Goal: Task Accomplishment & Management: Manage account settings

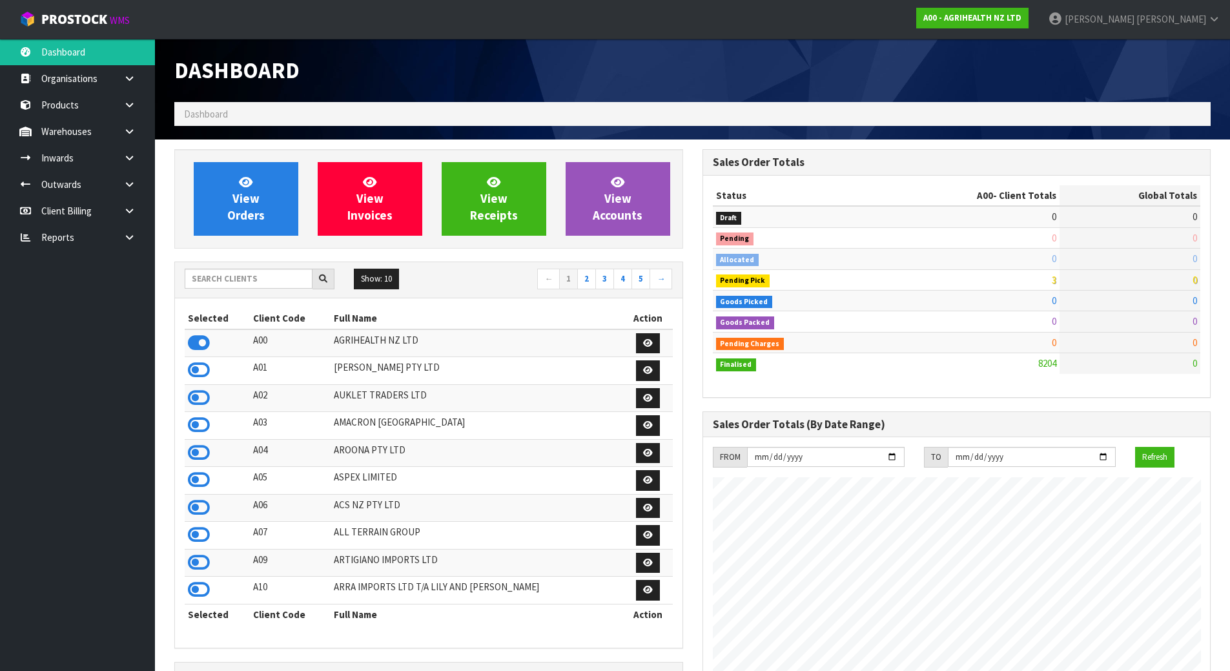
scroll to position [978, 527]
click at [213, 270] on input "text" at bounding box center [249, 278] width 128 height 20
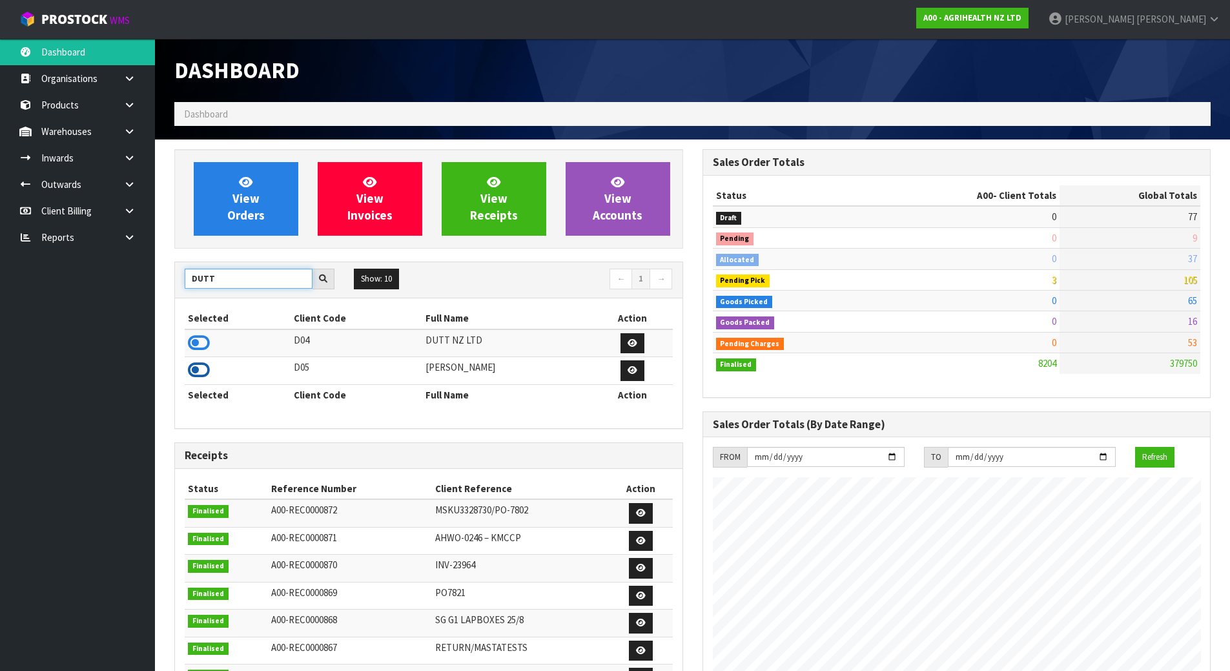
type input "DUTT"
click at [203, 362] on icon at bounding box center [199, 369] width 22 height 19
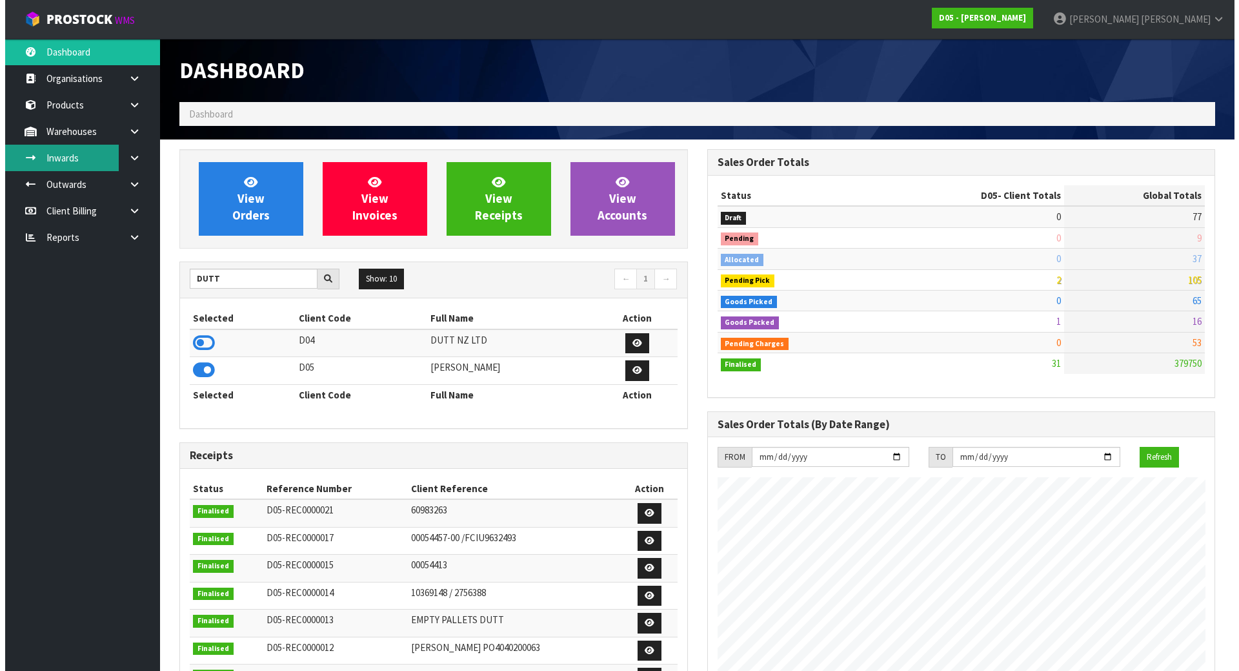
scroll to position [1060, 527]
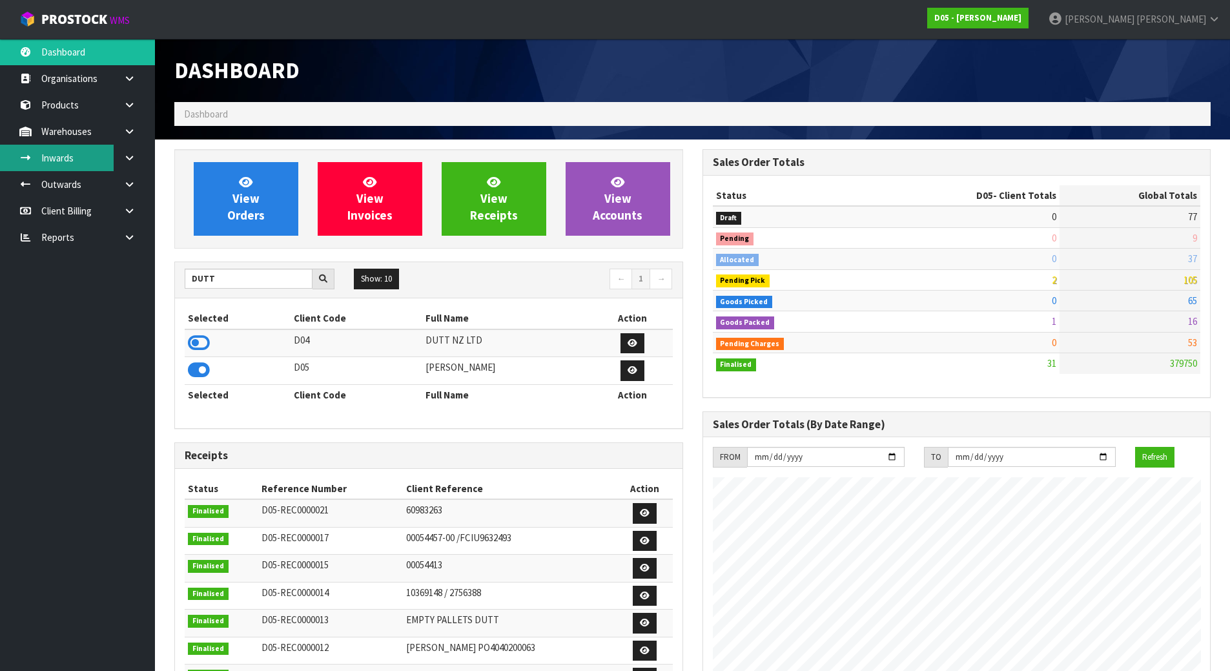
click at [99, 148] on link "Inwards" at bounding box center [77, 158] width 155 height 26
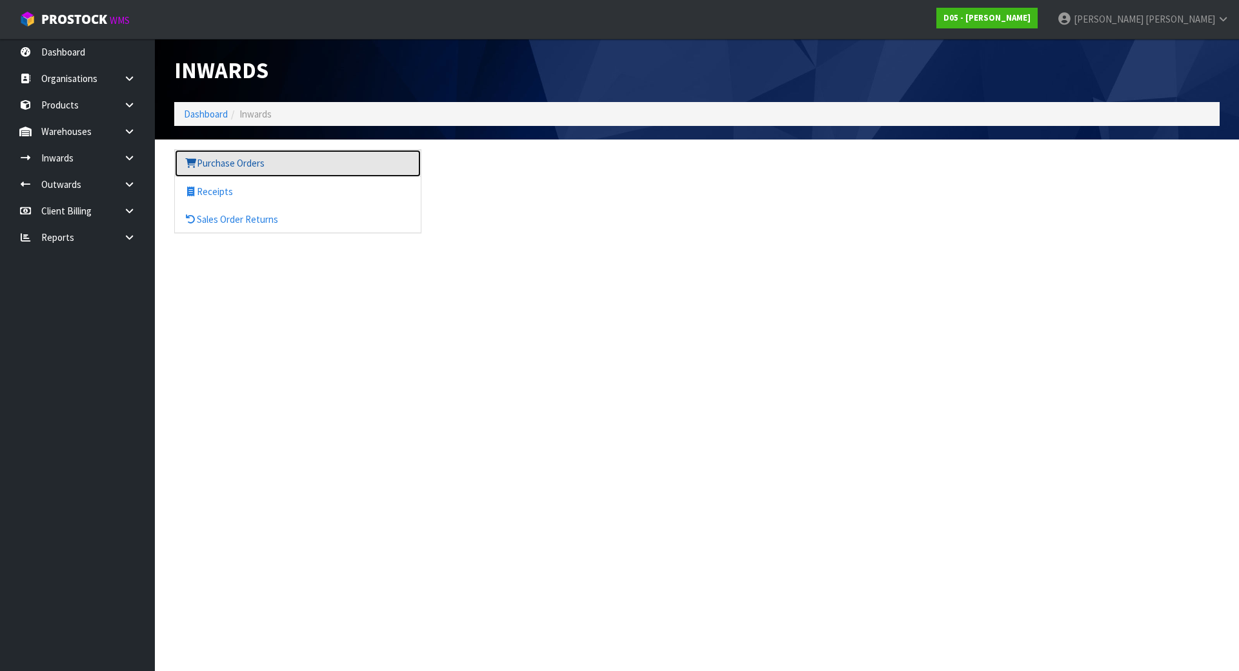
click at [232, 163] on link "Purchase Orders" at bounding box center [298, 163] width 246 height 26
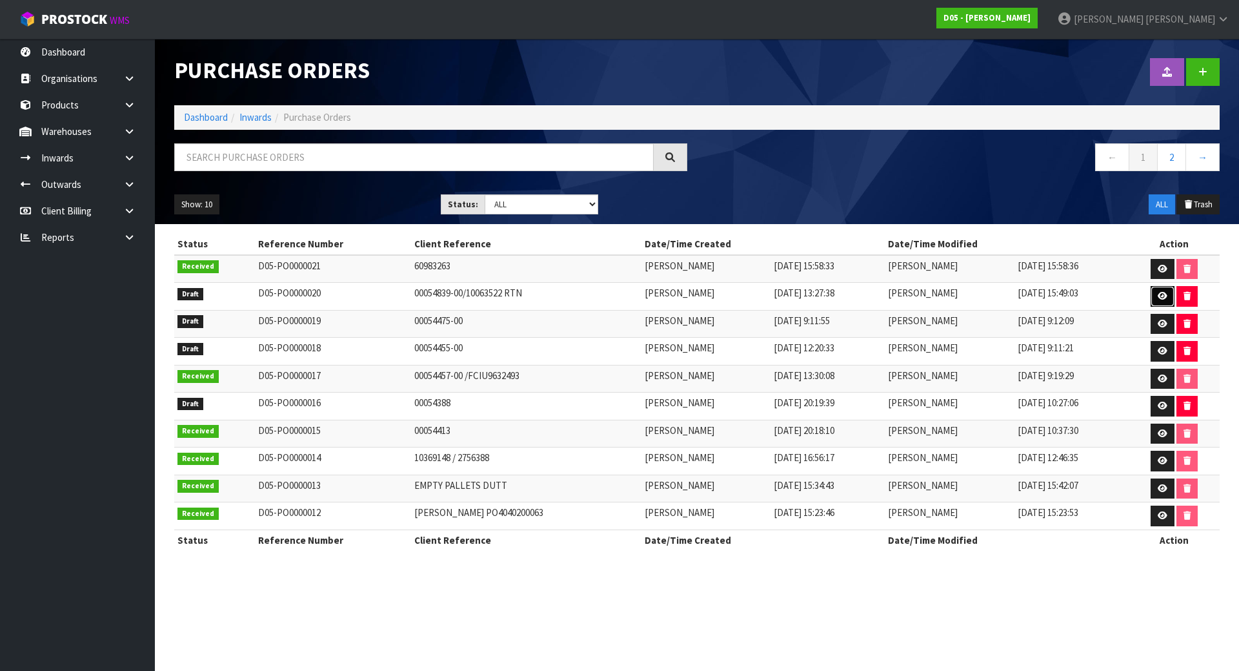
click at [1166, 290] on link at bounding box center [1163, 296] width 24 height 21
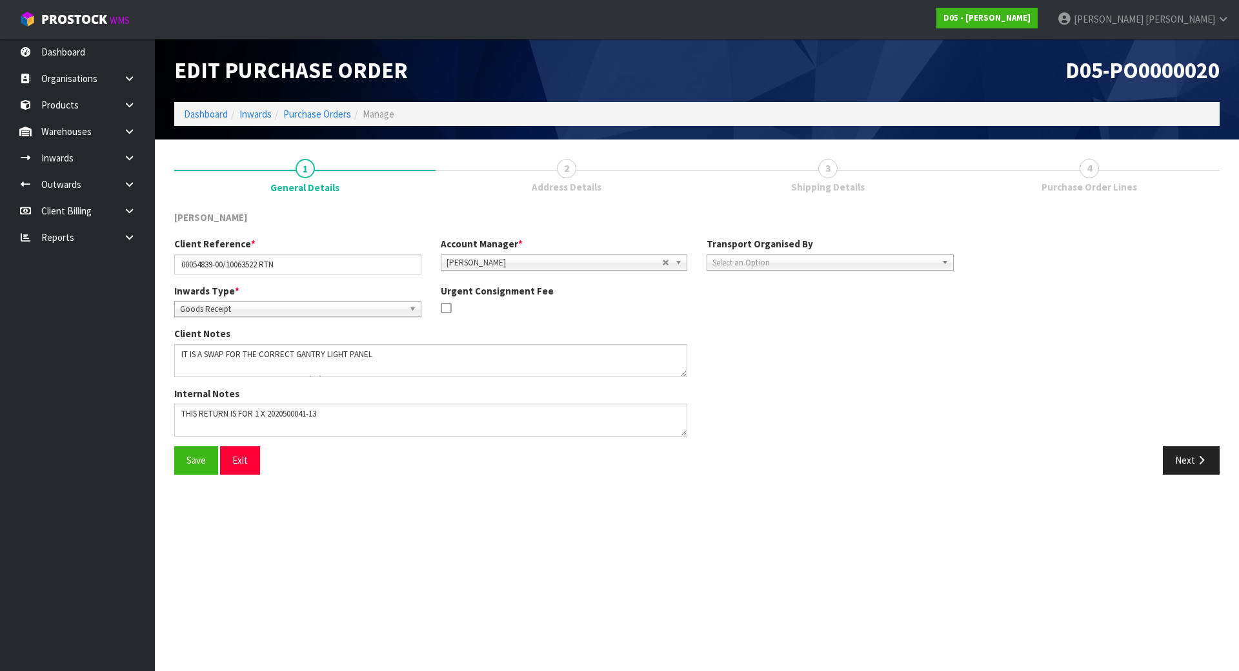
click at [1023, 170] on link "4 Purchase Order Lines" at bounding box center [1088, 174] width 261 height 51
click at [1173, 446] on button "Next" at bounding box center [1191, 460] width 57 height 28
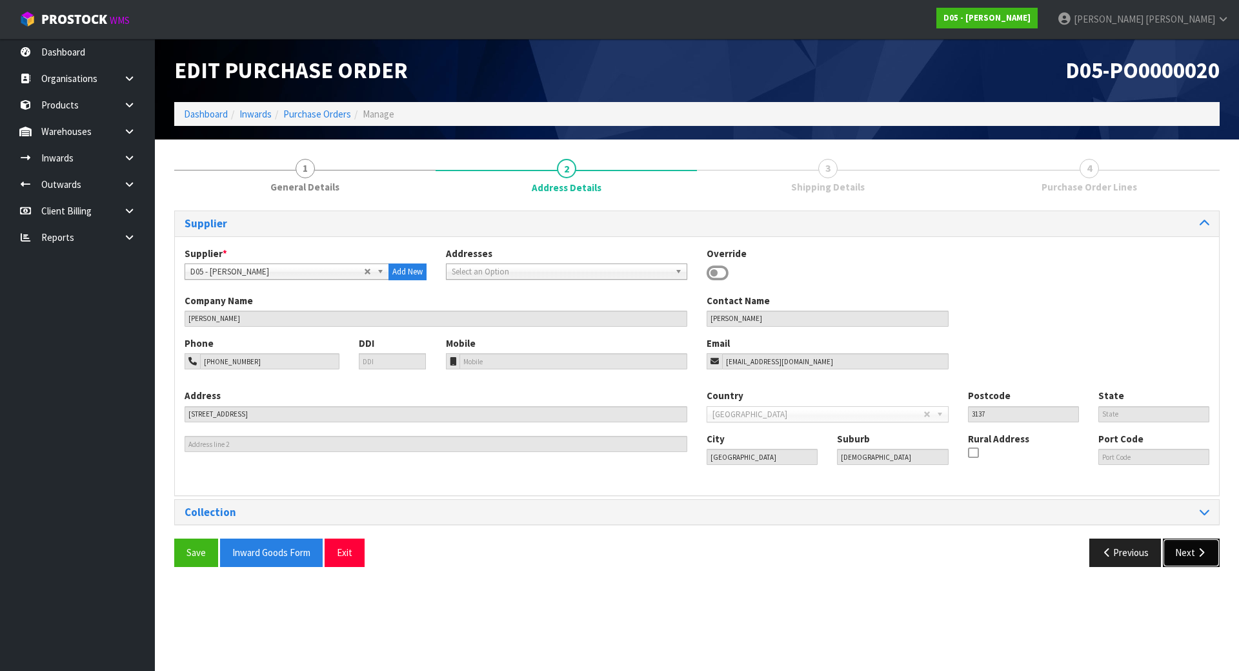
click at [1191, 553] on button "Next" at bounding box center [1191, 552] width 57 height 28
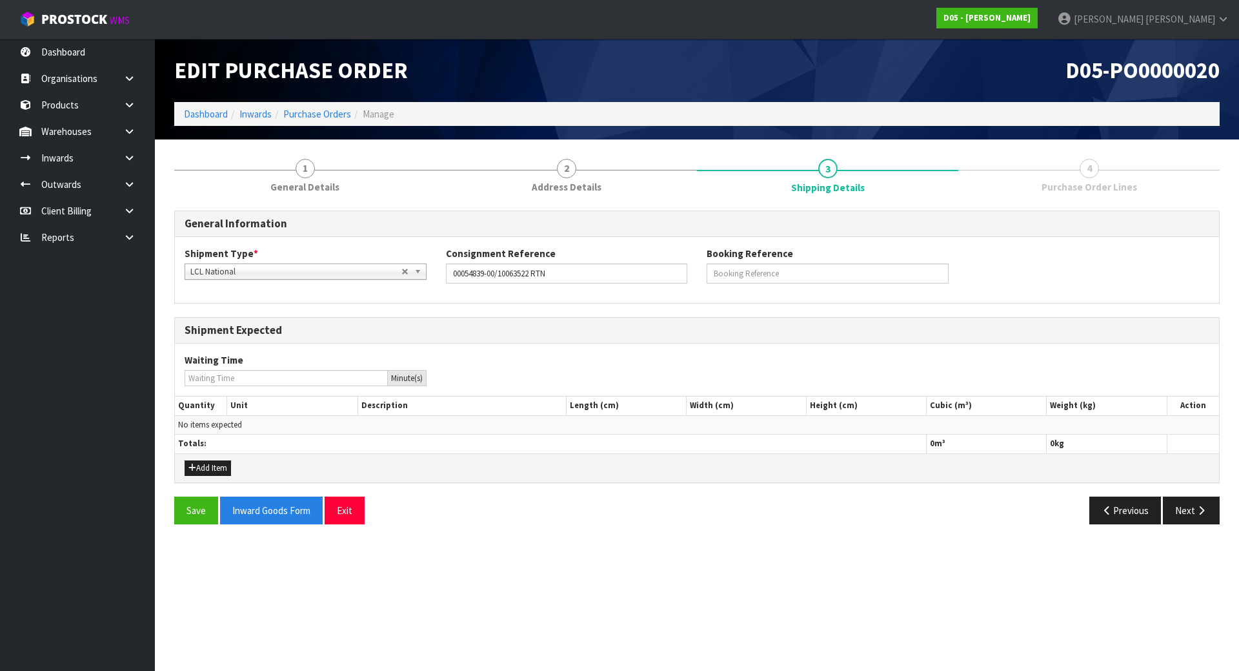
click at [1191, 553] on section "Edit Purchase Order D05-PO0000020 Dashboard Inwards Purchase Orders Manage 1 Ge…" at bounding box center [619, 335] width 1239 height 671
click at [1186, 513] on button "Next" at bounding box center [1191, 510] width 57 height 28
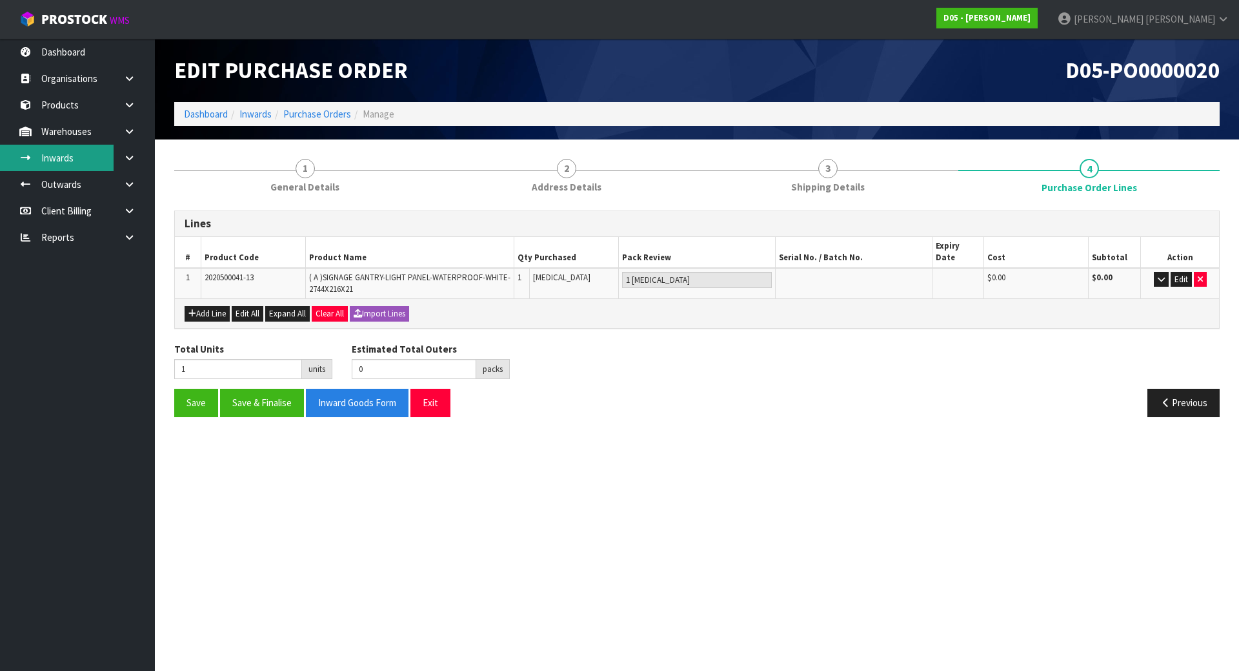
click at [91, 152] on link "Inwards" at bounding box center [77, 158] width 155 height 26
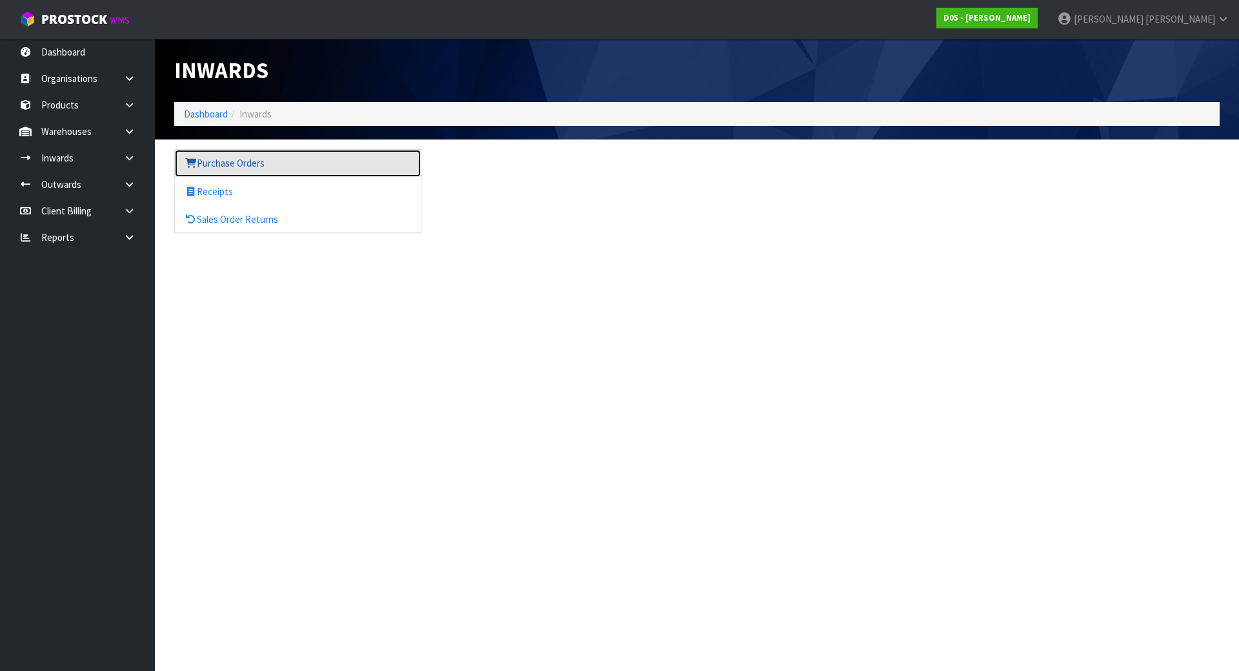
click at [280, 164] on link "Purchase Orders" at bounding box center [298, 163] width 246 height 26
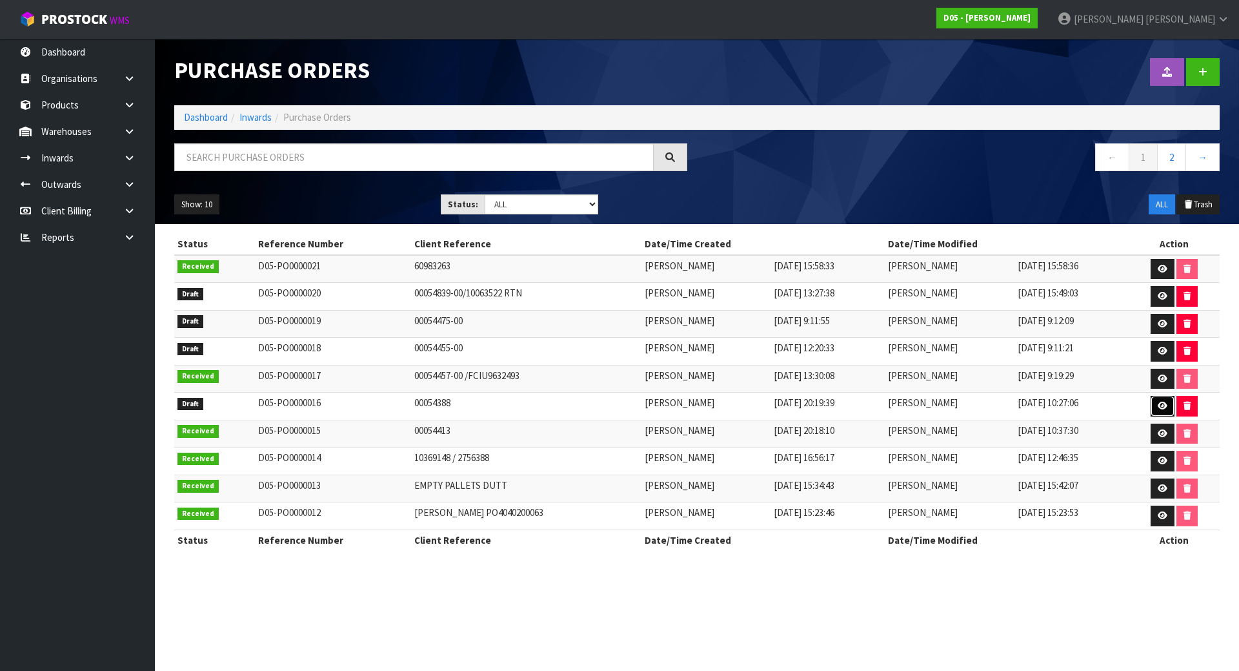
click at [1158, 407] on icon at bounding box center [1163, 405] width 10 height 8
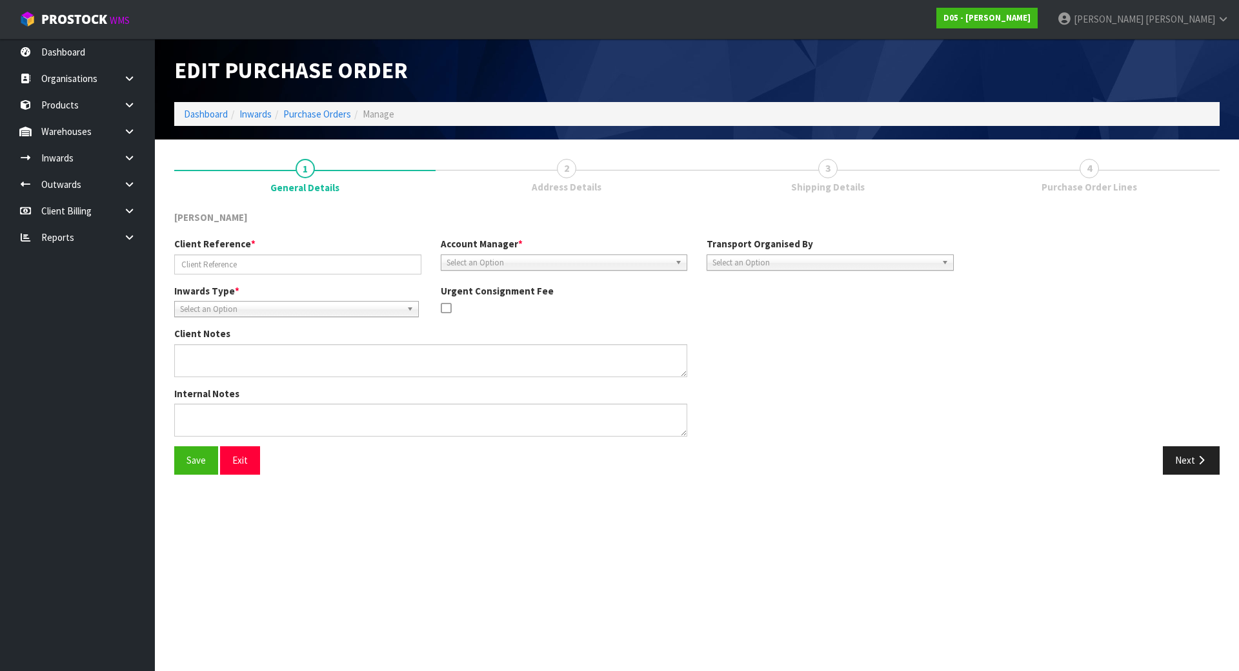
type input "00054388"
type textarea "COULD YOU PLEASE PICK UP AND RETURN TO STOCK ON YOUR STOCK ORDER NUMBER: D05-PO…"
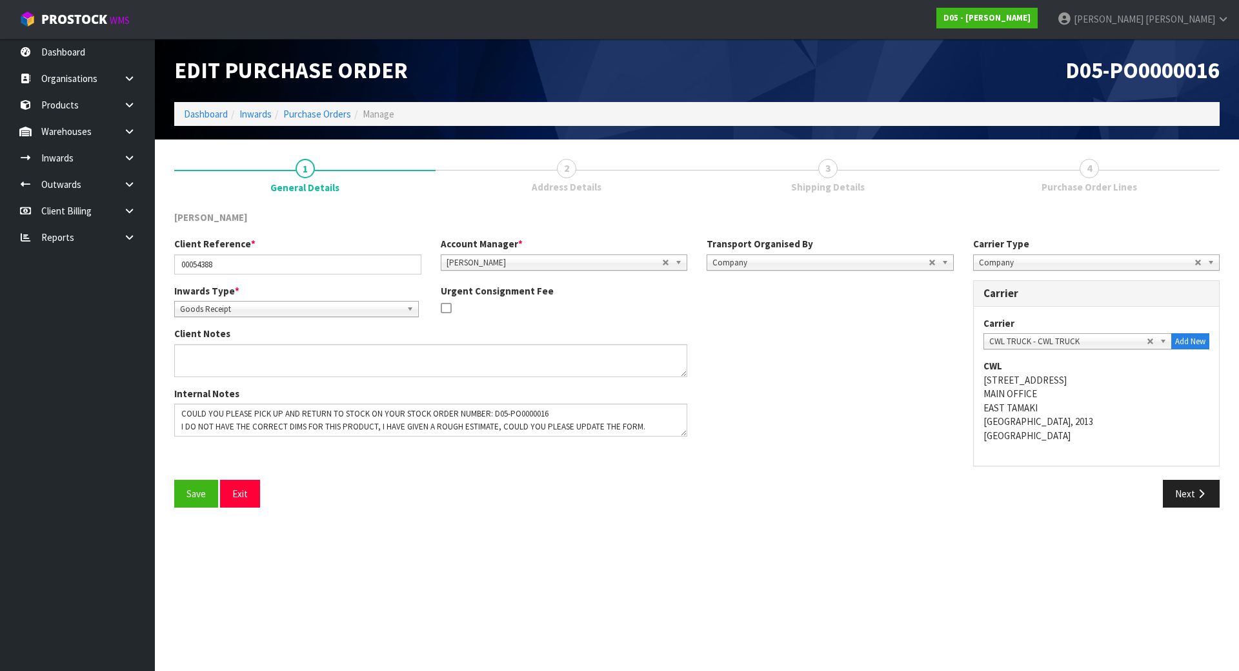
click at [1062, 186] on span "Purchase Order Lines" at bounding box center [1090, 187] width 96 height 14
click at [1189, 489] on button "Next" at bounding box center [1191, 494] width 57 height 28
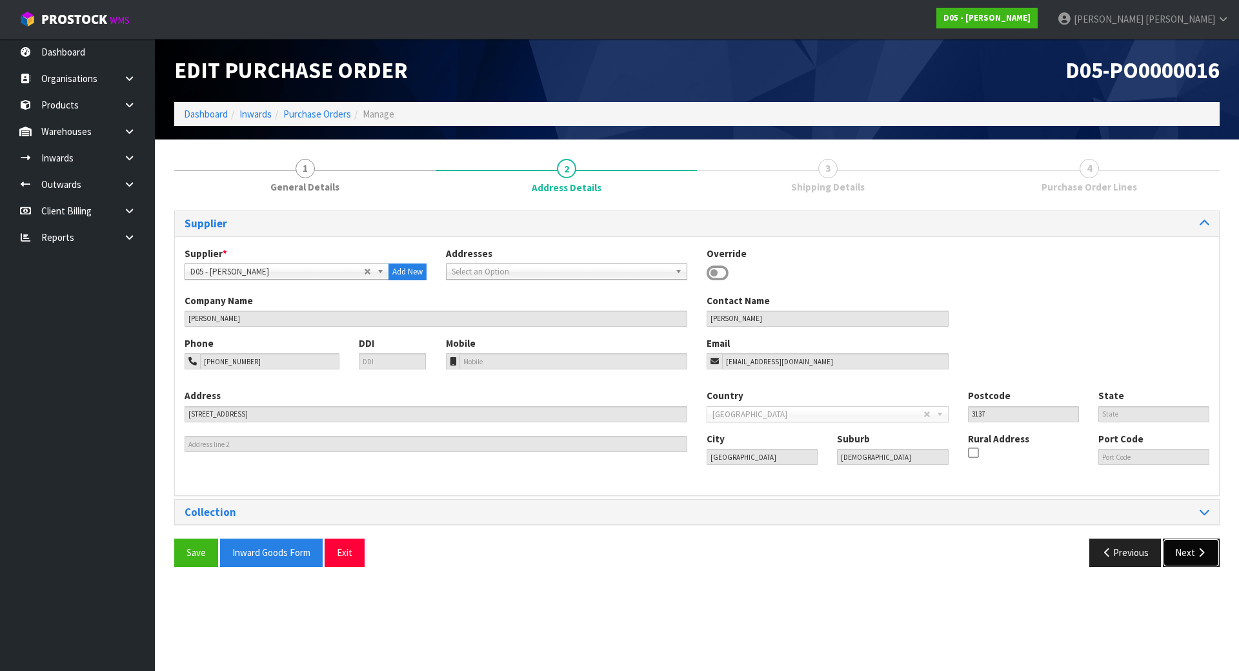
click at [1191, 550] on button "Next" at bounding box center [1191, 552] width 57 height 28
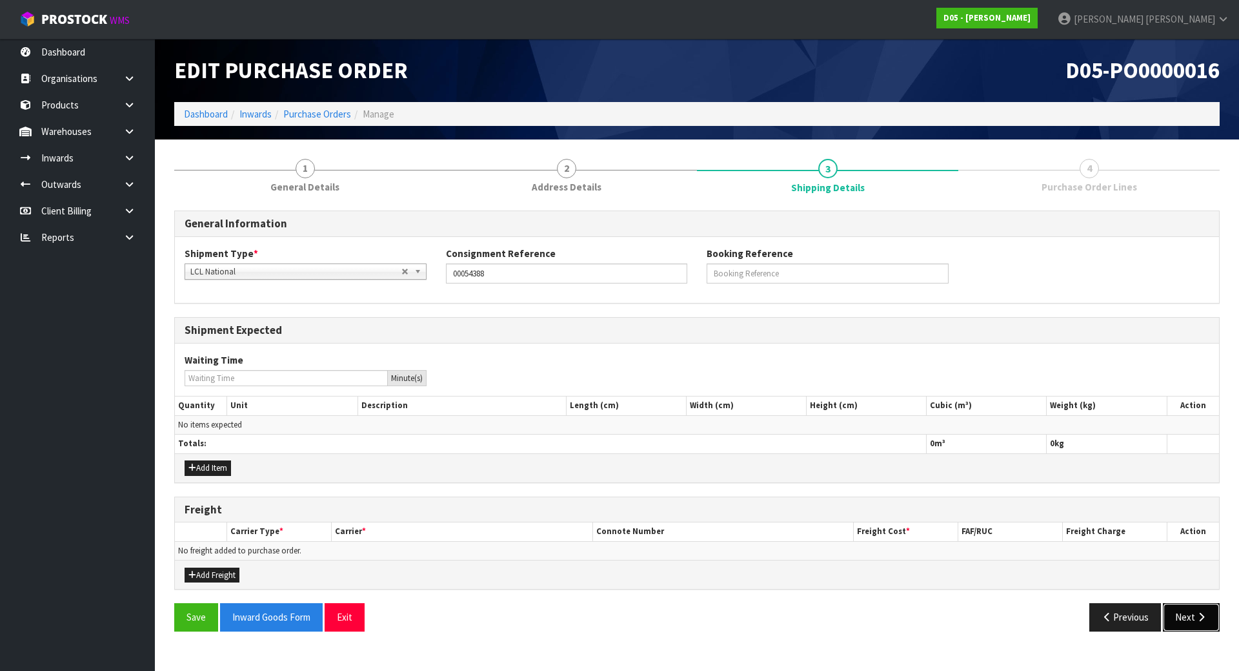
click at [1187, 617] on button "Next" at bounding box center [1191, 617] width 57 height 28
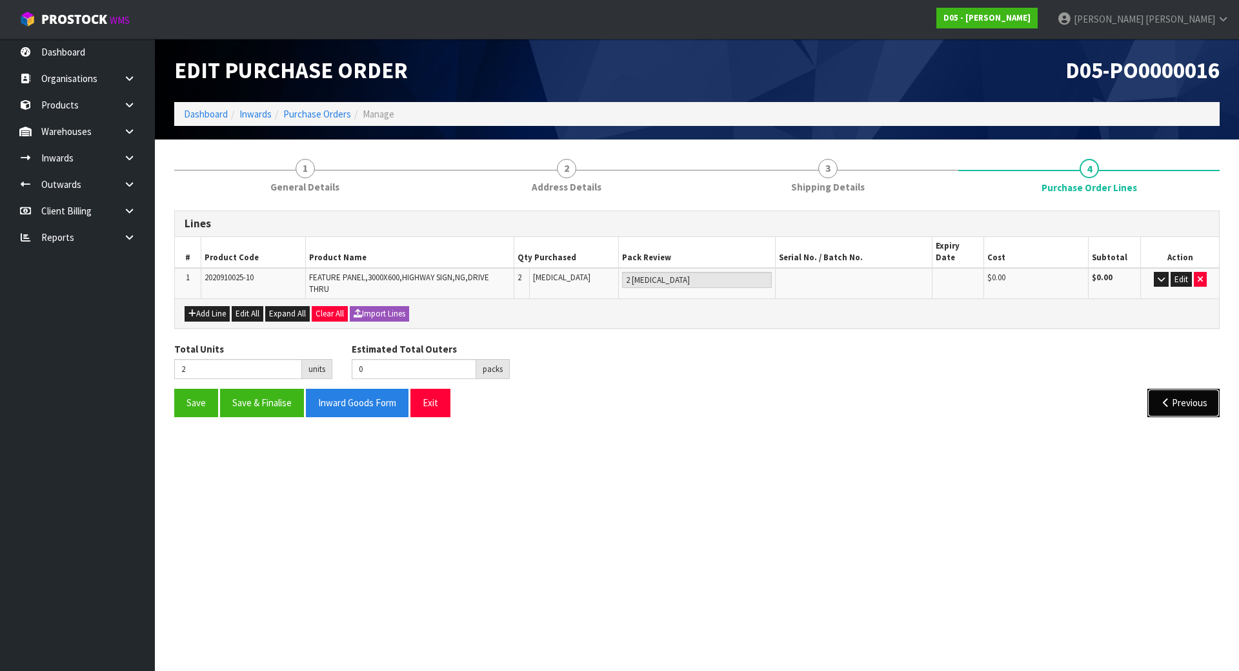
click at [1160, 398] on icon "button" at bounding box center [1166, 403] width 12 height 10
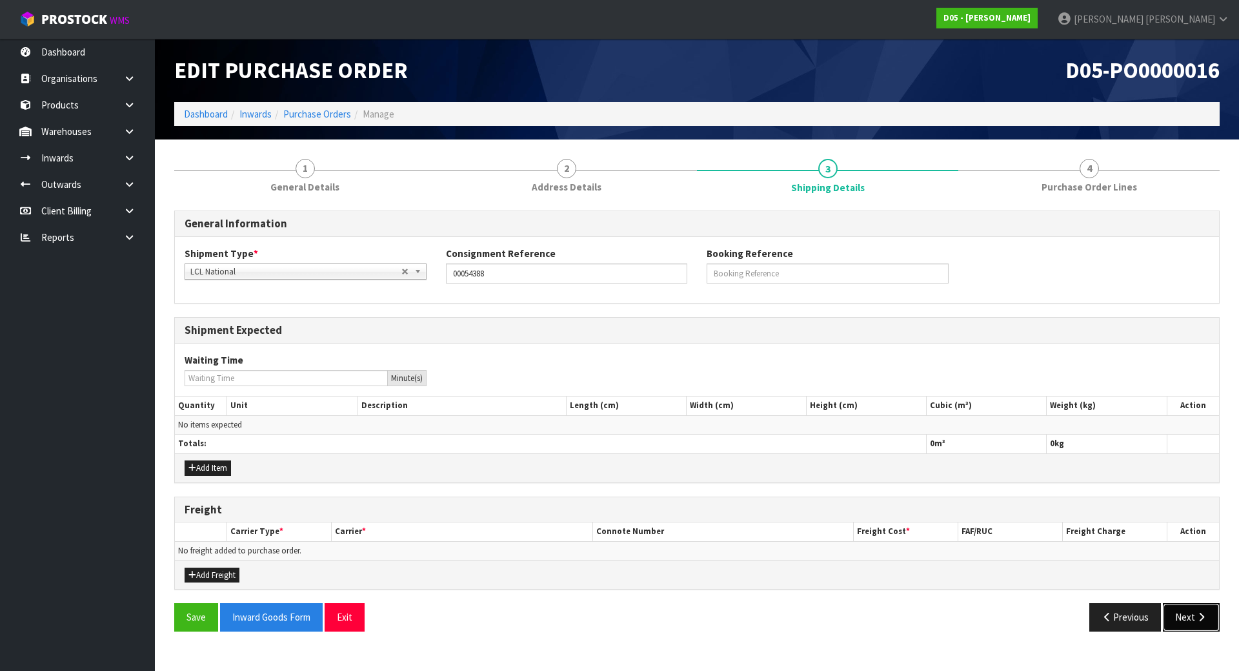
click at [1199, 617] on icon "button" at bounding box center [1201, 617] width 12 height 10
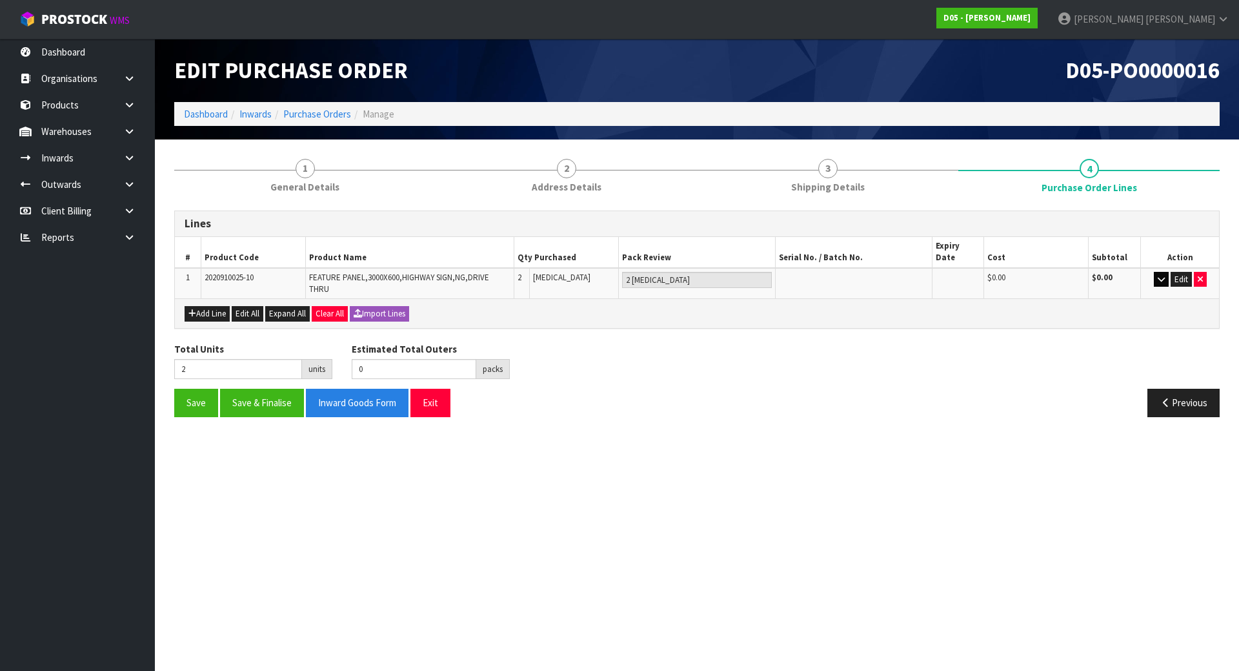
click at [1168, 268] on td "Edit" at bounding box center [1180, 283] width 78 height 31
click at [1166, 272] on button "button" at bounding box center [1161, 279] width 15 height 15
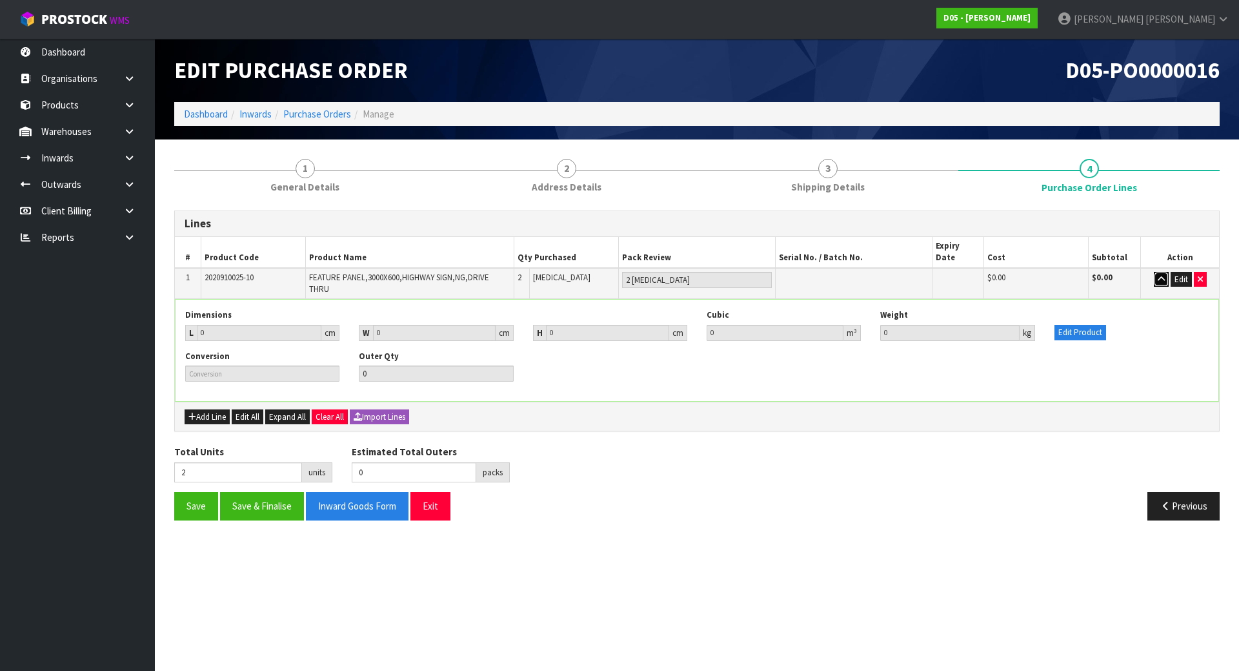
click at [1161, 275] on icon "button" at bounding box center [1161, 279] width 7 height 8
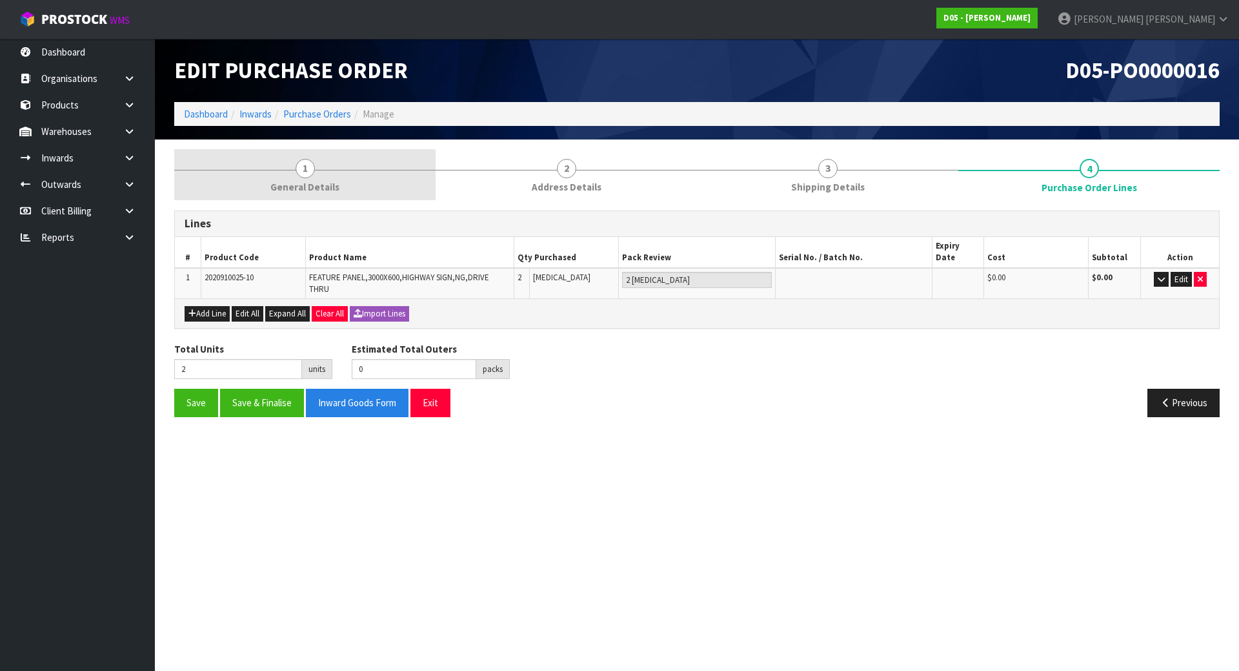
click at [292, 168] on link "1 General Details" at bounding box center [304, 174] width 261 height 51
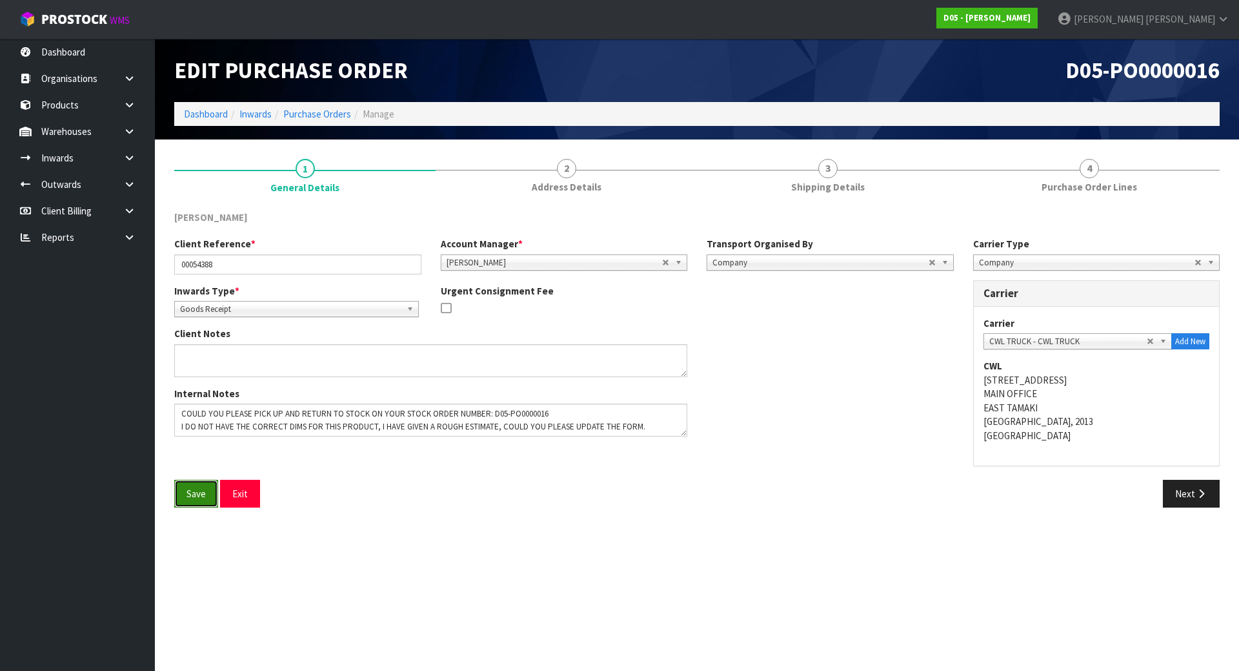
click at [190, 480] on button "Save" at bounding box center [196, 494] width 44 height 28
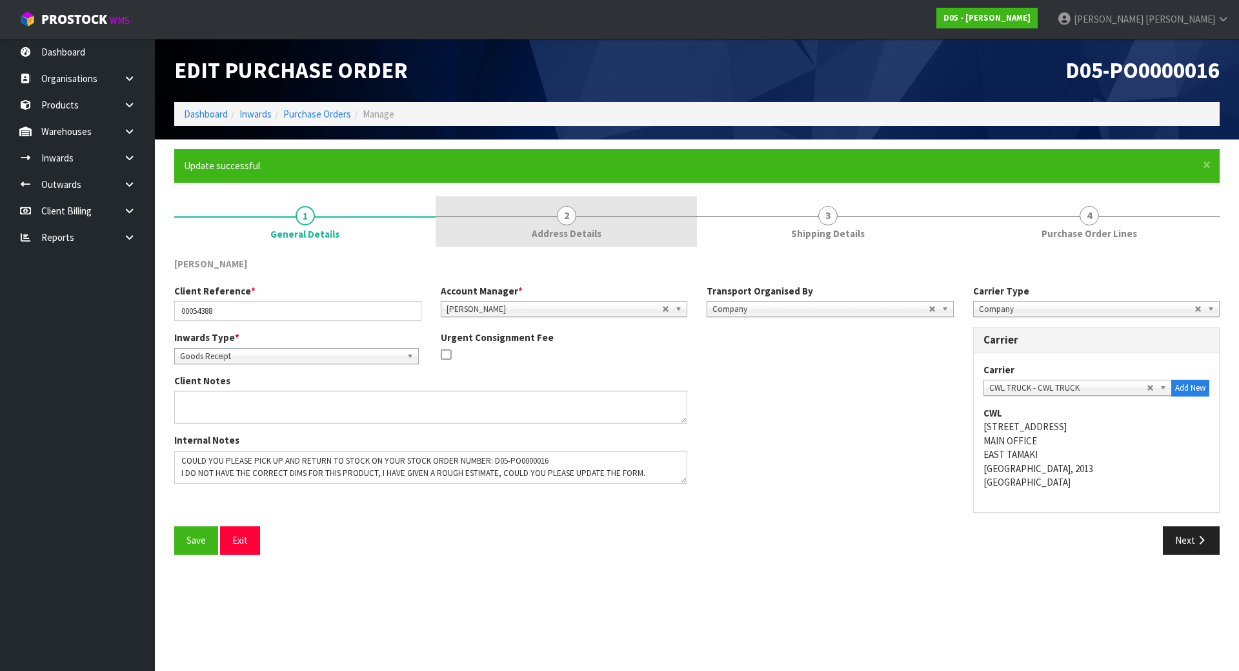
click at [575, 212] on span "2" at bounding box center [566, 215] width 19 height 19
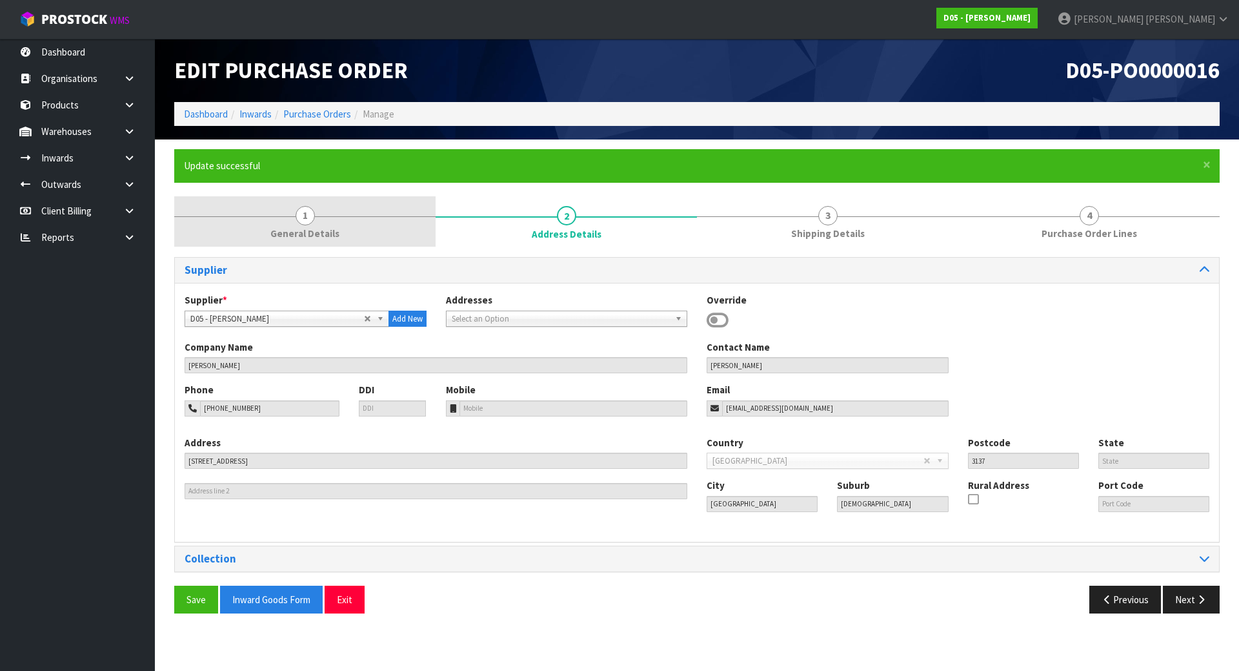
drag, startPoint x: 339, startPoint y: 218, endPoint x: 328, endPoint y: 238, distance: 23.7
click at [339, 217] on link "1 General Details" at bounding box center [304, 221] width 261 height 51
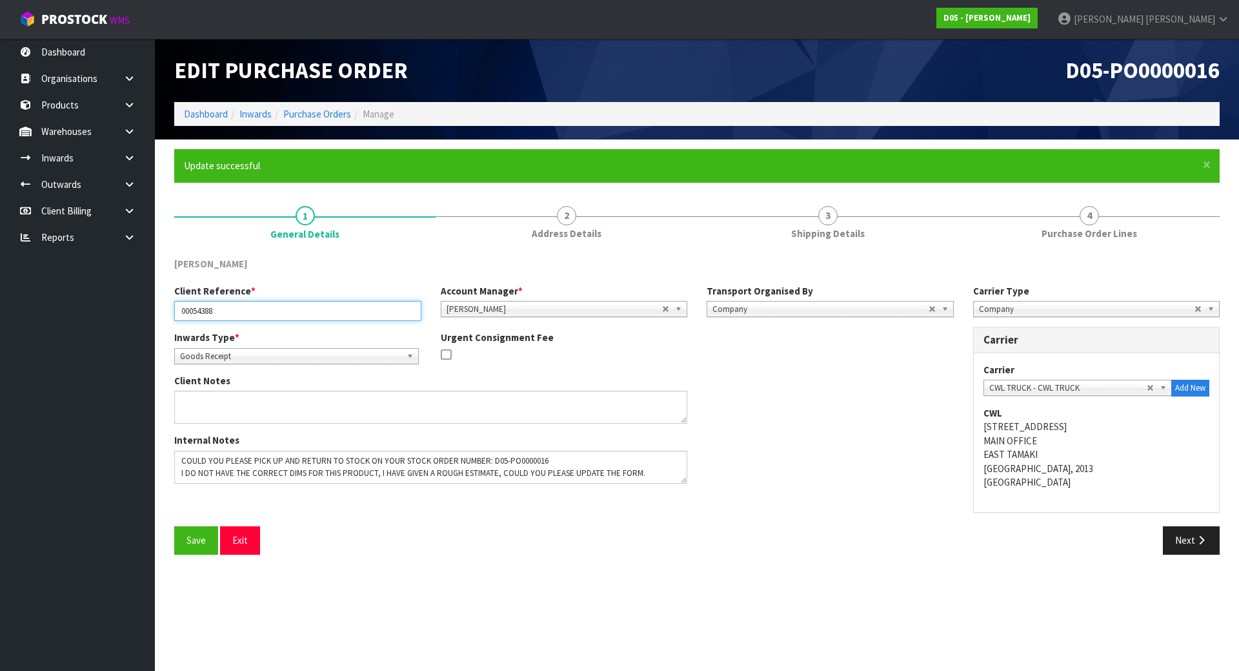
drag, startPoint x: 282, startPoint y: 308, endPoint x: -164, endPoint y: 323, distance: 446.2
click at [0, 323] on html "Toggle navigation ProStock WMS D05 - [PERSON_NAME] [PERSON_NAME] Logout Dashboa…" at bounding box center [619, 335] width 1239 height 671
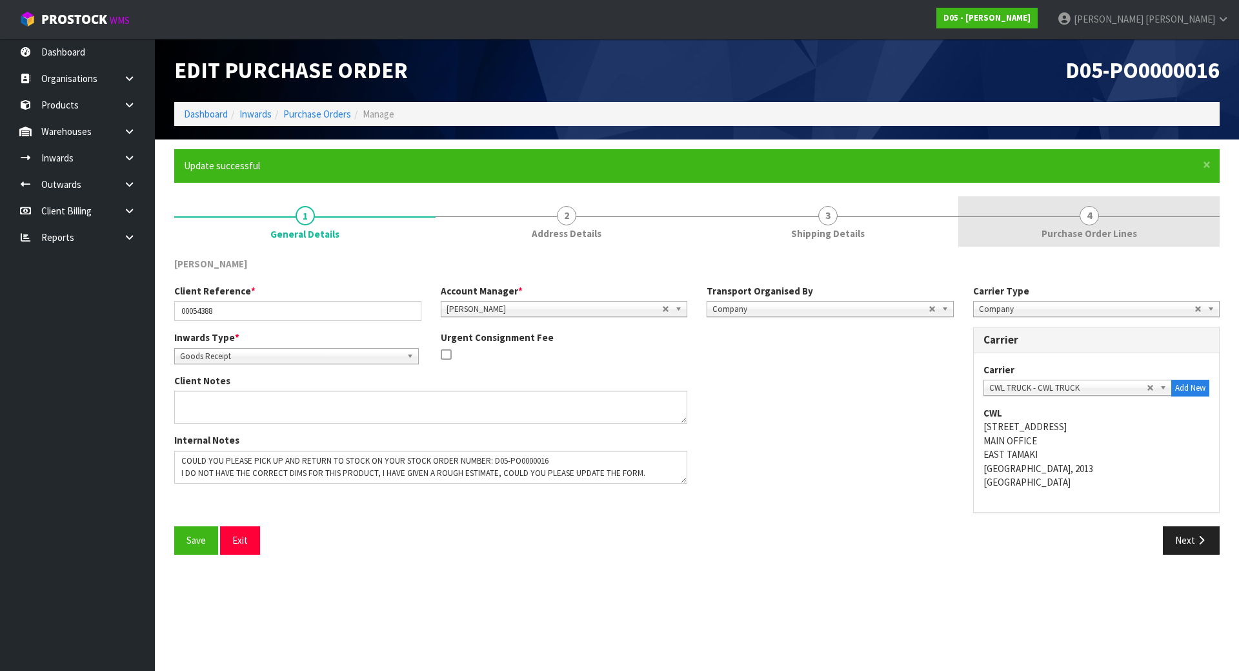
click at [1078, 227] on span "Purchase Order Lines" at bounding box center [1090, 234] width 96 height 14
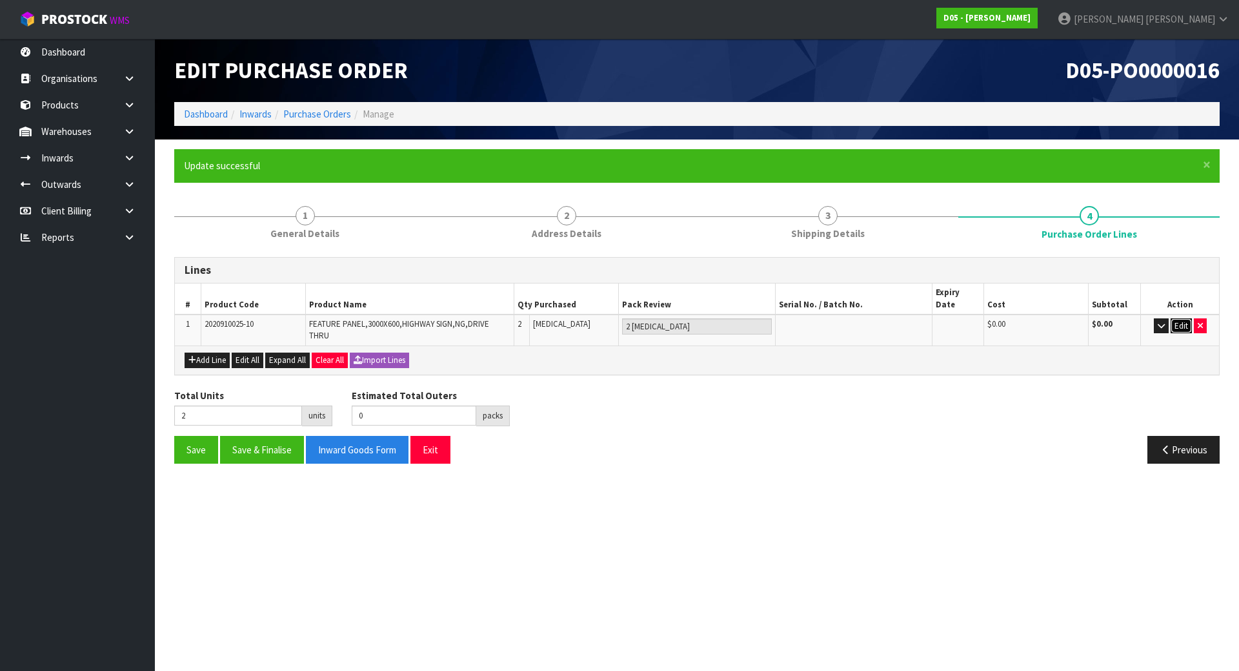
click at [1180, 319] on button "Edit" at bounding box center [1181, 325] width 21 height 15
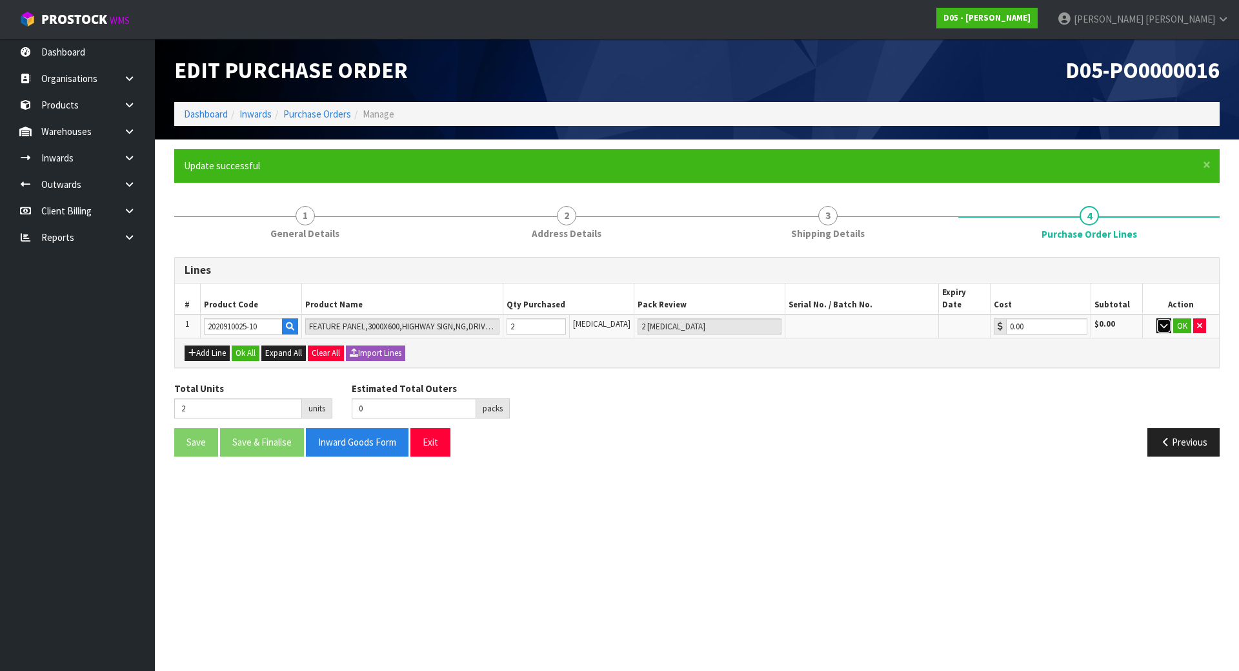
click at [1164, 321] on icon "button" at bounding box center [1163, 325] width 7 height 8
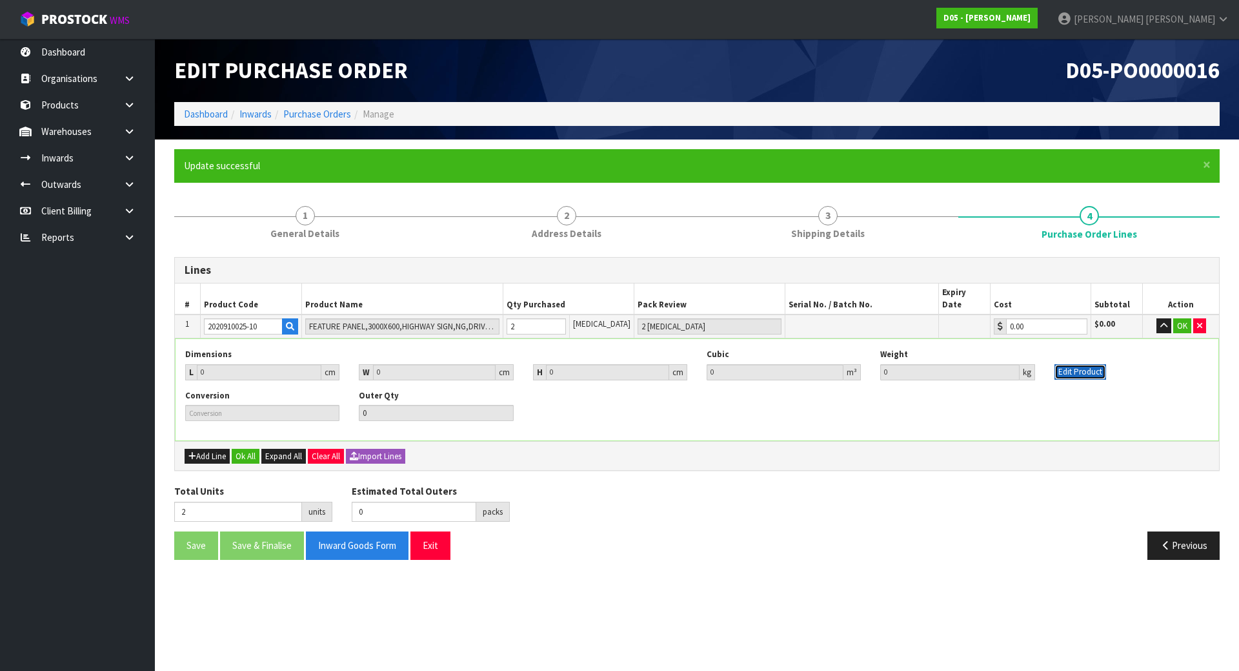
click at [1093, 364] on button "Edit Product" at bounding box center [1081, 371] width 52 height 15
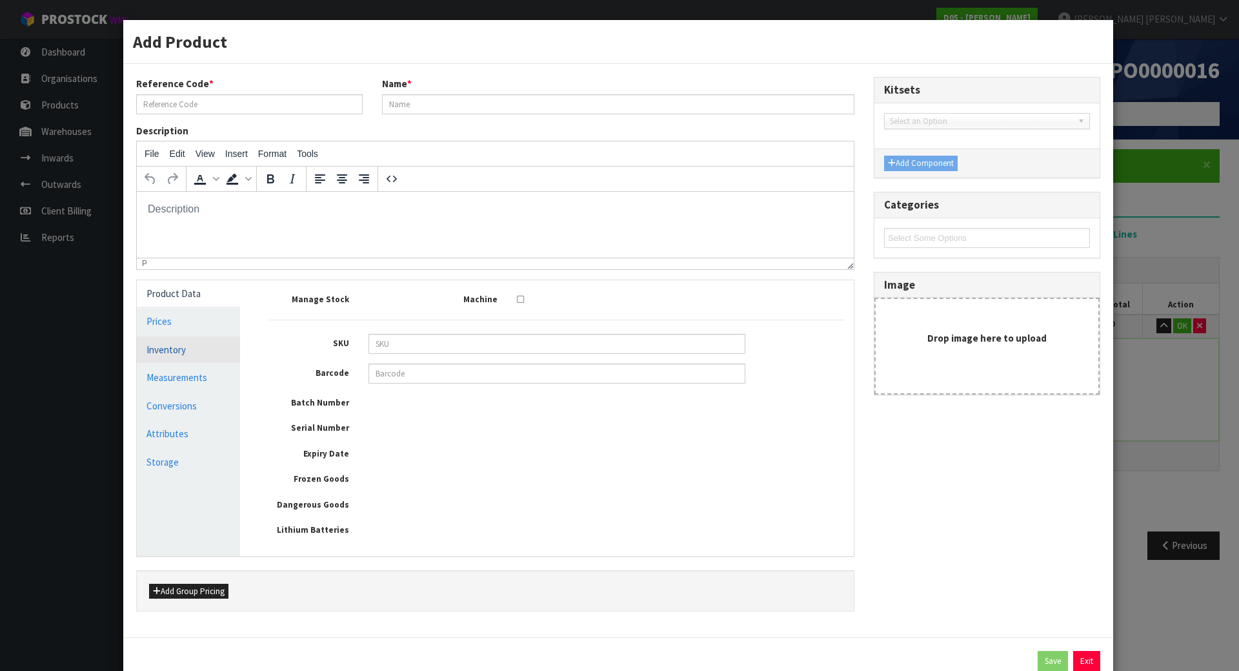
type input "2020910025-10"
type input "FEATURE PANEL,3000X600,HIGHWAY SIGN,NG,DRIVE THRU"
type input "0"
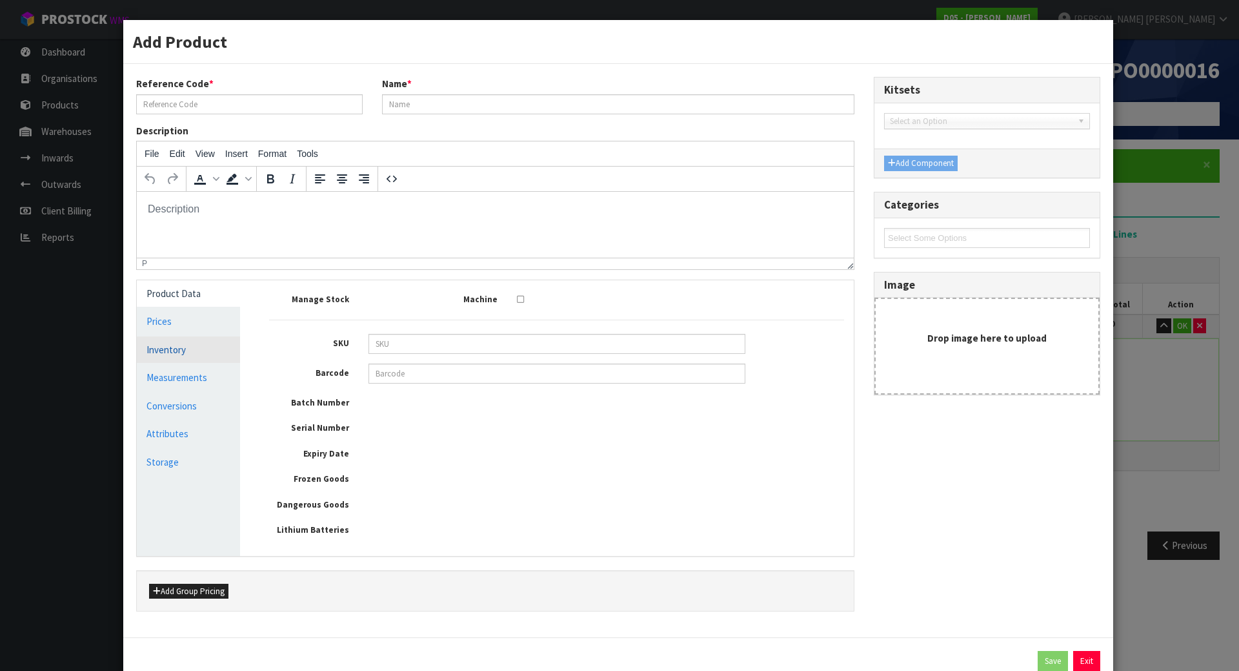
type input "0"
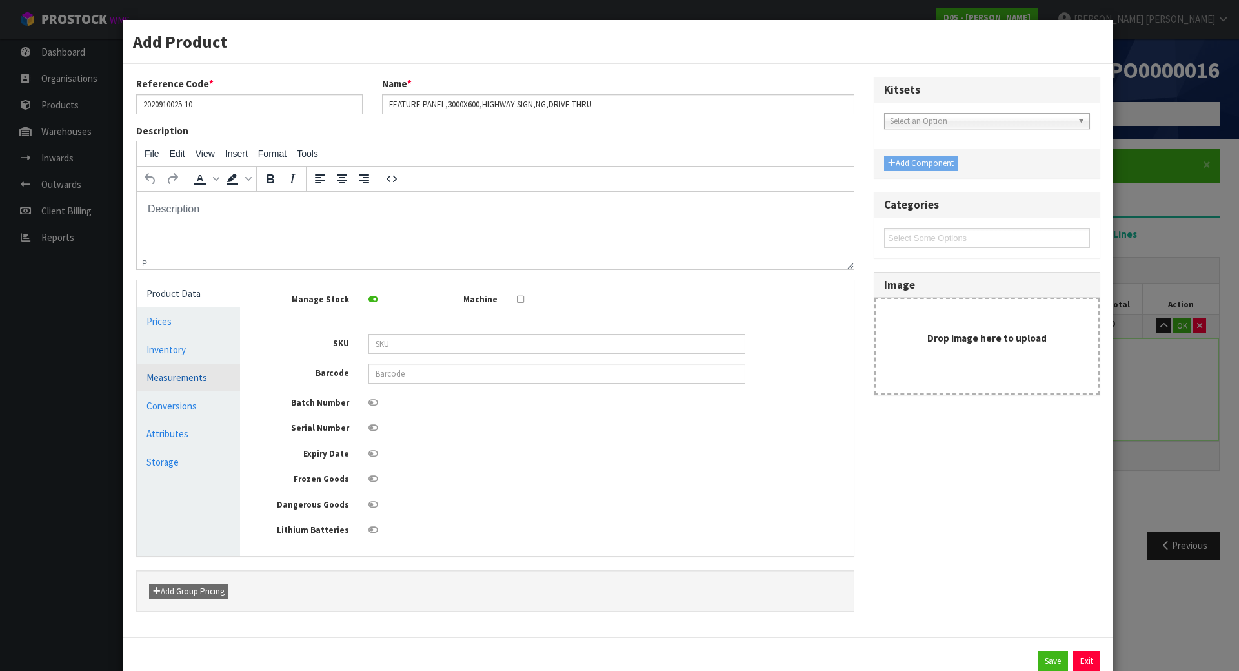
click at [203, 378] on link "Measurements" at bounding box center [188, 377] width 103 height 26
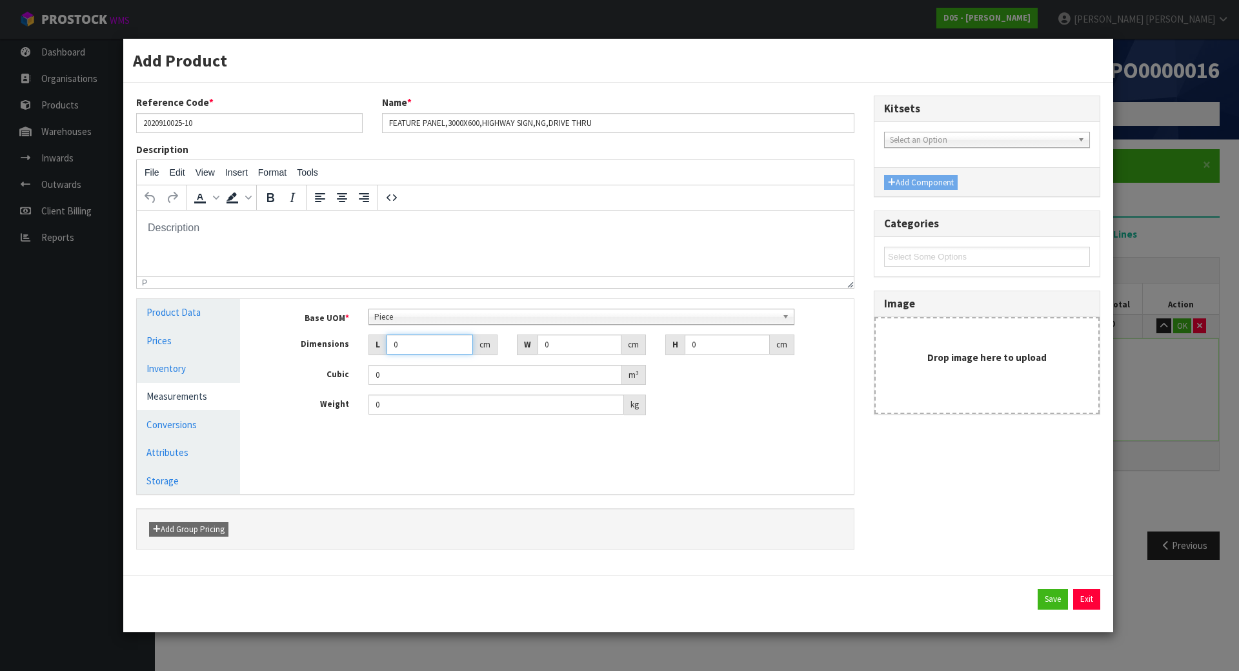
drag, startPoint x: 407, startPoint y: 342, endPoint x: 254, endPoint y: 345, distance: 153.6
click at [254, 345] on div "Manage Stock Machine SKU Barcode Batch Number Serial Number Expiry Date Frozen …" at bounding box center [557, 396] width 614 height 195
type input "3"
type input "0.000001"
type input "303"
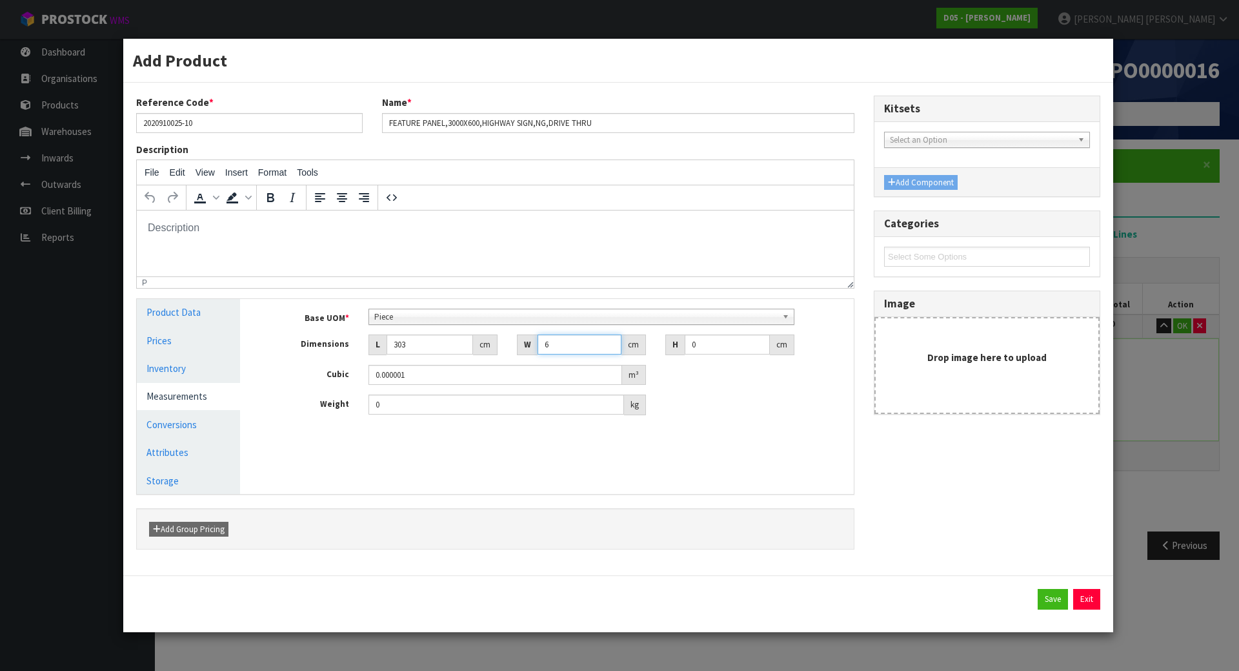
type input "6"
type input "0.010908"
type input "63"
type input "0.114534"
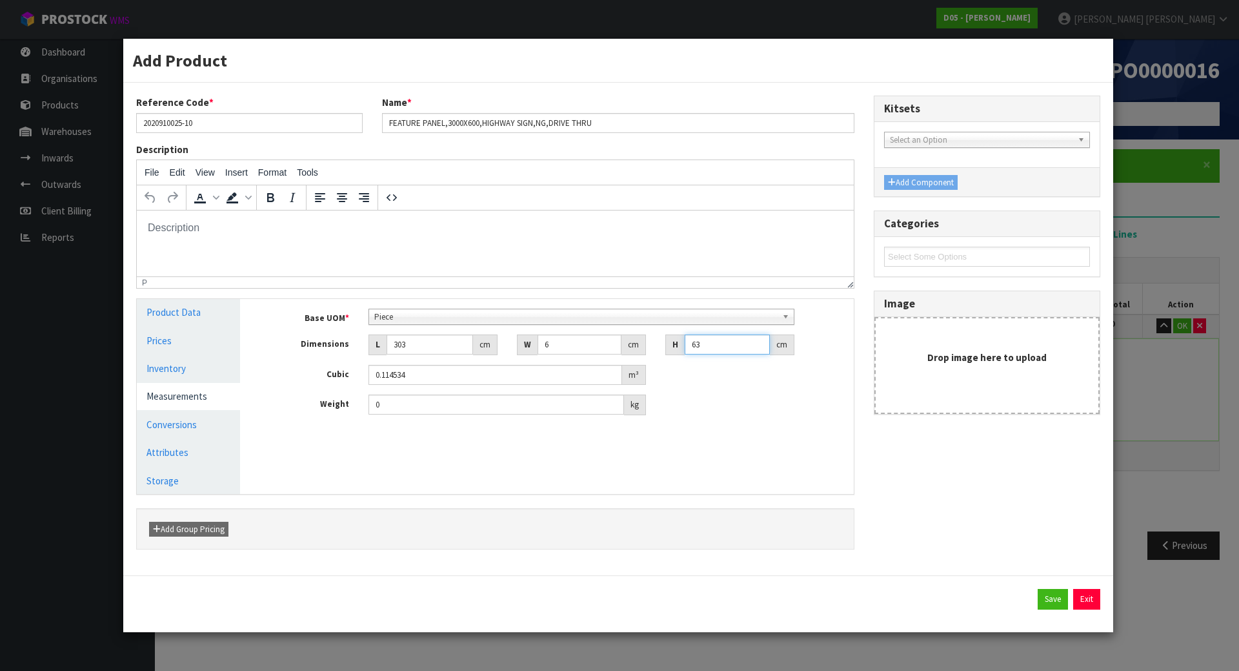
type input "63"
type input "19"
click at [170, 424] on link "Conversions" at bounding box center [188, 424] width 103 height 26
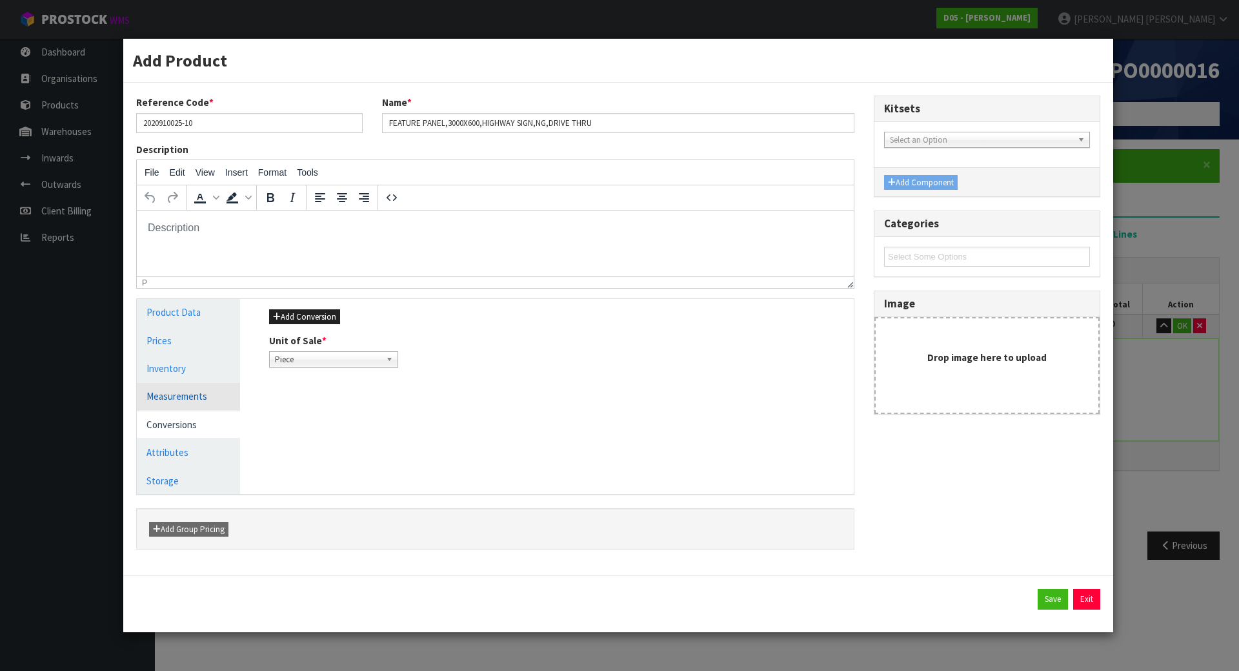
click at [223, 394] on link "Measurements" at bounding box center [188, 396] width 103 height 26
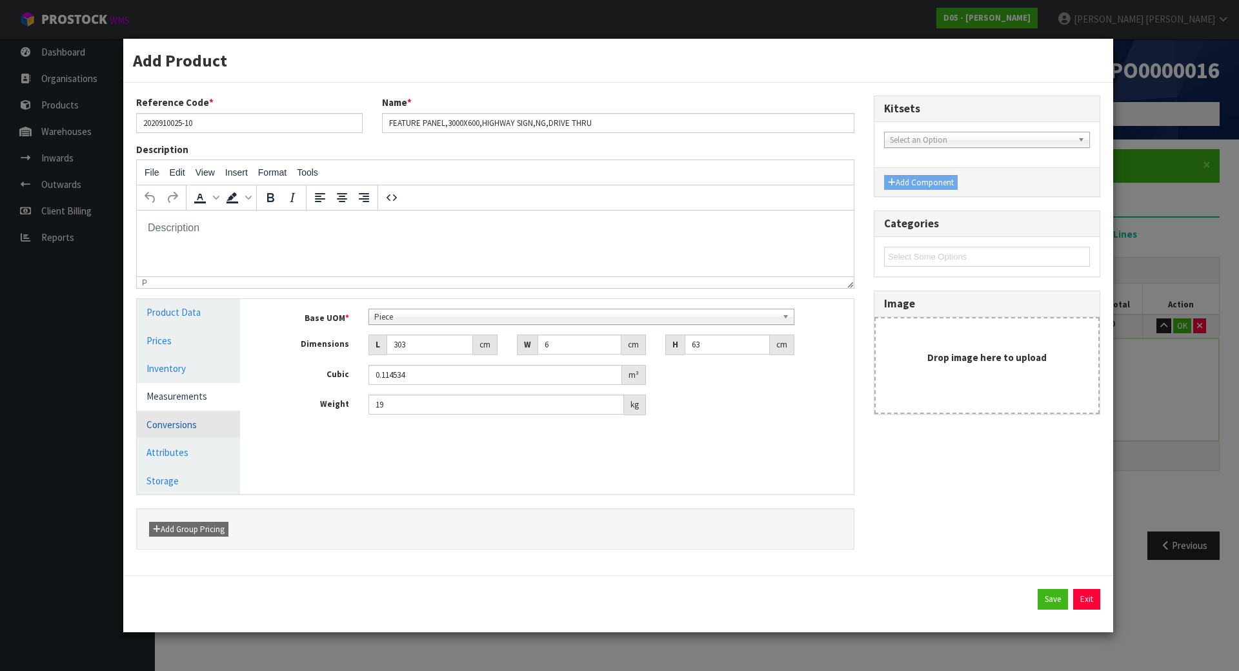
click at [201, 425] on link "Conversions" at bounding box center [188, 424] width 103 height 26
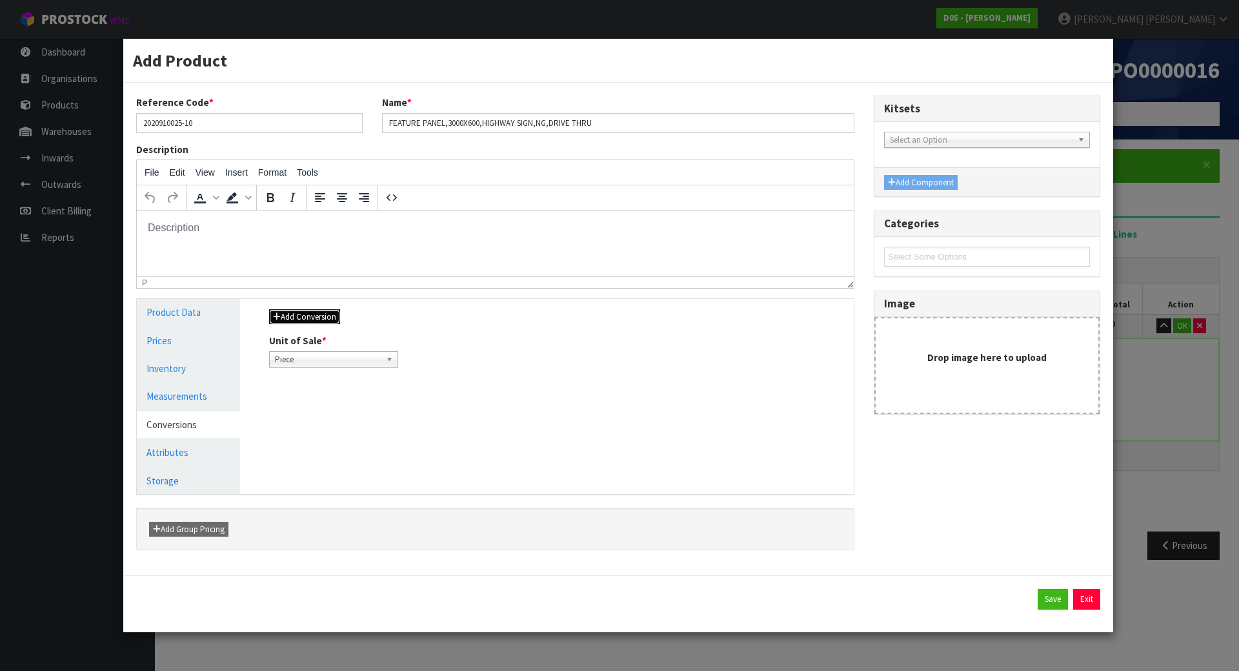
click at [292, 310] on button "Add Conversion" at bounding box center [304, 316] width 71 height 15
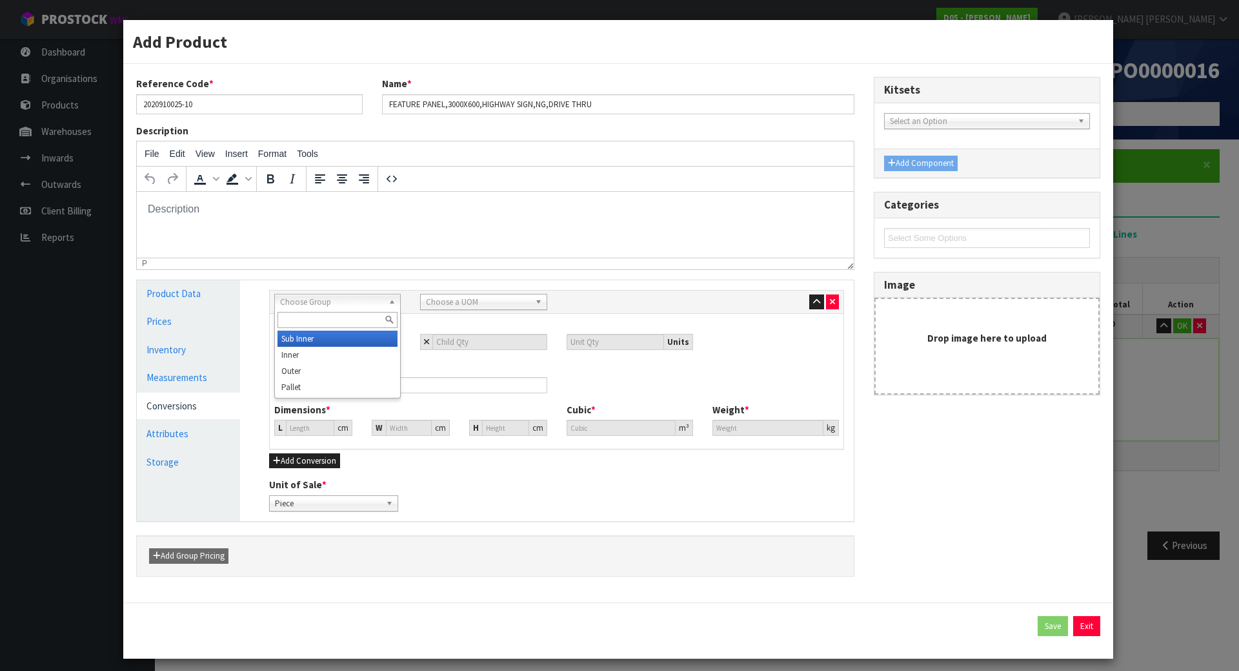
click at [332, 304] on span "Choose Group" at bounding box center [331, 301] width 103 height 15
click at [316, 370] on li "Outer" at bounding box center [338, 371] width 120 height 16
click at [471, 298] on span "Choose a UOM" at bounding box center [477, 301] width 103 height 15
type input "cra"
click at [449, 347] on li "Cra te" at bounding box center [483, 355] width 120 height 16
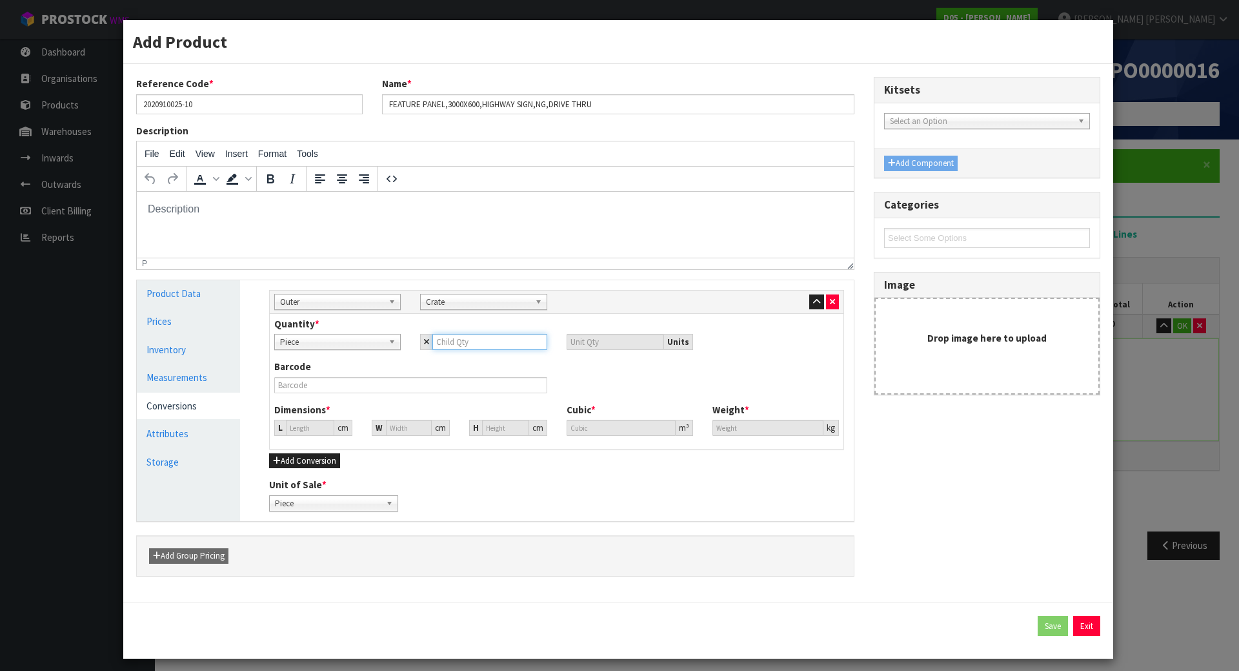
drag, startPoint x: 478, startPoint y: 334, endPoint x: 469, endPoint y: 338, distance: 10.1
click at [469, 338] on input "number" at bounding box center [489, 342] width 114 height 16
type input "2"
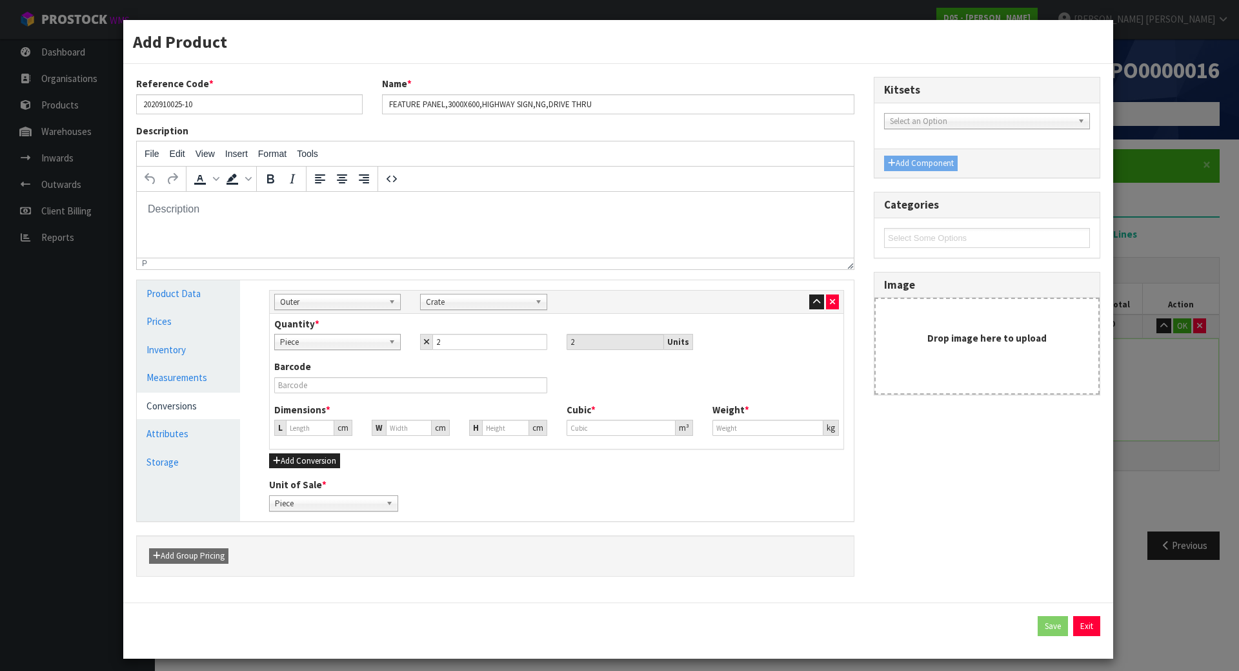
type input "61.186"
type input "0.229068"
type input "38"
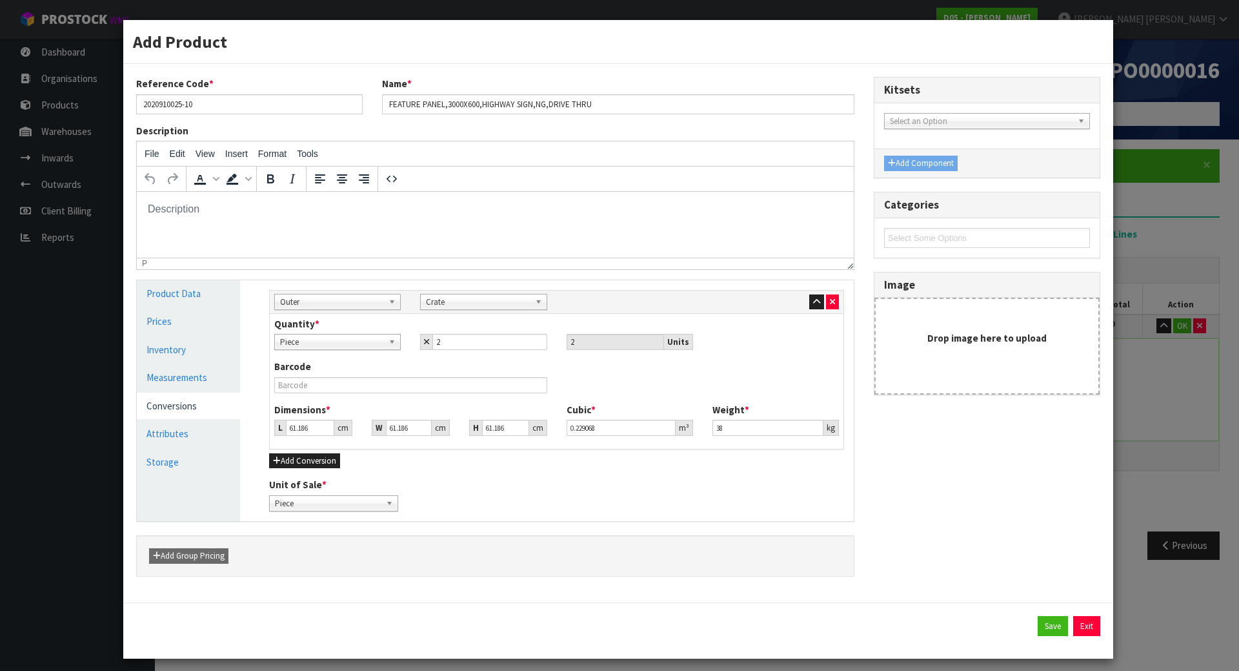
click at [460, 359] on div "Barcode" at bounding box center [411, 375] width 292 height 33
drag, startPoint x: 314, startPoint y: 428, endPoint x: 128, endPoint y: 446, distance: 186.1
click at [128, 447] on div "Product Data Prices Inventory Measurements Conversions Attributes Storage Manag…" at bounding box center [495, 400] width 736 height 241
type input "0.000001"
type input "3"
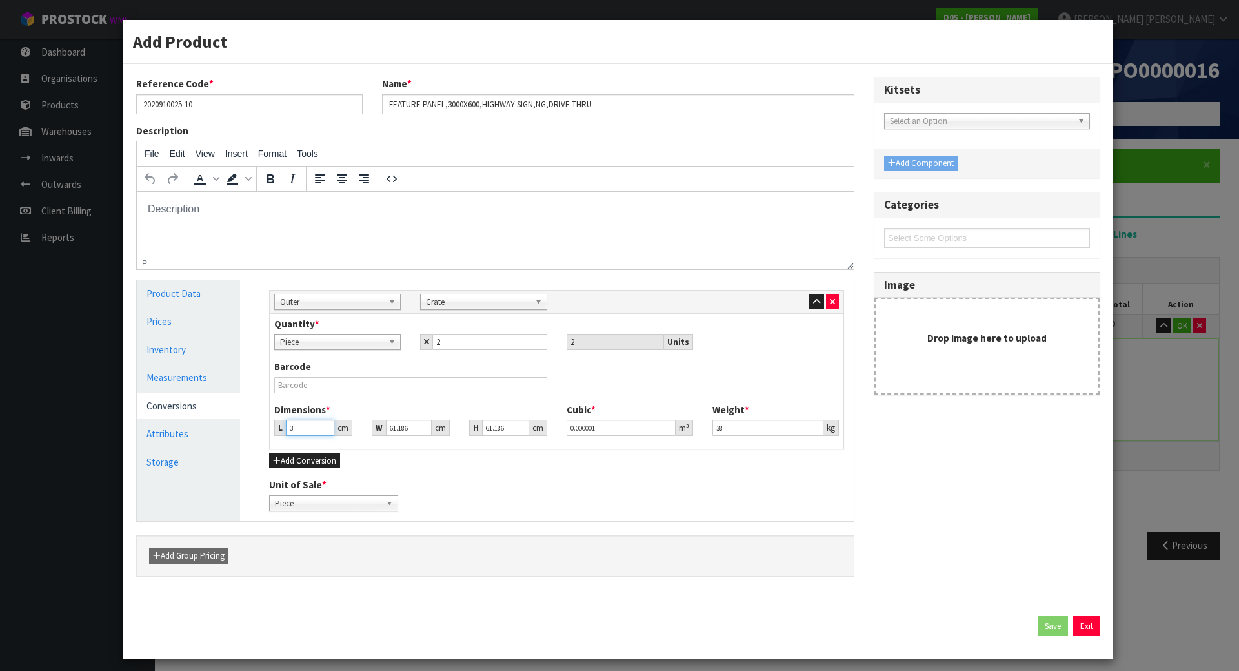
type input "0.011231"
type input "30"
type input "0.112312"
type input "308"
type input "1.153068"
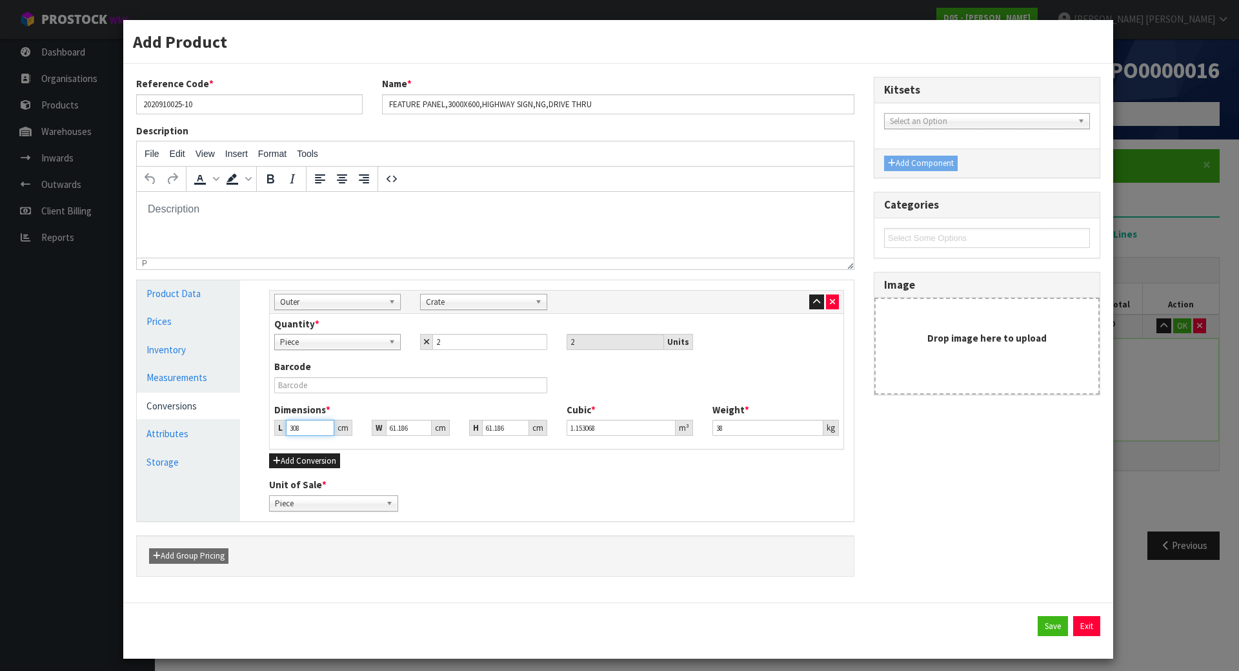
type input "308"
drag, startPoint x: 412, startPoint y: 423, endPoint x: 334, endPoint y: 423, distance: 77.4
click at [335, 423] on div "L 308 cm W 61.186 cm H 61.186 cm" at bounding box center [411, 428] width 292 height 16
type input "2"
type input "0.037691"
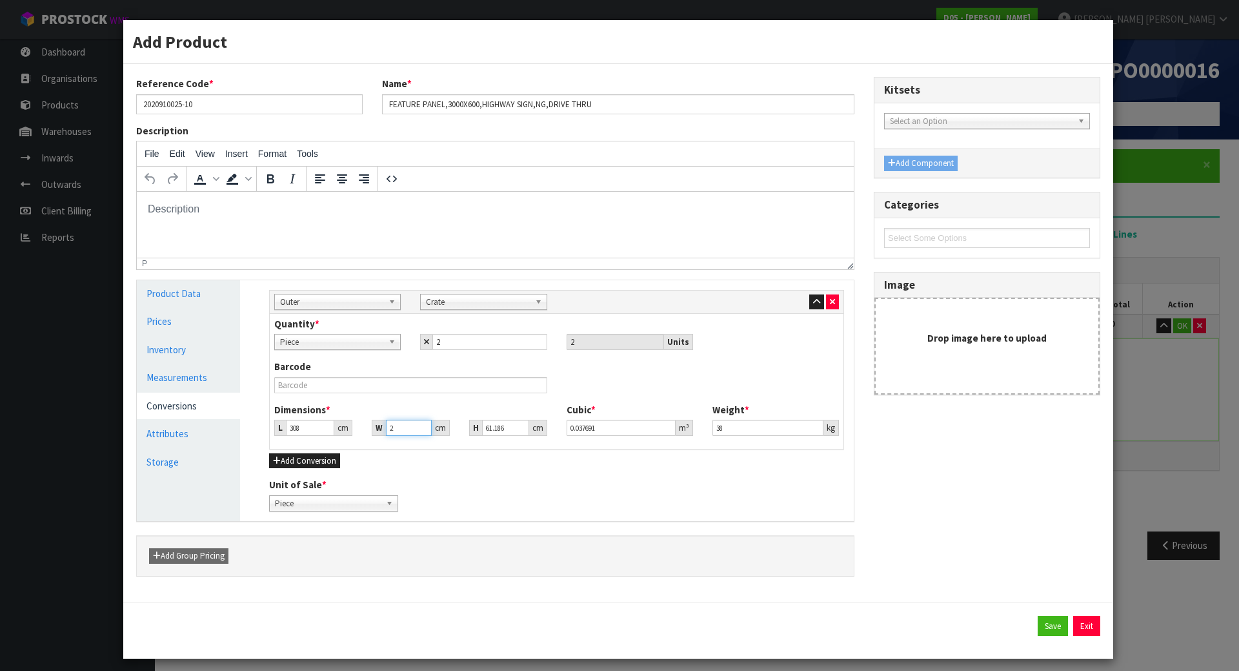
type input "24"
type input "0.452287"
type input "24"
drag, startPoint x: 506, startPoint y: 427, endPoint x: 380, endPoint y: 432, distance: 126.0
click at [381, 432] on div "L 308 cm W 24 cm H 61.186 cm" at bounding box center [411, 428] width 292 height 16
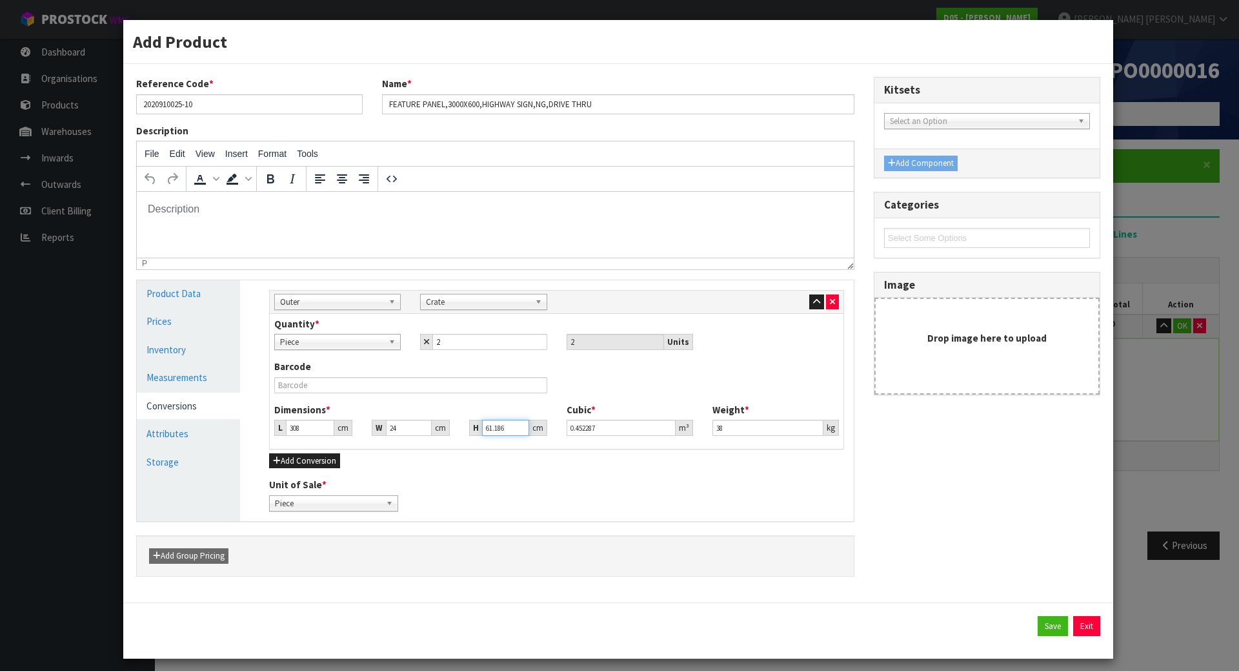
type input "7"
type input "0.051744"
type input "78"
type input "0.576576"
type input "78"
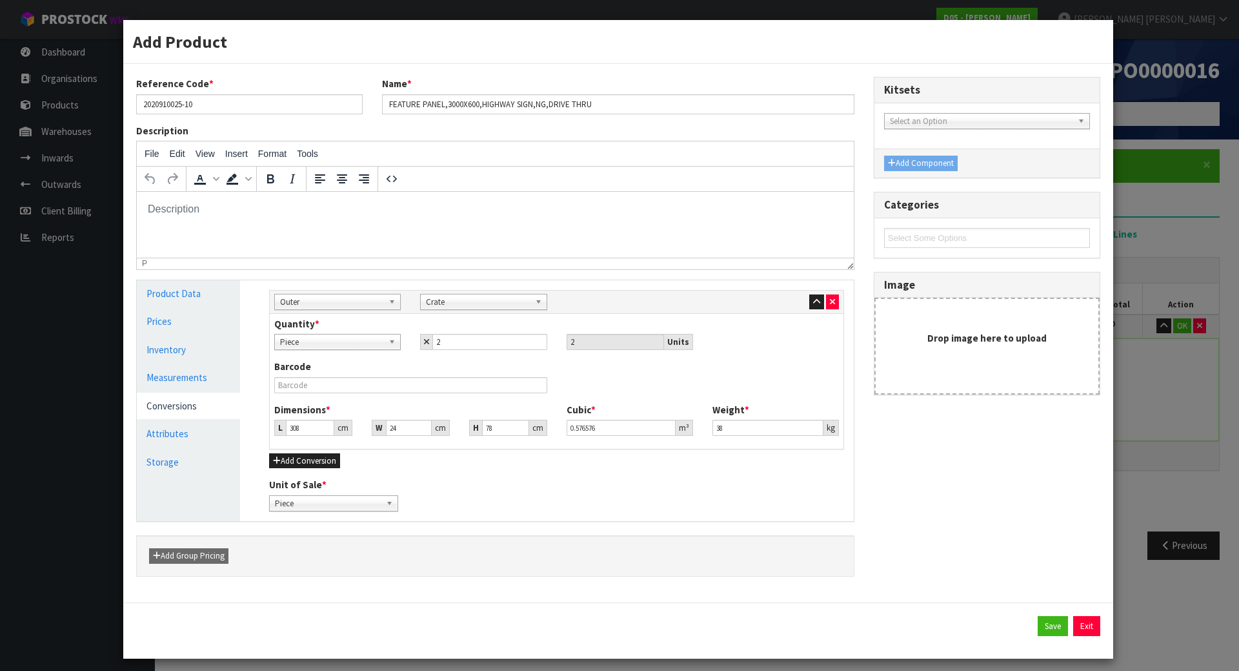
click at [389, 398] on div "Barcode" at bounding box center [557, 380] width 584 height 43
click at [200, 379] on link "Measurements" at bounding box center [188, 377] width 103 height 26
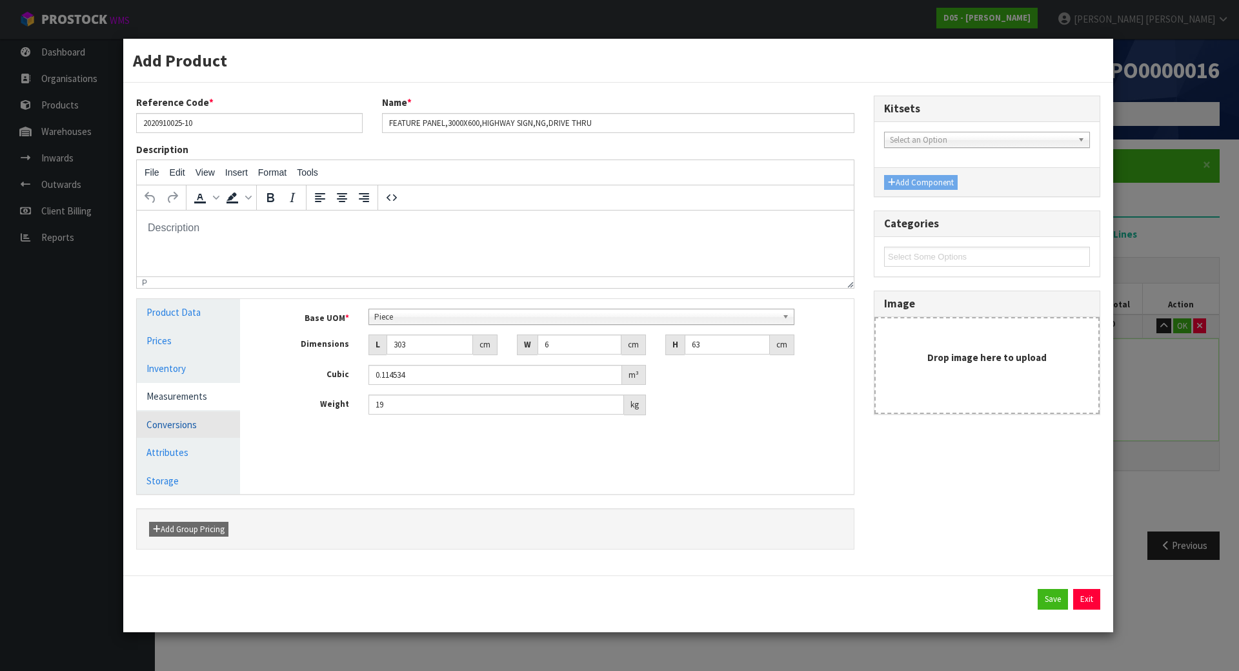
click at [188, 419] on link "Conversions" at bounding box center [188, 424] width 103 height 26
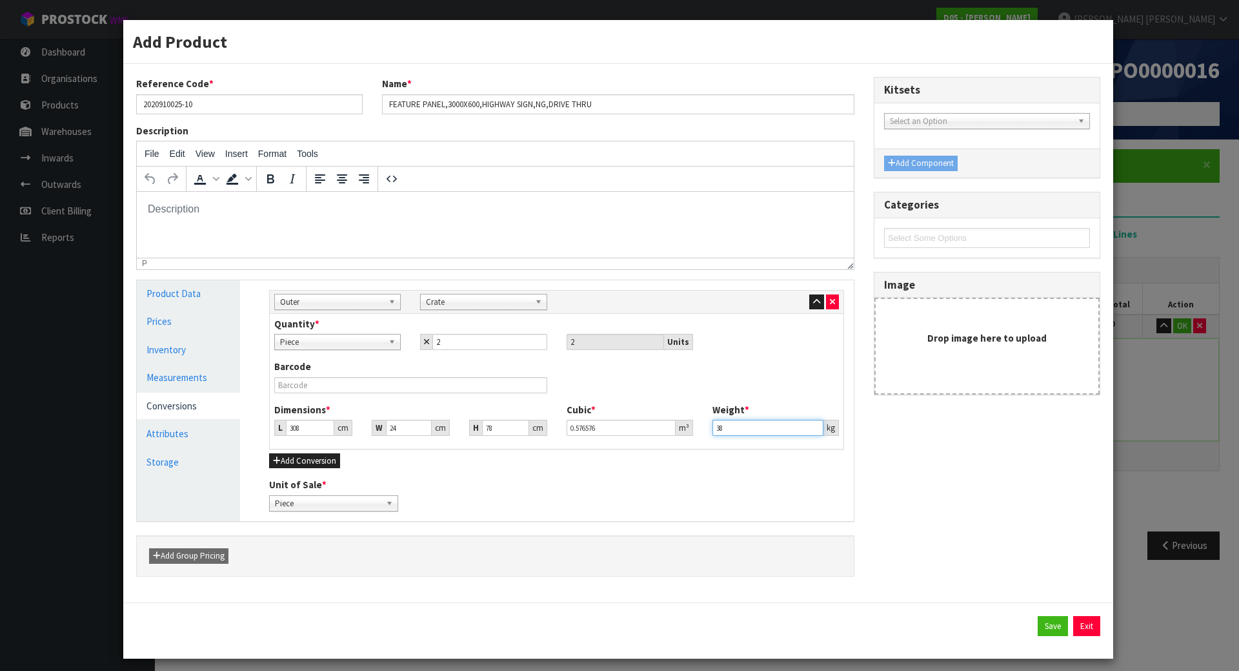
drag, startPoint x: 759, startPoint y: 432, endPoint x: 655, endPoint y: 431, distance: 103.9
click at [655, 431] on div "Dimensions * L 308 cm W 24 cm H 78 cm Cubic * 0.576576 m³ Weight * 38 kg" at bounding box center [557, 424] width 584 height 43
type input "78"
click at [619, 490] on div "Unit of Sale * Piece Crate Piece" at bounding box center [556, 494] width 594 height 33
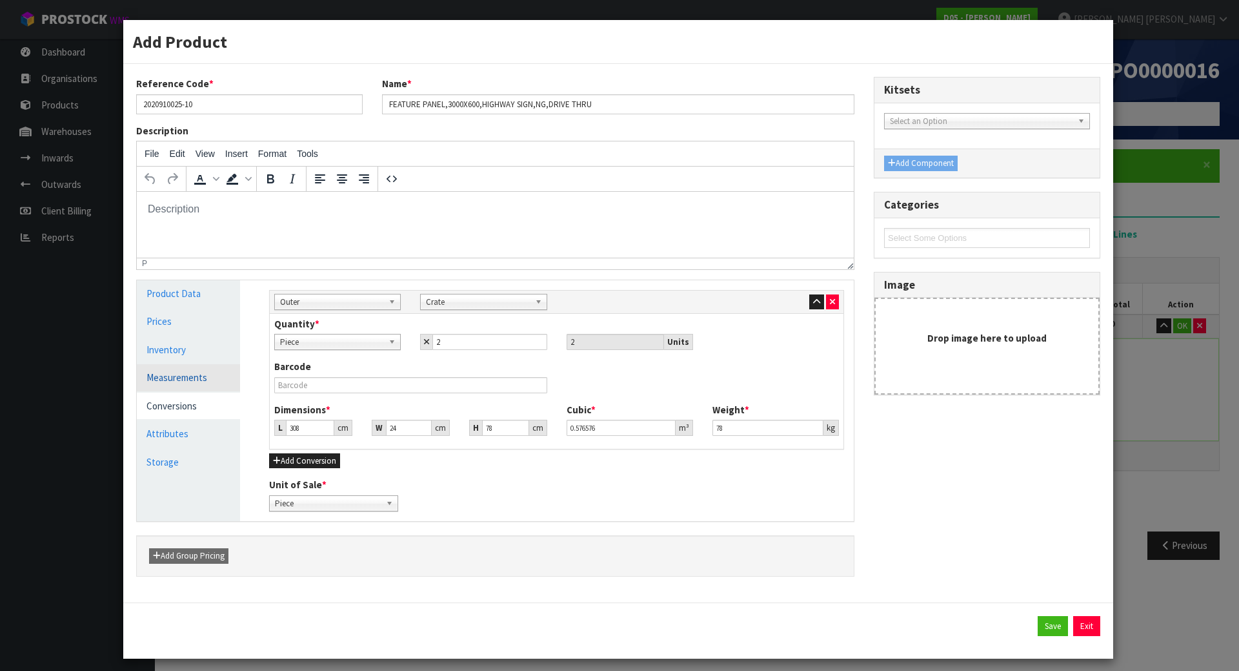
click at [192, 376] on link "Measurements" at bounding box center [188, 377] width 103 height 26
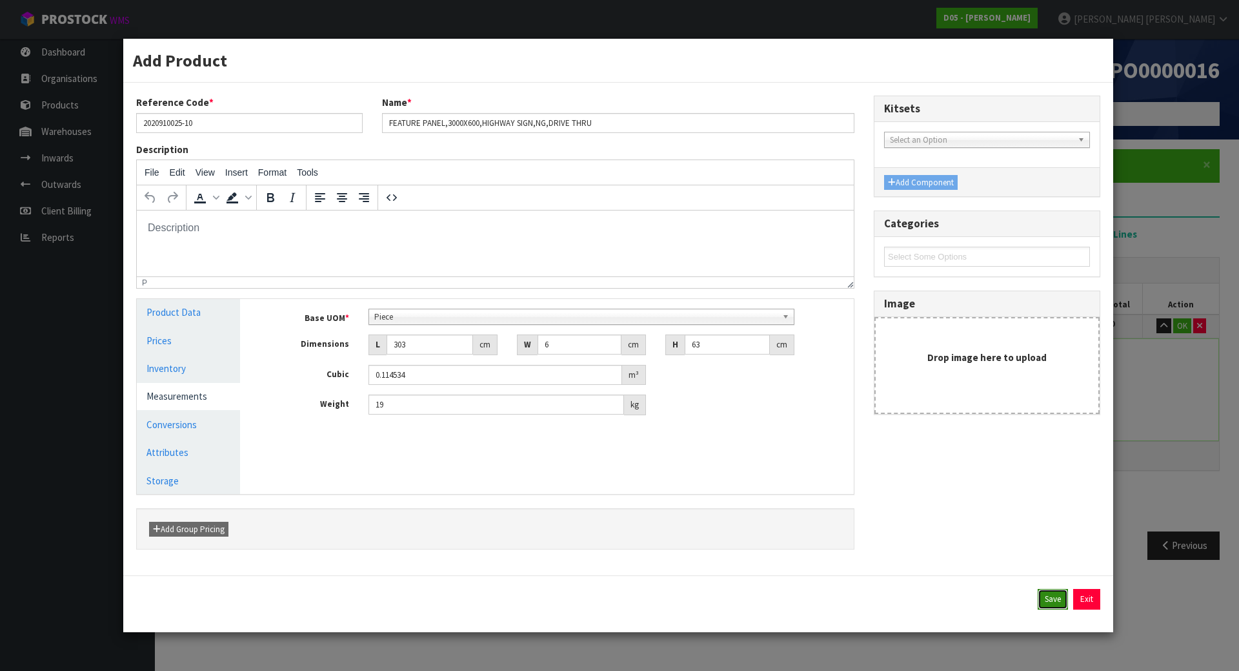
click at [1038, 603] on button "Save" at bounding box center [1053, 599] width 30 height 21
type input "1"
type input "1 CRT"
type input "308"
type input "24"
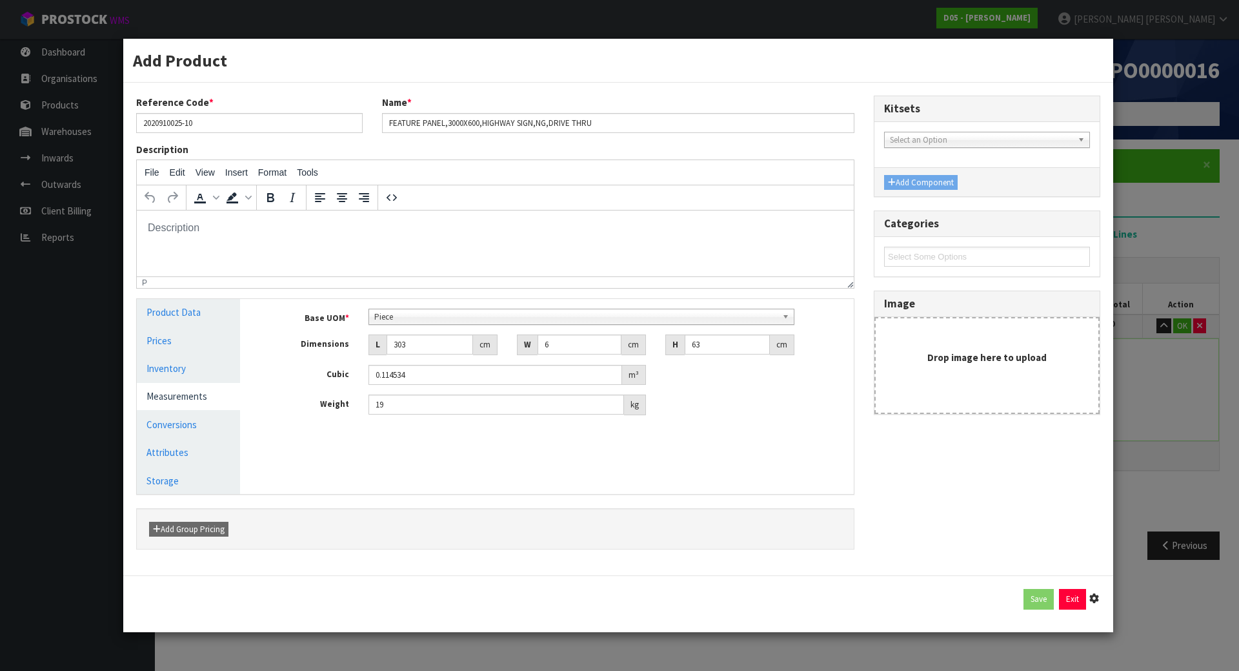
type input "78"
type input "0.576576"
type input "78"
type input "2 [MEDICAL_DATA] x CRT"
type input "1"
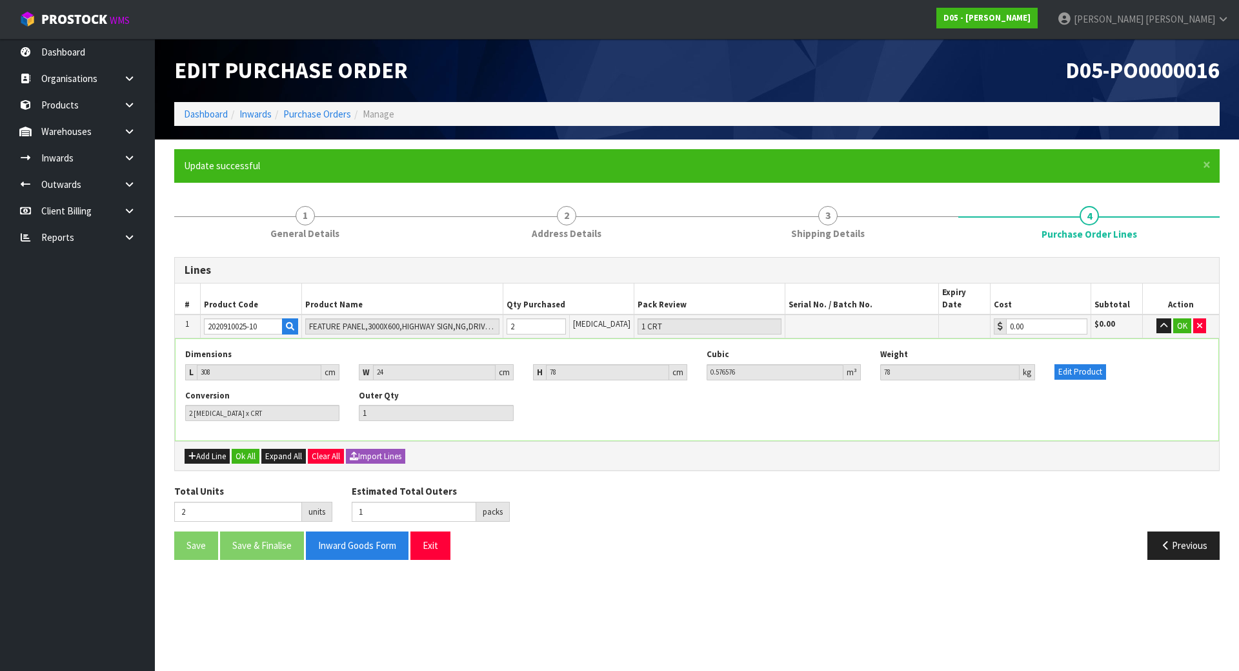
click at [912, 394] on div "Conversion 2 [MEDICAL_DATA] x CRT Outer Qty 1" at bounding box center [697, 410] width 1043 height 41
click at [1180, 318] on button "OK" at bounding box center [1182, 325] width 18 height 15
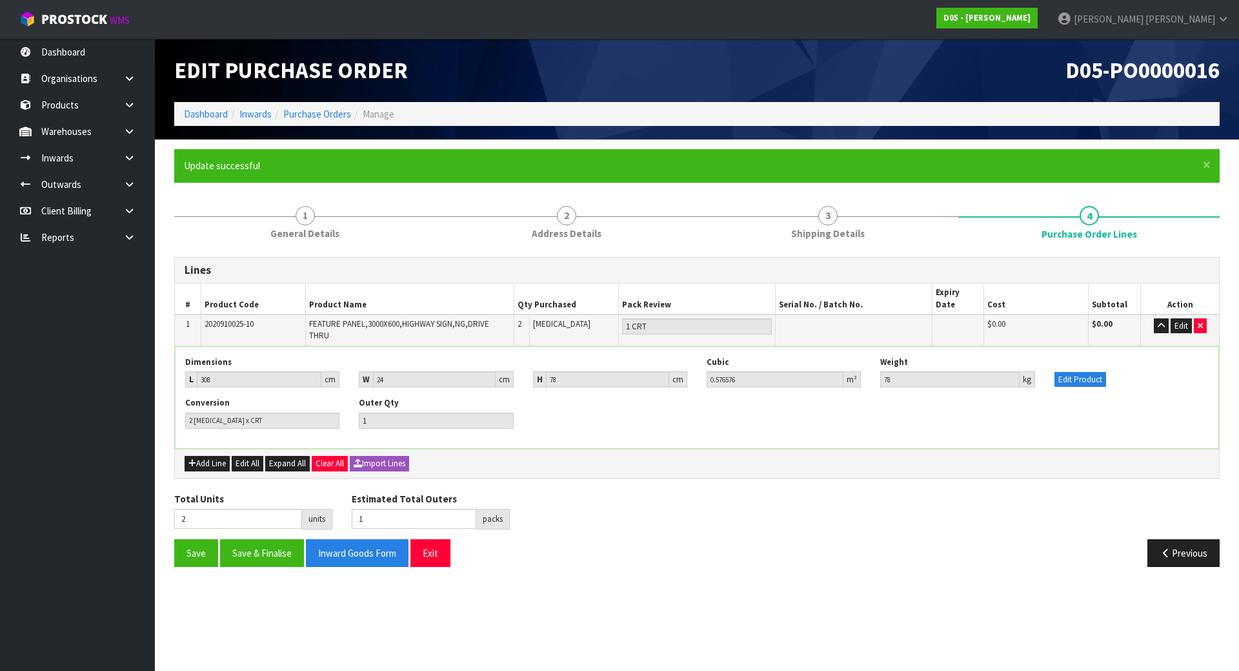
click at [560, 418] on div "Conversion 2 [MEDICAL_DATA] x CRT Outer Qty 1" at bounding box center [697, 417] width 1043 height 41
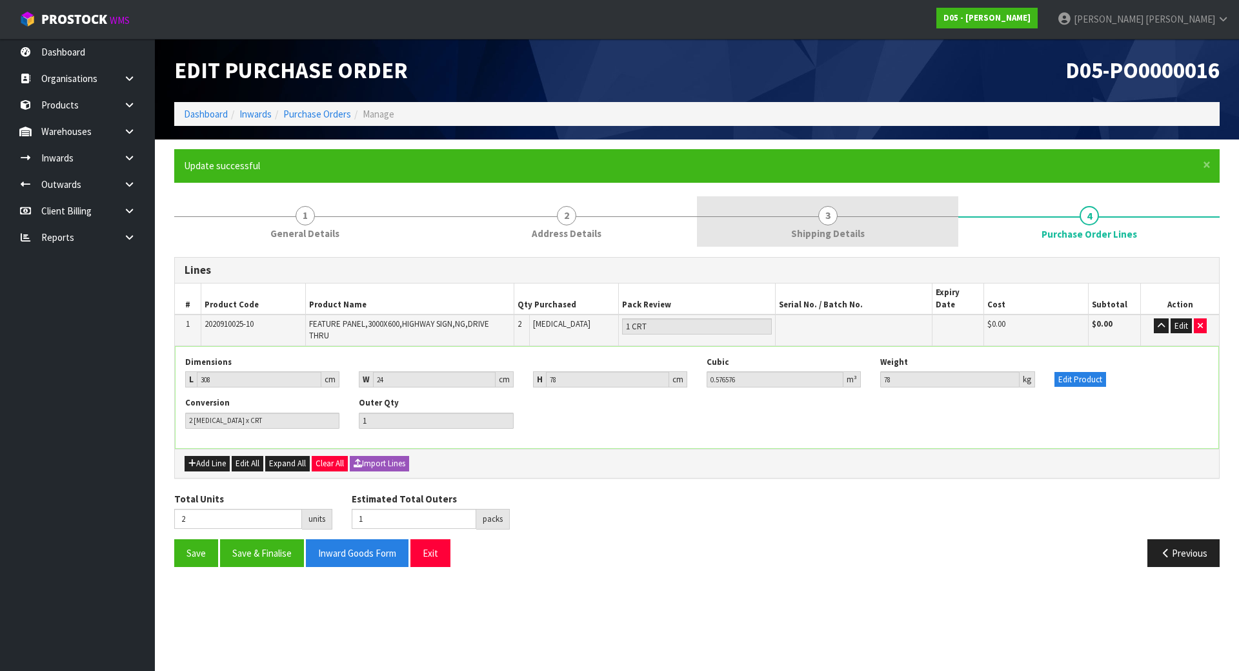
click at [769, 235] on link "3 Shipping Details" at bounding box center [827, 221] width 261 height 51
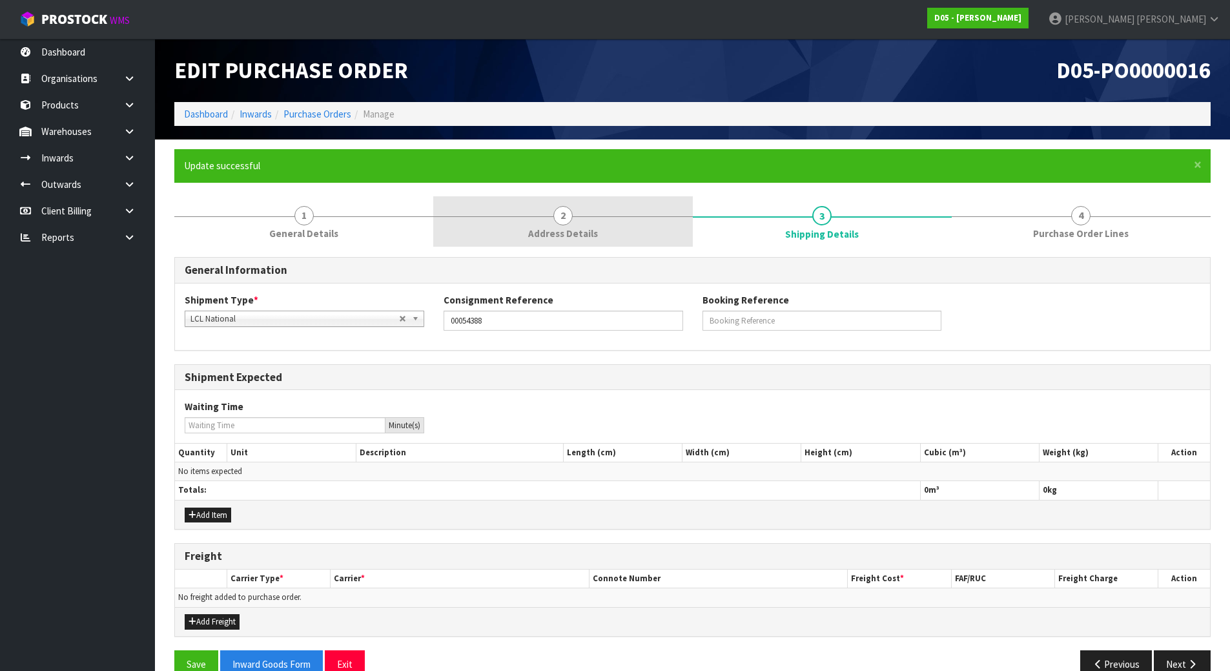
click at [574, 240] on span "Address Details" at bounding box center [563, 234] width 70 height 14
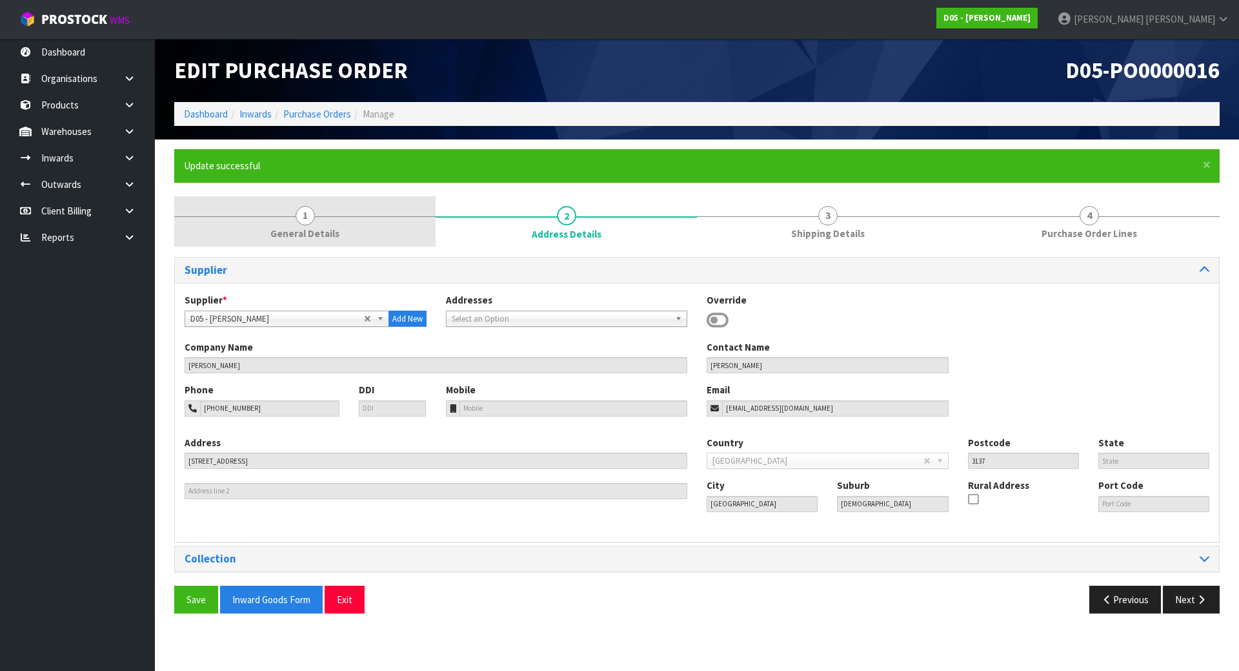
click at [268, 238] on link "1 General Details" at bounding box center [304, 221] width 261 height 51
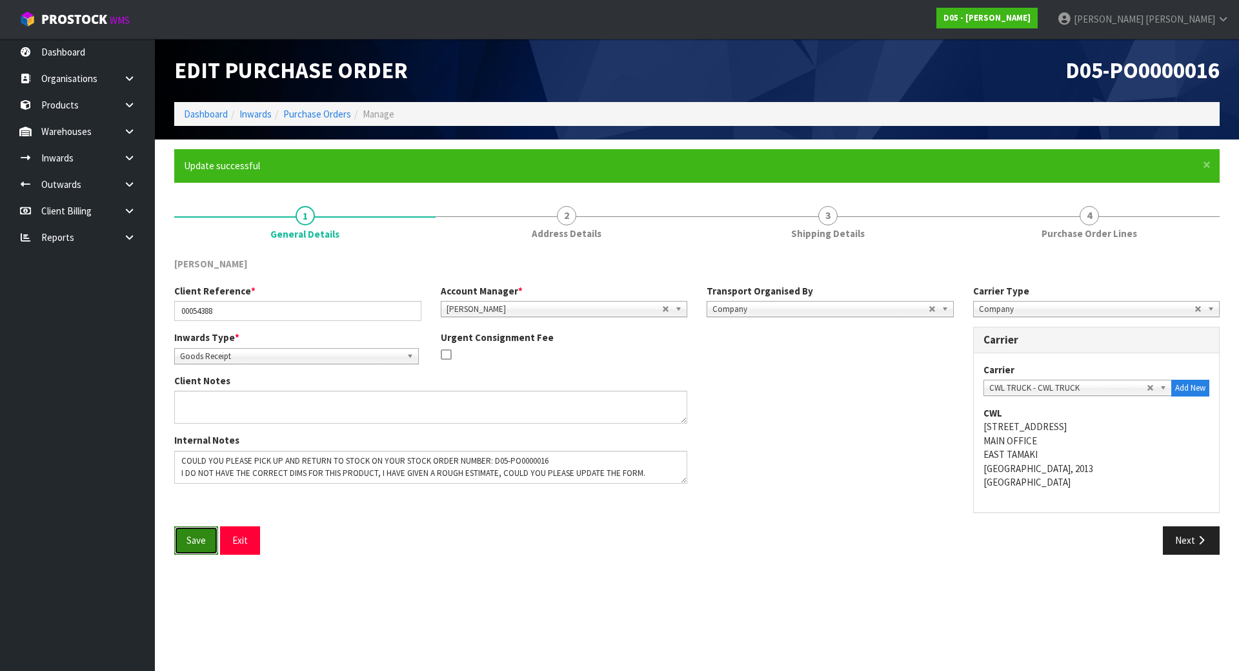
click at [193, 540] on button "Save" at bounding box center [196, 540] width 44 height 28
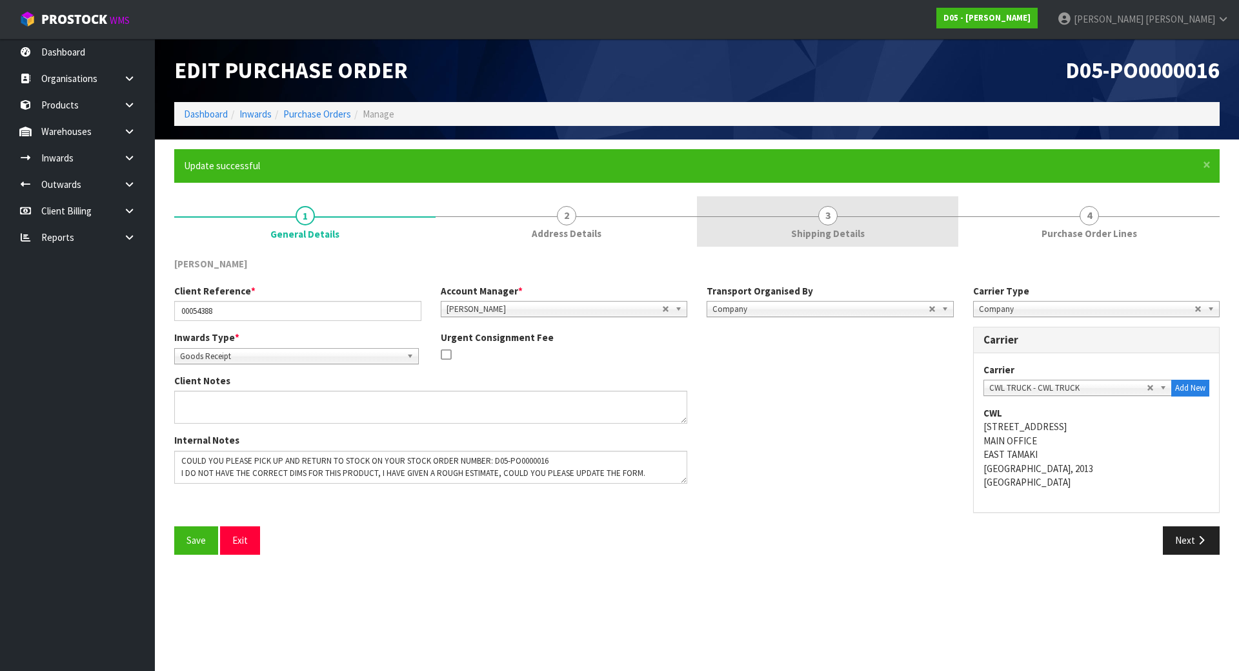
click at [931, 241] on link "3 Shipping Details" at bounding box center [827, 221] width 261 height 51
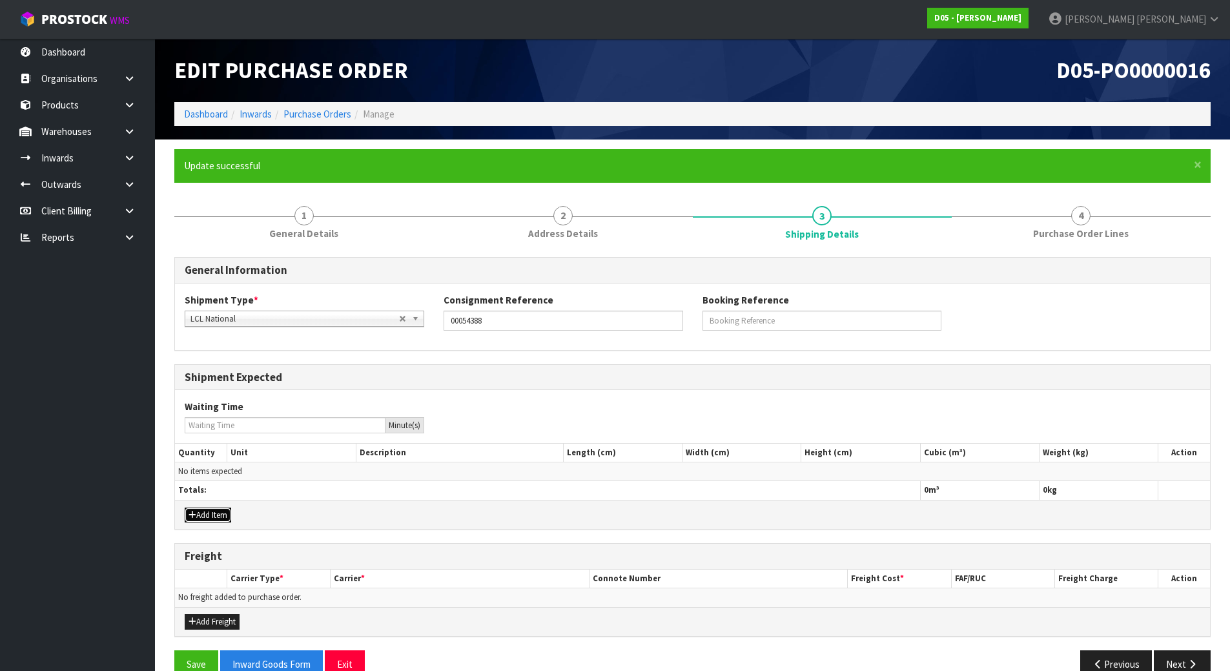
click at [201, 521] on button "Add Item" at bounding box center [208, 514] width 46 height 15
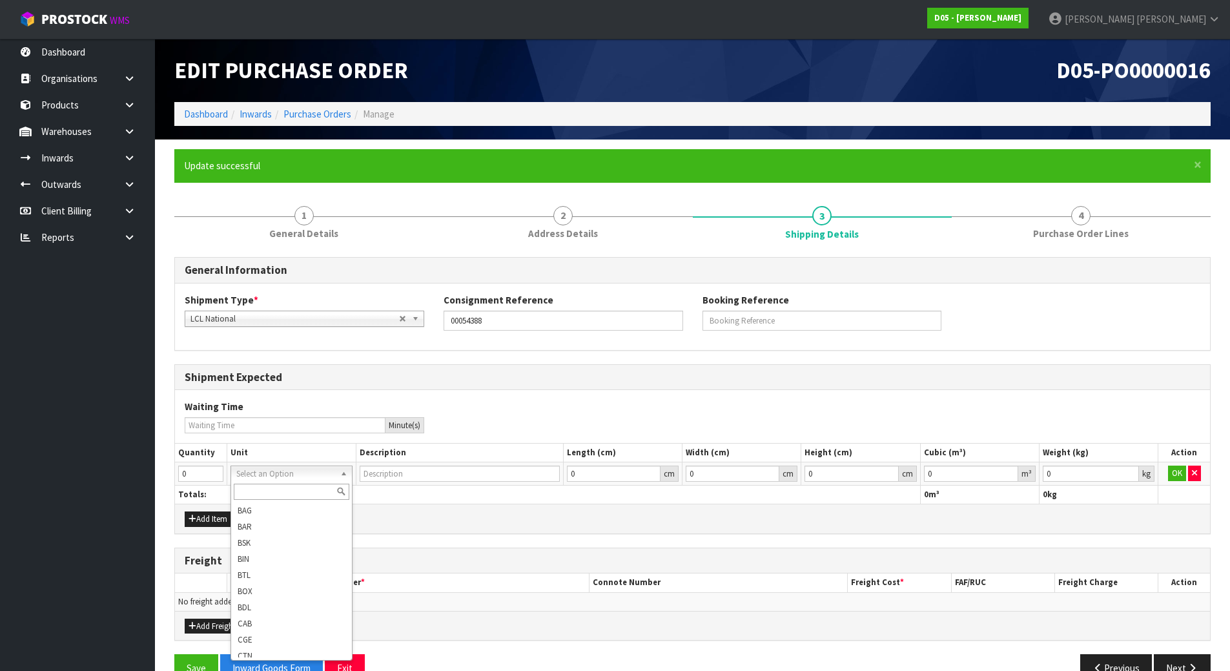
click at [270, 489] on input "text" at bounding box center [292, 491] width 116 height 16
type input "1"
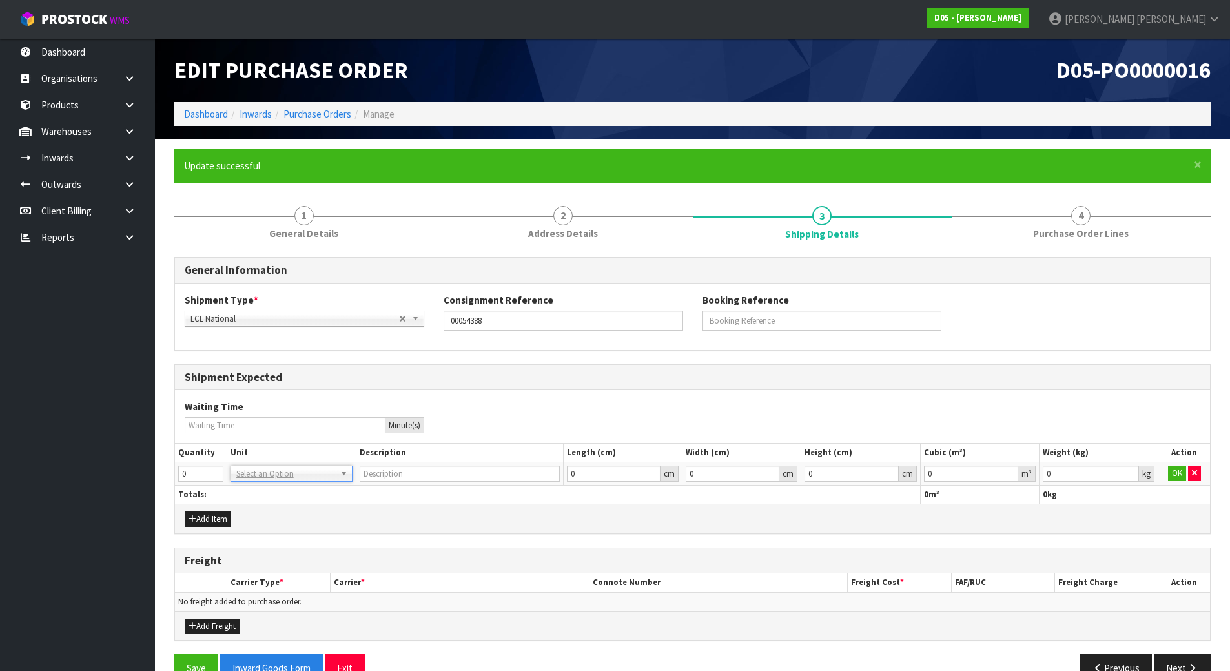
click at [849, 446] on th "Height (cm)" at bounding box center [860, 452] width 119 height 19
click at [1196, 472] on button "button" at bounding box center [1194, 472] width 13 height 15
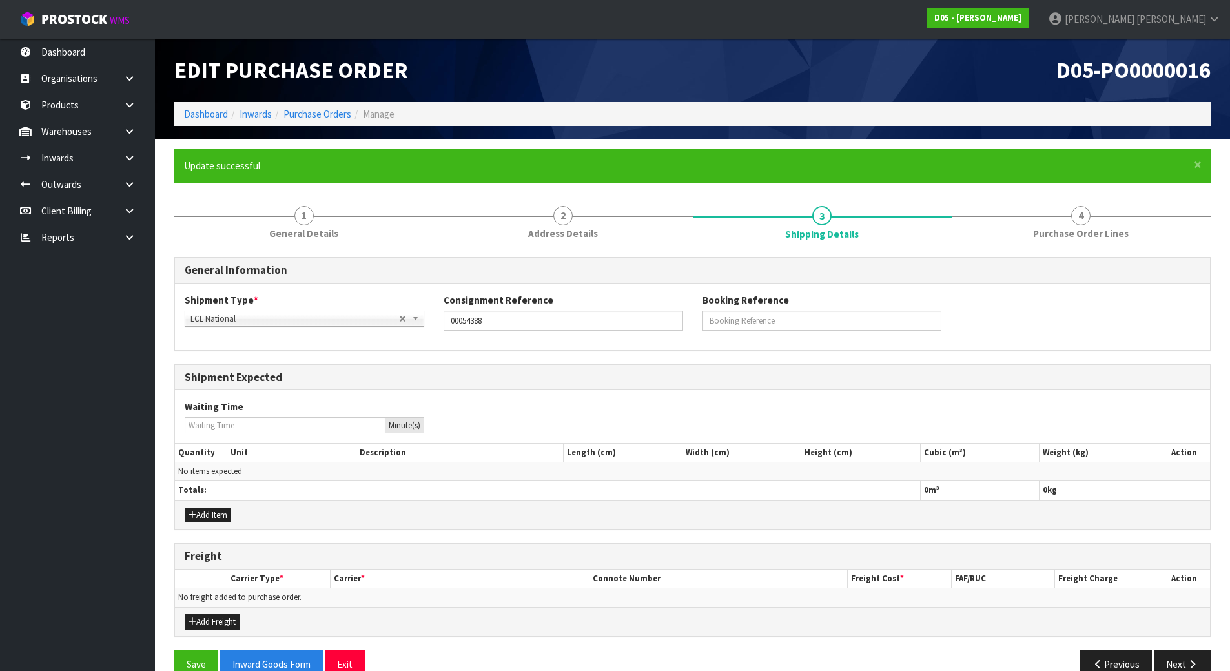
click at [867, 424] on div "Waiting Time Minute(s)" at bounding box center [692, 416] width 1035 height 33
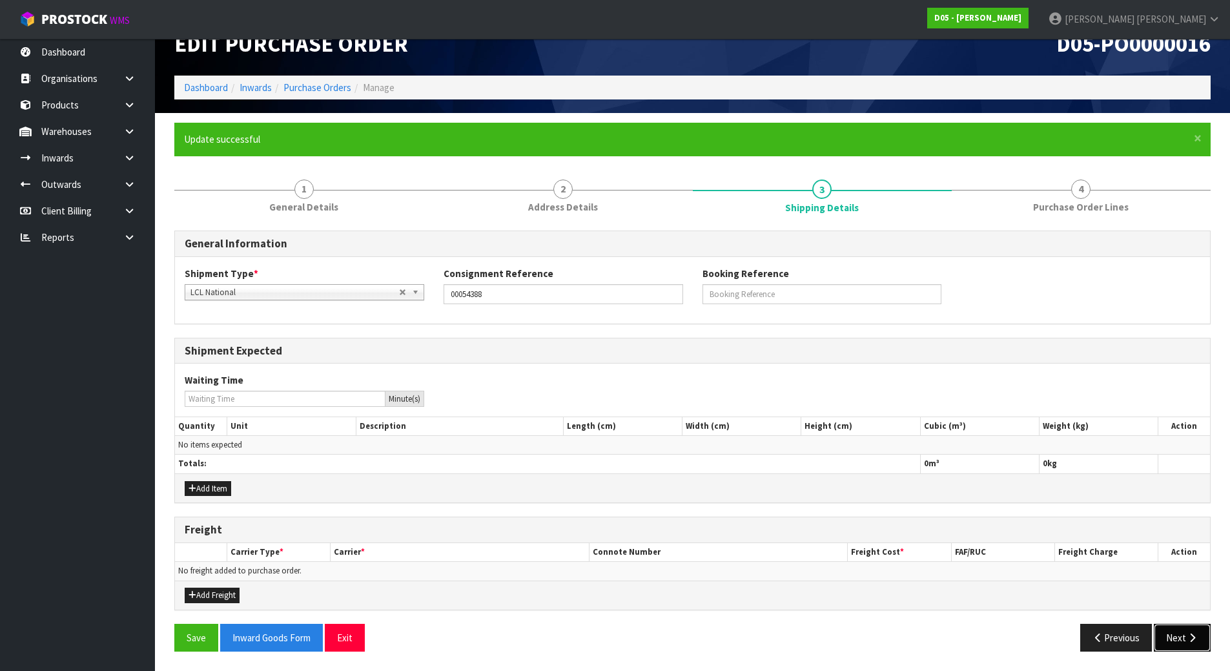
click at [1159, 630] on button "Next" at bounding box center [1181, 637] width 57 height 28
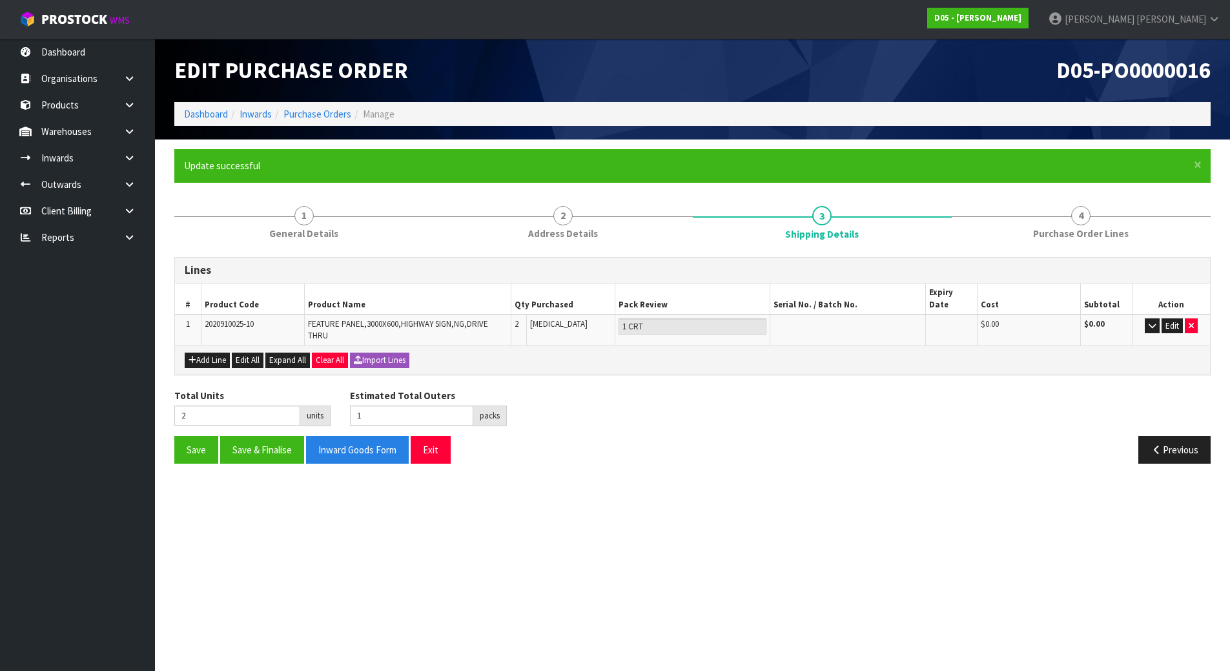
scroll to position [0, 0]
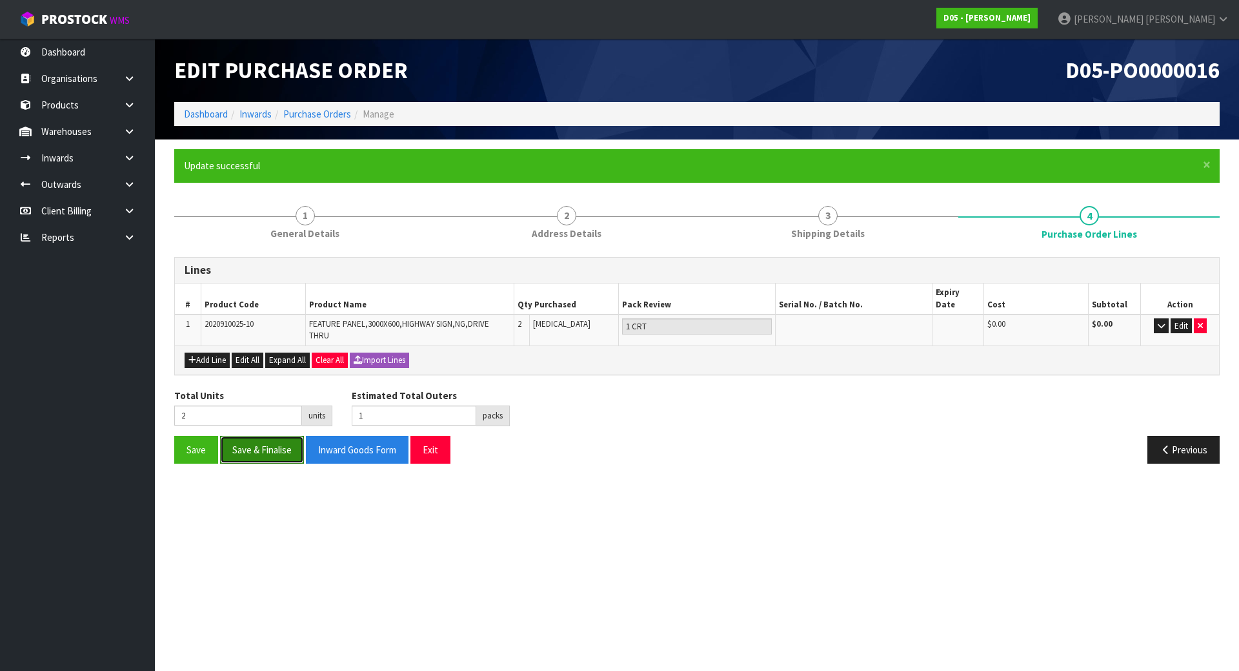
click at [261, 442] on button "Save & Finalise" at bounding box center [262, 450] width 84 height 28
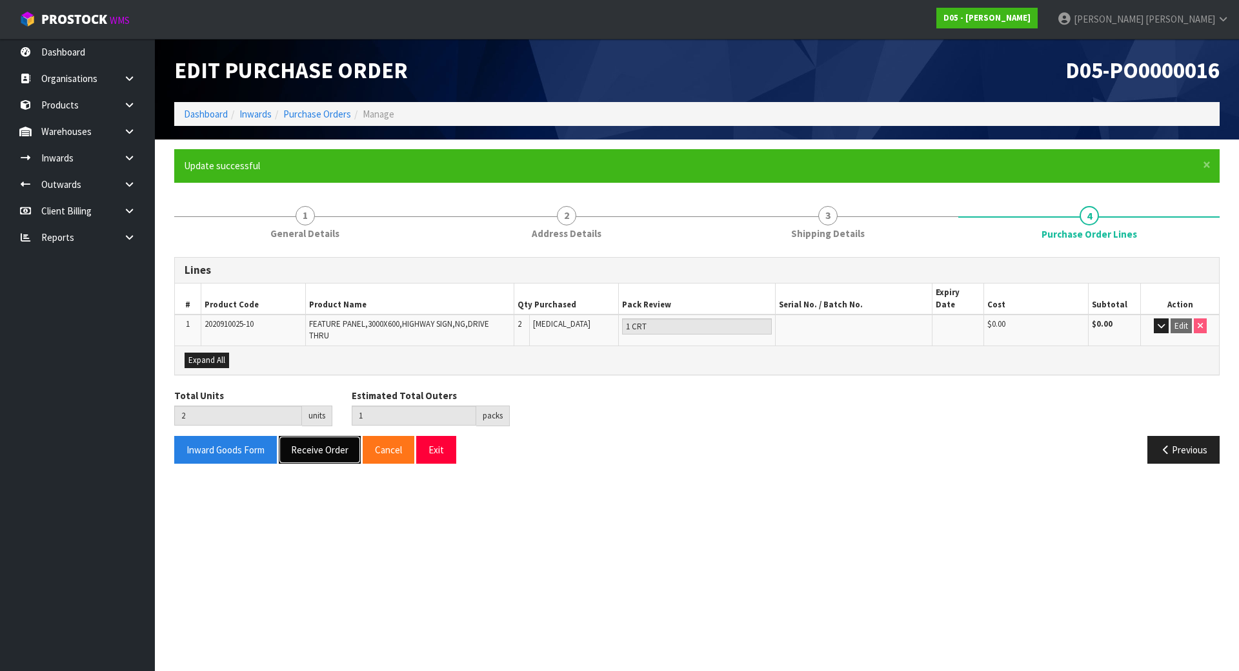
click at [328, 441] on button "Receive Order" at bounding box center [320, 450] width 82 height 28
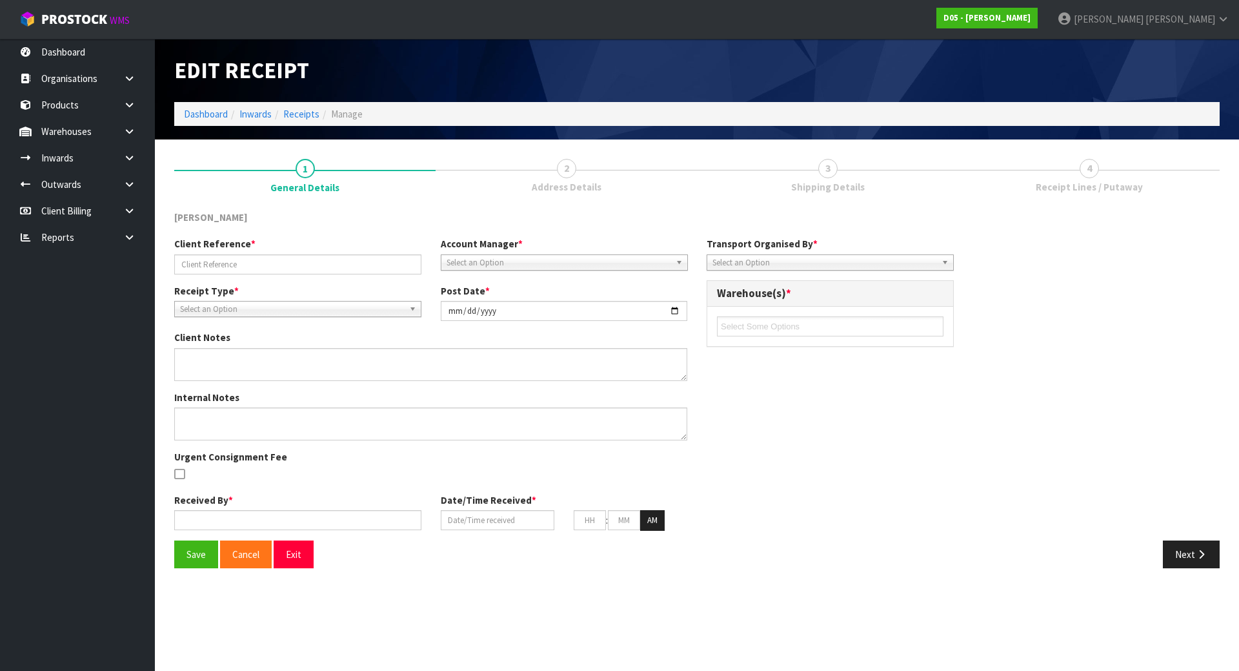
type input "00054388"
type input "[DATE]"
type textarea "COULD YOU PLEASE PICK UP AND RETURN TO STOCK ON YOUR STOCK ORDER NUMBER: D05-PO…"
type input "[PERSON_NAME]"
type input "[DATE]"
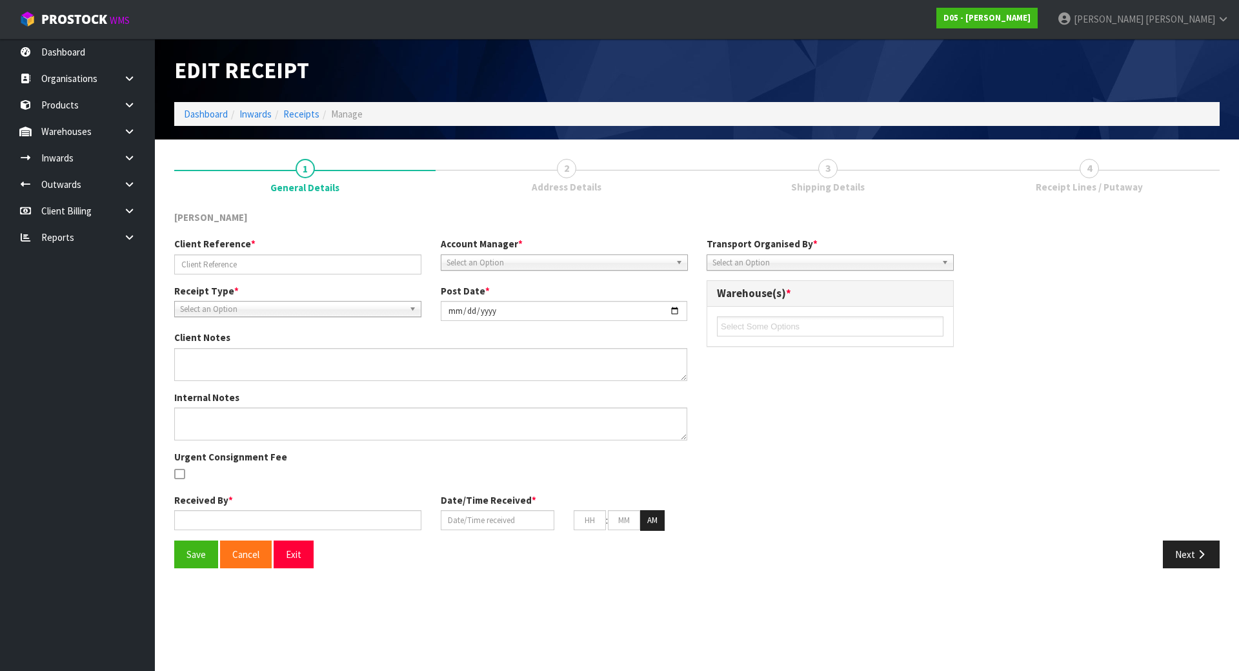
type input "01"
type input "35"
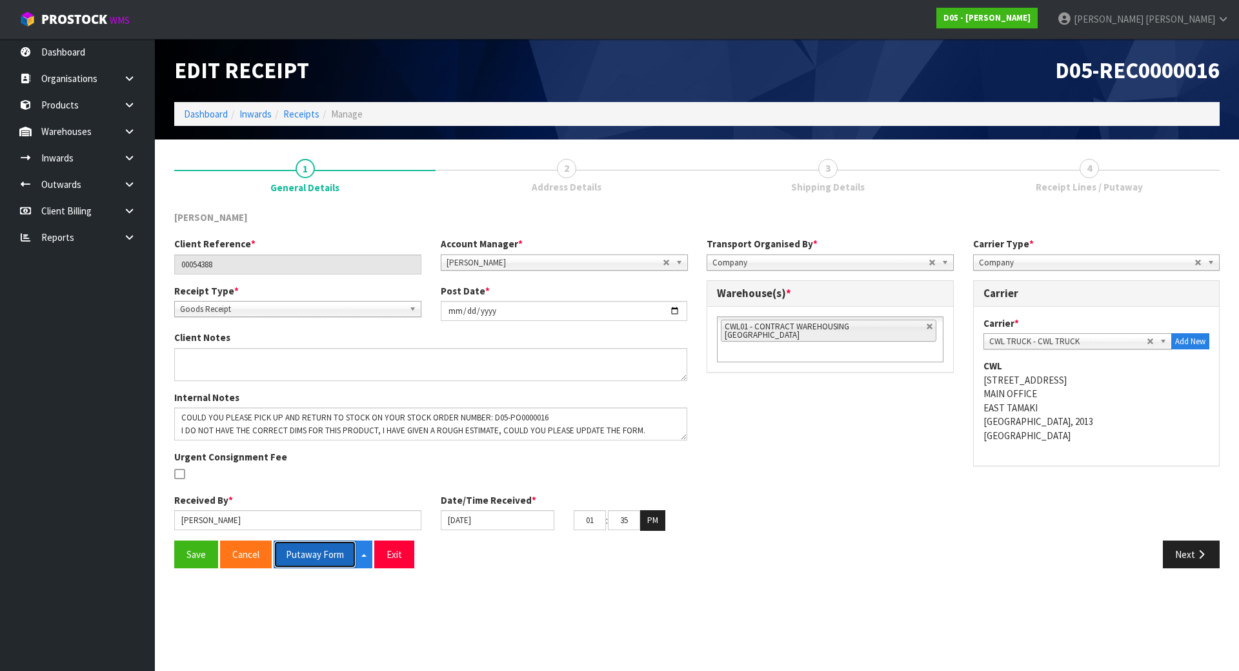
click at [320, 556] on button "Putaway Form" at bounding box center [315, 554] width 83 height 28
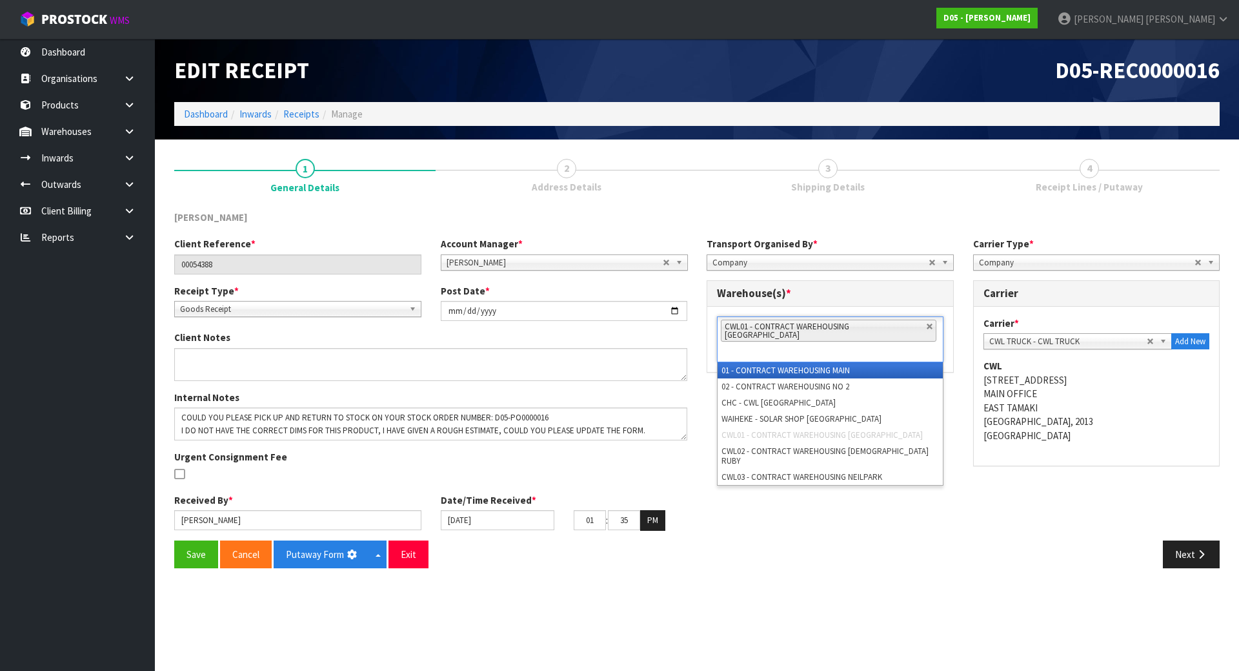
click at [910, 330] on li "CWL01 - CONTRACT WAREHOUSING [GEOGRAPHIC_DATA]" at bounding box center [829, 330] width 216 height 22
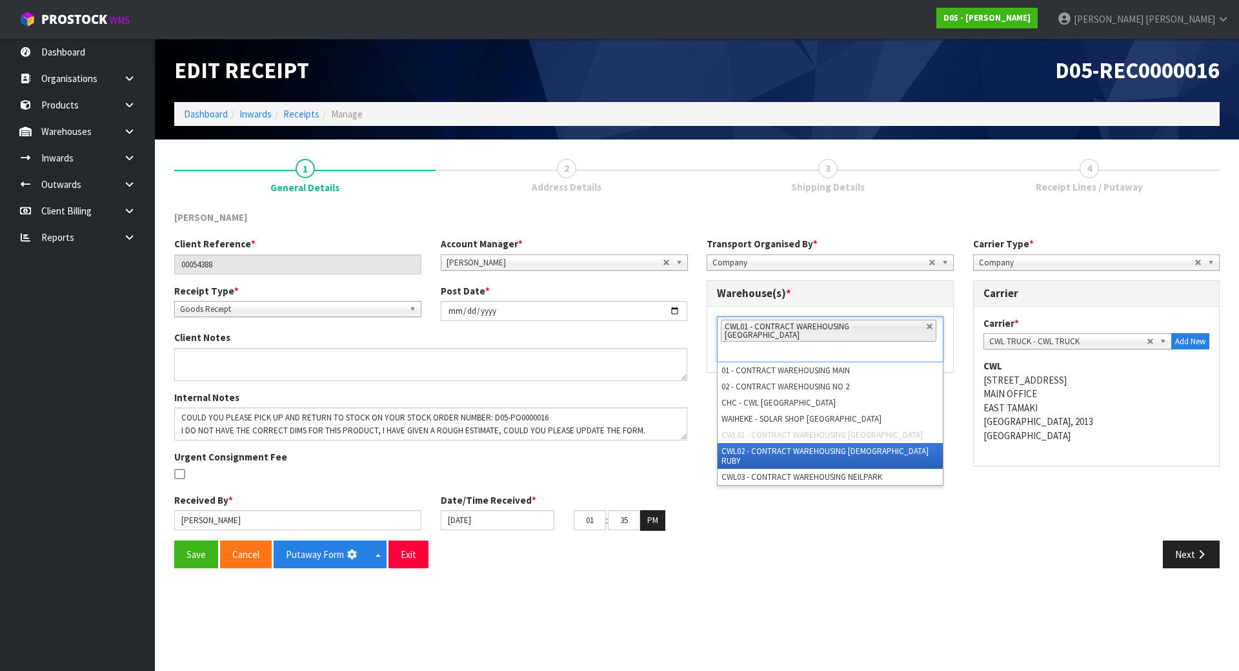
click at [801, 443] on li "CWL02 - CONTRACT WAREHOUSING [DEMOGRAPHIC_DATA] RUBY" at bounding box center [830, 456] width 225 height 26
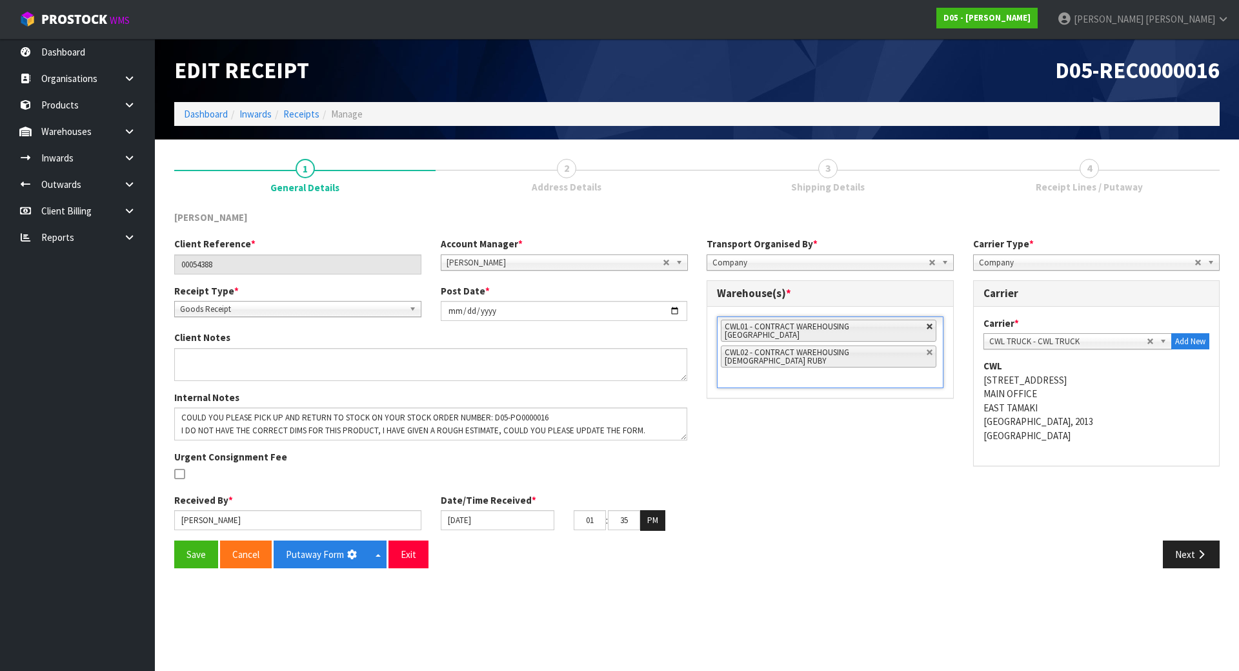
click at [926, 325] on link at bounding box center [930, 327] width 8 height 8
click at [334, 542] on button "Putaway Form" at bounding box center [322, 554] width 97 height 28
click at [681, 478] on div "Internal Notes Urgent Consignment Fee" at bounding box center [431, 441] width 532 height 103
click at [1196, 552] on icon "button" at bounding box center [1201, 554] width 12 height 10
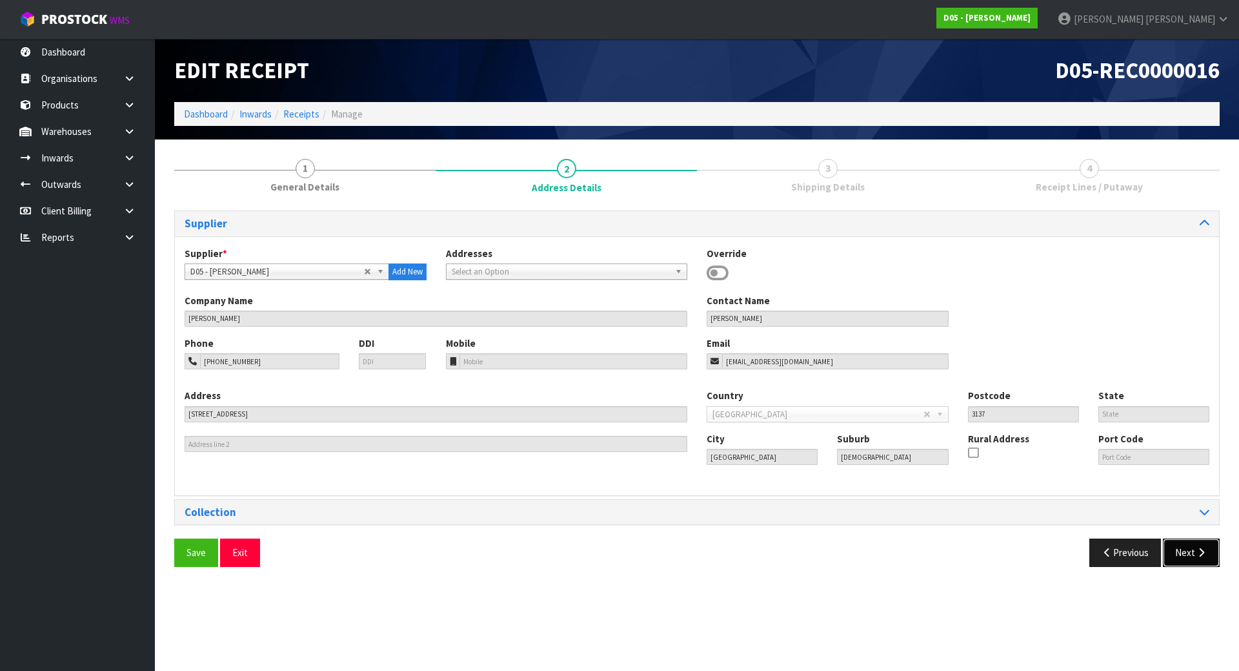
click at [1188, 559] on button "Next" at bounding box center [1191, 552] width 57 height 28
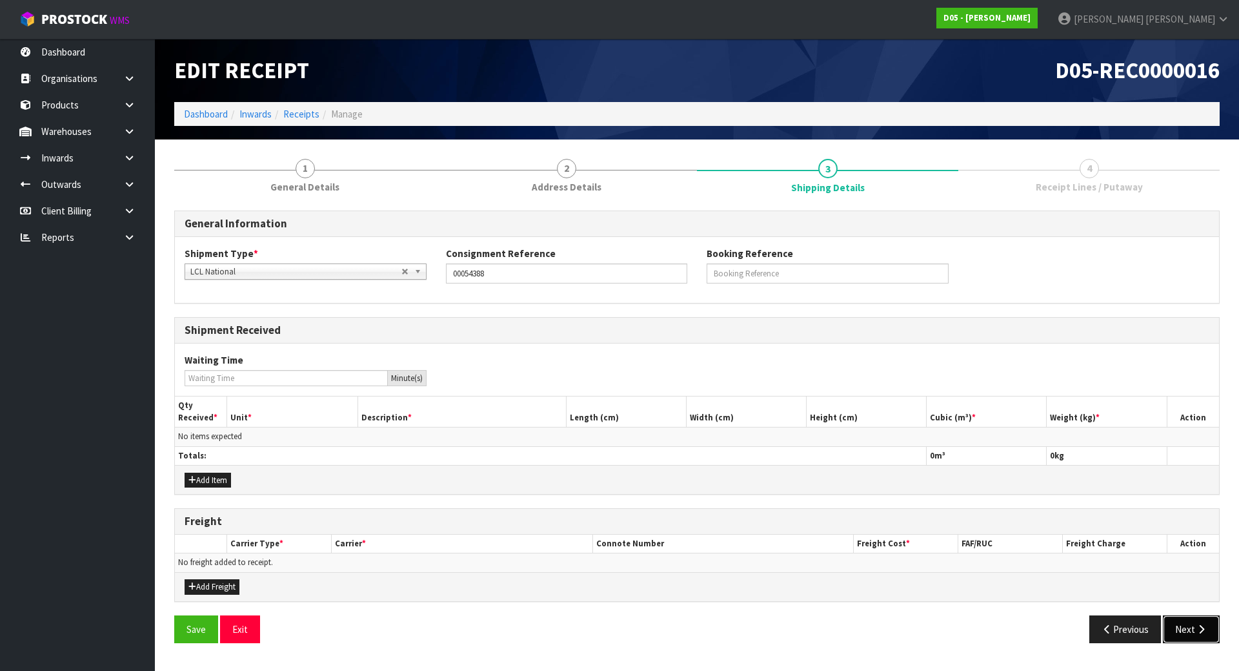
click at [1179, 623] on button "Next" at bounding box center [1191, 629] width 57 height 28
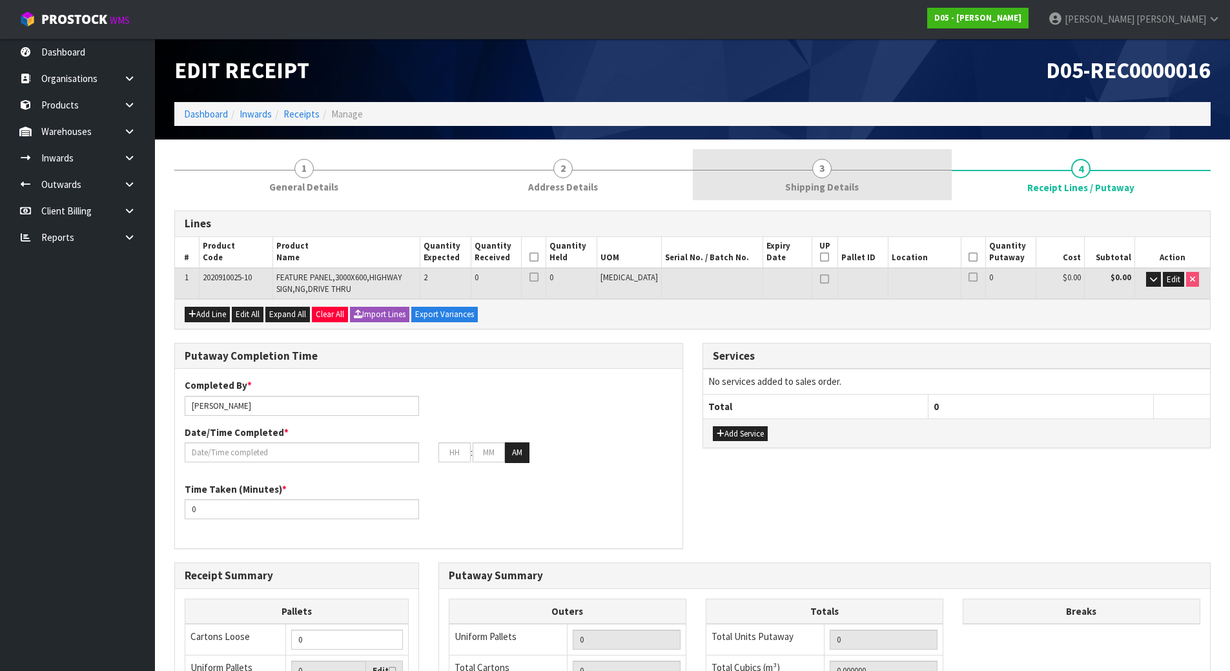
click at [848, 187] on span "Shipping Details" at bounding box center [822, 187] width 74 height 14
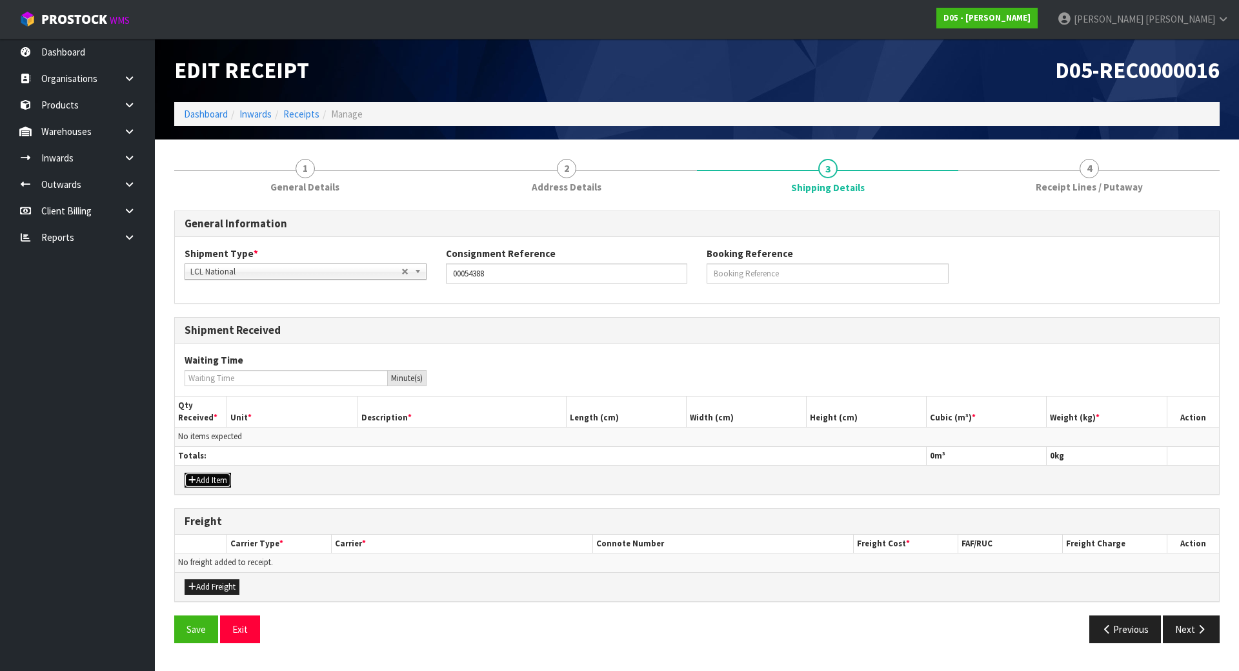
click at [210, 483] on button "Add Item" at bounding box center [208, 479] width 46 height 15
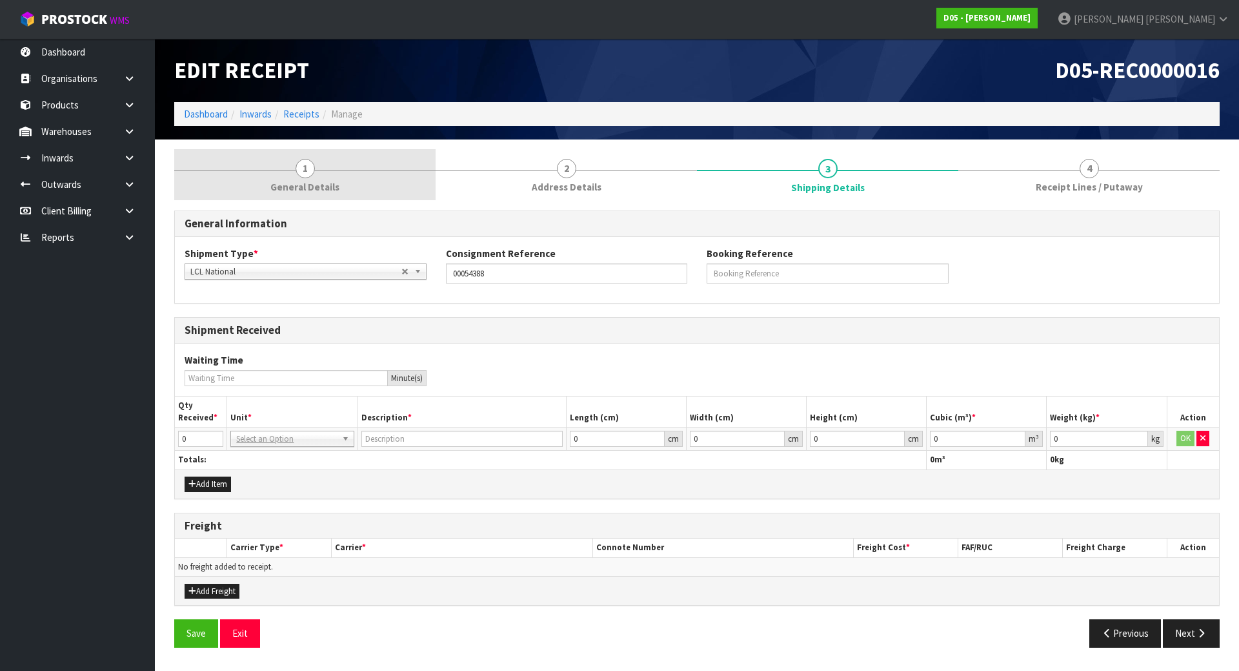
click at [290, 151] on link "1 General Details" at bounding box center [304, 174] width 261 height 51
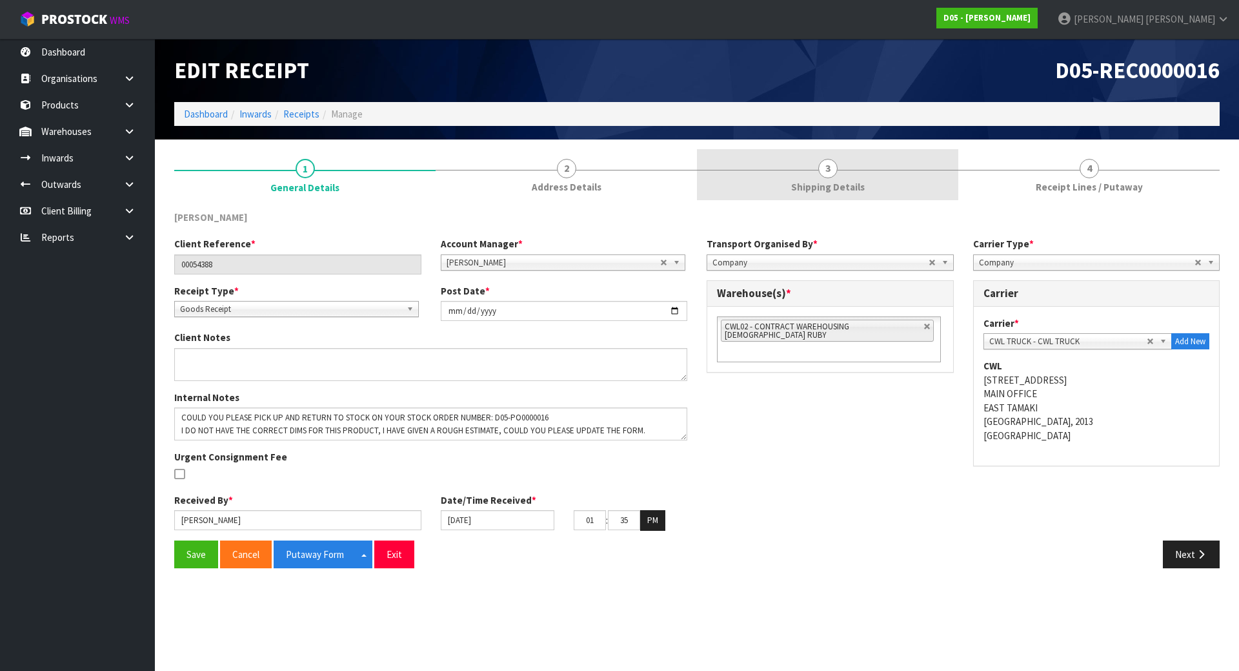
click at [726, 178] on link "3 Shipping Details" at bounding box center [827, 174] width 261 height 51
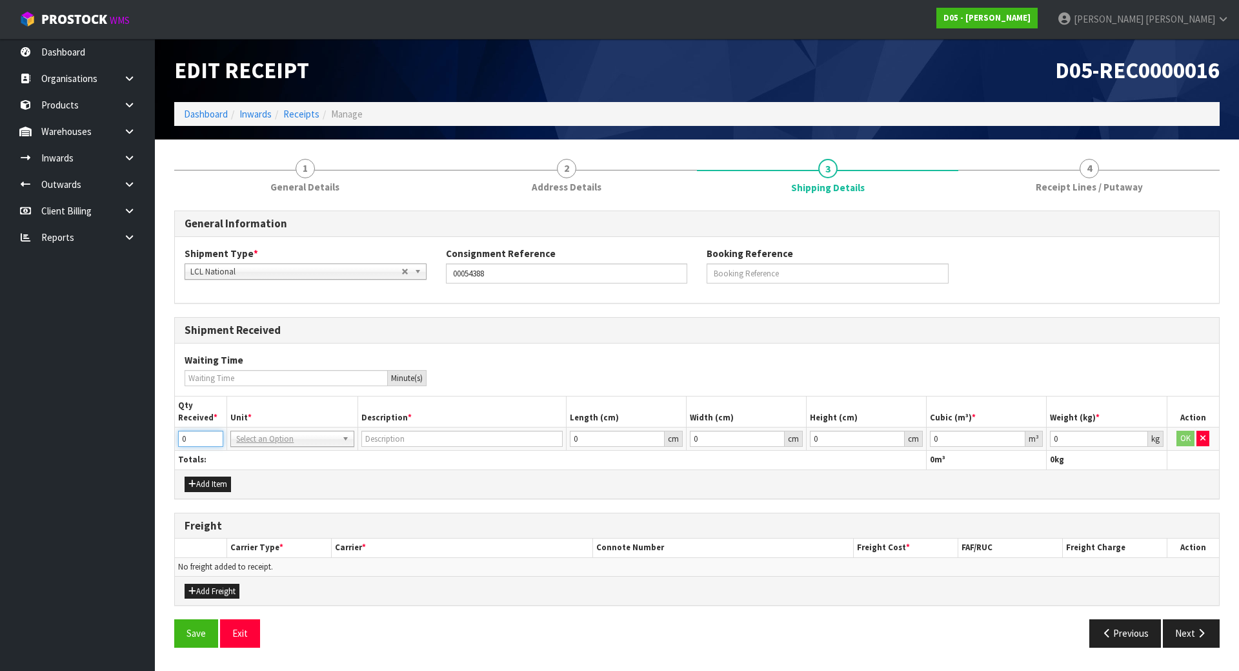
drag, startPoint x: 206, startPoint y: 437, endPoint x: 73, endPoint y: 438, distance: 133.0
click at [74, 438] on body "Toggle navigation ProStock WMS D05 - [PERSON_NAME] [PERSON_NAME] Logout Dashboa…" at bounding box center [619, 335] width 1239 height 671
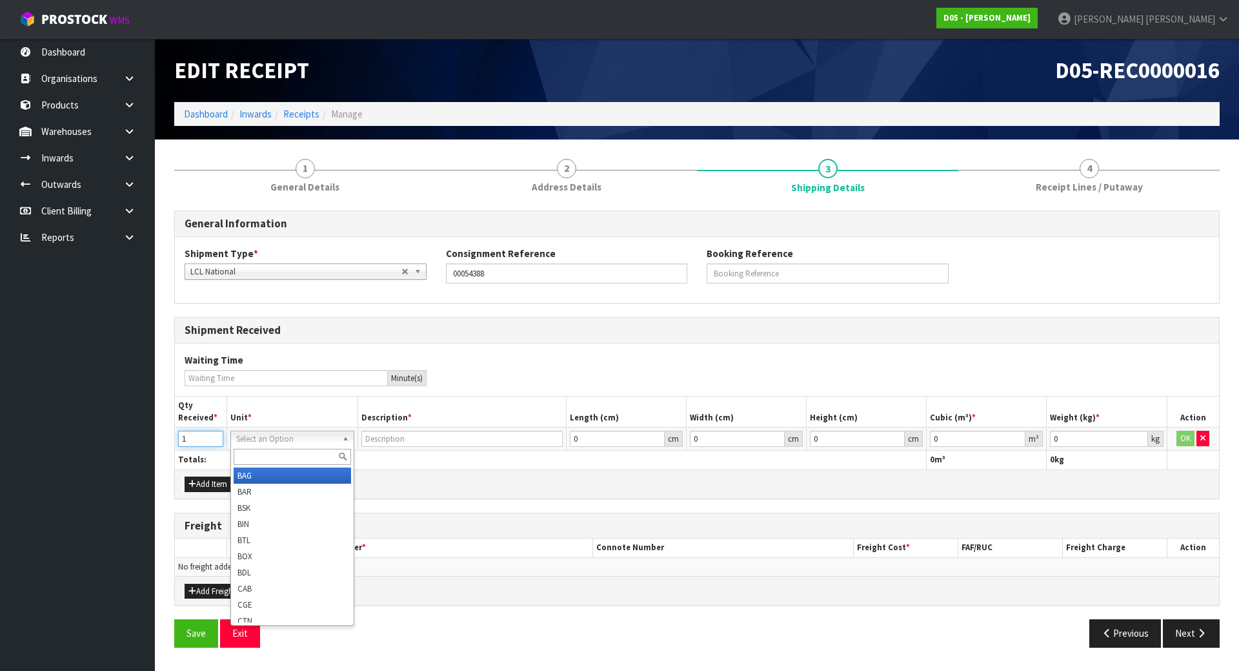
type input "1"
click at [306, 454] on input "c" at bounding box center [292, 457] width 117 height 16
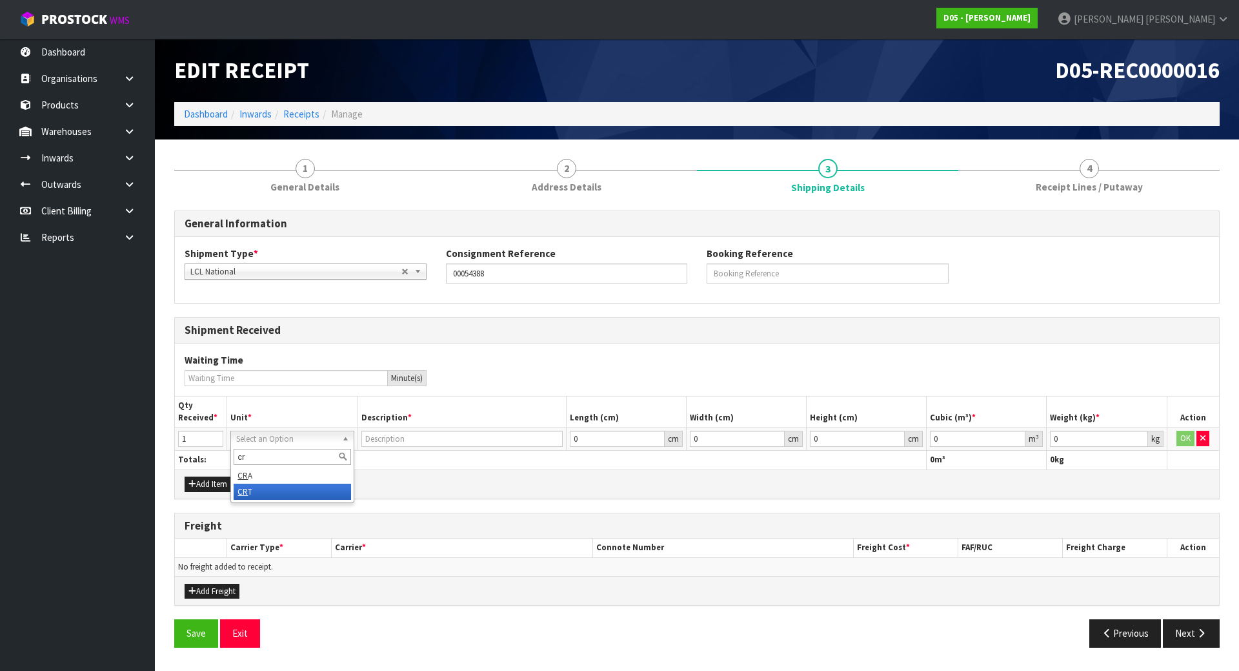
type input "cr"
type input "CRATE"
click at [494, 487] on div "Add Item" at bounding box center [697, 483] width 1044 height 15
click at [349, 458] on th "Totals:" at bounding box center [551, 459] width 752 height 19
drag, startPoint x: 1098, startPoint y: 441, endPoint x: 920, endPoint y: 426, distance: 179.4
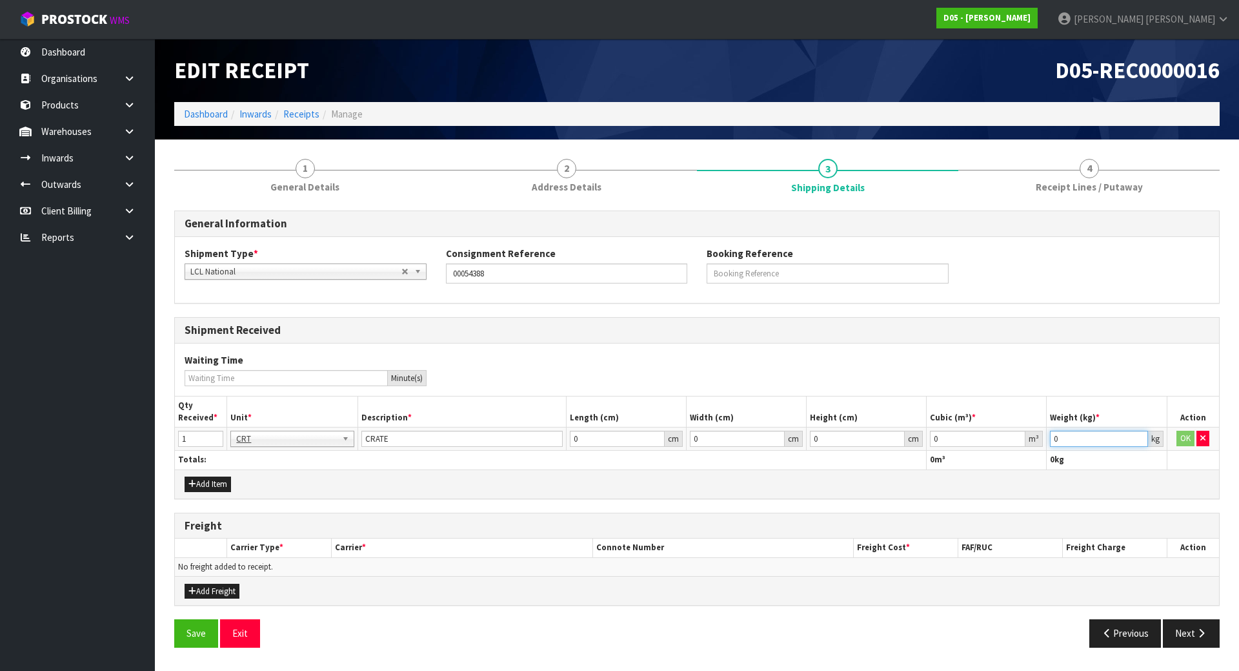
click at [918, 432] on tr "1 BAG BAR BSK BIN BTL BOX BDL CAB CGE CTN CSE COI CRA CRT CBE CYL DRM JAR MTR P…" at bounding box center [697, 438] width 1044 height 23
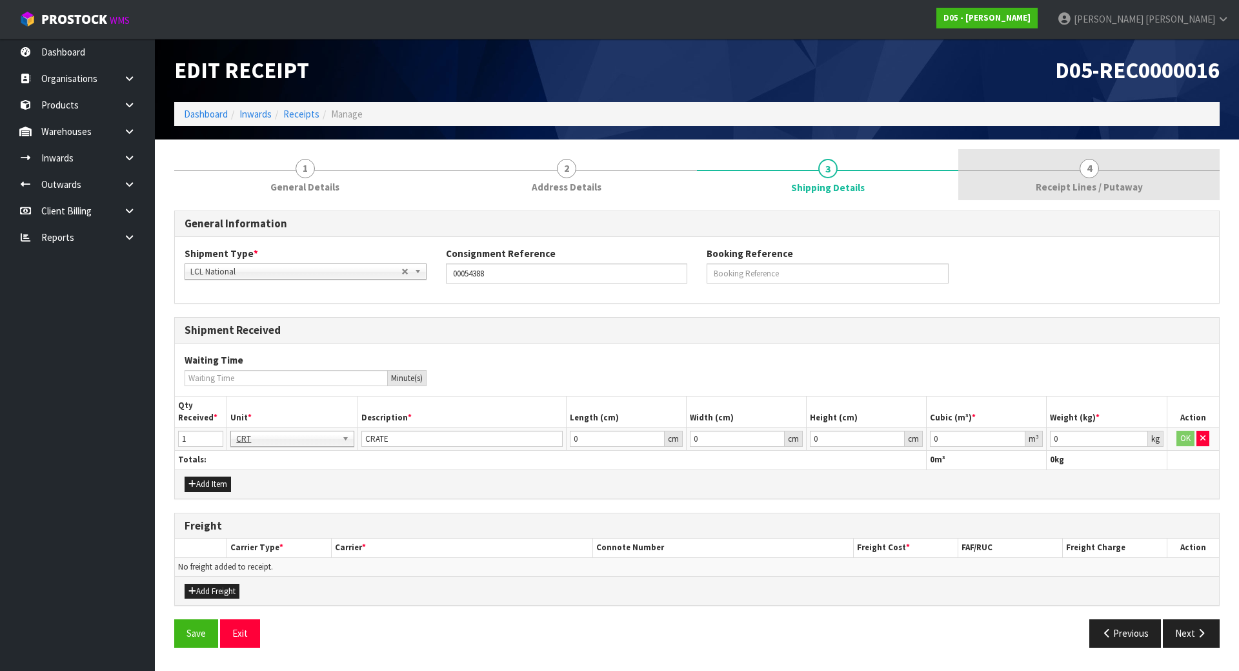
click at [1095, 191] on span "Receipt Lines / Putaway" at bounding box center [1089, 187] width 107 height 14
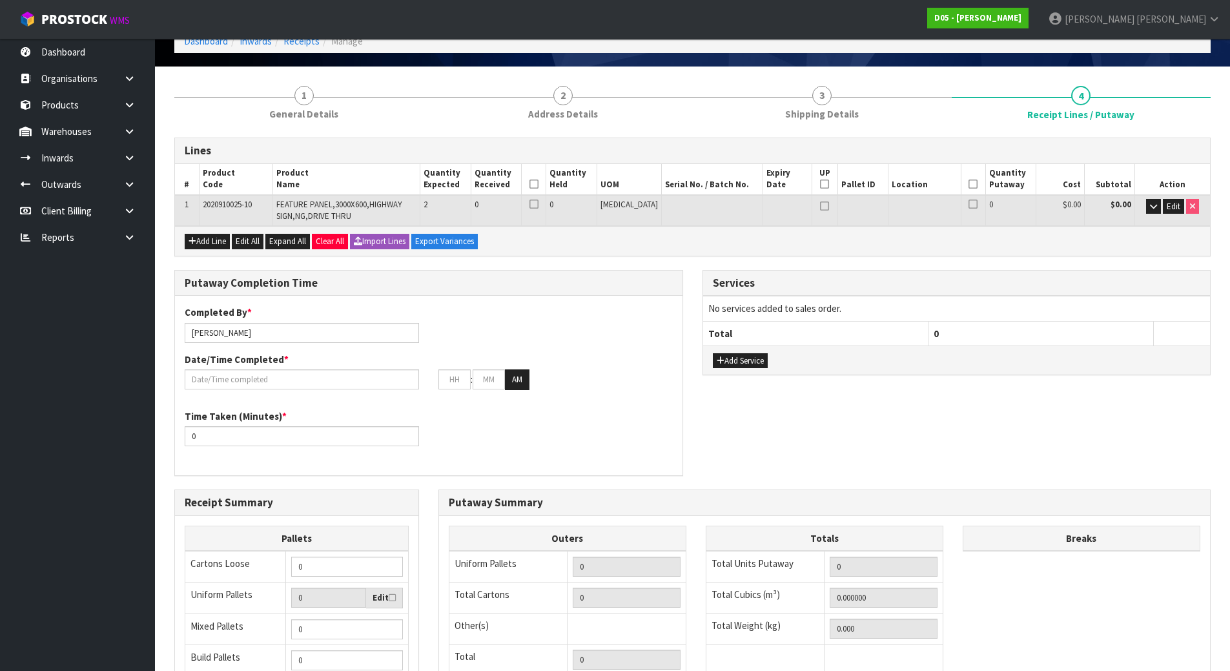
scroll to position [61, 0]
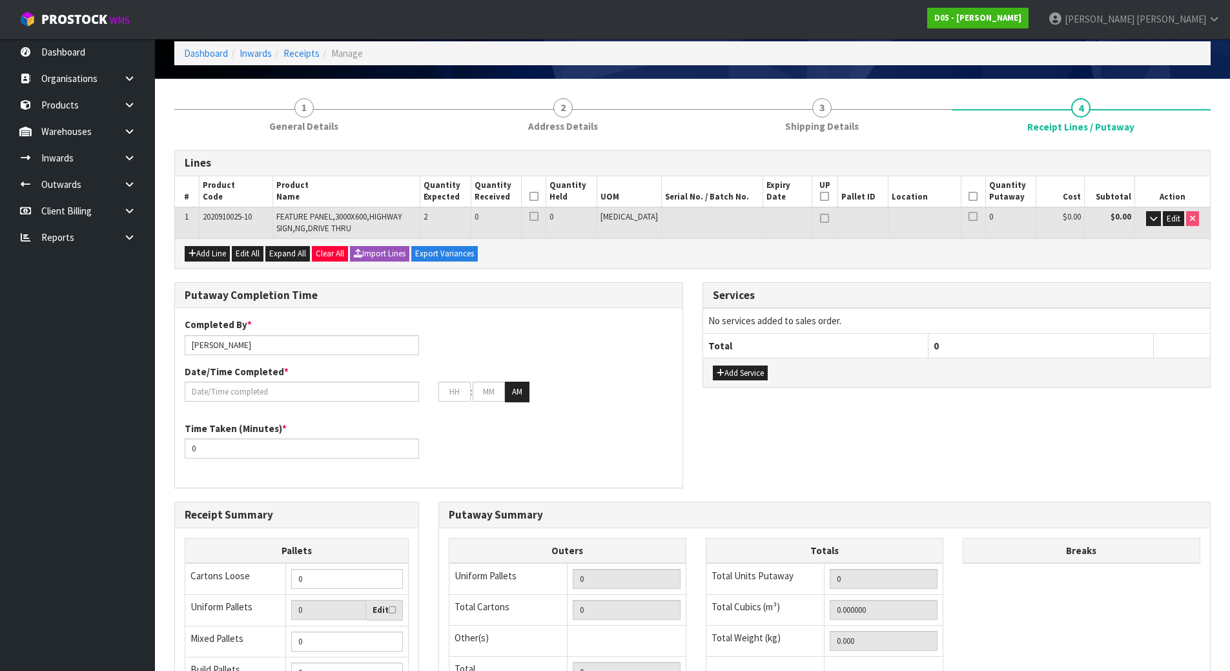
click at [538, 196] on icon at bounding box center [533, 196] width 9 height 1
click at [1169, 220] on span "Edit" at bounding box center [1173, 218] width 14 height 11
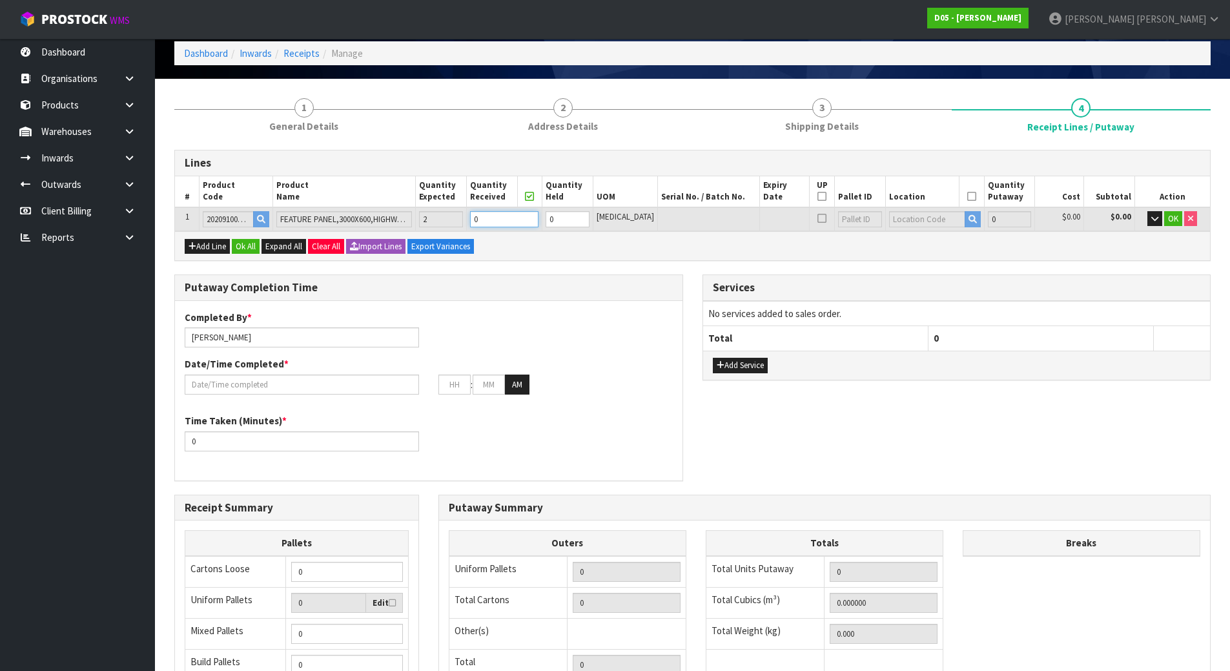
click at [348, 208] on tr "1 2020910025-10 FEATURE PANEL,3000X600,HIGHWAY SIGN,NG,DRIVE THRU 2 0 0 [MEDICA…" at bounding box center [692, 219] width 1035 height 24
type input "Crate x 1"
type input "1"
type input "0.576576"
type input "78"
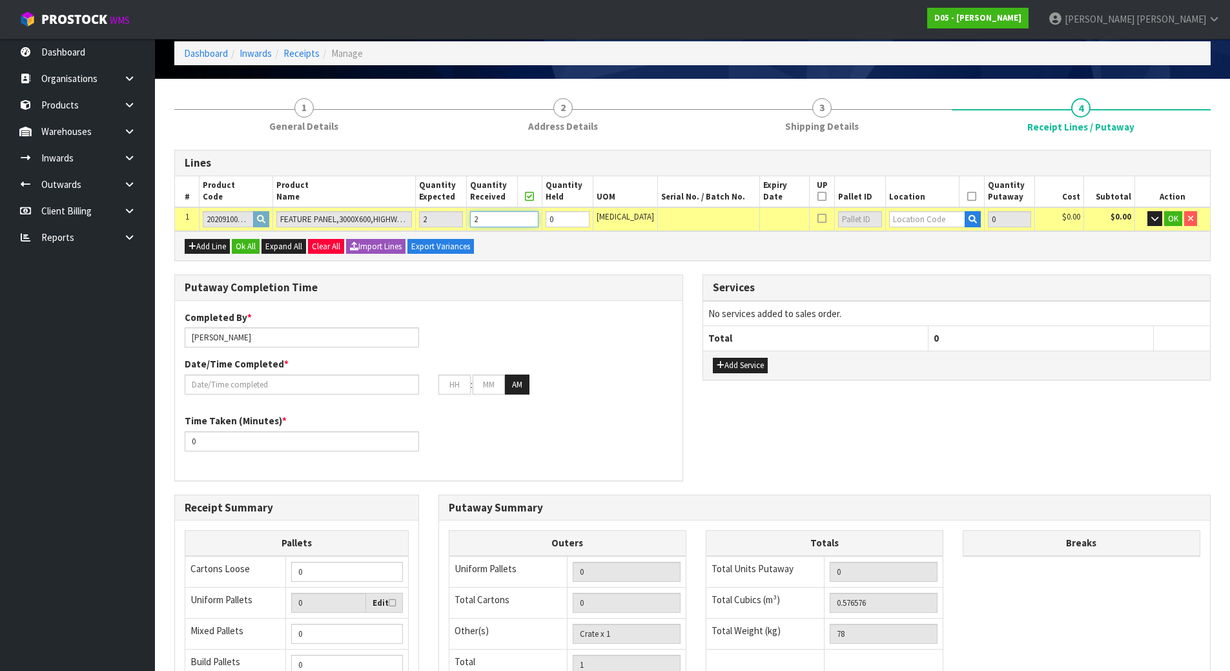
type input "2"
click at [583, 251] on div "Add Line Ok All Expand All Clear All Import Lines Export Variances" at bounding box center [692, 245] width 1035 height 29
click at [916, 219] on input "text" at bounding box center [927, 219] width 76 height 16
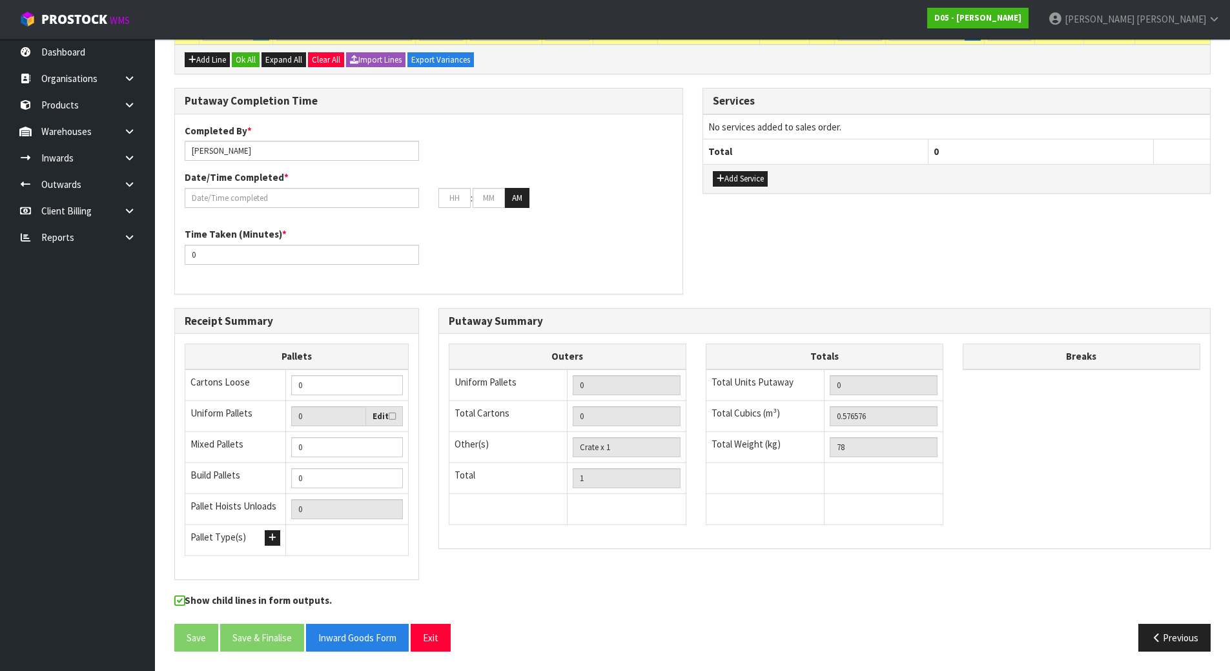
click at [915, 245] on div "Putaway Completion Time Completed By * [PERSON_NAME] Date/Time Completed * : : …" at bounding box center [692, 197] width 1055 height 219
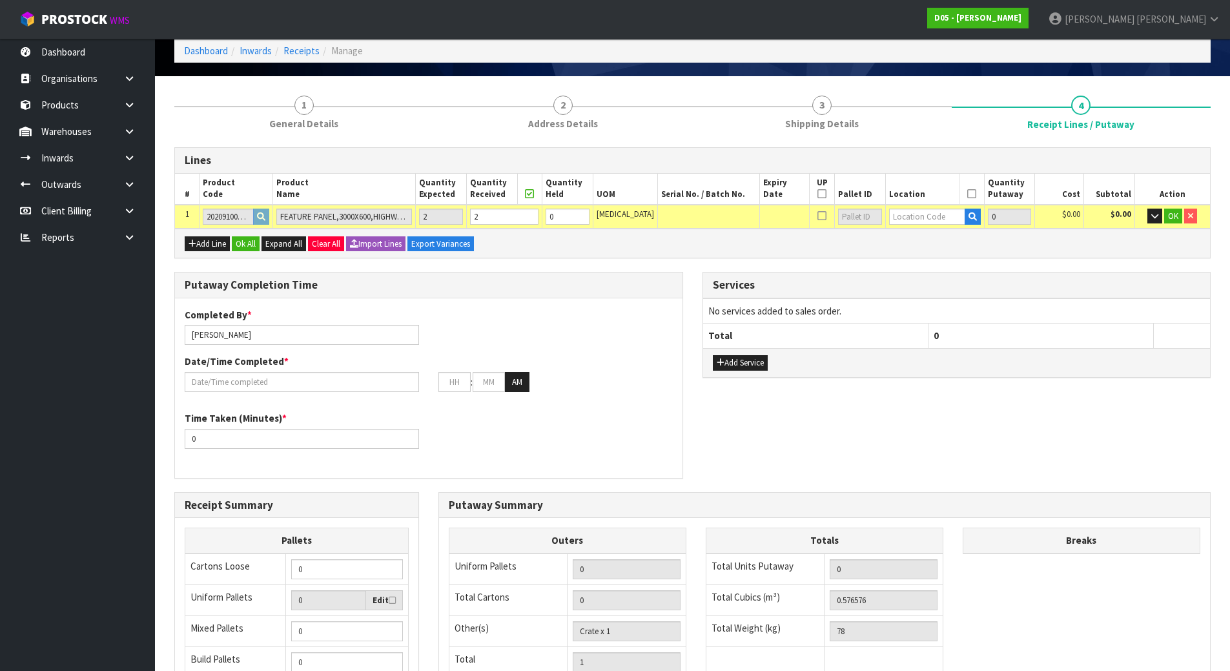
scroll to position [54, 0]
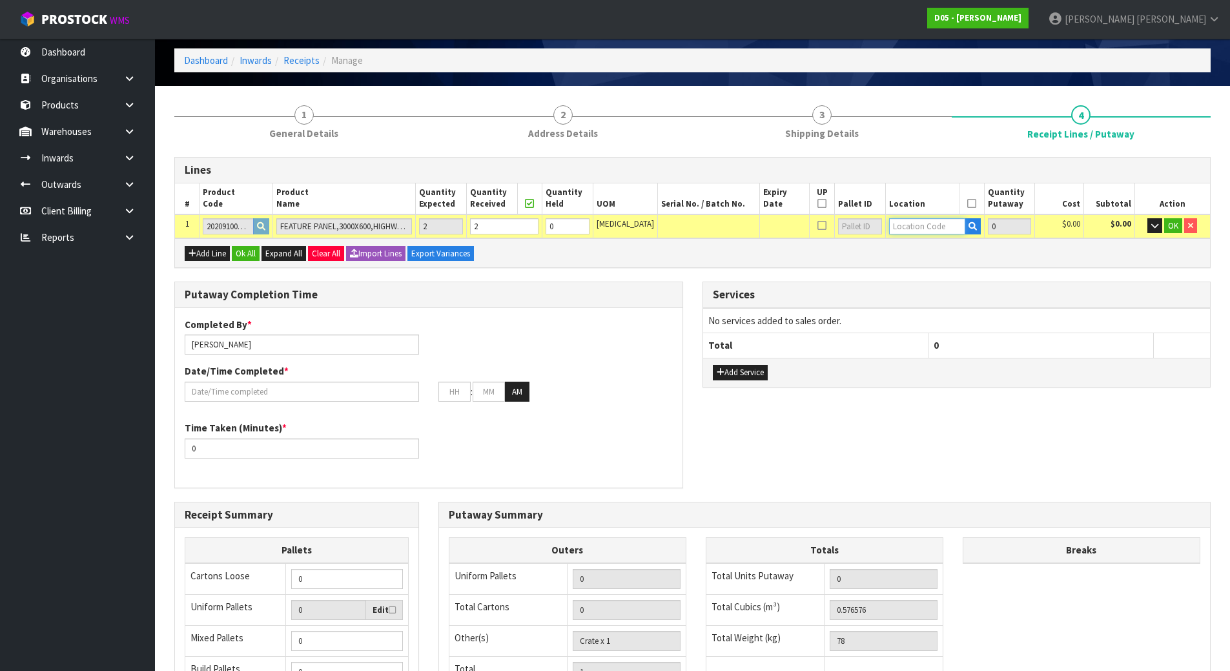
click at [914, 227] on input "text" at bounding box center [927, 226] width 76 height 16
type input "03-18-1"
drag, startPoint x: 919, startPoint y: 278, endPoint x: 926, endPoint y: 279, distance: 7.4
click at [920, 278] on strong "03-18-1" at bounding box center [907, 284] width 34 height 12
type input "2"
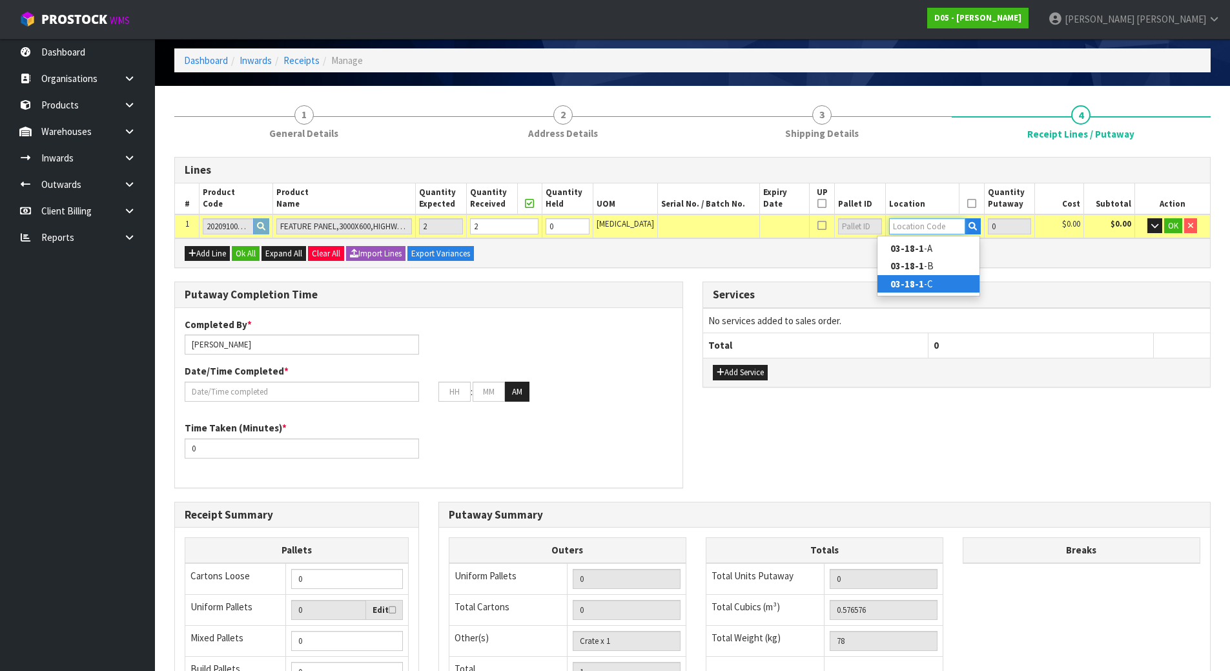
type input "03-18-1-C"
type input "2"
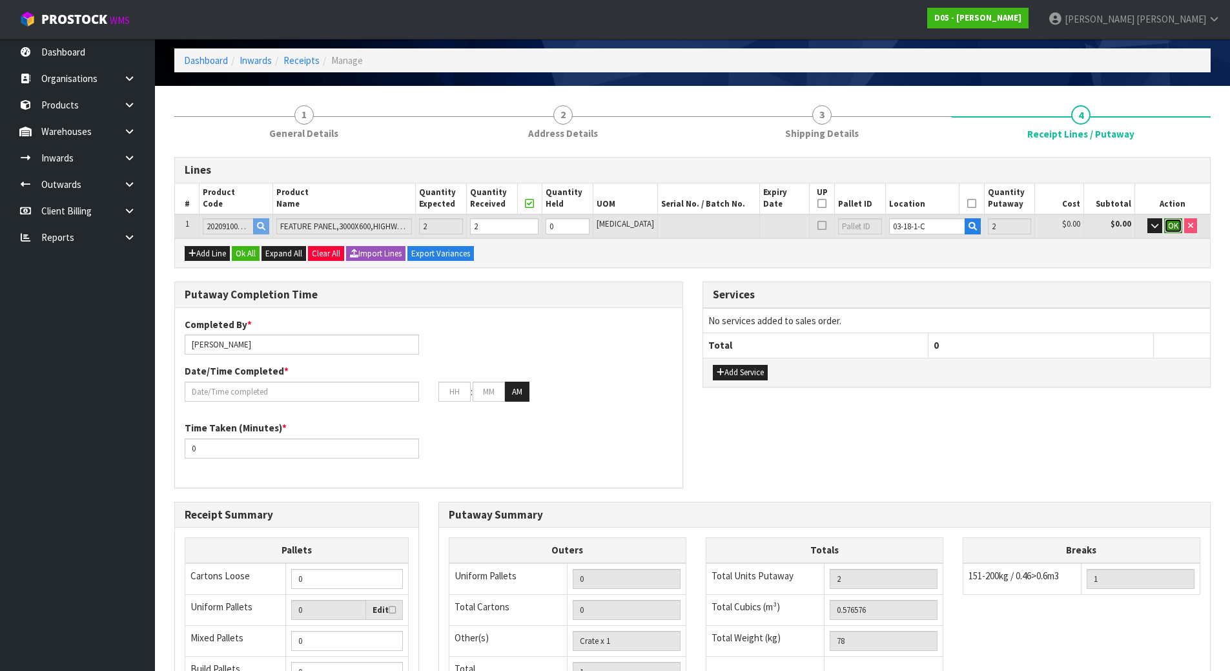
click at [1175, 218] on button "OK" at bounding box center [1173, 225] width 18 height 15
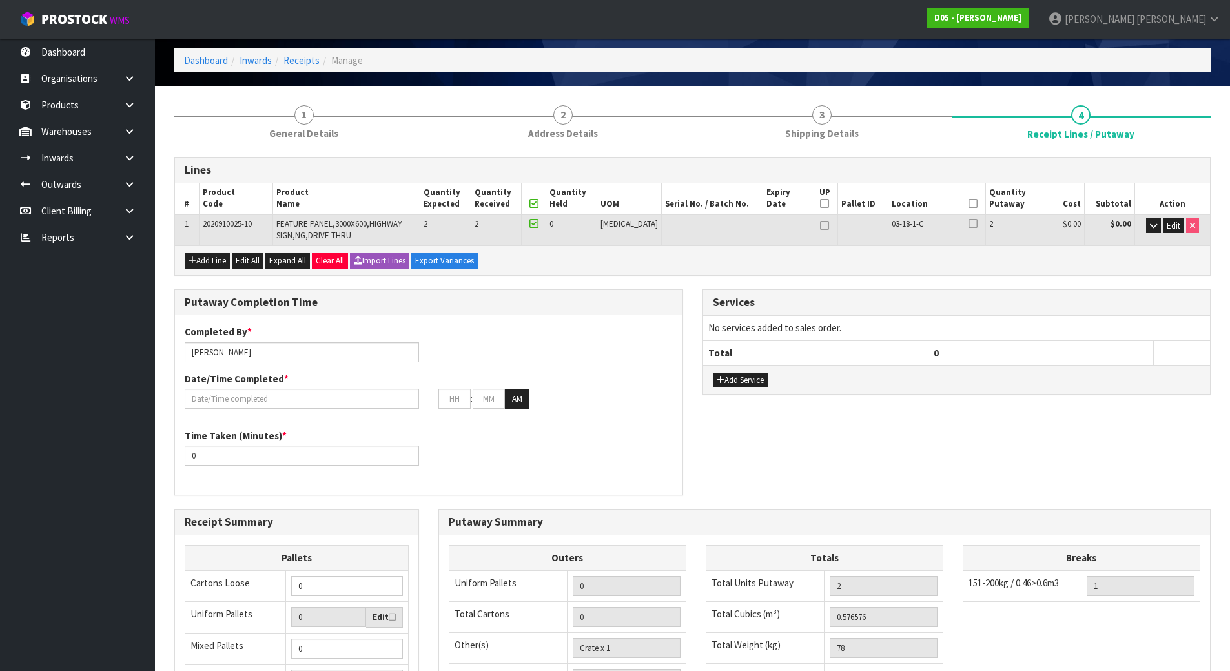
click at [933, 263] on div "Add Line Edit All Expand All Clear All Import Lines Export Variances" at bounding box center [692, 259] width 1035 height 29
click at [968, 204] on icon at bounding box center [972, 203] width 9 height 1
click at [820, 203] on icon at bounding box center [824, 203] width 9 height 1
type input "1"
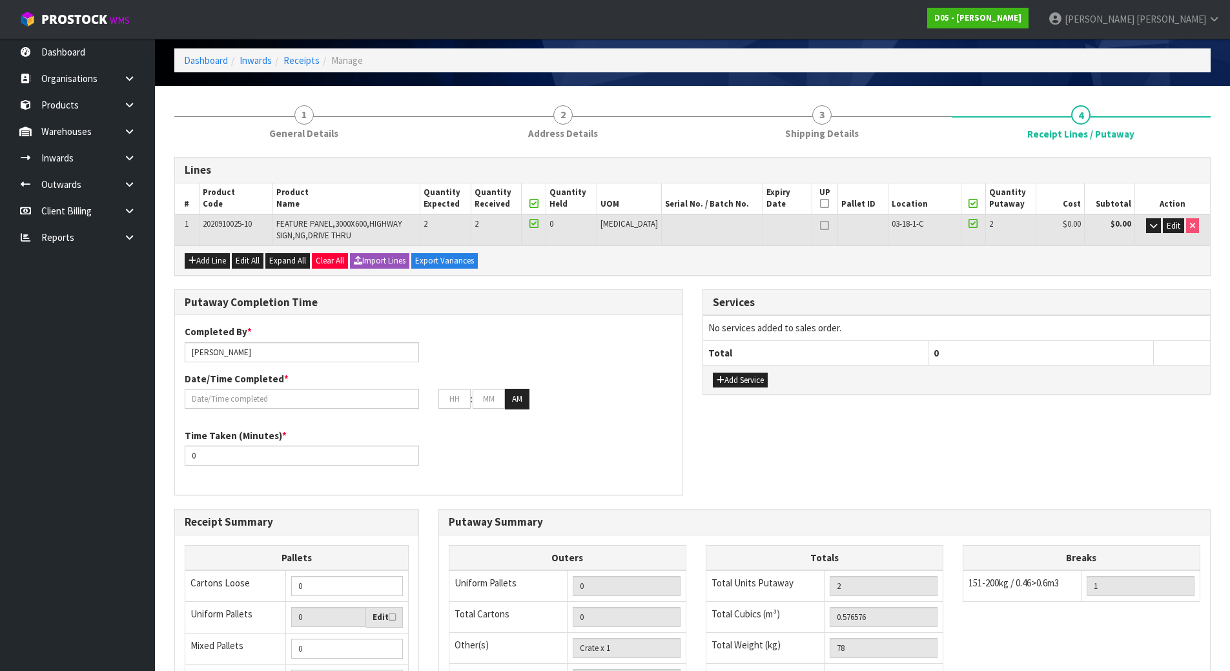
type input "1"
type input "Crate x 0"
click at [820, 203] on icon at bounding box center [824, 203] width 9 height 1
type input "0"
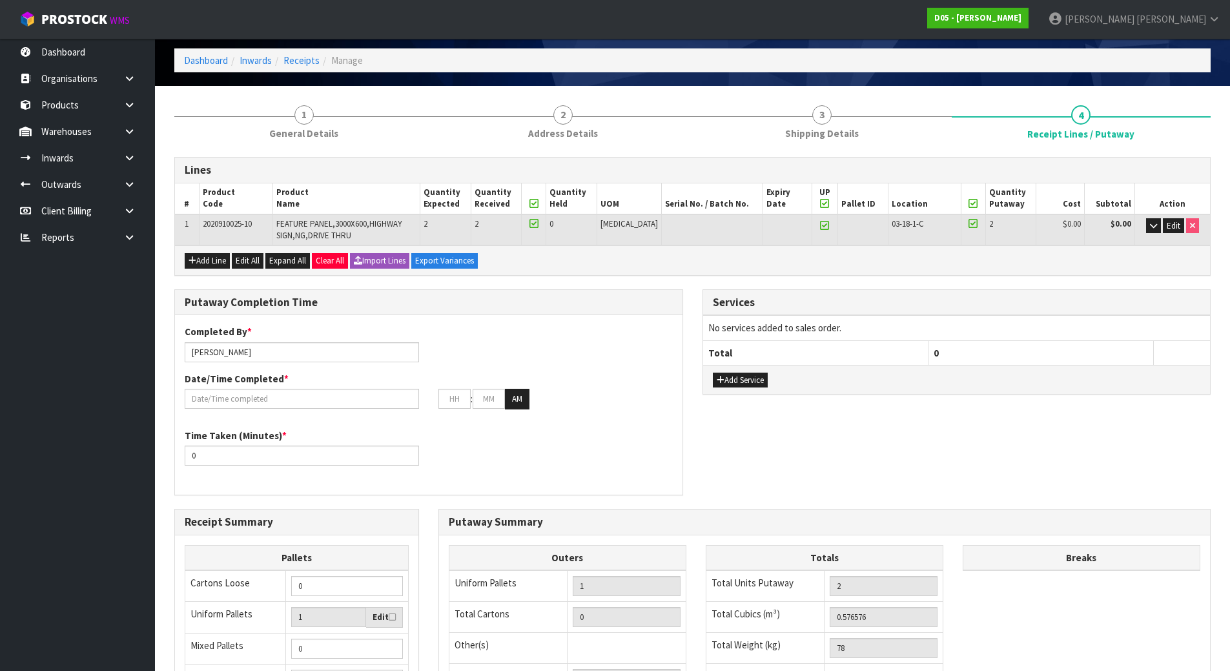
type input "0"
type input "Crate x 1"
click at [820, 203] on icon at bounding box center [824, 203] width 9 height 1
type input "1"
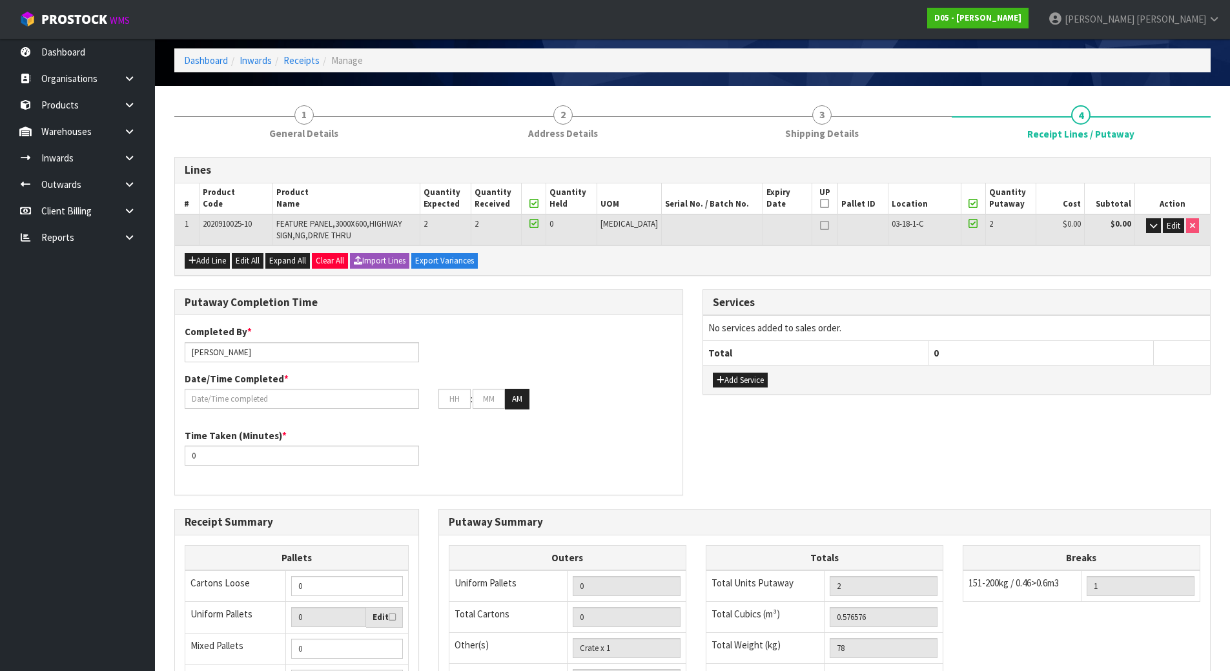
type input "1"
type input "Crate x 0"
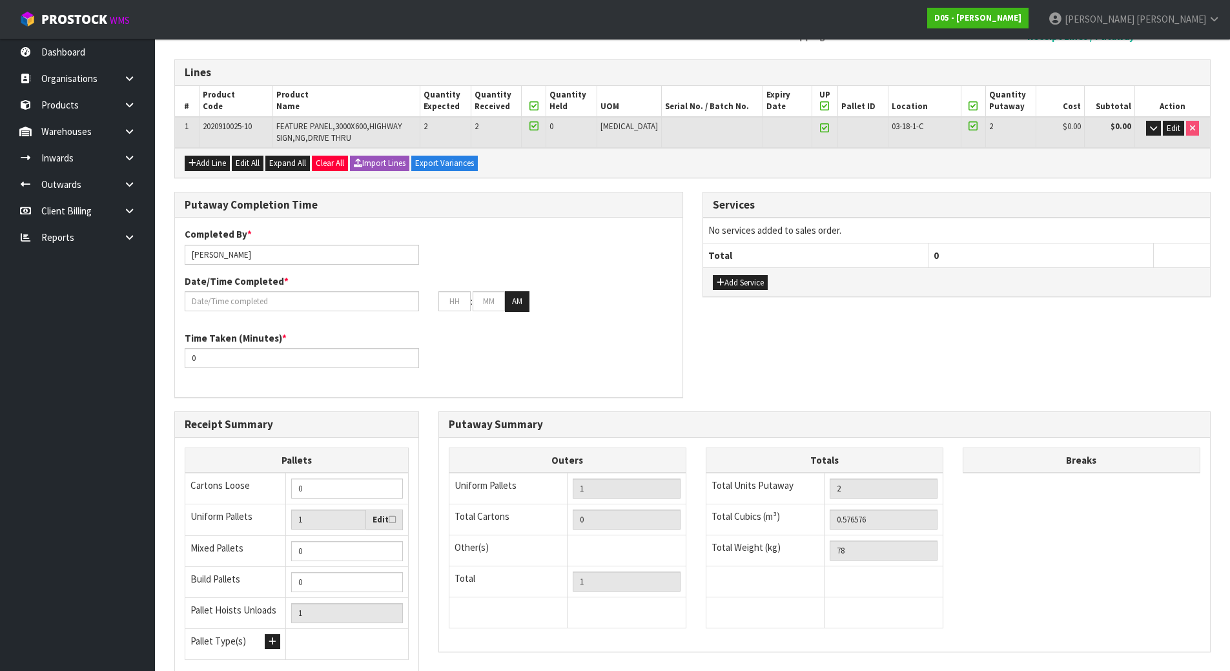
scroll to position [183, 0]
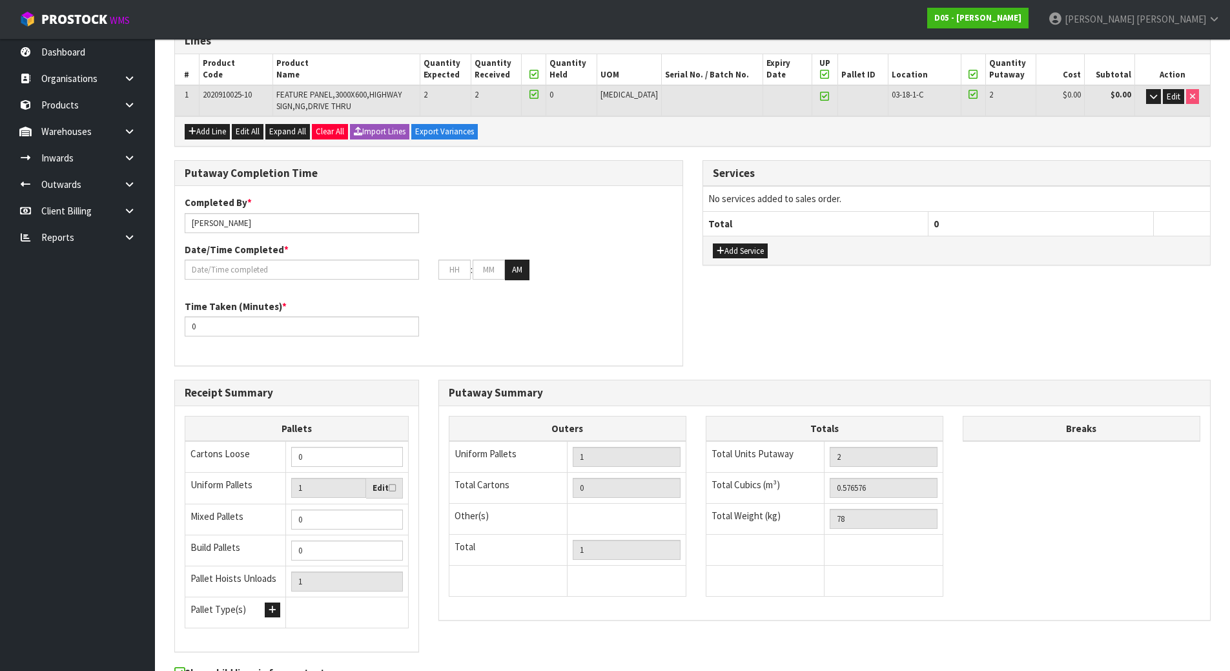
click at [687, 239] on div "Putaway Completion Time Completed By * [PERSON_NAME] Date/Time Completed * : : …" at bounding box center [429, 269] width 528 height 219
click at [272, 268] on input "text" at bounding box center [302, 269] width 234 height 20
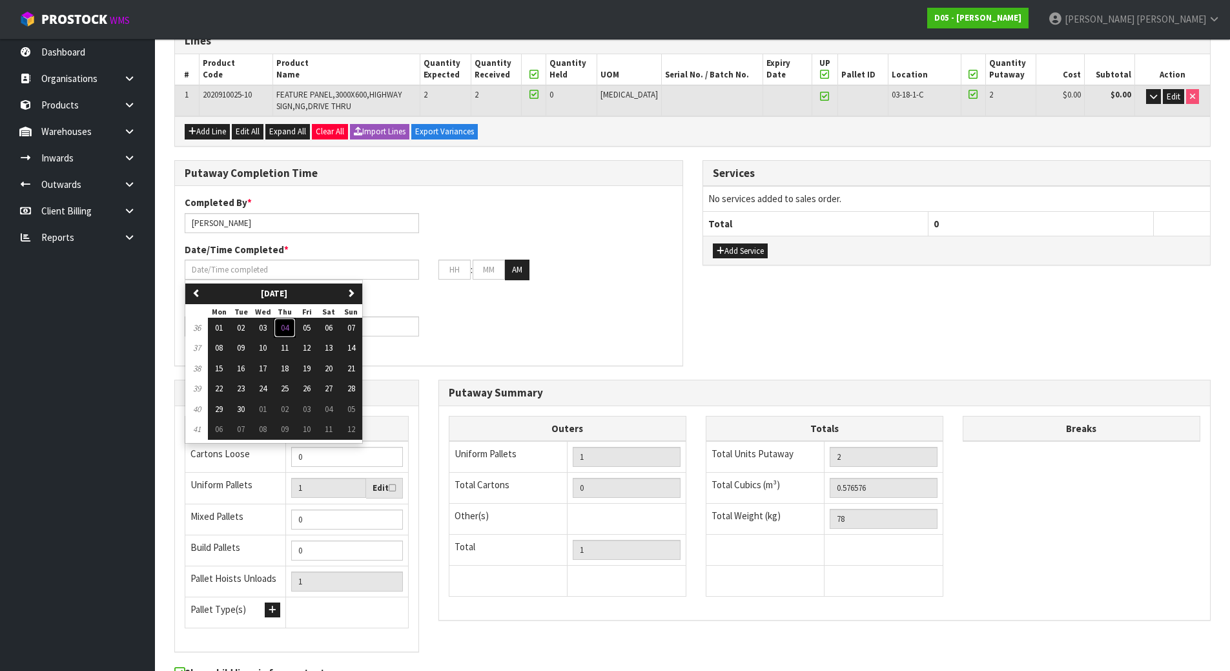
click at [287, 324] on span "04" at bounding box center [285, 327] width 8 height 11
type input "[DATE]"
type input "12"
type input "00"
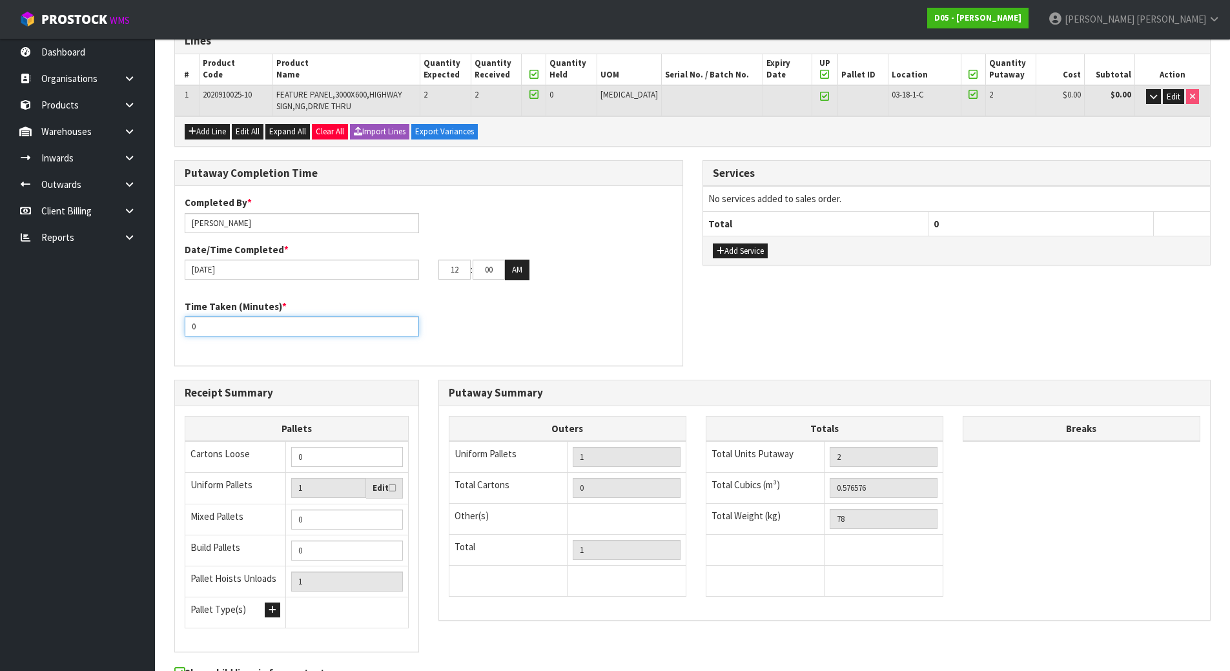
click at [259, 328] on input "0" at bounding box center [302, 326] width 234 height 20
drag, startPoint x: 259, startPoint y: 328, endPoint x: 19, endPoint y: 317, distance: 240.3
click at [19, 317] on body "Toggle navigation ProStock WMS D05 - [PERSON_NAME] [PERSON_NAME] Logout Dashboa…" at bounding box center [615, 152] width 1230 height 671
type input "30"
click at [465, 312] on div "Time Taken (Minutes) * 30" at bounding box center [428, 322] width 507 height 46
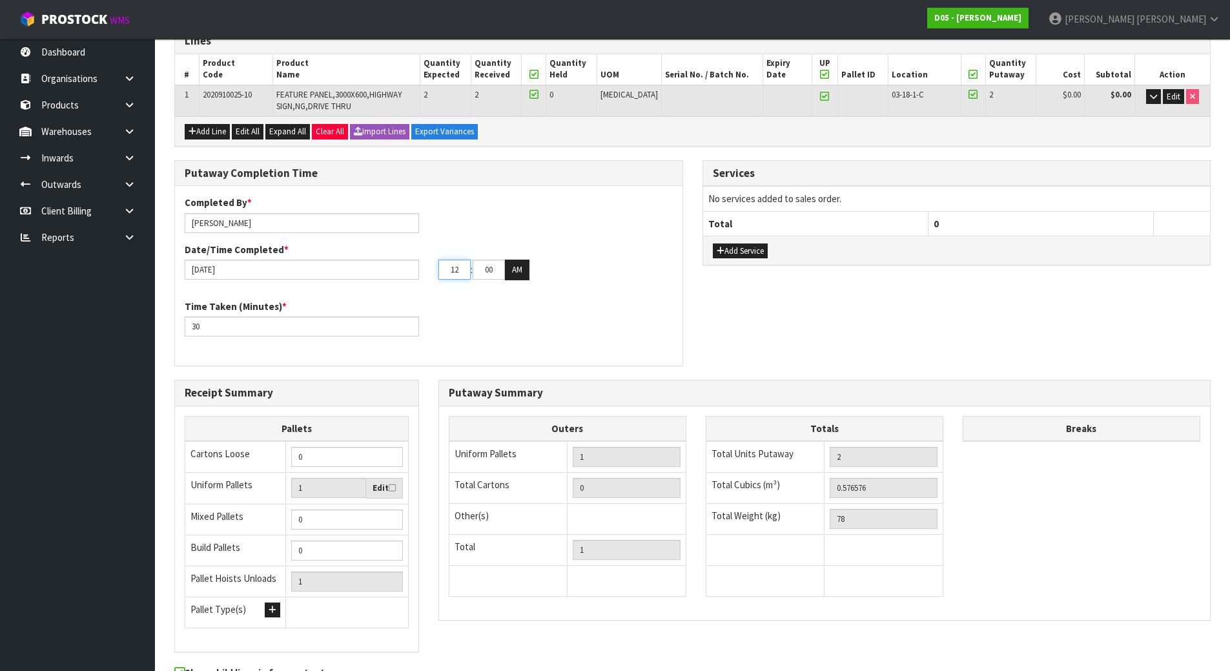
drag, startPoint x: 457, startPoint y: 270, endPoint x: 440, endPoint y: 270, distance: 16.8
click at [441, 270] on input "12" at bounding box center [454, 269] width 32 height 20
type input "01"
click at [523, 270] on button "AM" at bounding box center [517, 269] width 25 height 21
drag, startPoint x: 496, startPoint y: 273, endPoint x: 448, endPoint y: 269, distance: 47.9
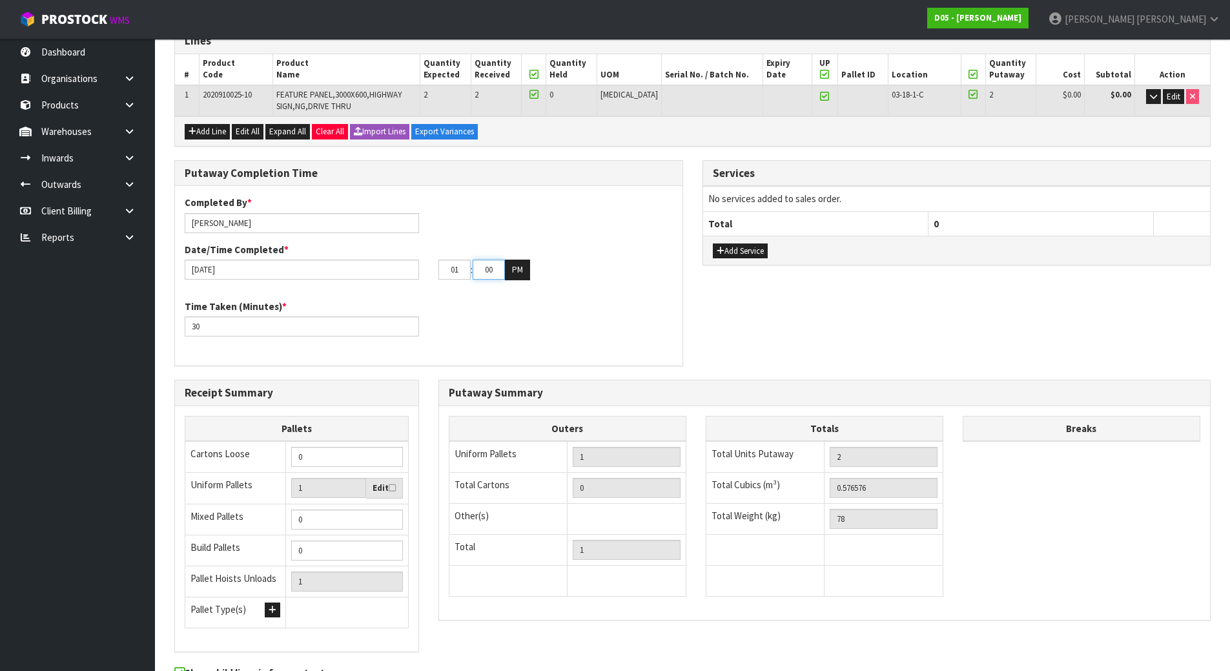
click at [448, 269] on tr "01 : 00 : 00 PM" at bounding box center [484, 269] width 92 height 21
type input "40"
click at [463, 310] on div "Time Taken (Minutes) * 30" at bounding box center [428, 322] width 507 height 46
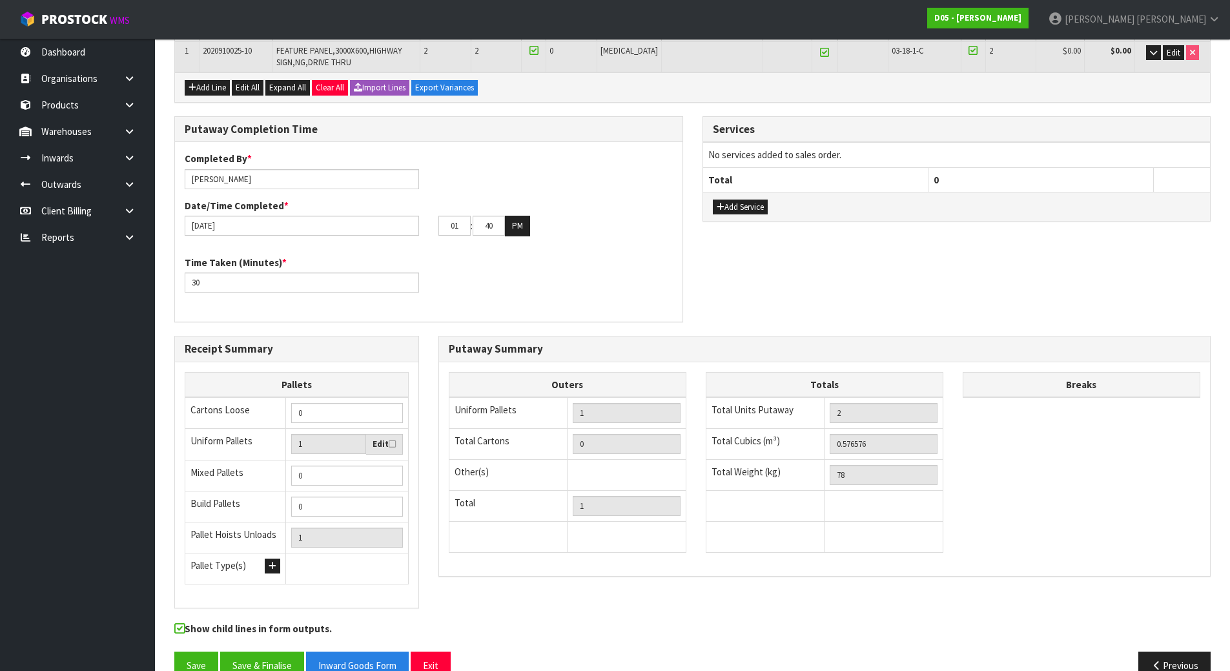
scroll to position [254, 0]
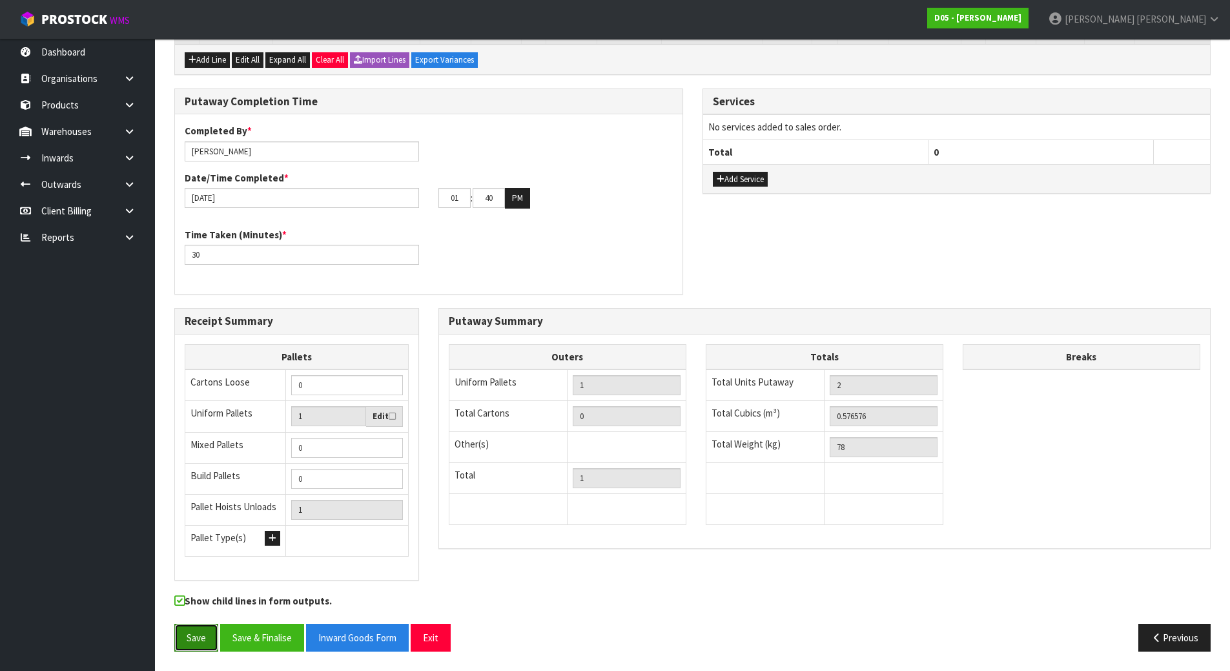
click at [201, 629] on button "Save" at bounding box center [196, 637] width 44 height 28
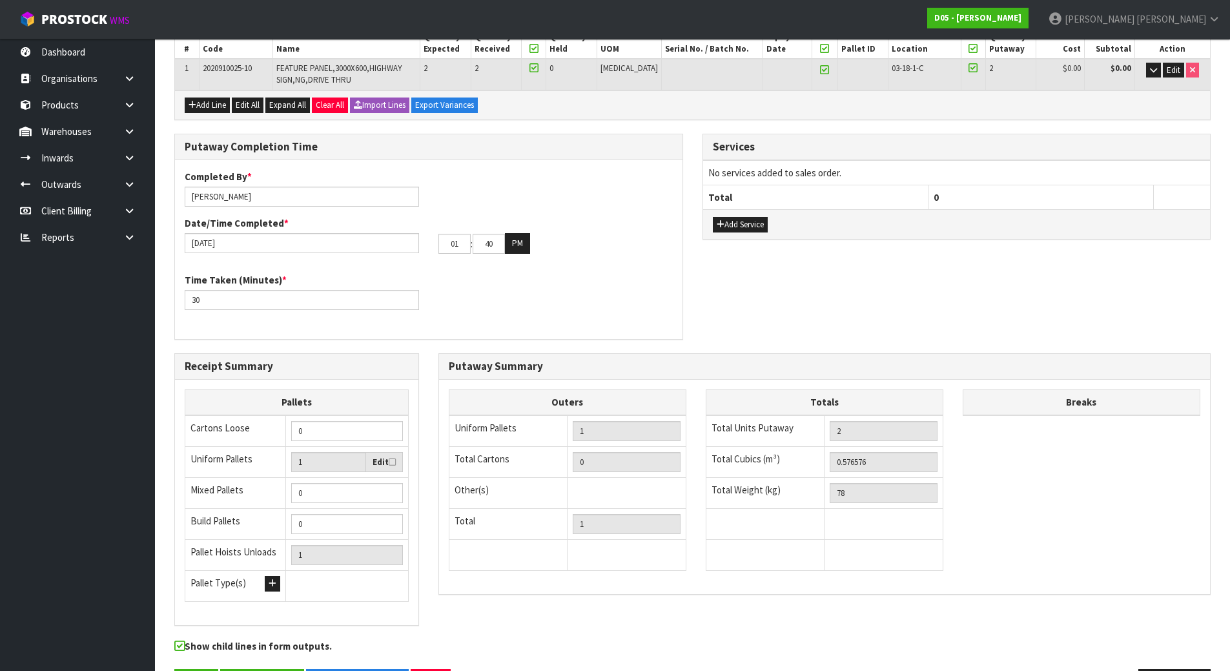
scroll to position [258, 0]
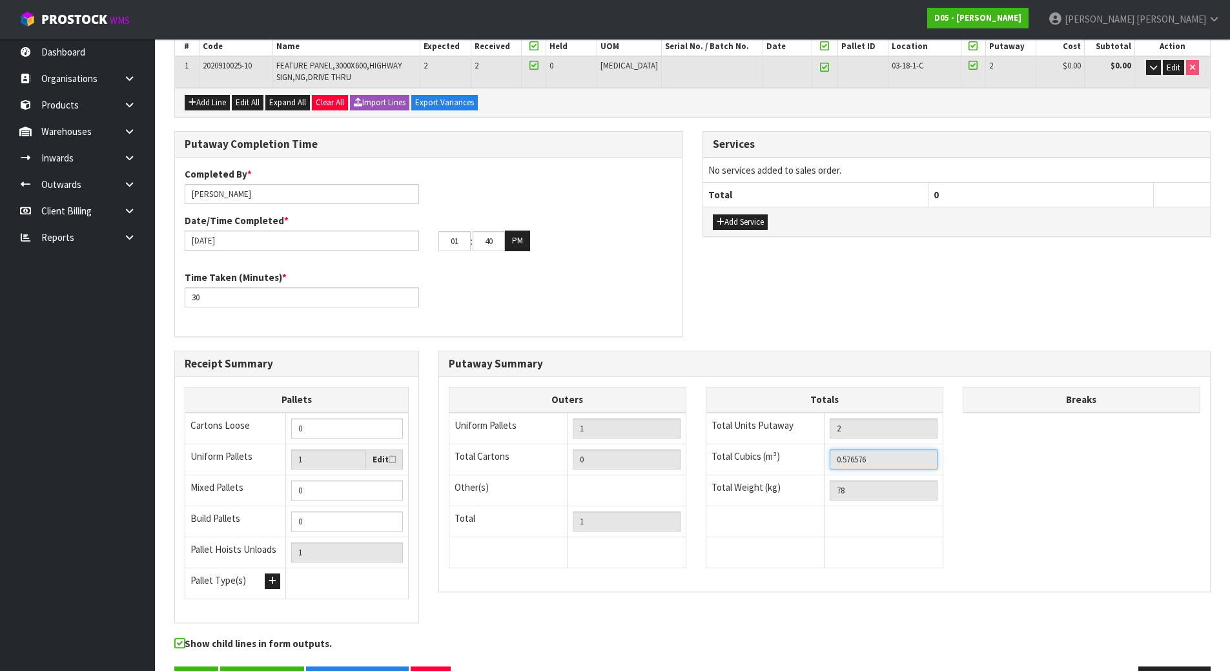
drag, startPoint x: 881, startPoint y: 458, endPoint x: 616, endPoint y: 450, distance: 265.4
click at [616, 450] on div "Outers Uniform Pallets 1 Total Cartons 0 Other(s) Bag x 0 Bar x 0 Basket x 0 Bi…" at bounding box center [824, 484] width 771 height 194
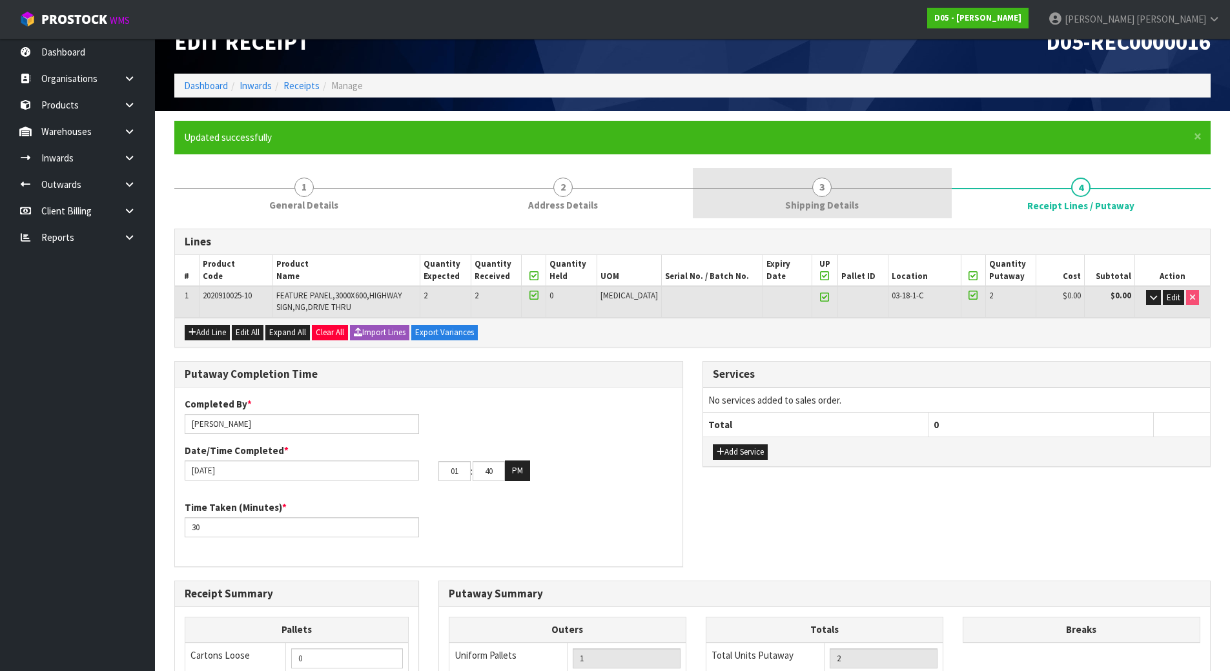
scroll to position [0, 0]
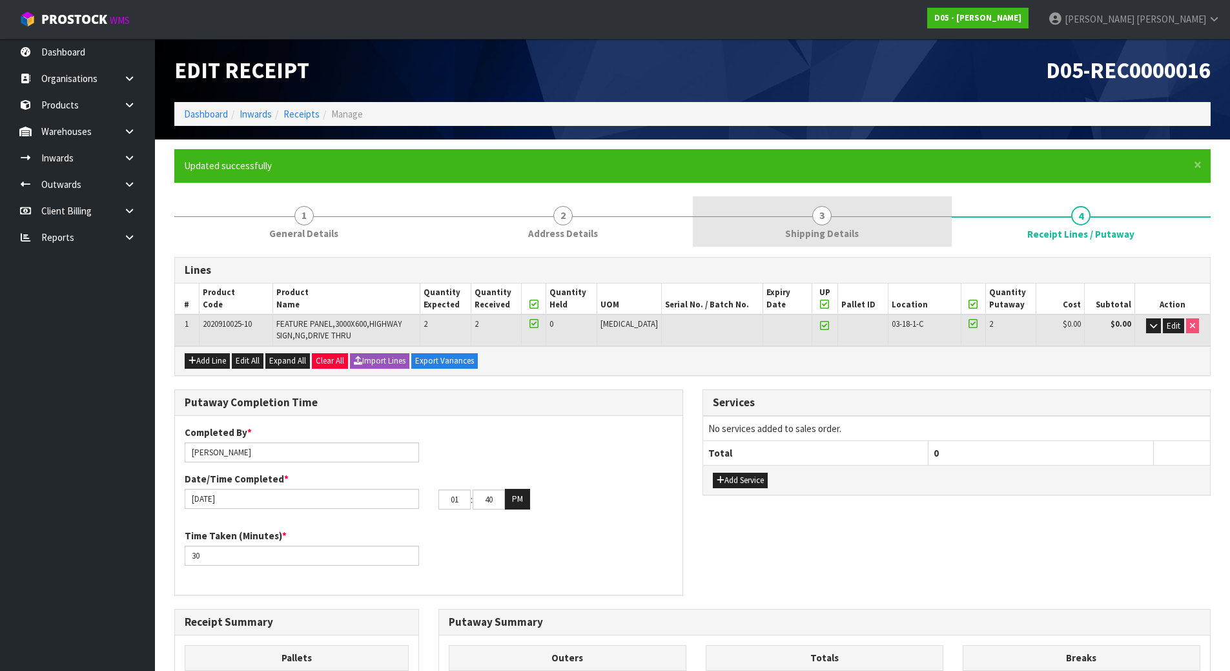
click at [773, 227] on link "3 Shipping Details" at bounding box center [822, 221] width 259 height 51
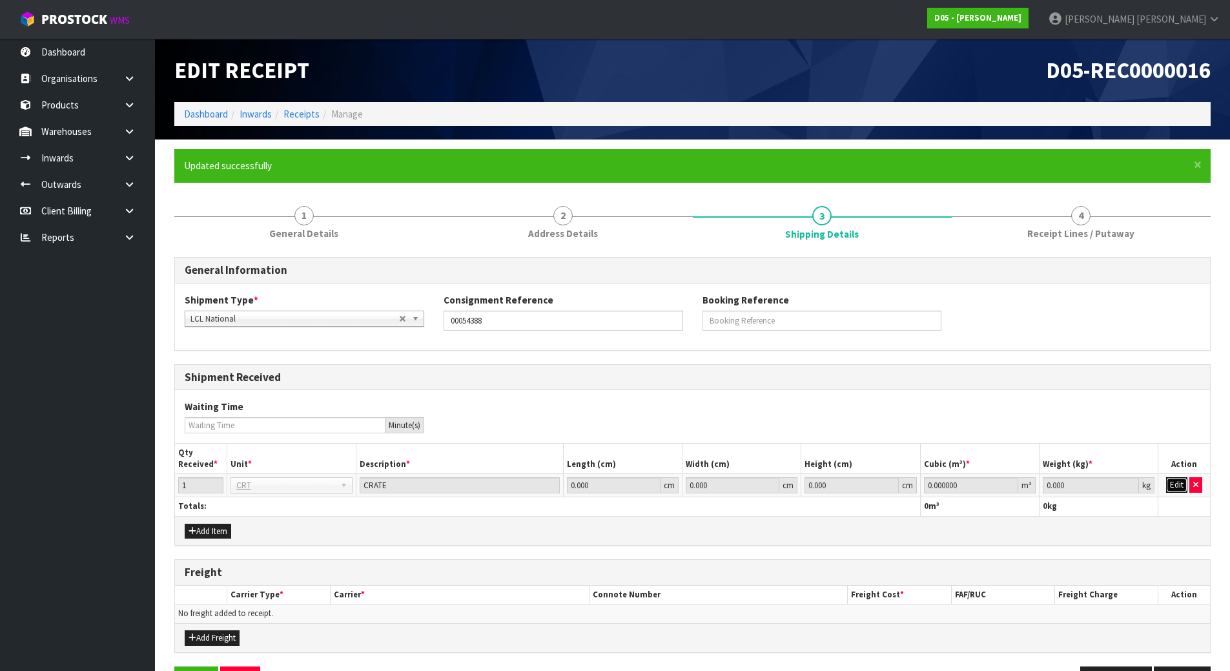
click at [1172, 480] on button "Edit" at bounding box center [1176, 484] width 21 height 15
drag, startPoint x: 966, startPoint y: 484, endPoint x: 713, endPoint y: 443, distance: 256.2
click at [713, 443] on table "Qty Received * Unit * Description * Length (cm) Width (cm) Height (cm) Cubic (m…" at bounding box center [692, 479] width 1035 height 72
paste input "576576"
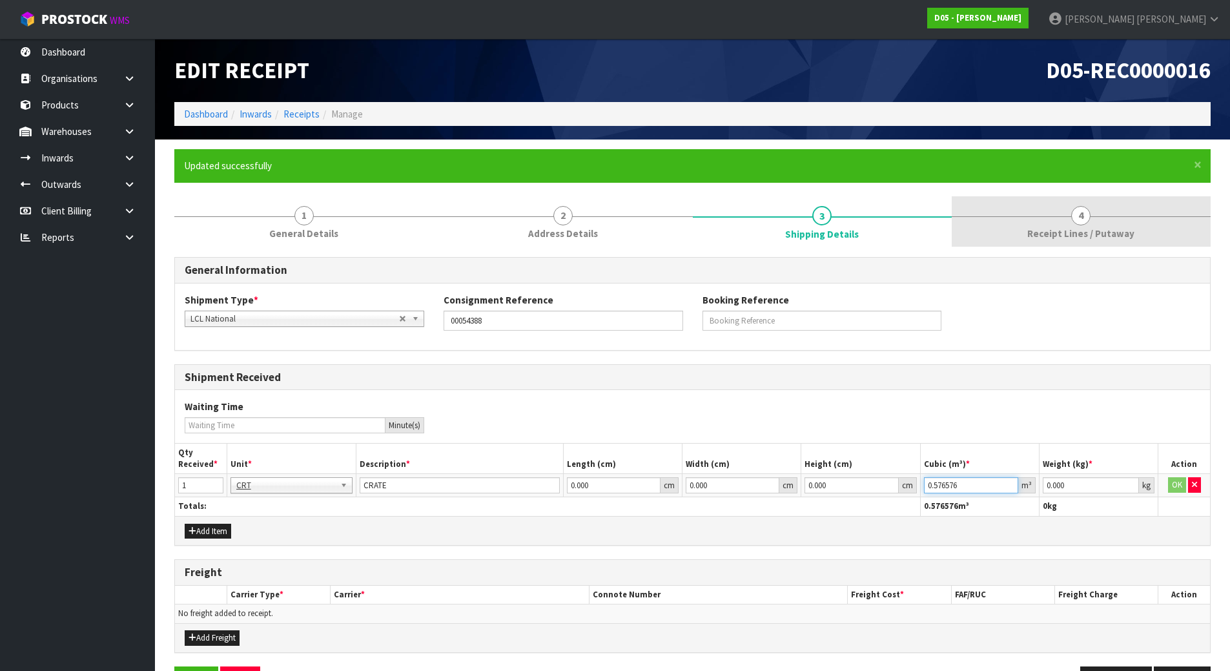
type input "0.576576"
click at [1039, 239] on span "Receipt Lines / Putaway" at bounding box center [1080, 234] width 107 height 14
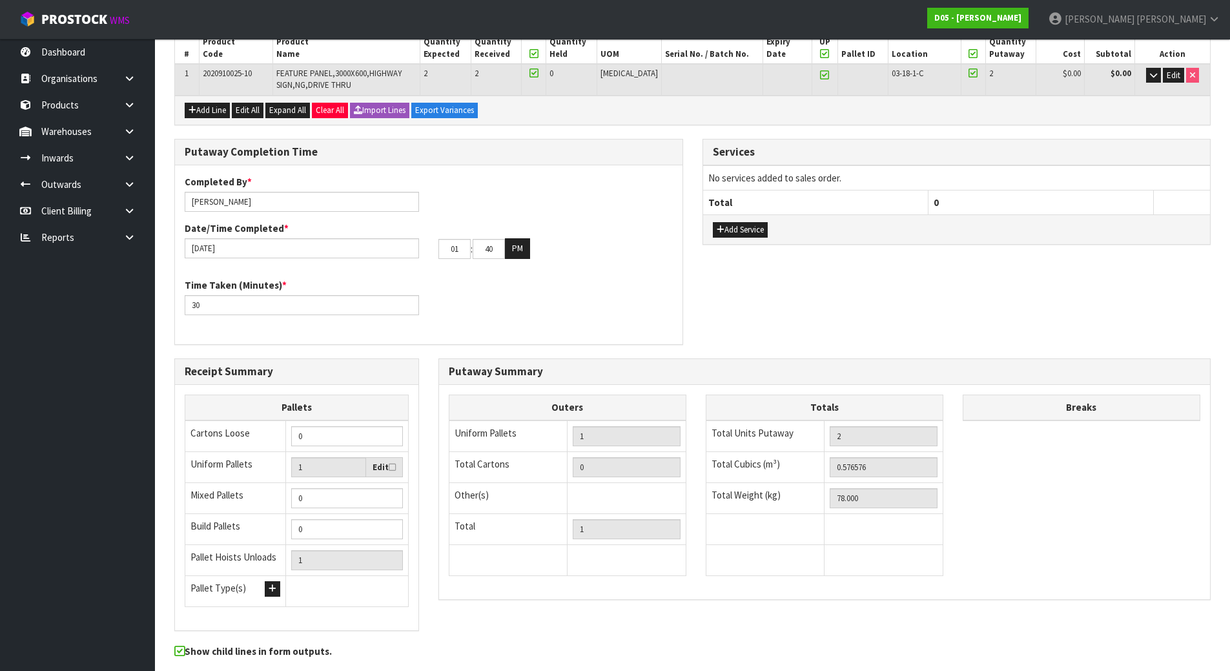
scroll to position [258, 0]
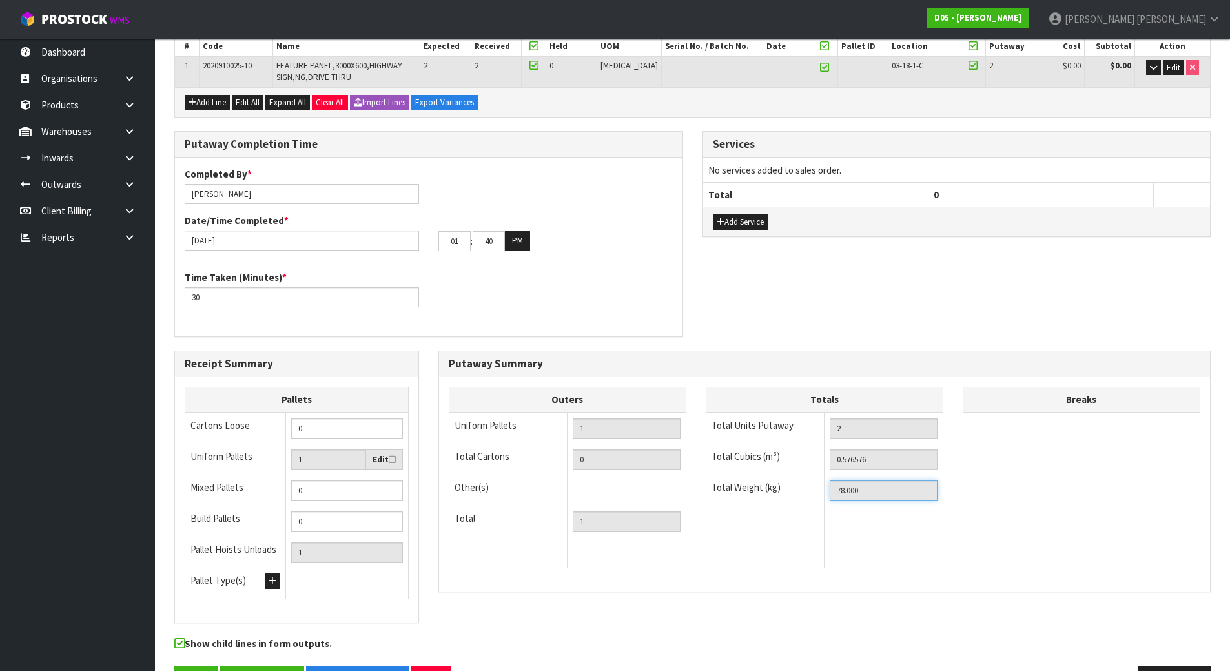
drag, startPoint x: 869, startPoint y: 492, endPoint x: 666, endPoint y: 486, distance: 202.7
click at [666, 486] on div "Outers Uniform Pallets 1 Total Cartons 0 Other(s) Bag x 0 Bar x 0 Basket x 0 Bi…" at bounding box center [824, 484] width 771 height 194
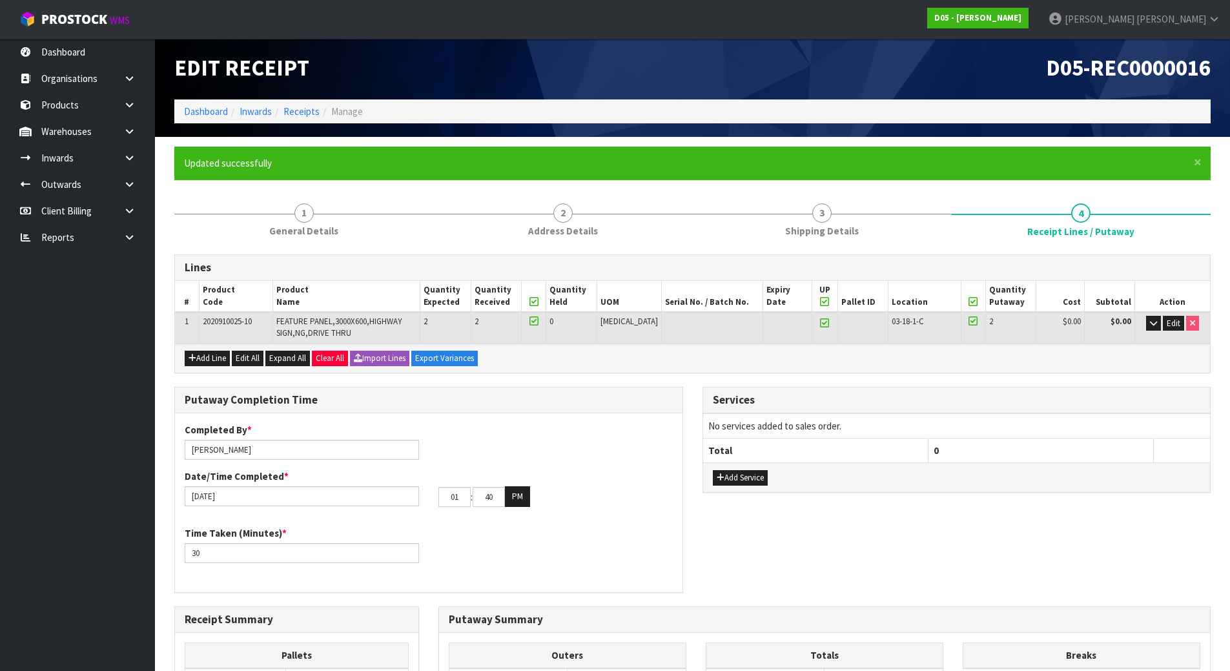
scroll to position [0, 0]
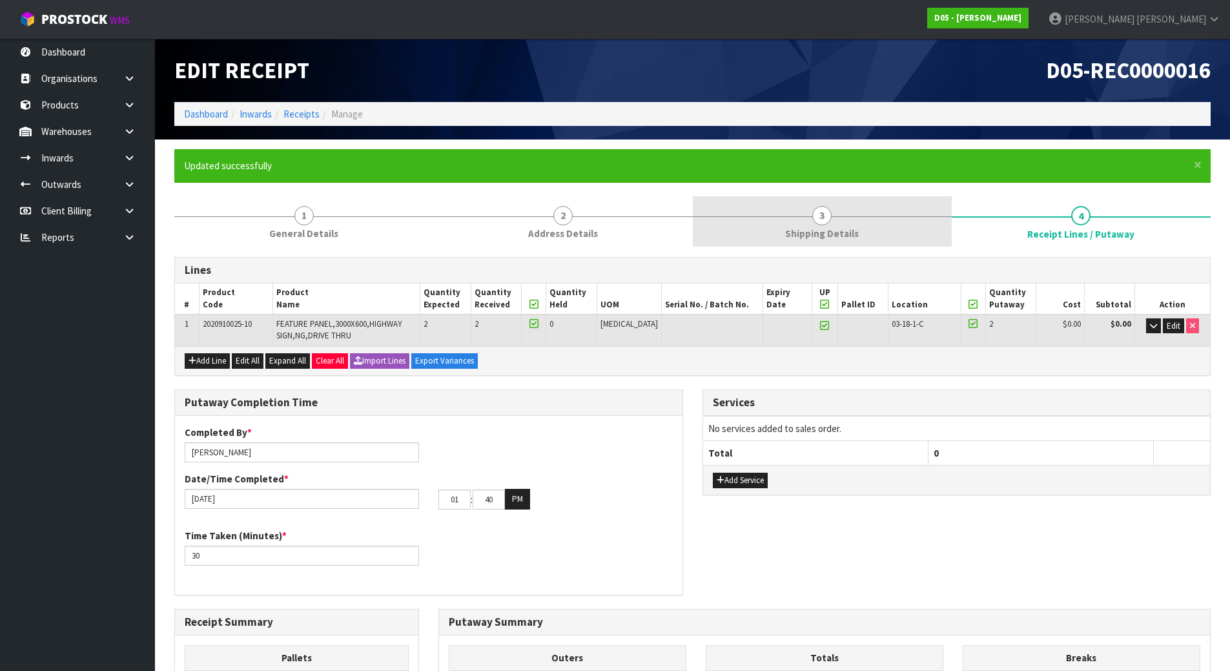
click at [843, 225] on link "3 Shipping Details" at bounding box center [822, 221] width 259 height 51
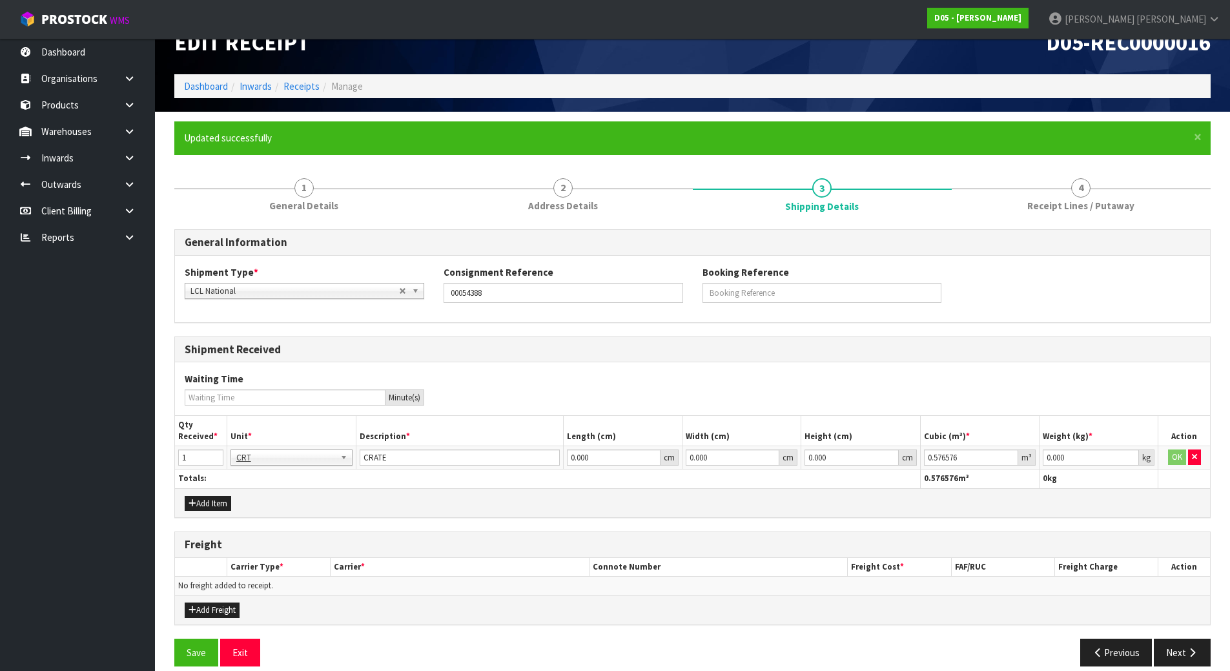
scroll to position [43, 0]
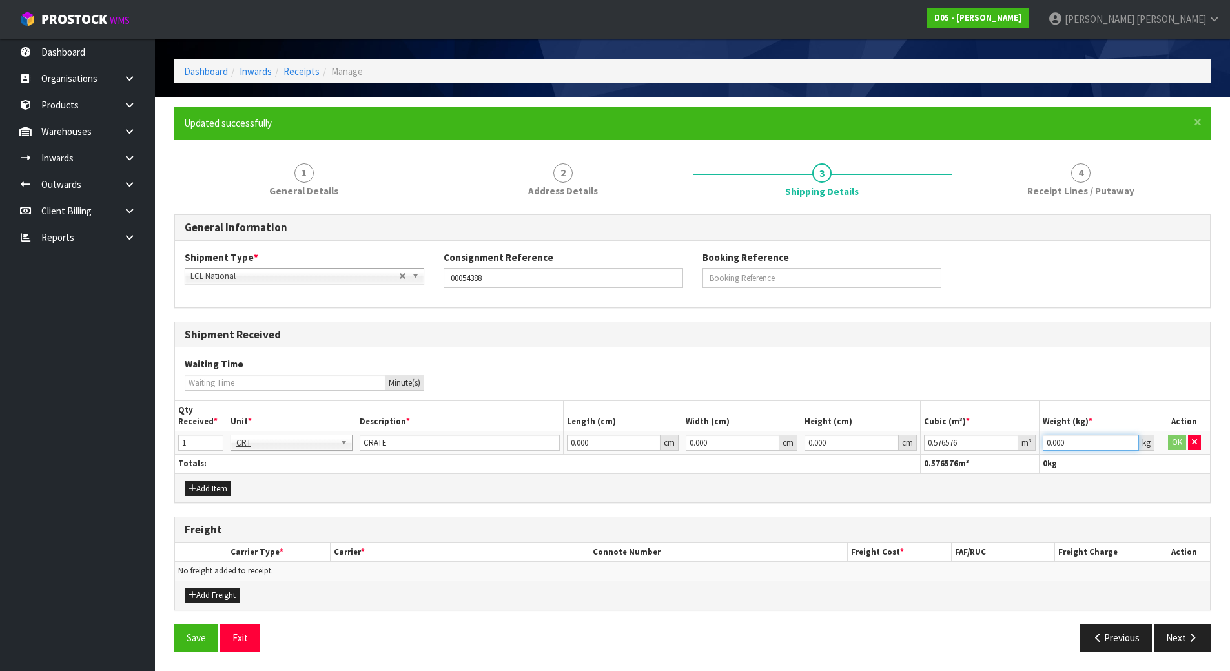
drag, startPoint x: 1073, startPoint y: 441, endPoint x: 734, endPoint y: 410, distance: 340.9
click at [753, 414] on table "Qty Received * Unit * Description * Length (cm) Width (cm) Height (cm) Cubic (m…" at bounding box center [692, 437] width 1035 height 72
paste input "78"
type input "78"
click at [1177, 436] on button "OK" at bounding box center [1177, 441] width 18 height 15
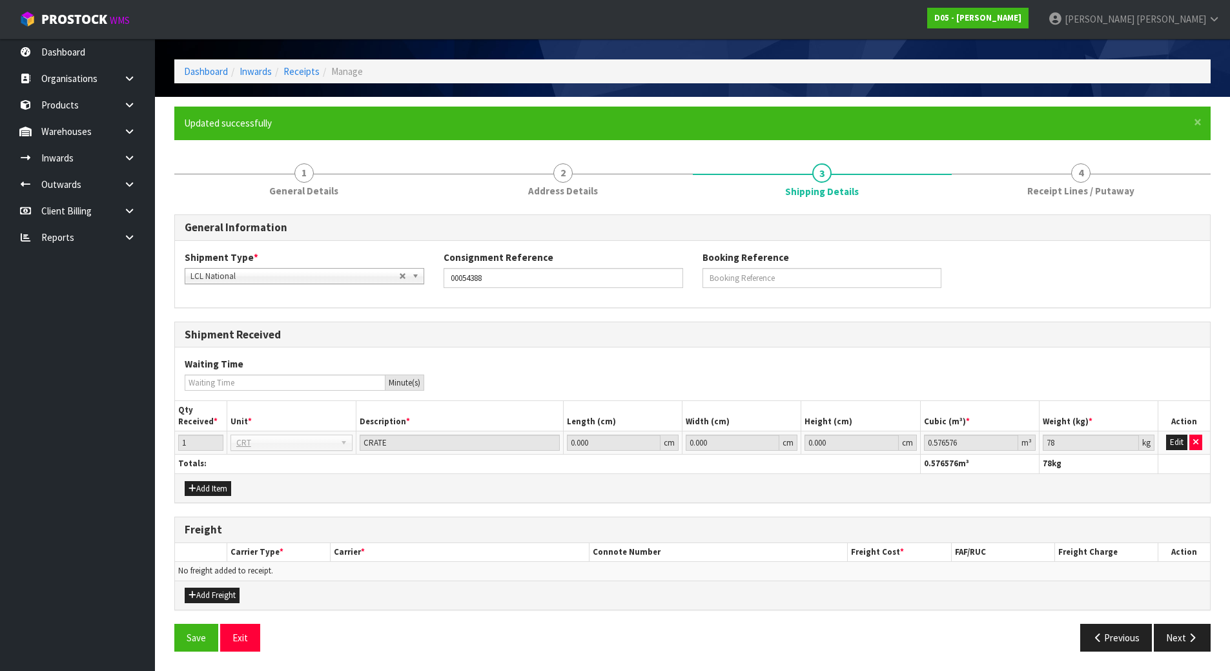
click at [1107, 391] on div "Waiting Time Minute(s)" at bounding box center [692, 373] width 1035 height 52
click at [175, 638] on button "Save" at bounding box center [196, 637] width 44 height 28
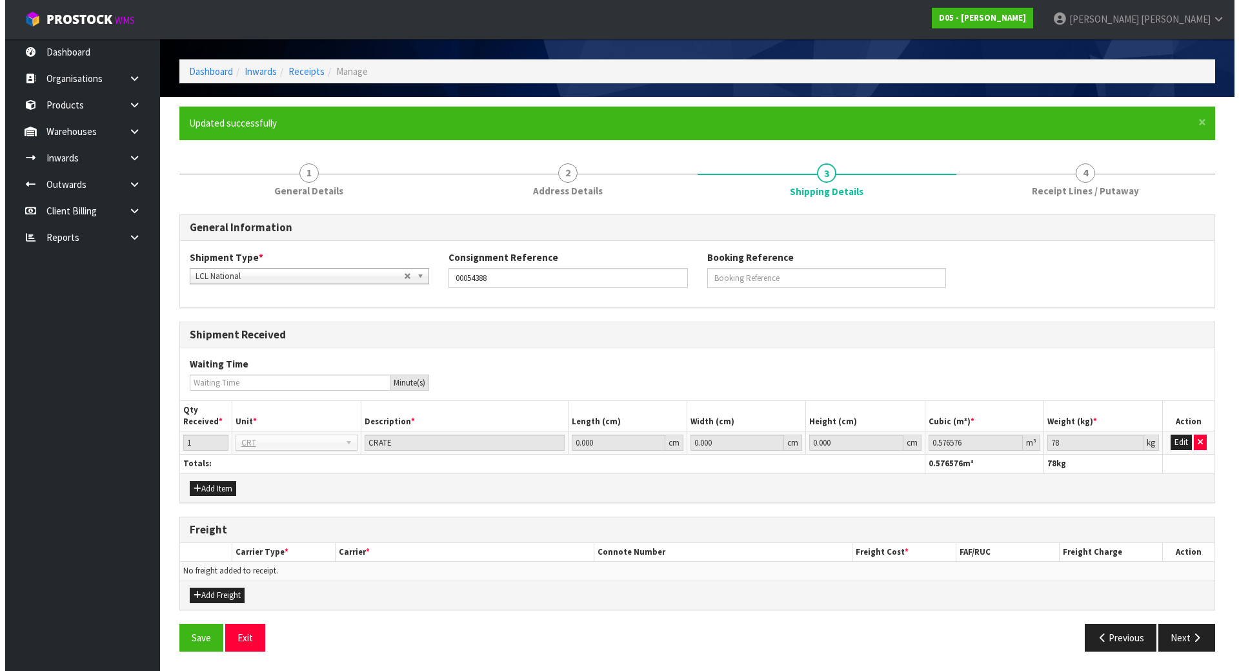
scroll to position [0, 0]
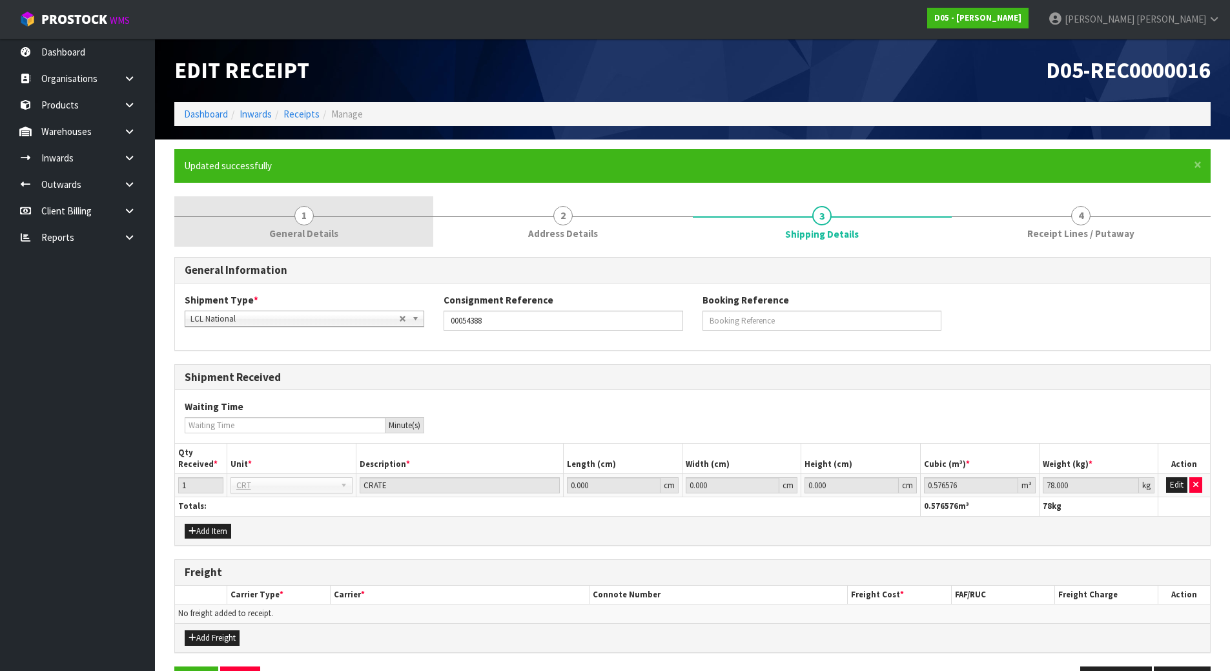
click at [287, 216] on link "1 General Details" at bounding box center [303, 221] width 259 height 51
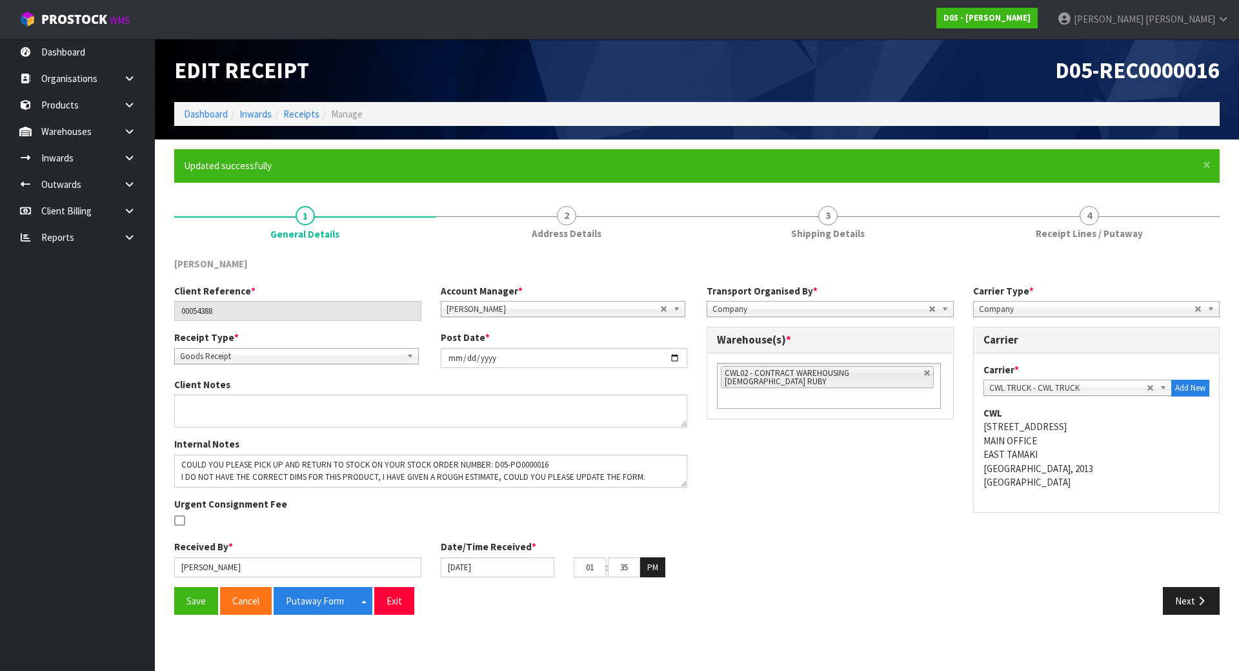
click at [848, 505] on div "Client Reference * 00054388 Account Manager * [PERSON_NAME] [PERSON_NAME] [PERS…" at bounding box center [697, 435] width 1065 height 303
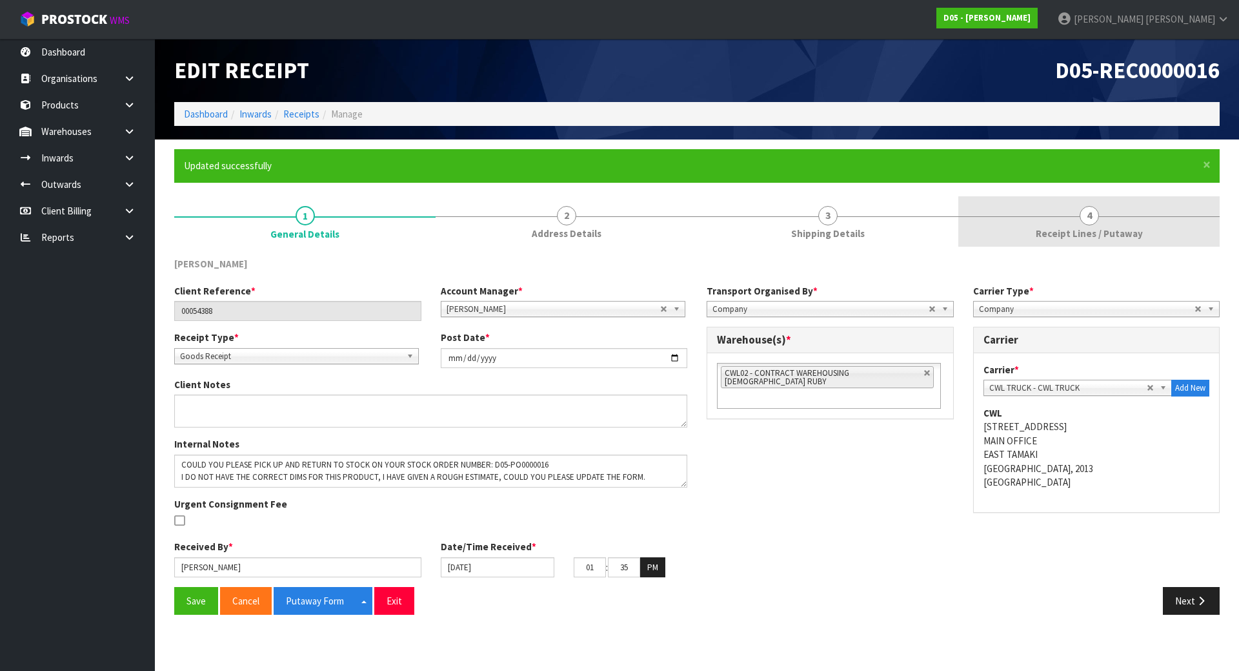
click at [1046, 216] on div at bounding box center [1088, 216] width 261 height 1
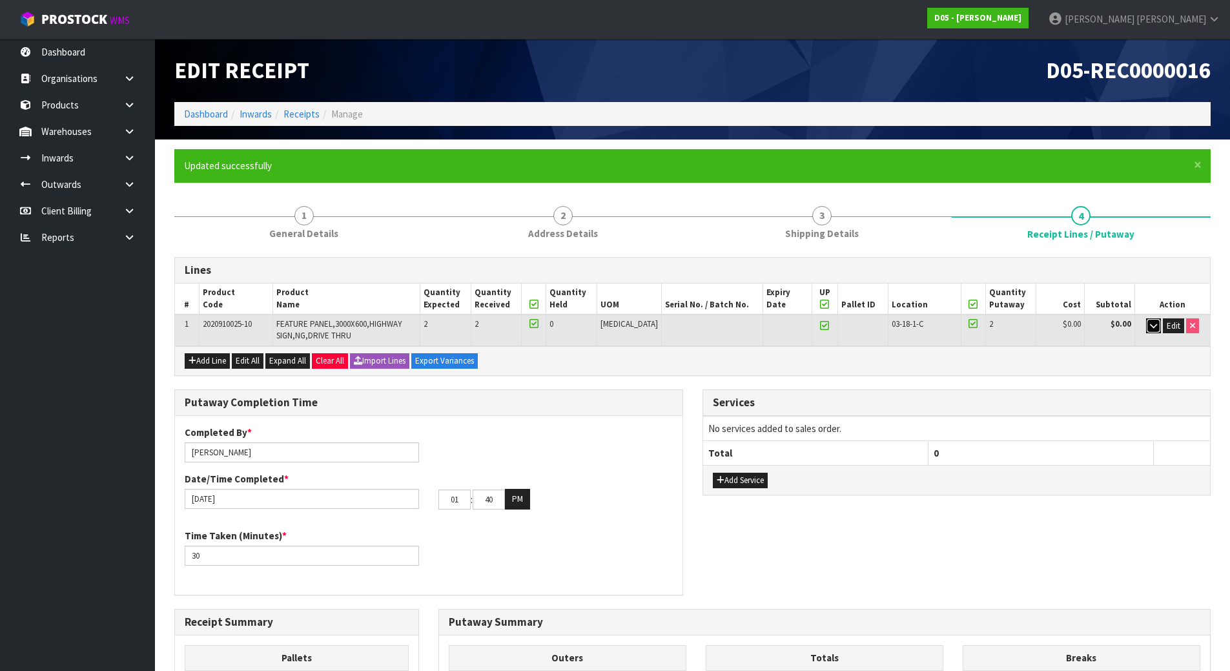
click at [1146, 325] on button "button" at bounding box center [1153, 325] width 15 height 15
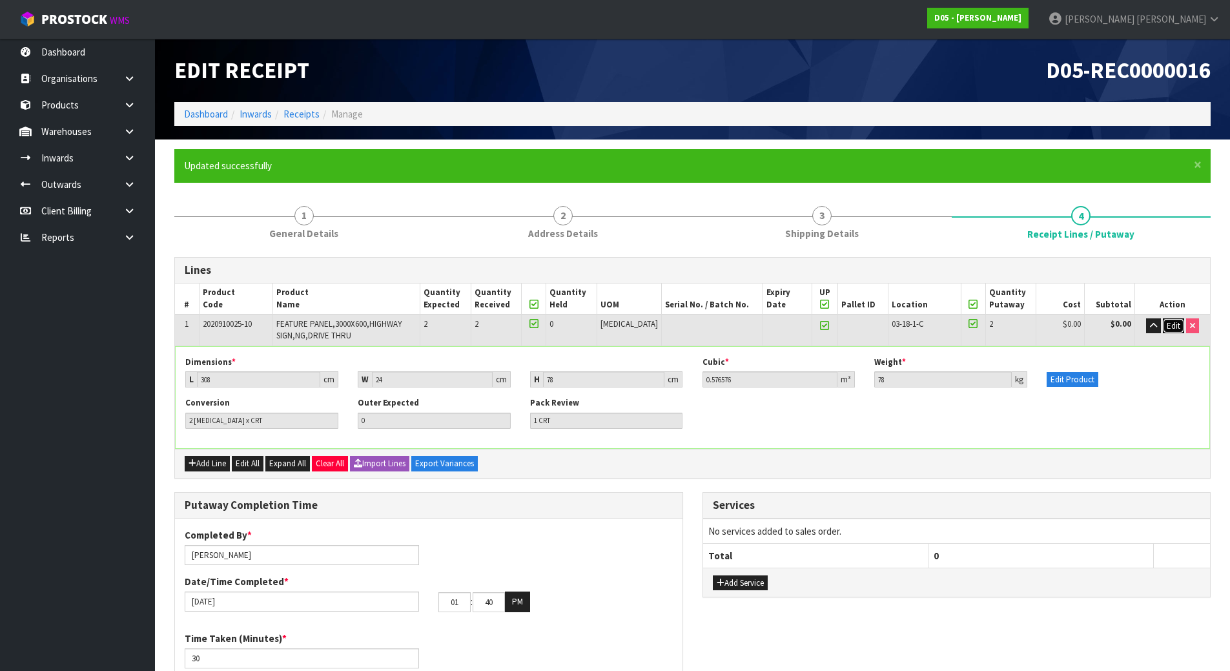
click at [1171, 320] on span "Edit" at bounding box center [1173, 325] width 14 height 11
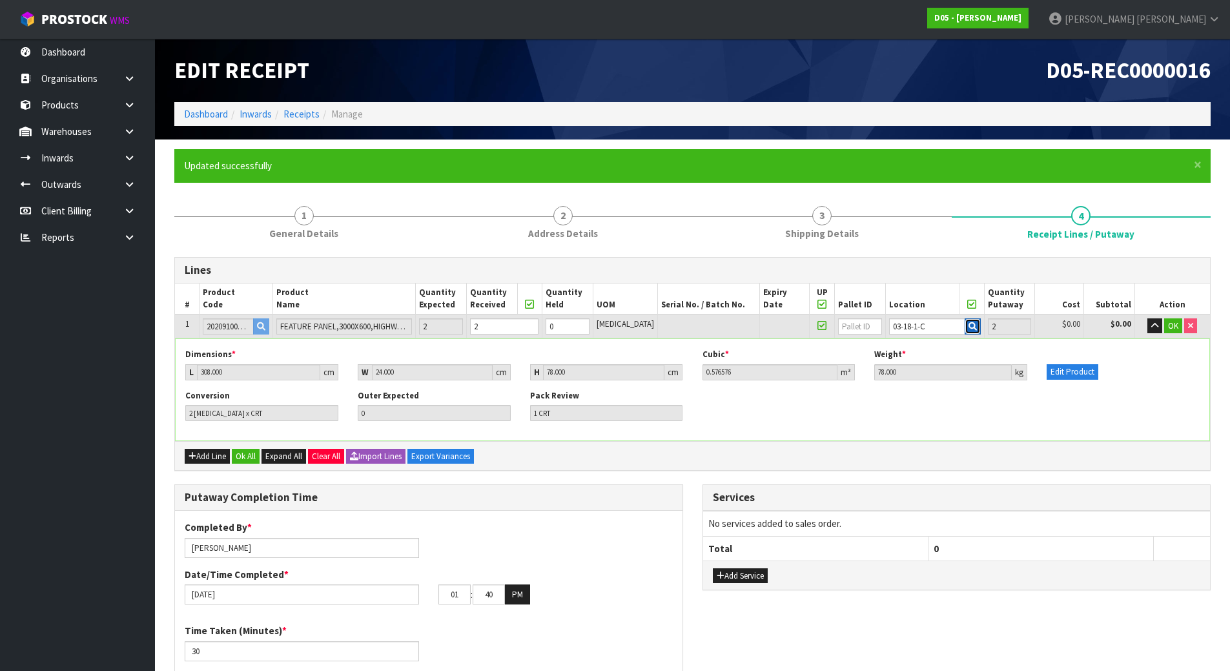
click at [968, 329] on icon "button" at bounding box center [972, 326] width 8 height 8
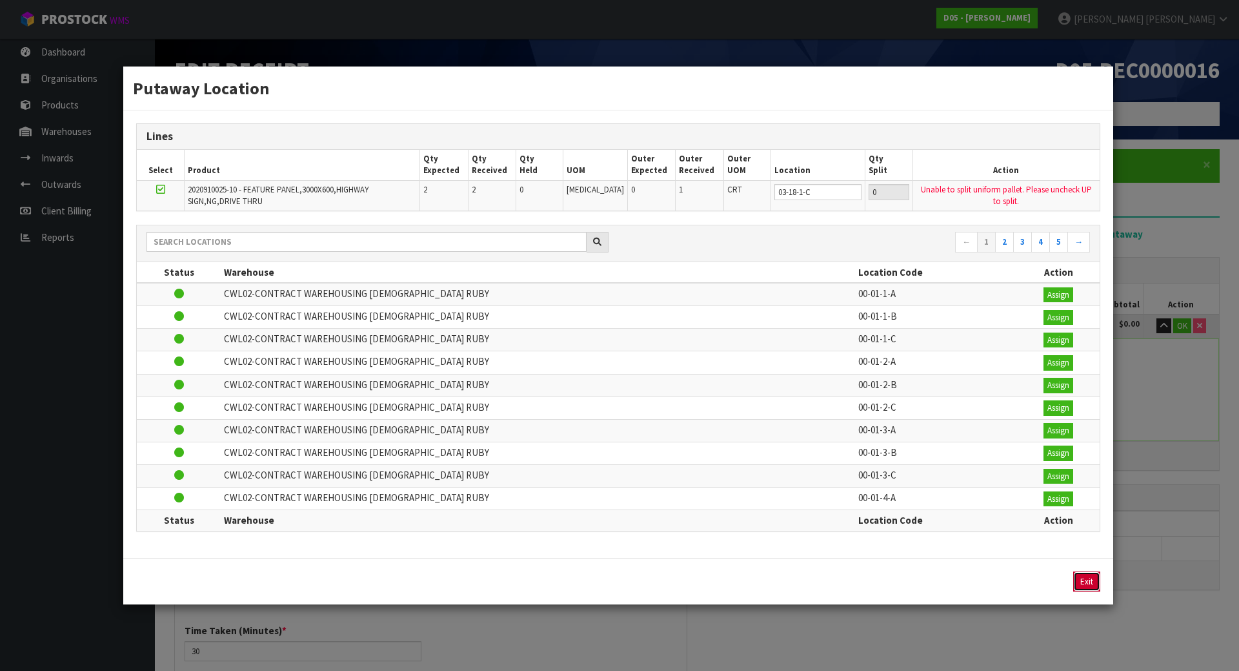
click at [1078, 585] on button "Exit" at bounding box center [1086, 581] width 27 height 21
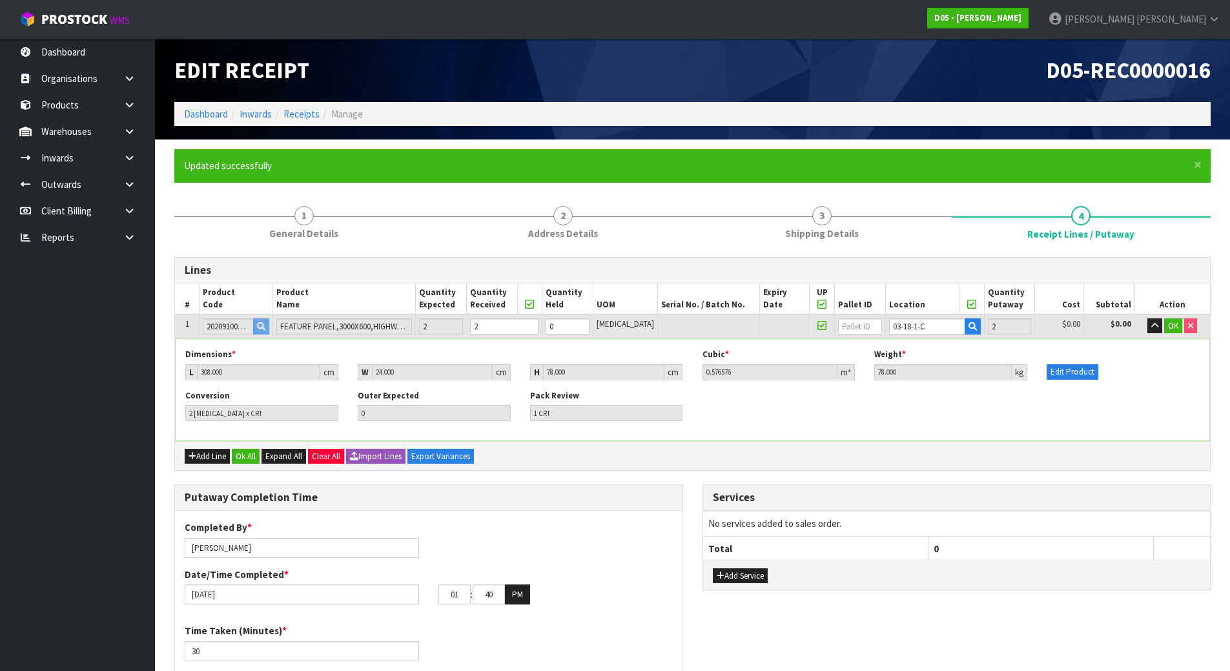
click at [1136, 271] on h3 "Lines" at bounding box center [692, 270] width 1015 height 12
click at [1170, 321] on span "OK" at bounding box center [1173, 325] width 10 height 11
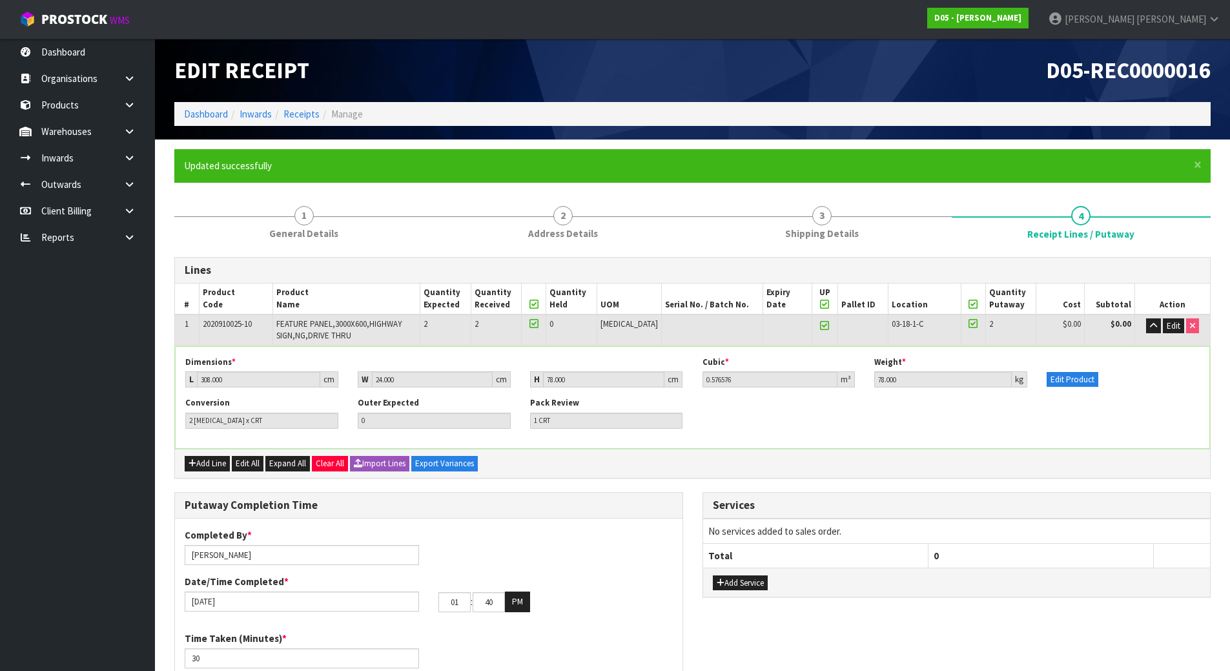
click at [1111, 422] on div "Conversion 2 [MEDICAL_DATA] x CRT Outer Expected 0 Pack Review 1 CRT" at bounding box center [692, 417] width 1033 height 41
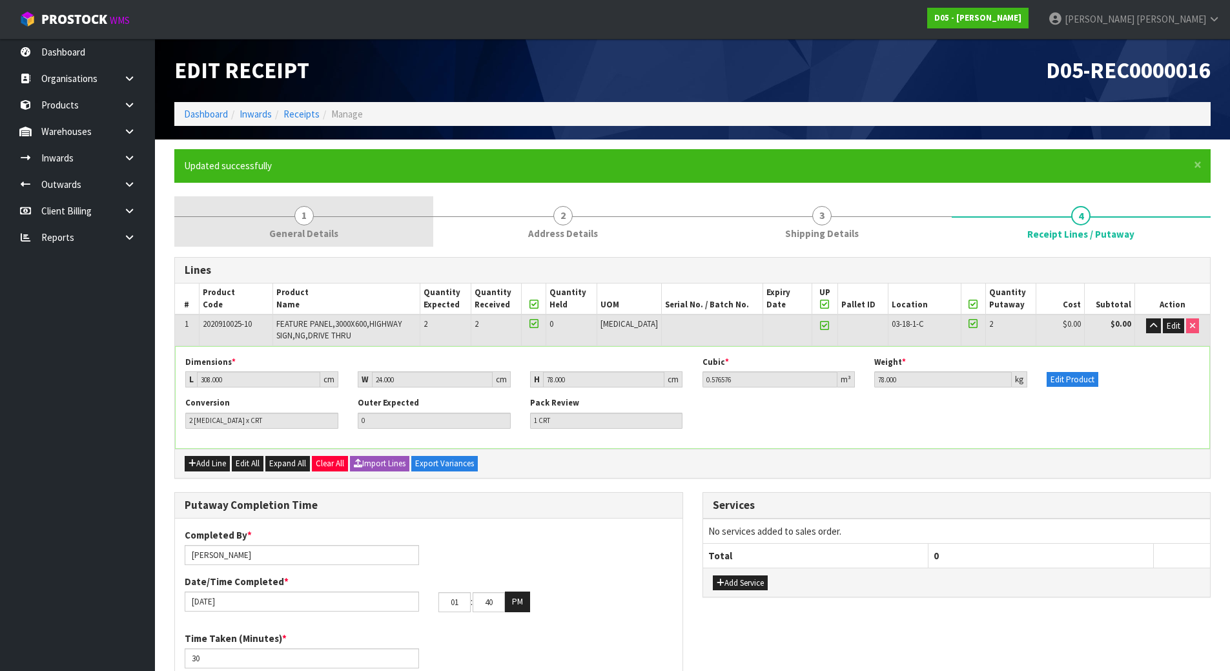
click at [370, 238] on link "1 General Details" at bounding box center [303, 221] width 259 height 51
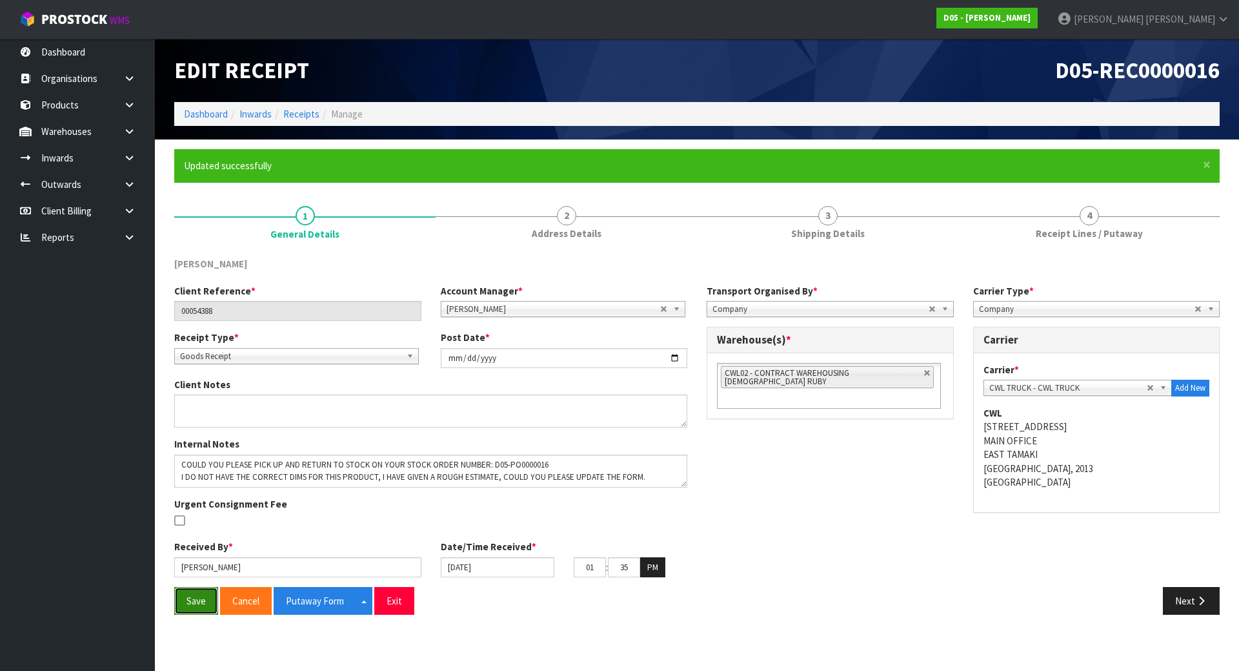
click at [185, 602] on button "Save" at bounding box center [196, 601] width 44 height 28
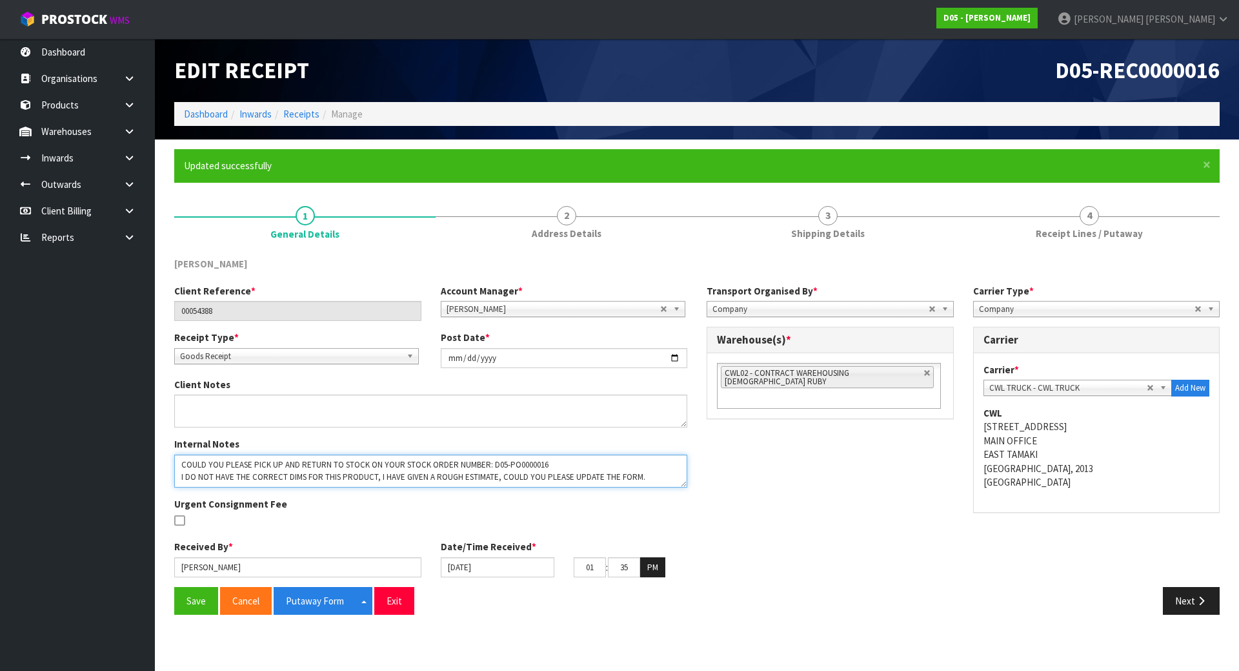
click at [647, 474] on textarea at bounding box center [430, 470] width 513 height 33
click at [605, 483] on textarea at bounding box center [430, 470] width 513 height 33
click at [594, 481] on textarea at bounding box center [430, 470] width 513 height 33
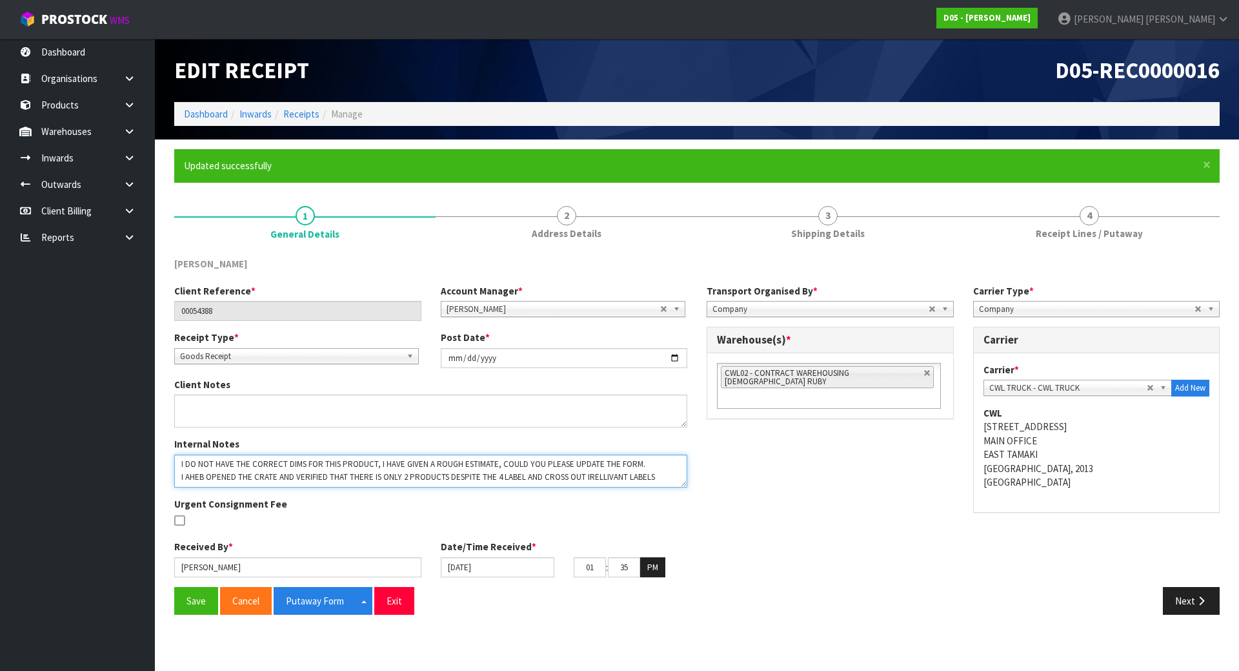
drag, startPoint x: 625, startPoint y: 477, endPoint x: 585, endPoint y: 472, distance: 40.3
click at [585, 472] on textarea at bounding box center [430, 470] width 513 height 33
paste textarea "RELE"
drag, startPoint x: 661, startPoint y: 468, endPoint x: 609, endPoint y: 476, distance: 52.2
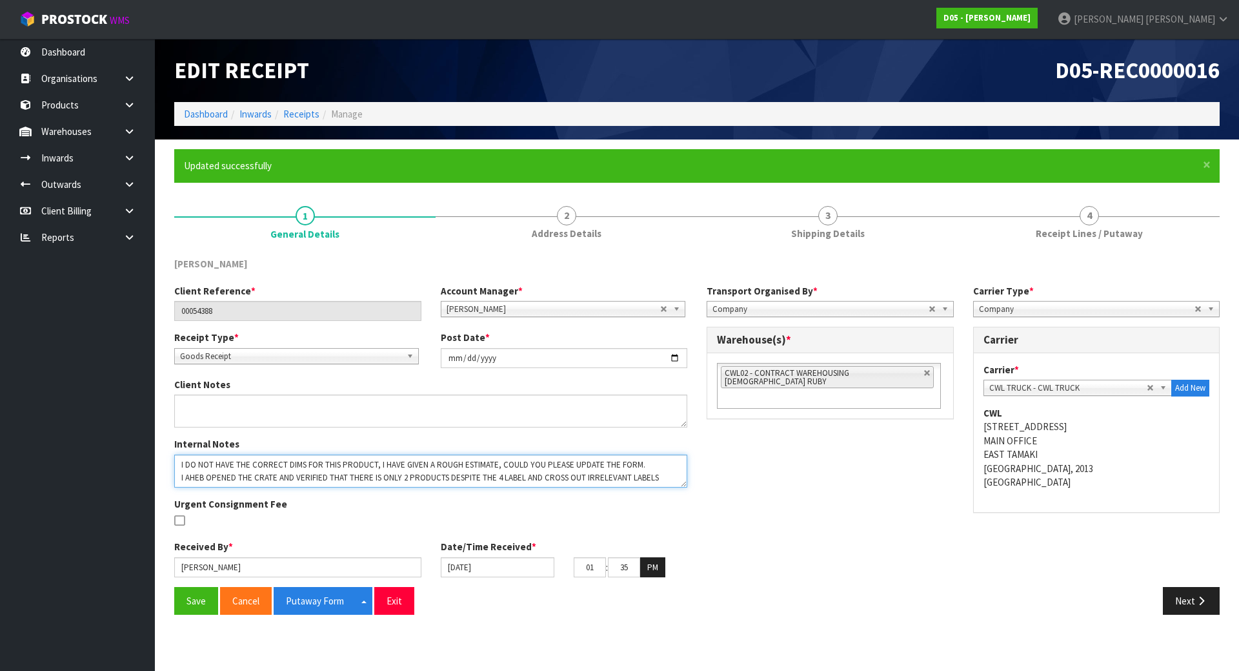
click at [550, 469] on textarea at bounding box center [430, 470] width 513 height 33
click at [640, 476] on textarea at bounding box center [430, 470] width 513 height 33
click at [562, 474] on textarea at bounding box center [430, 470] width 513 height 33
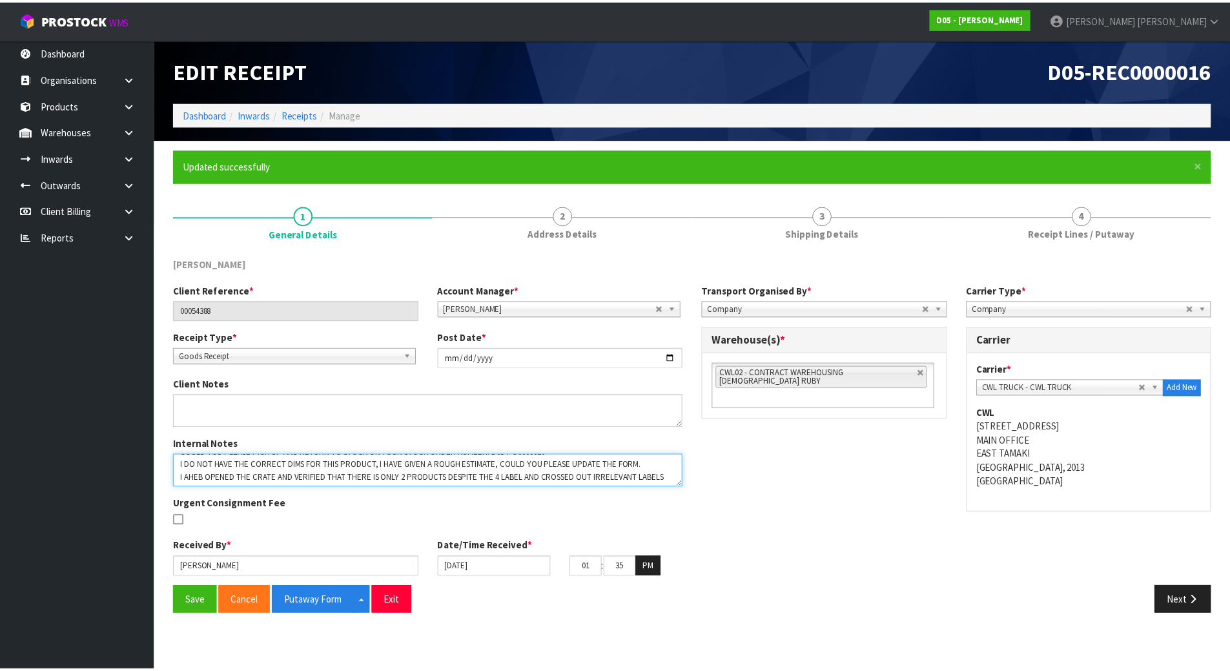
scroll to position [13, 0]
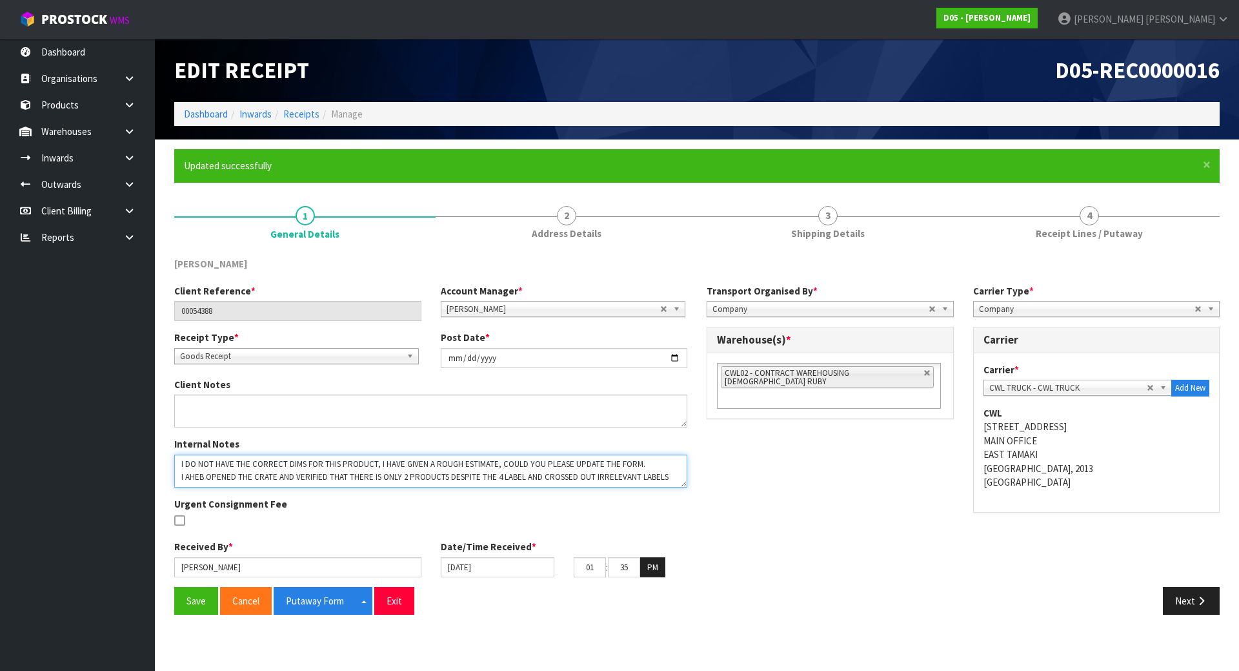
drag, startPoint x: 668, startPoint y: 479, endPoint x: 540, endPoint y: 479, distance: 128.4
click at [540, 479] on textarea at bounding box center [430, 470] width 513 height 33
type textarea "COULD YOU PLEASE PICK UP AND RETURN TO STOCK ON YOUR STOCK ORDER NUMBER: D05-PO…"
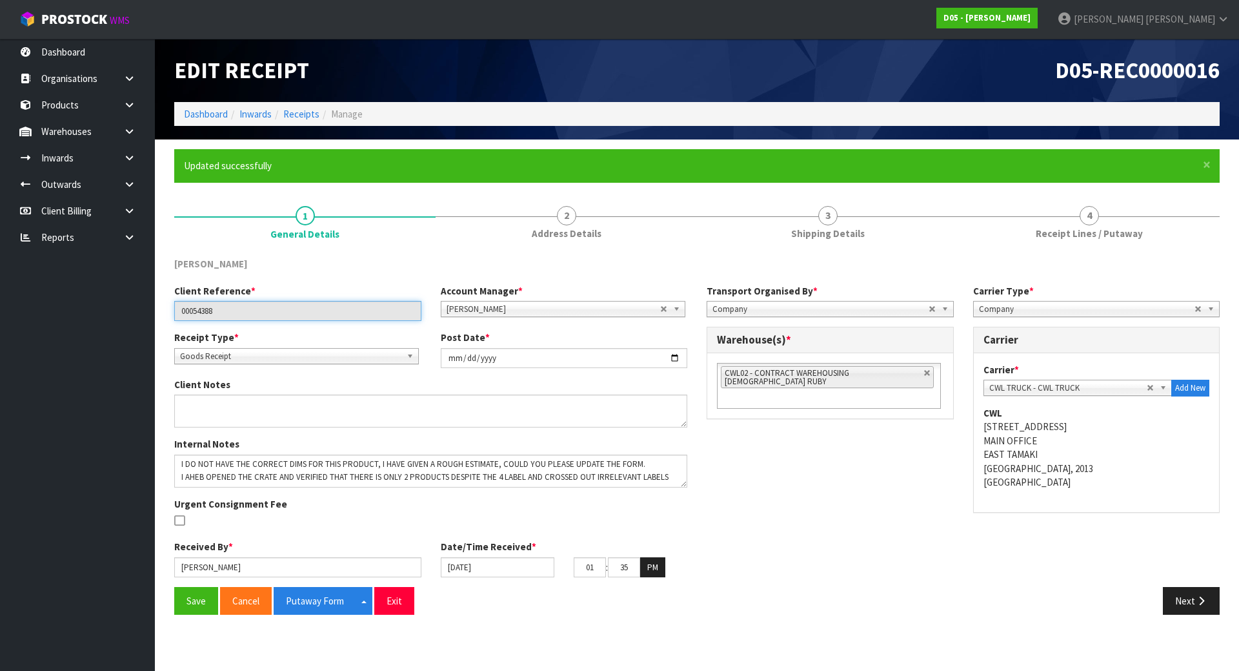
drag, startPoint x: 288, startPoint y: 309, endPoint x: 39, endPoint y: 281, distance: 250.6
click at [39, 281] on body "Toggle navigation ProStock WMS D05 - [PERSON_NAME] [PERSON_NAME] Logout Dashboa…" at bounding box center [619, 335] width 1239 height 671
click at [809, 496] on div "Client Reference * 00054388 Account Manager * [PERSON_NAME] [PERSON_NAME] [PERS…" at bounding box center [697, 435] width 1065 height 303
click at [831, 450] on div "Client Reference * 00054388 Account Manager * [PERSON_NAME] [PERSON_NAME] [PERS…" at bounding box center [697, 435] width 1065 height 303
click at [525, 571] on input "[DATE]" at bounding box center [498, 567] width 114 height 20
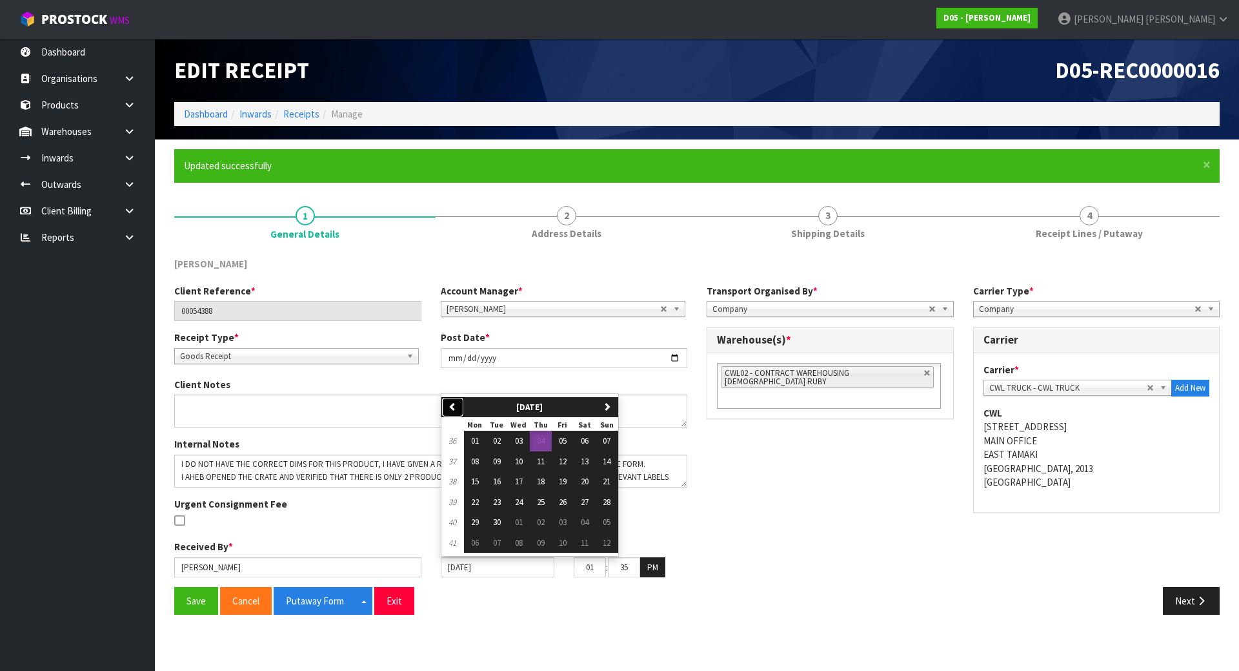
click at [447, 408] on button "previous" at bounding box center [452, 407] width 23 height 21
click at [545, 520] on span "28" at bounding box center [541, 521] width 8 height 11
type input "[DATE]"
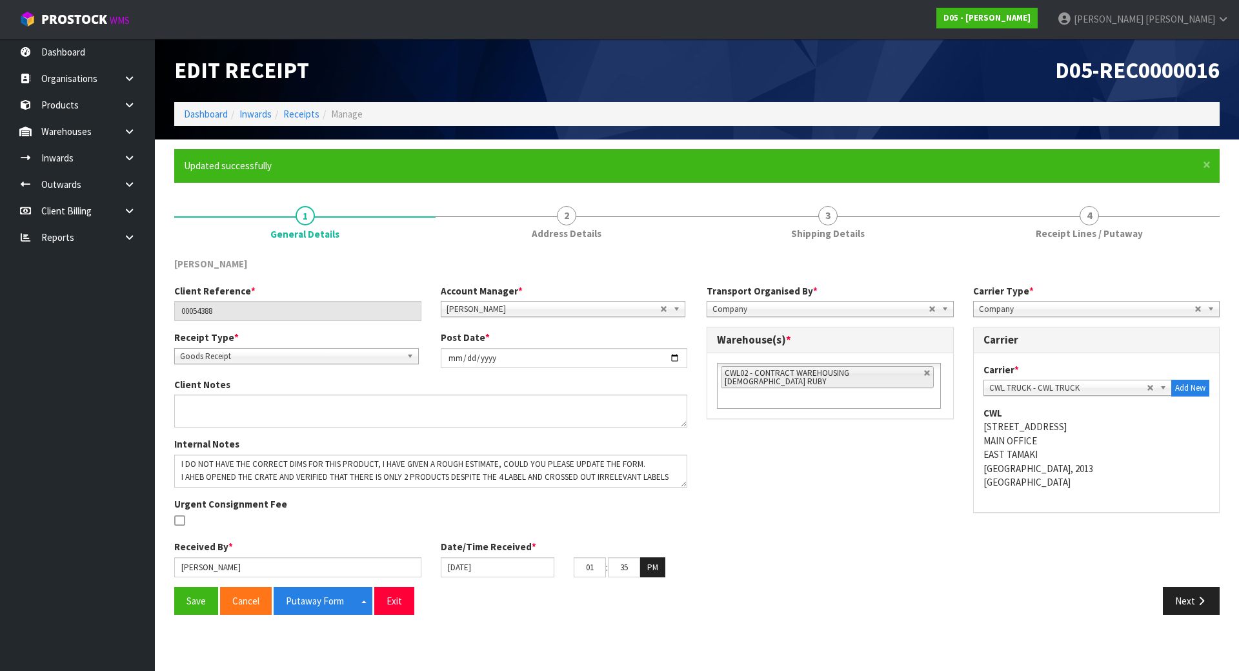
click at [656, 532] on div "Internal Notes Urgent Consignment Fee" at bounding box center [431, 488] width 532 height 103
click at [802, 447] on div "Client Reference * 00054388 Account Manager * [PERSON_NAME] [PERSON_NAME] [PERS…" at bounding box center [697, 435] width 1065 height 303
drag, startPoint x: 303, startPoint y: 308, endPoint x: -129, endPoint y: 282, distance: 433.2
click at [0, 282] on html "Toggle navigation ProStock WMS D05 - [PERSON_NAME] [PERSON_NAME] Logout Dashboa…" at bounding box center [619, 335] width 1239 height 671
click at [710, 409] on div "Client Reference * 00054388 Account Manager * [PERSON_NAME] [PERSON_NAME] [PERS…" at bounding box center [697, 435] width 1065 height 303
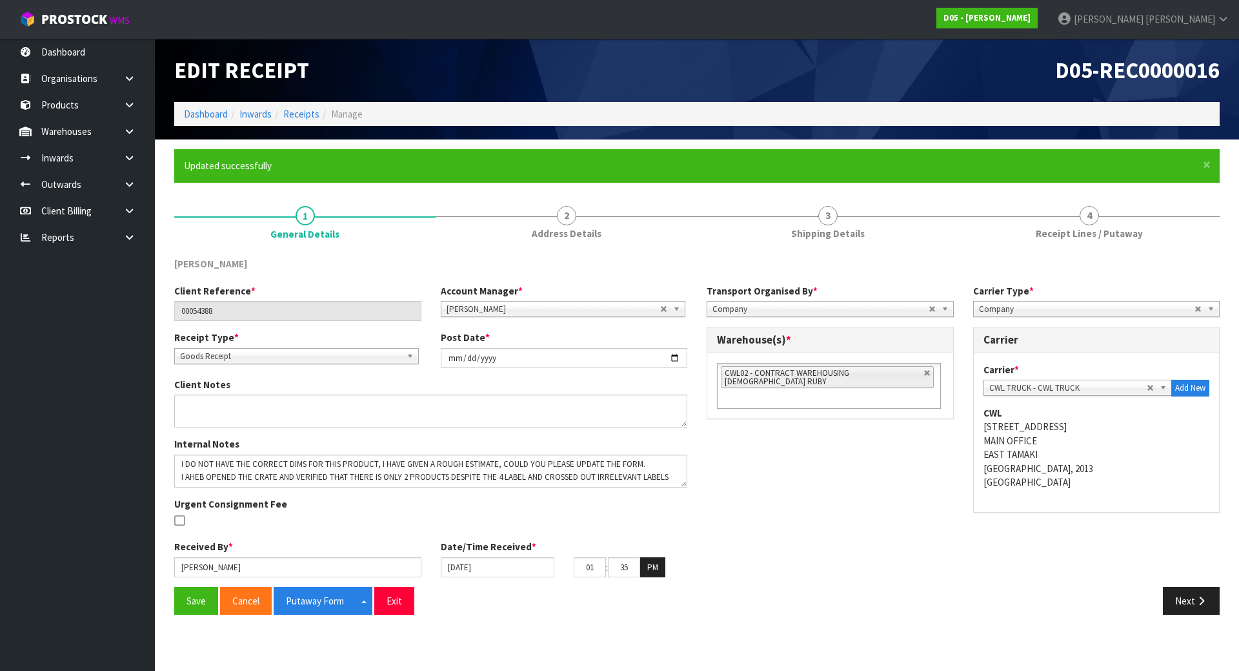
click at [691, 270] on div "[PERSON_NAME]" at bounding box center [697, 270] width 1065 height 26
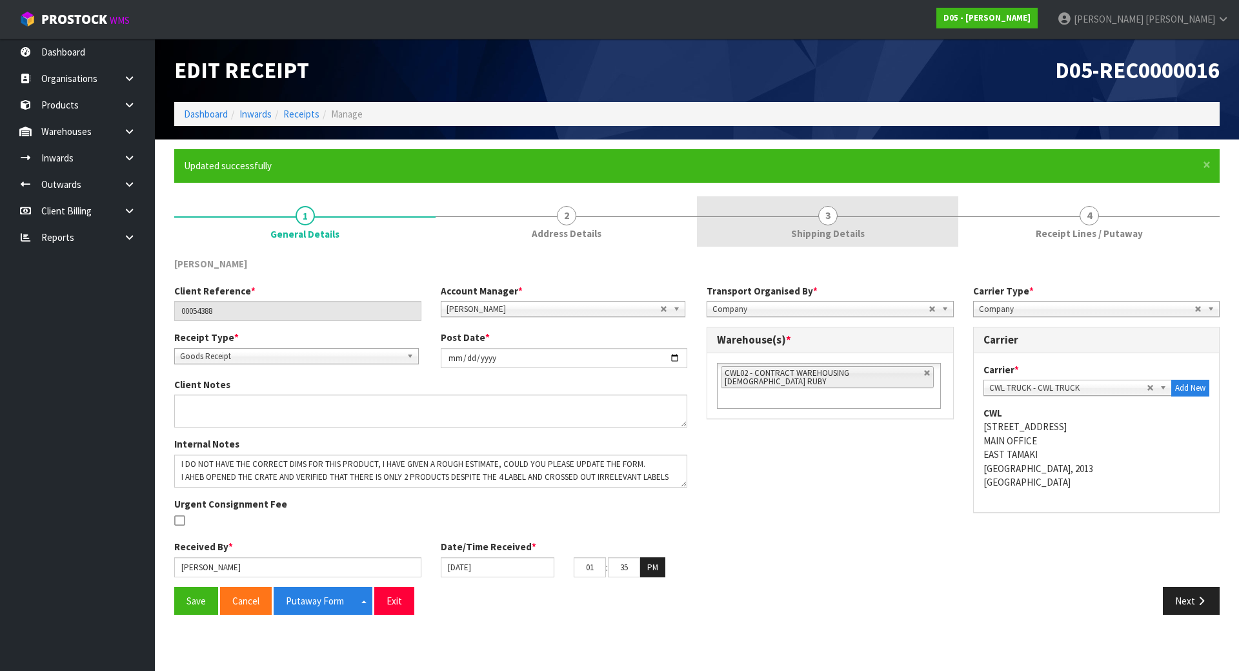
click at [820, 228] on span "Shipping Details" at bounding box center [828, 234] width 74 height 14
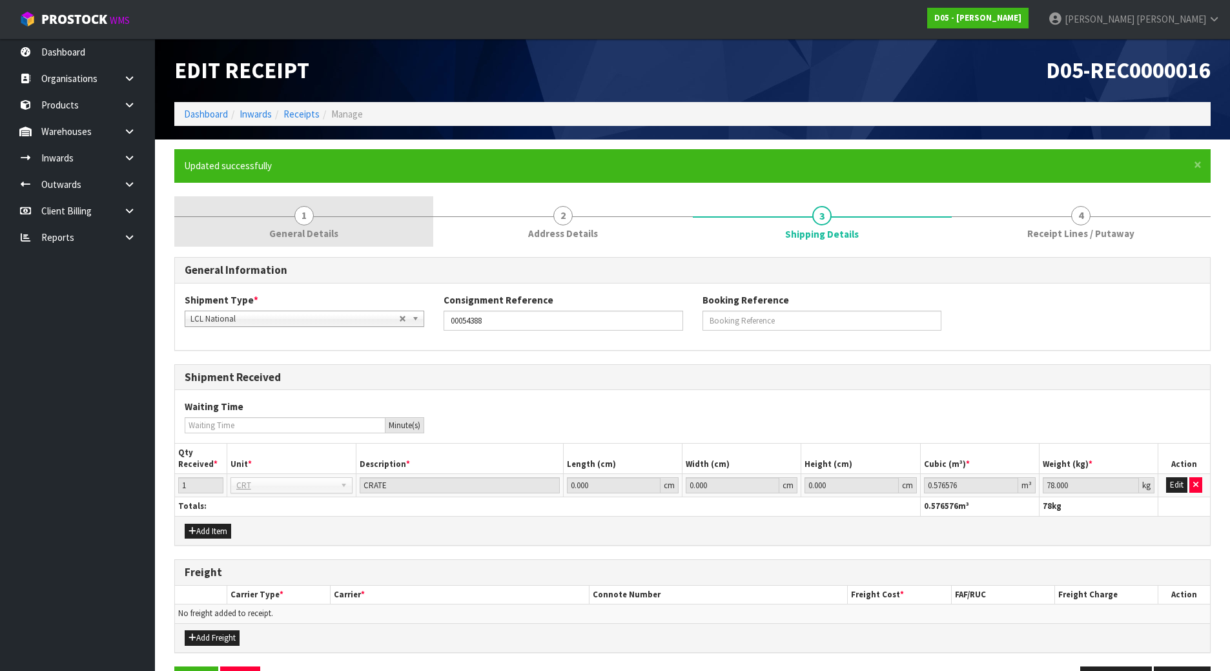
click at [353, 207] on link "1 General Details" at bounding box center [303, 221] width 259 height 51
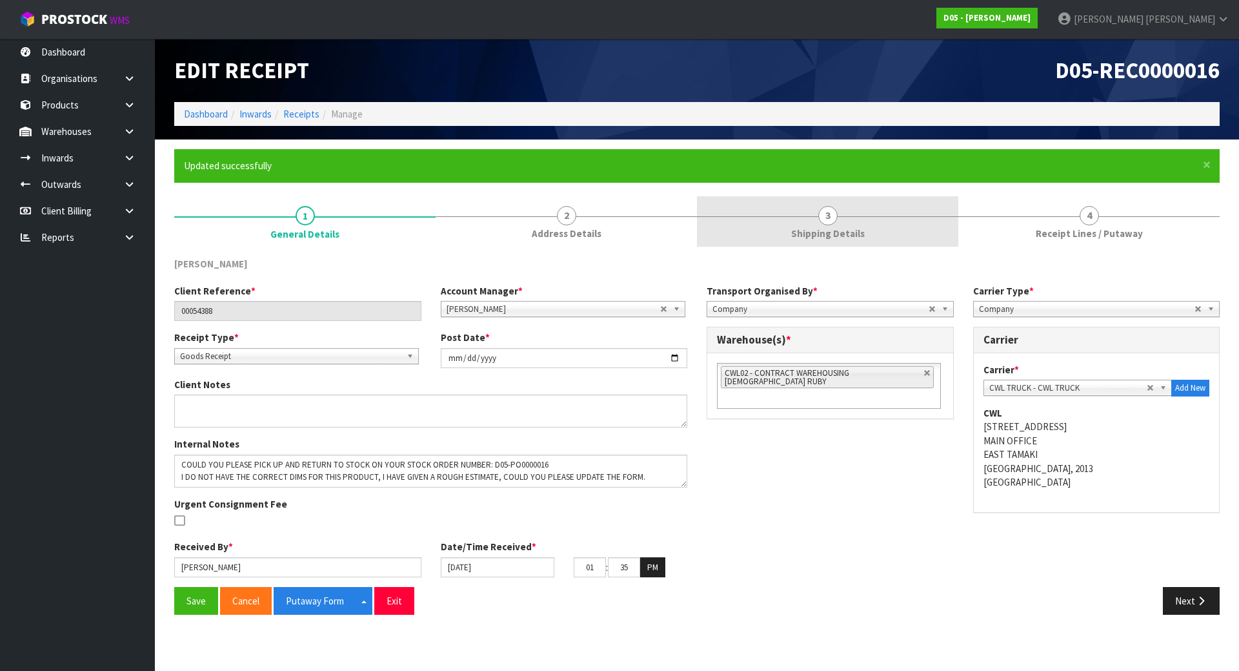
click at [831, 227] on span "Shipping Details" at bounding box center [828, 234] width 74 height 14
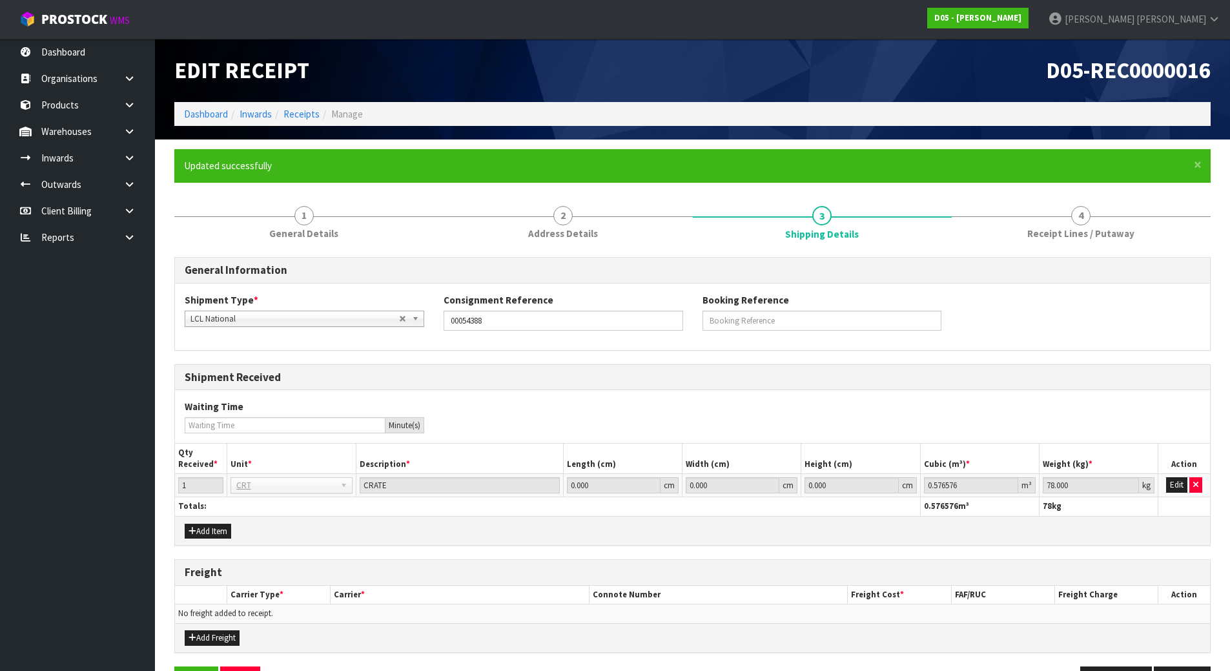
click at [966, 351] on div "General Information Shipment Type * LCL National LCL International FCL-20ft FCL…" at bounding box center [692, 480] width 1036 height 447
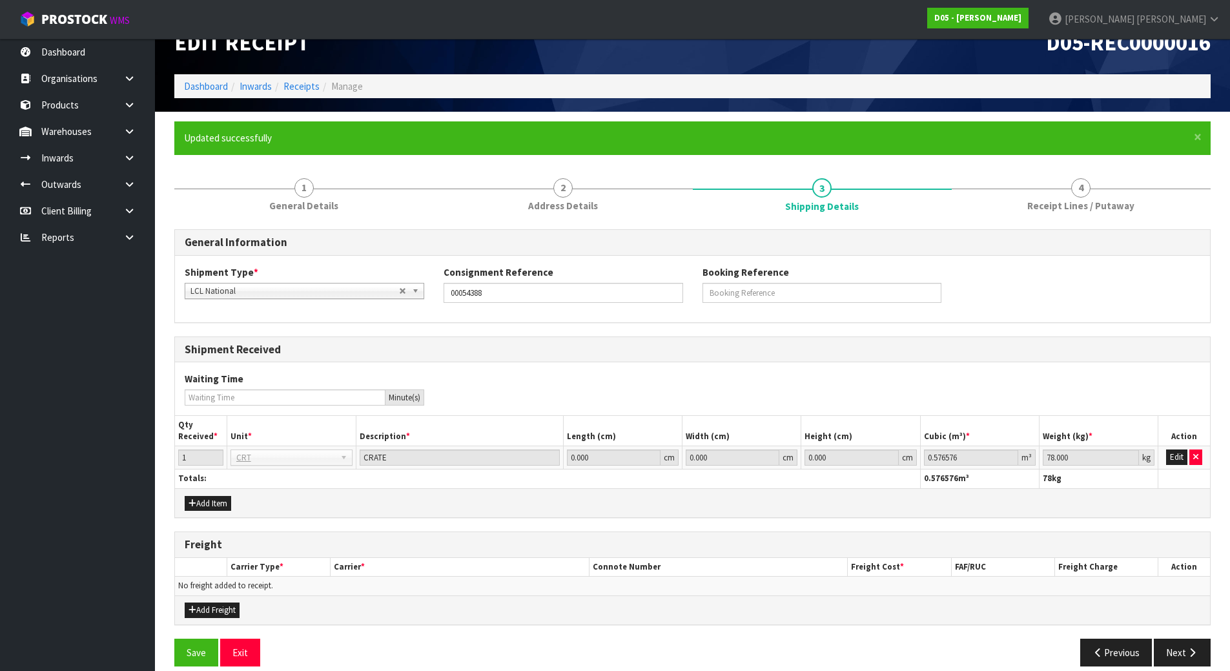
scroll to position [43, 0]
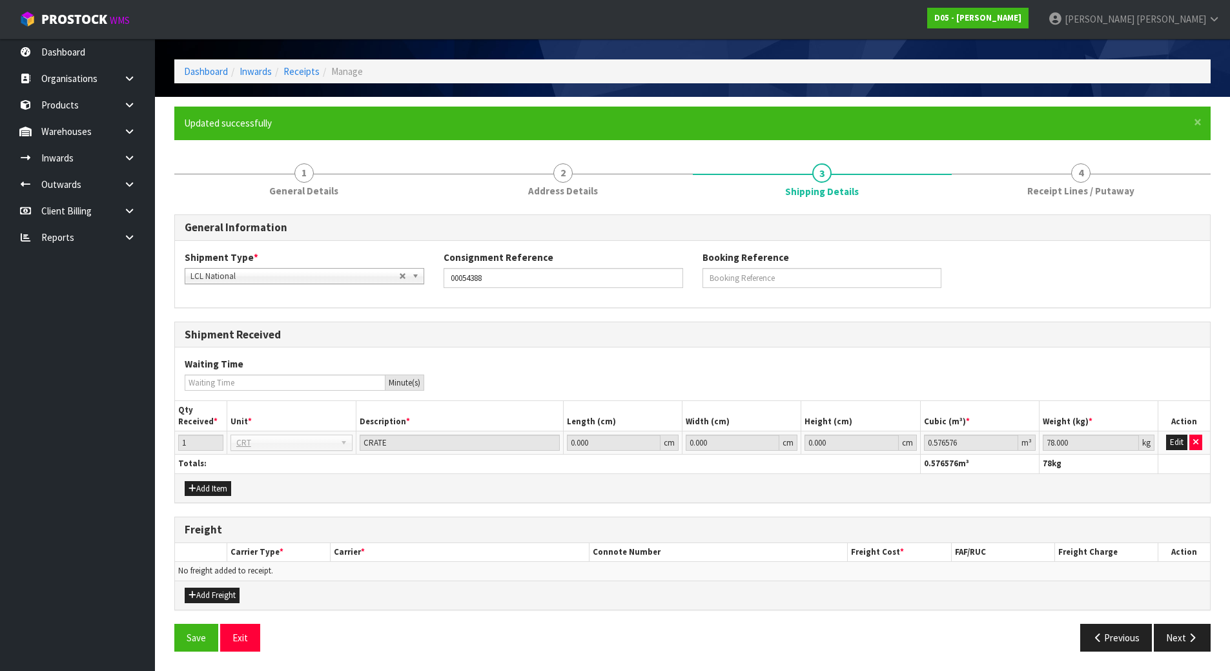
click at [966, 351] on div "Waiting Time Minute(s)" at bounding box center [692, 373] width 1035 height 52
click at [1170, 633] on button "Next" at bounding box center [1181, 637] width 57 height 28
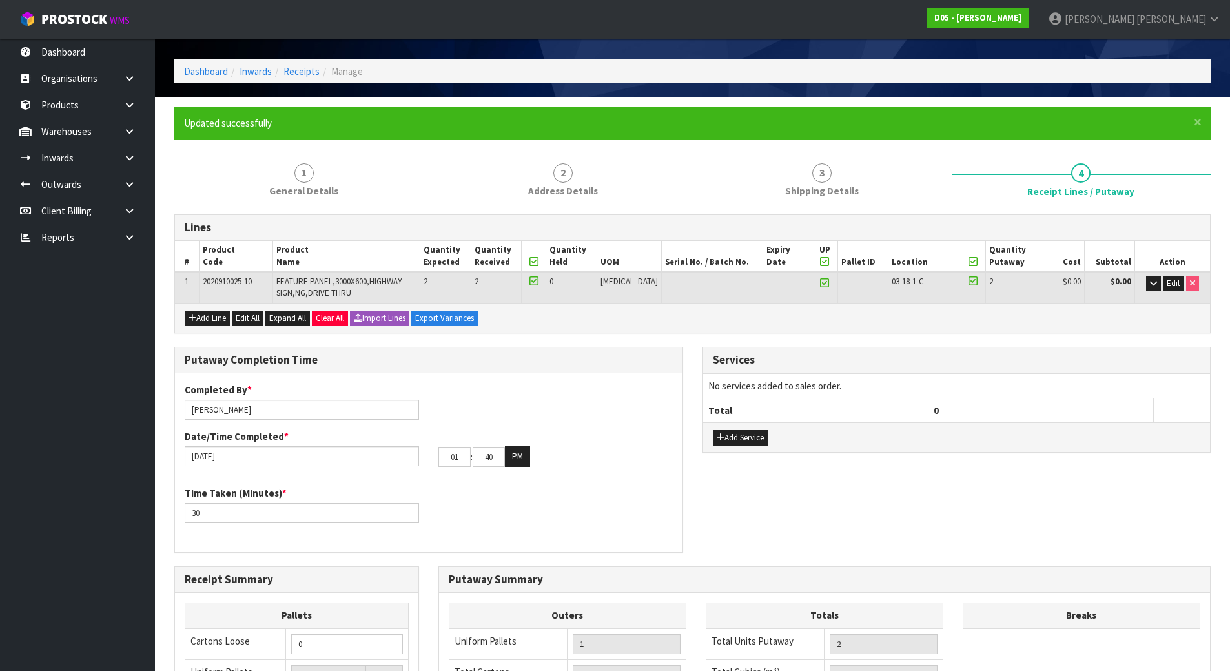
click at [697, 349] on div "Services No services added to sales order. Total 0 Add Service" at bounding box center [957, 406] width 528 height 119
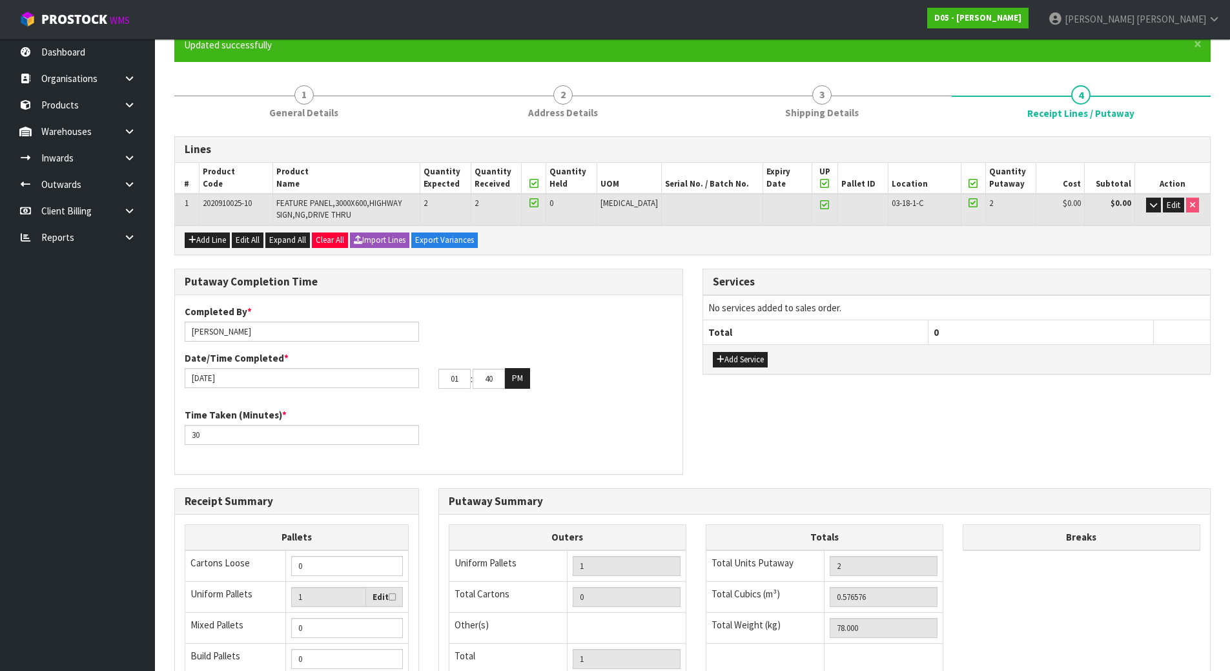
scroll to position [301, 0]
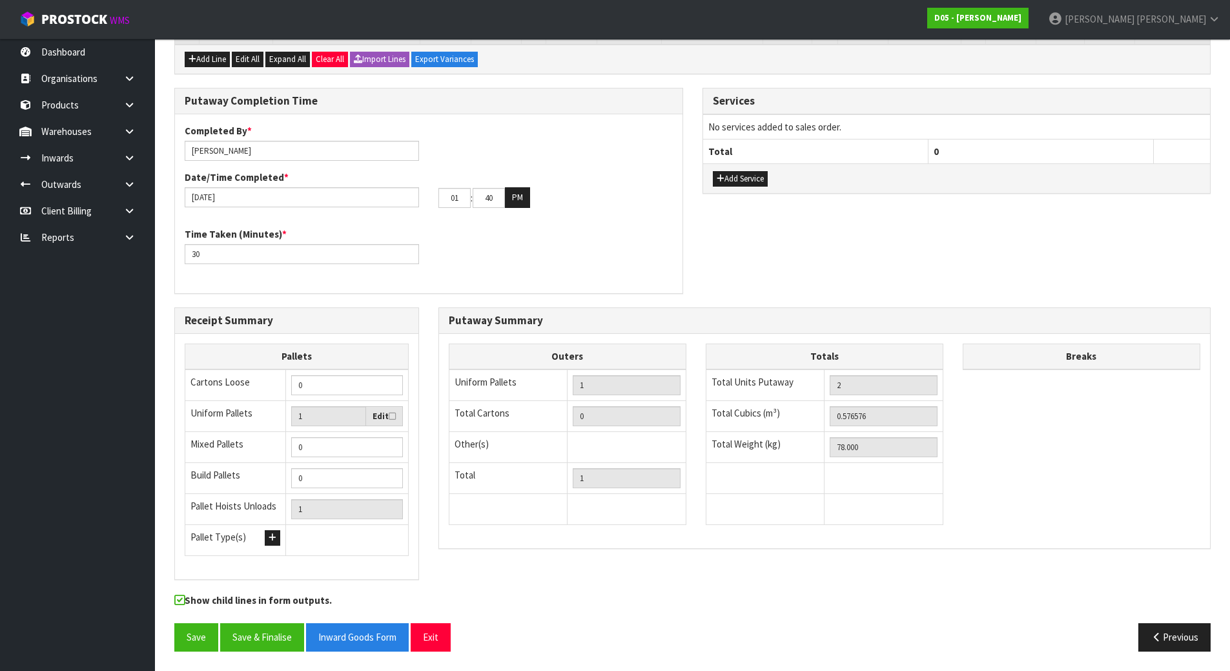
click at [614, 287] on div "Completed By * [PERSON_NAME] Date/Time Completed * [DATE] 01 : 40 : 00 PM Time …" at bounding box center [428, 203] width 507 height 179
click at [425, 278] on div "Completed By * [PERSON_NAME] Date/Time Completed * [DATE] 01 : 40 : 00 PM Time …" at bounding box center [428, 204] width 507 height 160
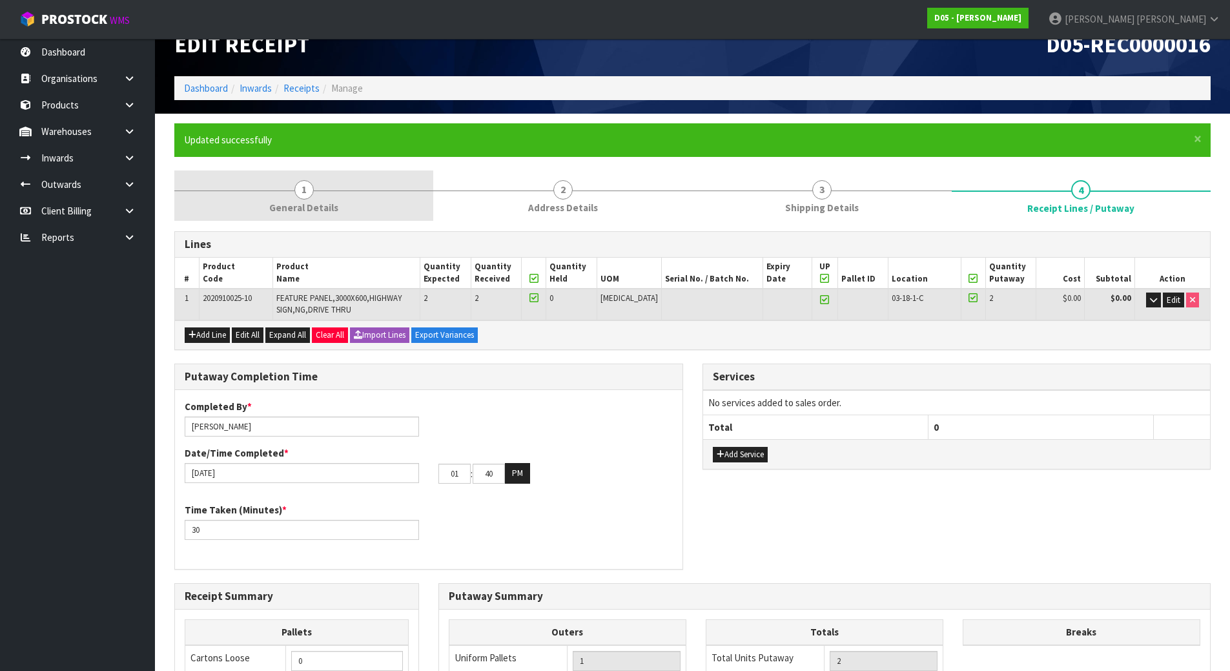
scroll to position [0, 0]
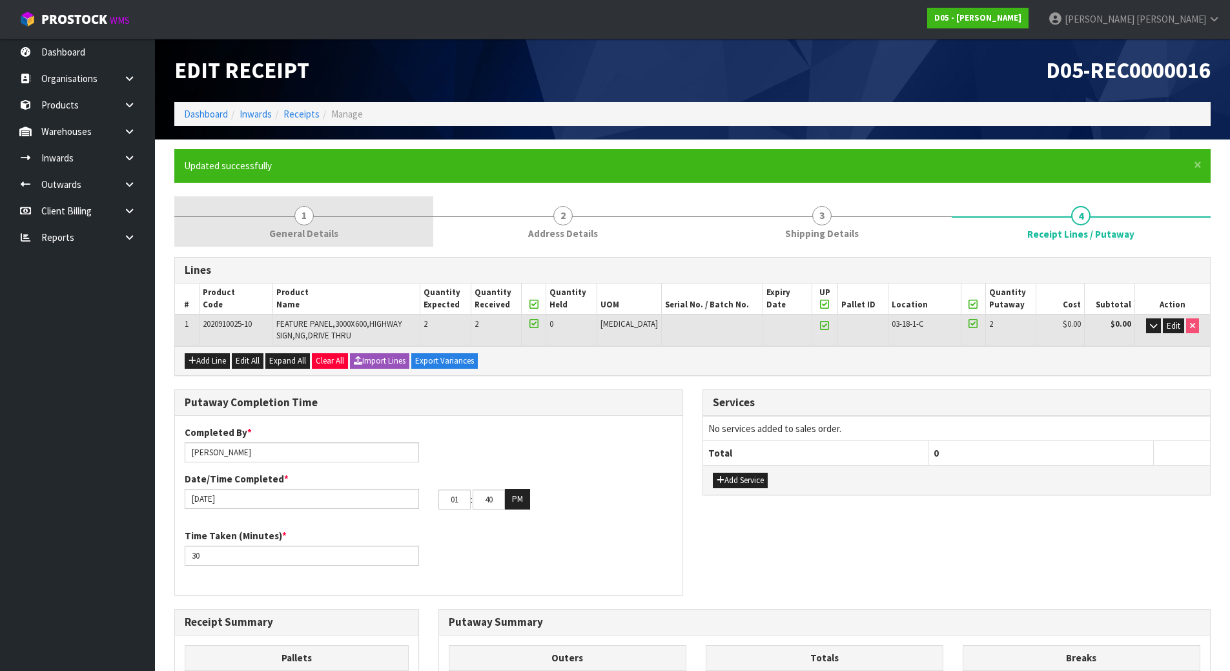
click at [334, 210] on link "1 General Details" at bounding box center [303, 221] width 259 height 51
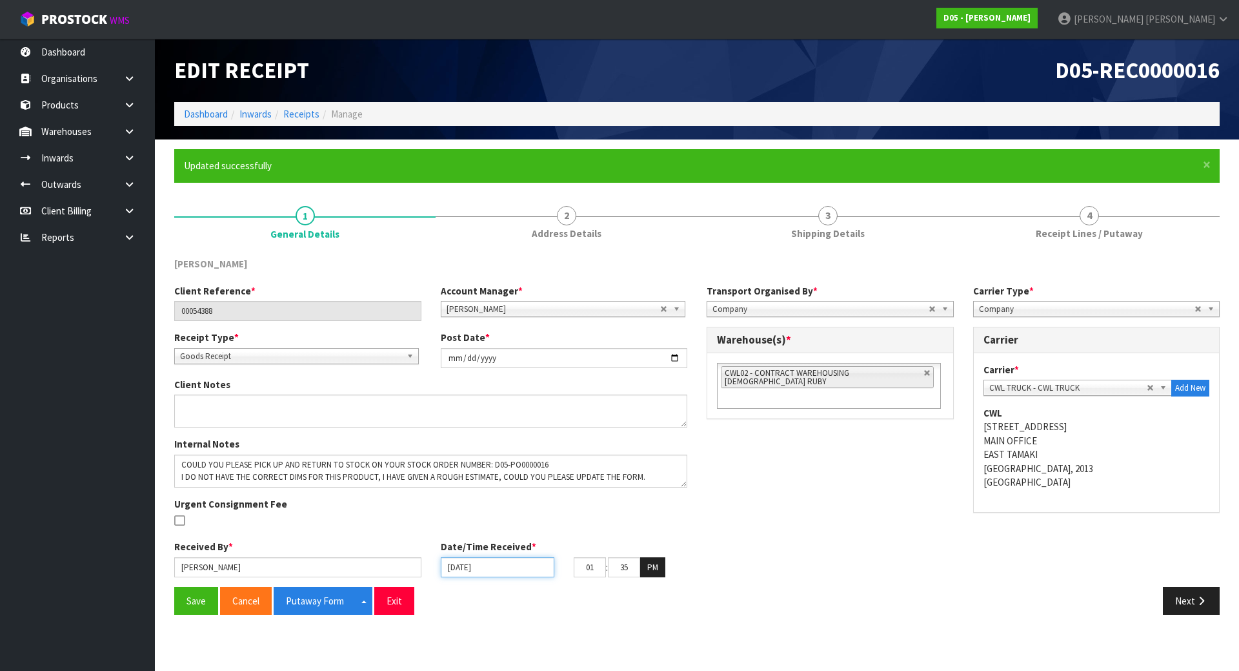
click at [503, 569] on input "[DATE]" at bounding box center [498, 567] width 114 height 20
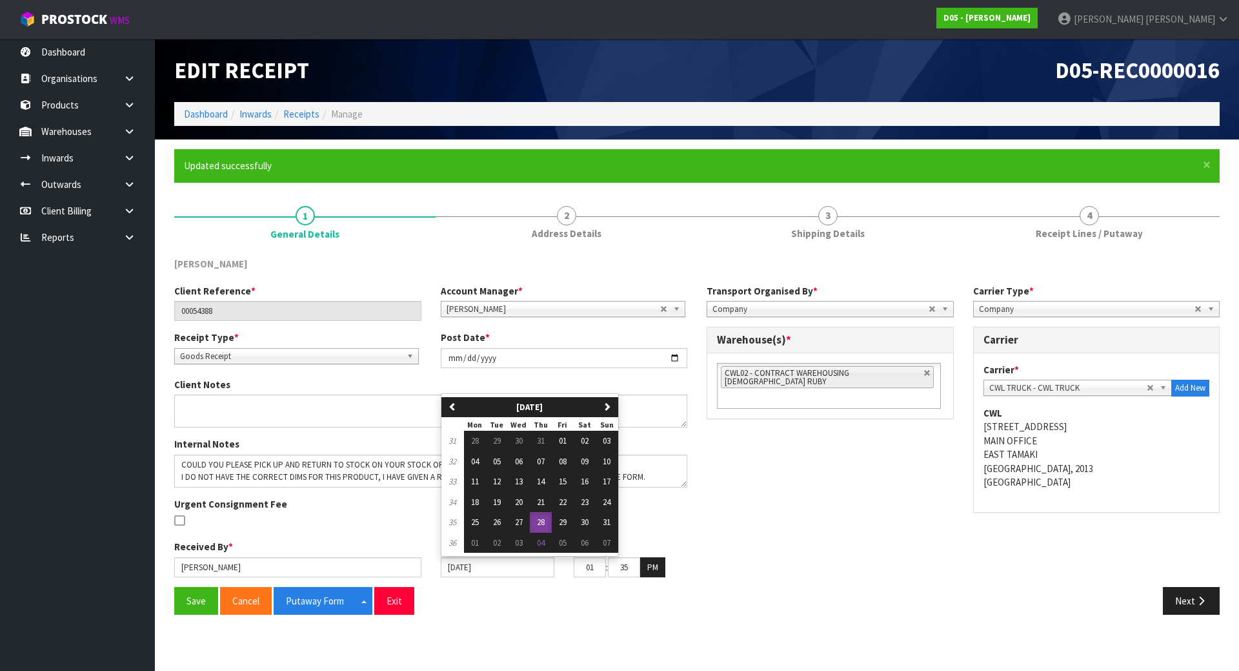
click at [396, 518] on div at bounding box center [297, 522] width 247 height 16
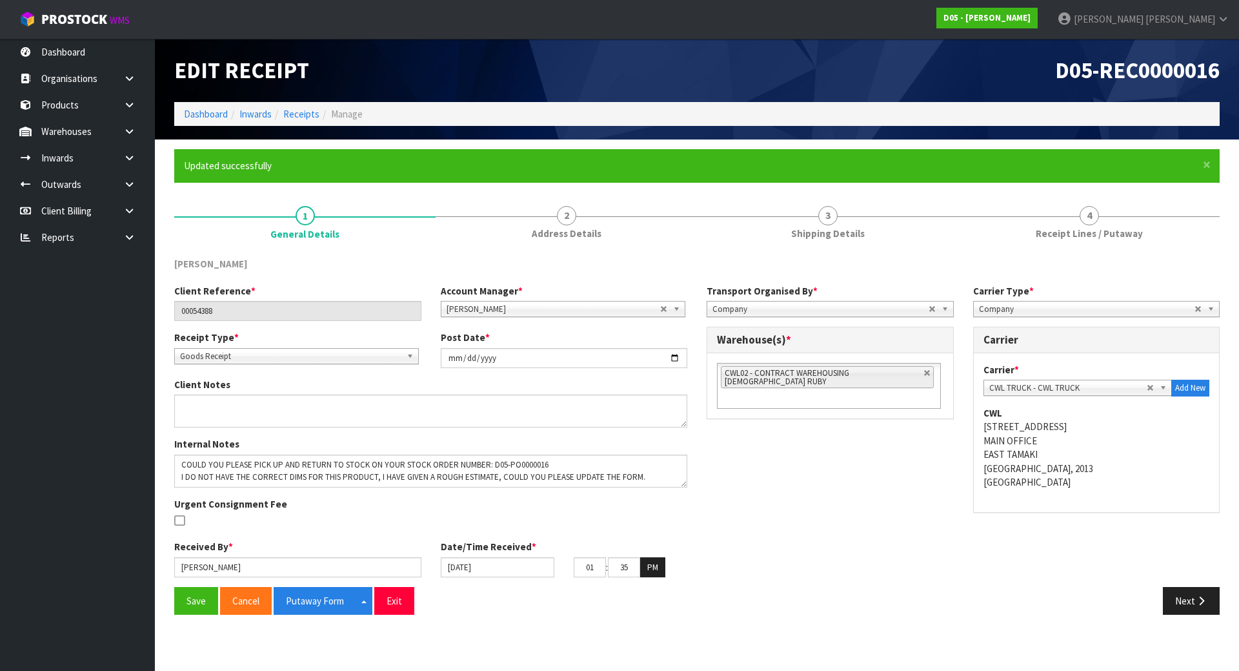
click at [515, 514] on div "Internal Notes Urgent Consignment Fee" at bounding box center [431, 488] width 532 height 103
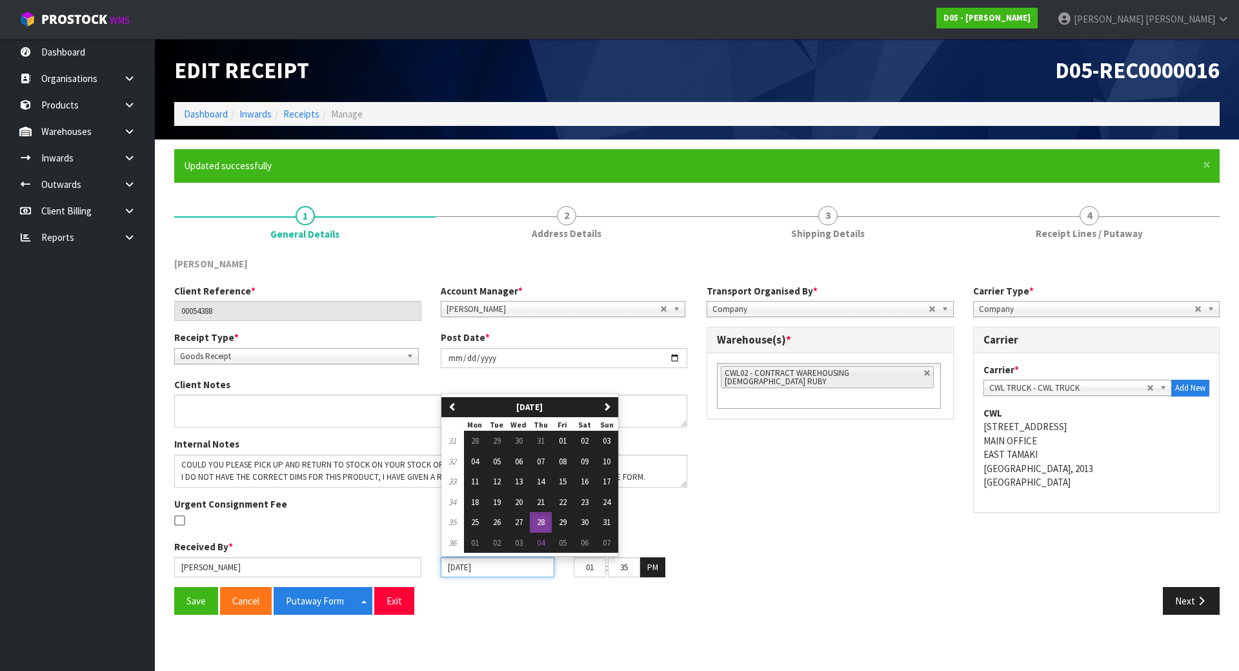
click at [496, 567] on input "[DATE]" at bounding box center [498, 567] width 114 height 20
click at [399, 525] on div at bounding box center [297, 522] width 247 height 16
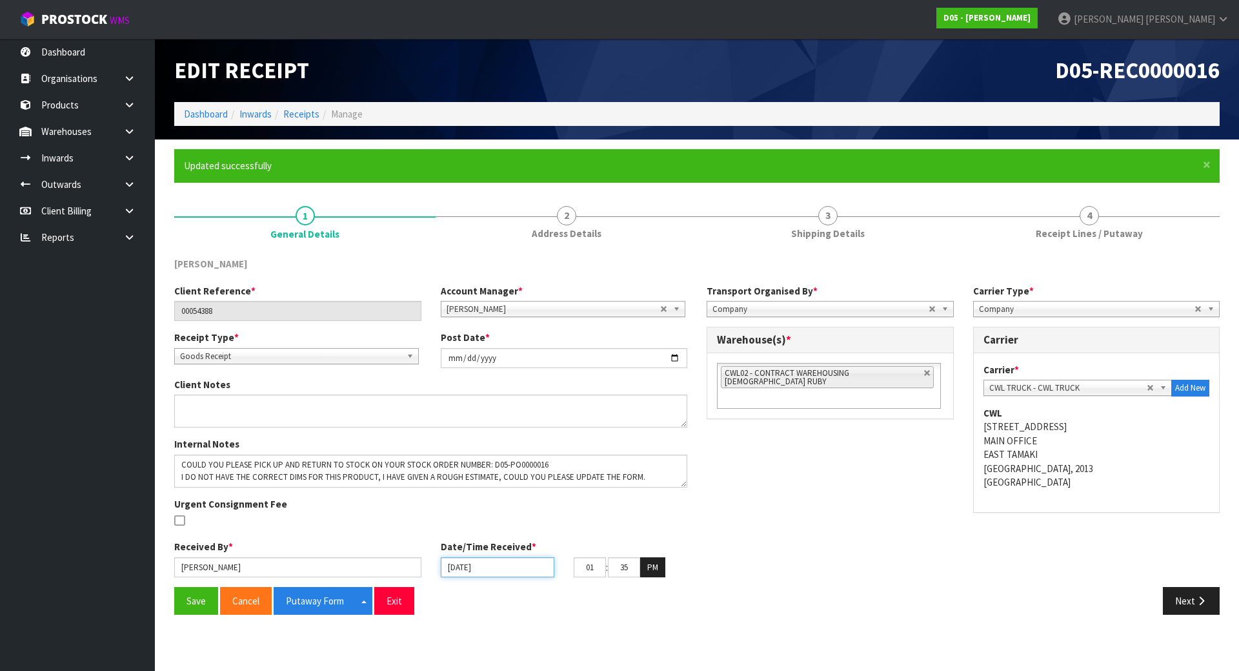
click at [501, 572] on input "[DATE]" at bounding box center [498, 567] width 114 height 20
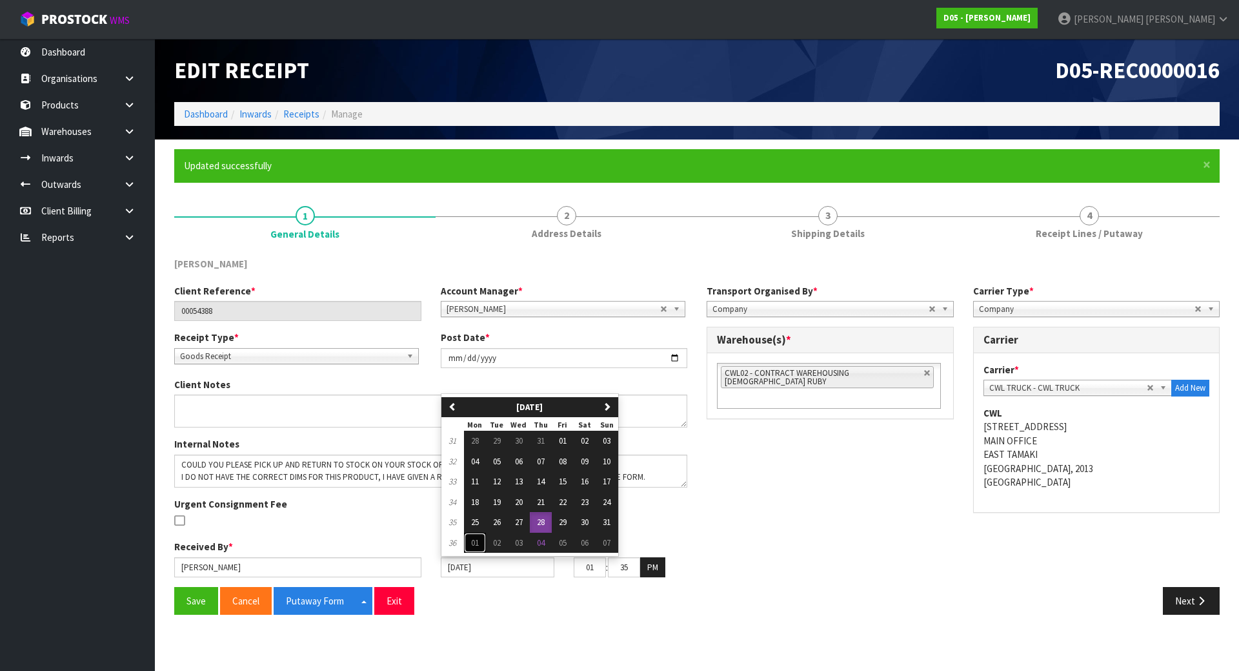
click at [480, 541] on button "01" at bounding box center [475, 542] width 22 height 21
type input "[DATE]"
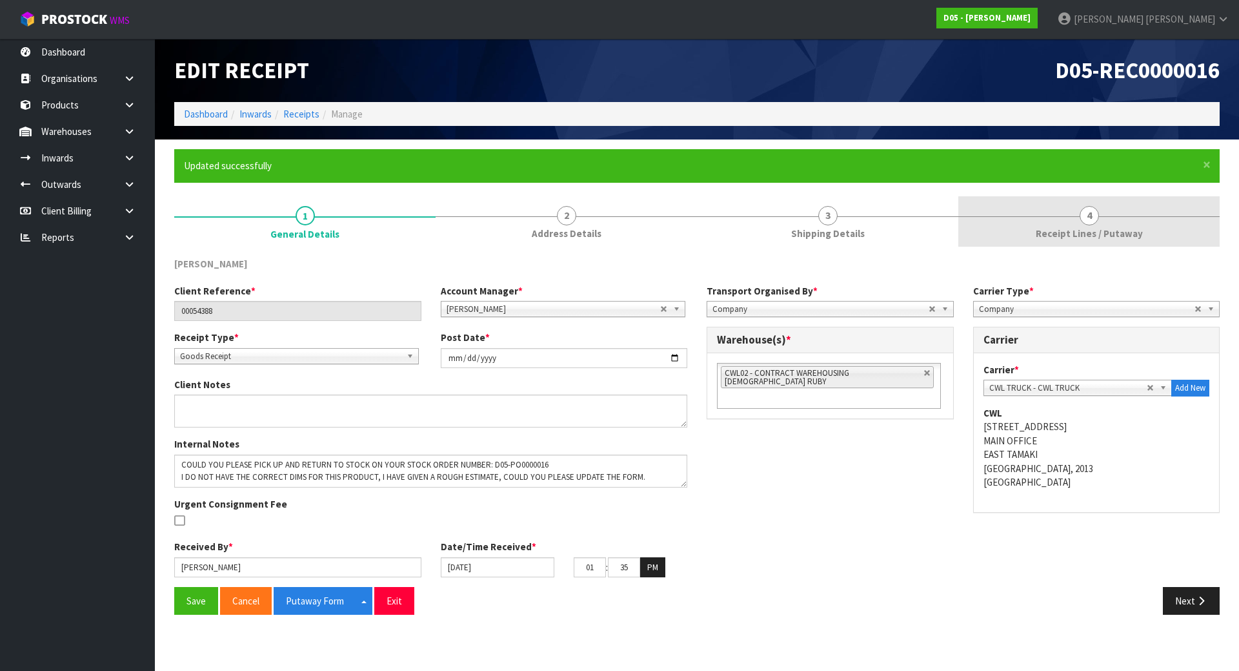
click at [1112, 219] on link "4 Receipt Lines / Putaway" at bounding box center [1088, 221] width 261 height 51
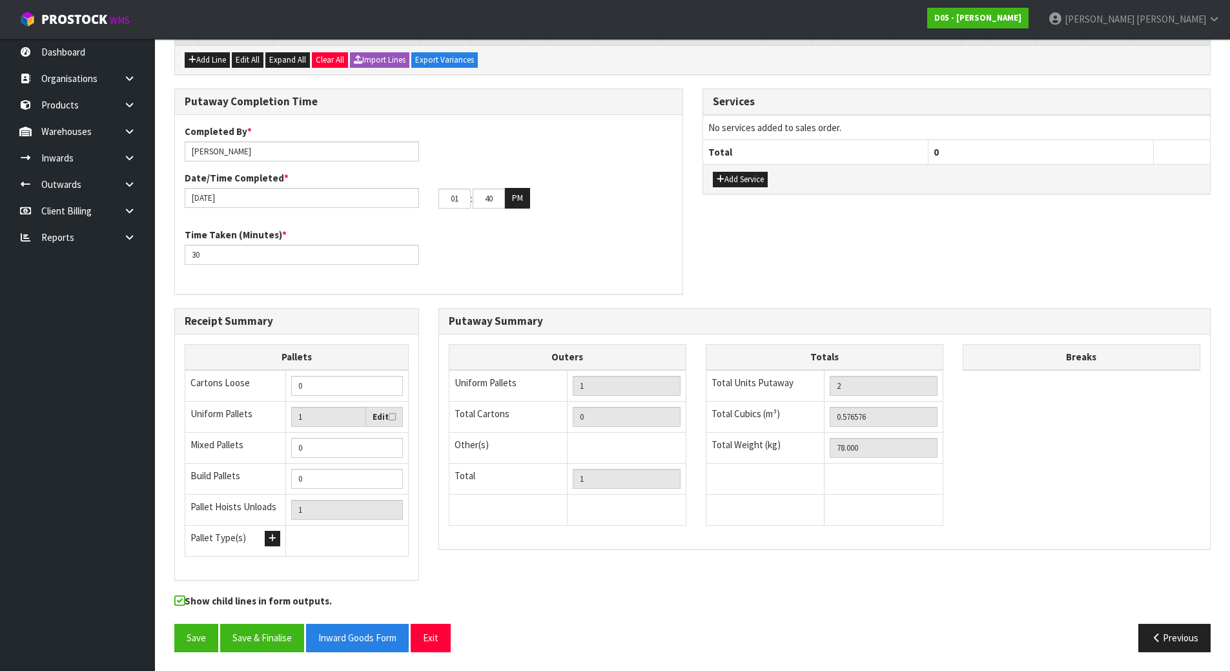
scroll to position [301, 0]
click at [590, 234] on div "Time Taken (Minutes) * 30" at bounding box center [428, 250] width 507 height 46
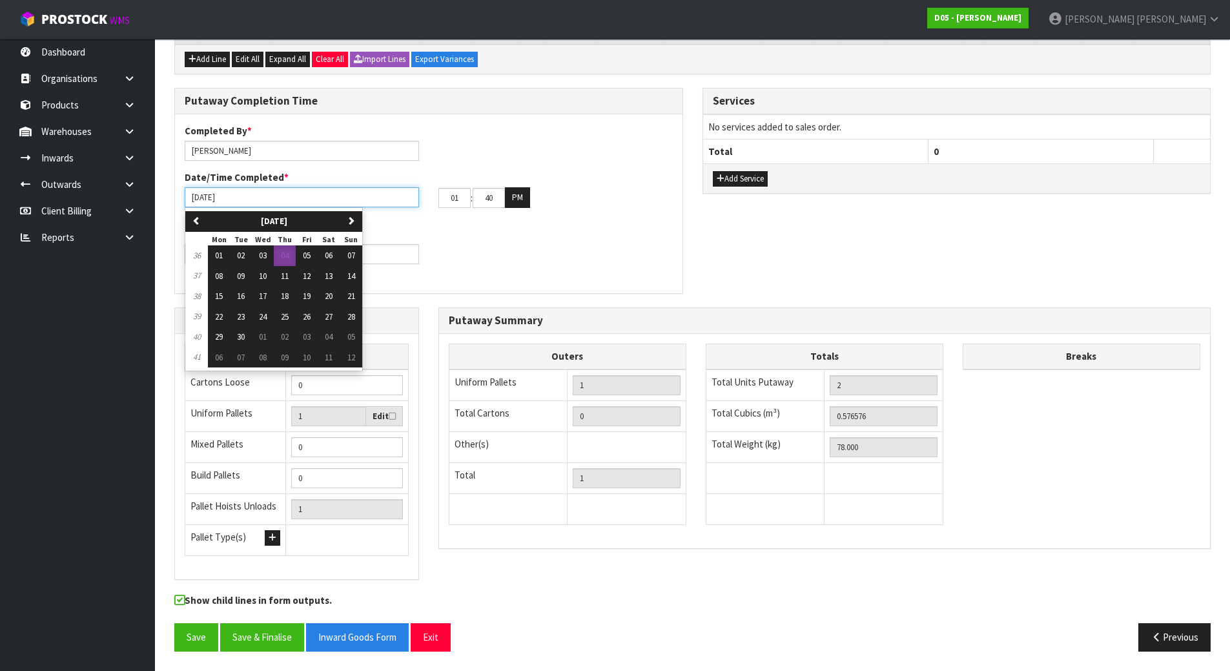
click at [333, 194] on input "[DATE]" at bounding box center [302, 197] width 234 height 20
click at [446, 247] on div "Time Taken (Minutes) * 30" at bounding box center [428, 250] width 507 height 46
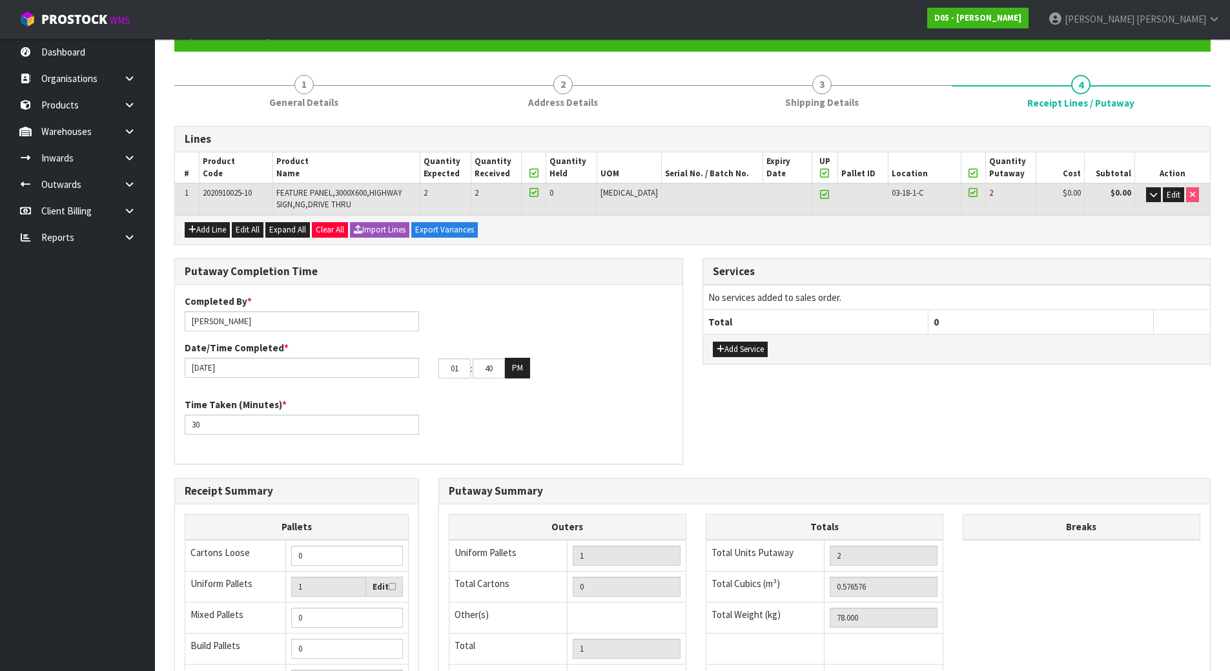
scroll to position [108, 0]
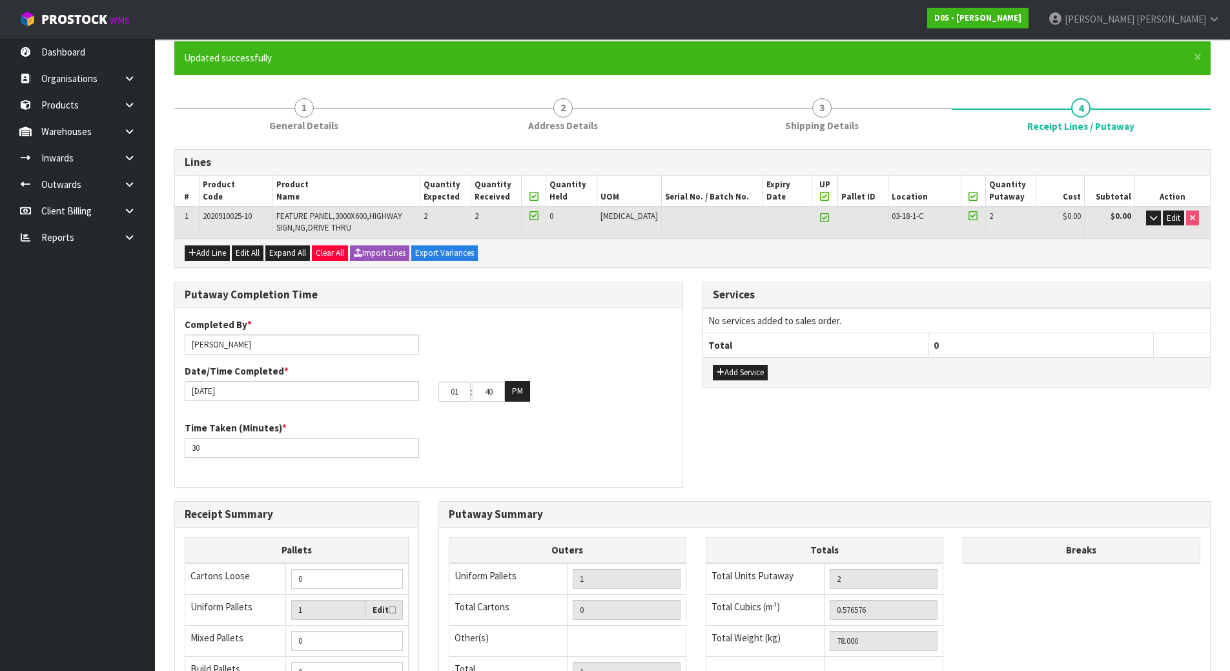
click at [449, 319] on div "Completed By * [PERSON_NAME] Date/Time Completed * [DATE] 01 : 40 : 00 PM" at bounding box center [428, 365] width 507 height 94
click at [453, 308] on div "Completed By * [PERSON_NAME] Date/Time Completed * [DATE] 01 : 40 : 00 PM Time …" at bounding box center [428, 397] width 507 height 179
click at [642, 353] on div "Completed By * [PERSON_NAME] Date/Time Completed * [DATE] 01 : 40 : 00 PM" at bounding box center [428, 365] width 507 height 94
click at [438, 467] on div "Time Taken (Minutes) * 30" at bounding box center [428, 444] width 507 height 46
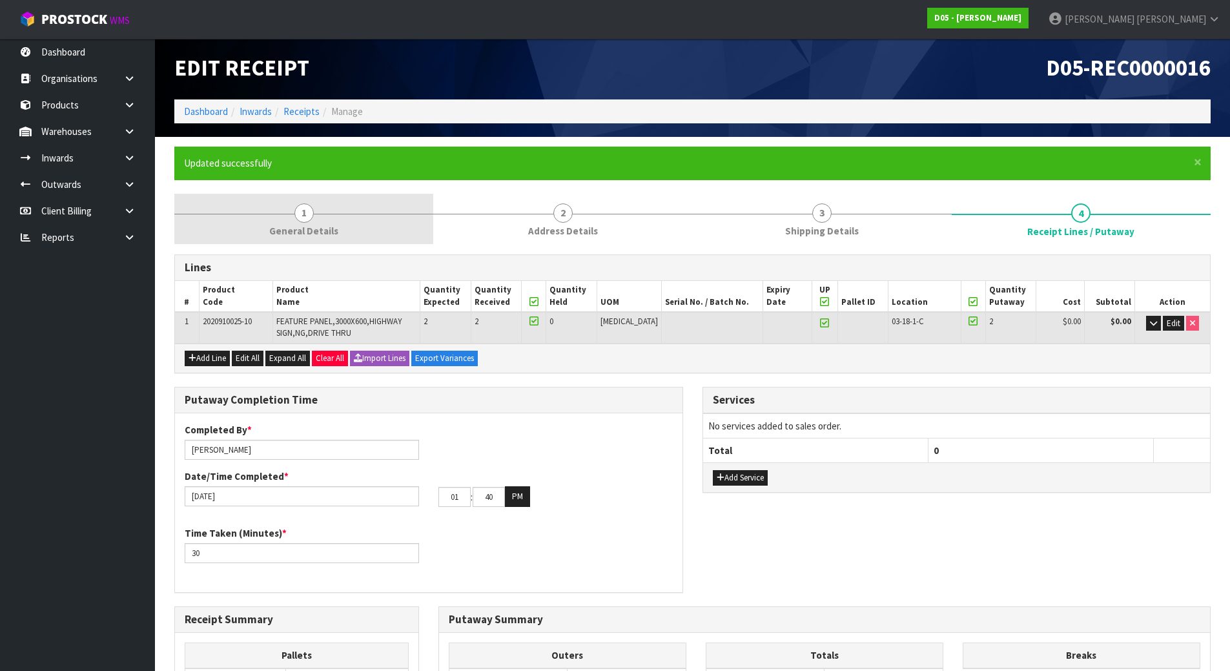
scroll to position [0, 0]
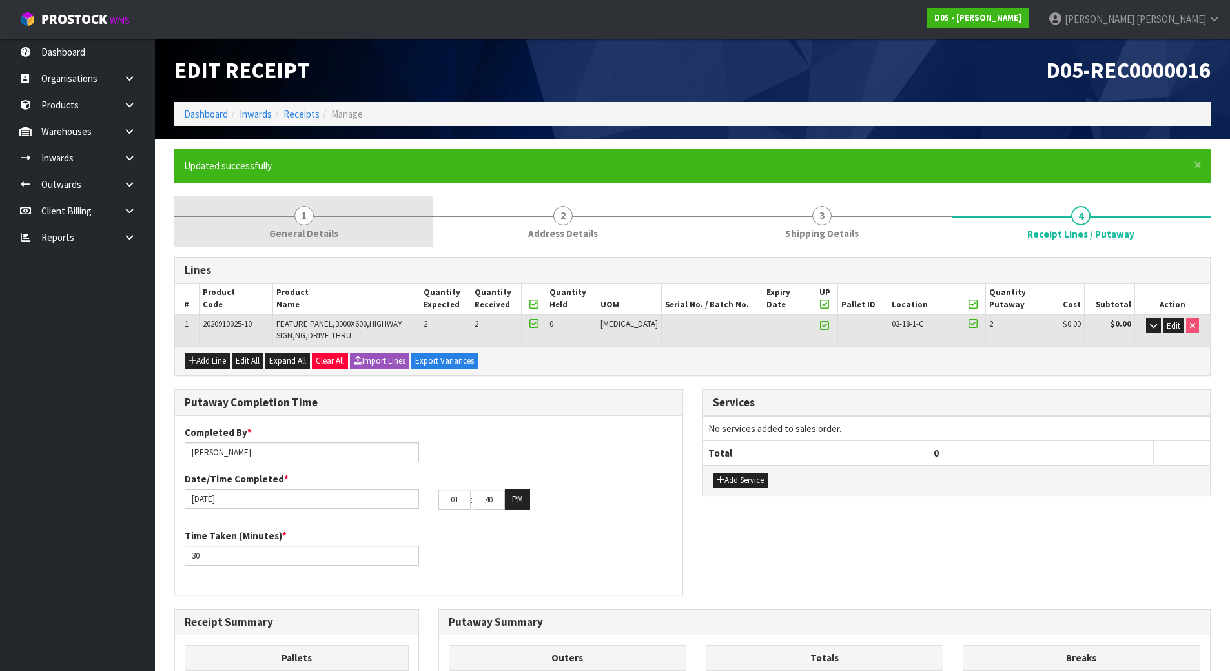
click at [364, 224] on link "1 General Details" at bounding box center [303, 221] width 259 height 51
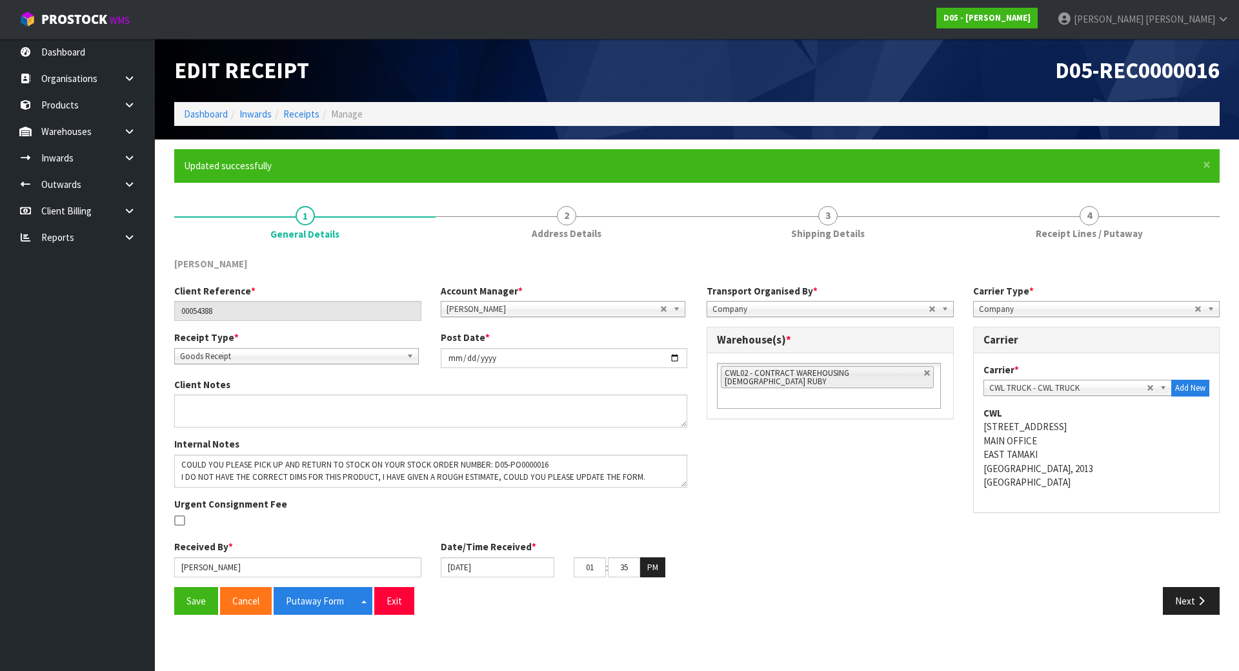
click at [249, 372] on div "Receipt Type * Goods Receipt Goods Returned Goods Receipt Post Date * [DATE]" at bounding box center [431, 353] width 532 height 46
click at [338, 286] on div "Client Reference * 00054388" at bounding box center [298, 302] width 267 height 37
click at [1187, 601] on button "Next" at bounding box center [1191, 601] width 57 height 28
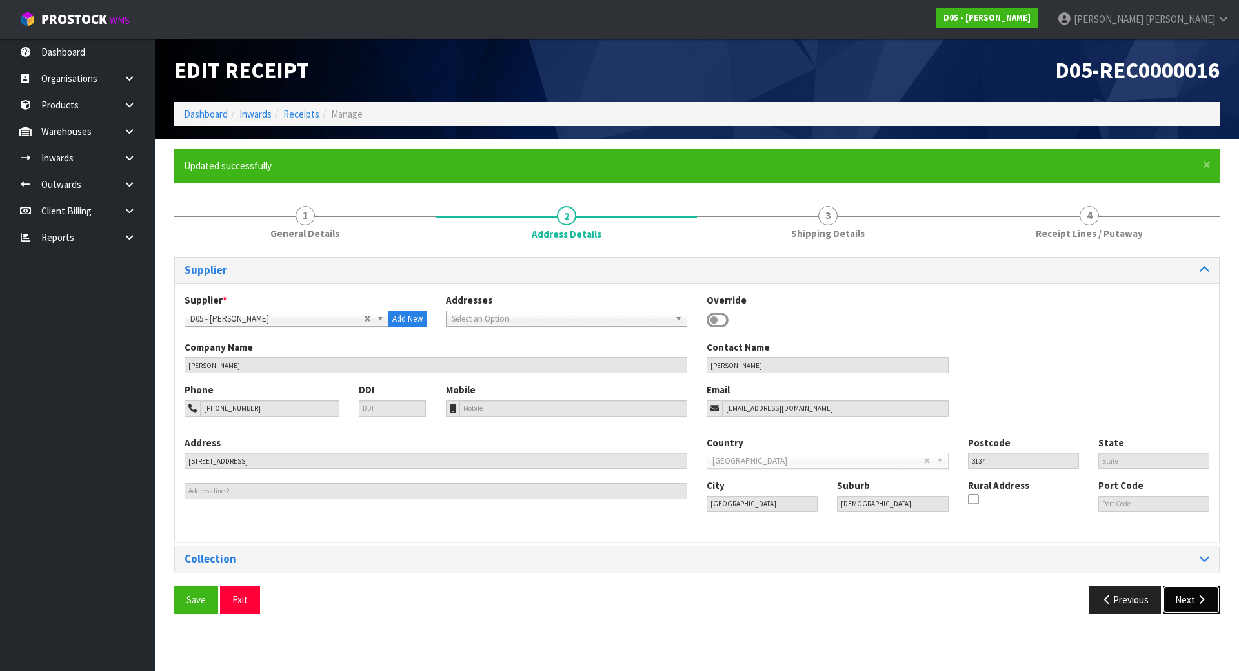
click at [1187, 601] on button "Next" at bounding box center [1191, 599] width 57 height 28
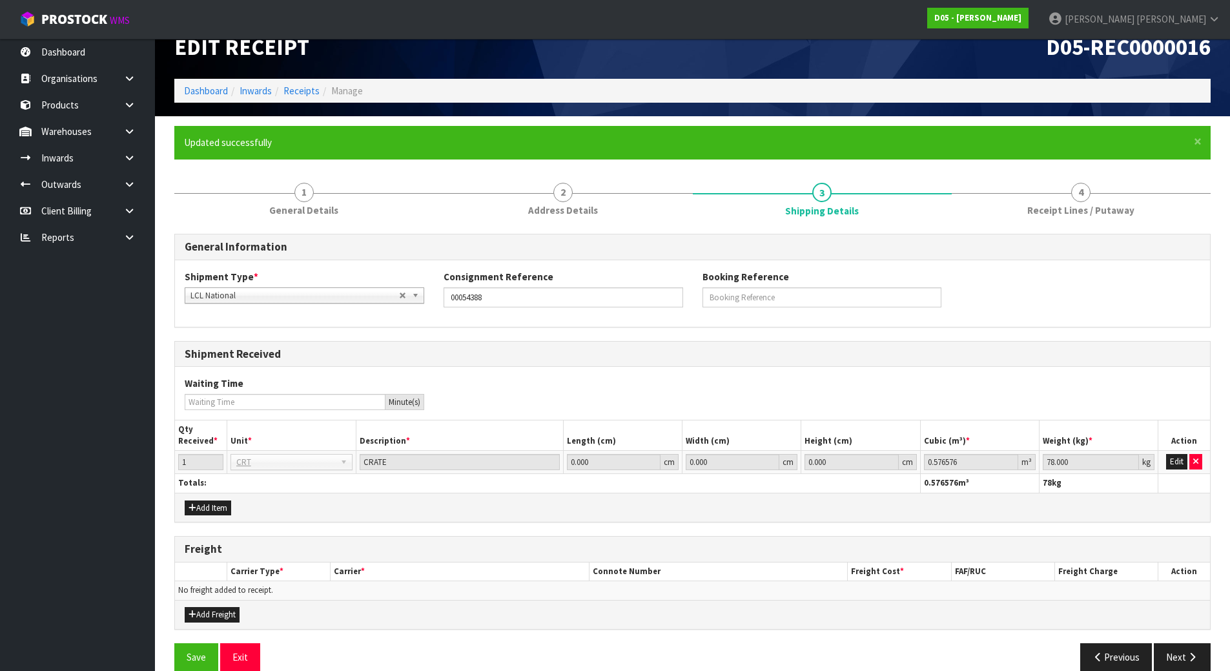
scroll to position [43, 0]
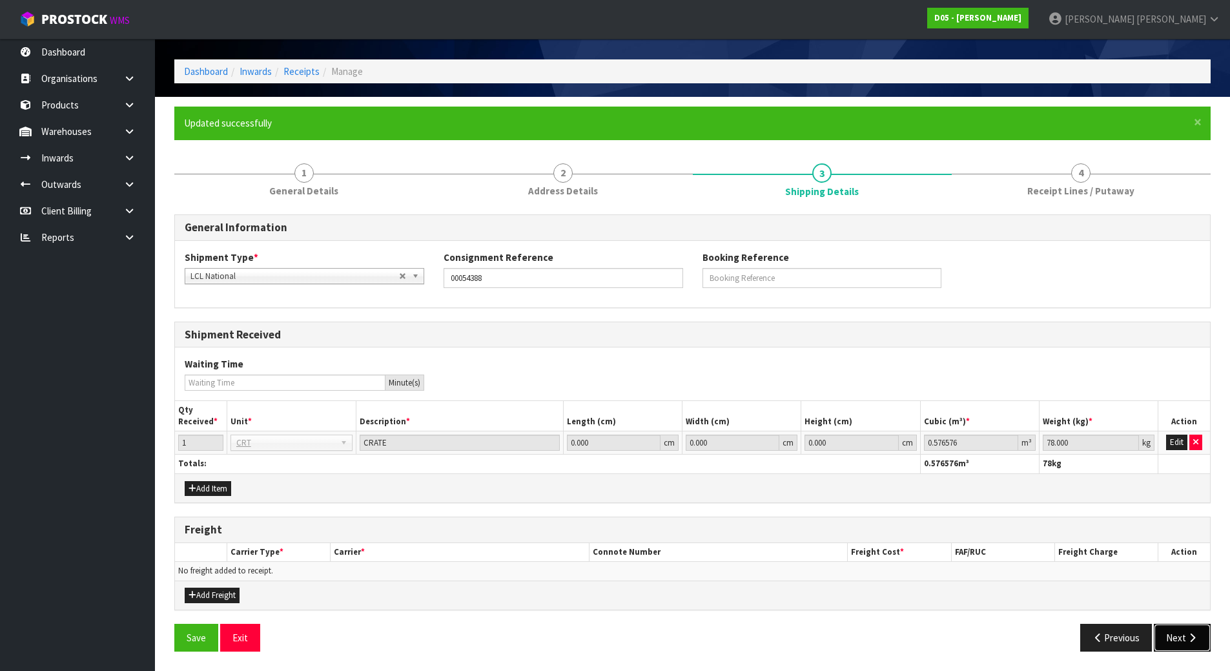
click at [1181, 640] on button "Next" at bounding box center [1181, 637] width 57 height 28
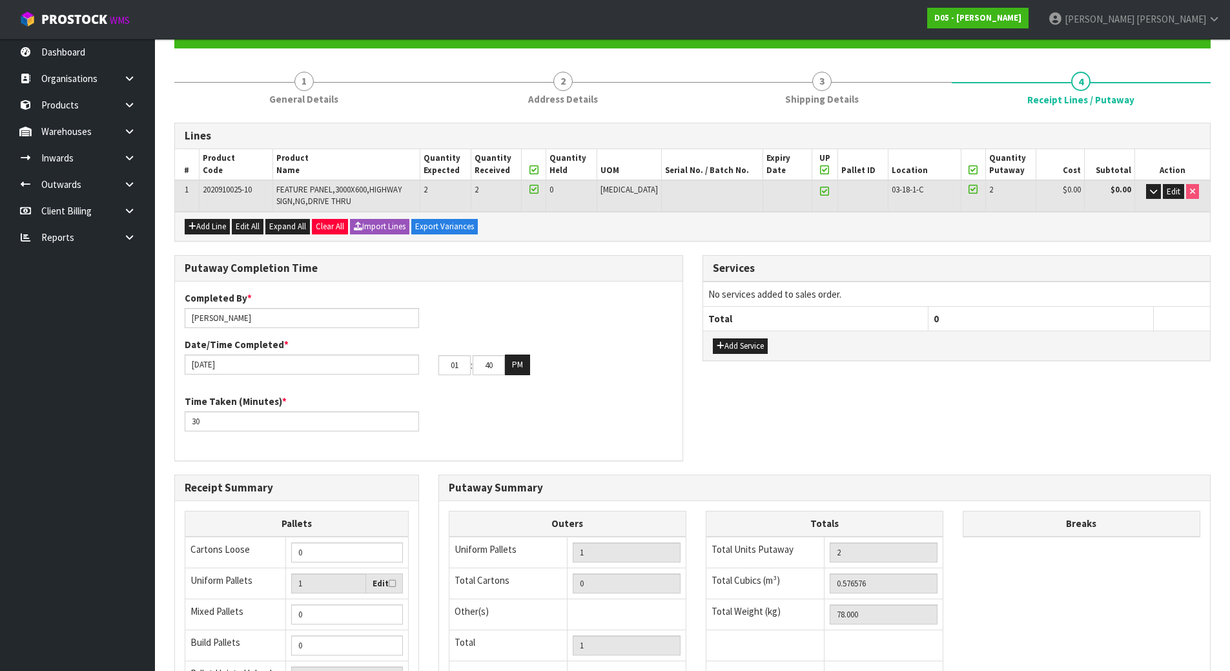
scroll to position [301, 0]
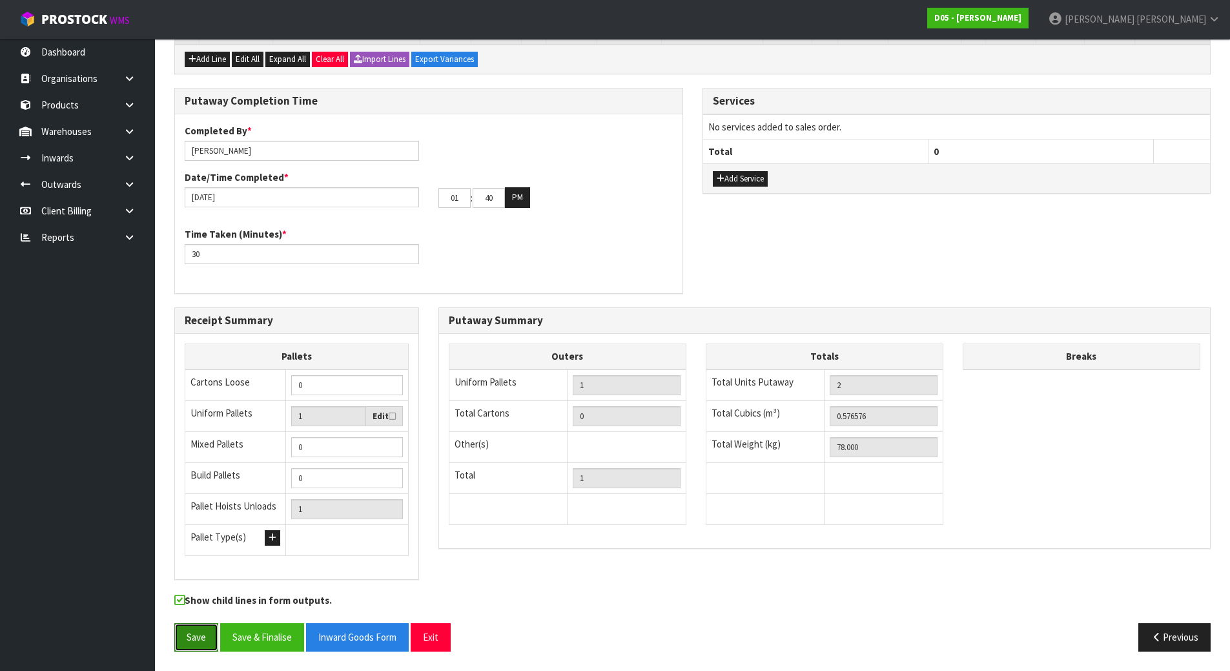
click at [192, 630] on button "Save" at bounding box center [196, 637] width 44 height 28
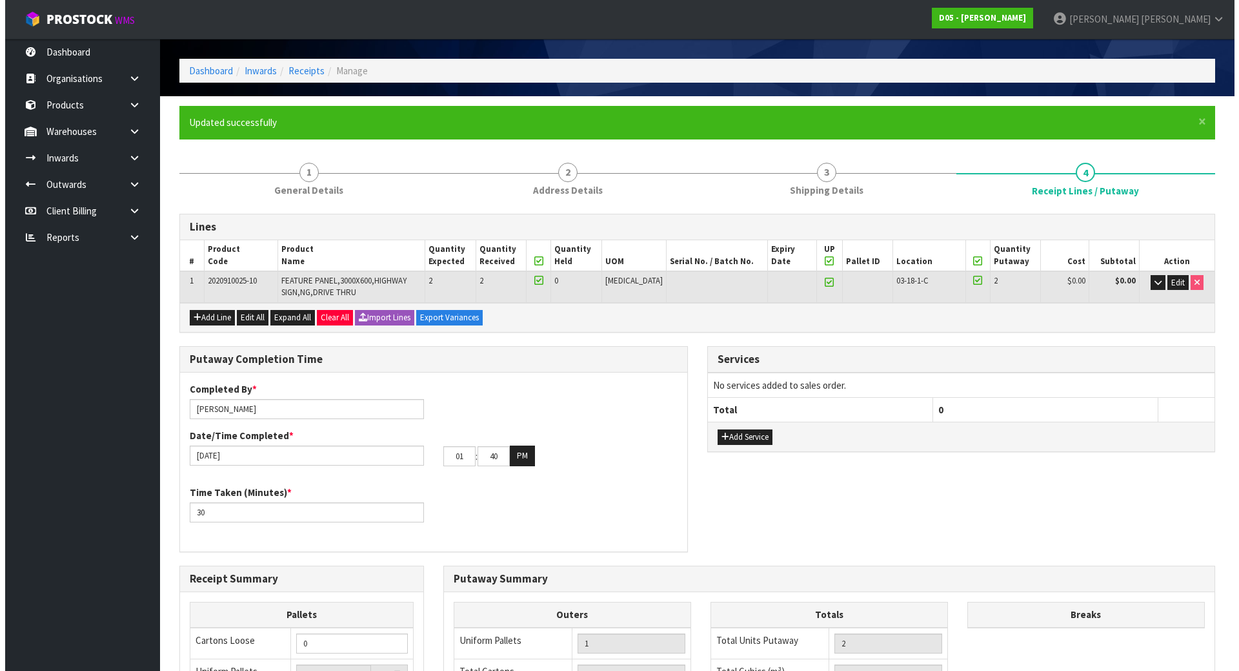
scroll to position [0, 0]
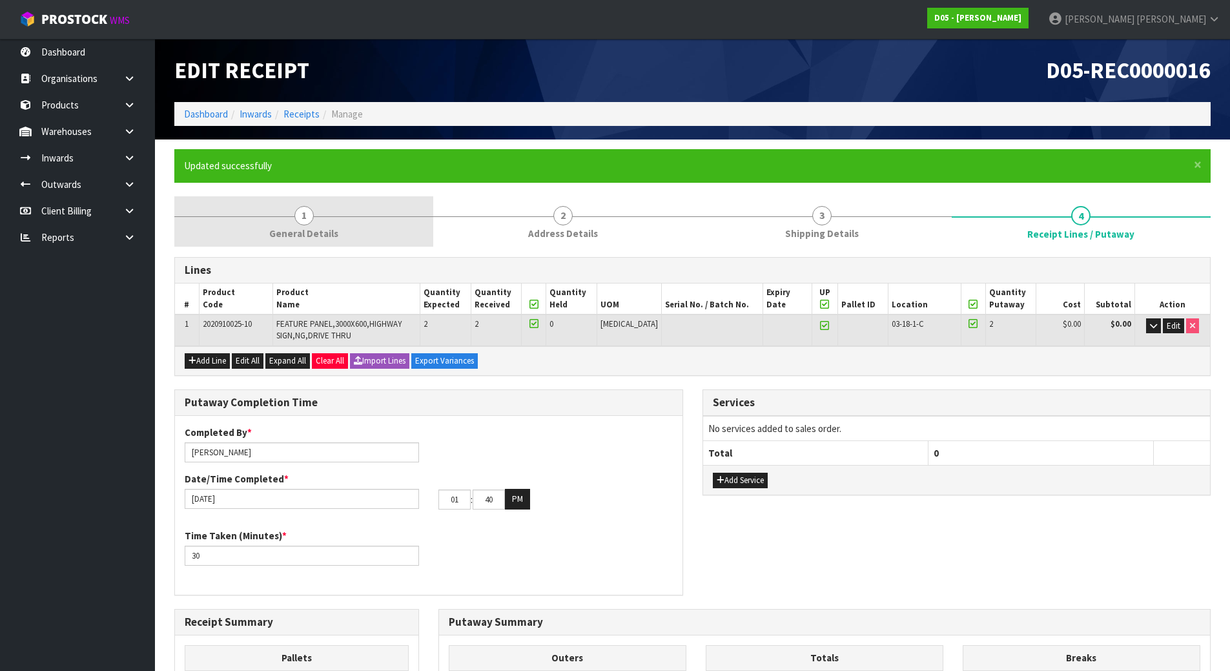
click at [330, 220] on link "1 General Details" at bounding box center [303, 221] width 259 height 51
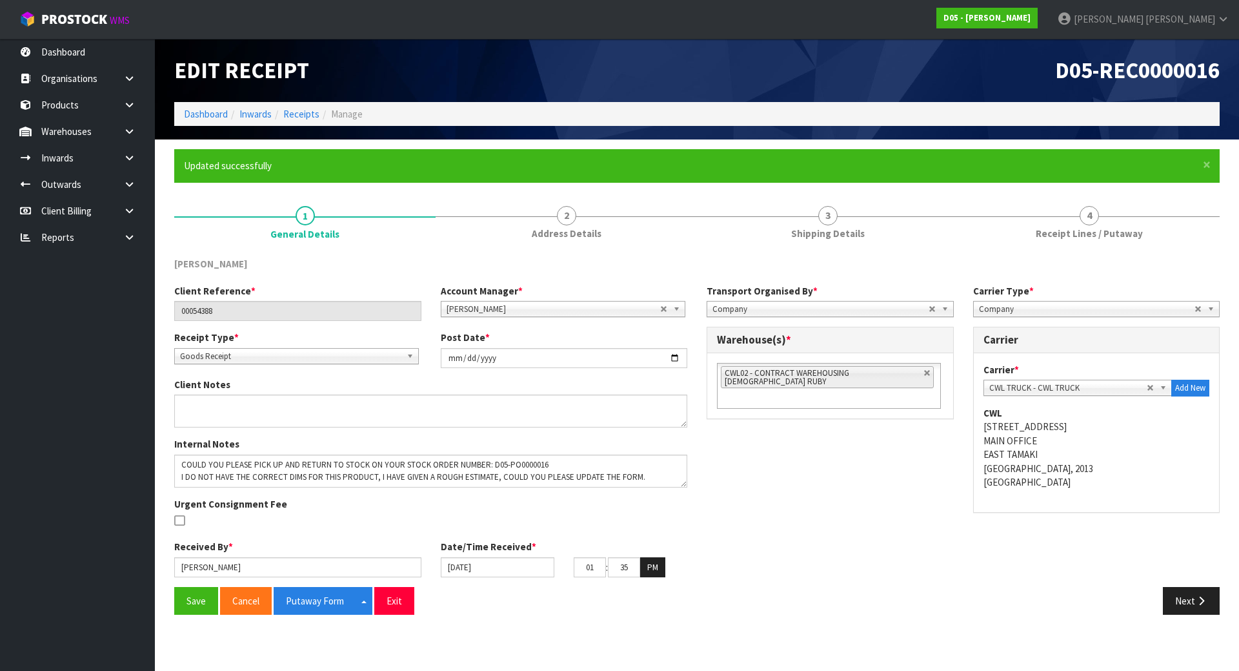
click at [382, 372] on div "Receipt Type * Goods Receipt Goods Returned Goods Receipt Post Date * [DATE]" at bounding box center [431, 353] width 532 height 46
click at [390, 378] on div "Client Notes" at bounding box center [431, 403] width 532 height 50
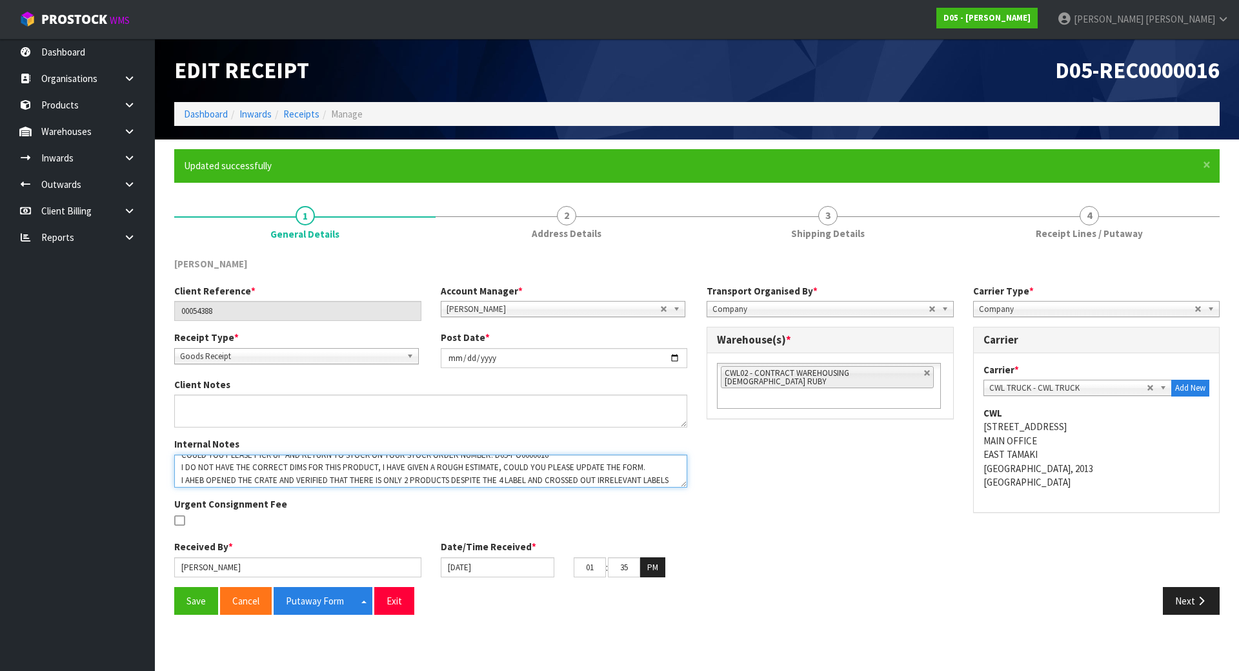
scroll to position [12, 0]
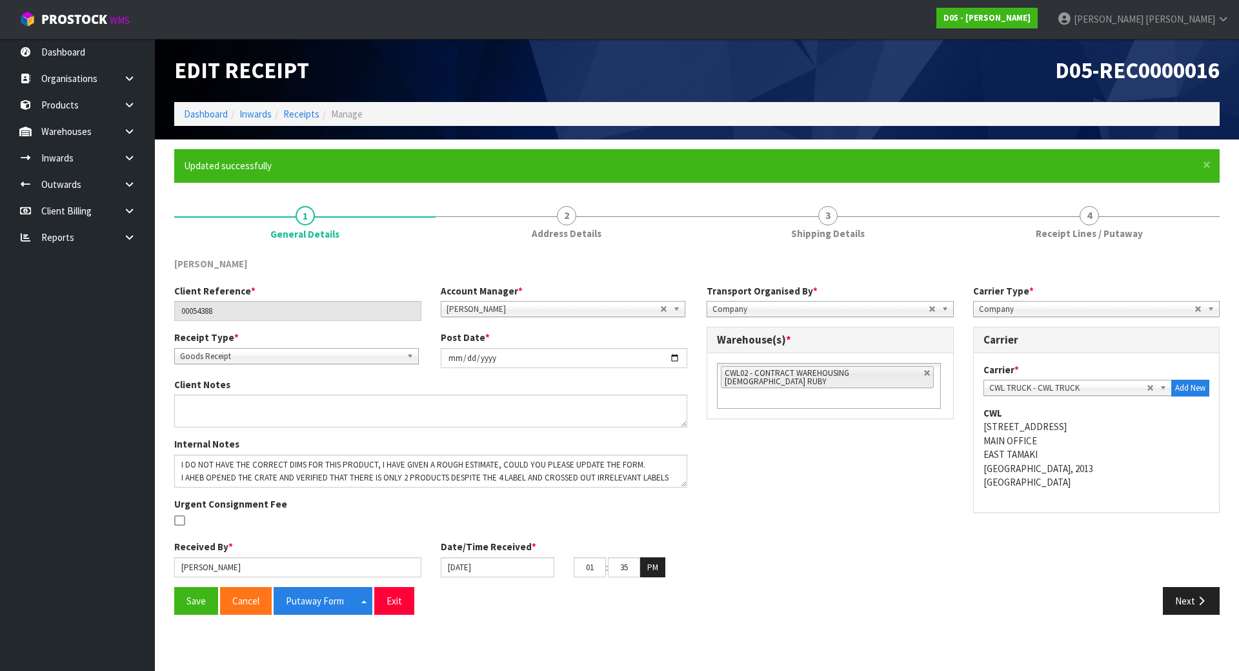
click at [682, 490] on div "Internal Notes Urgent Consignment Fee" at bounding box center [431, 488] width 532 height 103
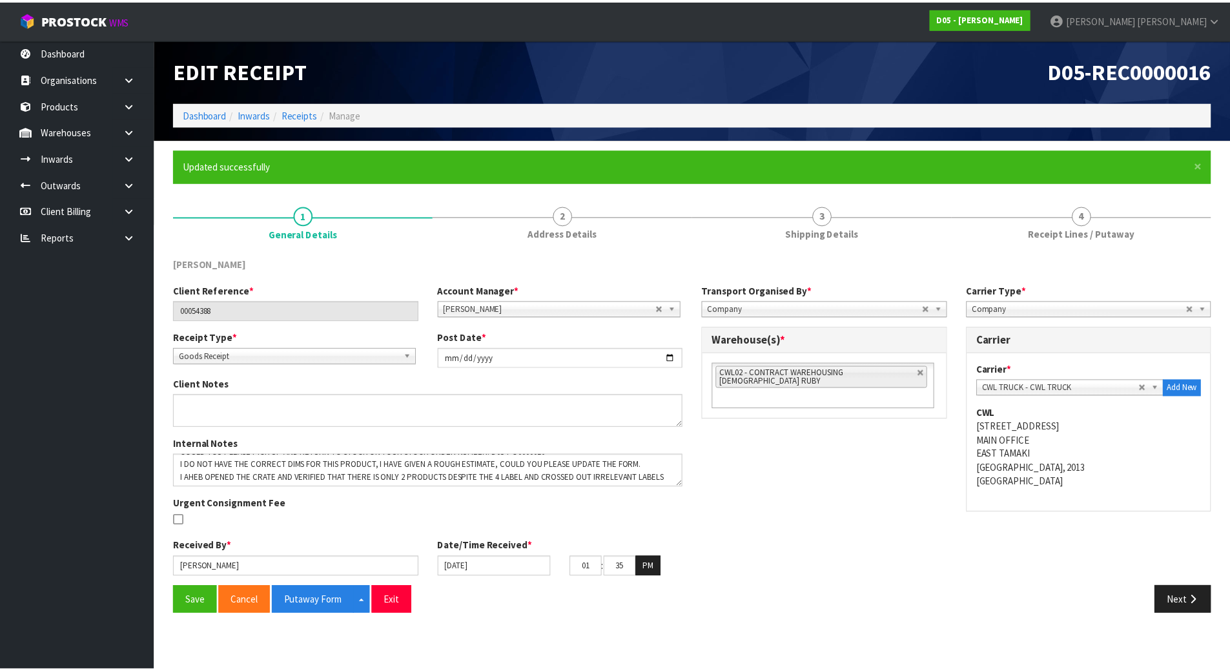
scroll to position [0, 0]
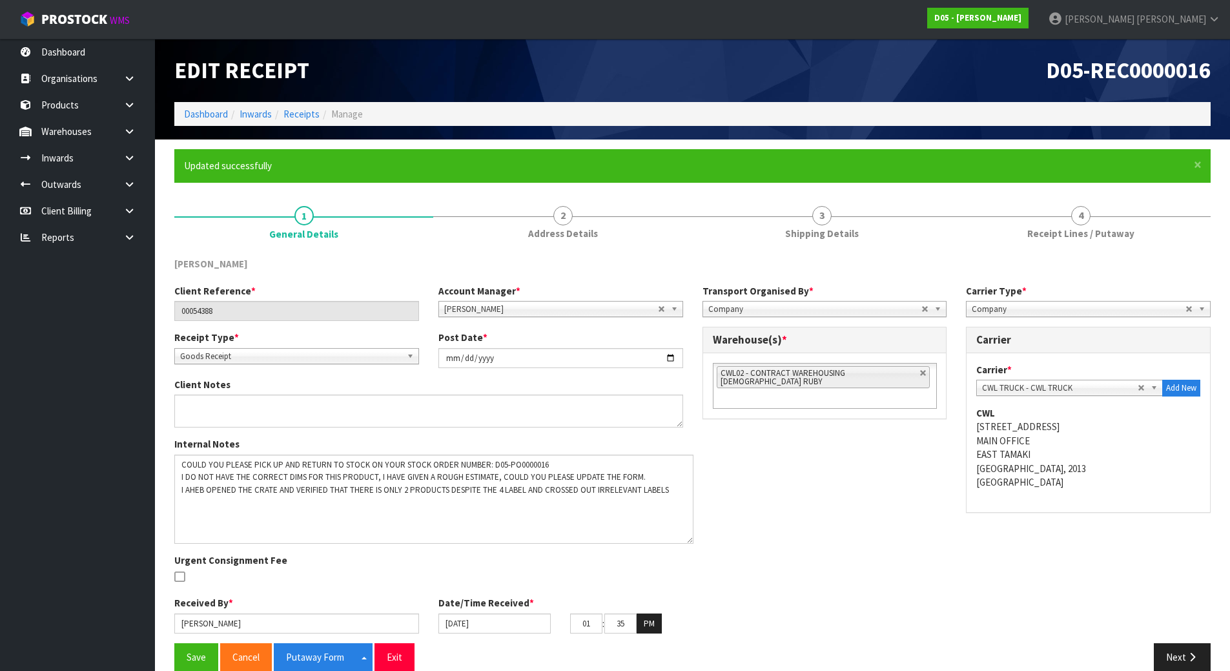
drag, startPoint x: 683, startPoint y: 485, endPoint x: 692, endPoint y: 563, distance: 78.5
click at [692, 543] on textarea at bounding box center [433, 498] width 519 height 89
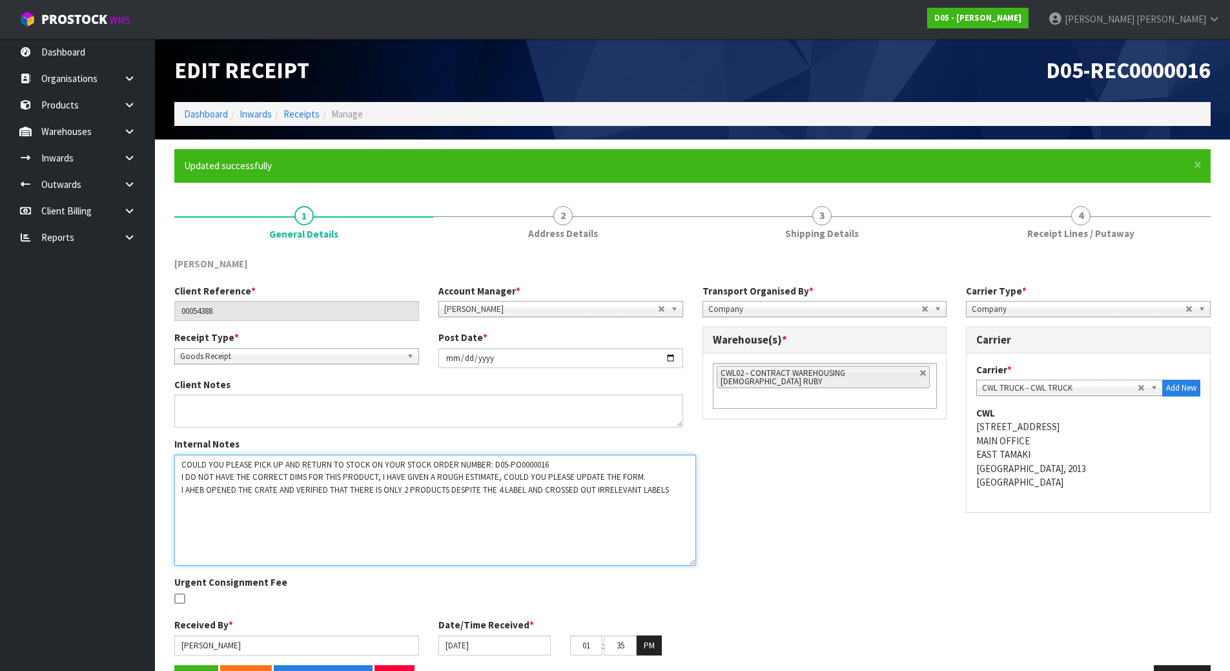
click at [195, 490] on textarea at bounding box center [434, 509] width 521 height 111
drag, startPoint x: 300, startPoint y: 484, endPoint x: 367, endPoint y: 484, distance: 67.1
click at [307, 484] on textarea at bounding box center [434, 509] width 521 height 111
drag, startPoint x: 444, startPoint y: 488, endPoint x: 443, endPoint y: 494, distance: 6.5
click at [444, 489] on textarea at bounding box center [434, 509] width 521 height 111
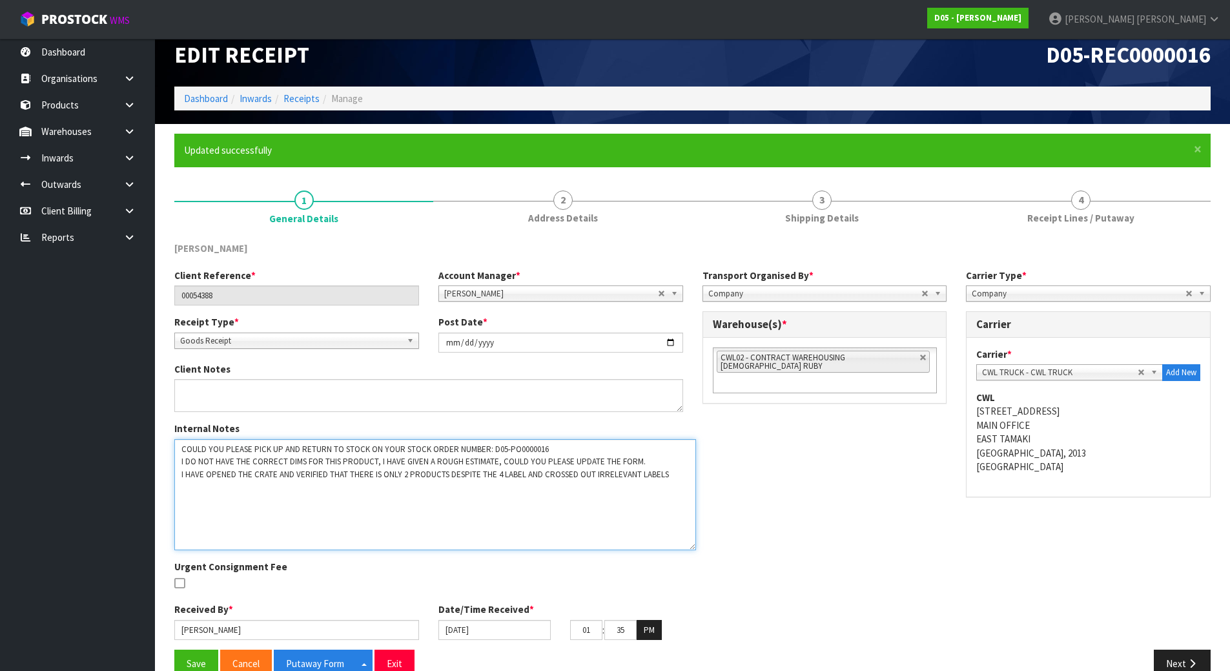
scroll to position [41, 0]
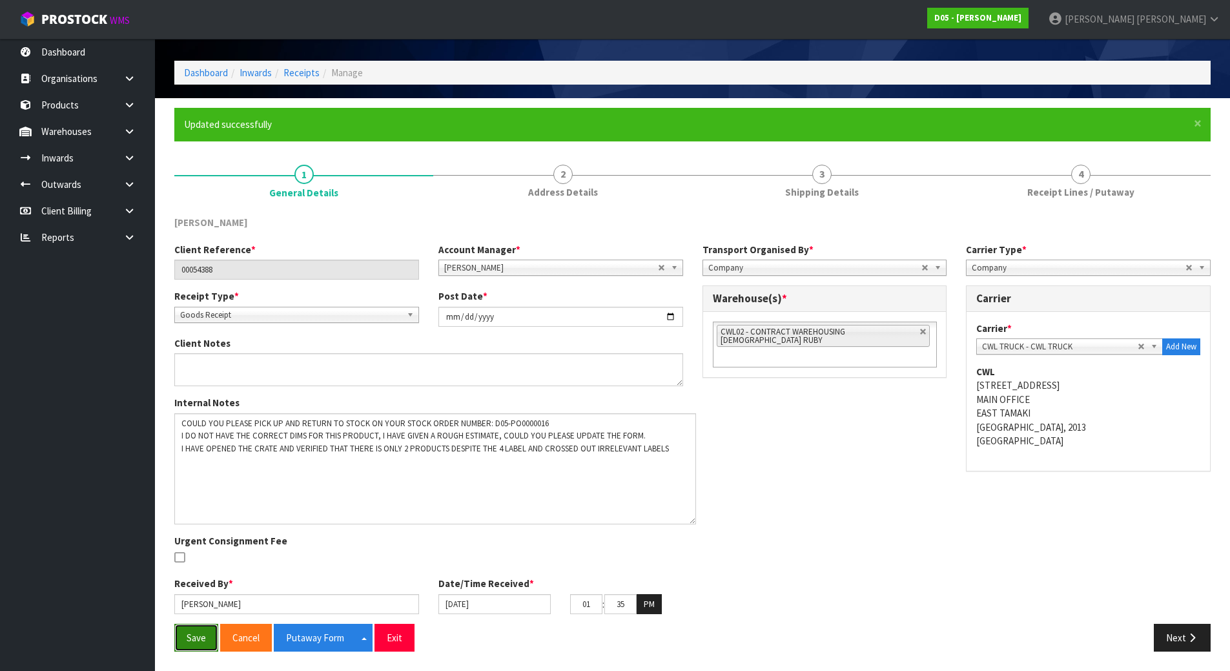
click at [200, 633] on button "Save" at bounding box center [196, 637] width 44 height 28
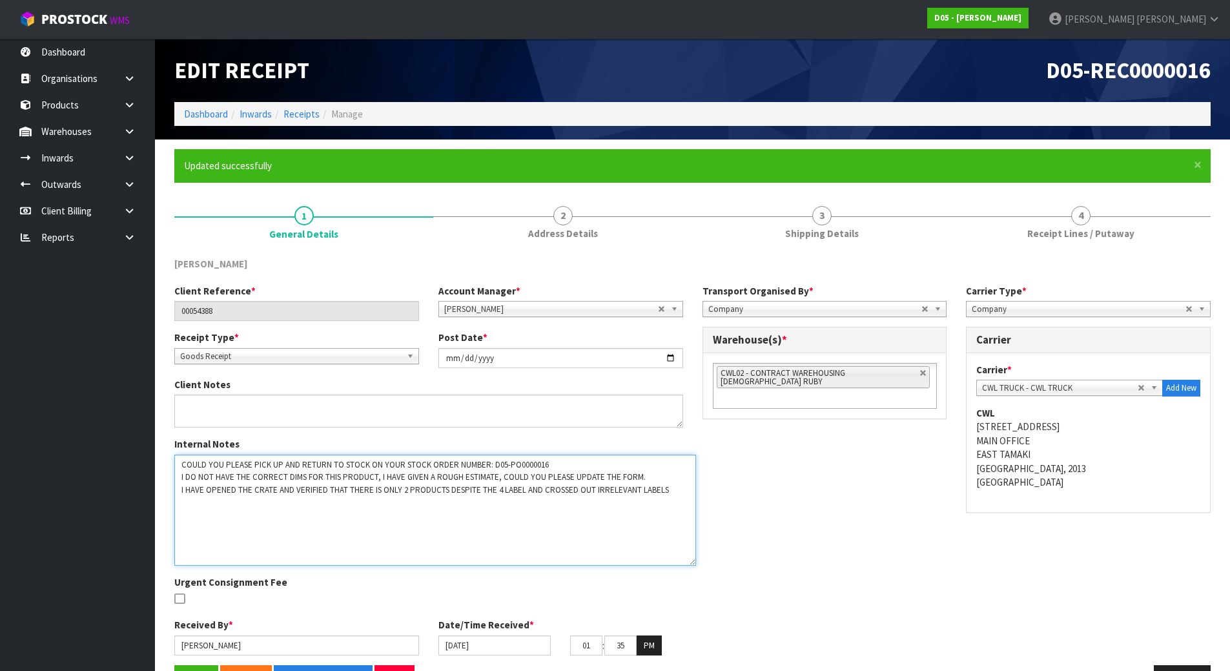
click at [520, 494] on textarea at bounding box center [434, 509] width 521 height 111
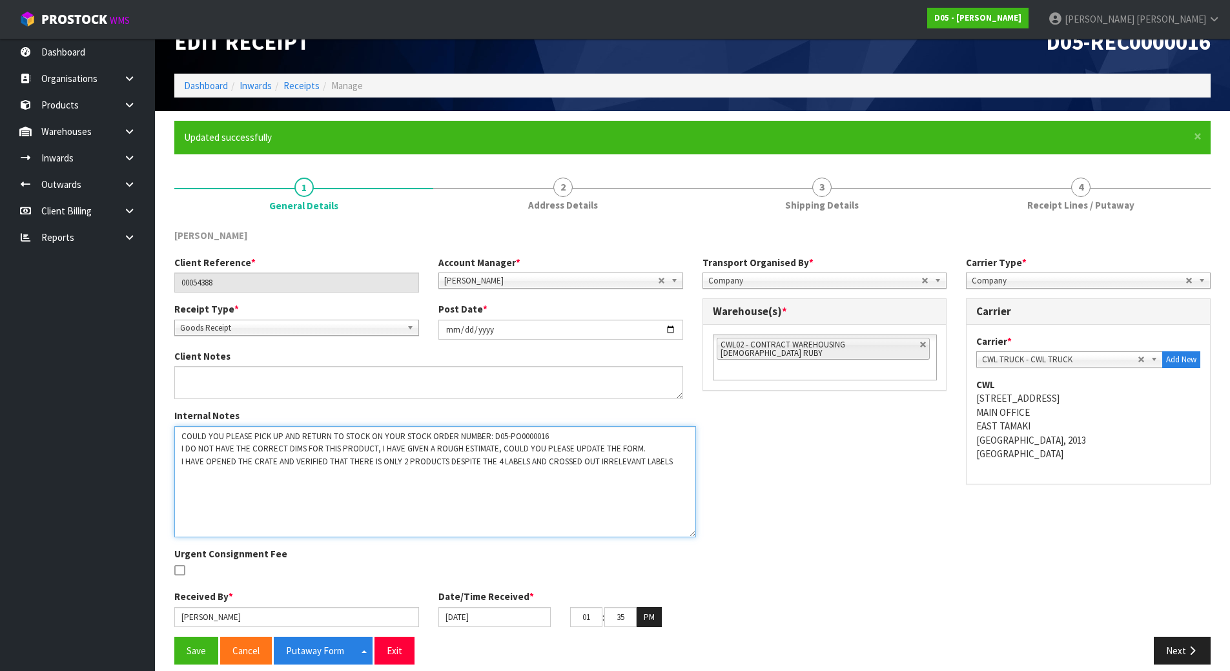
scroll to position [41, 0]
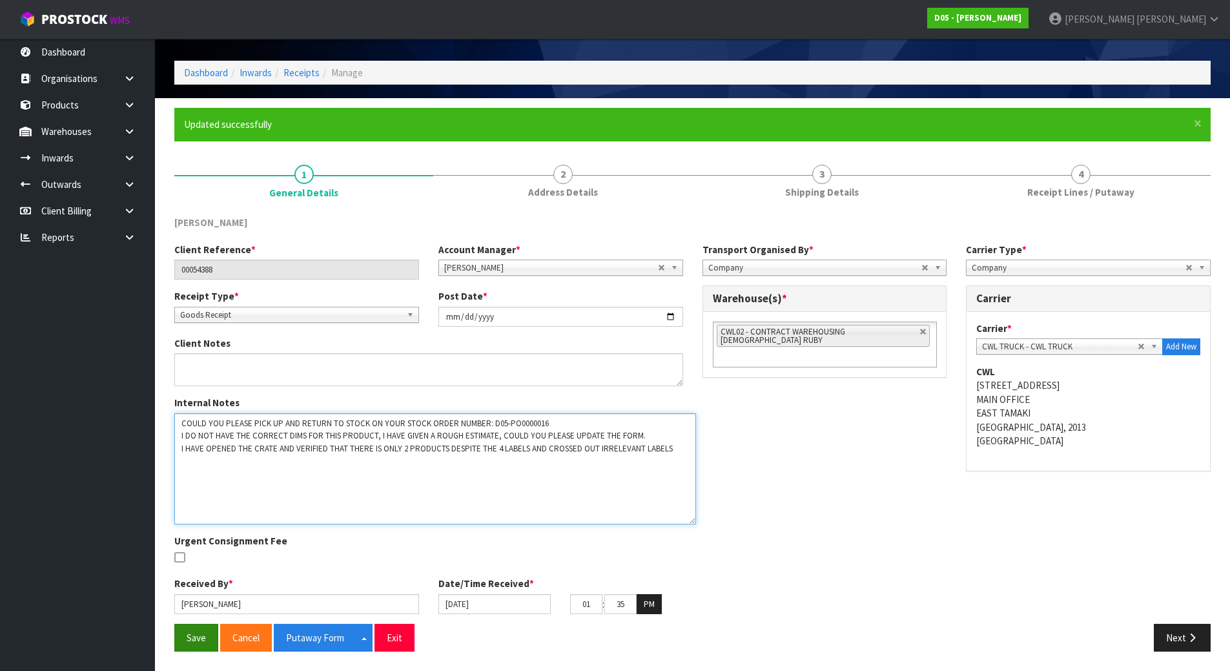
type textarea "COULD YOU PLEASE PICK UP AND RETURN TO STOCK ON YOUR STOCK ORDER NUMBER: D05-PO…"
click at [196, 642] on button "Save" at bounding box center [196, 637] width 44 height 28
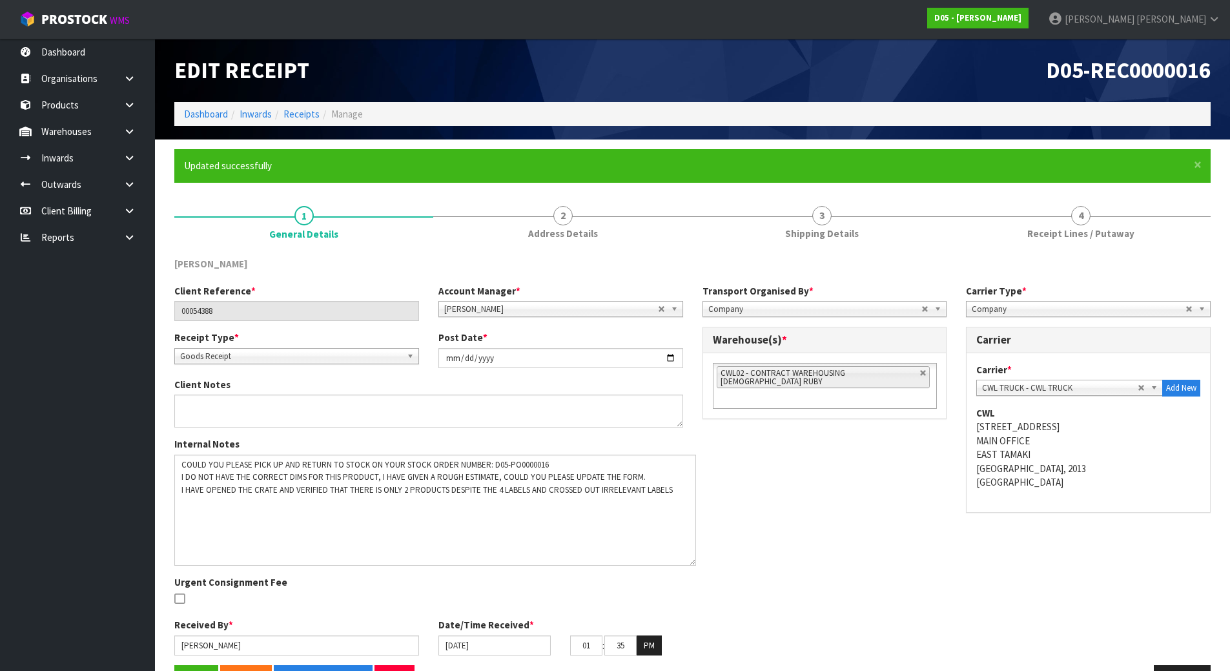
click at [408, 361] on b at bounding box center [413, 356] width 12 height 15
click at [463, 396] on textarea at bounding box center [428, 410] width 509 height 33
click at [444, 378] on div "Client Notes" at bounding box center [429, 403] width 528 height 50
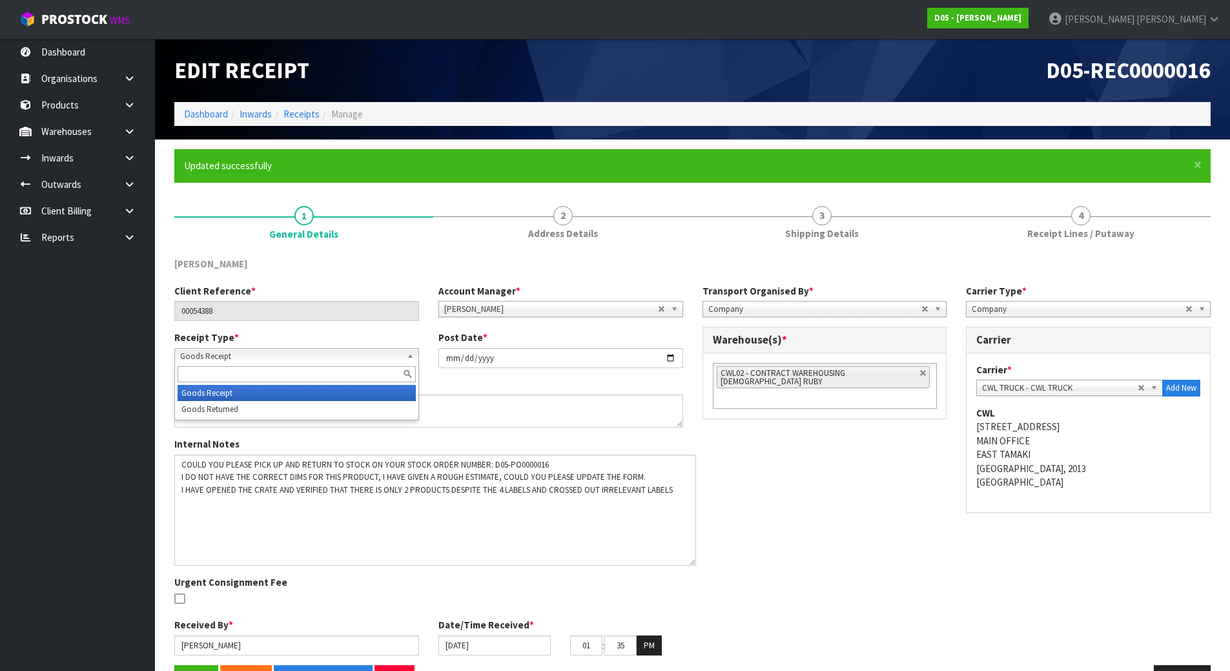
click at [388, 360] on span "Goods Receipt" at bounding box center [290, 356] width 221 height 15
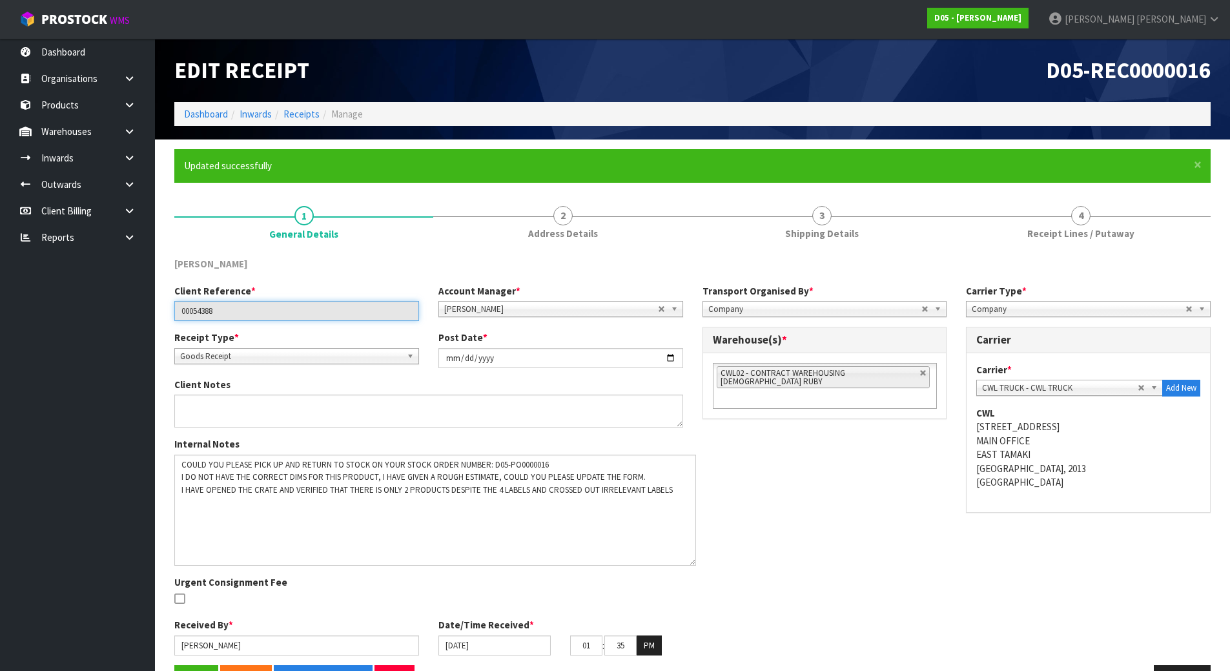
drag, startPoint x: 356, startPoint y: 309, endPoint x: -125, endPoint y: 242, distance: 484.9
click at [0, 242] on html "Toggle navigation ProStock WMS D05 - [PERSON_NAME] [PERSON_NAME] Logout Dashboa…" at bounding box center [615, 335] width 1230 height 671
click at [283, 350] on span "Goods Receipt" at bounding box center [290, 356] width 221 height 15
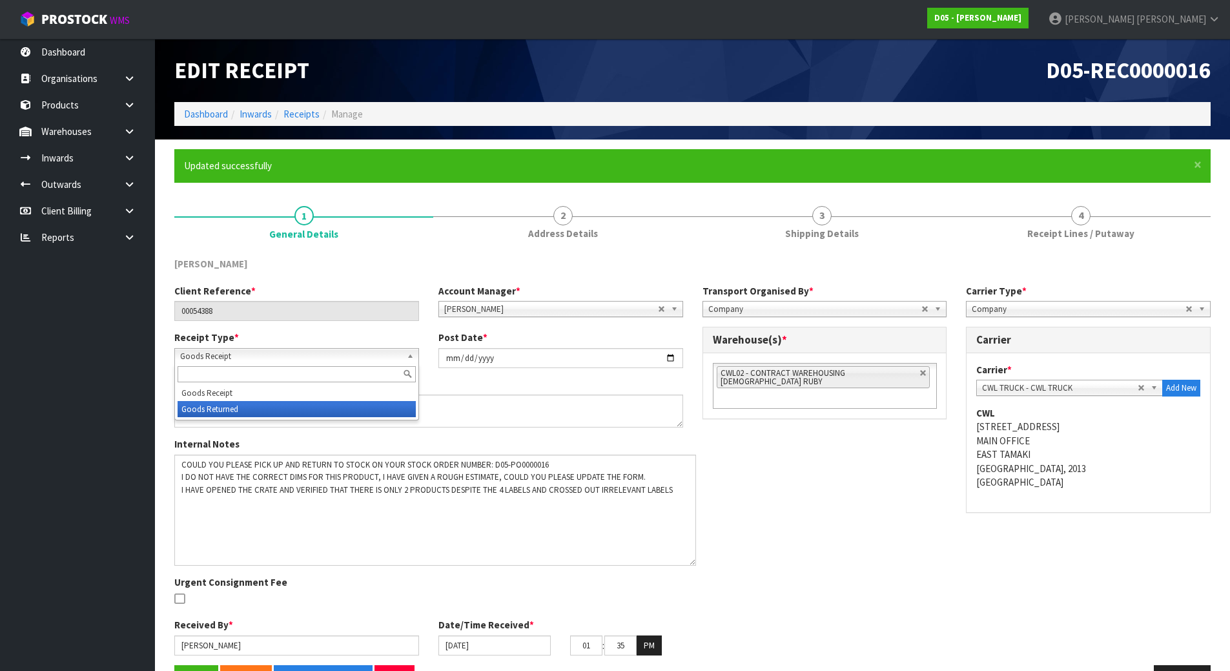
click at [246, 411] on li "Goods Returned" at bounding box center [296, 409] width 238 height 16
click at [309, 117] on link "Receipts" at bounding box center [301, 114] width 36 height 12
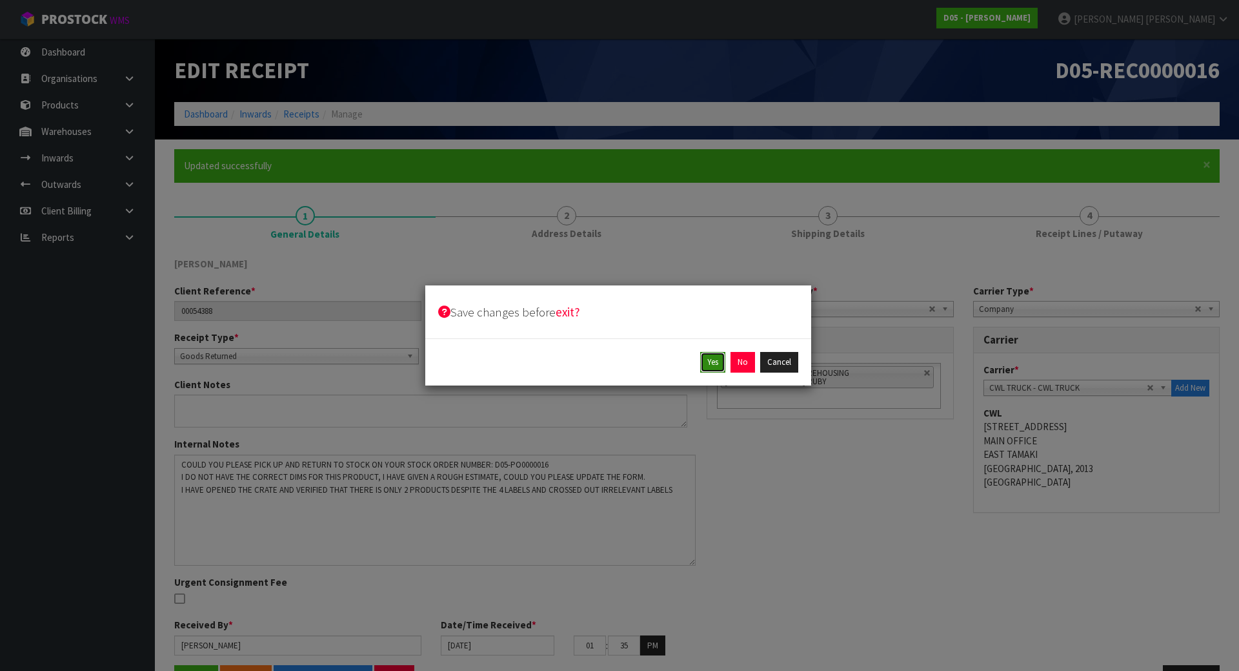
click at [705, 358] on button "Yes" at bounding box center [712, 362] width 25 height 21
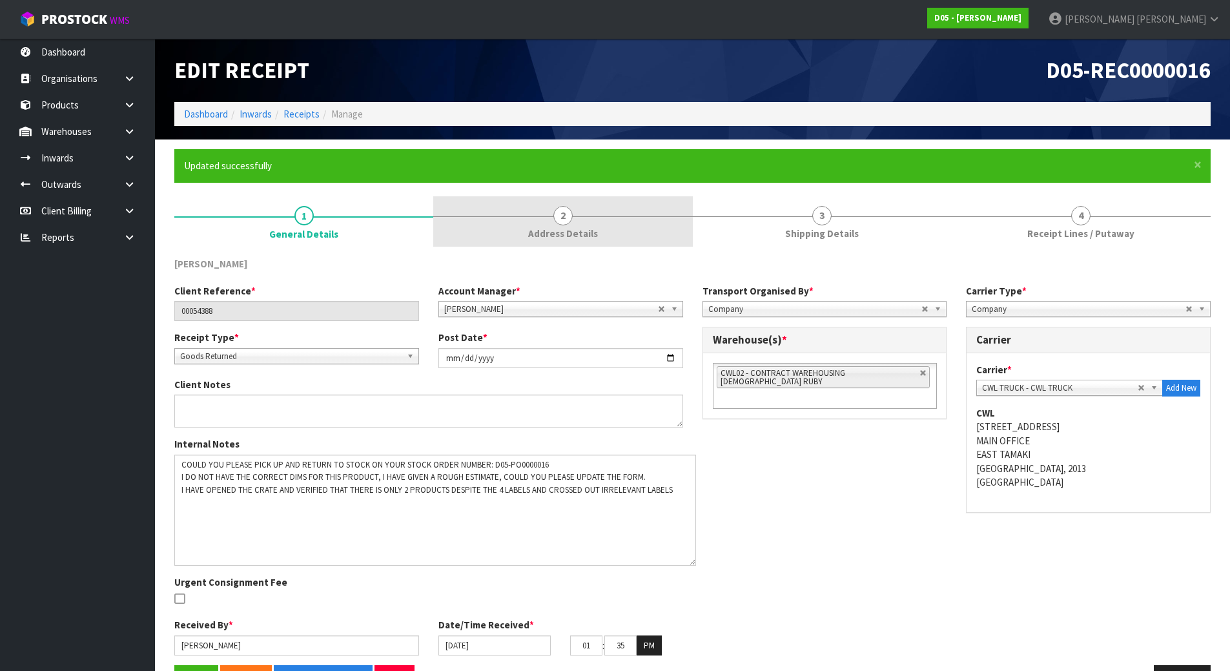
click at [547, 209] on link "2 Address Details" at bounding box center [562, 221] width 259 height 51
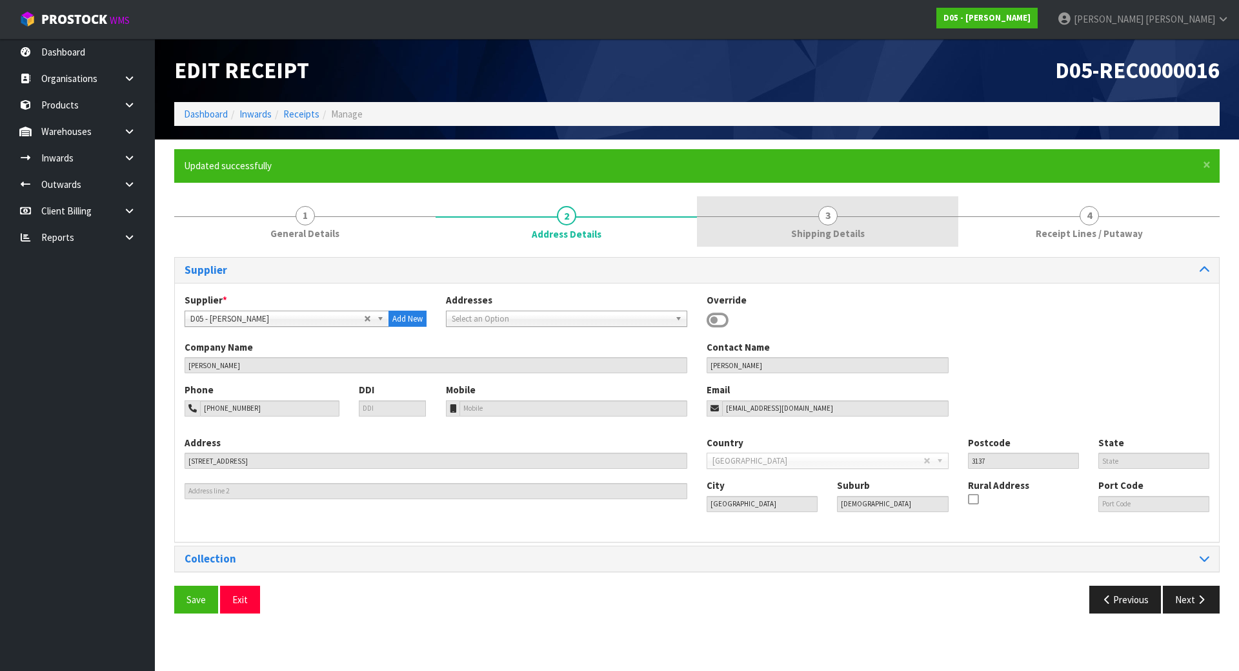
click at [800, 227] on span "Shipping Details" at bounding box center [828, 234] width 74 height 14
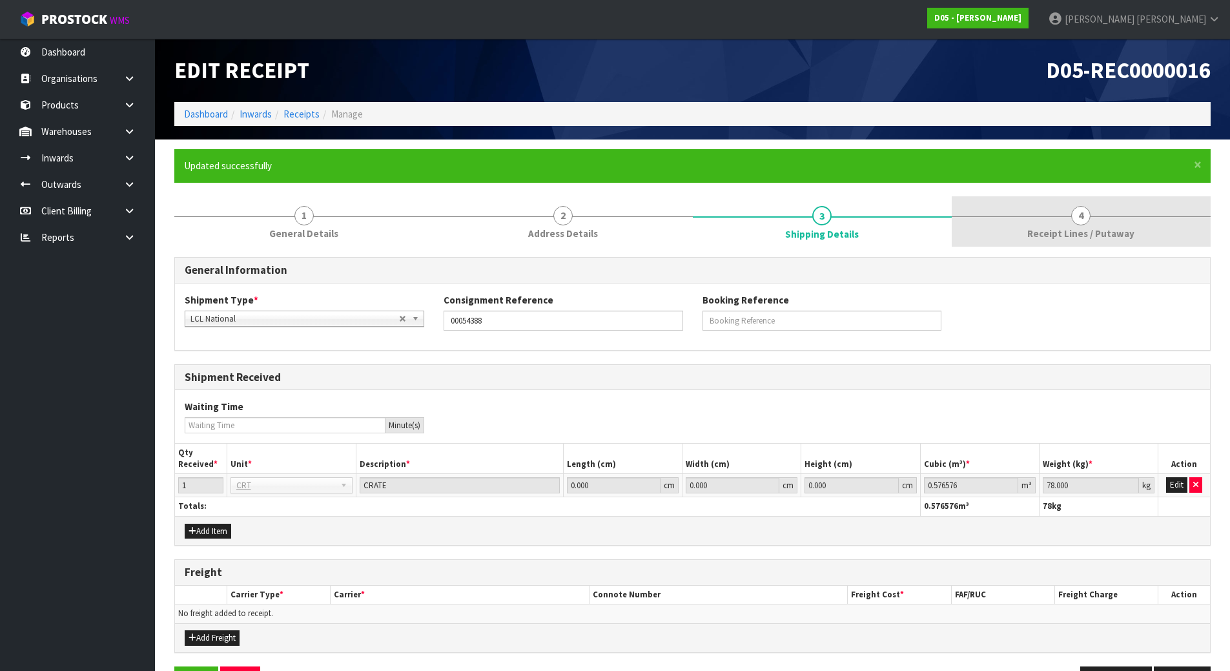
click at [1022, 224] on link "4 Receipt Lines / Putaway" at bounding box center [1080, 221] width 259 height 51
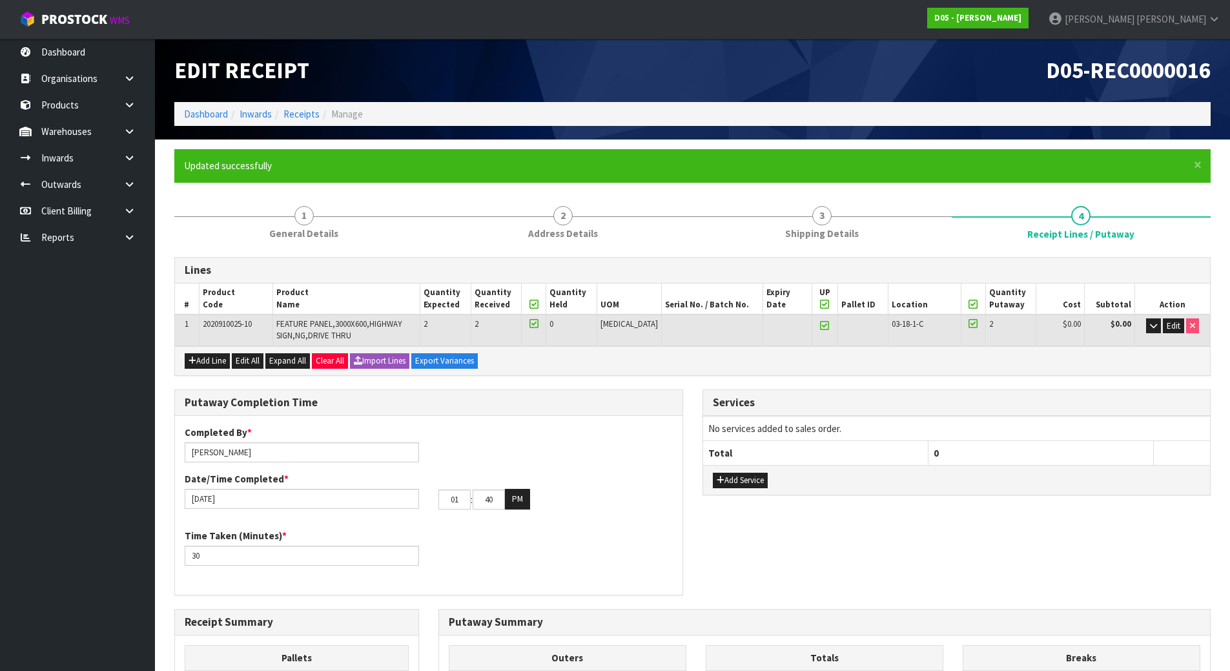
click at [695, 389] on div "Services No services added to sales order. Total 0 Add Service" at bounding box center [957, 448] width 528 height 119
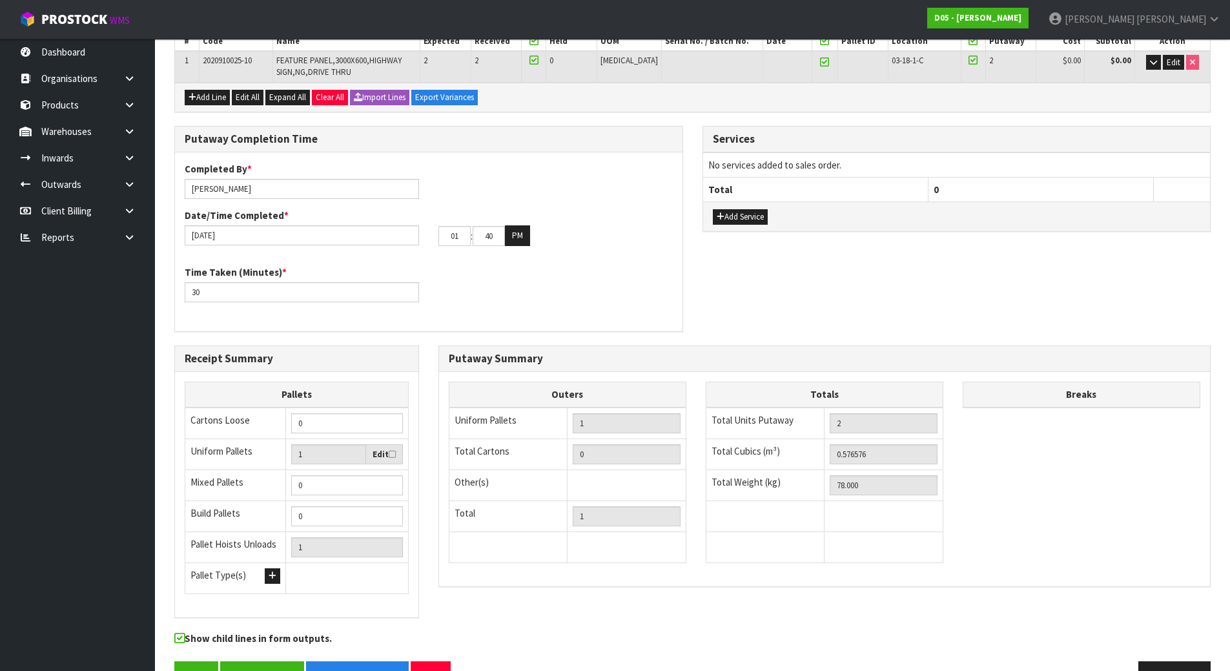
scroll to position [301, 0]
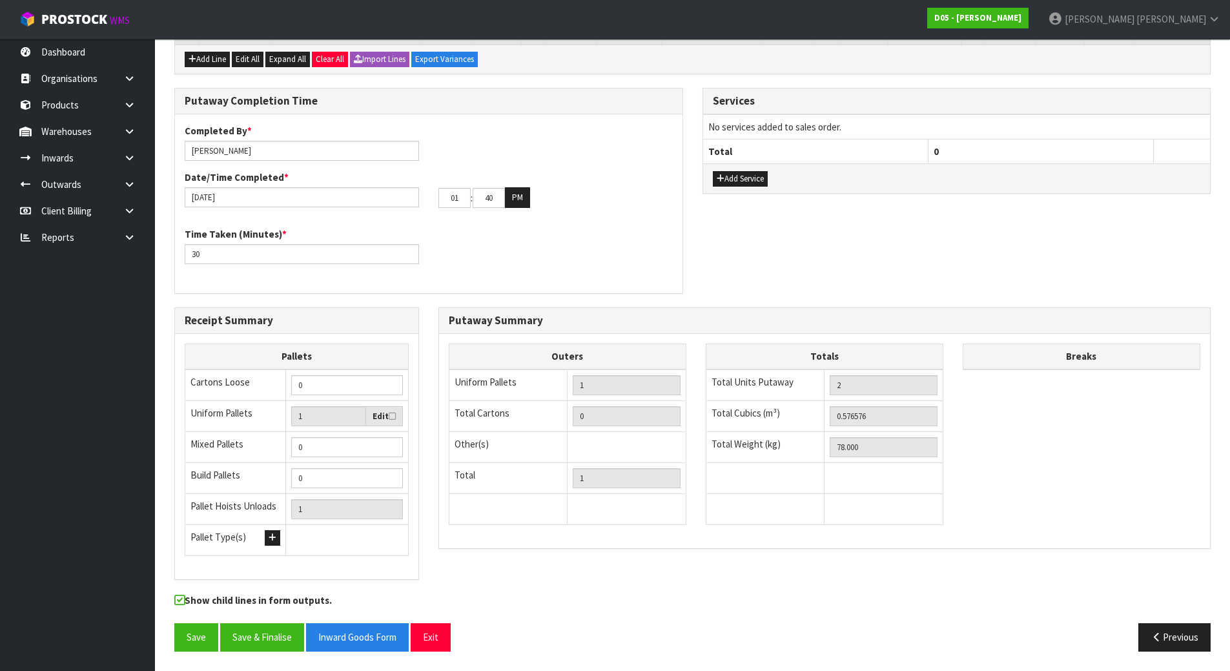
click at [423, 481] on div "Receipt Summary Pallets Cartons Loose 0 Uniform Pallets 1 Edit Mixed Pallets 0 …" at bounding box center [297, 450] width 264 height 286
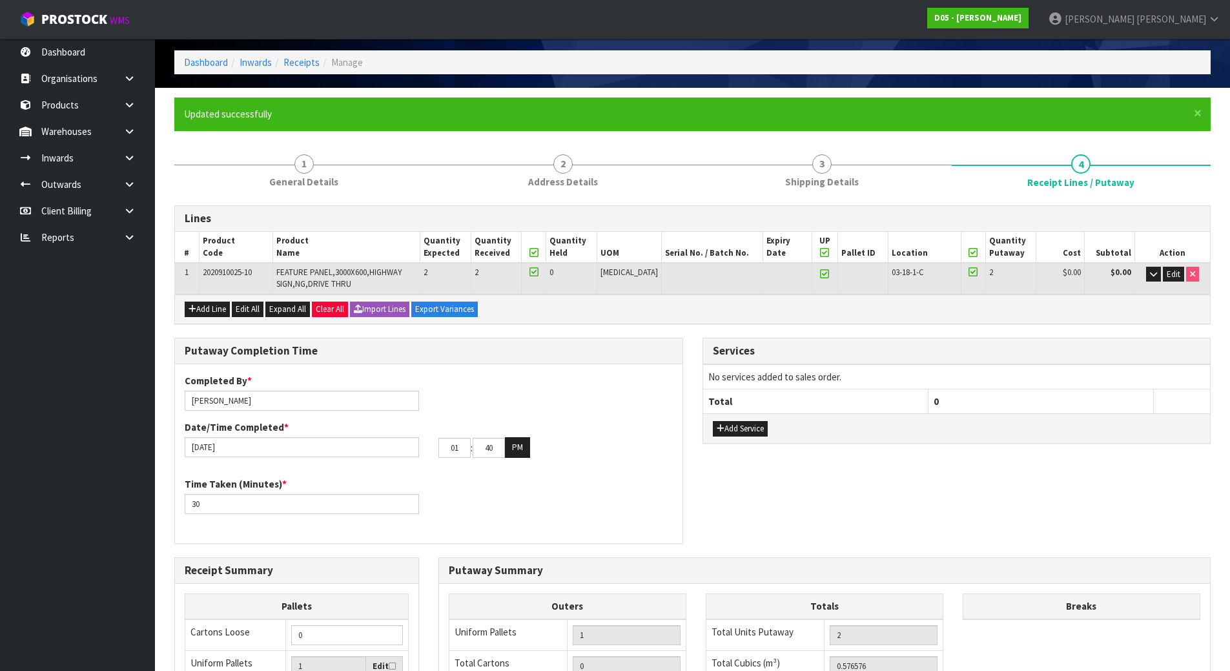
scroll to position [0, 0]
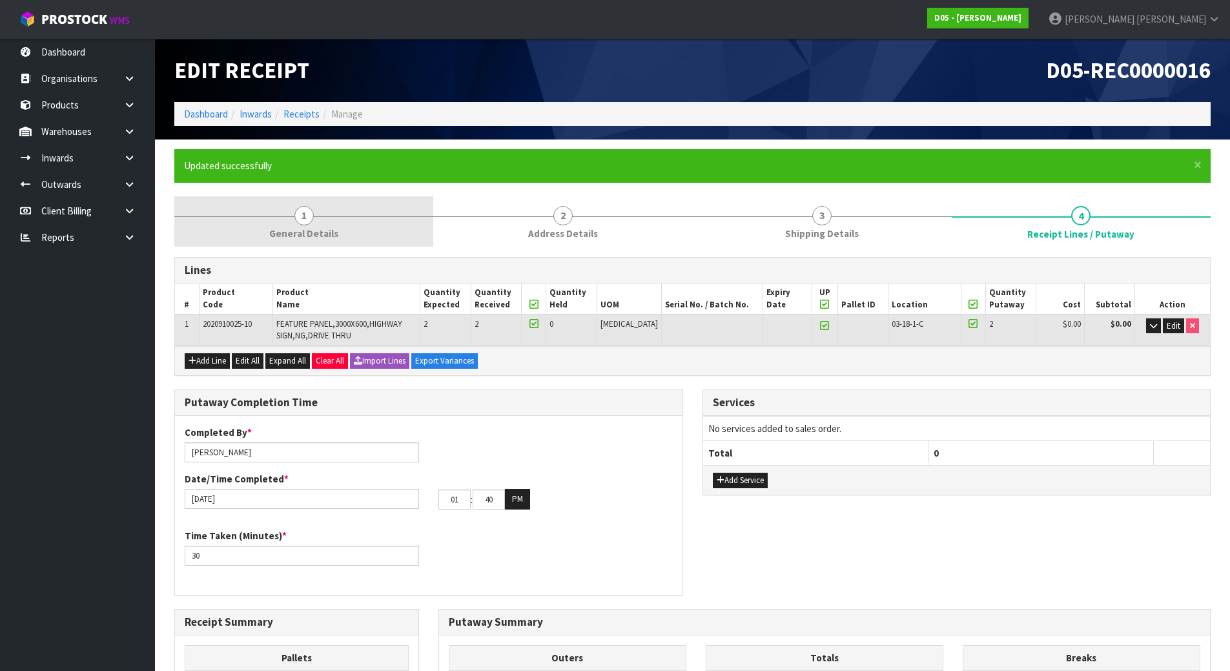
click at [341, 221] on link "1 General Details" at bounding box center [303, 221] width 259 height 51
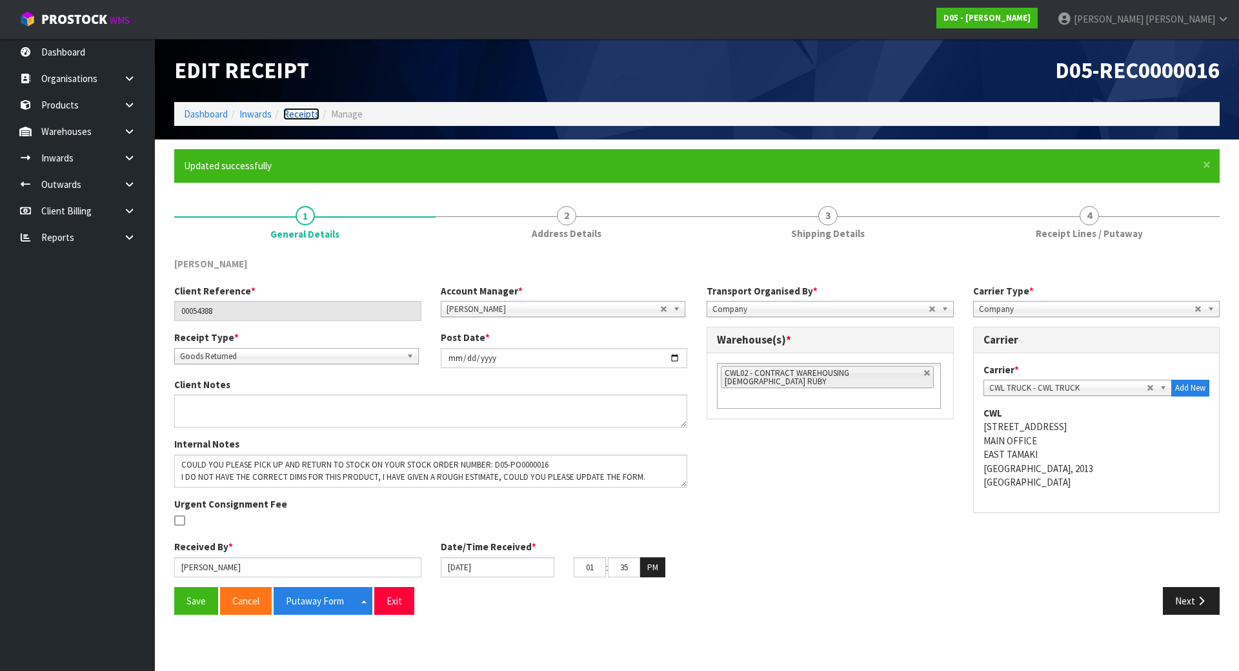
click at [307, 112] on link "Receipts" at bounding box center [301, 114] width 36 height 12
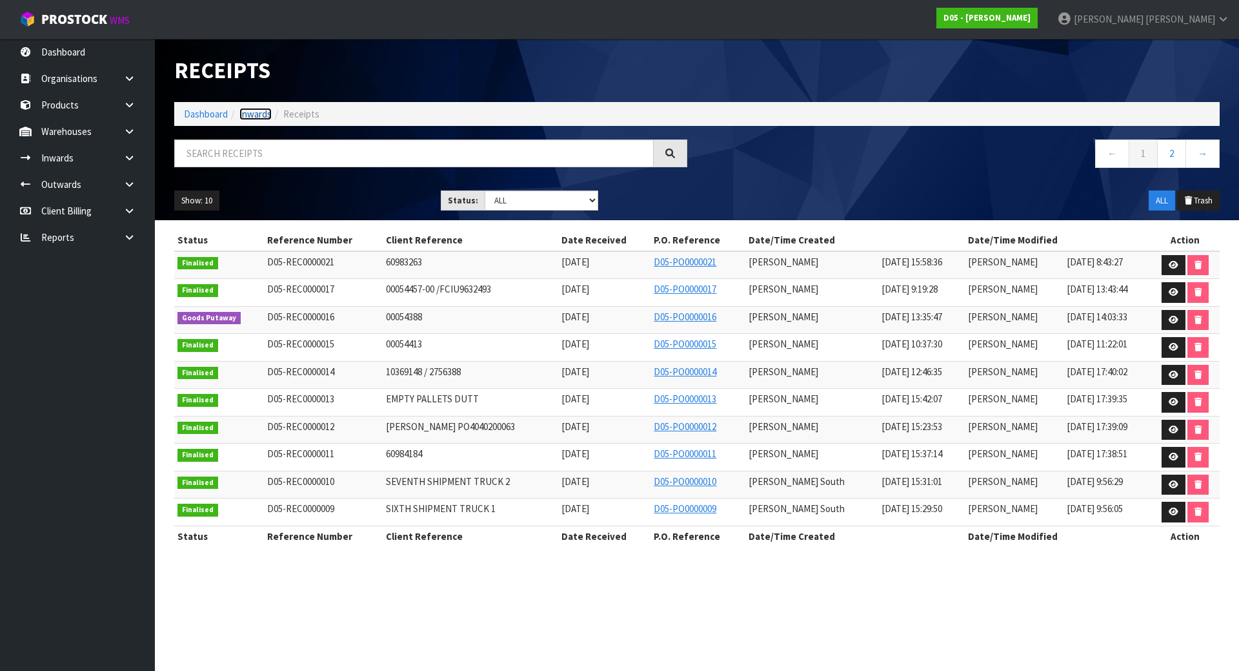
click at [254, 119] on link "Inwards" at bounding box center [255, 114] width 32 height 12
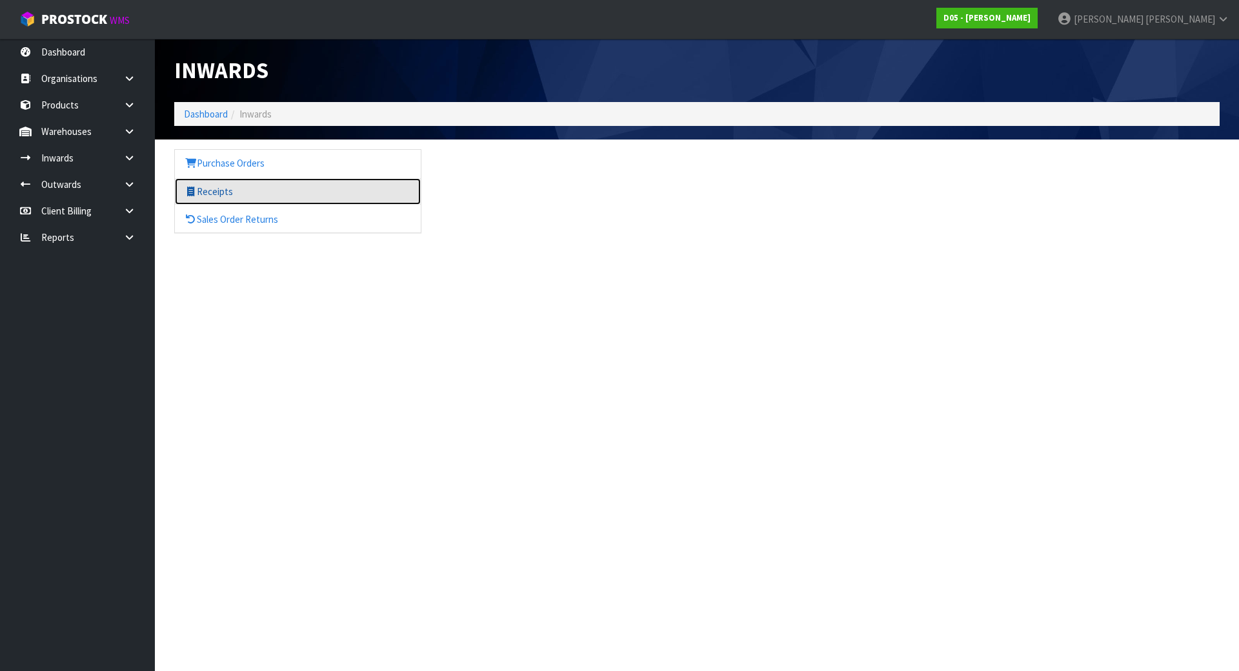
click at [219, 194] on link "Receipts" at bounding box center [298, 191] width 246 height 26
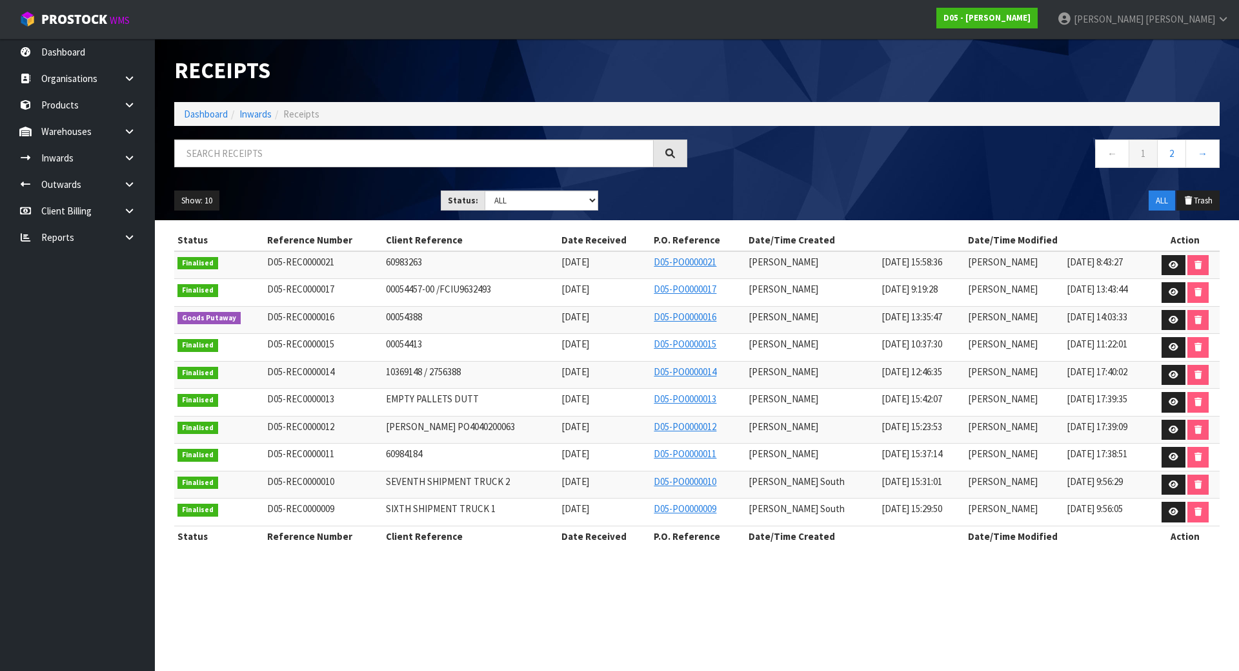
click at [275, 117] on li "Receipts" at bounding box center [296, 114] width 48 height 14
click at [276, 112] on li "Receipts" at bounding box center [296, 114] width 48 height 14
click at [262, 113] on link "Inwards" at bounding box center [255, 114] width 32 height 12
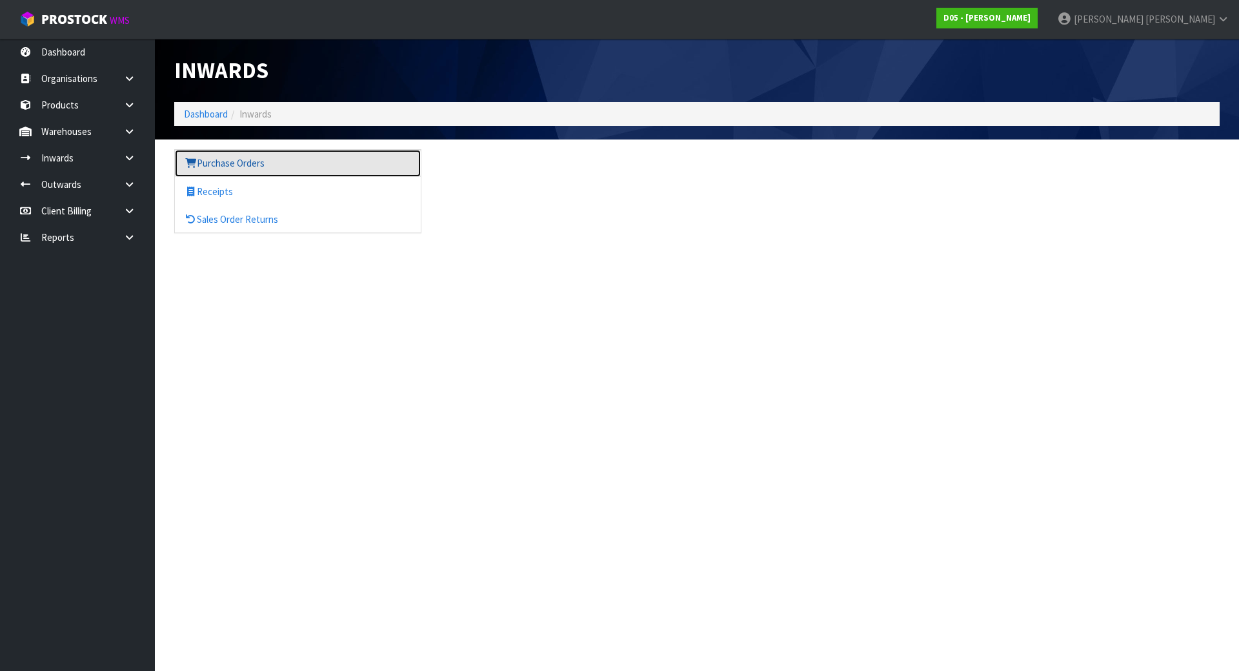
click at [240, 165] on link "Purchase Orders" at bounding box center [298, 163] width 246 height 26
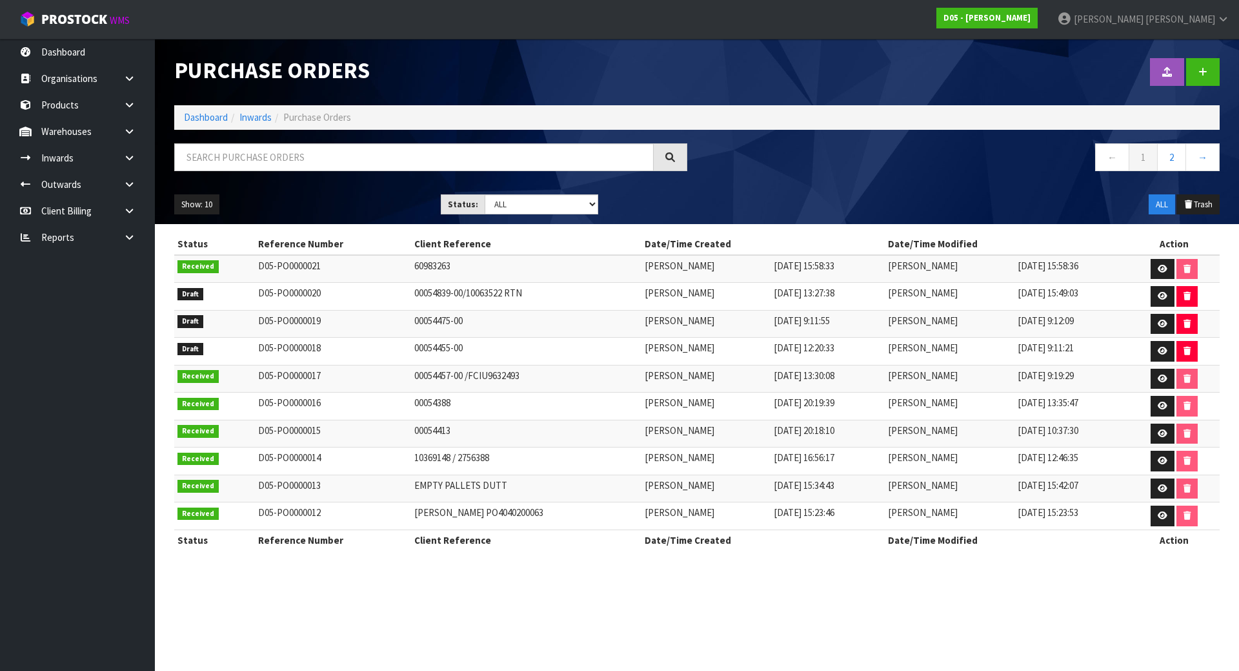
click at [411, 271] on td "60983263" at bounding box center [526, 269] width 230 height 28
click at [111, 156] on link "Inwards" at bounding box center [77, 158] width 155 height 26
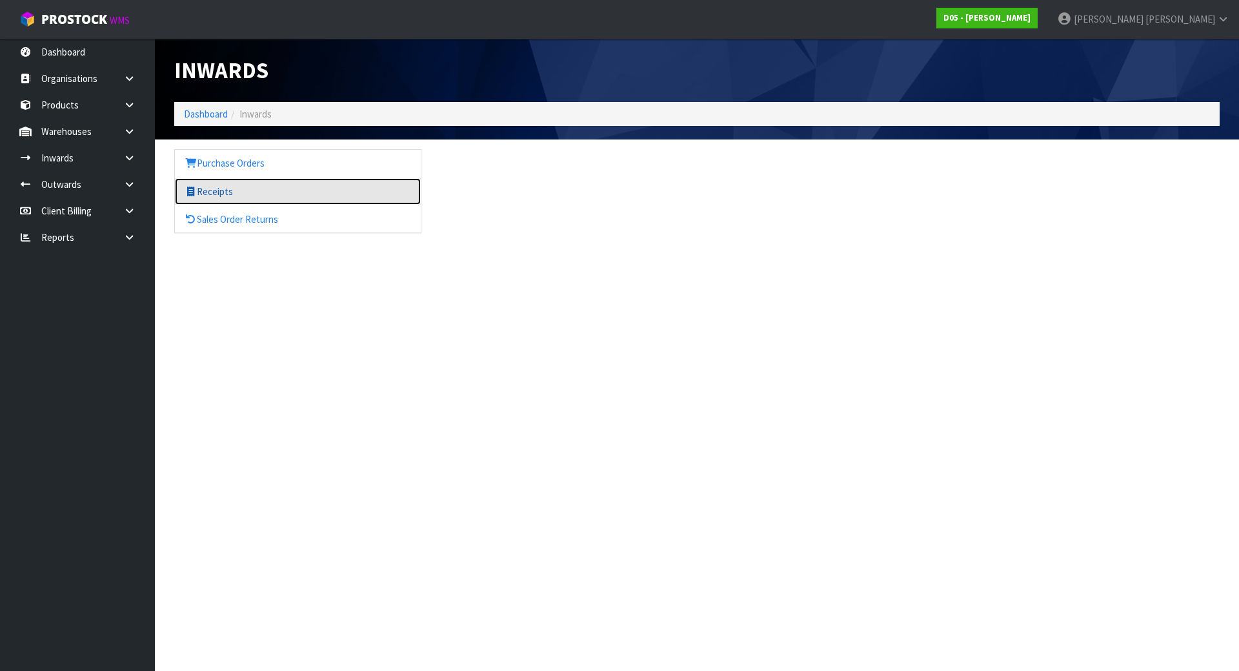
click at [314, 195] on link "Receipts" at bounding box center [298, 191] width 246 height 26
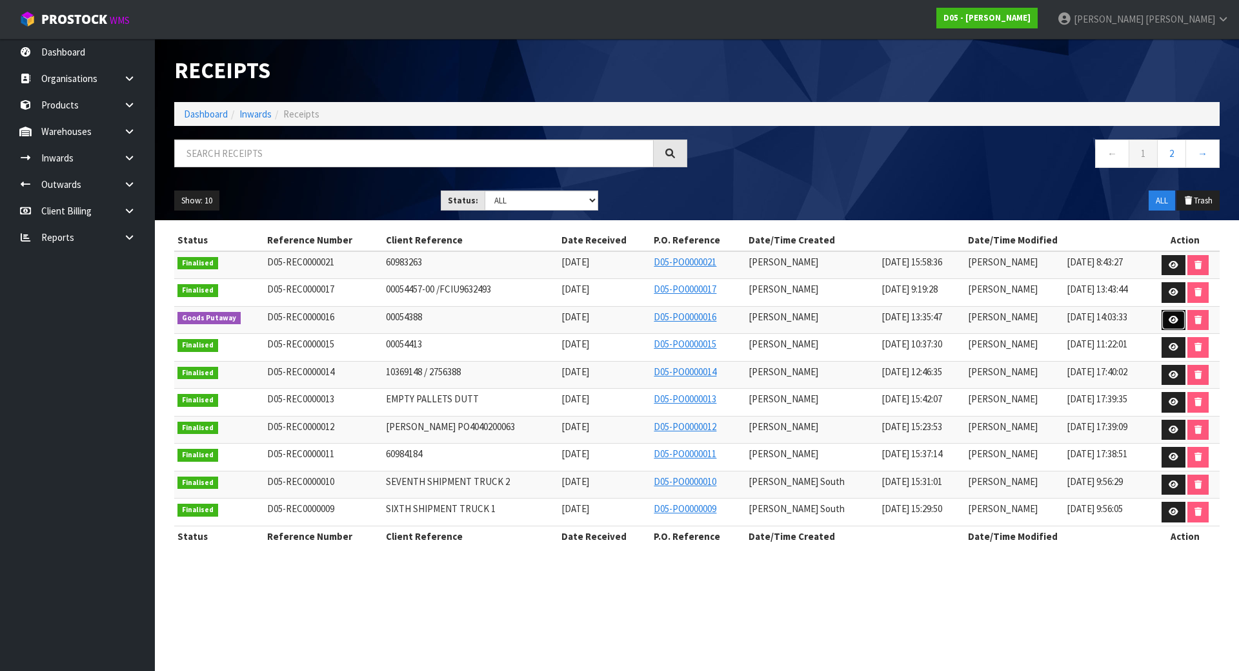
click at [1163, 321] on link at bounding box center [1174, 320] width 24 height 21
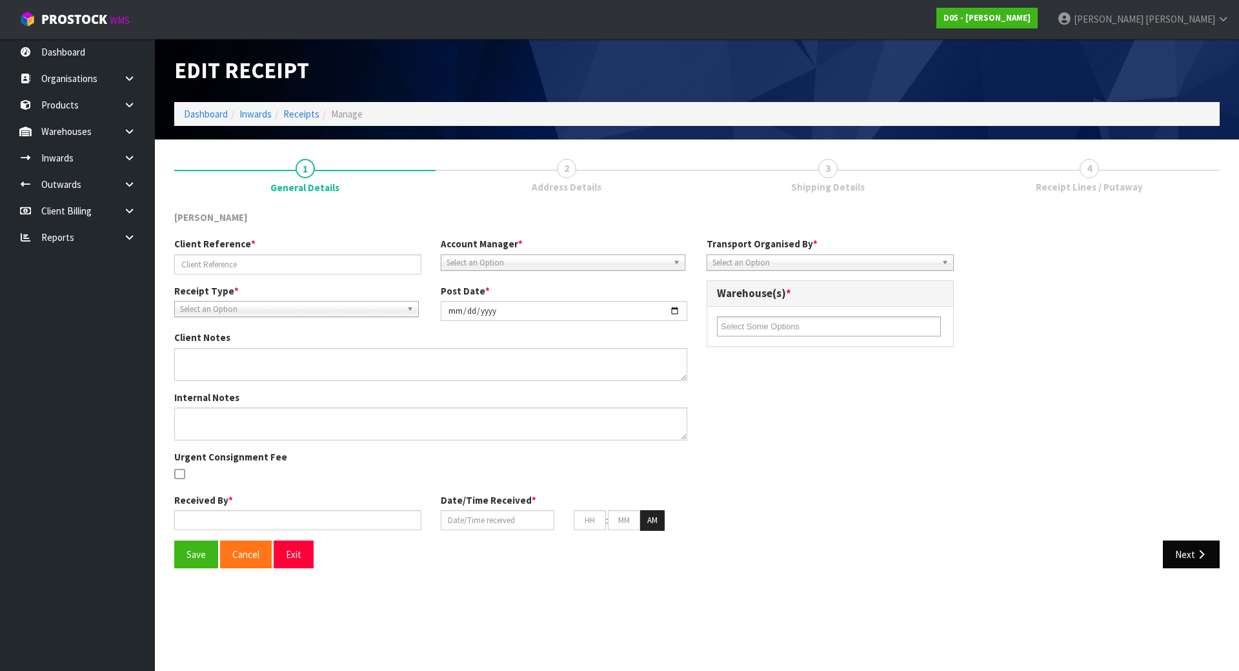
type input "00054388"
type input "[DATE]"
type textarea "COULD YOU PLEASE PICK UP AND RETURN TO STOCK ON YOUR STOCK ORDER NUMBER: D05-PO…"
type input "[PERSON_NAME]"
type input "[DATE]"
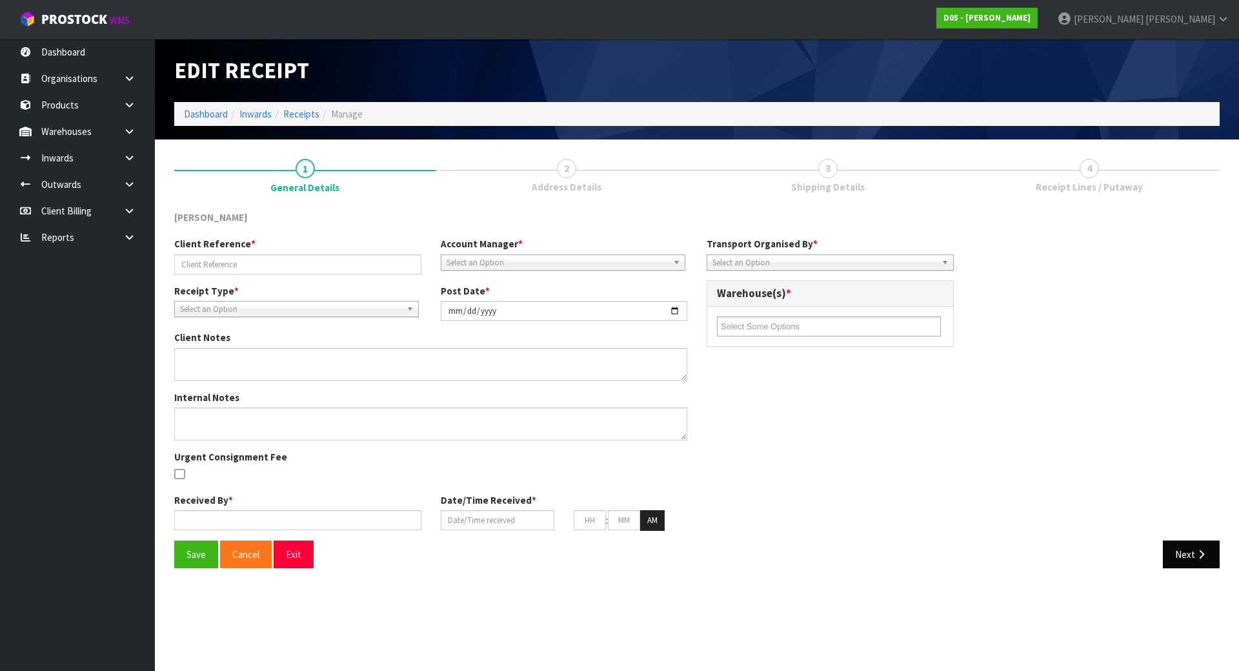
type input "01"
type input "35"
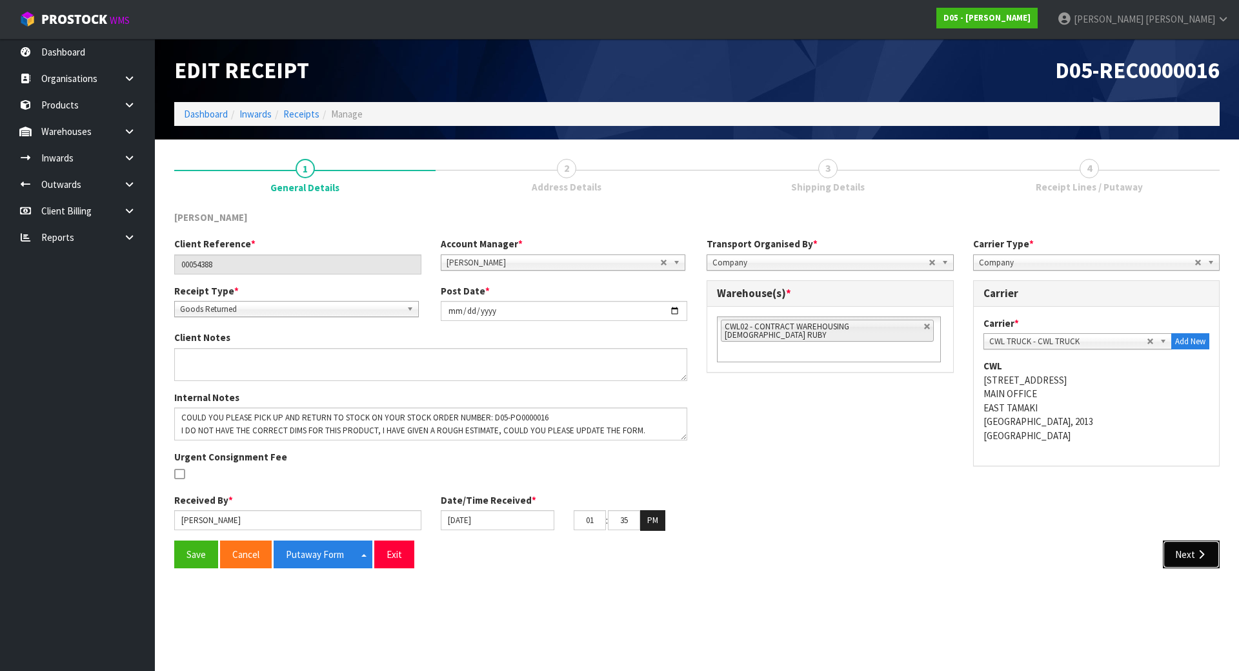
click at [1186, 560] on button "Next" at bounding box center [1191, 554] width 57 height 28
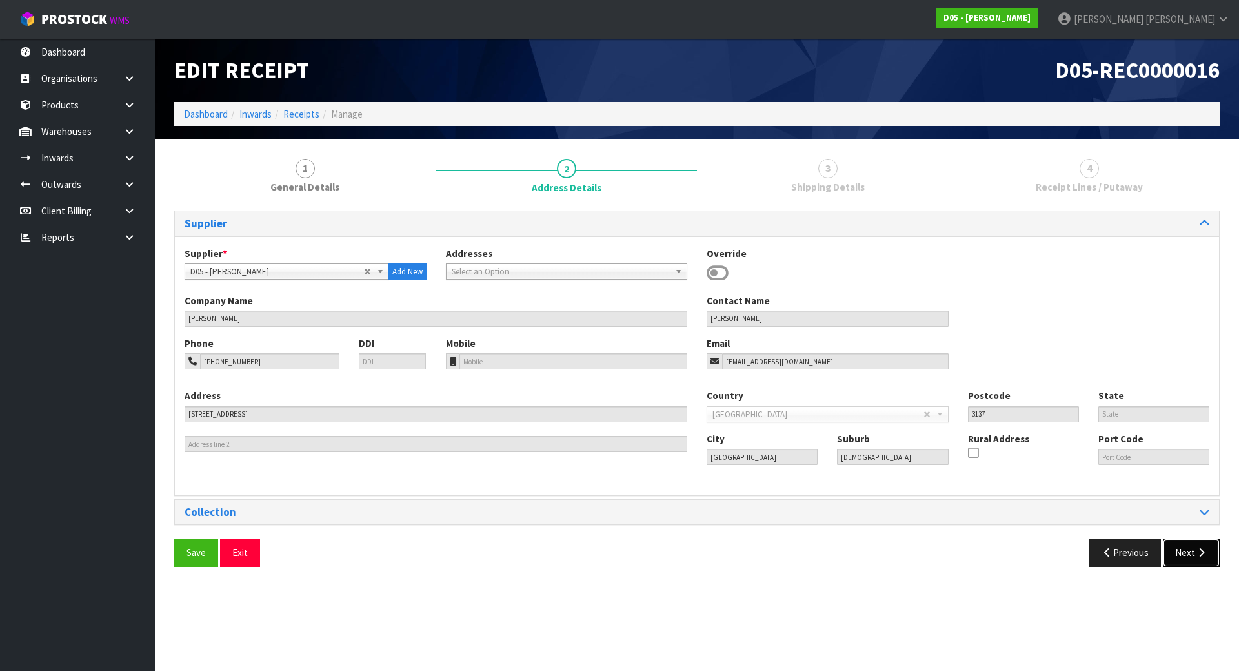
click at [1188, 560] on button "Next" at bounding box center [1191, 552] width 57 height 28
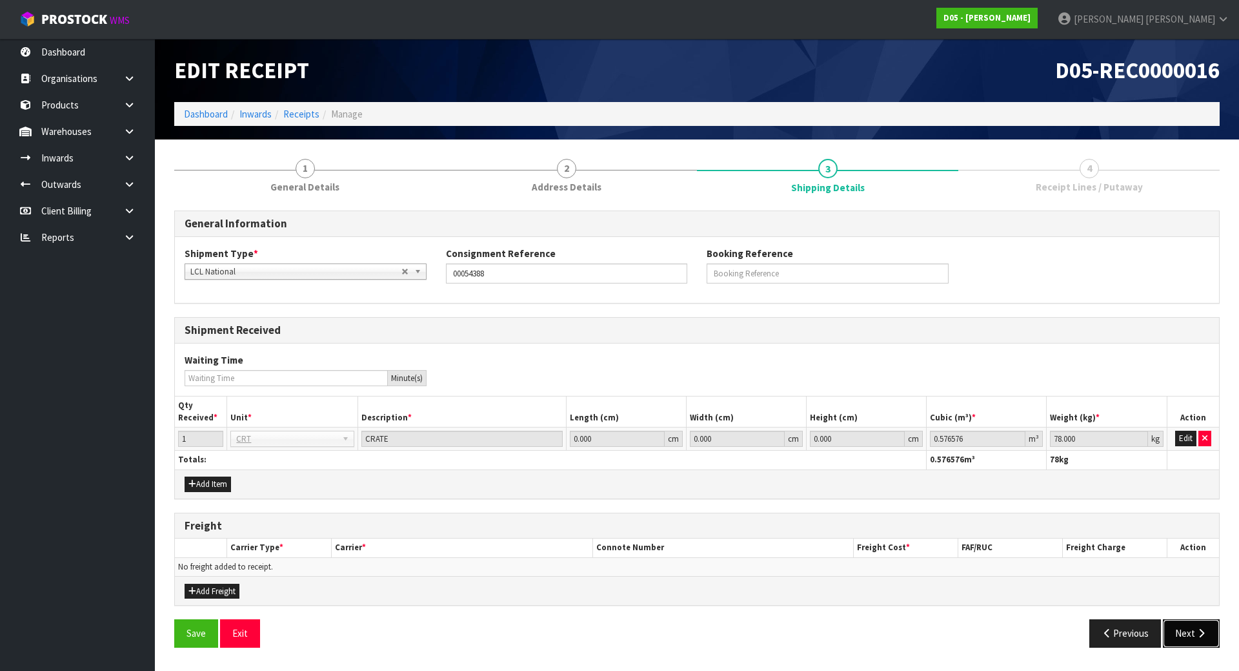
click at [1185, 625] on button "Next" at bounding box center [1191, 633] width 57 height 28
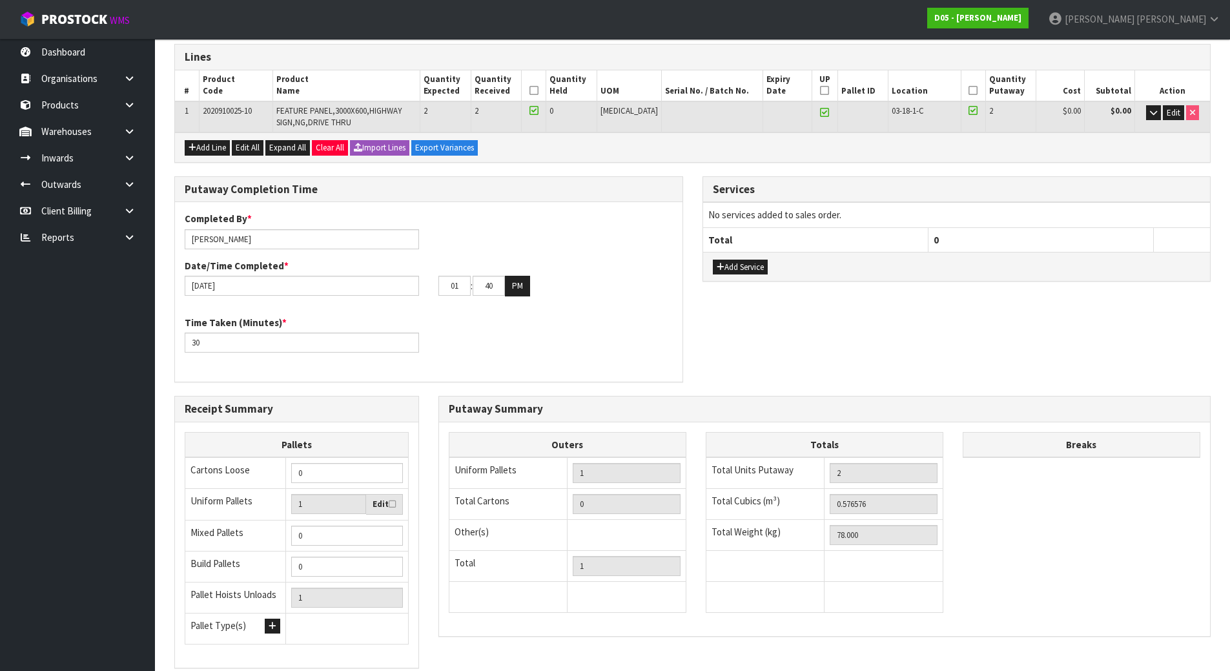
scroll to position [194, 0]
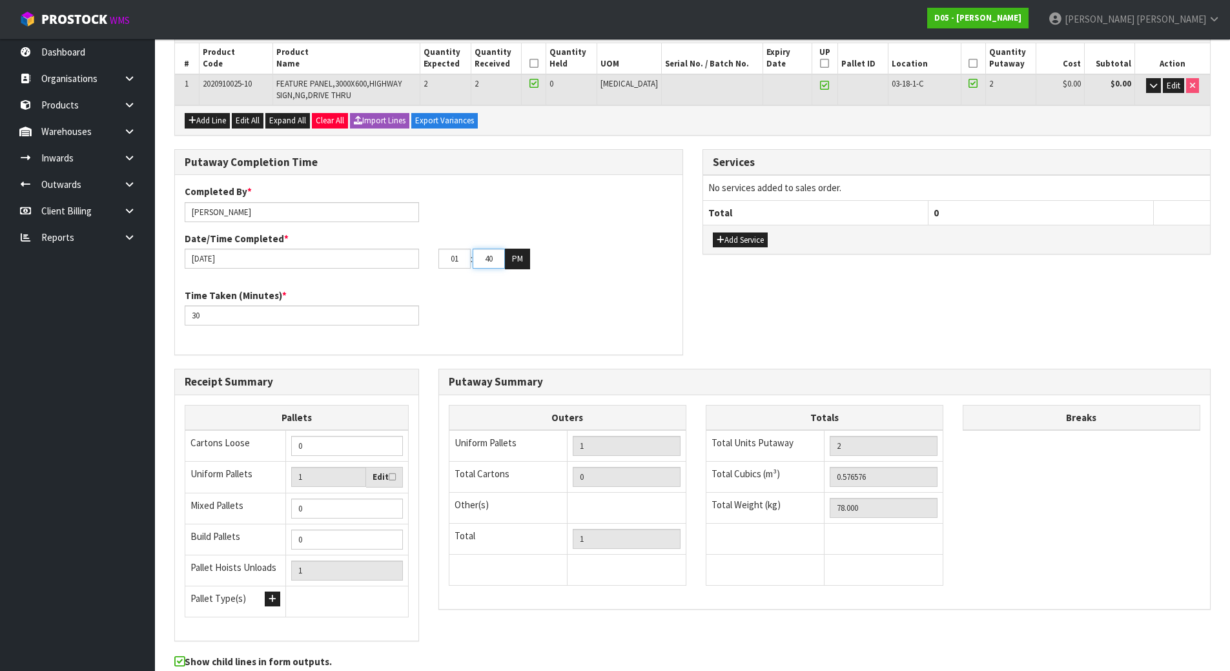
drag, startPoint x: 493, startPoint y: 256, endPoint x: 441, endPoint y: 241, distance: 54.2
click at [441, 241] on div "Date/Time Completed * [DATE] 01 : 40 : 00 PM" at bounding box center [428, 250] width 507 height 37
type input "02"
drag, startPoint x: 458, startPoint y: 258, endPoint x: 402, endPoint y: 254, distance: 56.3
click at [402, 254] on div "[DATE] 01 : 02 : 00 PM" at bounding box center [428, 258] width 507 height 21
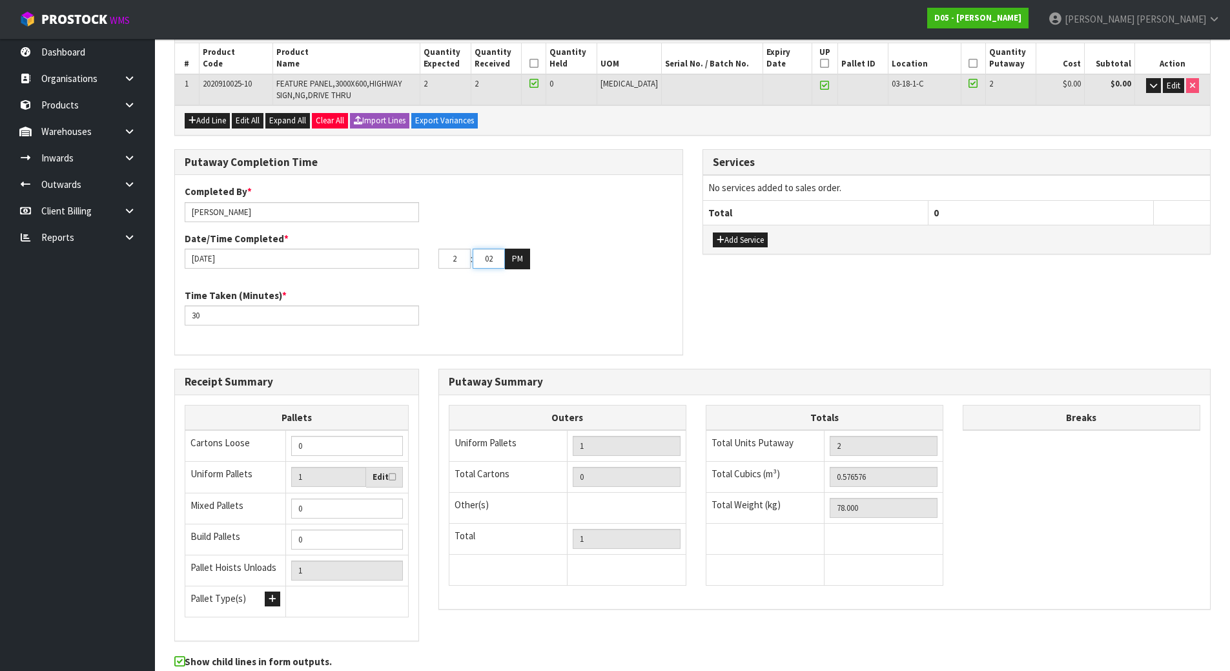
type input "02"
click at [498, 256] on input "02" at bounding box center [488, 258] width 32 height 20
drag, startPoint x: 498, startPoint y: 256, endPoint x: 469, endPoint y: 256, distance: 29.7
click at [469, 256] on tr "02 : 02 : 00 PM" at bounding box center [484, 258] width 92 height 21
type input "03"
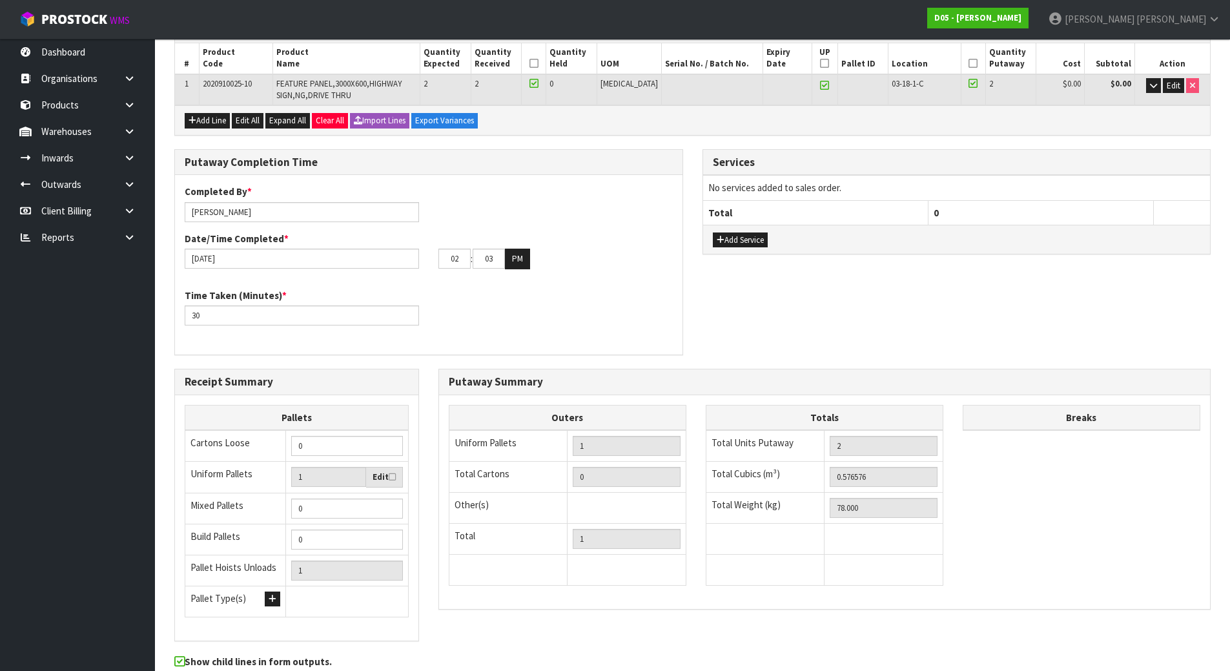
click at [568, 265] on div "02 : 03 : 00 PM" at bounding box center [555, 258] width 234 height 21
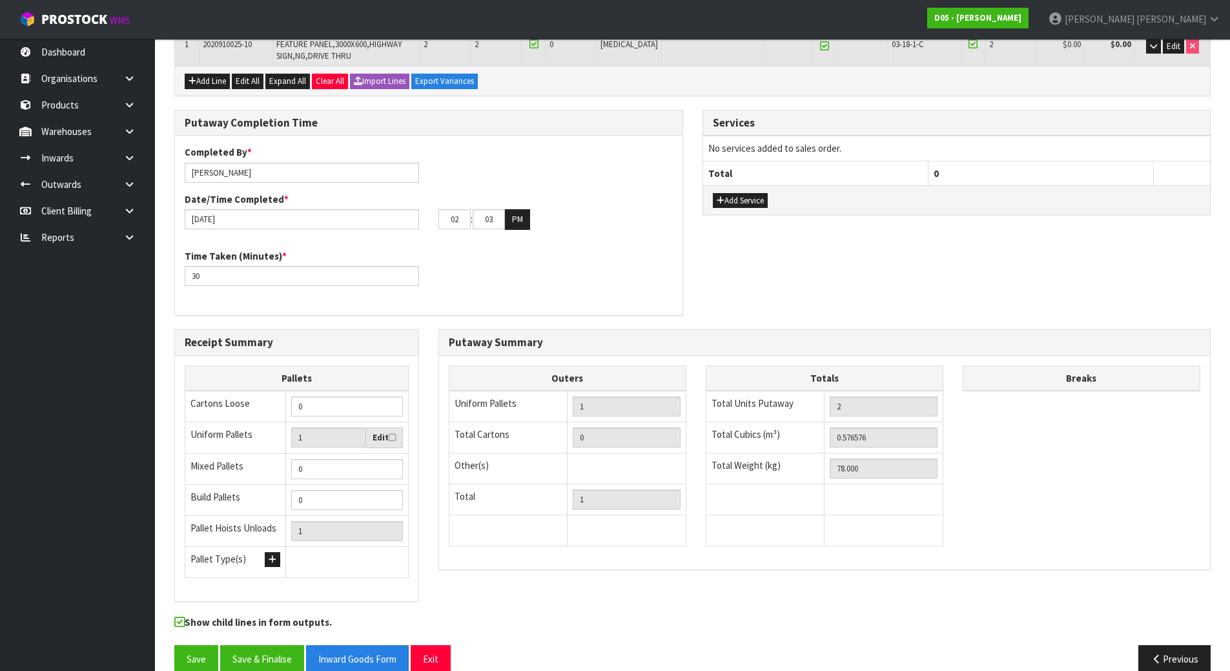
scroll to position [254, 0]
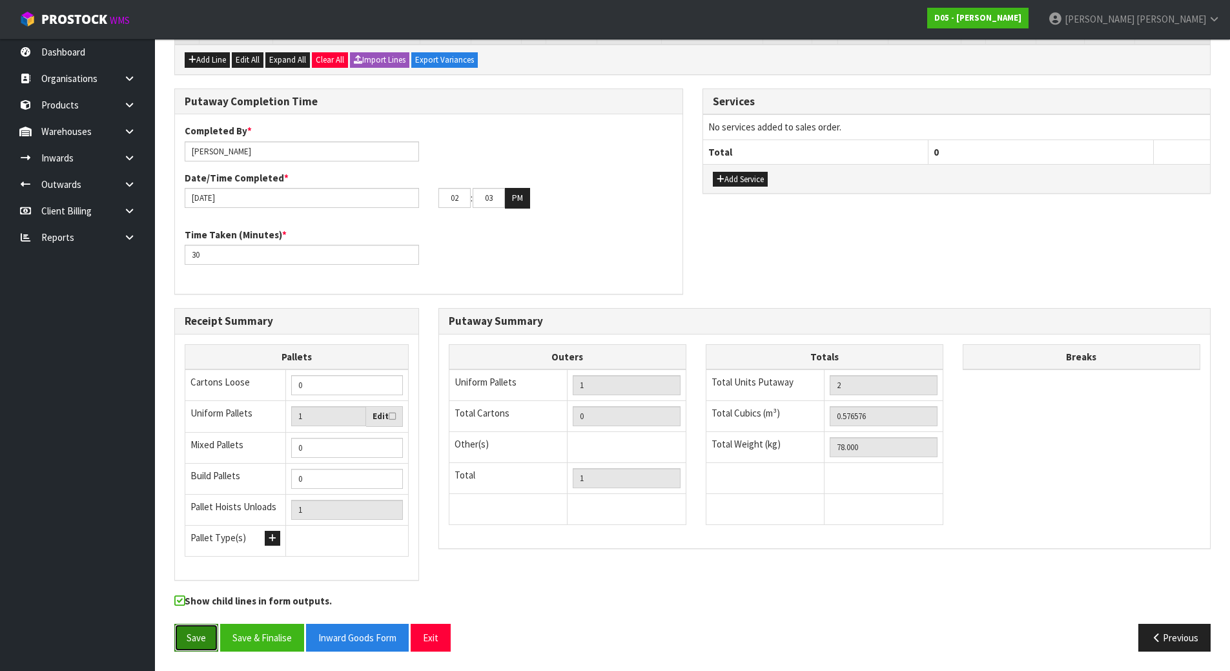
click at [207, 631] on button "Save" at bounding box center [196, 637] width 44 height 28
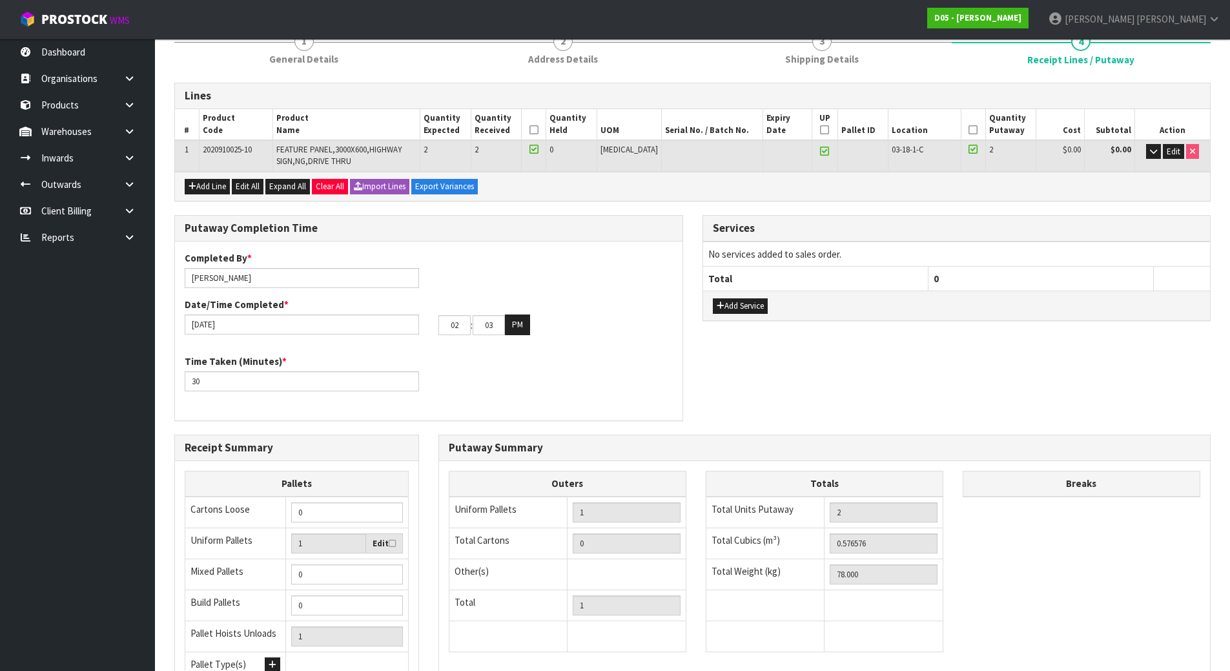
scroll to position [194, 0]
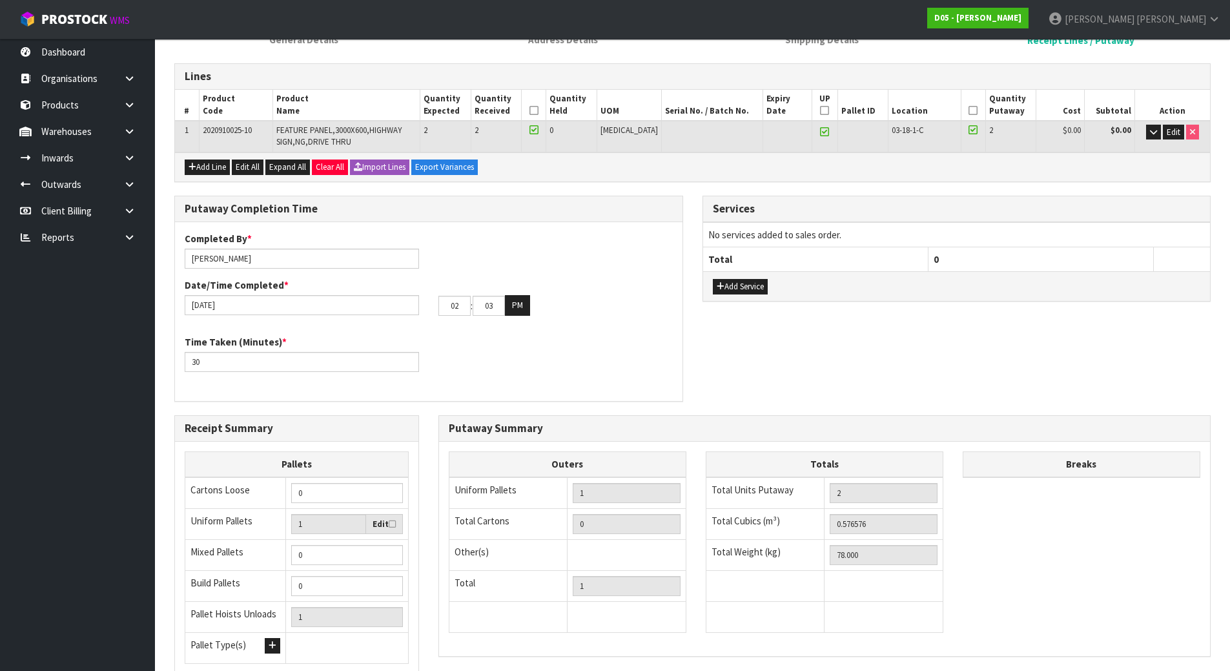
click at [434, 390] on div "Completed By * [PERSON_NAME] Date/Time Completed * [DATE] 02 : 03 : 00 PM Time …" at bounding box center [428, 312] width 507 height 160
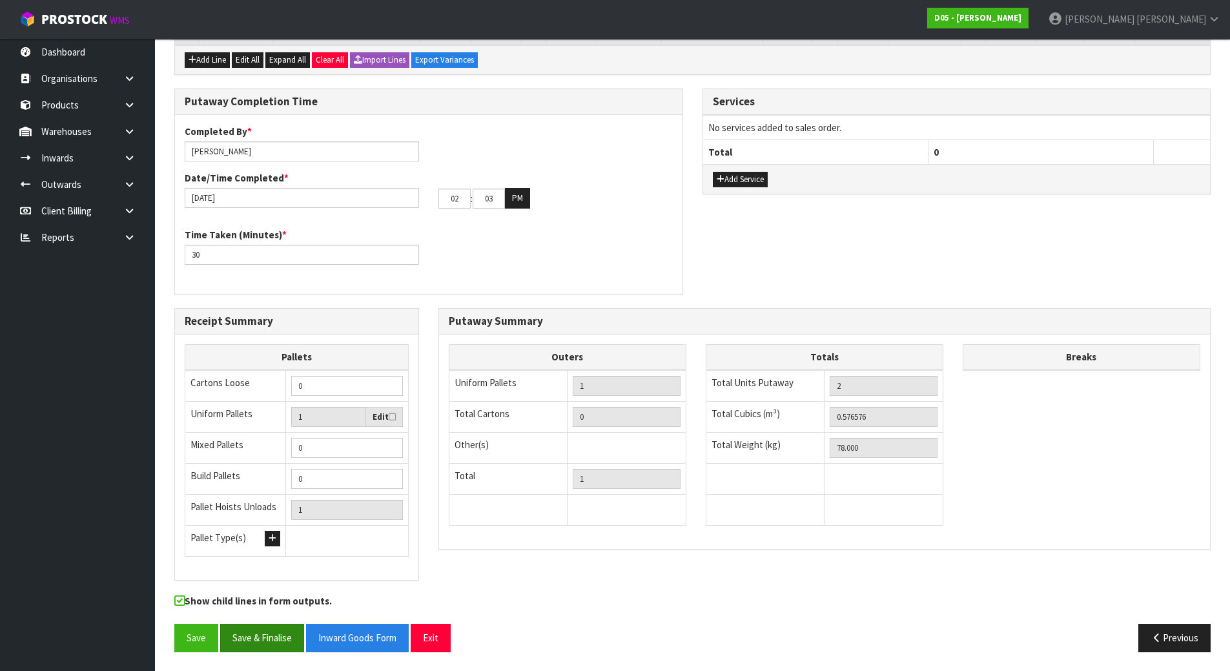
scroll to position [301, 0]
click at [272, 632] on button "Save & Finalise" at bounding box center [262, 637] width 84 height 28
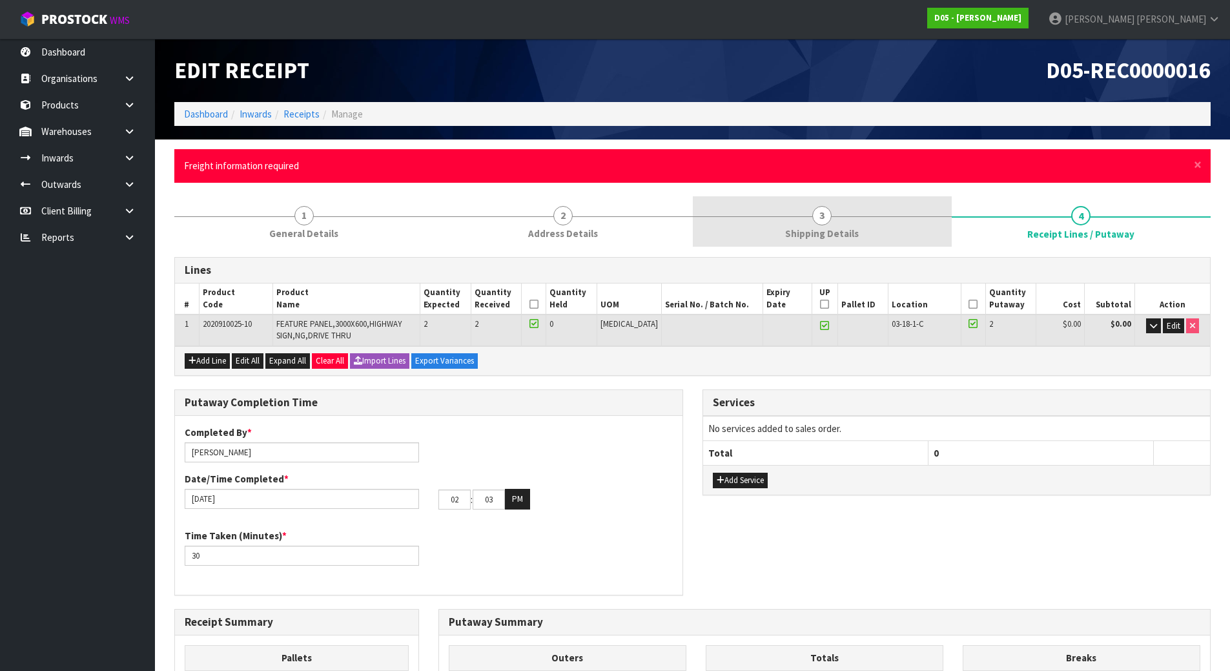
click at [820, 206] on span "3" at bounding box center [821, 215] width 19 height 19
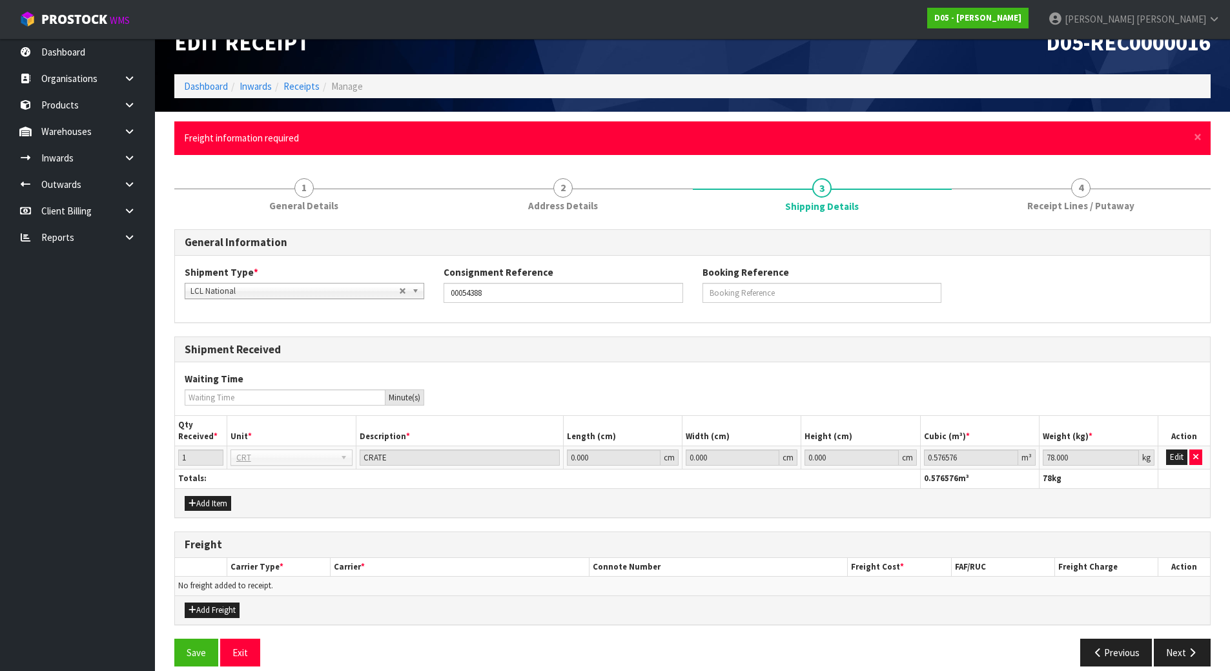
scroll to position [43, 0]
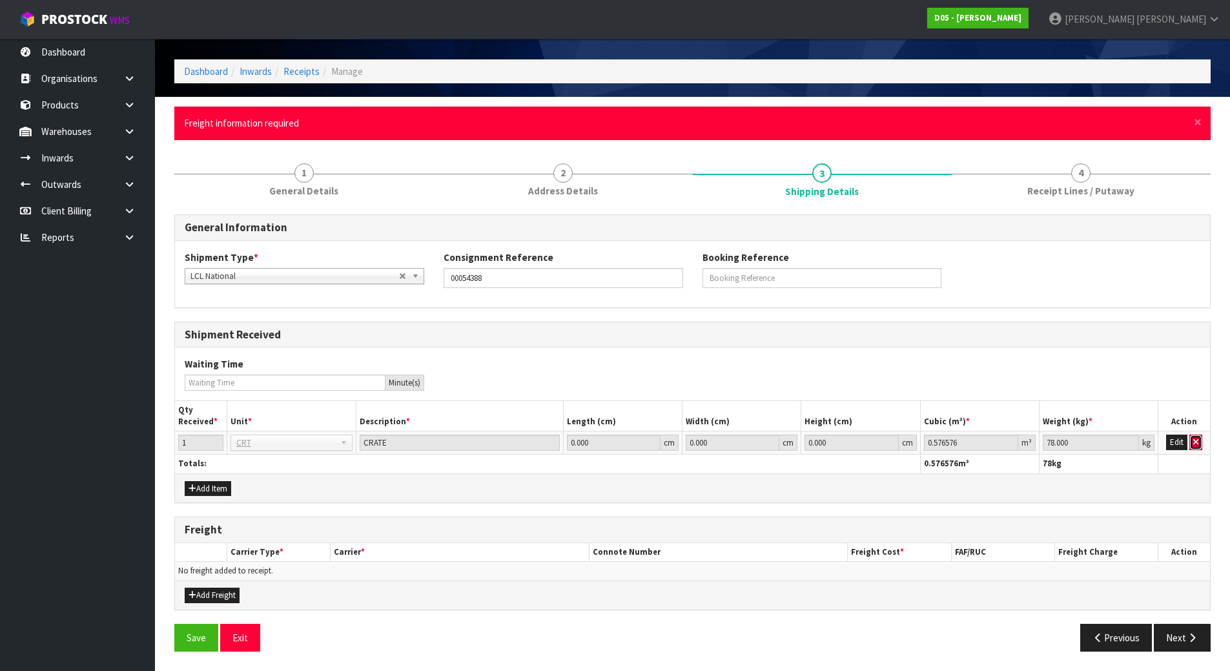
click at [1193, 441] on icon "button" at bounding box center [1195, 442] width 5 height 8
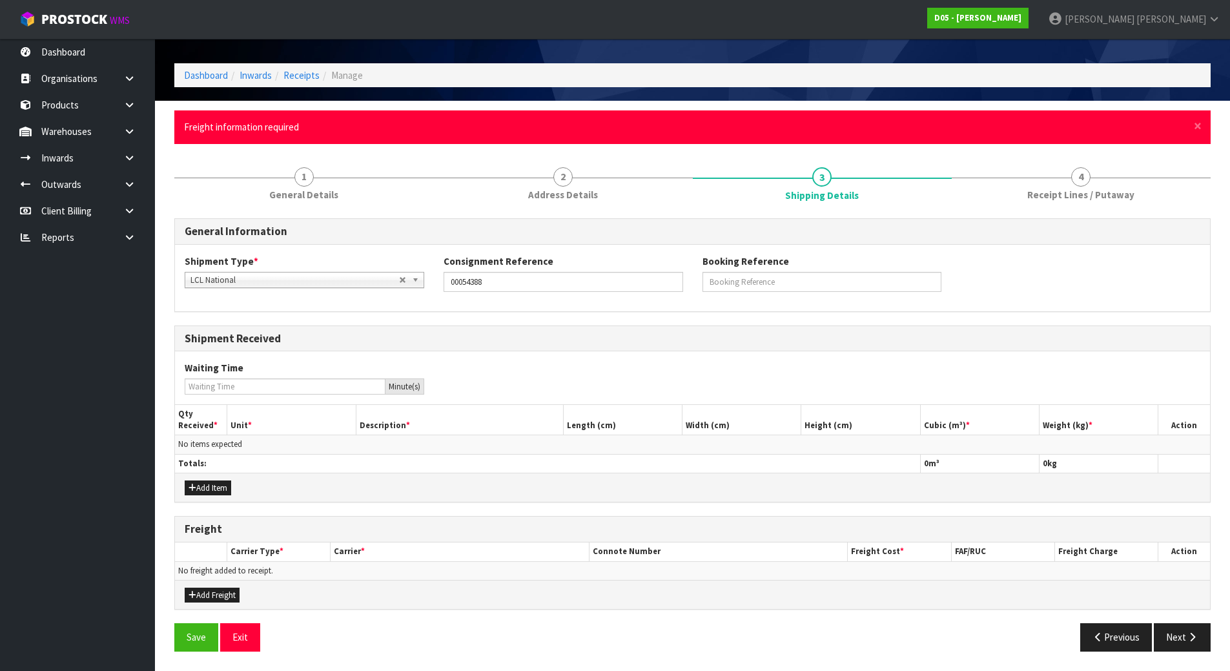
scroll to position [39, 0]
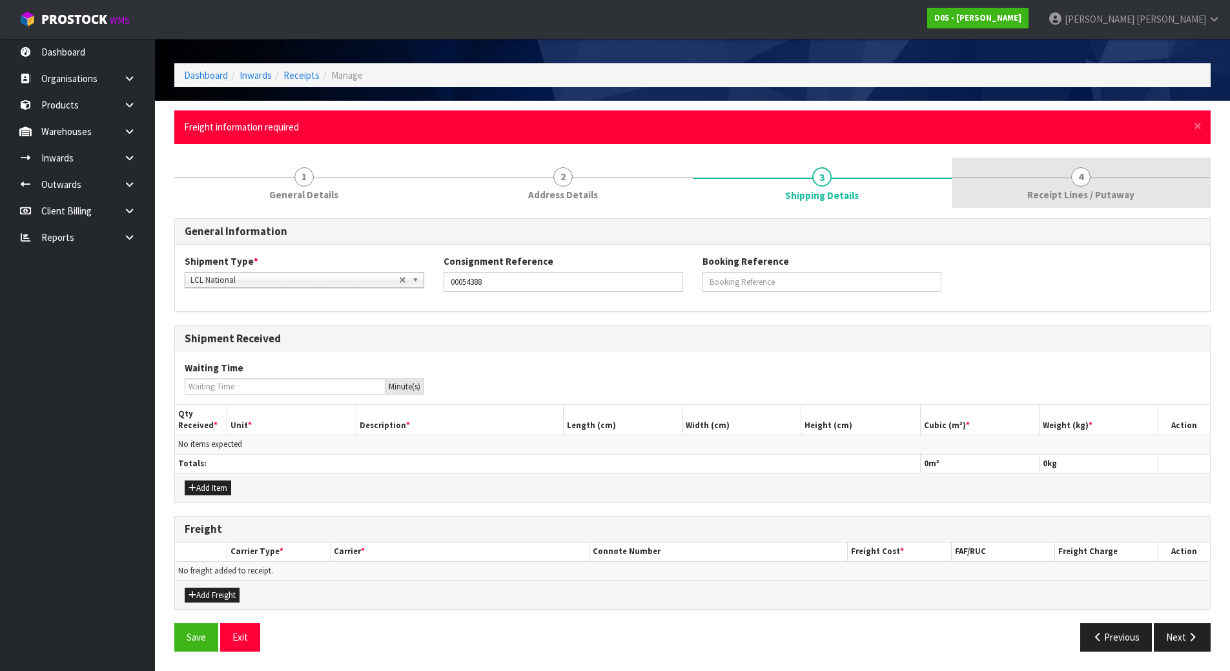
click at [1027, 168] on link "4 Receipt Lines / Putaway" at bounding box center [1080, 182] width 259 height 51
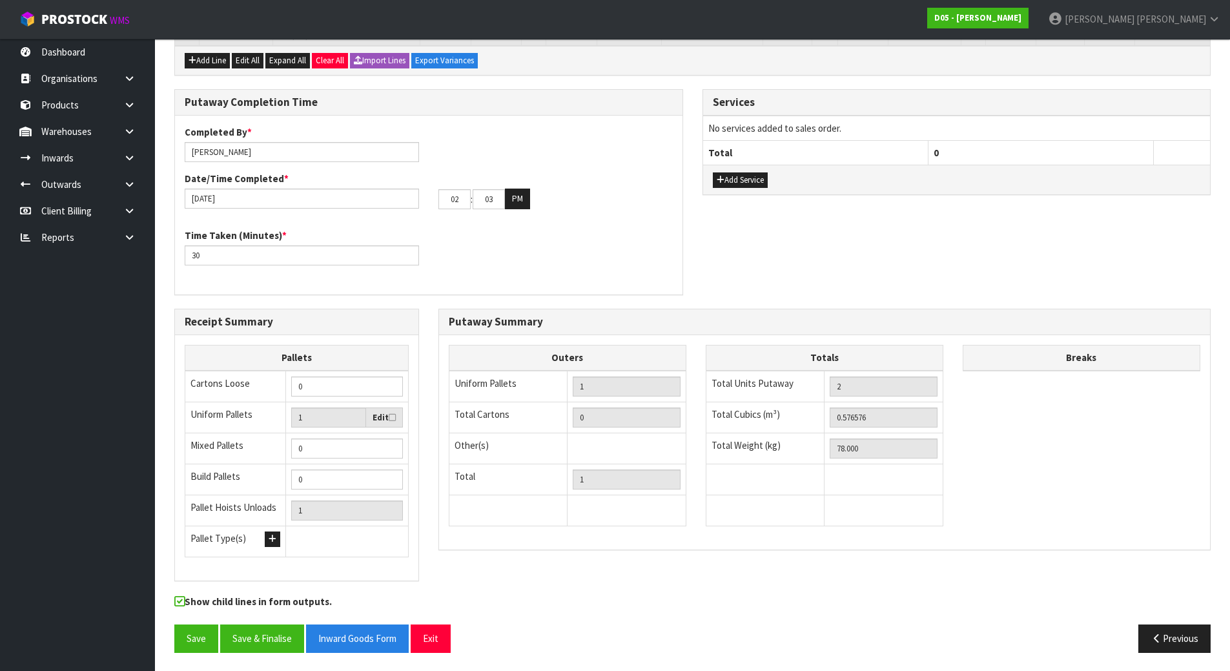
scroll to position [301, 0]
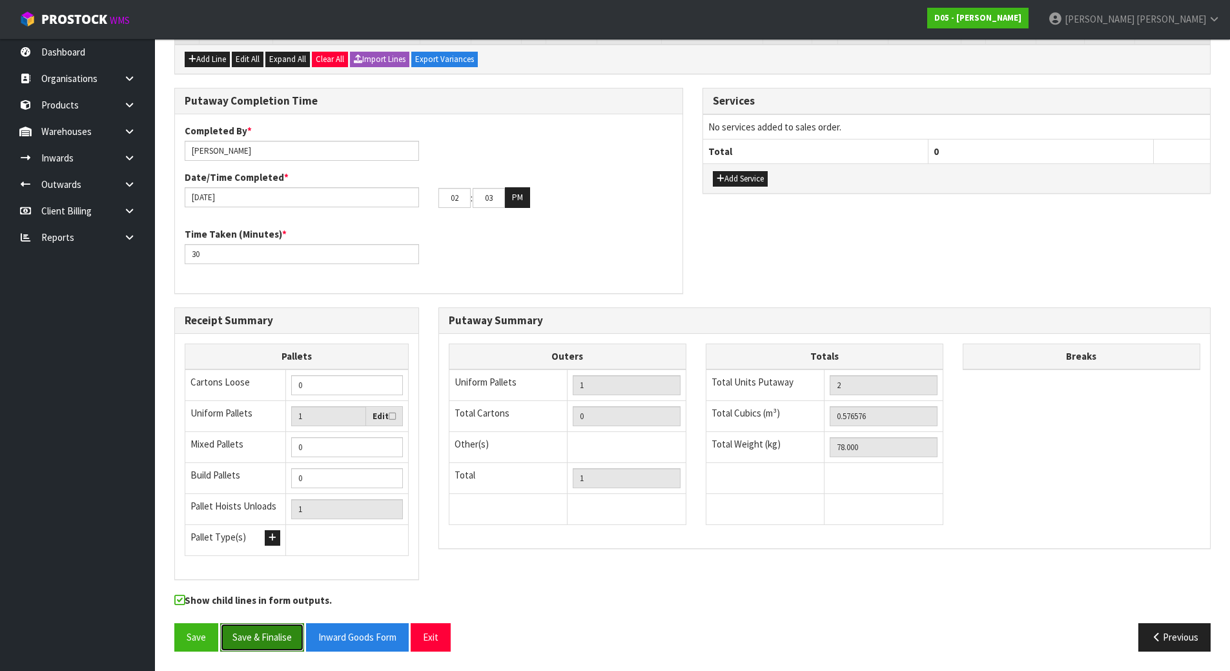
click at [263, 637] on button "Save & Finalise" at bounding box center [262, 637] width 84 height 28
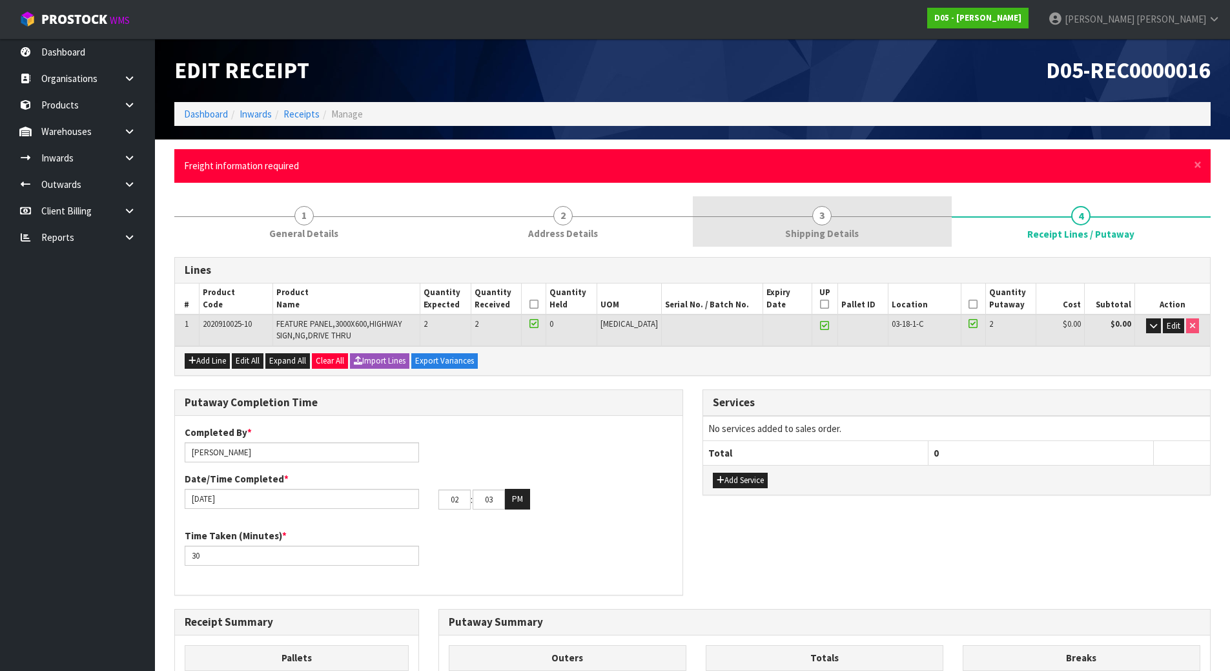
click at [831, 209] on link "3 Shipping Details" at bounding box center [822, 221] width 259 height 51
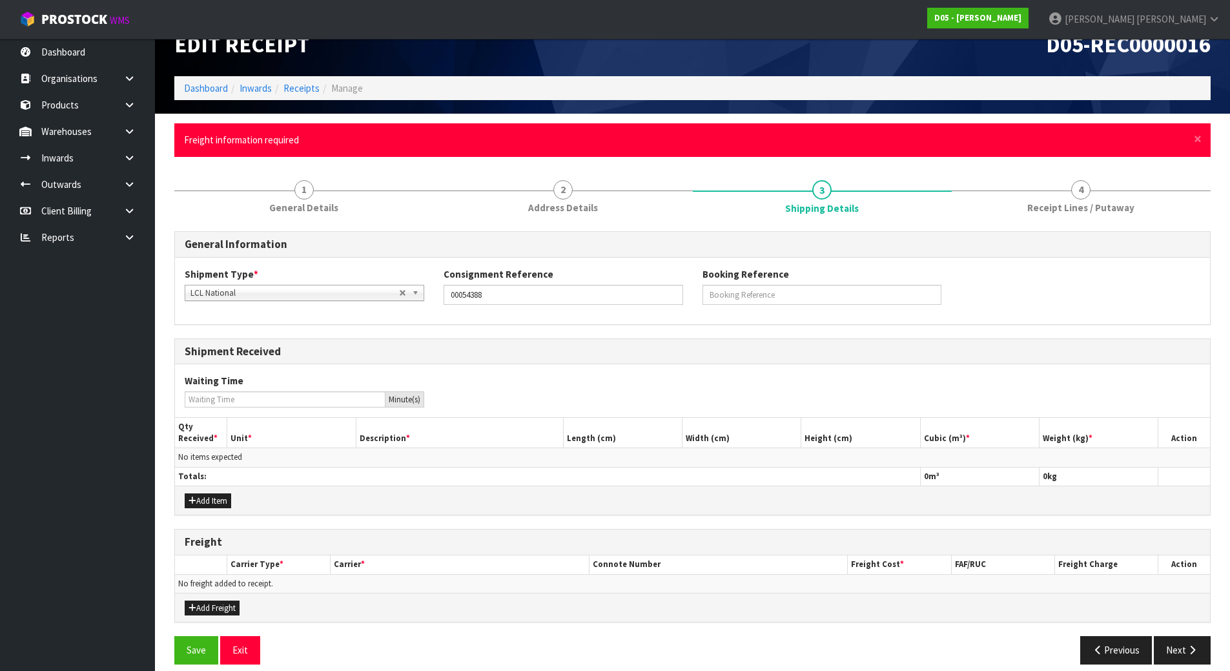
scroll to position [39, 0]
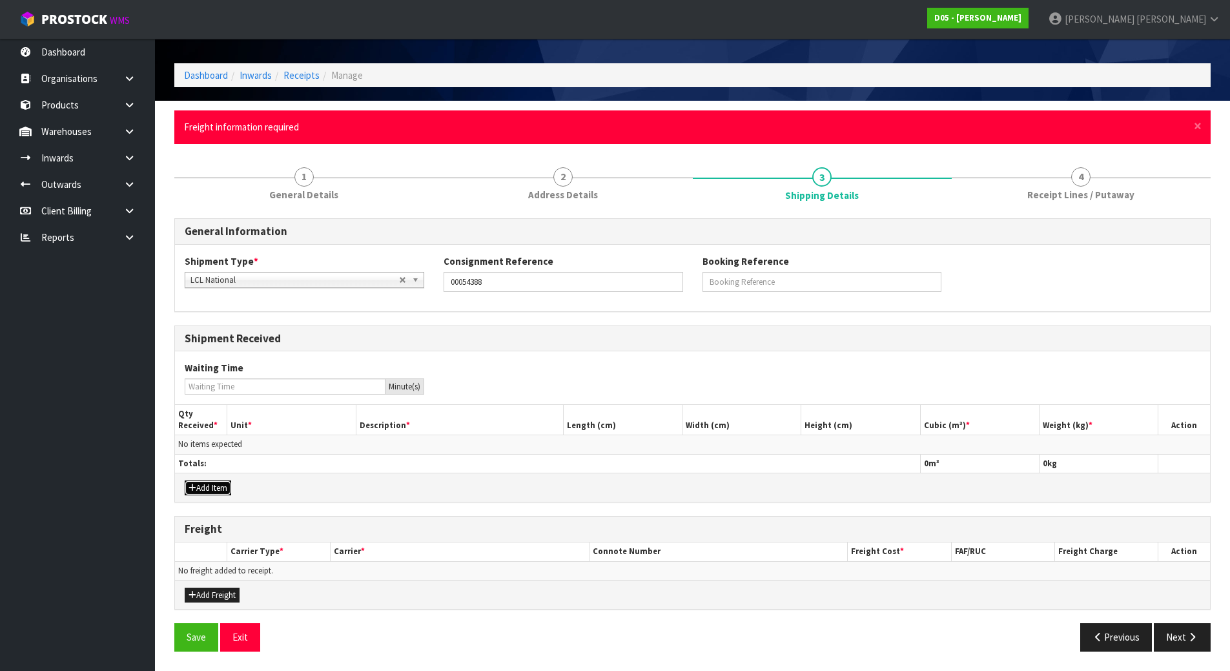
click at [212, 487] on button "Add Item" at bounding box center [208, 487] width 46 height 15
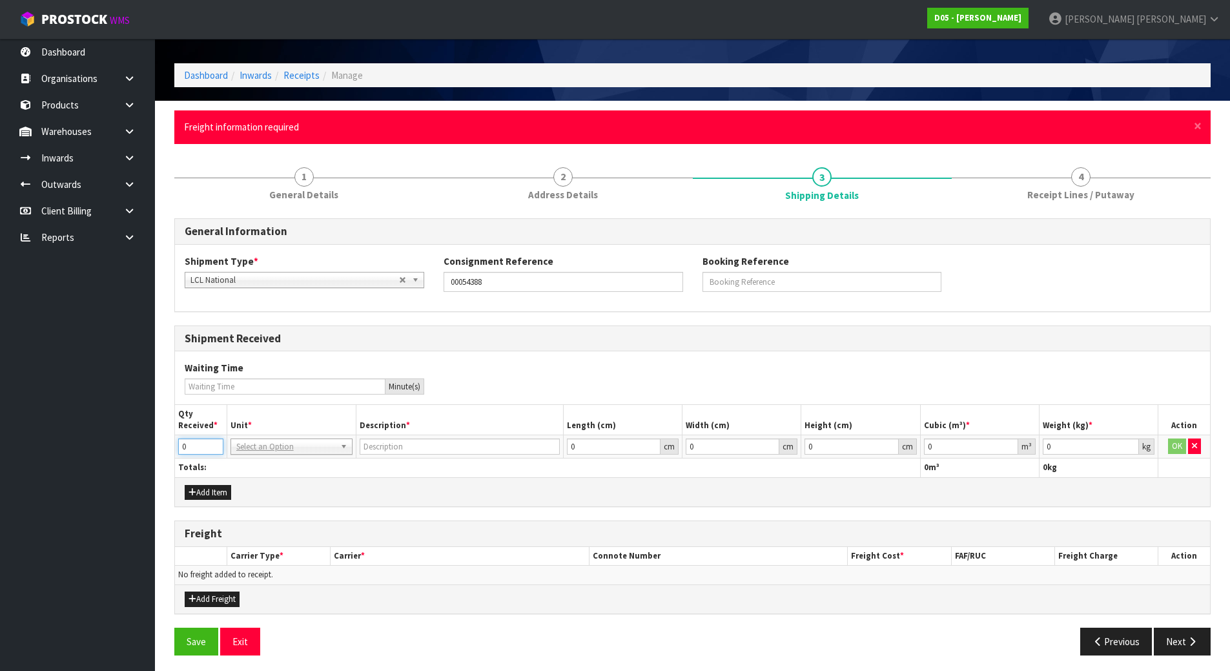
drag, startPoint x: 190, startPoint y: 438, endPoint x: 54, endPoint y: 449, distance: 137.3
click at [56, 449] on body "Toggle navigation ProStock WMS D05 - [PERSON_NAME] [PERSON_NAME] Logout Dashboa…" at bounding box center [615, 296] width 1230 height 671
drag, startPoint x: 192, startPoint y: 443, endPoint x: 107, endPoint y: 446, distance: 84.6
click at [107, 446] on body "Toggle navigation ProStock WMS D05 - [PERSON_NAME] [PERSON_NAME] Logout Dashboa…" at bounding box center [615, 296] width 1230 height 671
type input "1"
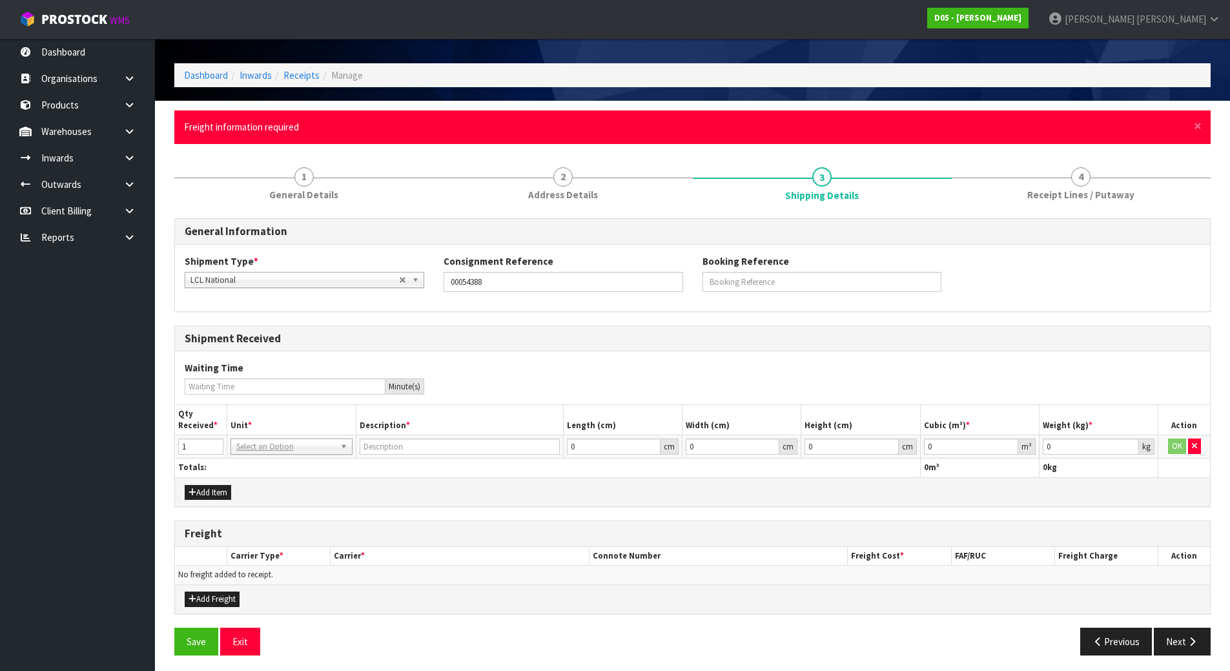
click at [312, 440] on td "BAG BAR BSK BIN BTL BOX BDL CAB CGE CTN CSE COI CRA CRT CBE CYL DRM JAR MTR PKG…" at bounding box center [291, 446] width 129 height 23
click at [305, 463] on input "text" at bounding box center [292, 464] width 116 height 16
type input "p"
type input "cra"
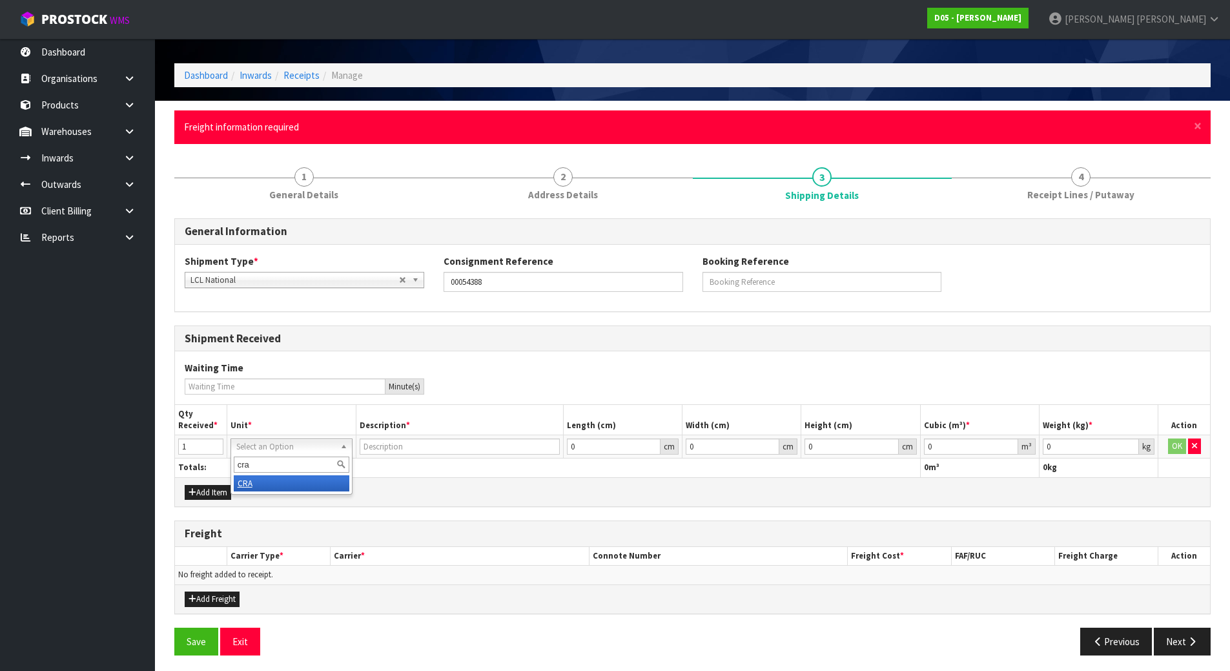
type input "CRADLE"
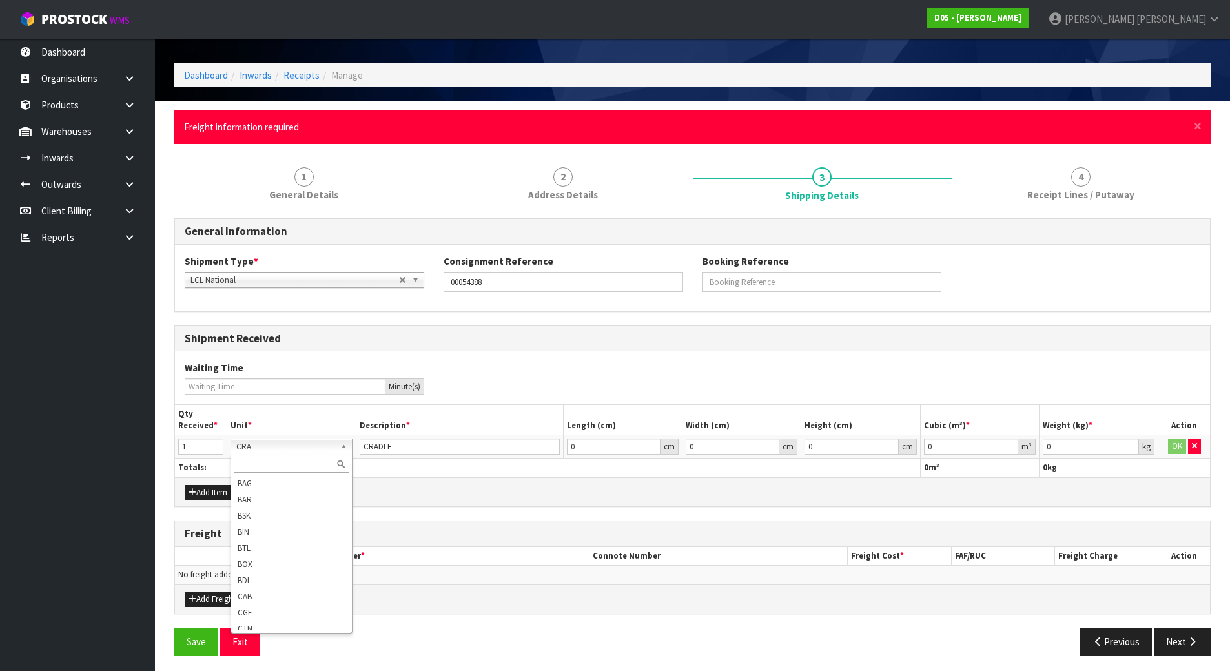
click at [298, 463] on input "text" at bounding box center [292, 464] width 116 height 16
type input "crt"
type input "CRATE"
click at [452, 483] on div "Add Item" at bounding box center [692, 491] width 1035 height 29
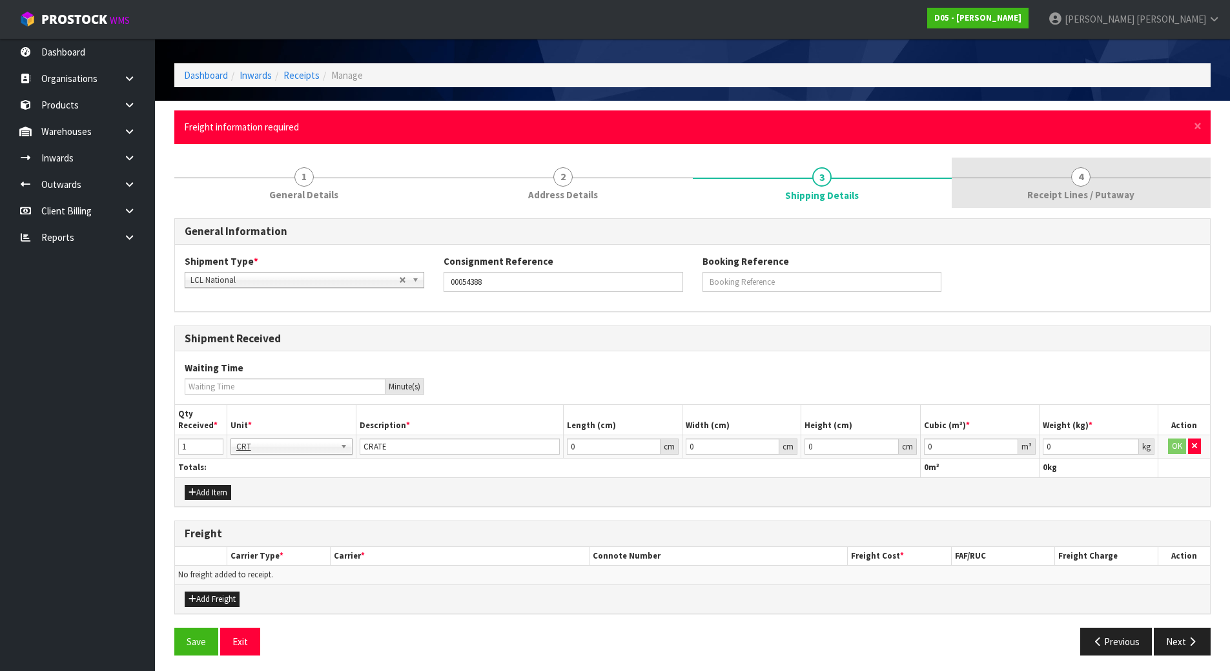
click at [1058, 174] on link "4 Receipt Lines / Putaway" at bounding box center [1080, 182] width 259 height 51
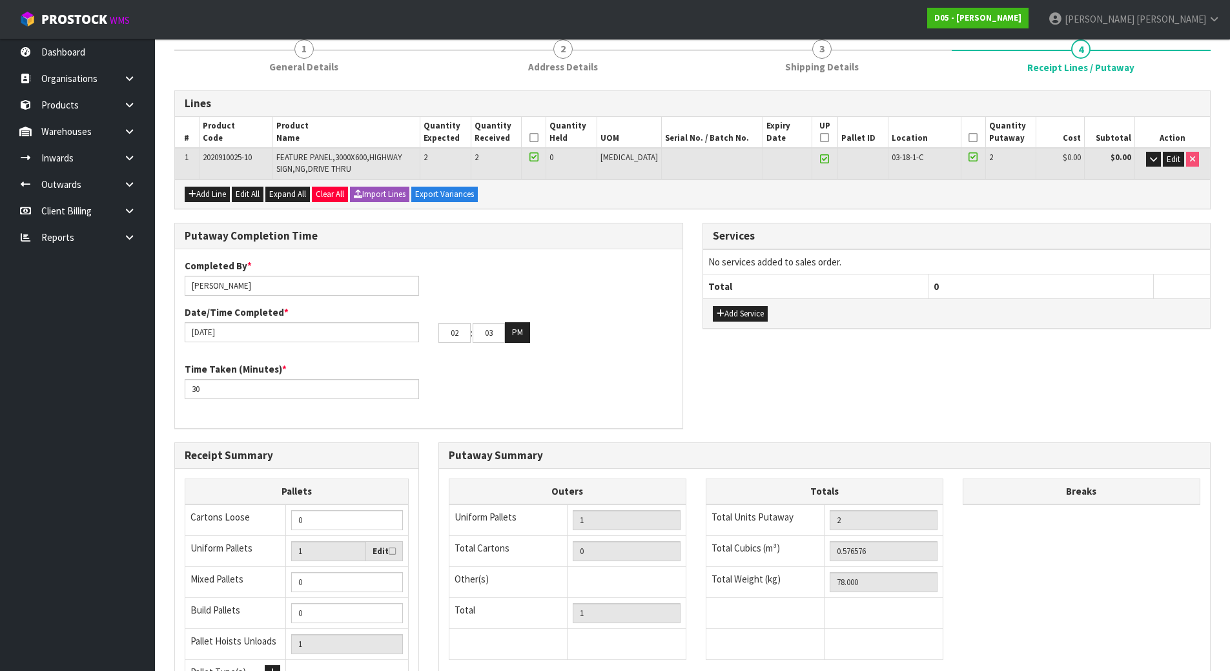
scroll to position [301, 0]
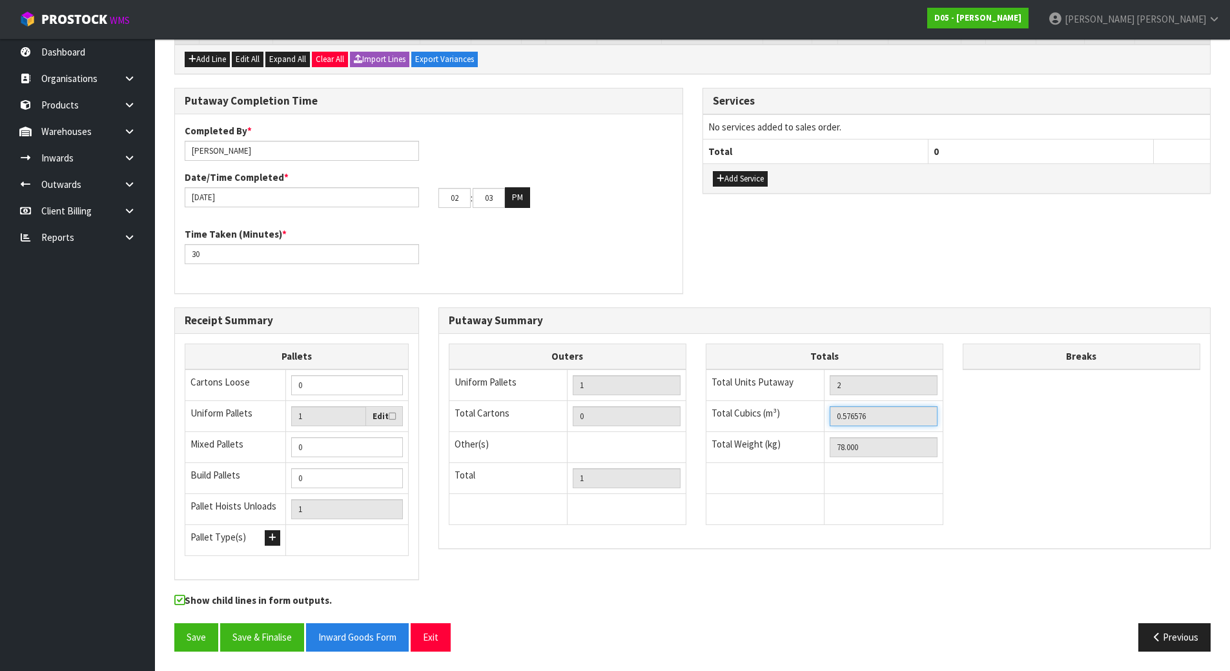
drag, startPoint x: 879, startPoint y: 418, endPoint x: 490, endPoint y: 378, distance: 391.3
click at [489, 384] on div "Outers Uniform Pallets 1 Total Cartons 0 Other(s) Bag x 0 Bar x 0 Basket x 0 Bi…" at bounding box center [824, 440] width 771 height 194
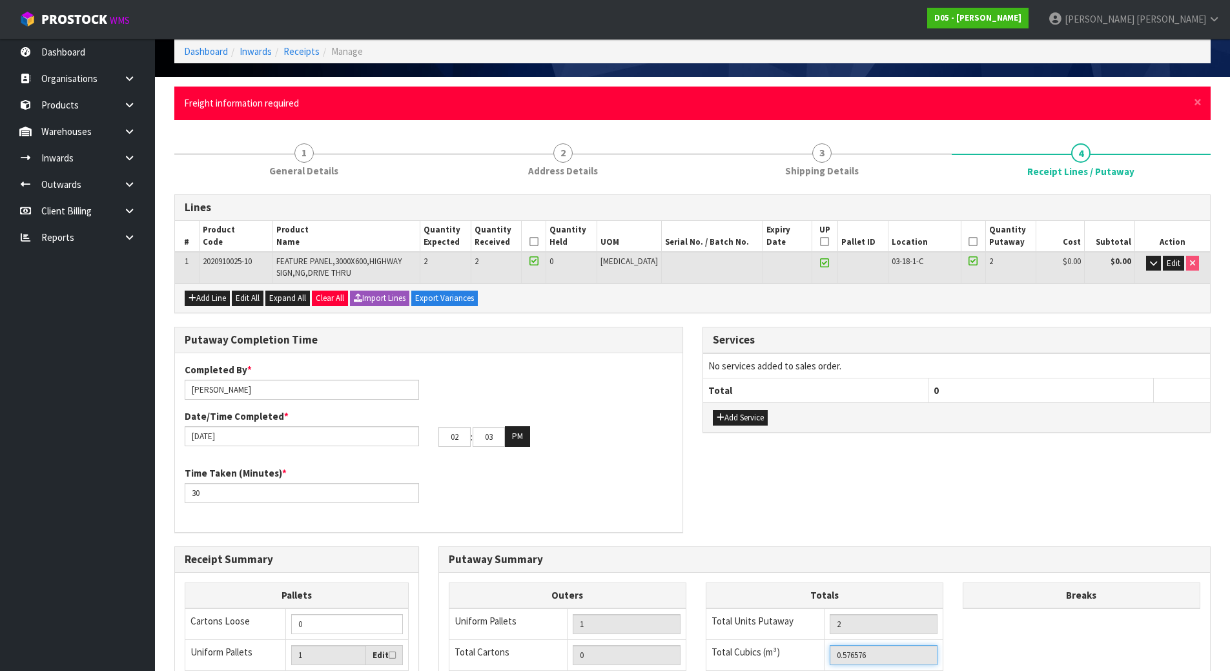
scroll to position [0, 0]
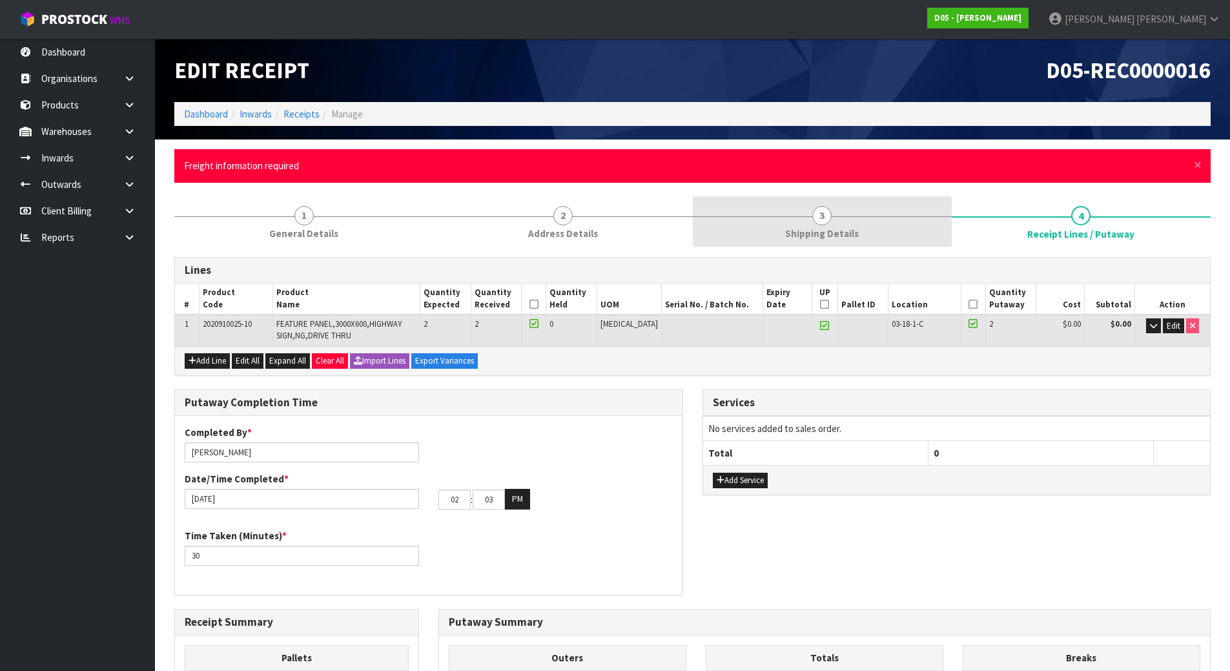
click at [809, 223] on link "3 Shipping Details" at bounding box center [822, 221] width 259 height 51
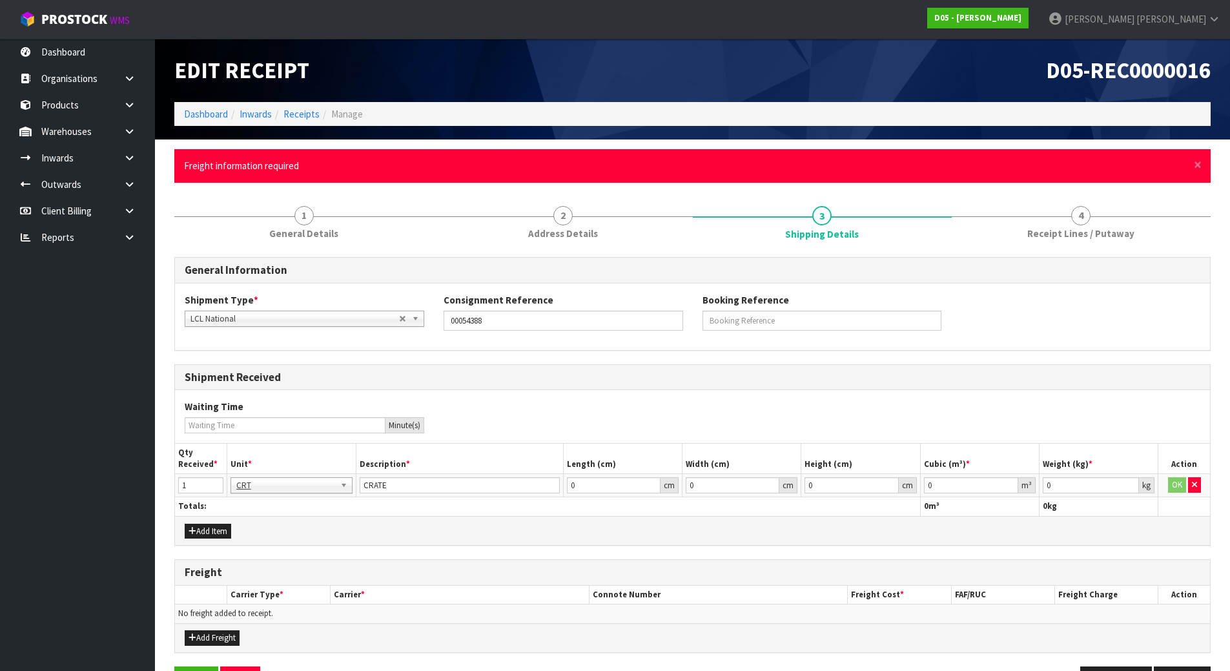
scroll to position [43, 0]
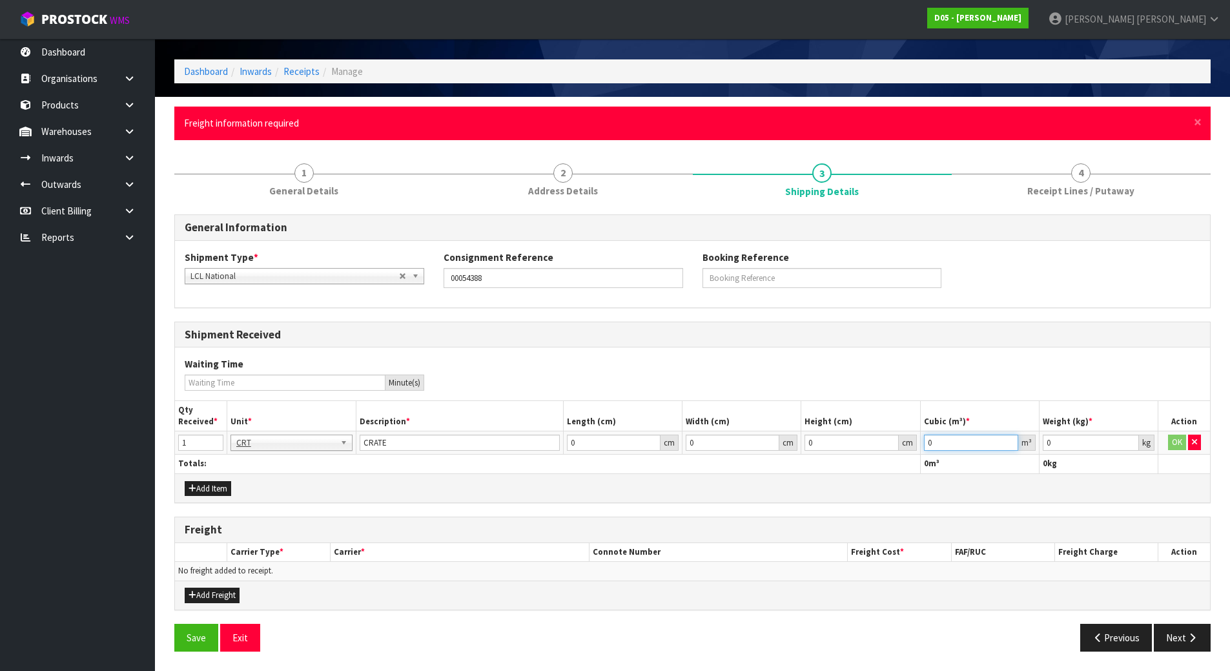
drag, startPoint x: 965, startPoint y: 440, endPoint x: 609, endPoint y: 399, distance: 358.0
click at [658, 405] on table "Qty Received * Unit * Description * Length (cm) Width (cm) Height (cm) Cubic (m…" at bounding box center [692, 437] width 1035 height 72
paste input ".576576"
type input "0.576576"
click at [1073, 148] on form "× Close Freight information required 1 General Details 2 Address Details 3 Ship…" at bounding box center [692, 383] width 1036 height 554
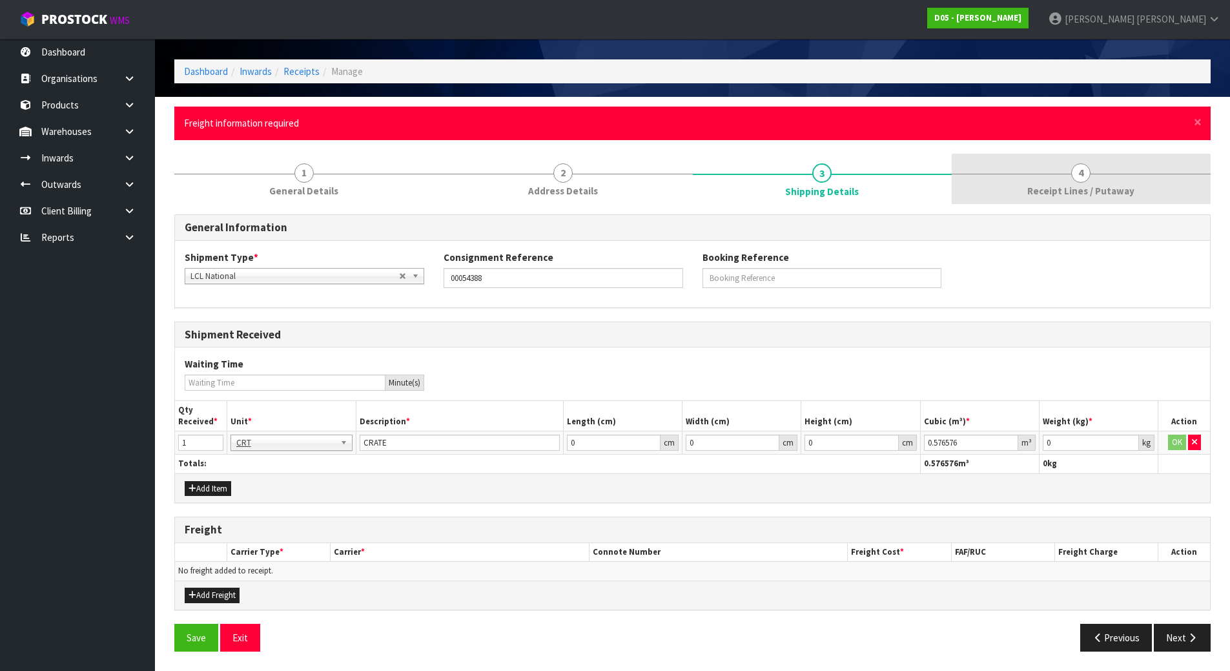
click at [1068, 161] on link "4 Receipt Lines / Putaway" at bounding box center [1080, 179] width 259 height 51
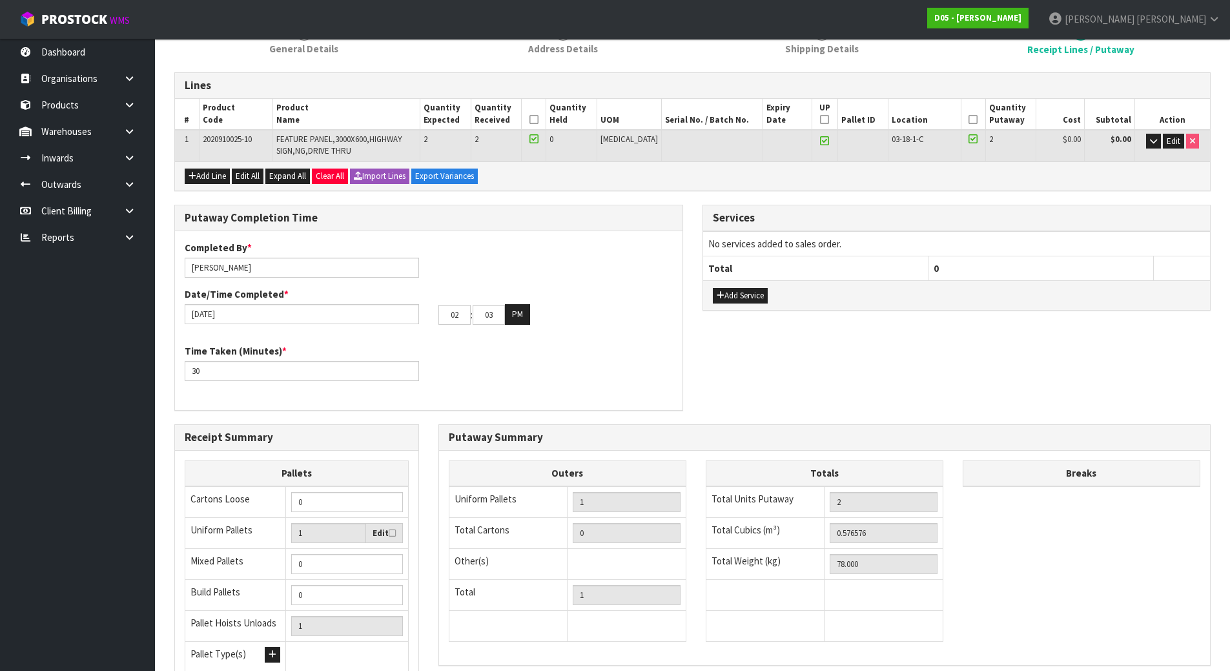
scroll to position [301, 0]
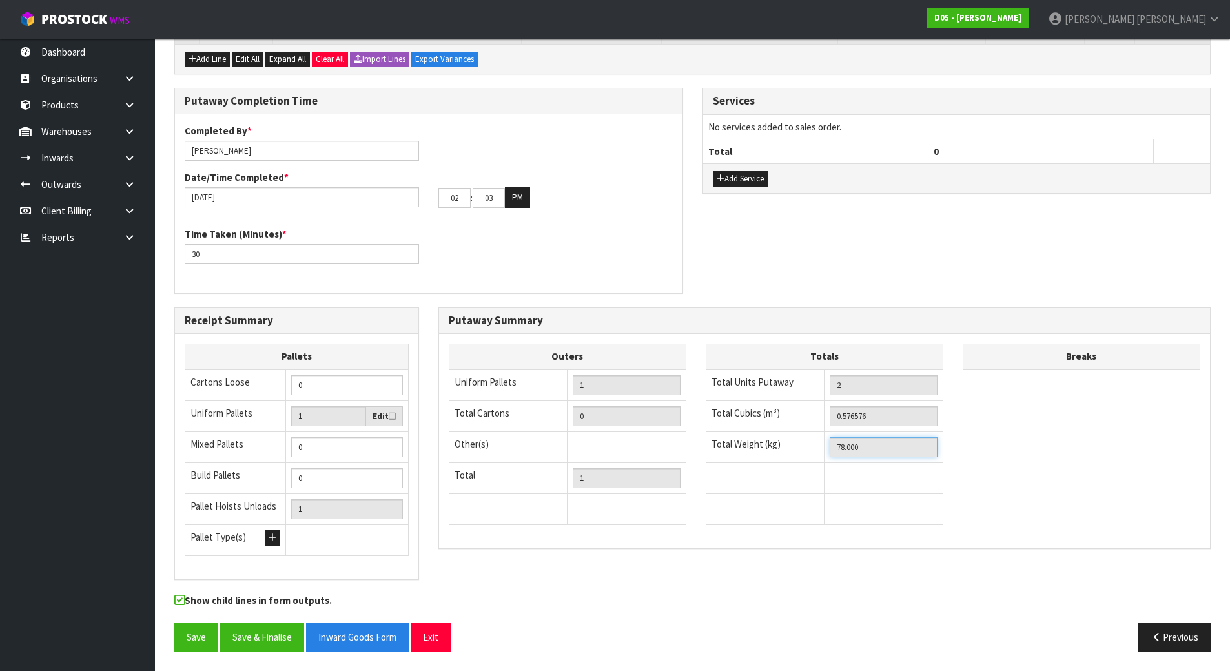
drag, startPoint x: 873, startPoint y: 456, endPoint x: 504, endPoint y: 401, distance: 373.2
click at [509, 401] on div "Outers Uniform Pallets 1 Total Cartons 0 Other(s) Bag x 0 Bar x 0 Basket x 0 Bi…" at bounding box center [824, 440] width 771 height 194
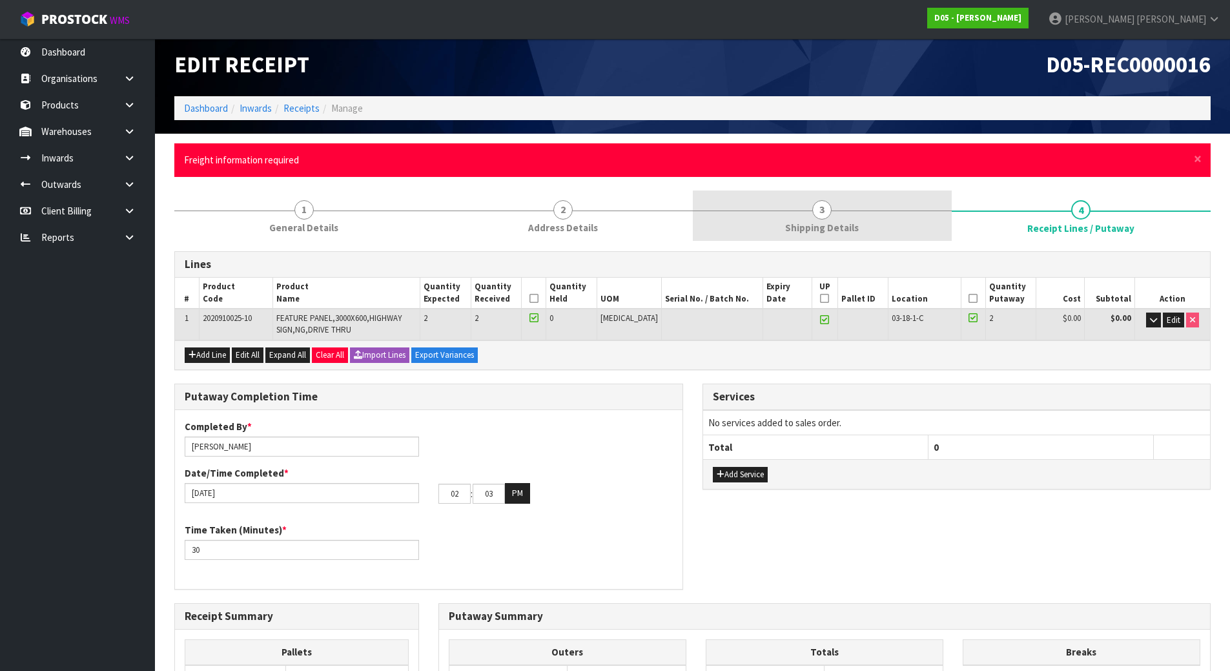
scroll to position [0, 0]
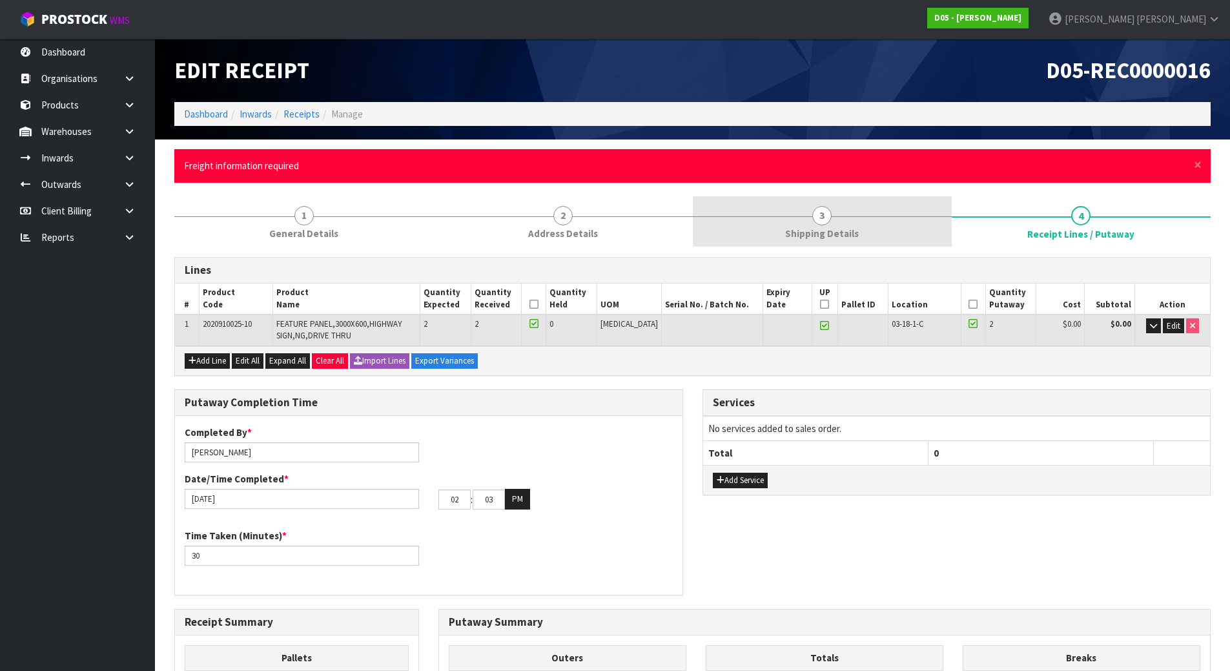
click at [787, 236] on span "Shipping Details" at bounding box center [822, 234] width 74 height 14
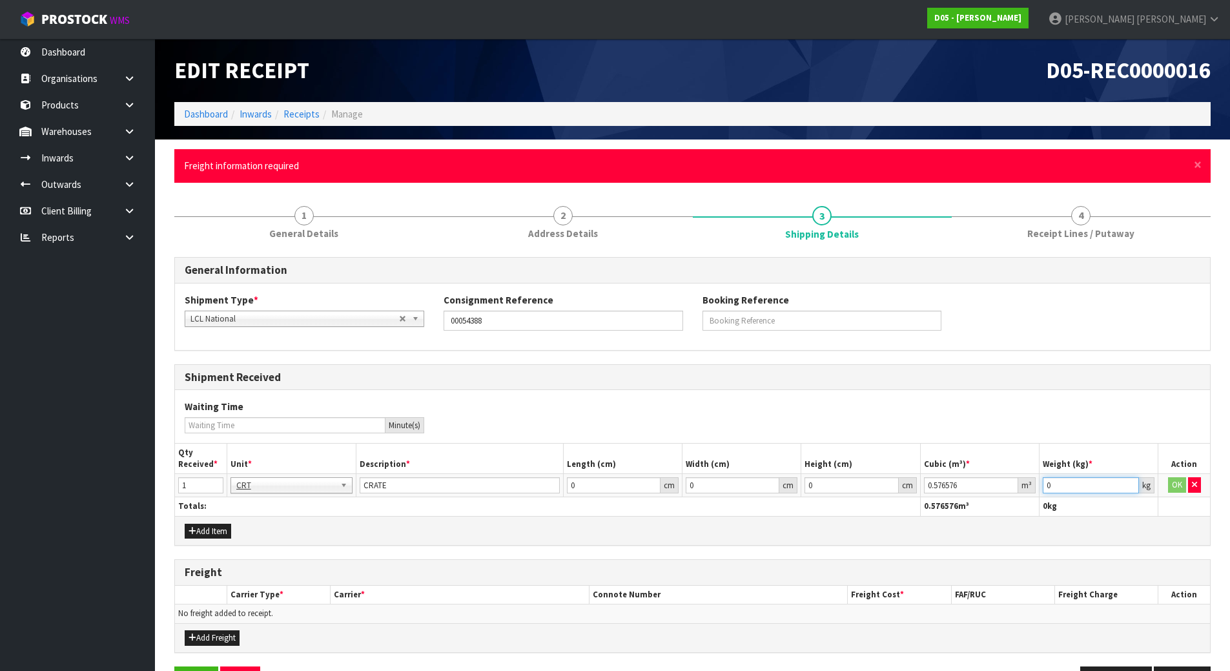
drag, startPoint x: 1073, startPoint y: 483, endPoint x: 931, endPoint y: 483, distance: 141.3
click at [960, 483] on tr "1 BAG BAR BSK BIN BTL BOX BDL CAB CGE CTN CSE COI CRA CRT CBE CYL DRM JAR MTR P…" at bounding box center [692, 485] width 1035 height 23
paste input "78"
type input "78"
click at [1173, 490] on button "OK" at bounding box center [1177, 484] width 18 height 15
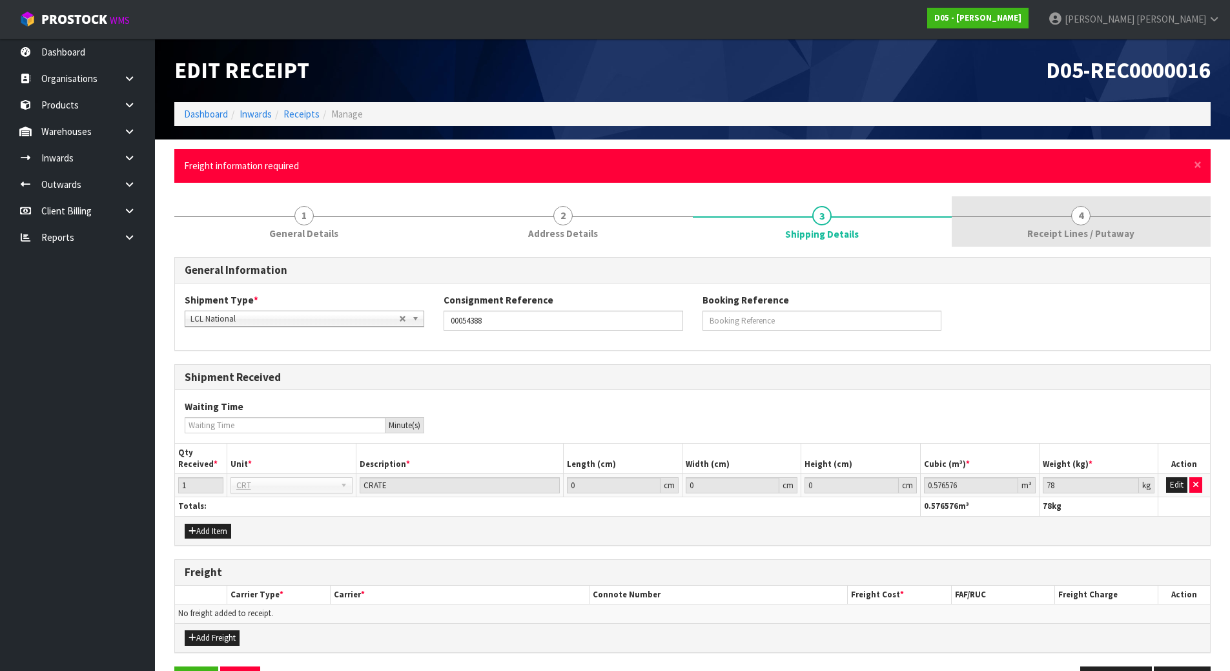
click at [1030, 235] on span "Receipt Lines / Putaway" at bounding box center [1080, 234] width 107 height 14
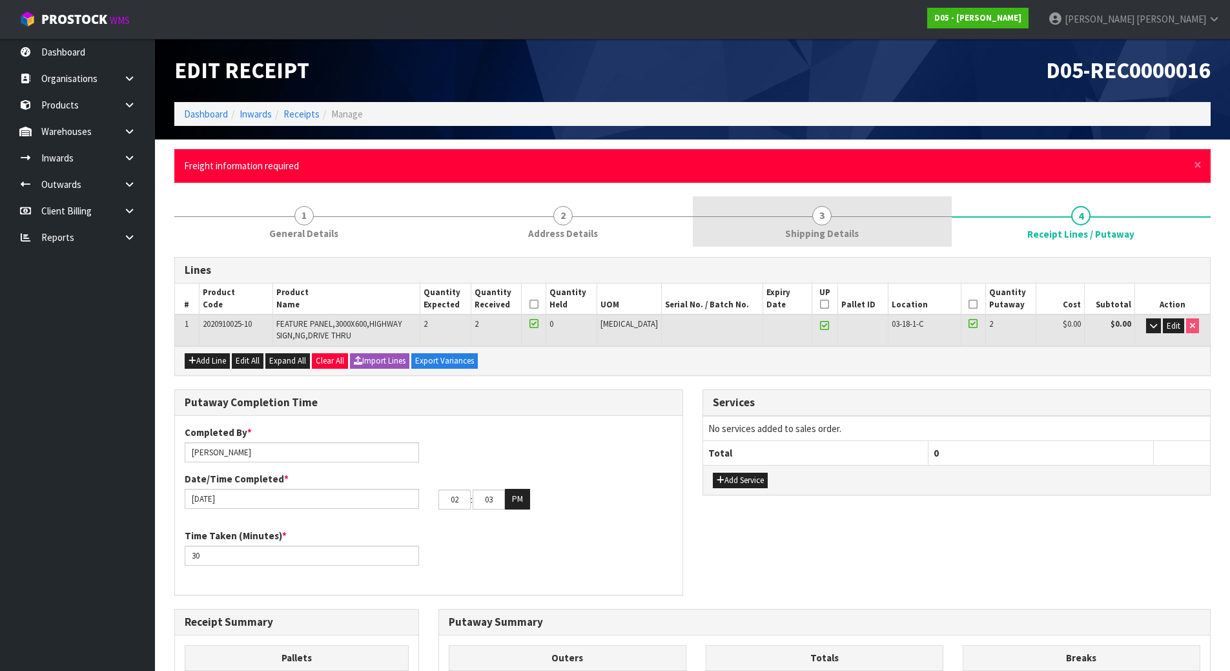
click at [818, 245] on link "3 Shipping Details" at bounding box center [822, 221] width 259 height 51
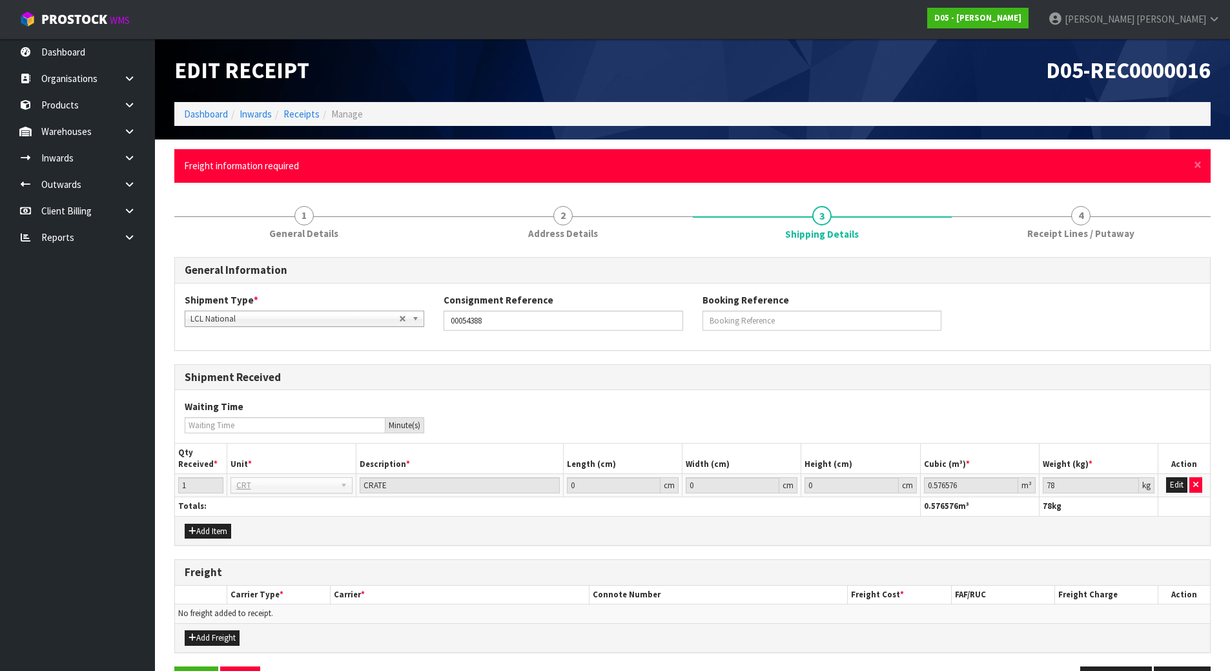
click at [699, 413] on div "Waiting Time Minute(s)" at bounding box center [692, 416] width 1035 height 33
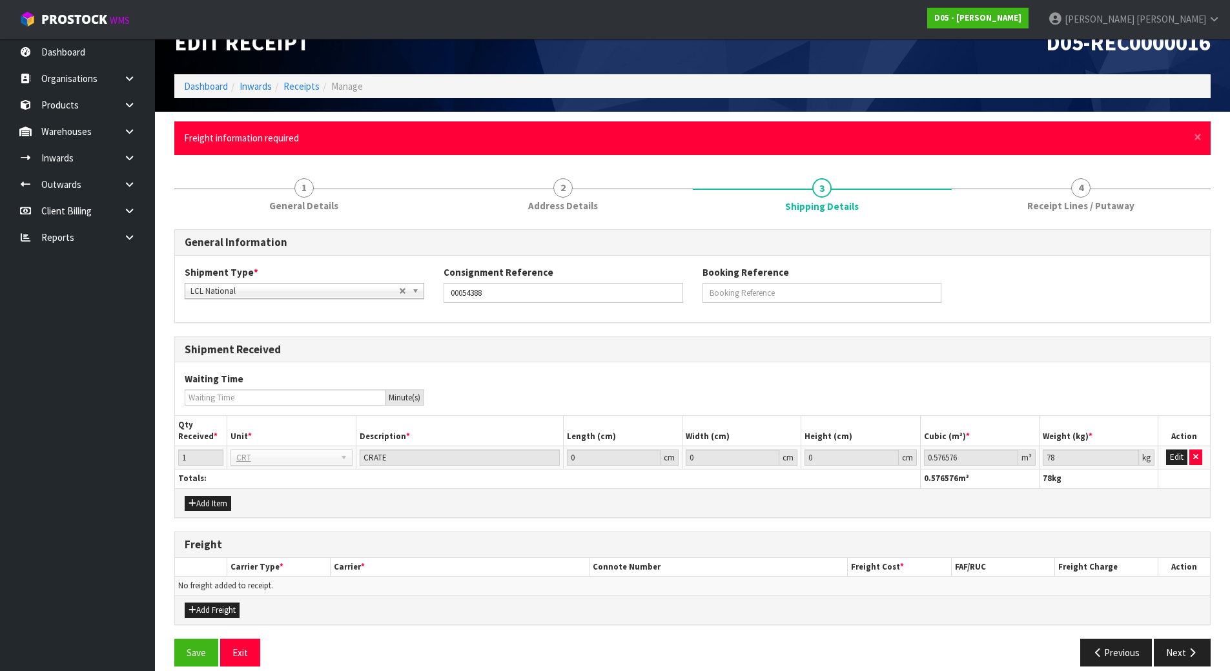
scroll to position [43, 0]
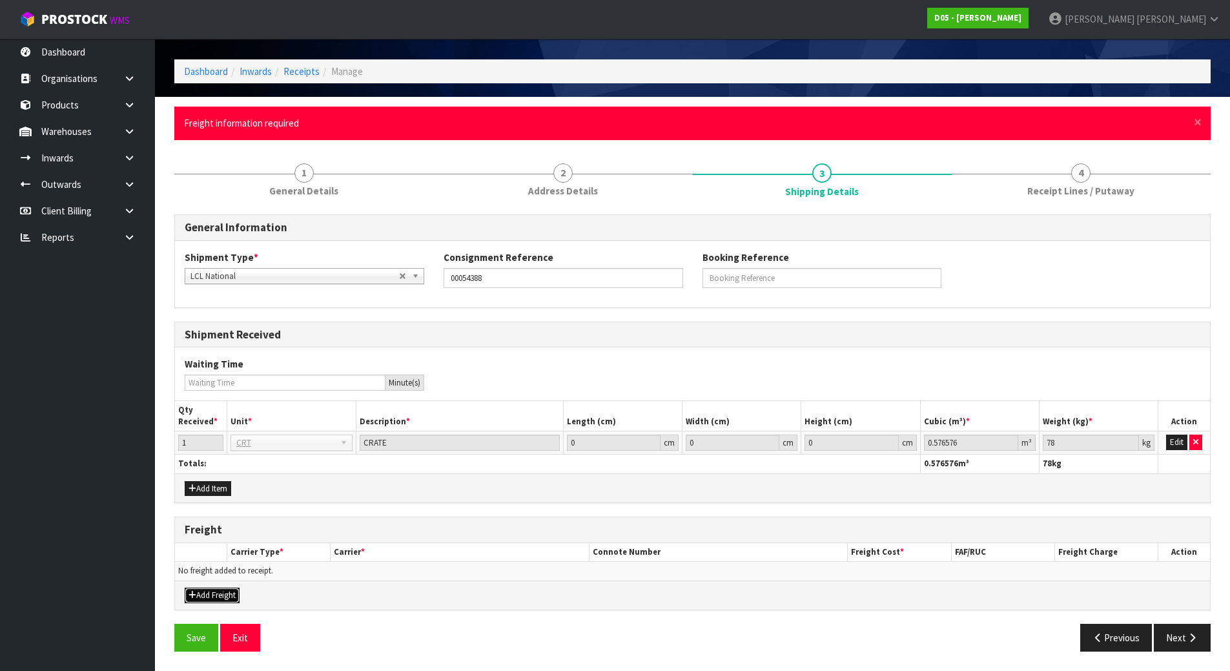
click at [203, 590] on button "Add Freight" at bounding box center [212, 594] width 55 height 15
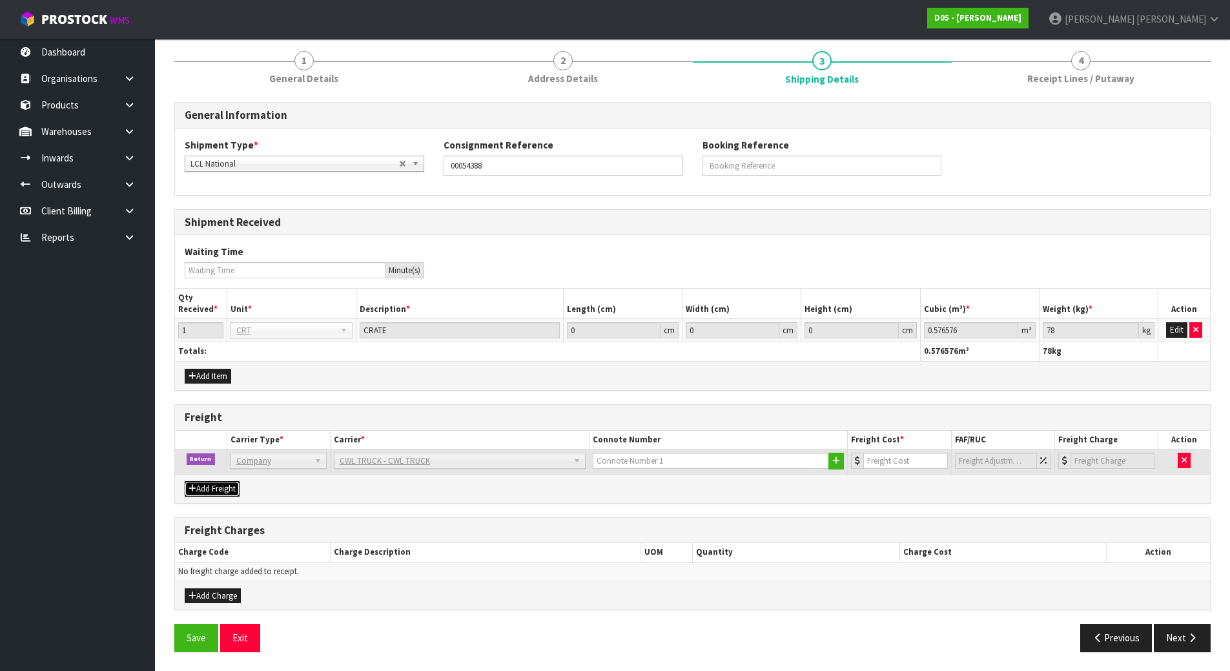
scroll to position [156, 0]
click at [692, 477] on div "Add Freight" at bounding box center [692, 487] width 1035 height 29
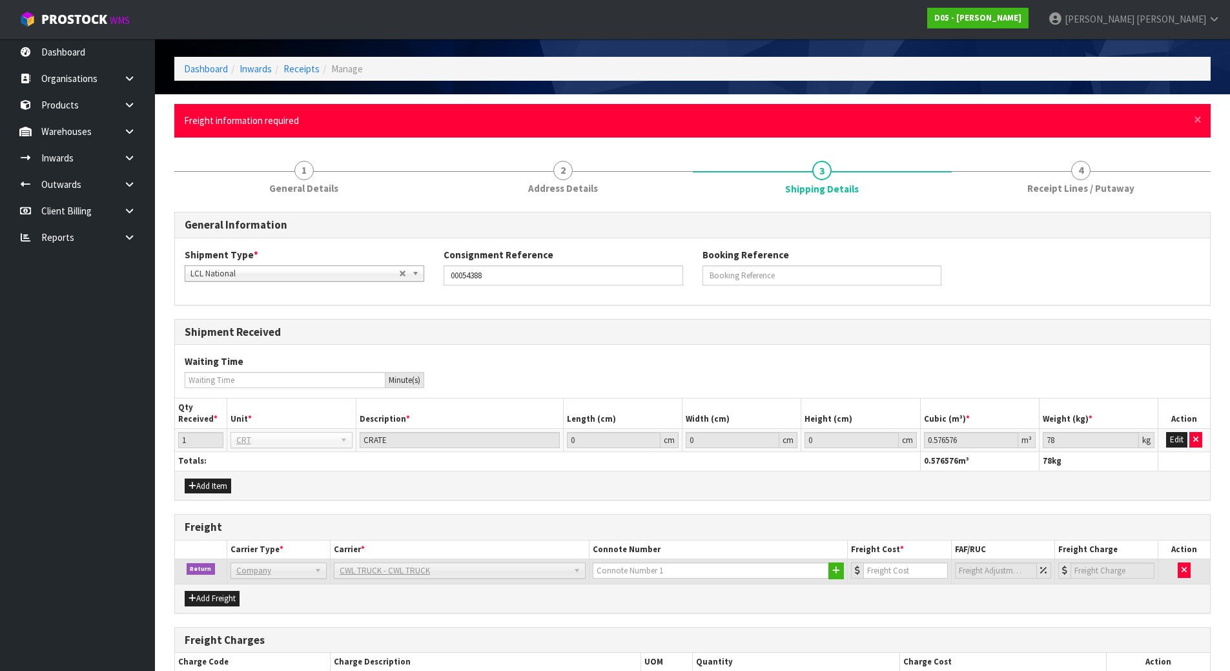
scroll to position [65, 0]
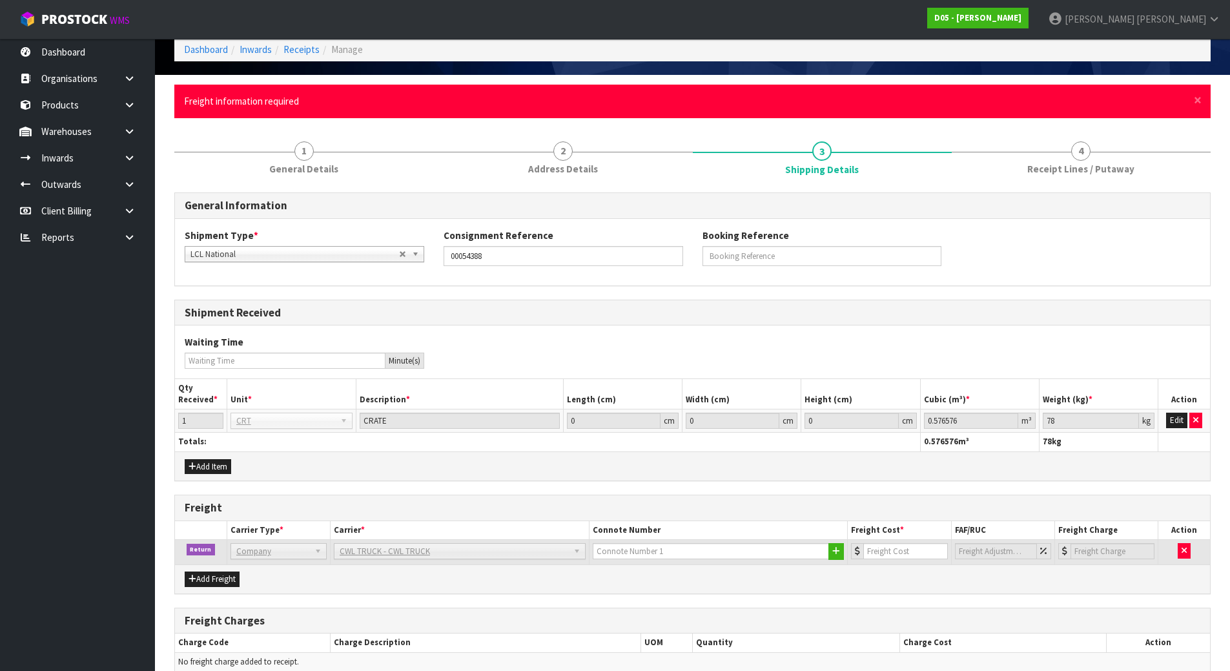
click at [1025, 390] on th "Cubic (m³) *" at bounding box center [979, 394] width 119 height 30
click at [946, 503] on h3 "Freight" at bounding box center [692, 507] width 1015 height 12
click at [1182, 553] on icon "button" at bounding box center [1183, 550] width 5 height 8
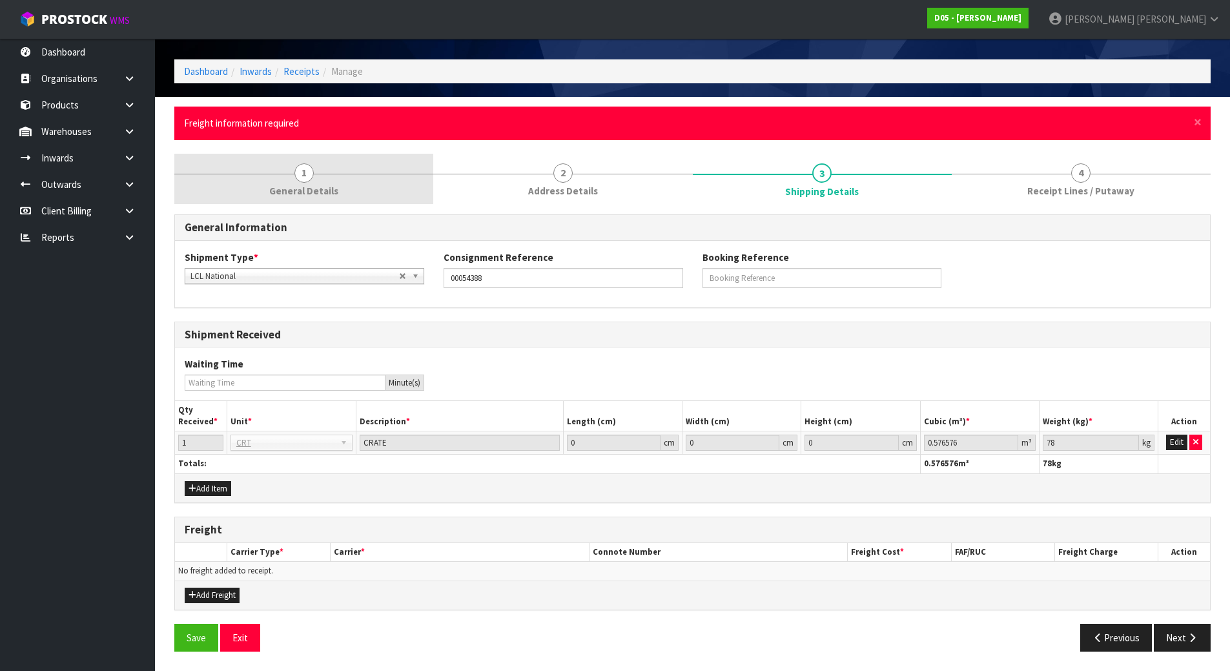
click at [370, 196] on link "1 General Details" at bounding box center [303, 179] width 259 height 51
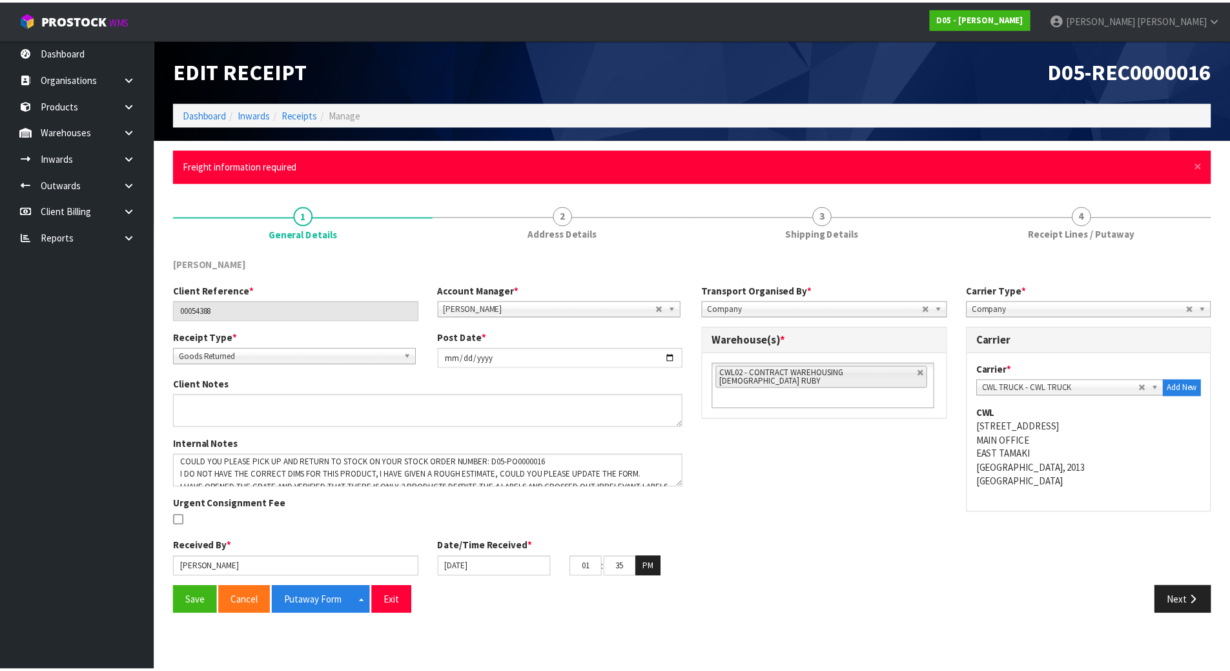
scroll to position [0, 0]
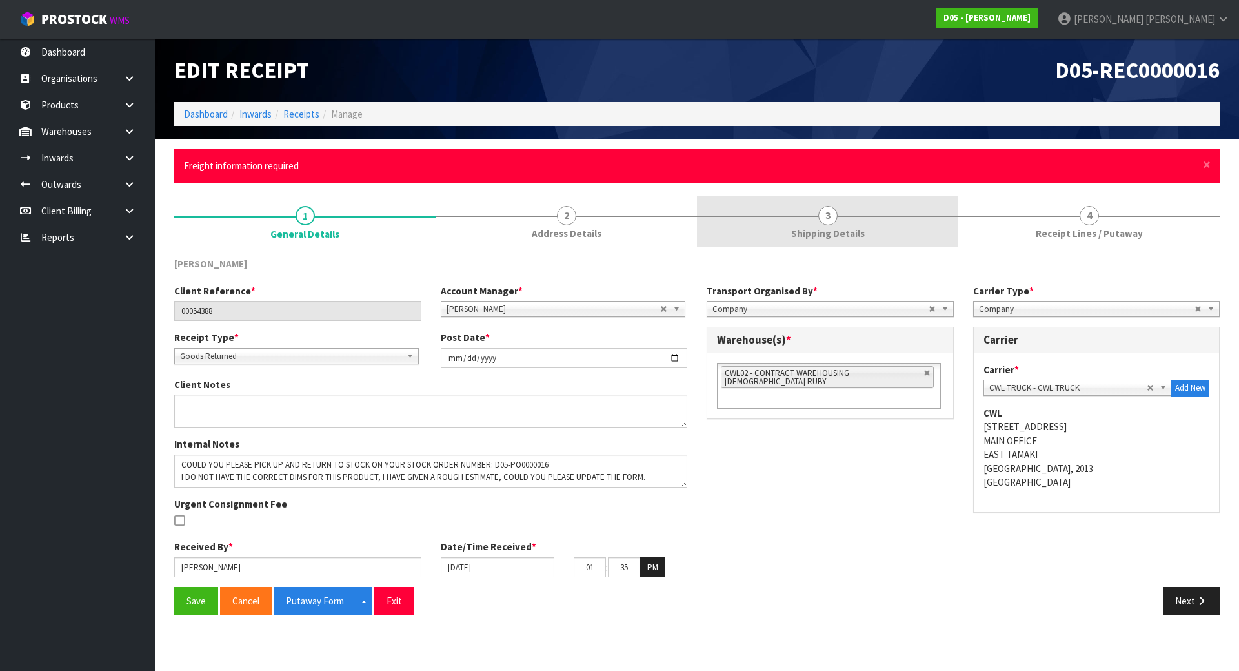
click at [820, 233] on span "Shipping Details" at bounding box center [828, 234] width 74 height 14
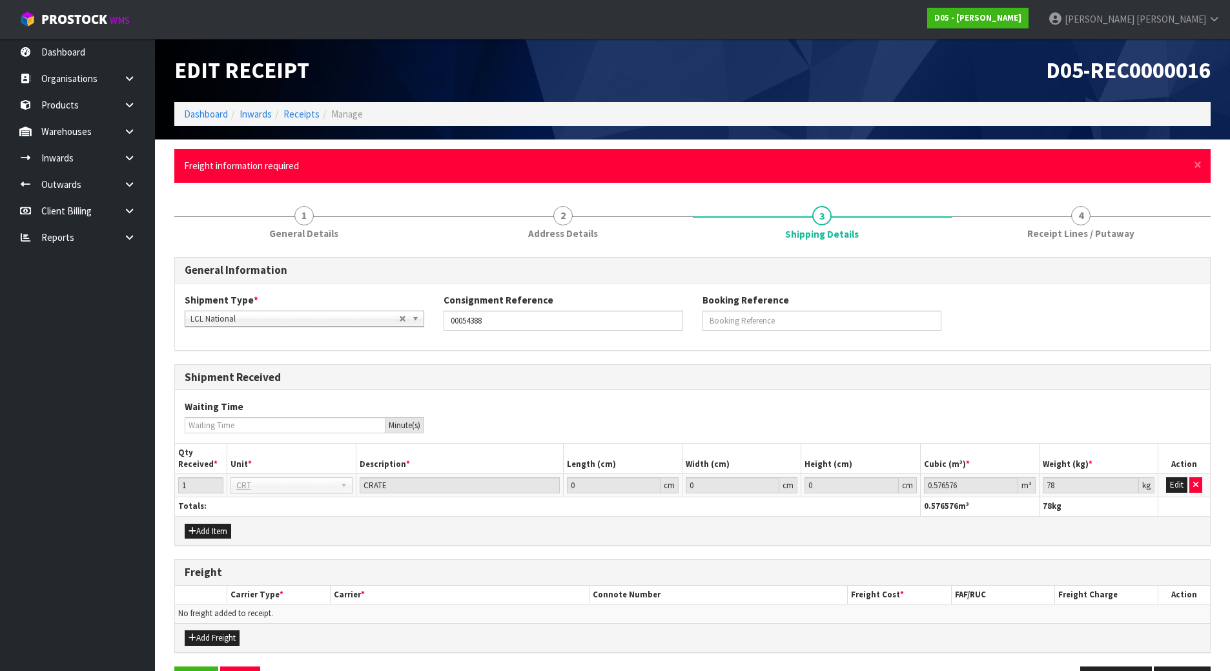
scroll to position [43, 0]
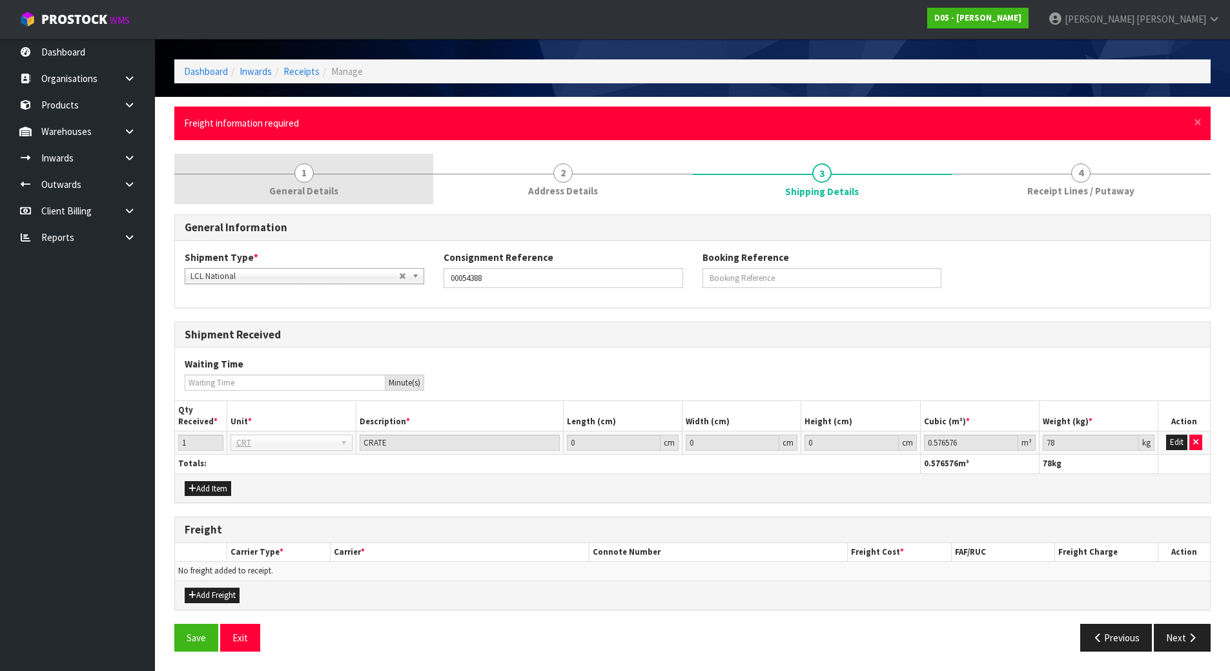
click at [411, 176] on link "1 General Details" at bounding box center [303, 179] width 259 height 51
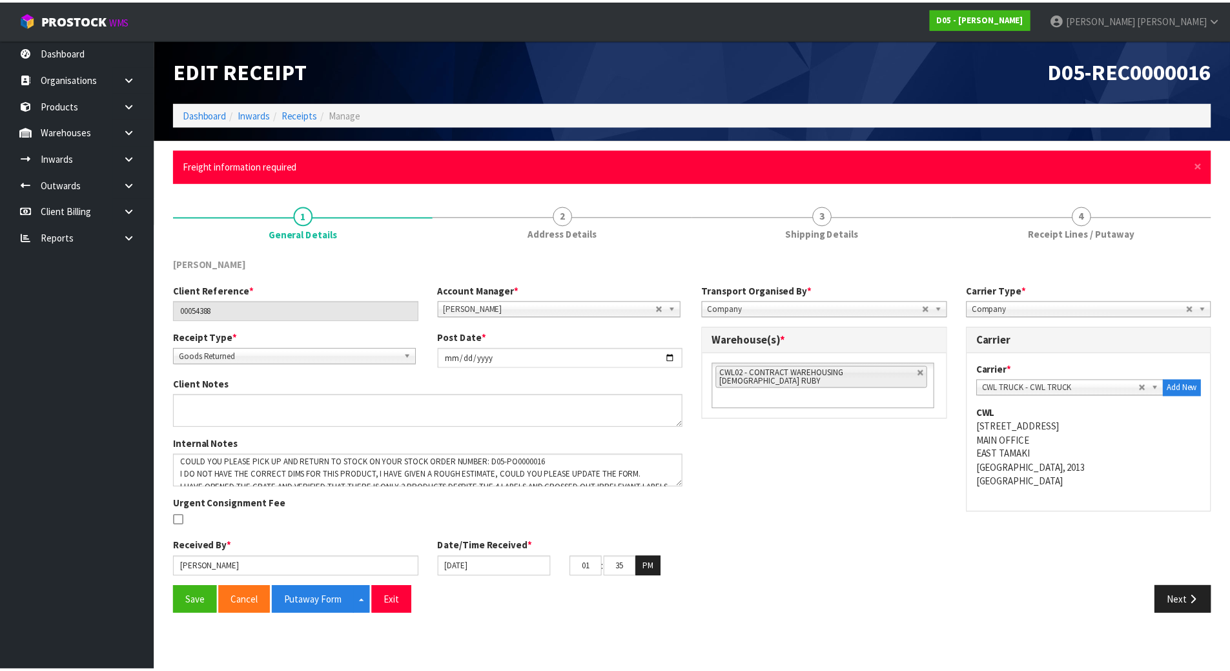
scroll to position [0, 0]
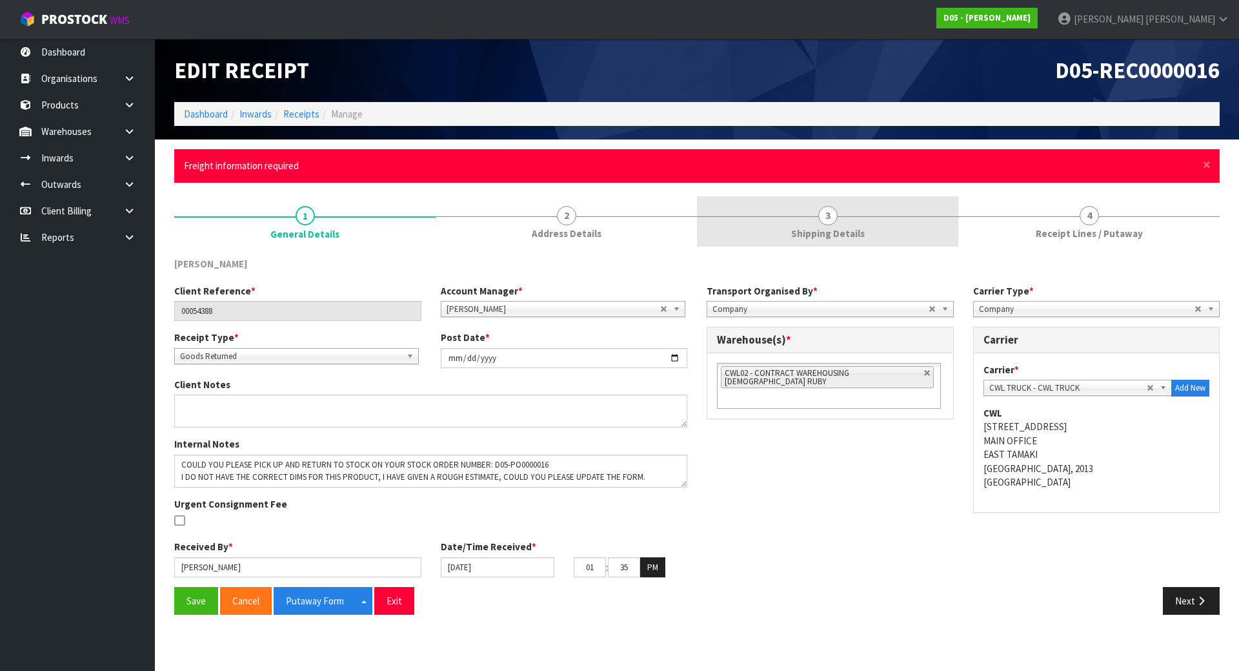
click at [829, 228] on span "Shipping Details" at bounding box center [828, 234] width 74 height 14
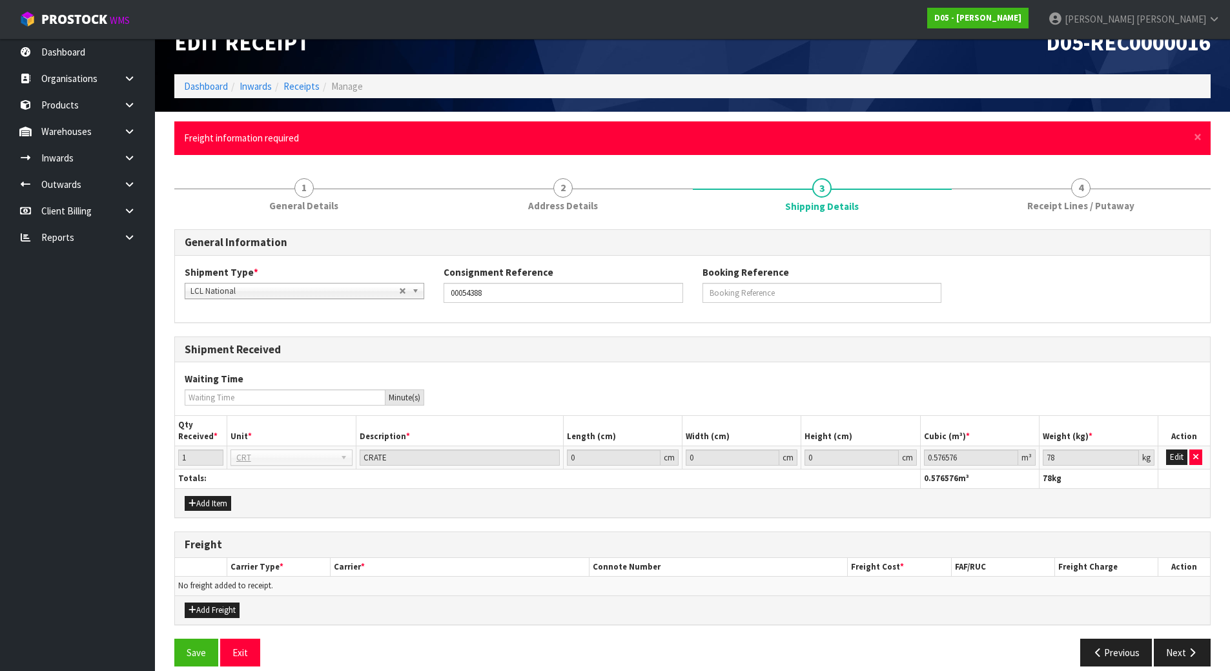
scroll to position [43, 0]
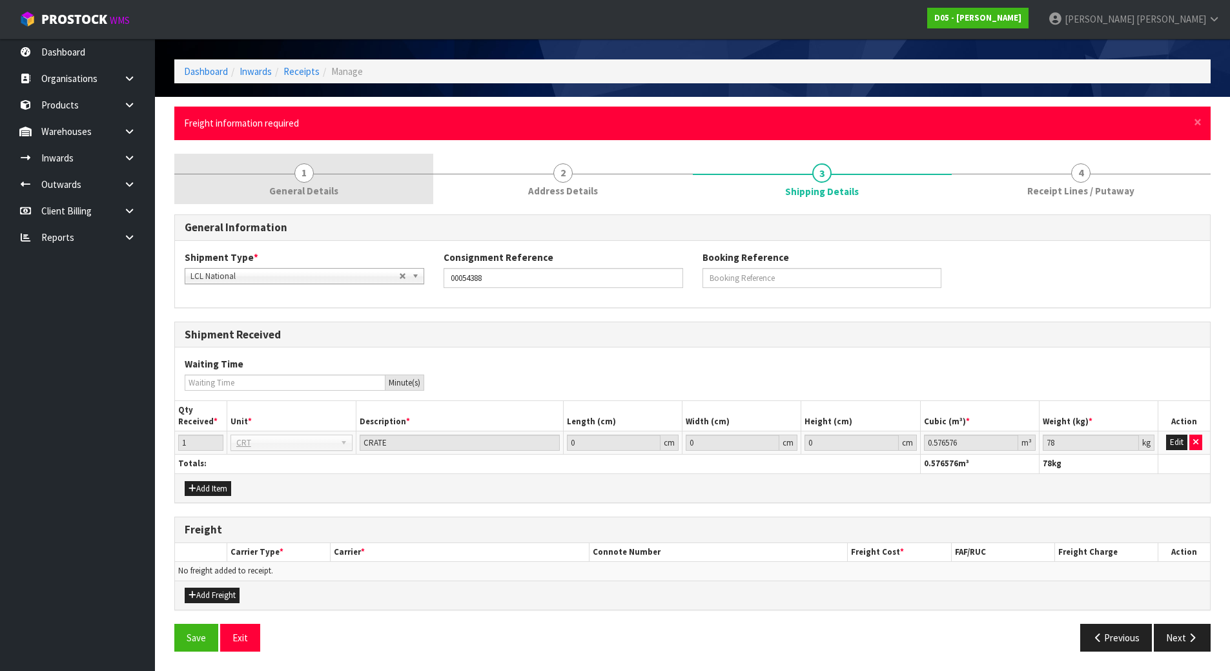
click at [329, 196] on span "General Details" at bounding box center [303, 191] width 69 height 14
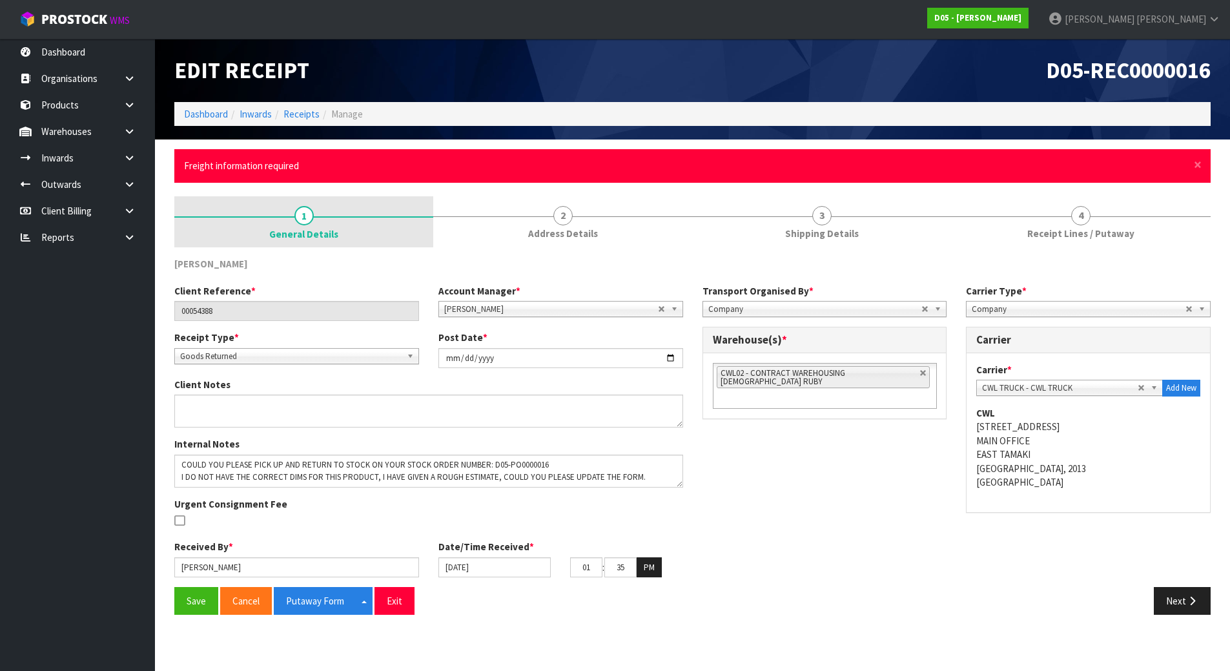
scroll to position [0, 0]
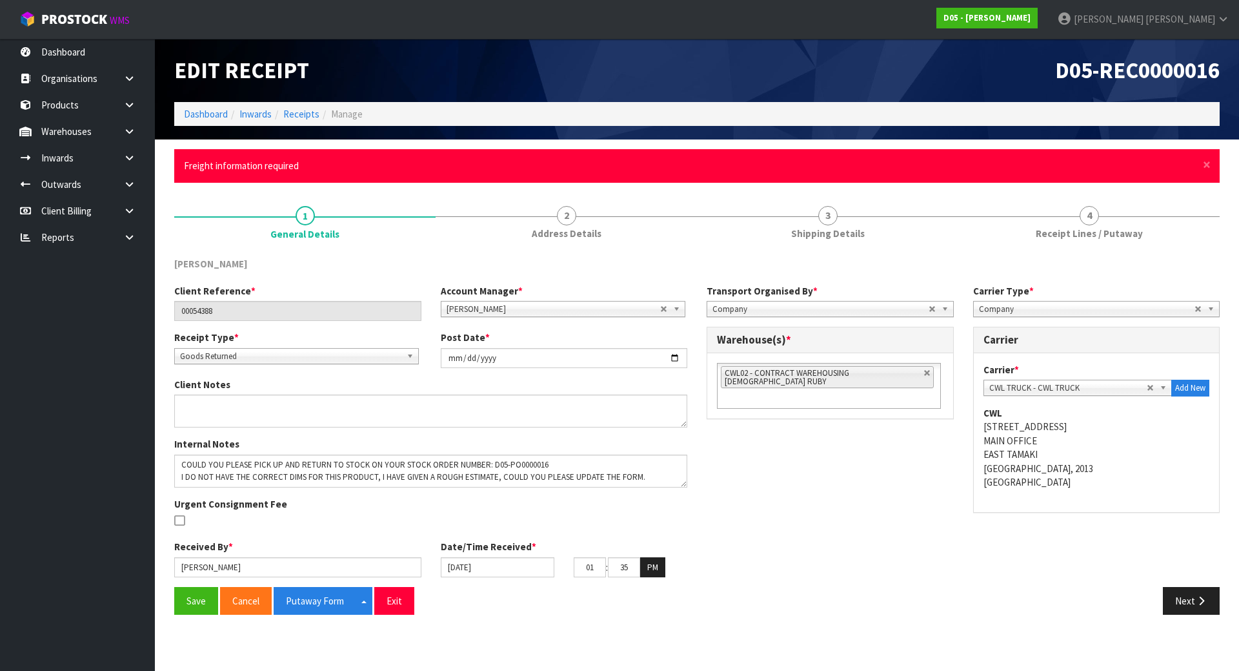
click at [403, 267] on div "[PERSON_NAME]" at bounding box center [298, 265] width 267 height 17
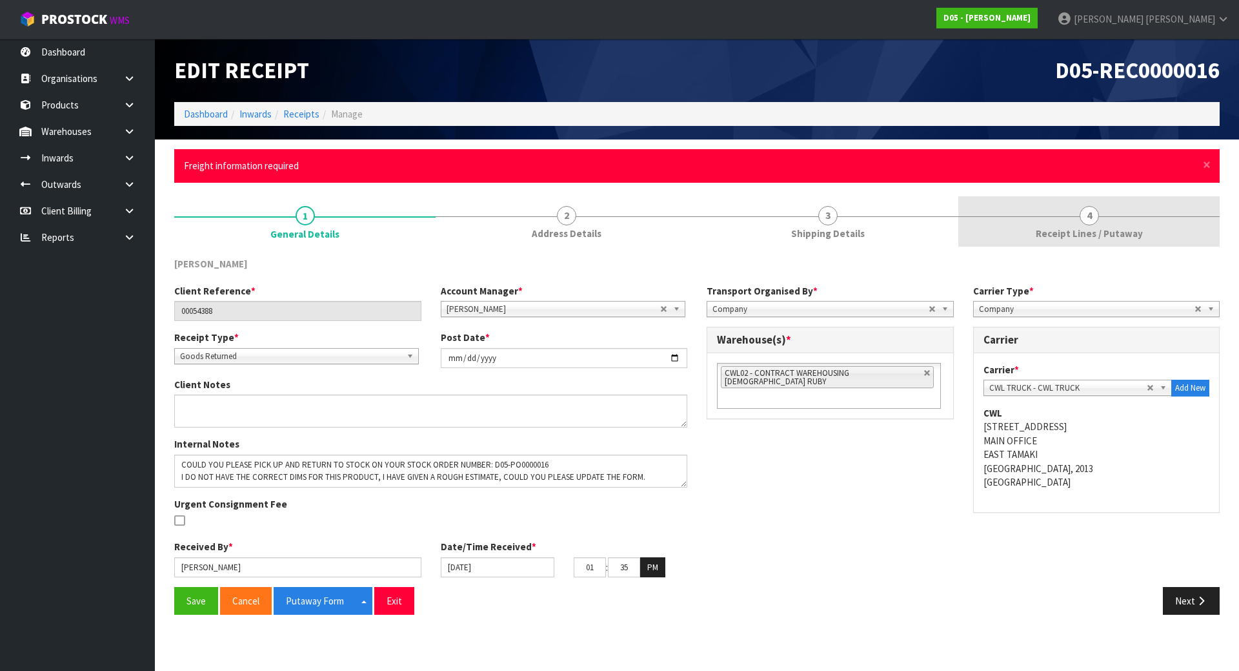
click at [1073, 219] on link "4 Receipt Lines / Putaway" at bounding box center [1088, 221] width 261 height 51
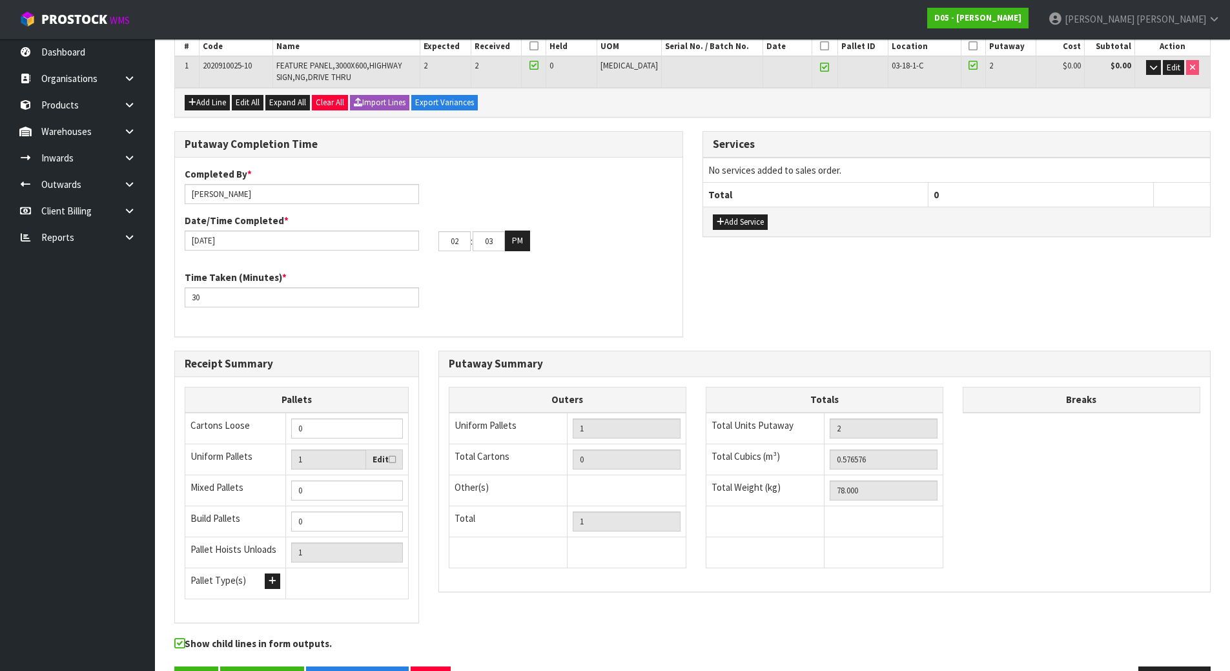
scroll to position [301, 0]
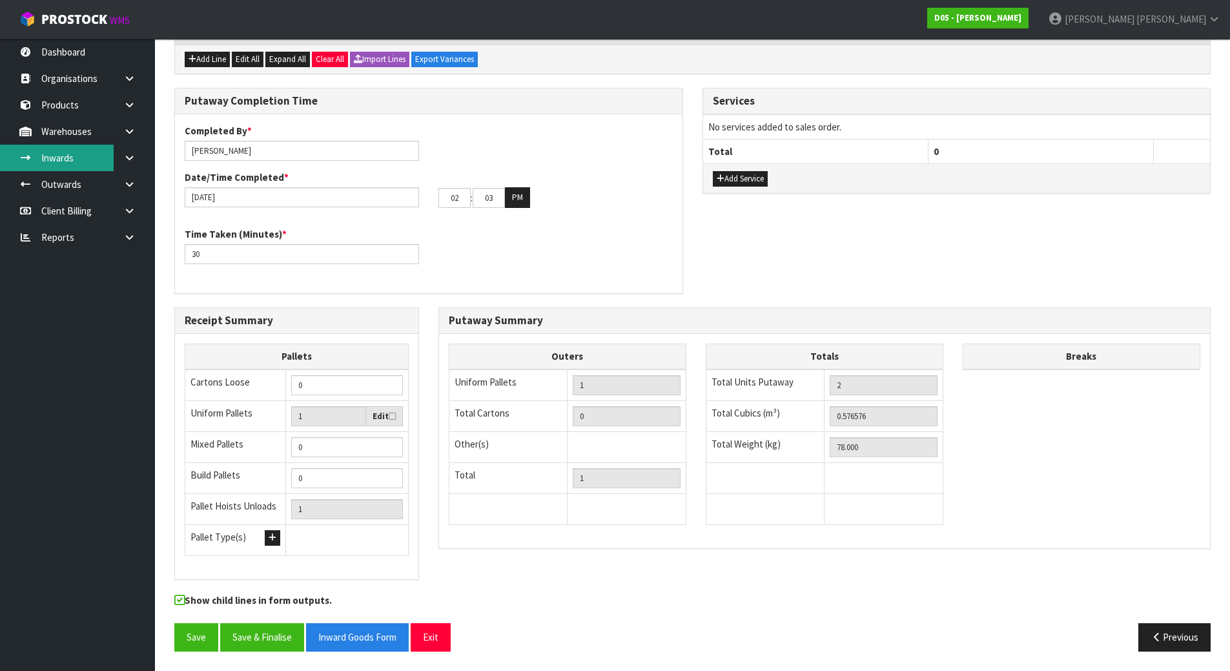
click at [101, 155] on link "Inwards" at bounding box center [77, 158] width 155 height 26
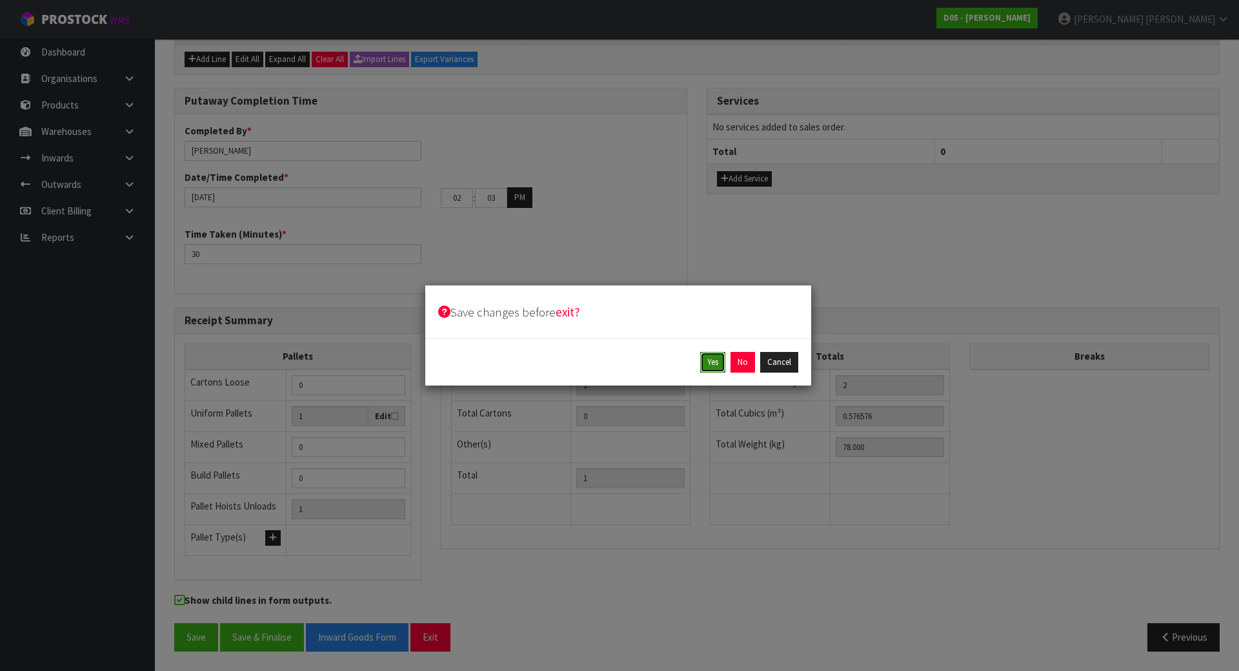
click at [720, 357] on button "Yes" at bounding box center [712, 362] width 25 height 21
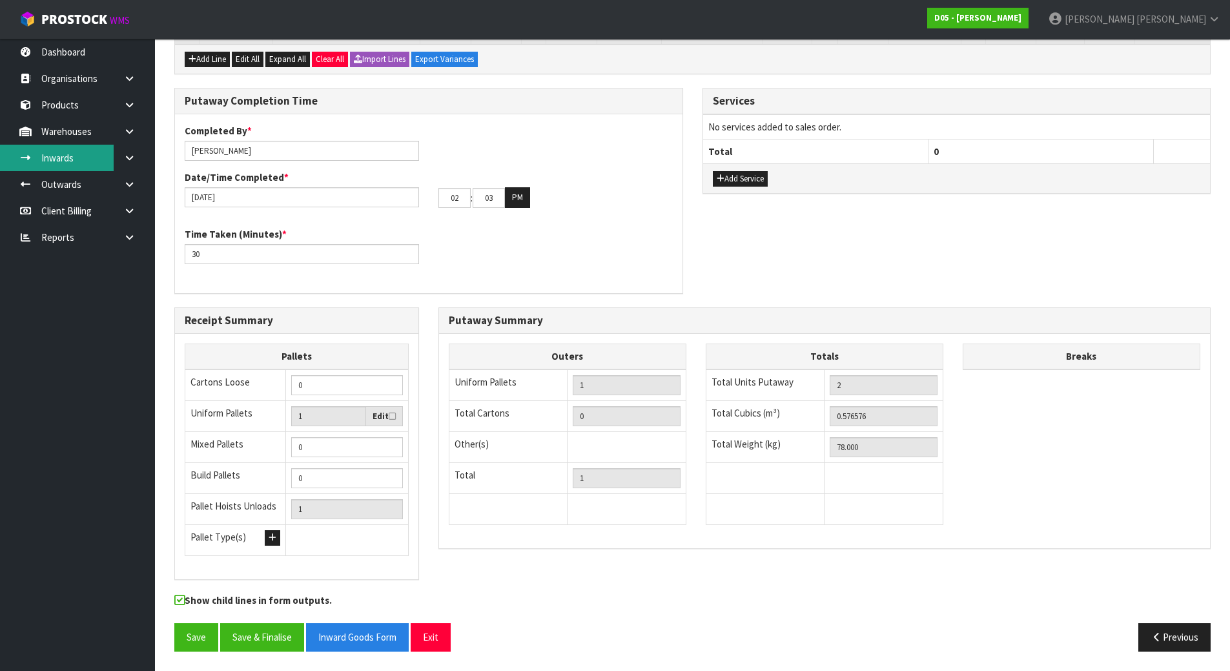
scroll to position [0, 0]
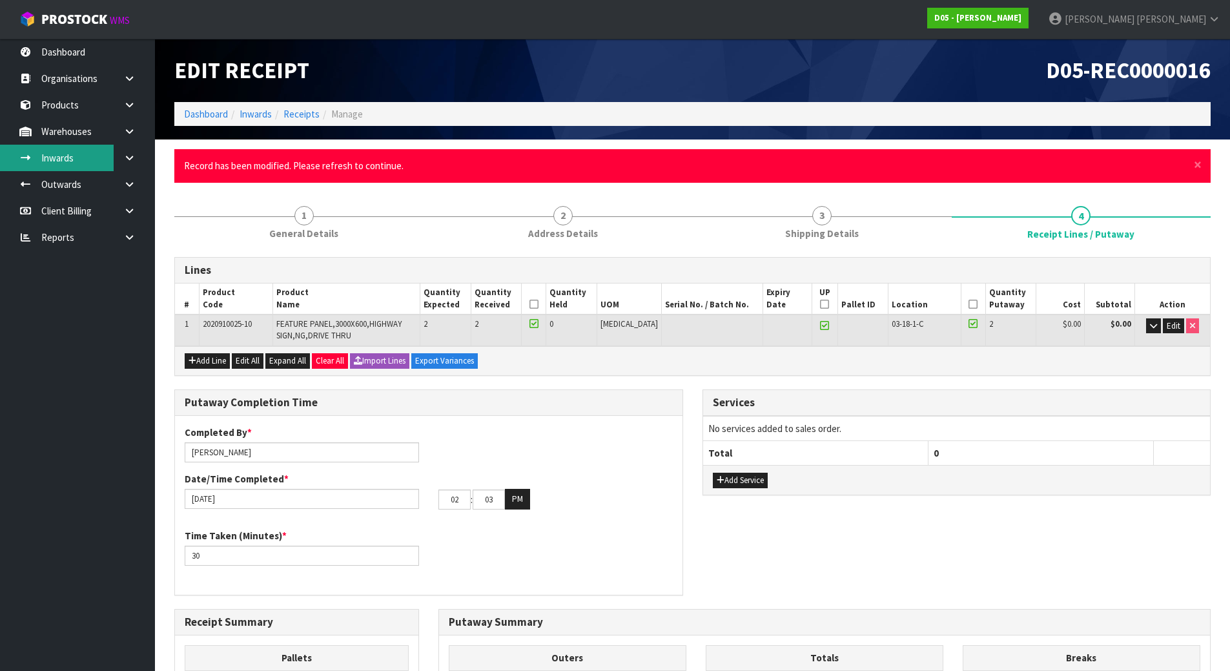
click at [92, 162] on link "Inwards" at bounding box center [77, 158] width 155 height 26
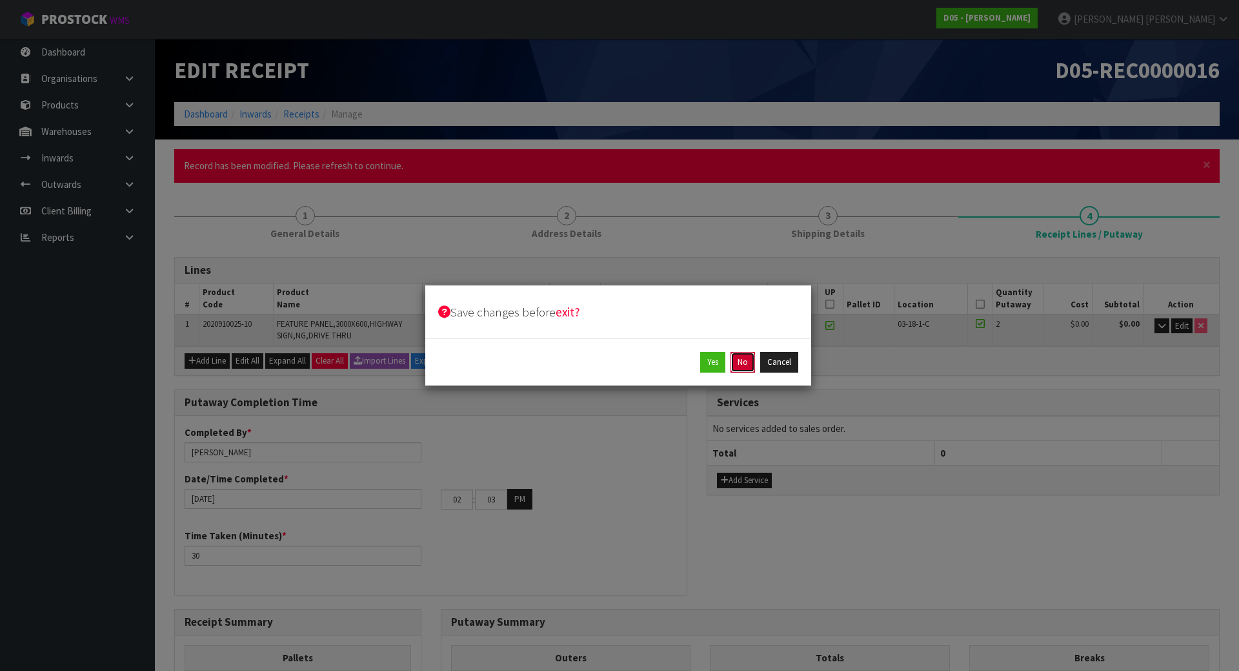
click at [745, 358] on button "No" at bounding box center [743, 362] width 25 height 21
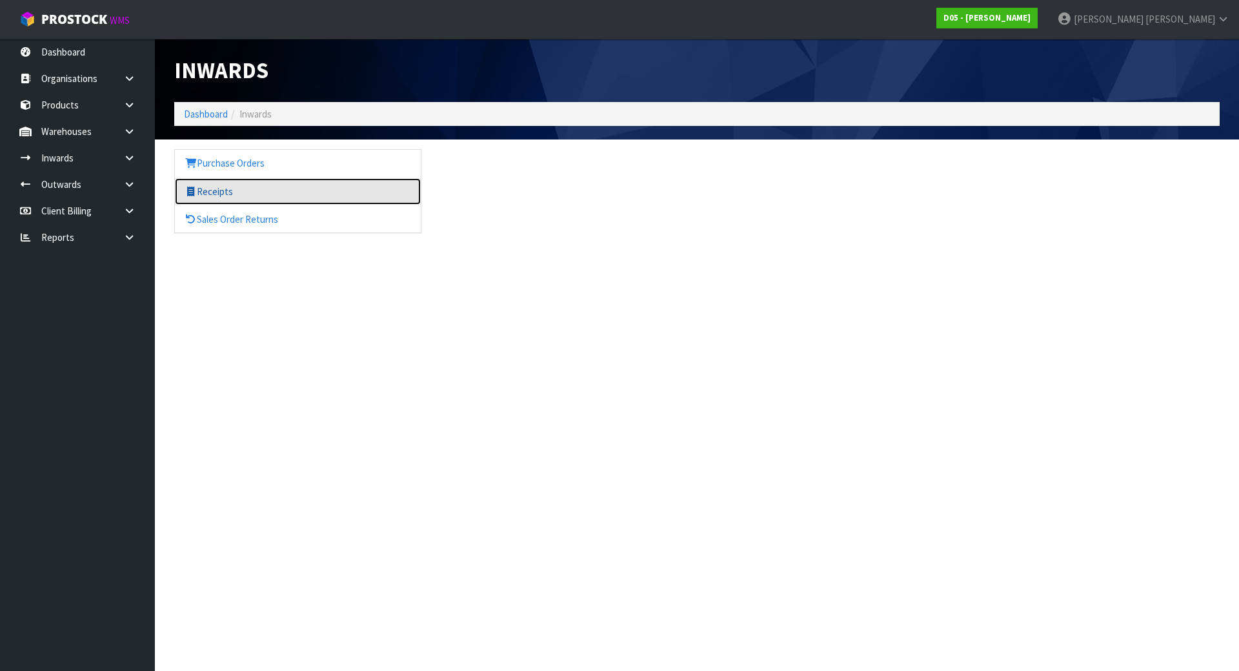
click at [264, 194] on link "Receipts" at bounding box center [298, 191] width 246 height 26
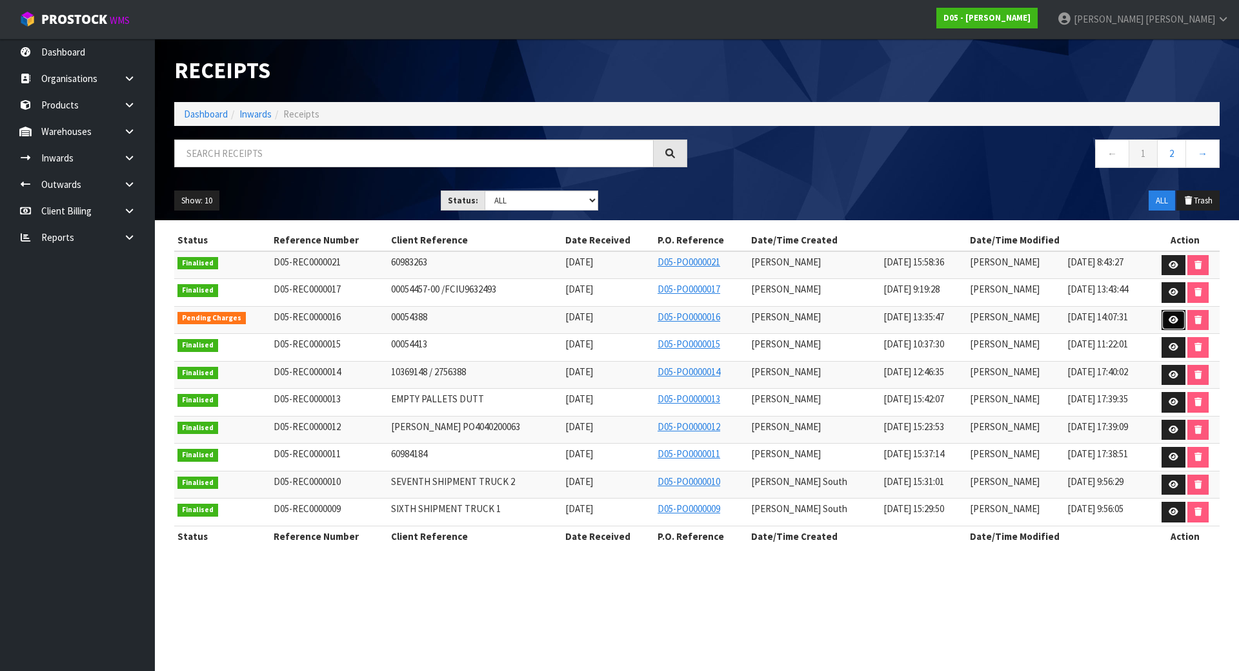
click at [1166, 322] on link at bounding box center [1174, 320] width 24 height 21
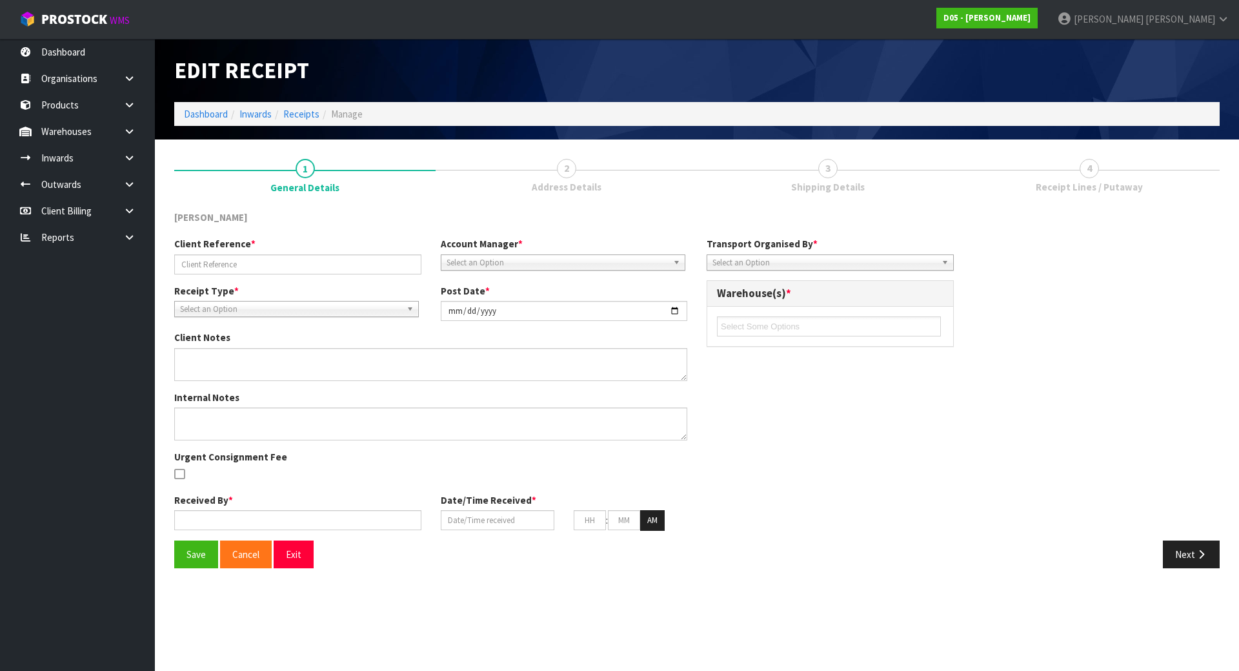
type input "00054388"
type input "[DATE]"
type textarea "COULD YOU PLEASE PICK UP AND RETURN TO STOCK ON YOUR STOCK ORDER NUMBER: D05-PO…"
type input "[PERSON_NAME]"
type input "[DATE]"
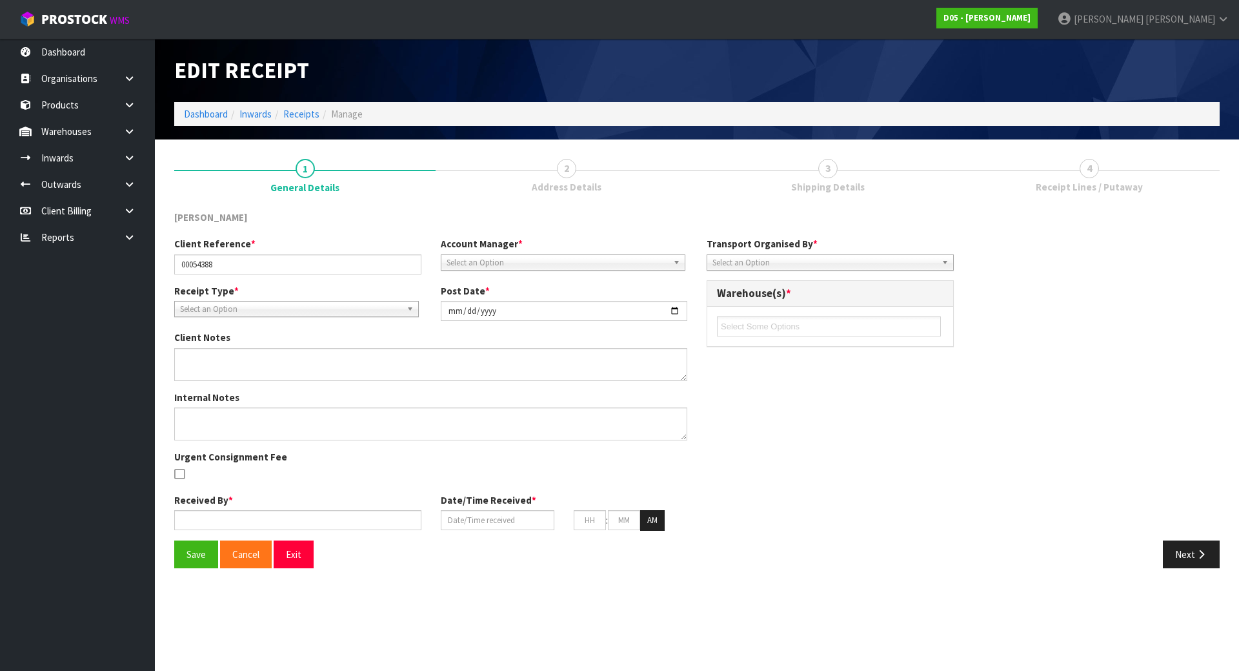
type input "01"
type input "35"
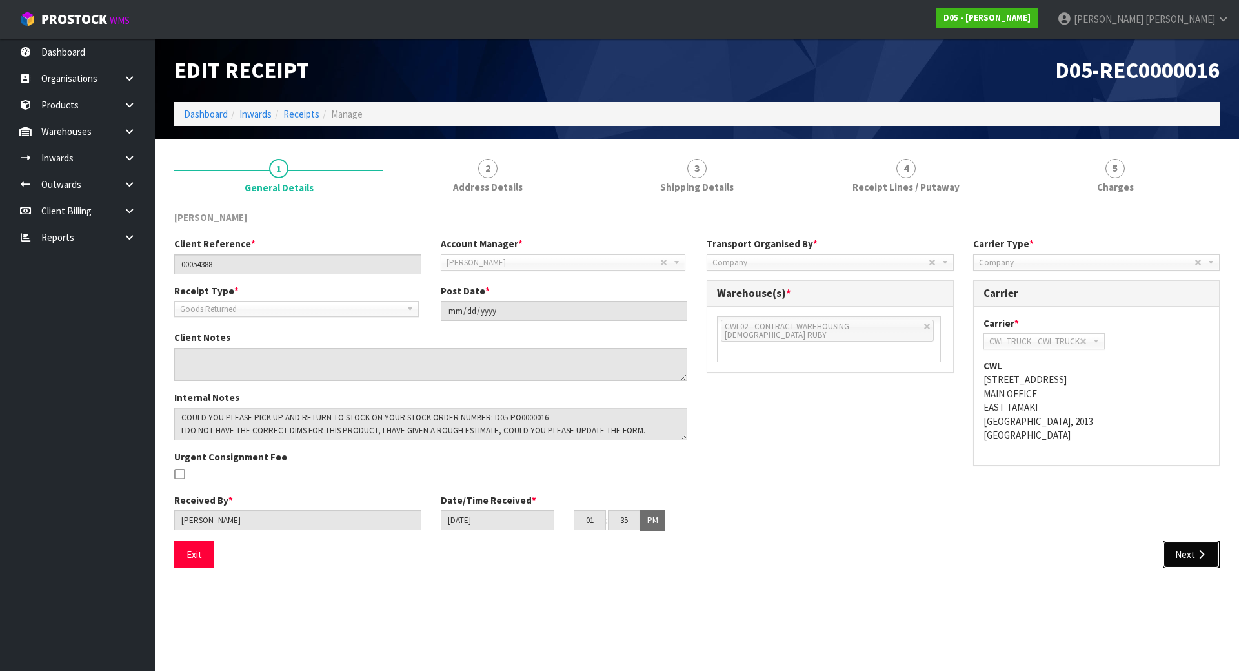
click at [1189, 558] on button "Next" at bounding box center [1191, 554] width 57 height 28
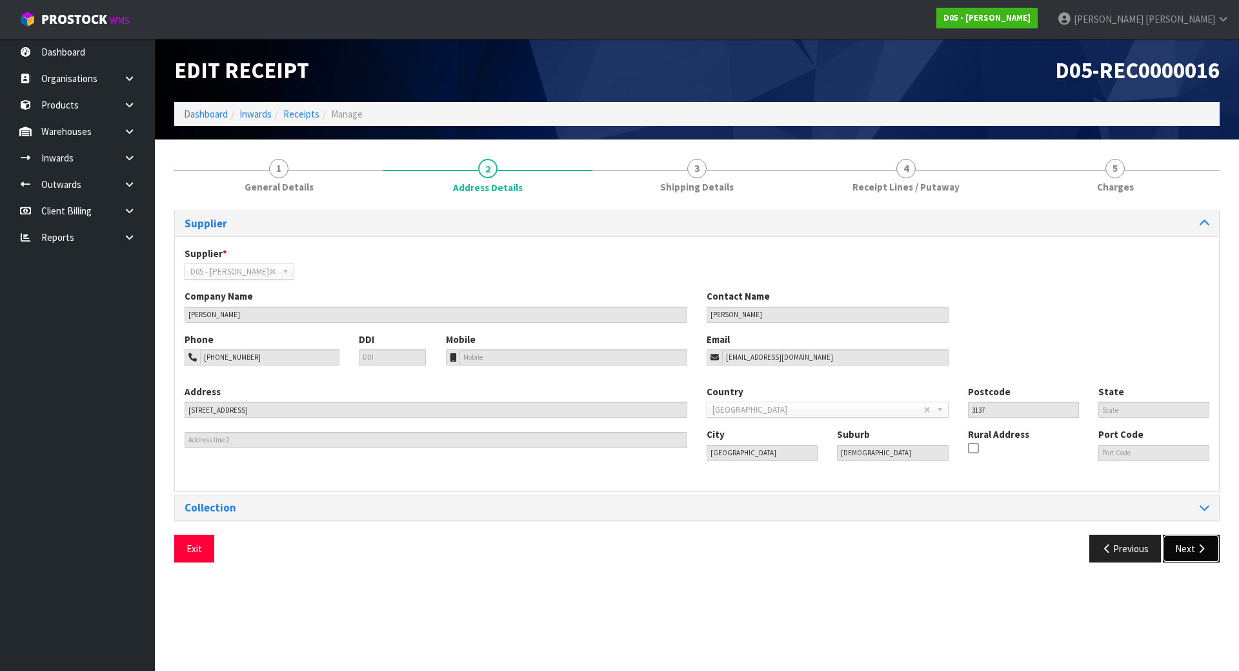
click at [1193, 560] on button "Next" at bounding box center [1191, 548] width 57 height 28
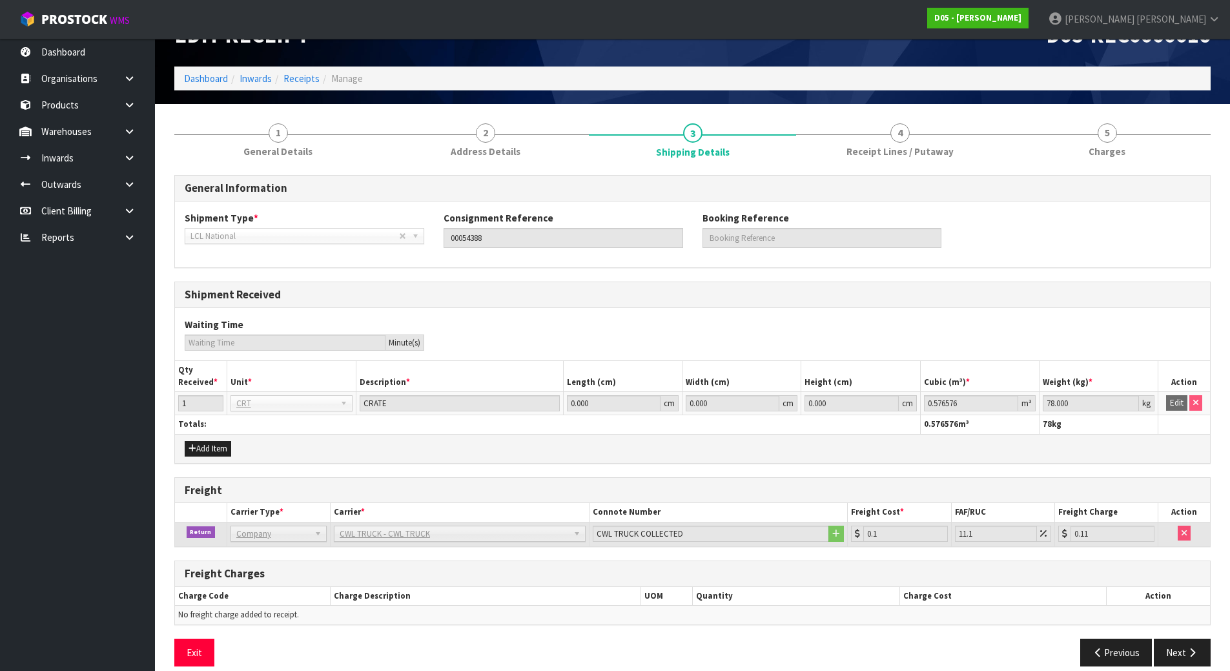
scroll to position [50, 0]
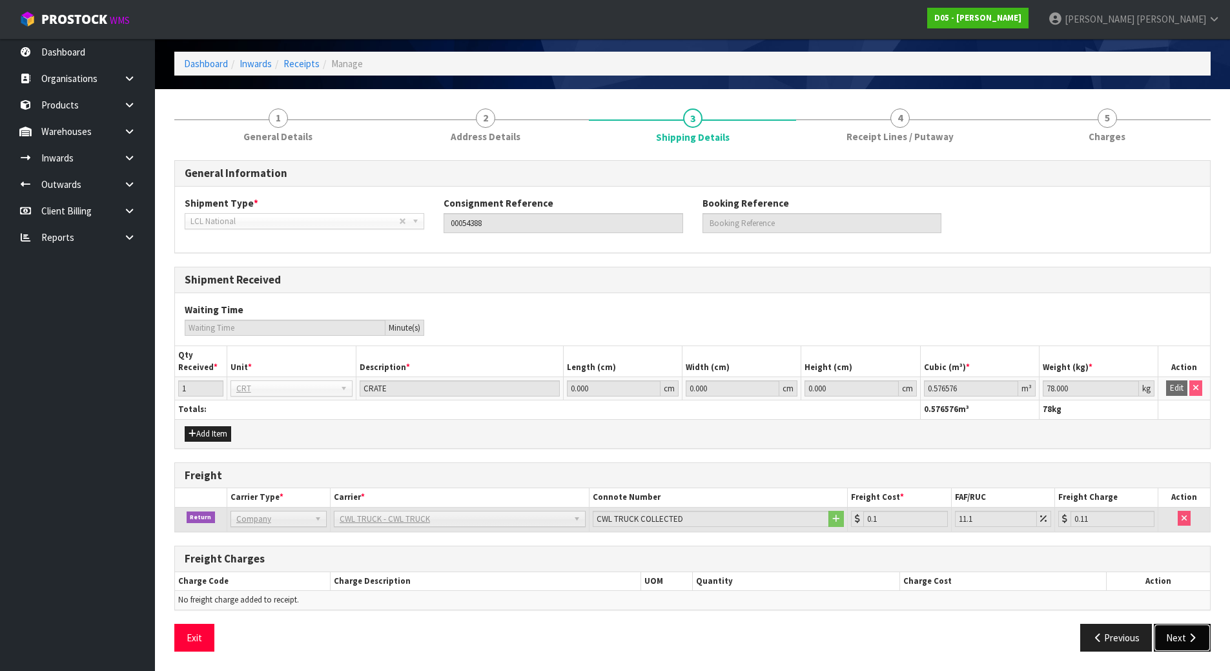
click at [1186, 644] on button "Next" at bounding box center [1181, 637] width 57 height 28
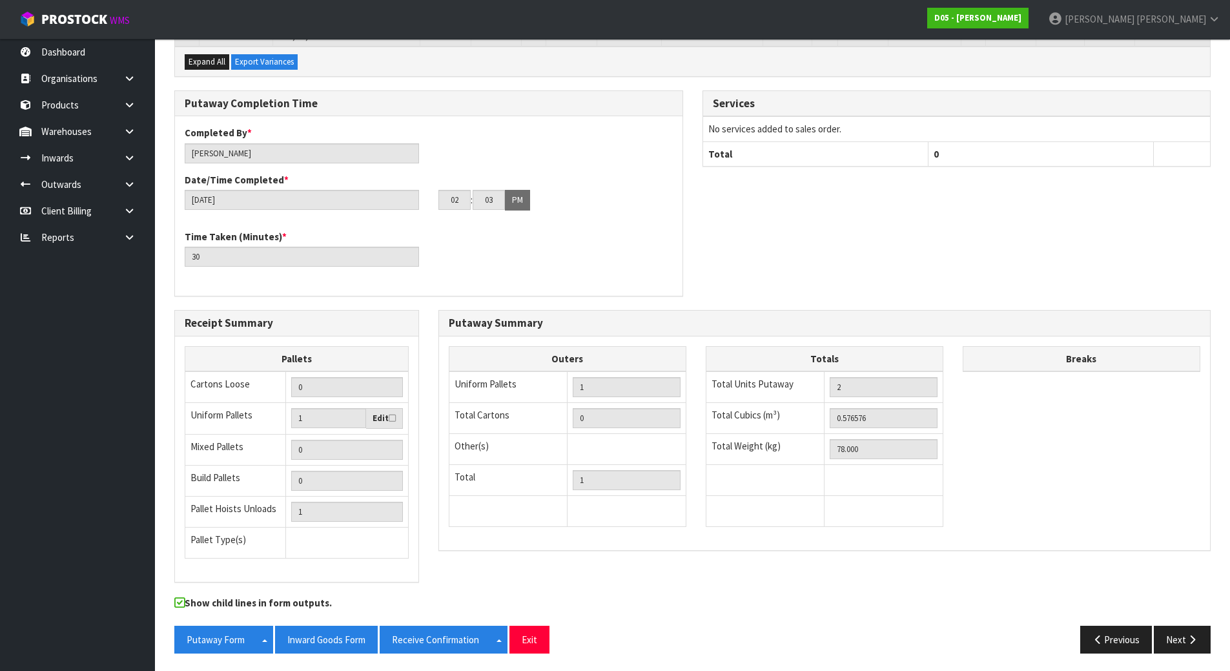
scroll to position [254, 0]
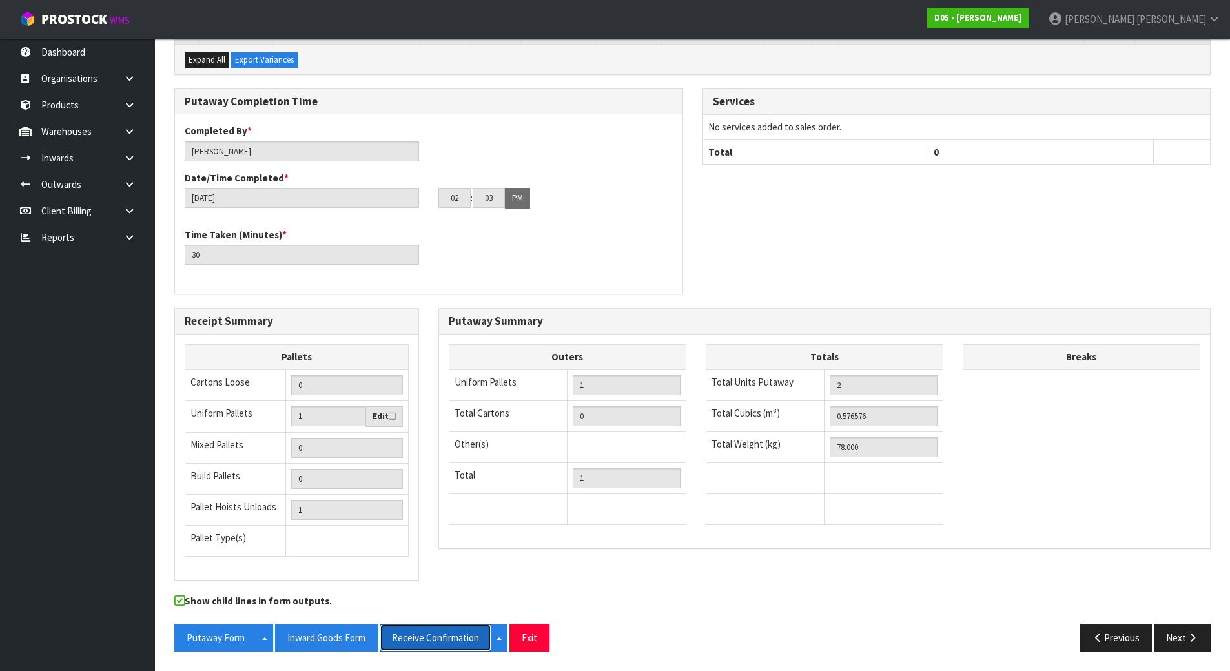
drag, startPoint x: 418, startPoint y: 629, endPoint x: 451, endPoint y: 642, distance: 35.6
click at [419, 629] on button "Receive Confirmation" at bounding box center [436, 637] width 112 height 28
click at [316, 642] on button "Inward Goods Form" at bounding box center [326, 637] width 103 height 28
click at [809, 233] on div "Putaway Completion Time Completed By * [PERSON_NAME] Date/Time Completed * [DAT…" at bounding box center [692, 197] width 1055 height 219
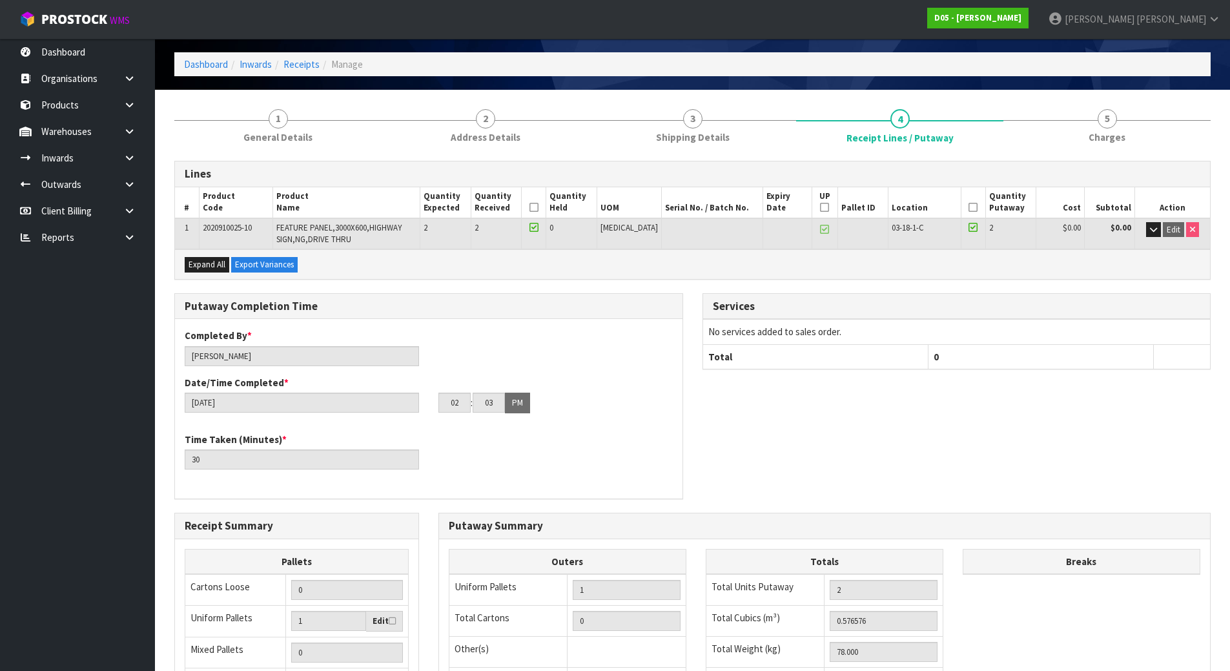
scroll to position [0, 0]
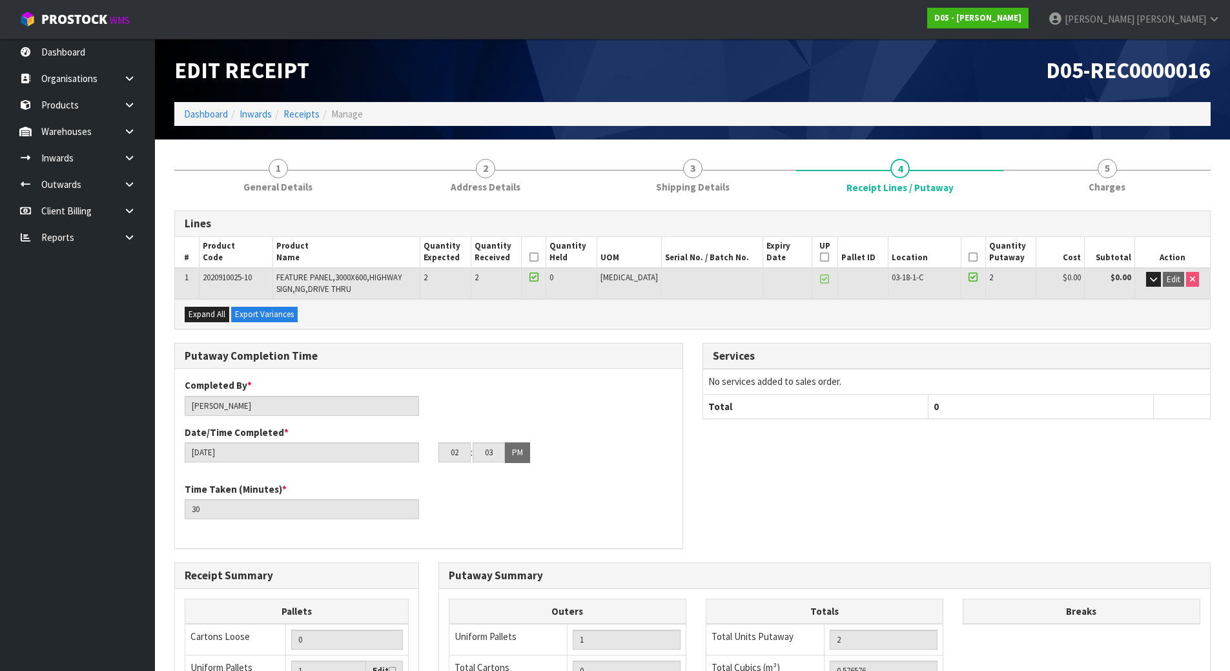
click at [594, 343] on div "Putaway Completion Time" at bounding box center [428, 356] width 507 height 26
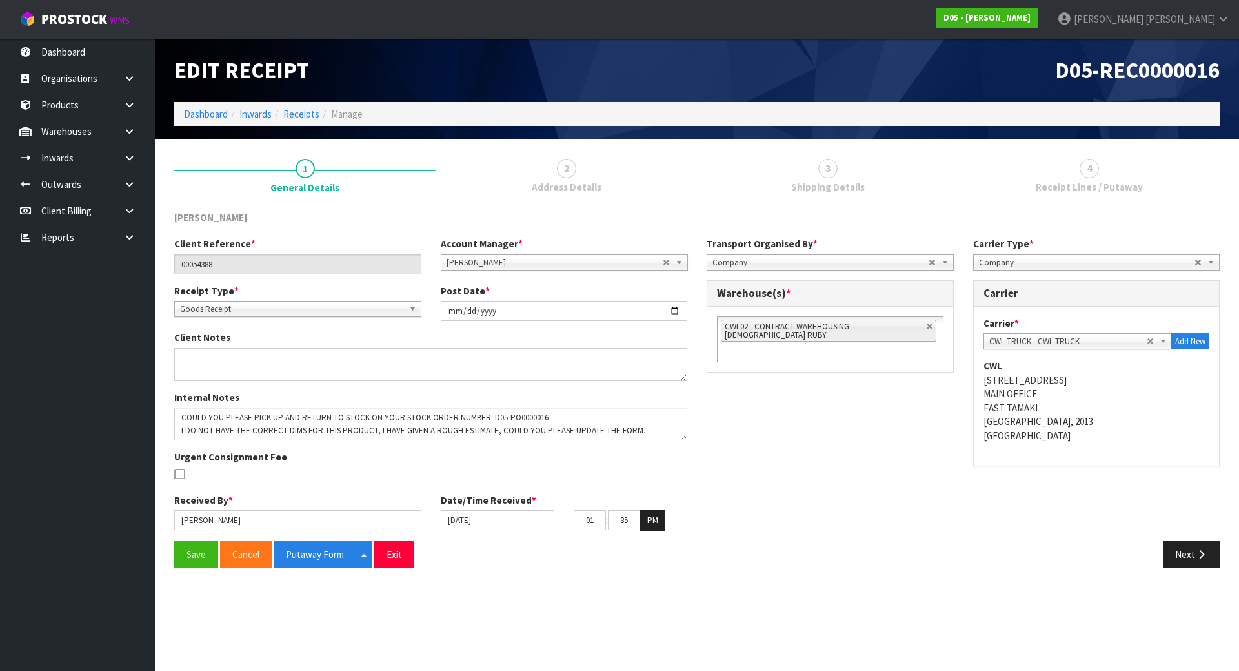
click at [456, 489] on div "Internal Notes Urgent Consignment Fee" at bounding box center [431, 441] width 532 height 103
click at [270, 112] on link "Inwards" at bounding box center [255, 114] width 32 height 12
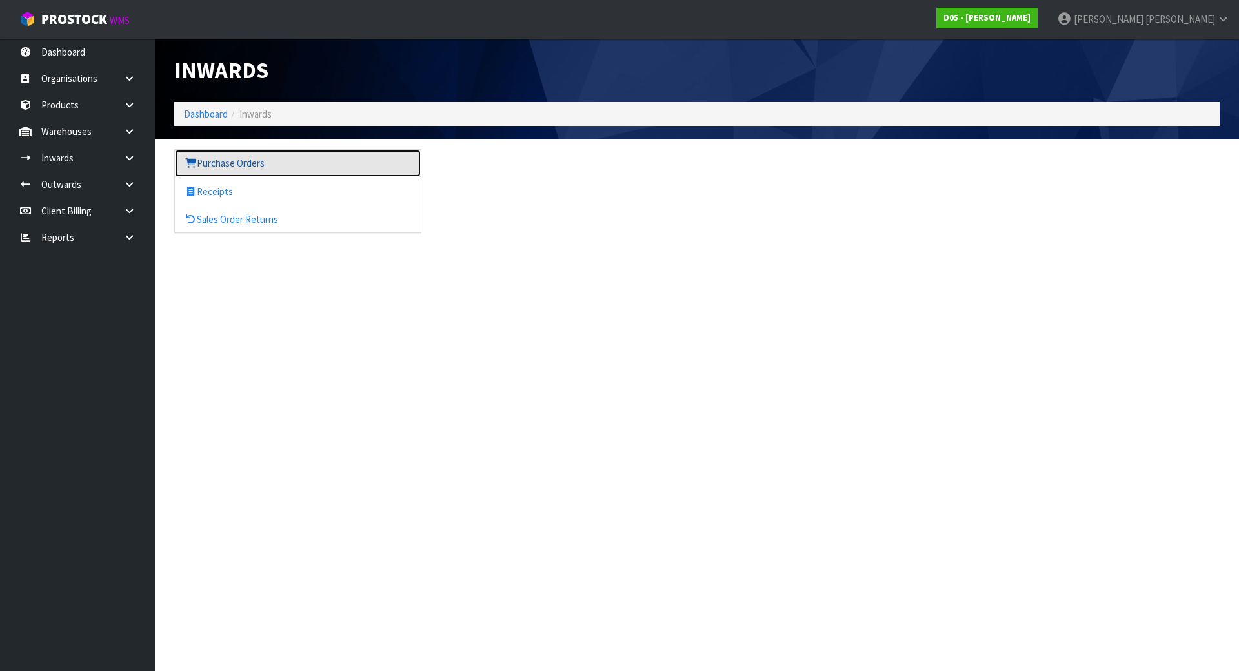
click at [252, 167] on link "Purchase Orders" at bounding box center [298, 163] width 246 height 26
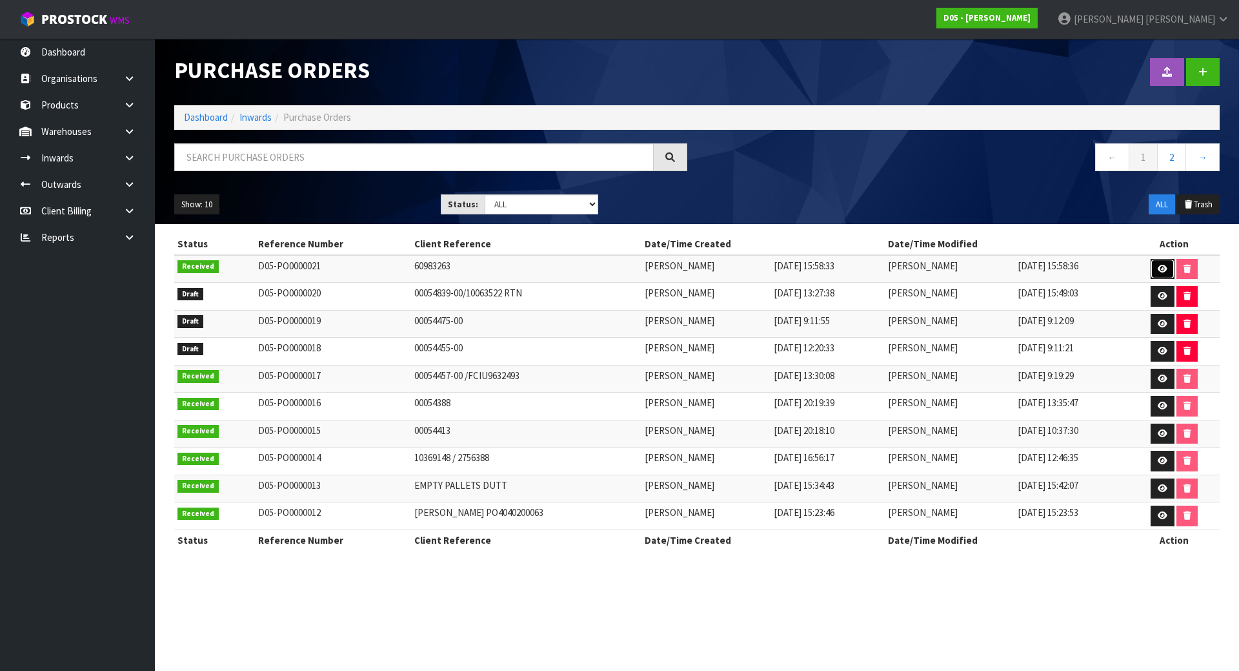
click at [1157, 267] on link at bounding box center [1163, 269] width 24 height 21
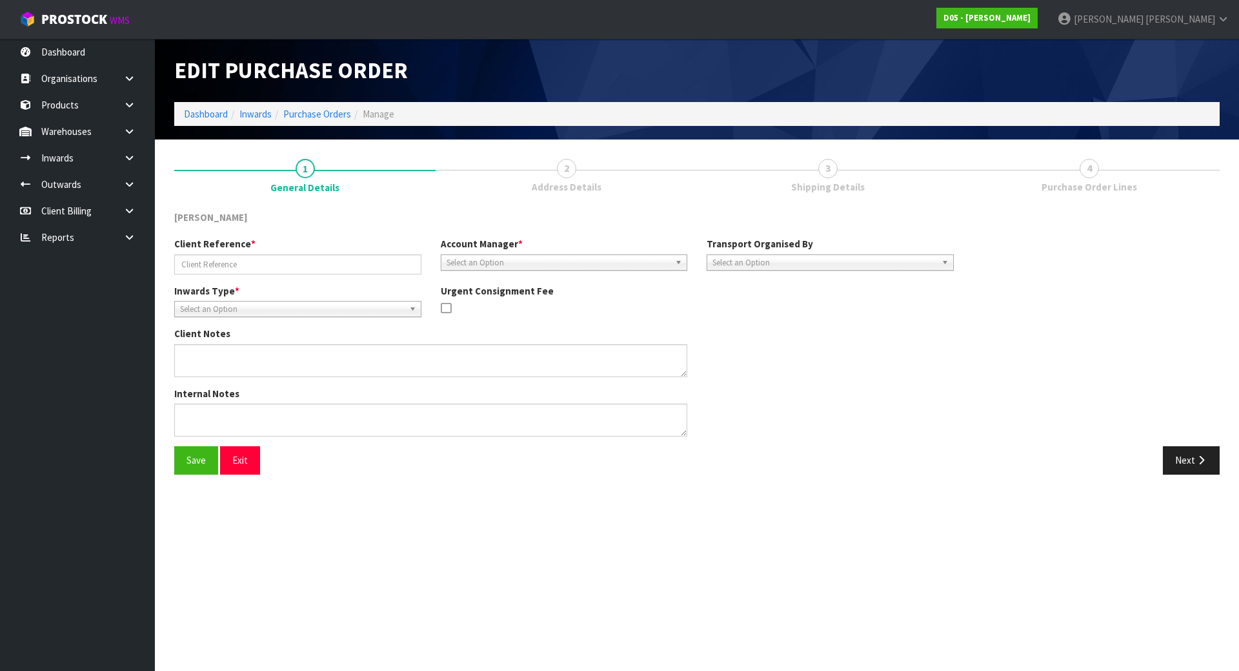
type input "60983263"
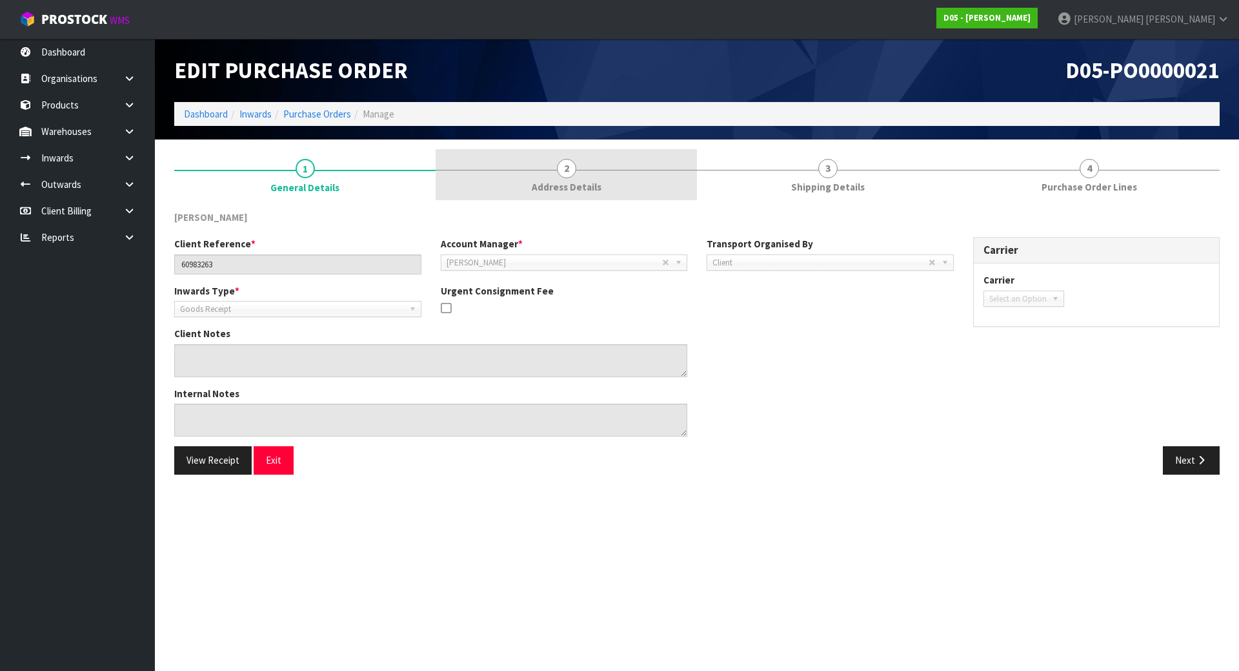
click at [607, 154] on link "2 Address Details" at bounding box center [566, 174] width 261 height 51
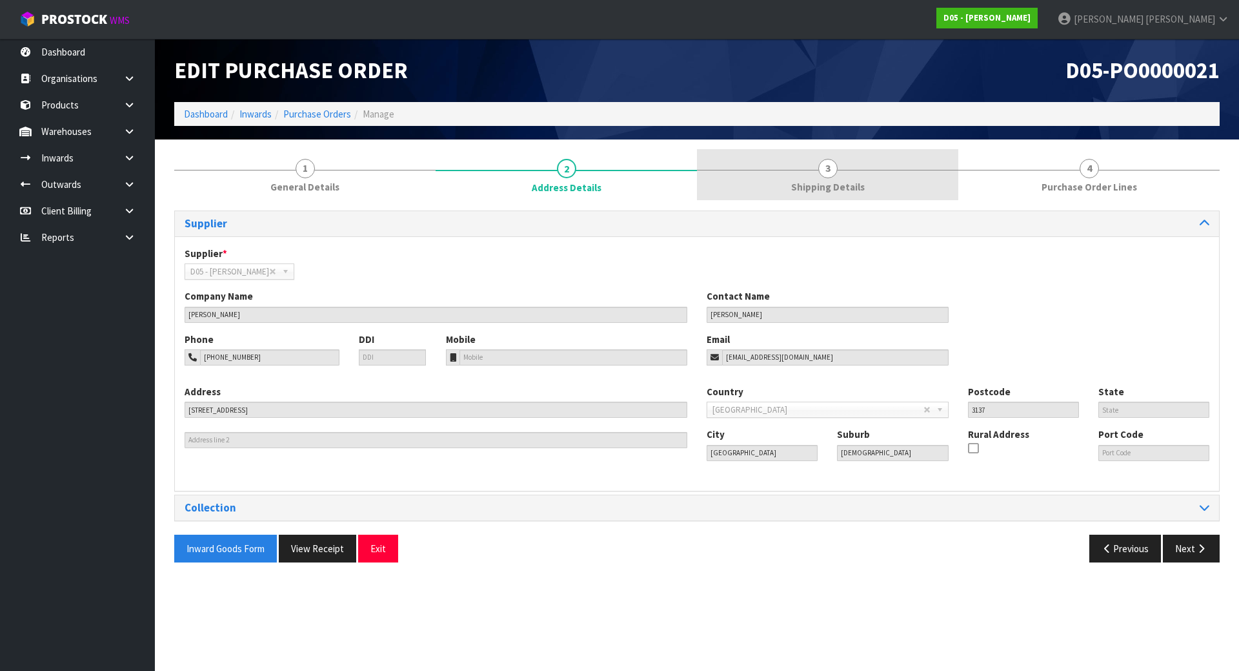
click at [810, 174] on link "3 Shipping Details" at bounding box center [827, 174] width 261 height 51
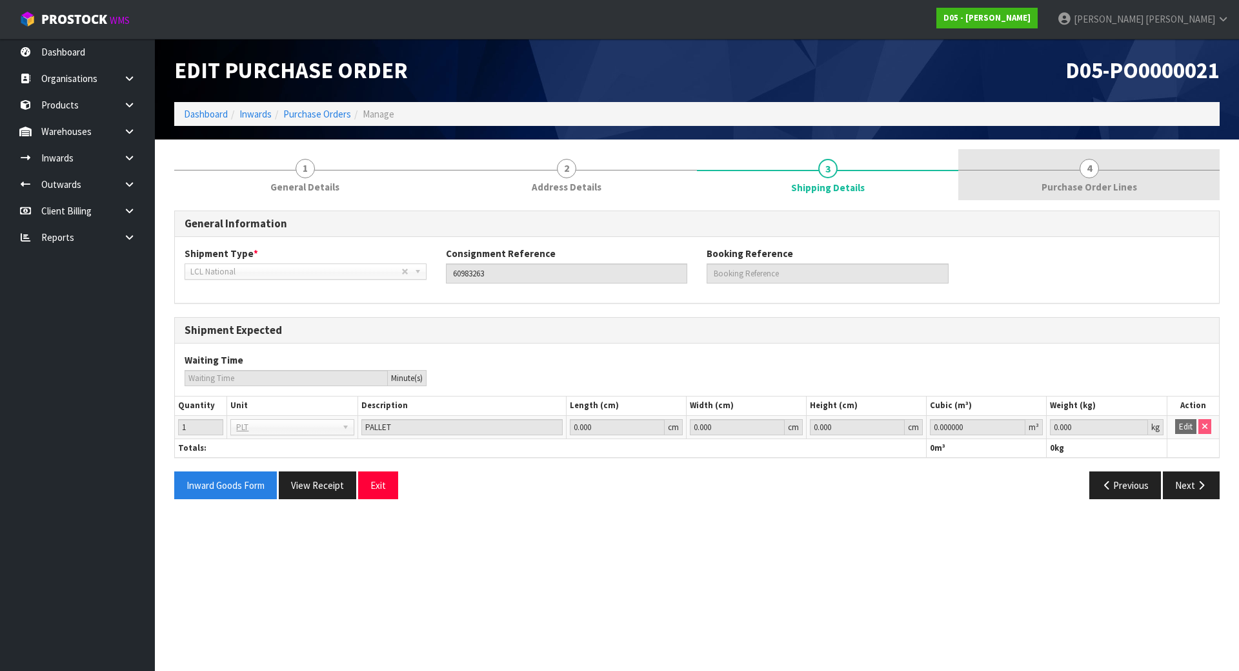
click at [1044, 172] on link "4 Purchase Order Lines" at bounding box center [1088, 174] width 261 height 51
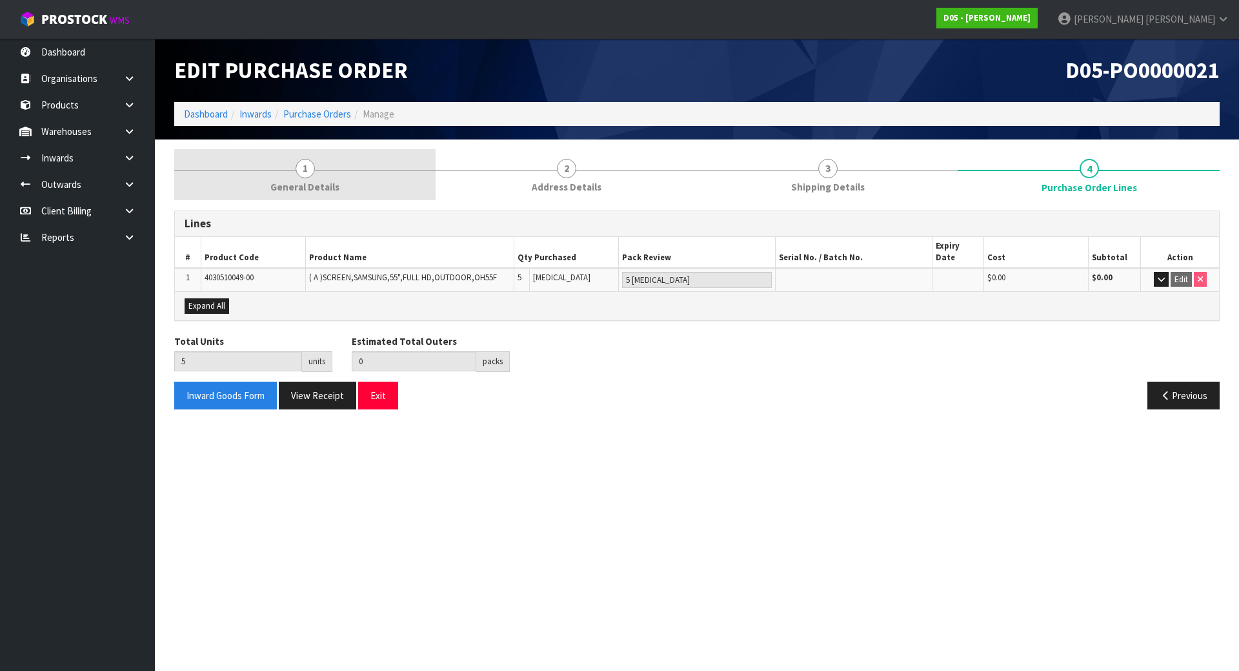
click at [301, 199] on link "1 General Details" at bounding box center [304, 174] width 261 height 51
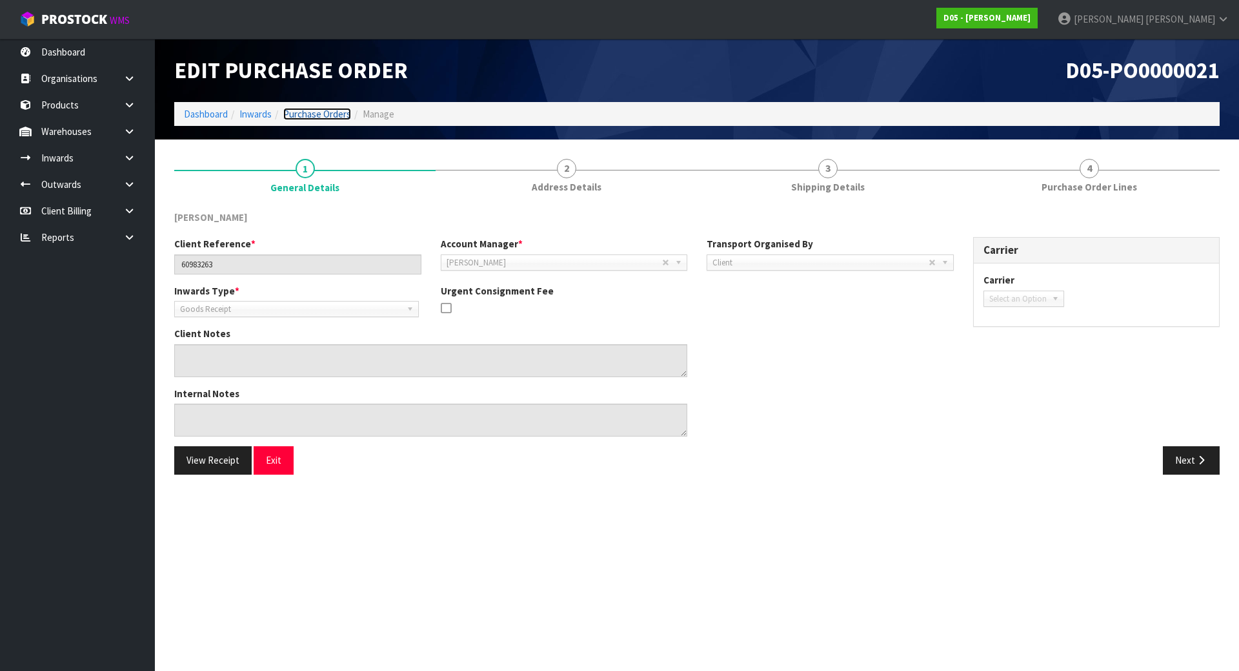
click at [326, 117] on link "Purchase Orders" at bounding box center [317, 114] width 68 height 12
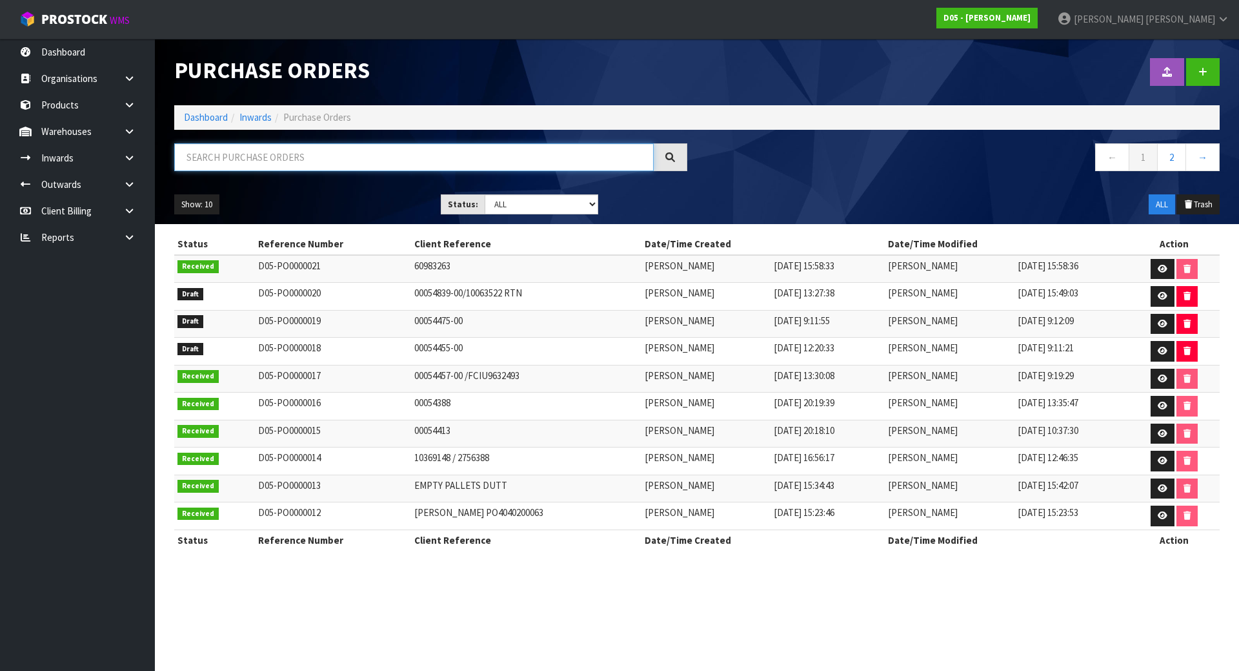
click at [401, 165] on input "text" at bounding box center [414, 157] width 480 height 28
paste input "00054388"
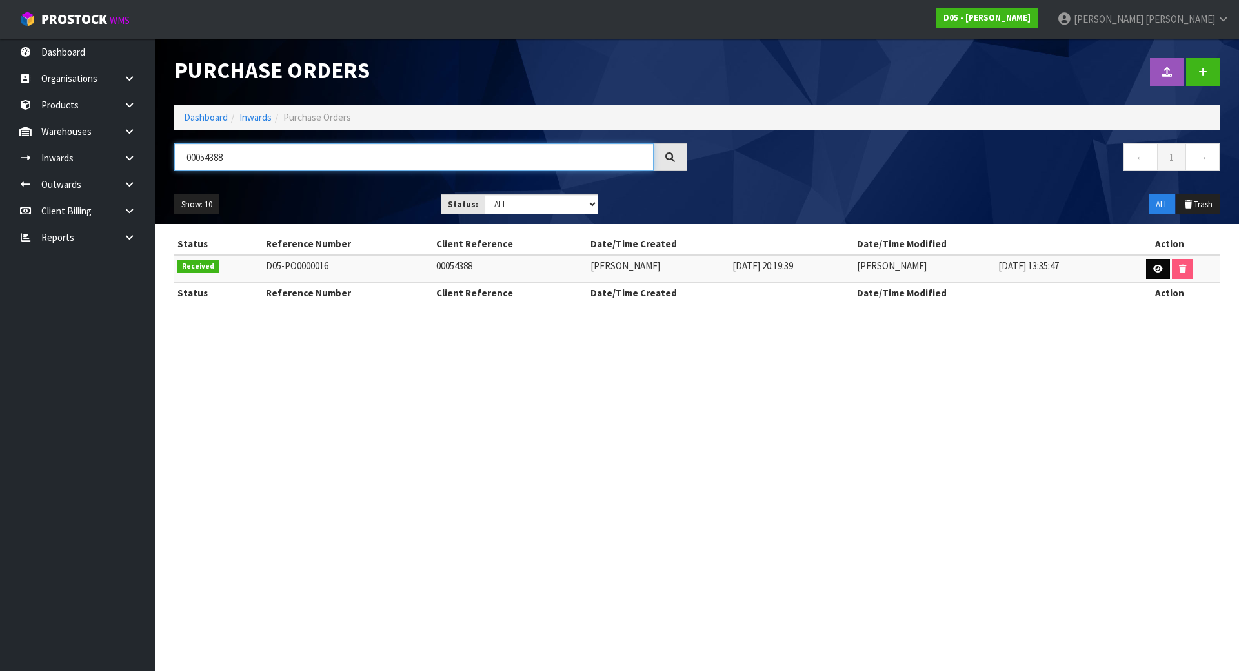
type input "00054388"
click at [1162, 271] on icon at bounding box center [1158, 269] width 10 height 8
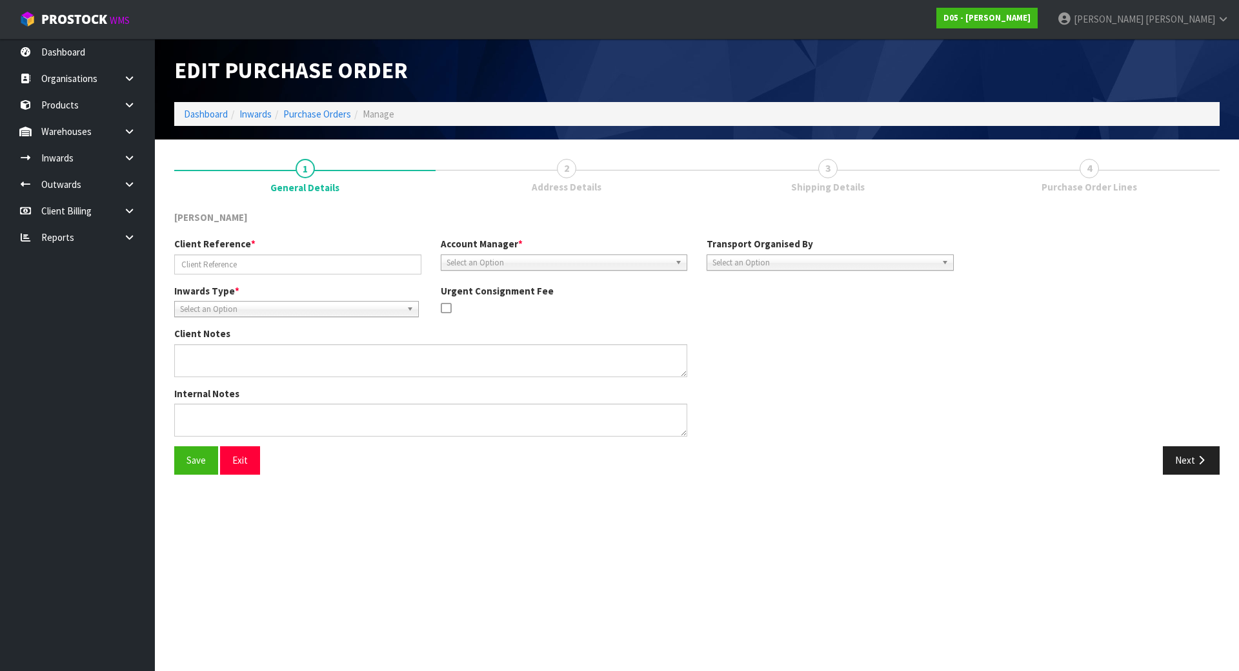
type input "00054388"
type textarea "COULD YOU PLEASE PICK UP AND RETURN TO STOCK ON YOUR STOCK ORDER NUMBER: D05-PO…"
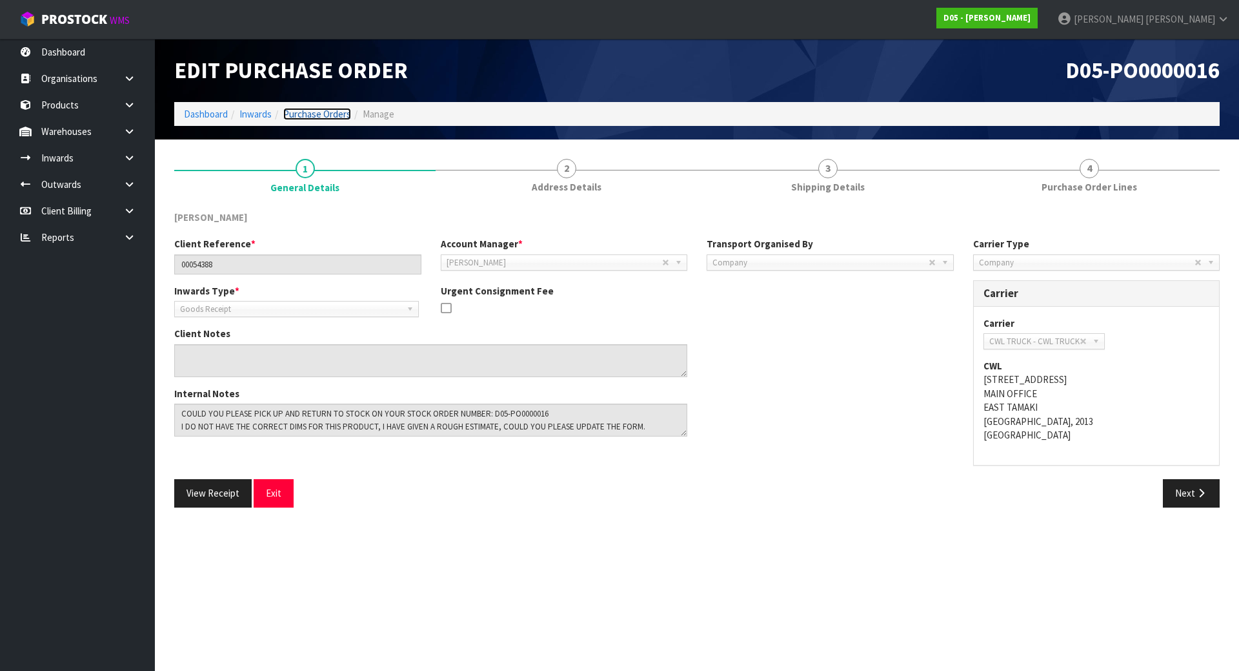
click at [318, 115] on link "Purchase Orders" at bounding box center [317, 114] width 68 height 12
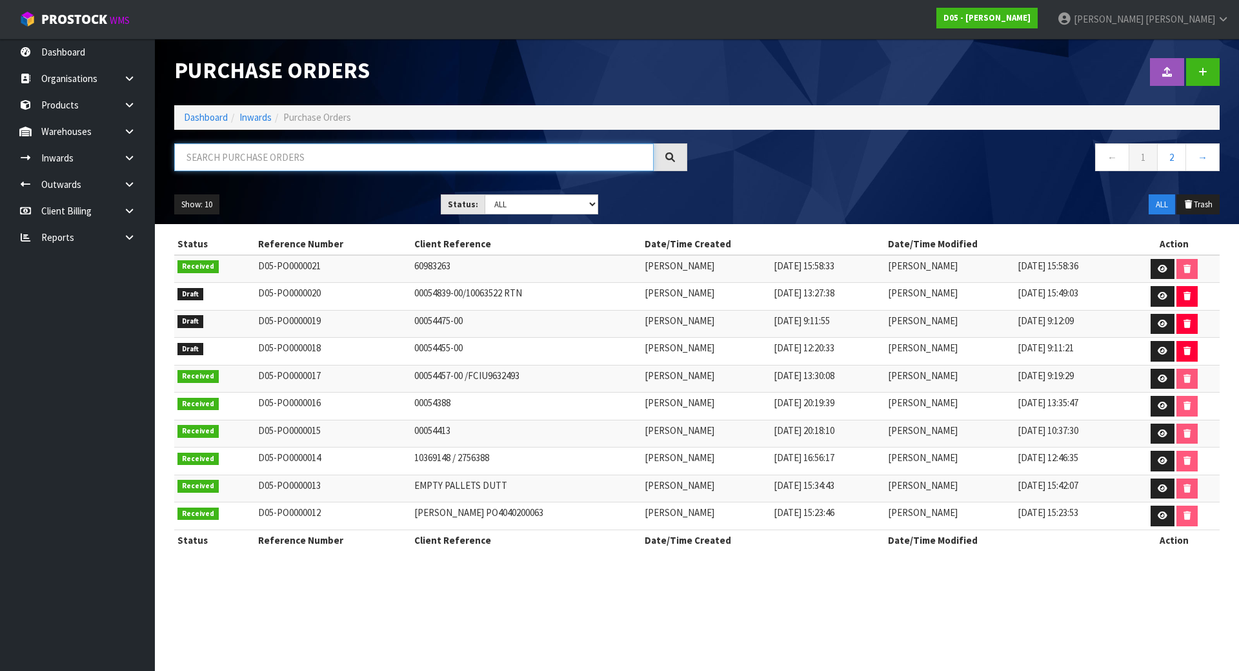
click at [316, 152] on input "text" at bounding box center [414, 157] width 480 height 28
paste input "00054388"
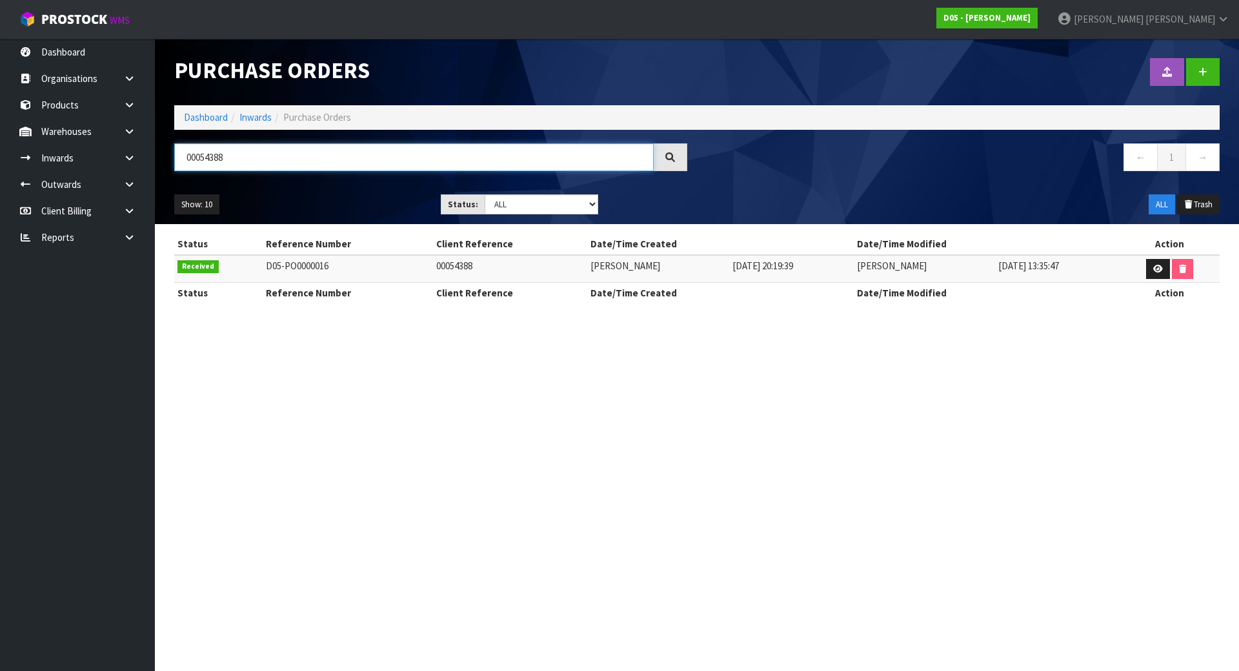
type input "00054388"
click at [507, 268] on td "00054388" at bounding box center [510, 269] width 155 height 28
drag, startPoint x: 680, startPoint y: 269, endPoint x: 762, endPoint y: 264, distance: 81.5
click at [762, 264] on td "[DATE] 20:19:39" at bounding box center [791, 269] width 125 height 28
click at [345, 343] on section "Purchase Orders Import Purchase Orders Drop file here to import csv template Da…" at bounding box center [619, 335] width 1239 height 671
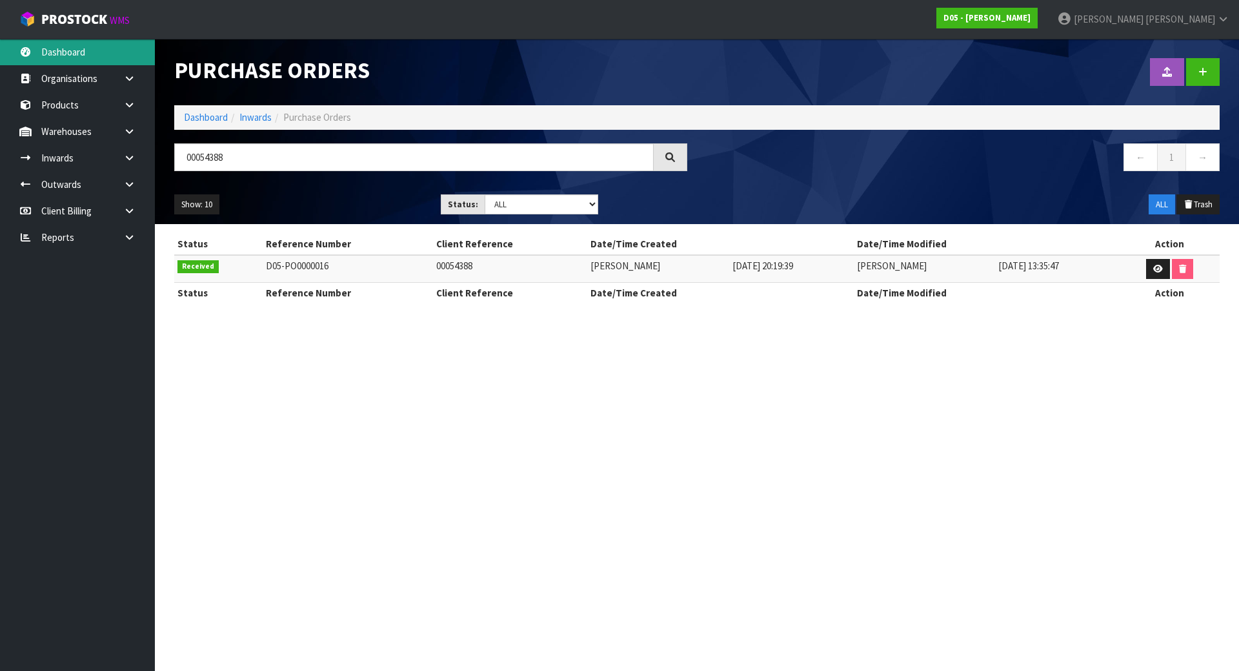
click at [60, 44] on link "Dashboard" at bounding box center [77, 52] width 155 height 26
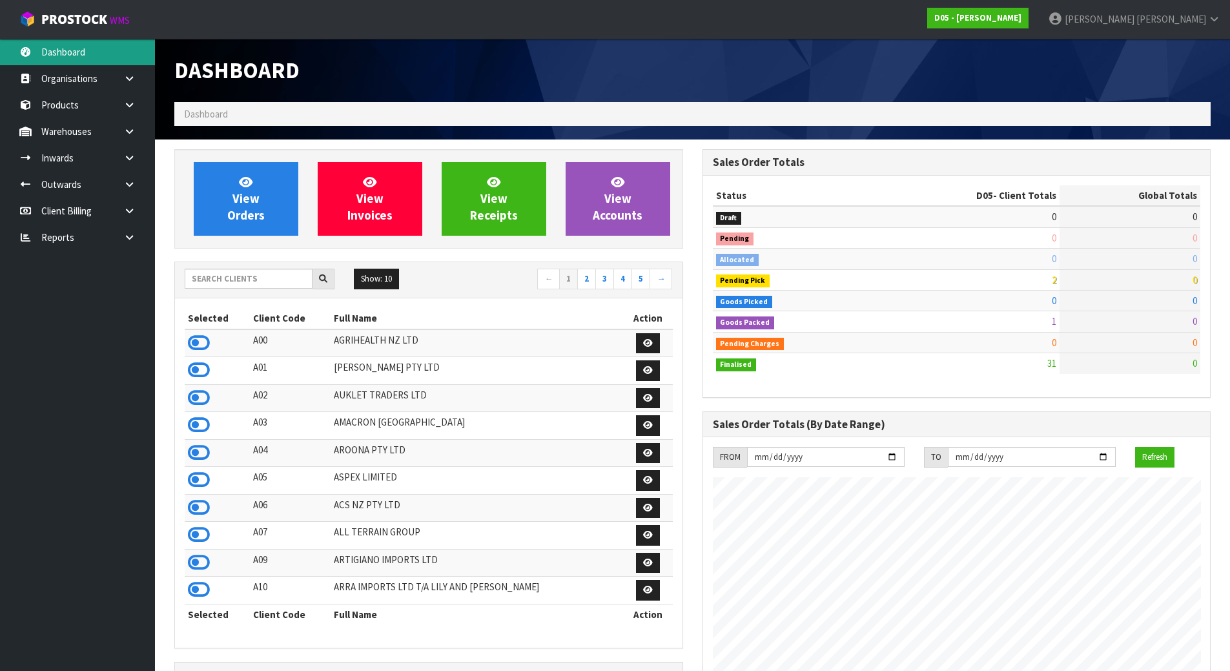
scroll to position [1060, 527]
click at [241, 278] on input "text" at bounding box center [249, 278] width 128 height 20
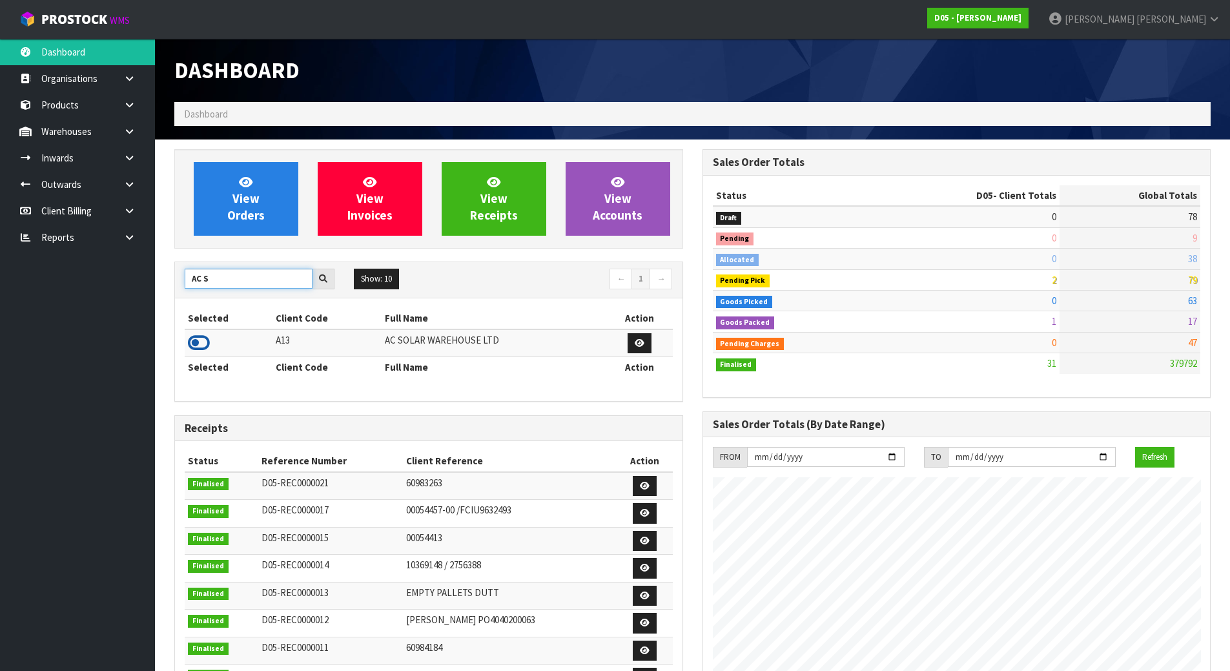
type input "AC S"
click at [205, 341] on icon at bounding box center [199, 342] width 22 height 19
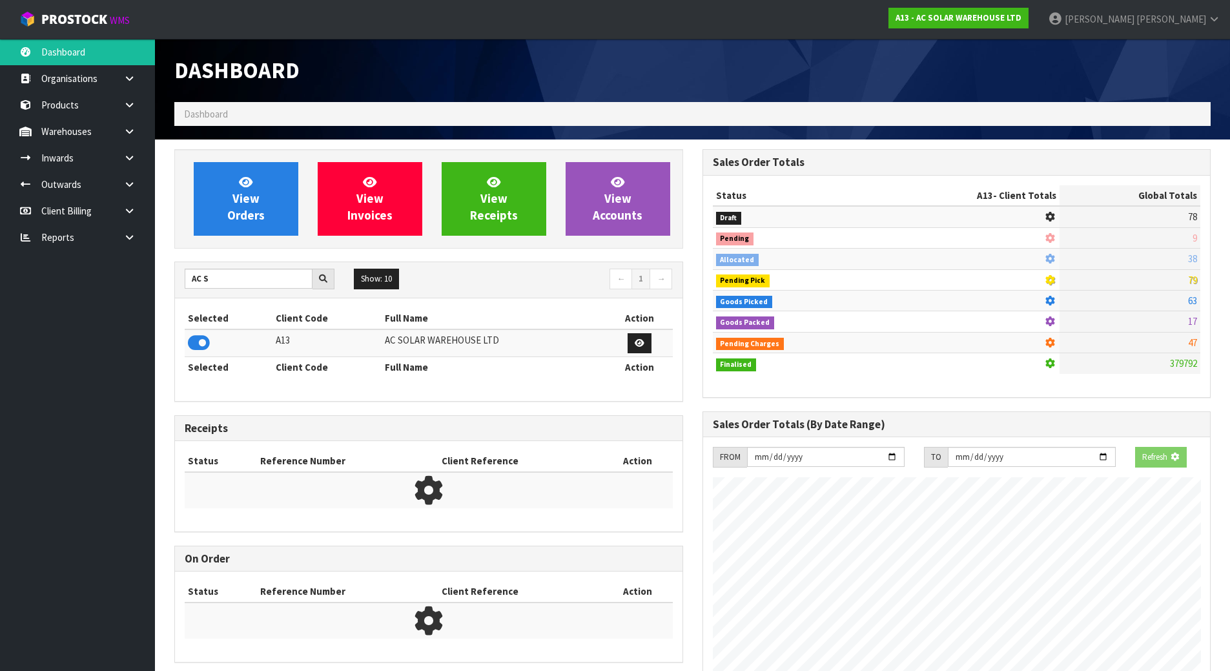
scroll to position [1047, 527]
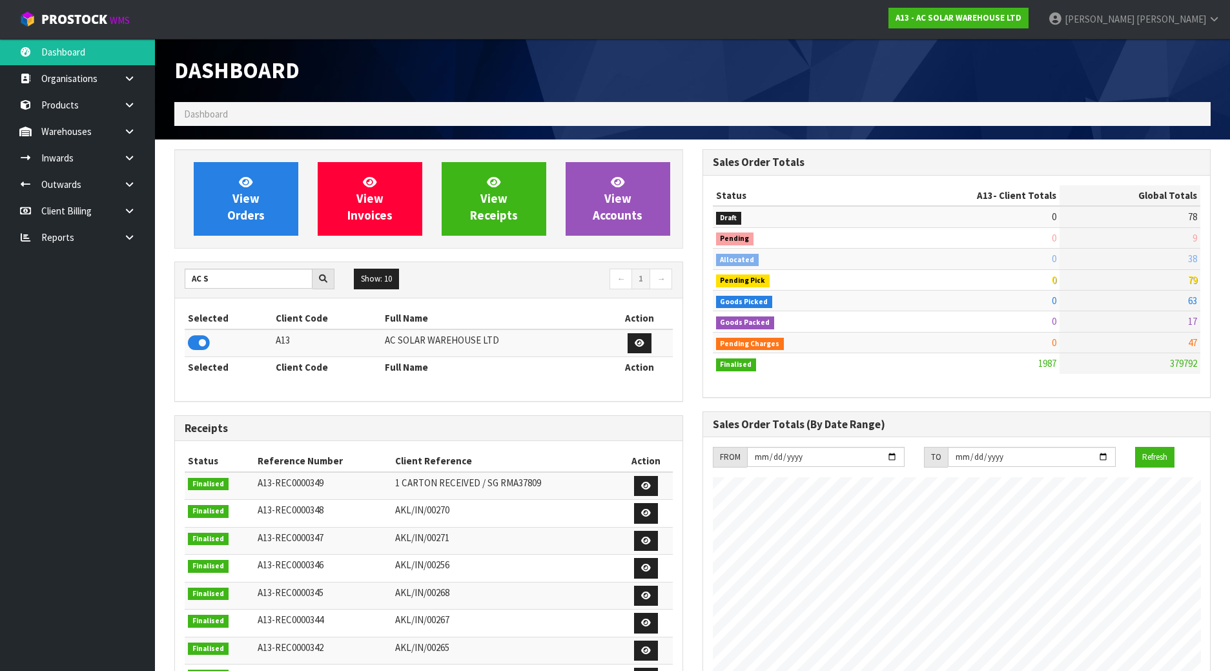
click at [307, 303] on div "Selected Client Code Full Name Action A13 AC SOLAR WAREHOUSE LTD Selected Clien…" at bounding box center [428, 349] width 507 height 102
click at [85, 156] on link "Inwards" at bounding box center [77, 158] width 155 height 26
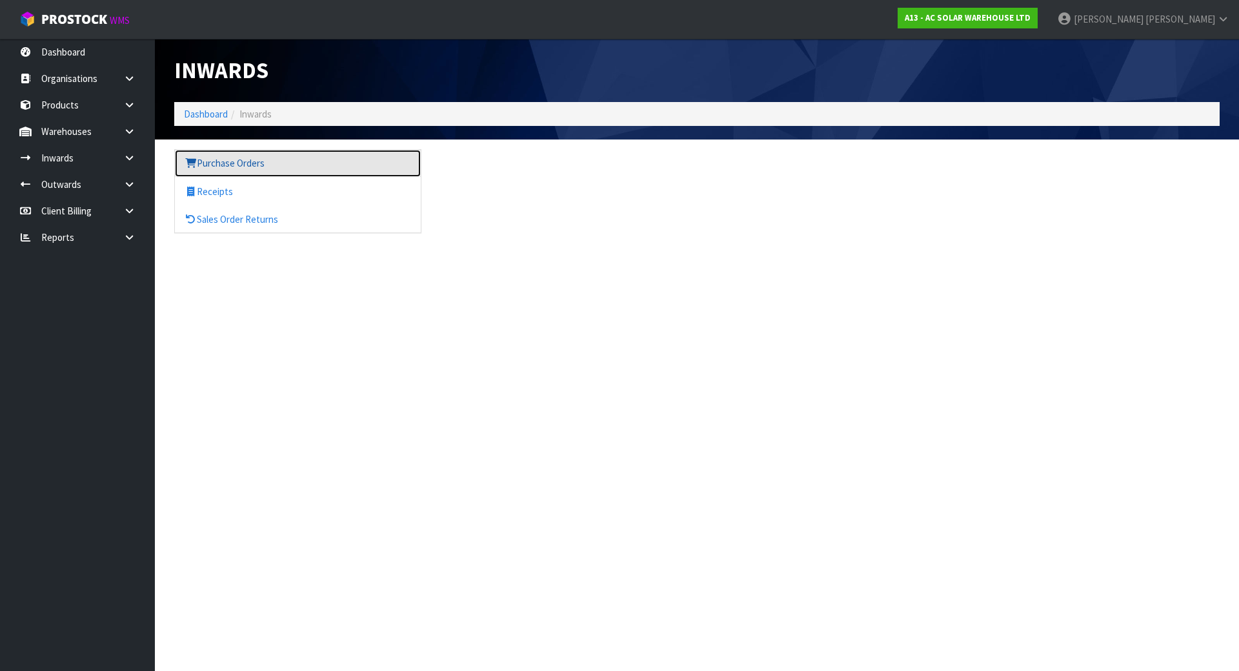
click at [256, 152] on link "Purchase Orders" at bounding box center [298, 163] width 246 height 26
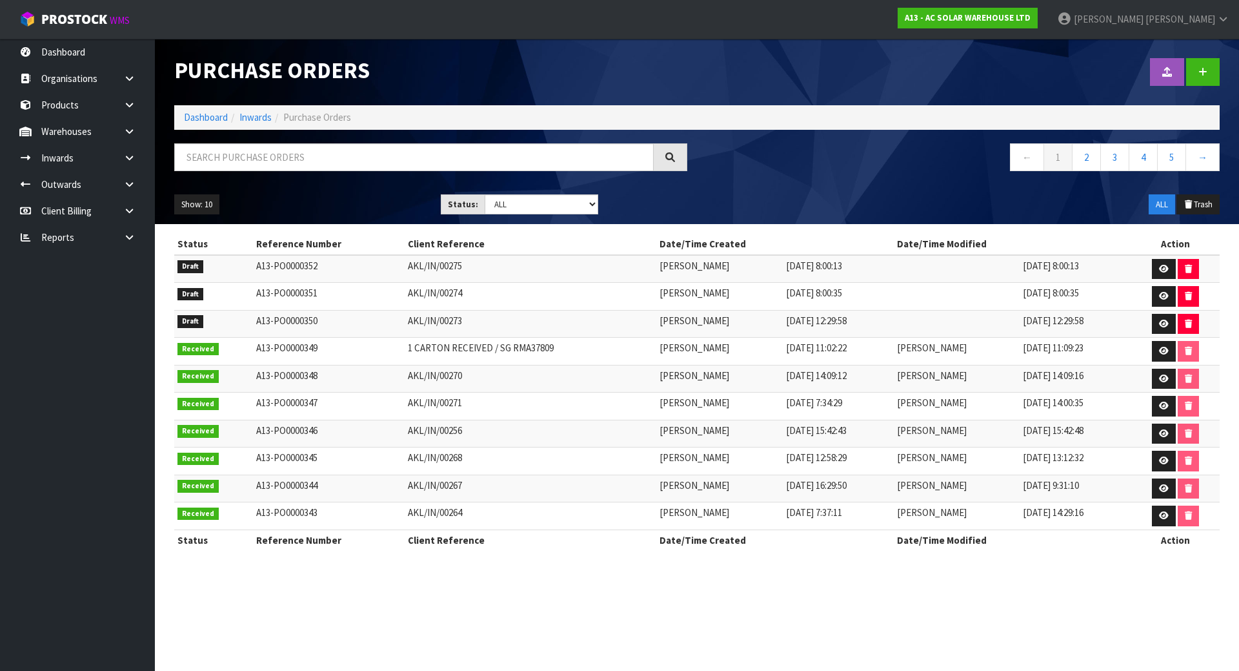
click at [432, 278] on td "AKL/IN/00275" at bounding box center [531, 269] width 252 height 28
click at [1162, 322] on icon at bounding box center [1164, 323] width 10 height 8
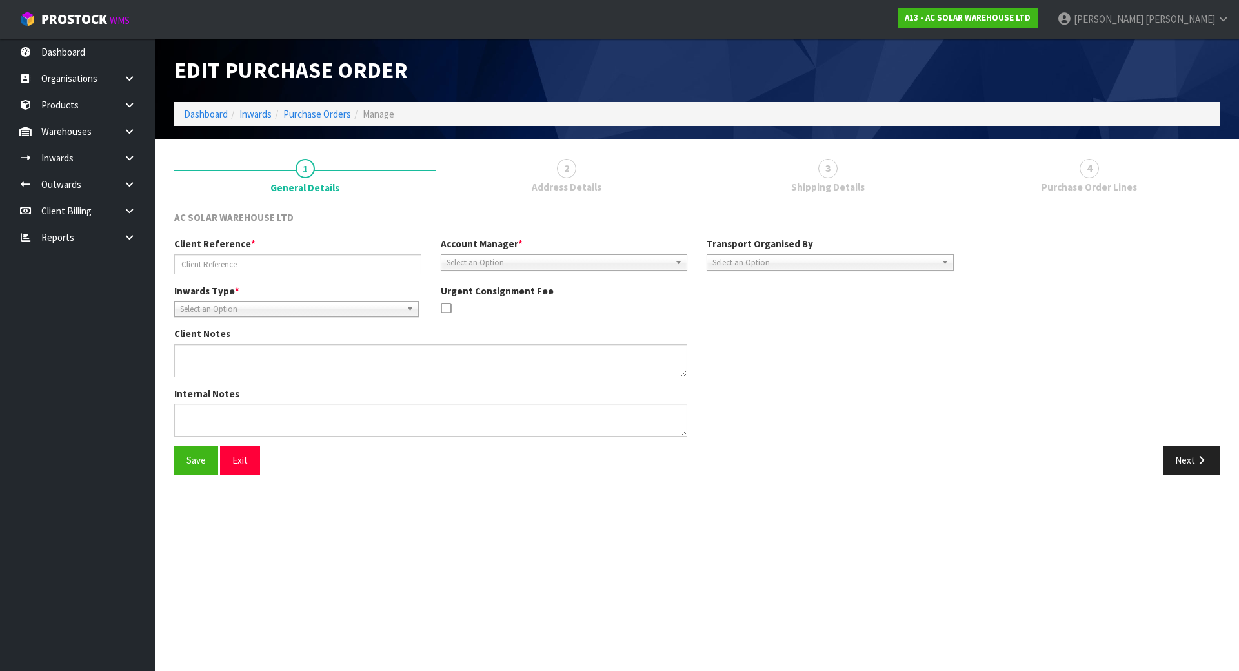
type input "AKL/IN/00273"
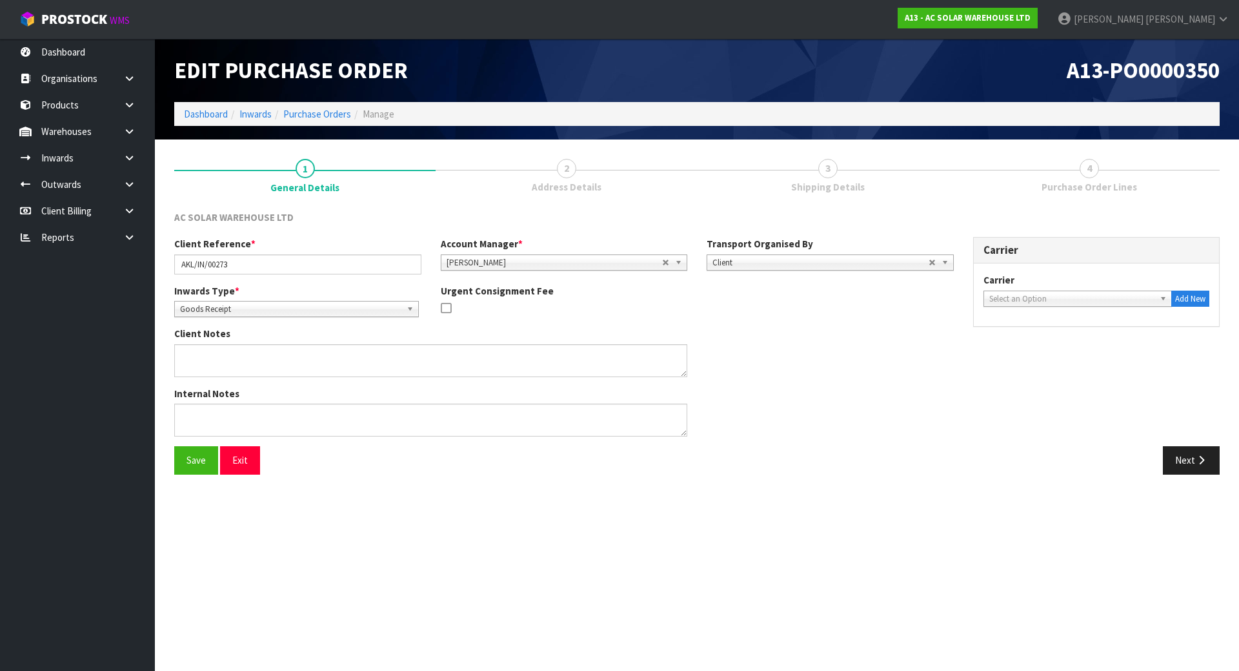
click at [1041, 174] on link "4 Purchase Order Lines" at bounding box center [1088, 174] width 261 height 51
click at [1195, 471] on button "Next" at bounding box center [1191, 460] width 57 height 28
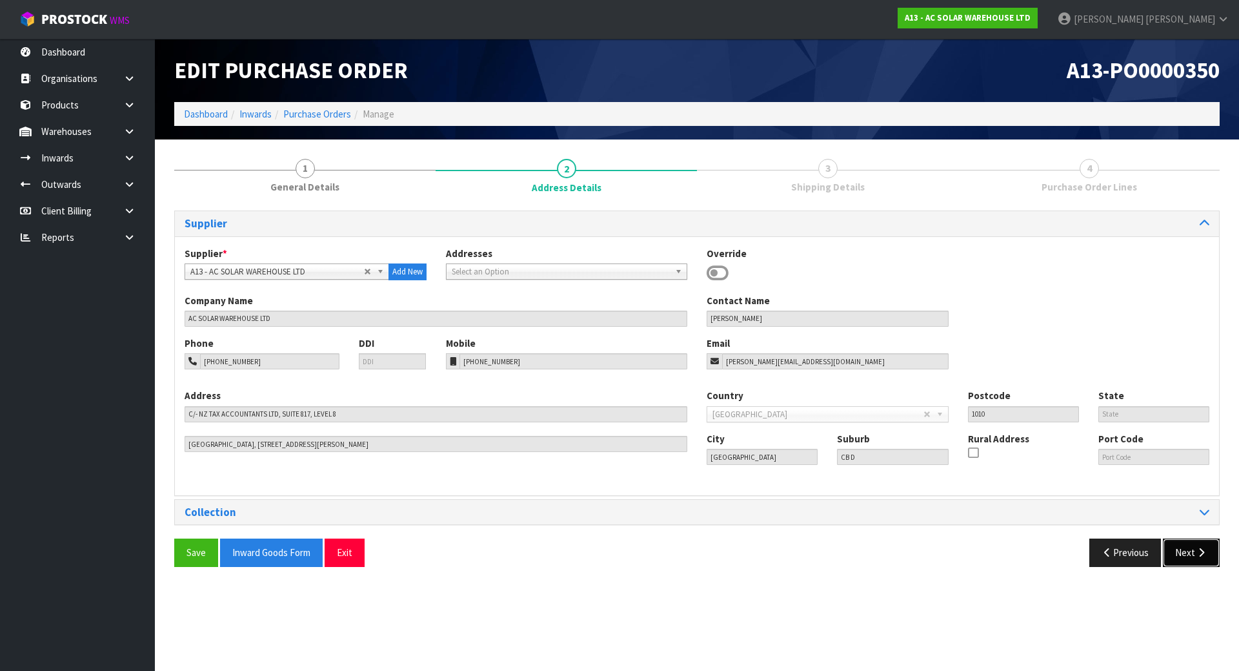
click at [1184, 560] on button "Next" at bounding box center [1191, 552] width 57 height 28
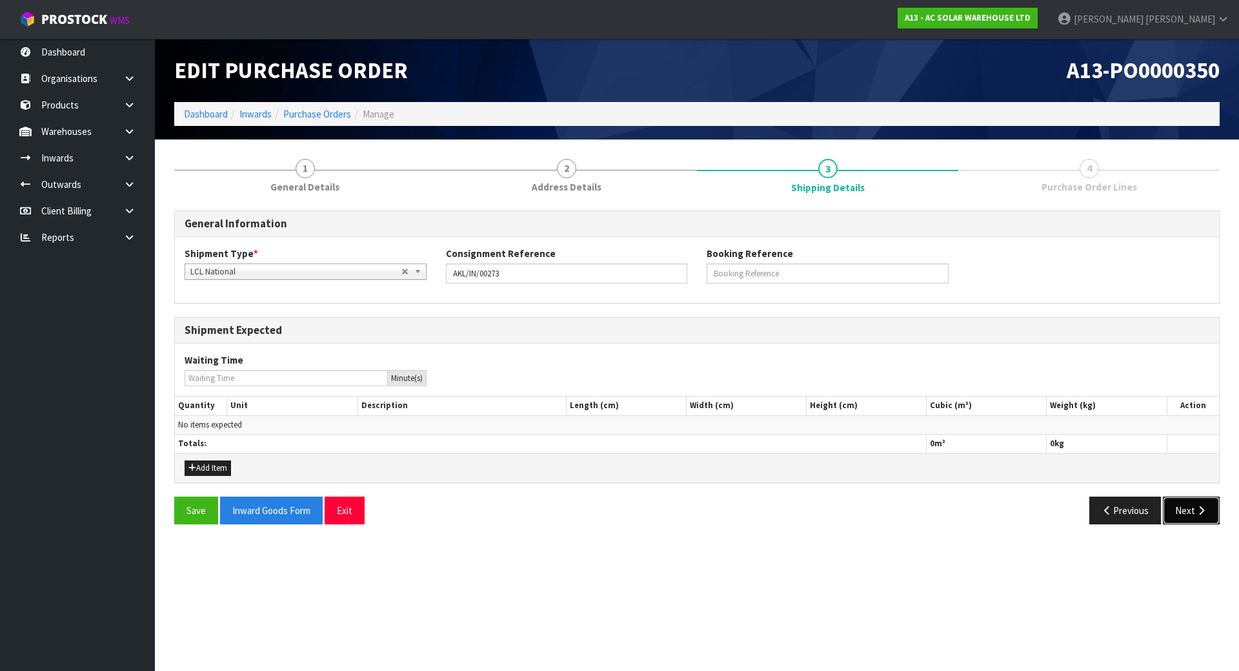
click at [1185, 516] on button "Next" at bounding box center [1191, 510] width 57 height 28
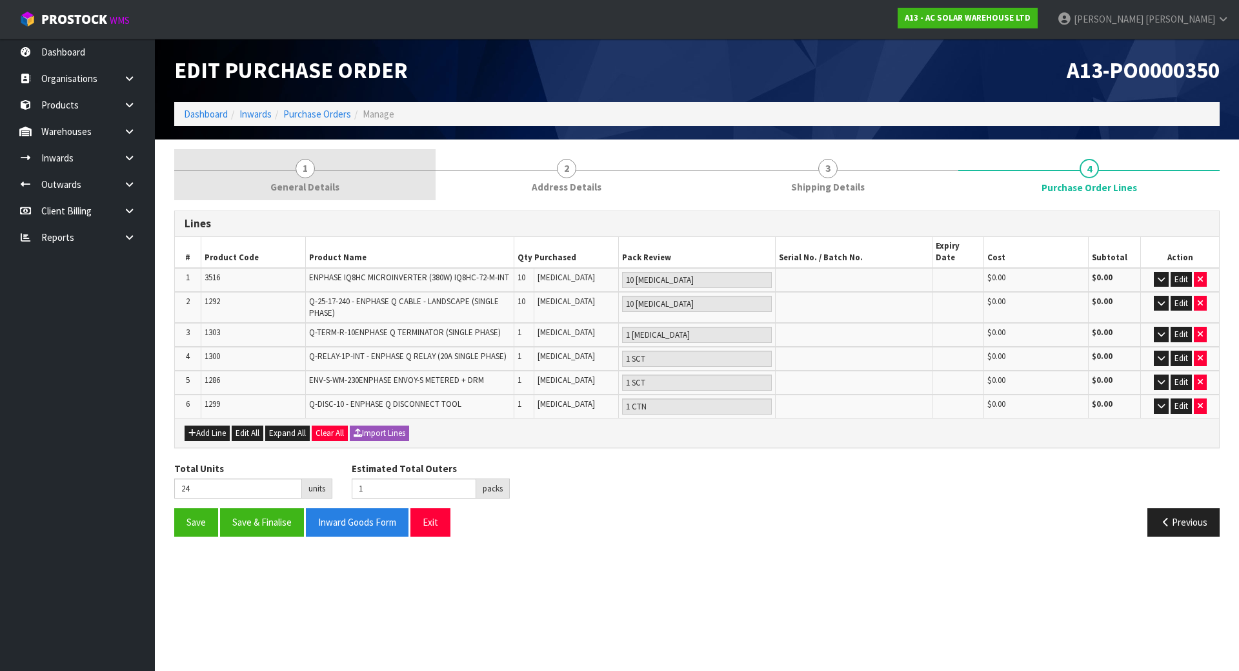
click at [297, 167] on span "1" at bounding box center [305, 168] width 19 height 19
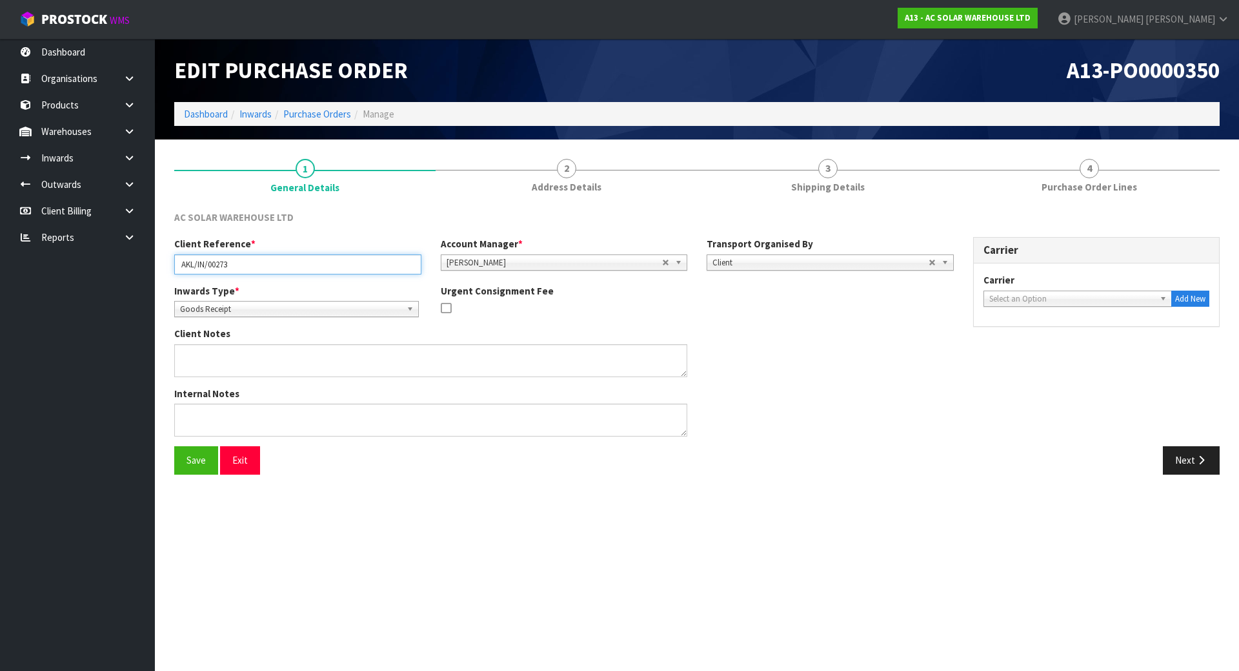
drag, startPoint x: 268, startPoint y: 266, endPoint x: -36, endPoint y: 241, distance: 305.6
click at [0, 241] on html "Toggle navigation ProStock WMS A13 - AC SOLAR WAREHOUSE LTD Michael Drugan Logo…" at bounding box center [619, 335] width 1239 height 671
drag, startPoint x: 1029, startPoint y: 292, endPoint x: 1029, endPoint y: 305, distance: 12.9
click at [1029, 292] on span "Select an Option" at bounding box center [1072, 298] width 166 height 15
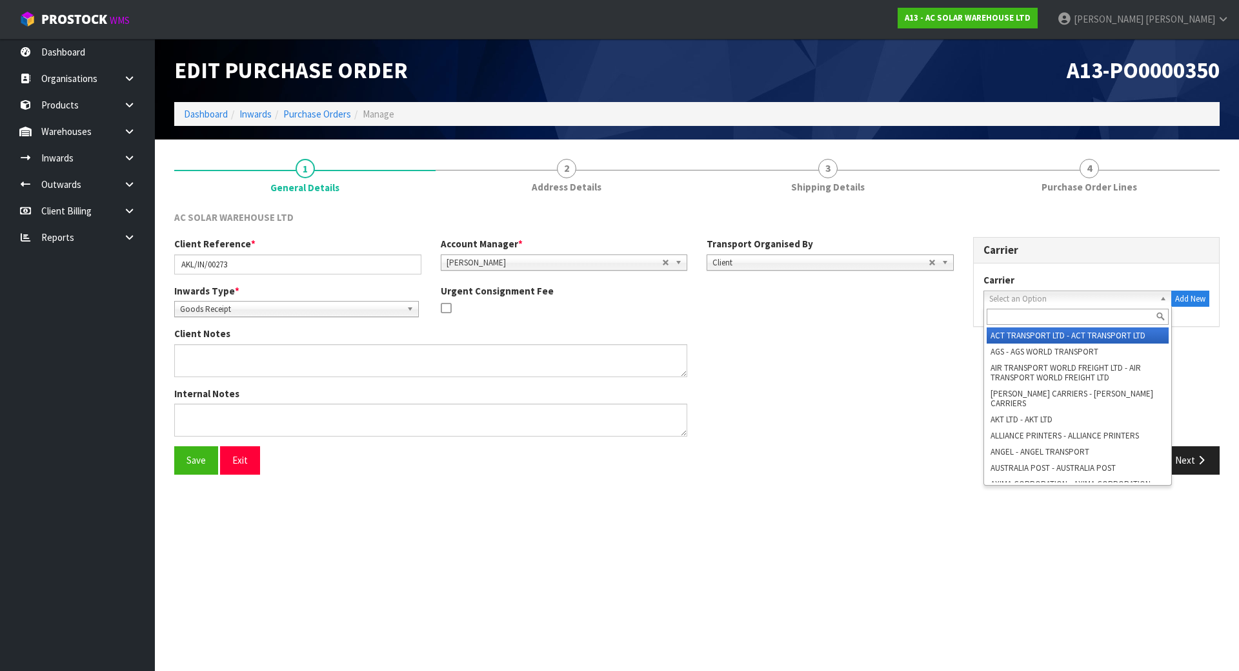
click at [1036, 310] on input "text" at bounding box center [1078, 317] width 183 height 16
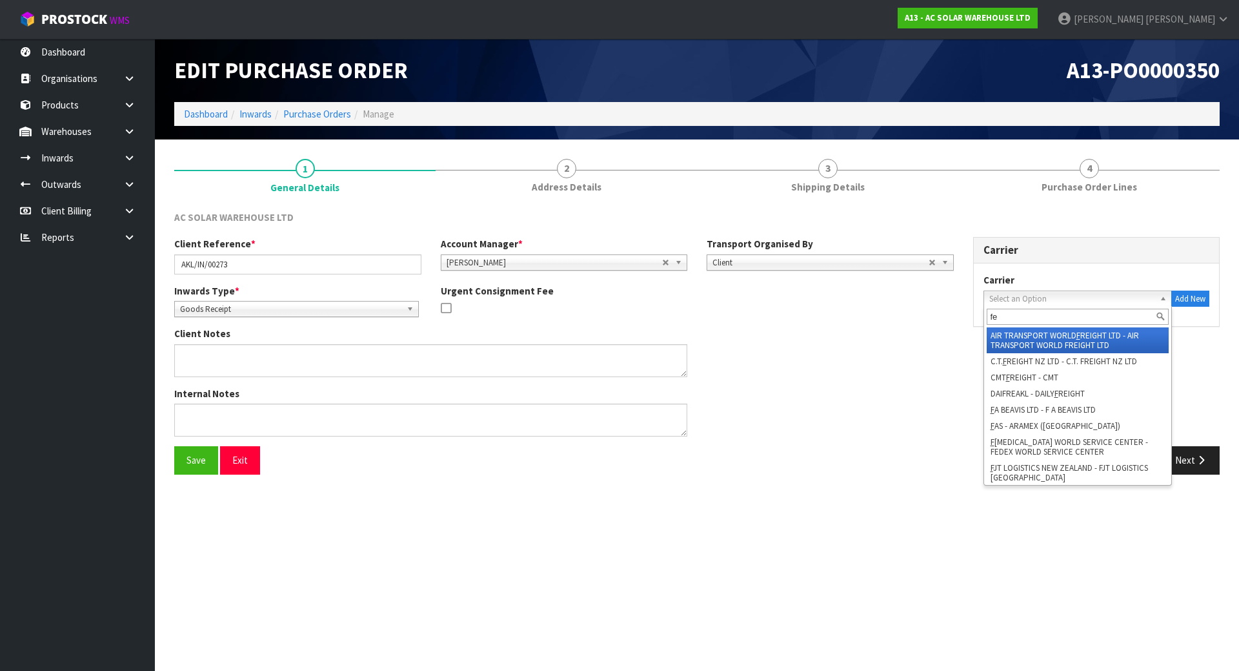
type input "fed"
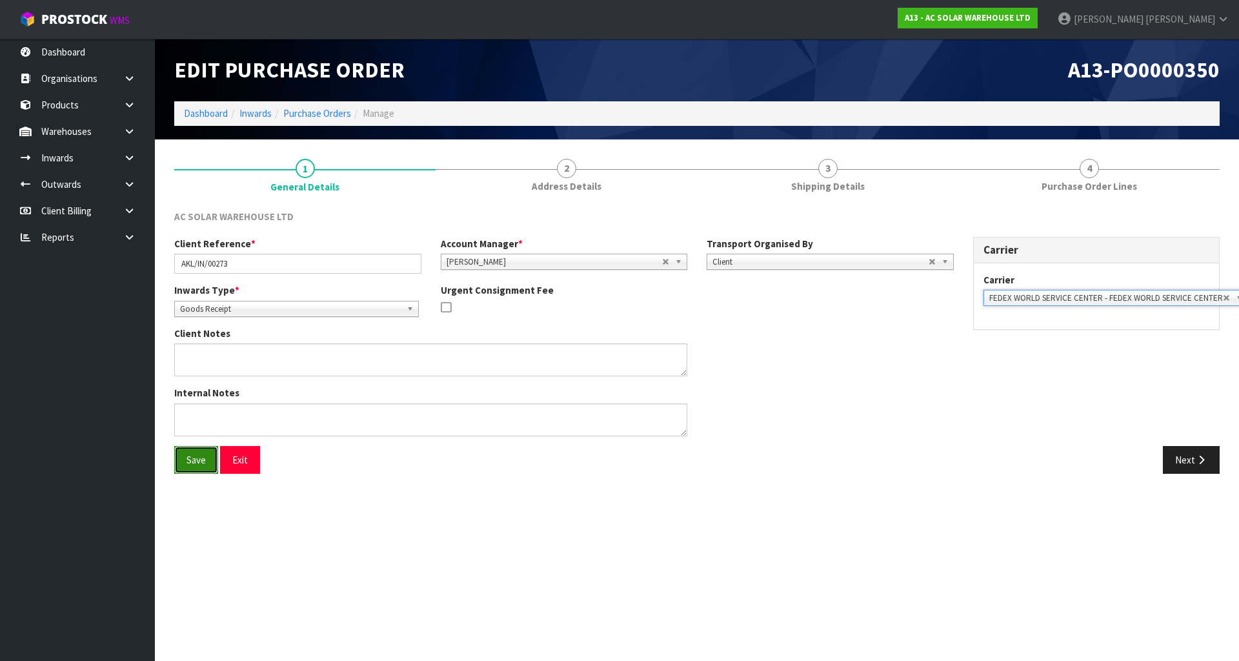
drag, startPoint x: 199, startPoint y: 467, endPoint x: 377, endPoint y: 429, distance: 182.2
click at [198, 467] on button "Save" at bounding box center [196, 460] width 44 height 28
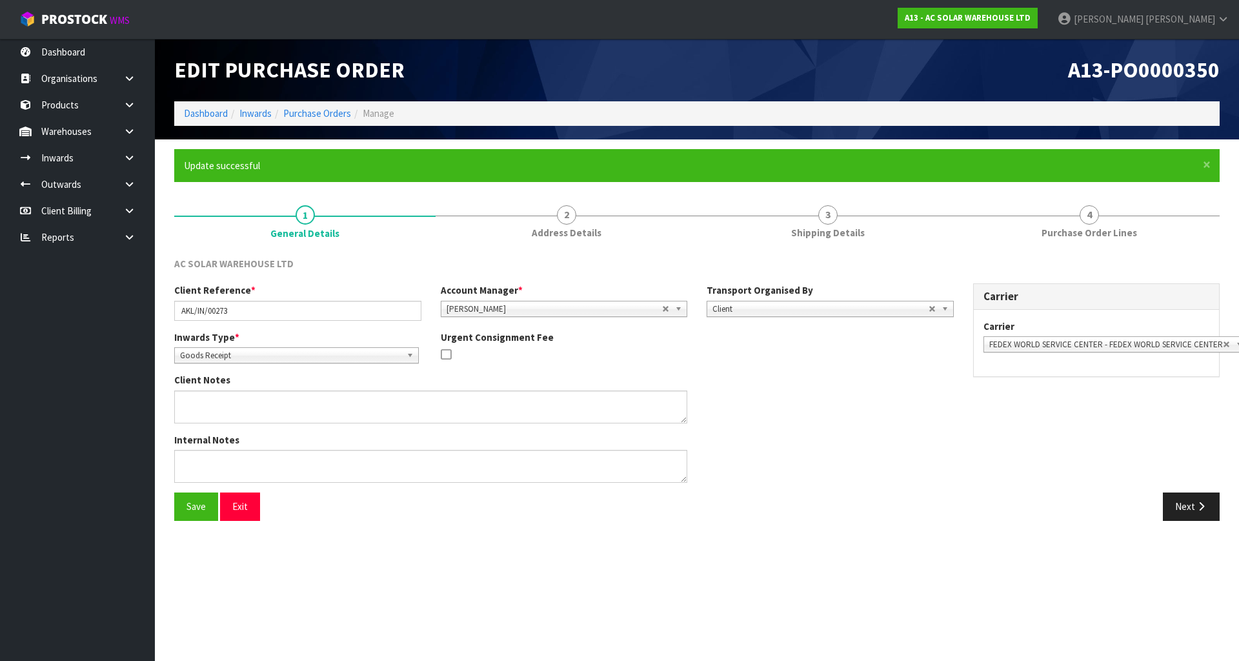
click at [1171, 430] on div "Client Reference * AKL/IN/00273 Account Manager * Zubair Moolla Rod Giles Kirst…" at bounding box center [697, 387] width 1065 height 209
drag, startPoint x: 1197, startPoint y: 501, endPoint x: 1207, endPoint y: 508, distance: 12.2
click at [1197, 501] on icon "button" at bounding box center [1201, 506] width 12 height 10
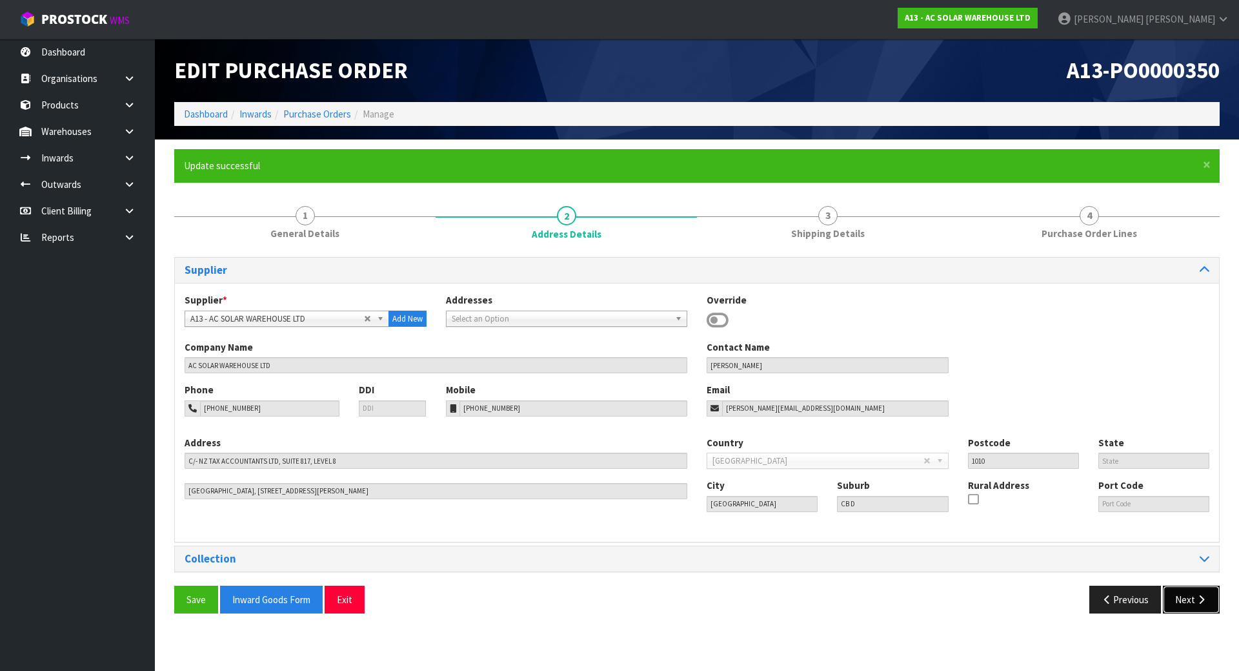
click at [1197, 605] on button "Next" at bounding box center [1191, 599] width 57 height 28
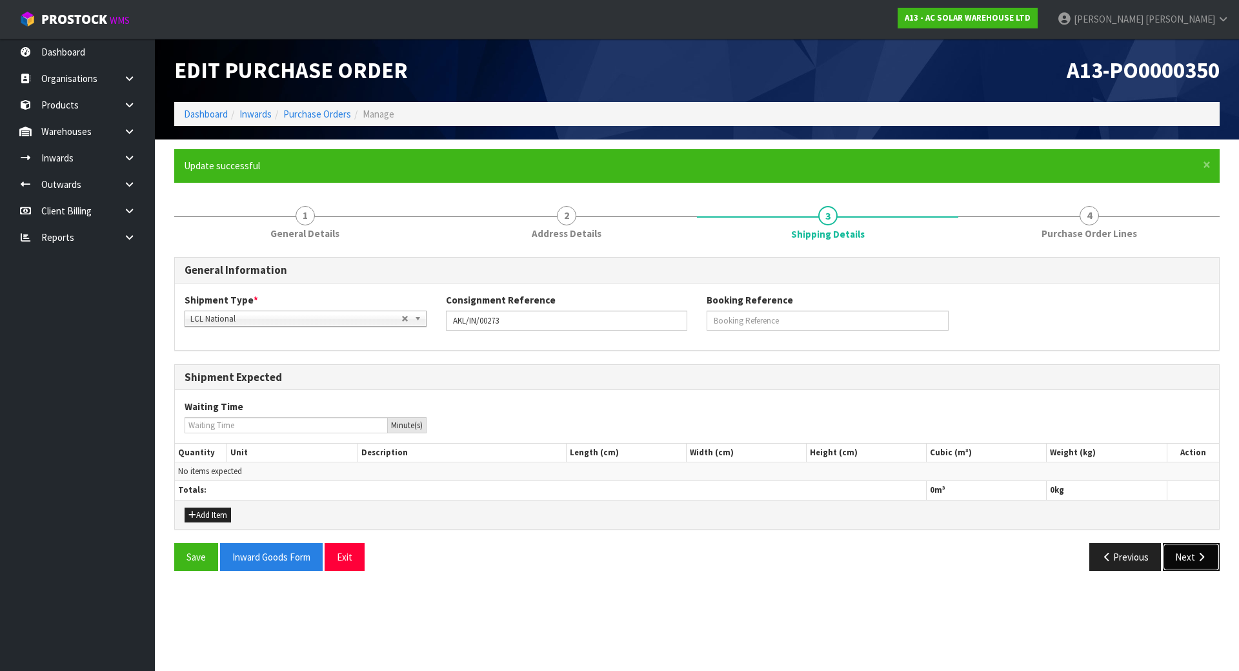
click at [1199, 570] on button "Next" at bounding box center [1191, 557] width 57 height 28
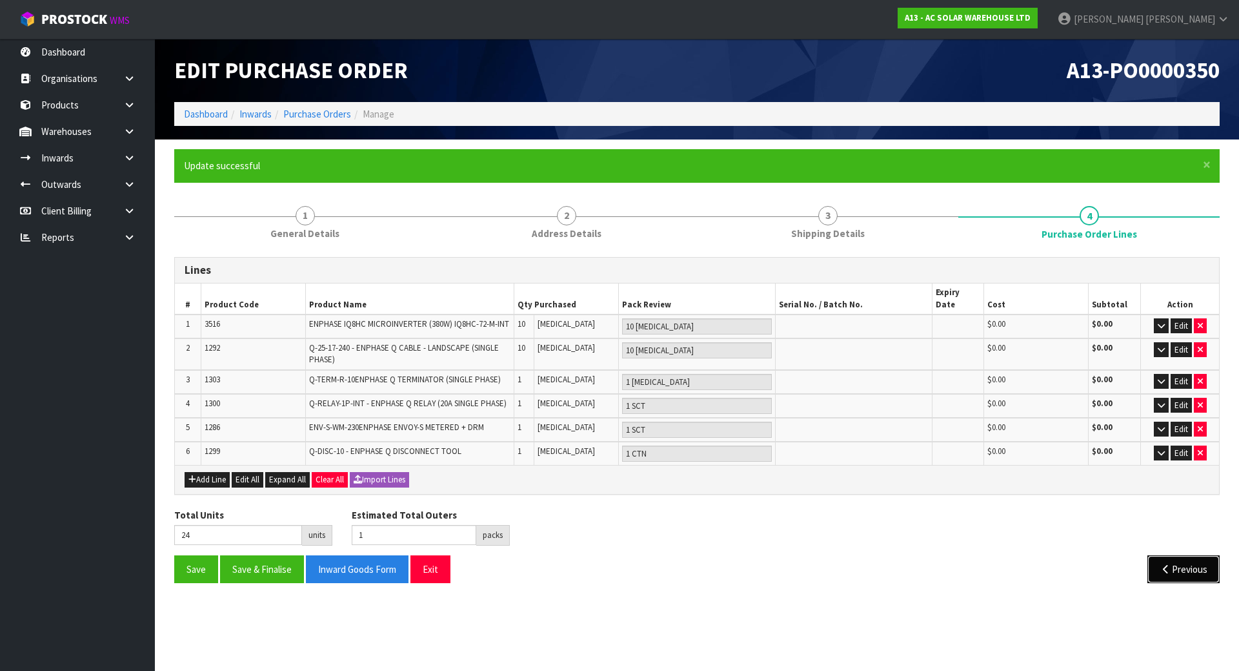
click at [1151, 555] on button "Previous" at bounding box center [1184, 569] width 72 height 28
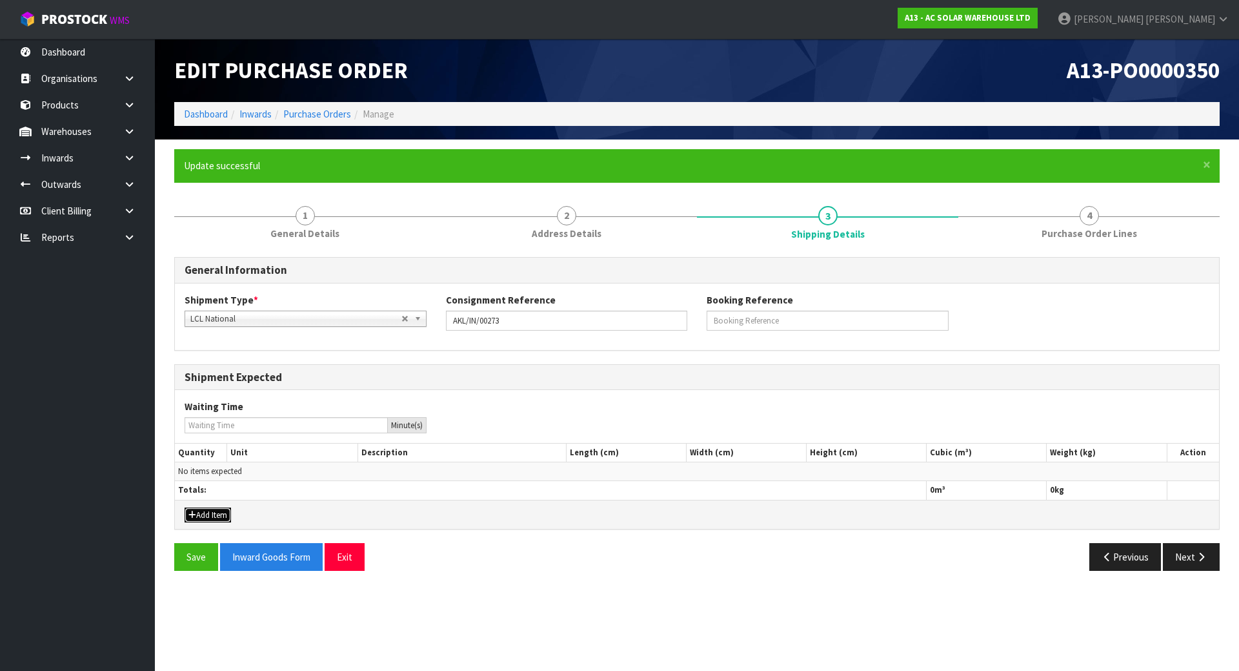
click at [199, 519] on button "Add Item" at bounding box center [208, 514] width 46 height 15
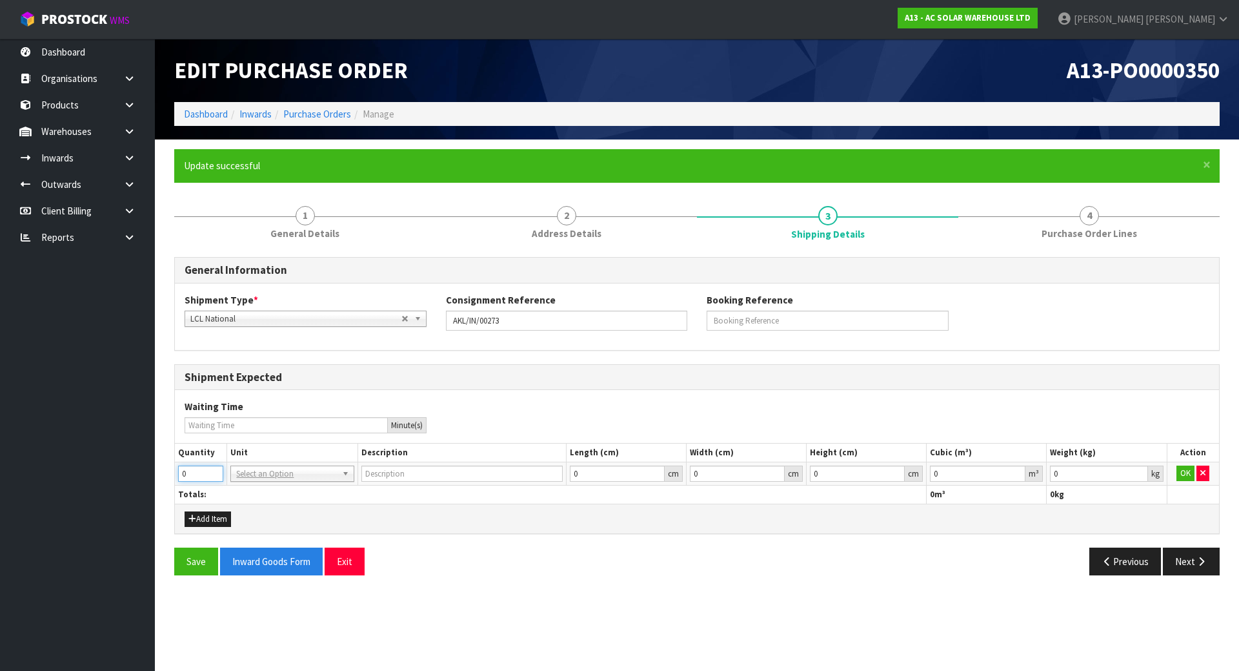
drag, startPoint x: 202, startPoint y: 478, endPoint x: 113, endPoint y: 478, distance: 89.1
click at [113, 478] on body "Toggle navigation ProStock WMS A13 - AC SOLAR WAREHOUSE LTD Michael Drugan Logo…" at bounding box center [619, 335] width 1239 height 671
click at [267, 498] on th "Totals:" at bounding box center [551, 494] width 752 height 19
drag, startPoint x: 203, startPoint y: 478, endPoint x: 59, endPoint y: 477, distance: 143.3
click at [65, 478] on body "Toggle navigation ProStock WMS A13 - AC SOLAR WAREHOUSE LTD Michael Drugan Logo…" at bounding box center [619, 335] width 1239 height 671
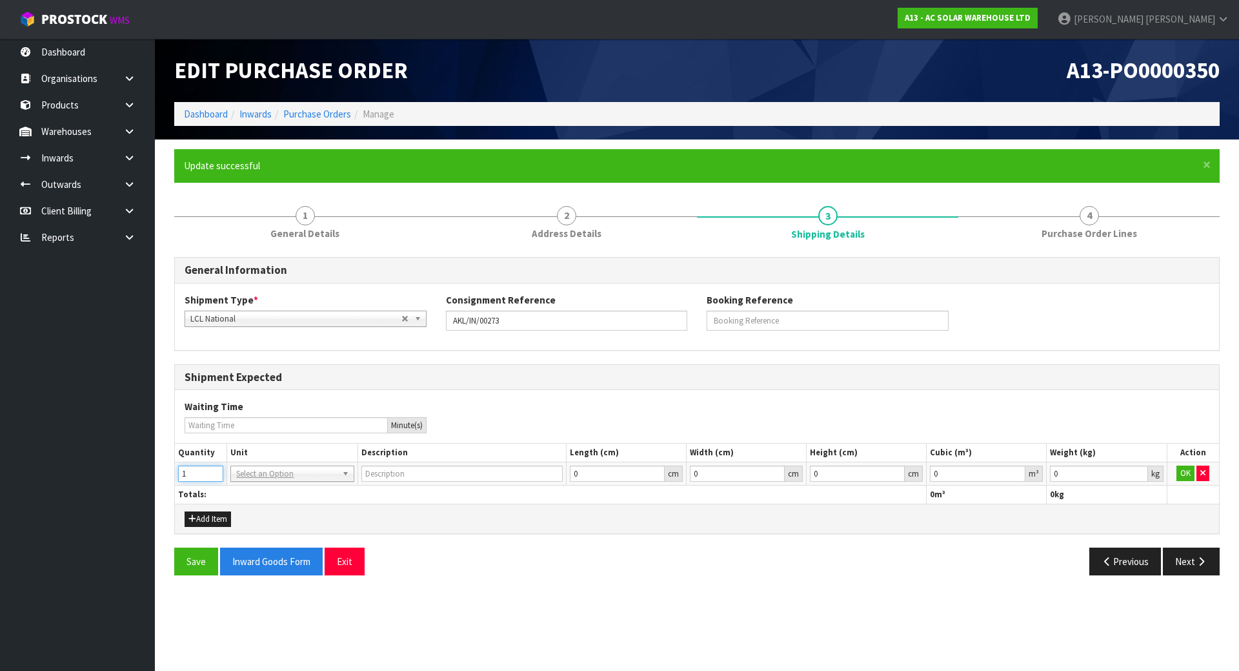
drag, startPoint x: 192, startPoint y: 472, endPoint x: 21, endPoint y: 474, distance: 171.0
click at [21, 474] on body "Toggle navigation ProStock WMS A13 - AC SOLAR WAREHOUSE LTD Michael Drugan Logo…" at bounding box center [619, 335] width 1239 height 671
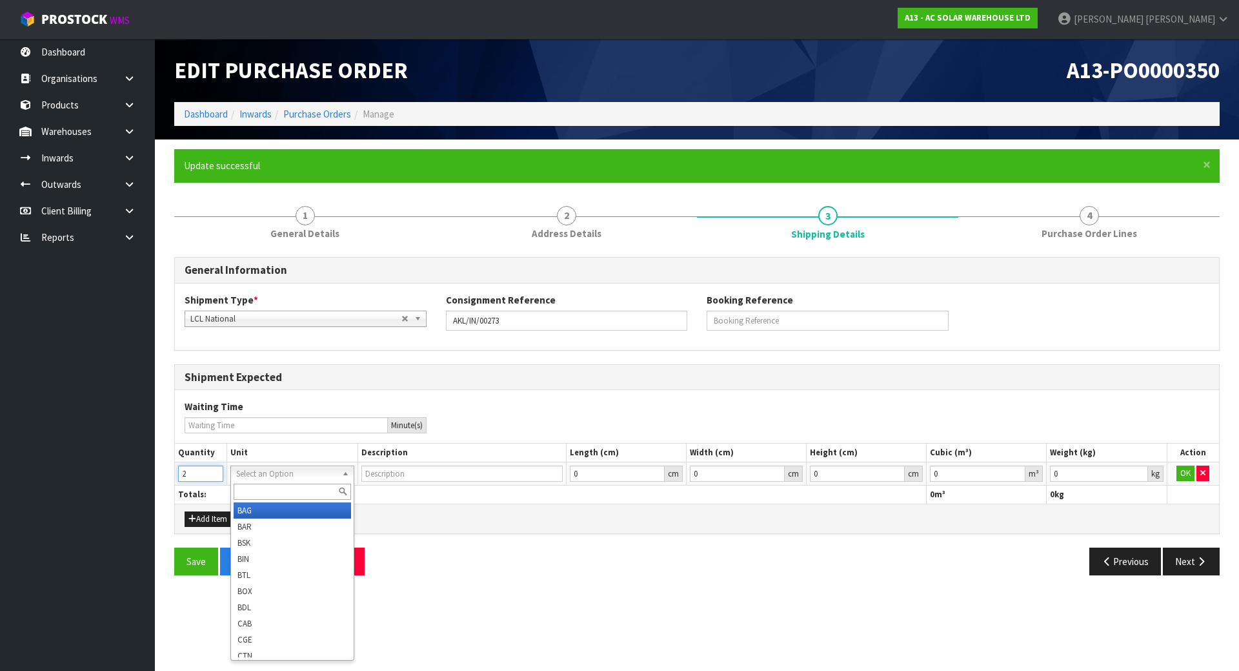
type input "2"
click at [260, 493] on input "text" at bounding box center [292, 491] width 117 height 16
type input "ctn"
type input "CARTON"
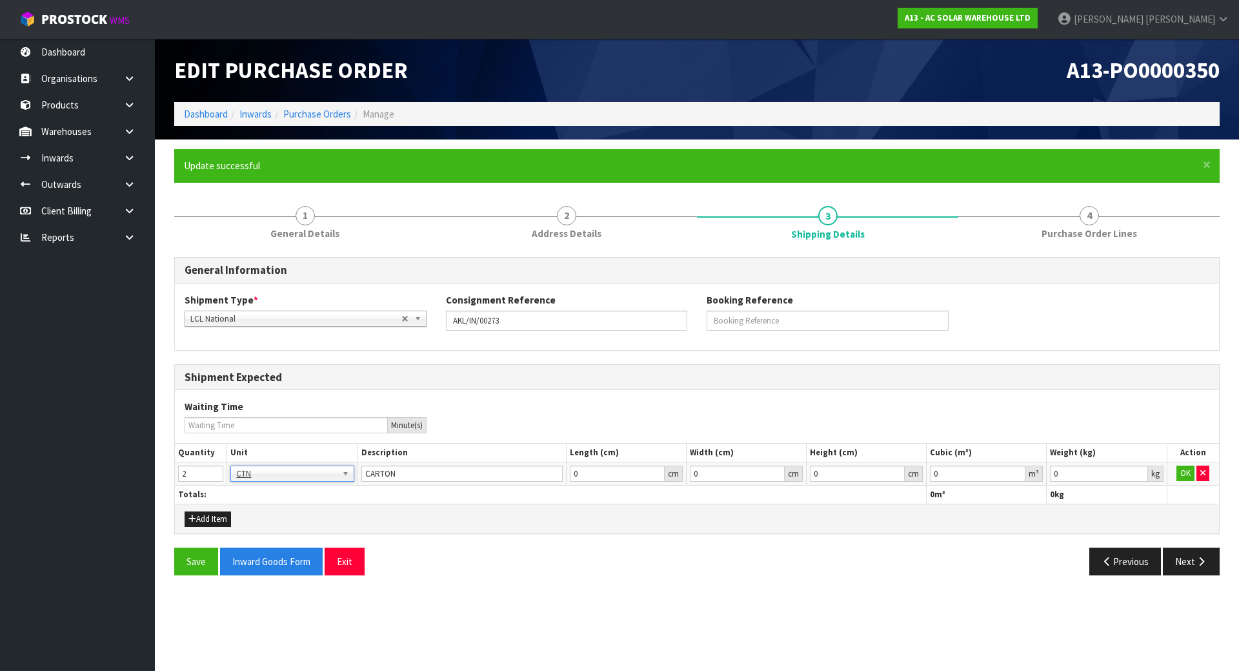
drag, startPoint x: 776, startPoint y: 500, endPoint x: 807, endPoint y: 502, distance: 31.0
click at [777, 502] on th "Totals:" at bounding box center [551, 494] width 752 height 19
click at [1182, 474] on button "OK" at bounding box center [1186, 472] width 18 height 15
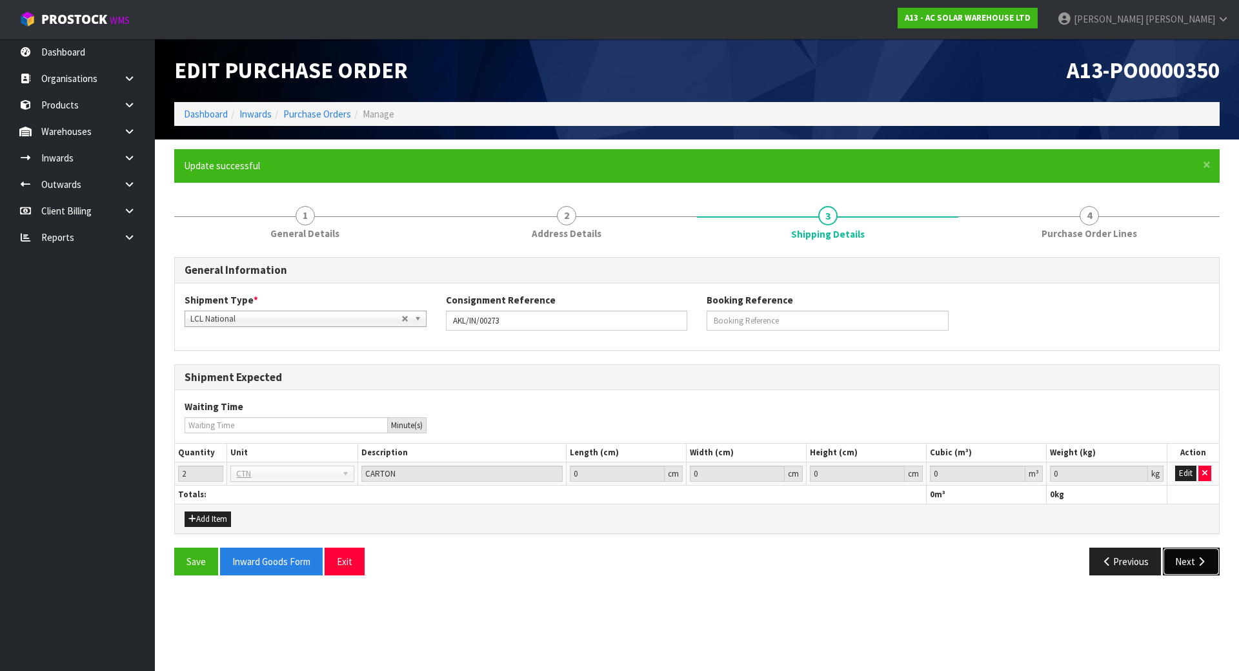
click at [1195, 558] on button "Next" at bounding box center [1191, 561] width 57 height 28
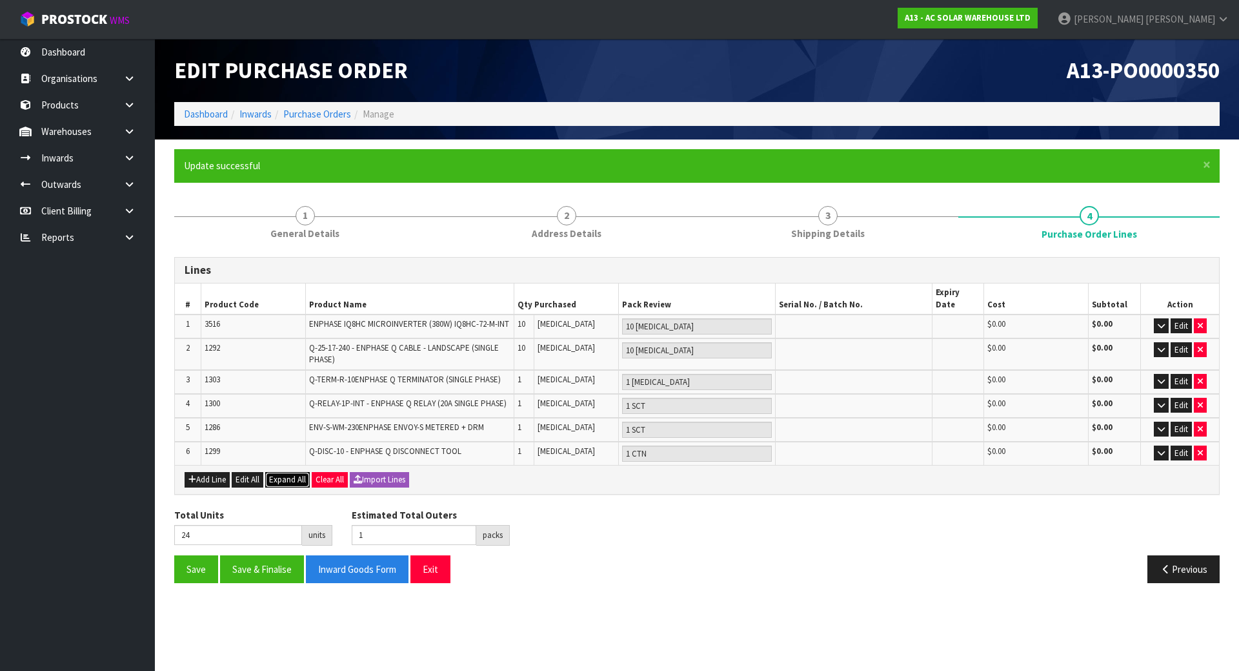
click at [270, 472] on button "Expand All" at bounding box center [287, 479] width 45 height 15
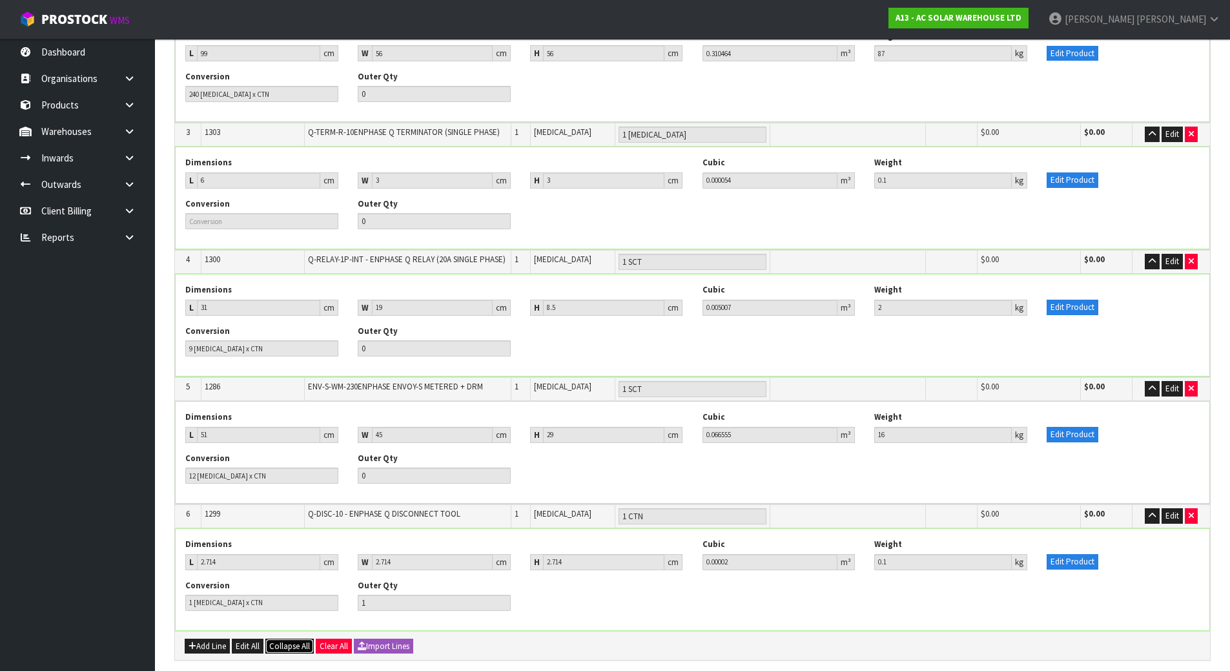
scroll to position [539, 0]
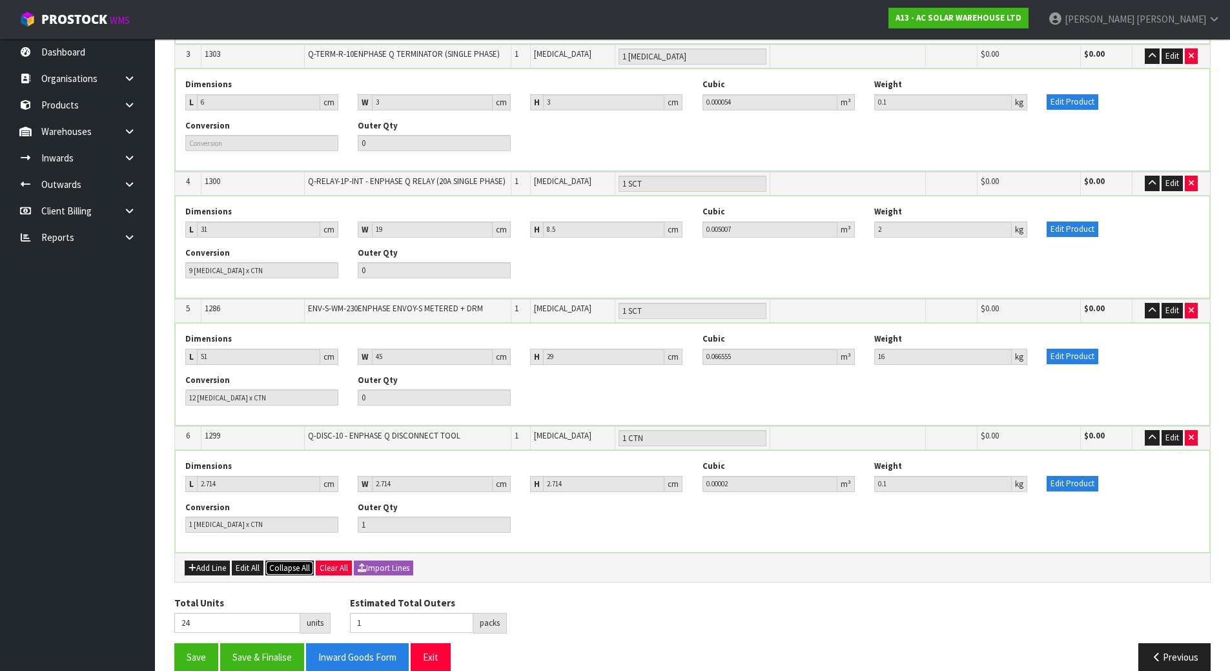
click at [288, 562] on span "Collapse All" at bounding box center [289, 567] width 41 height 11
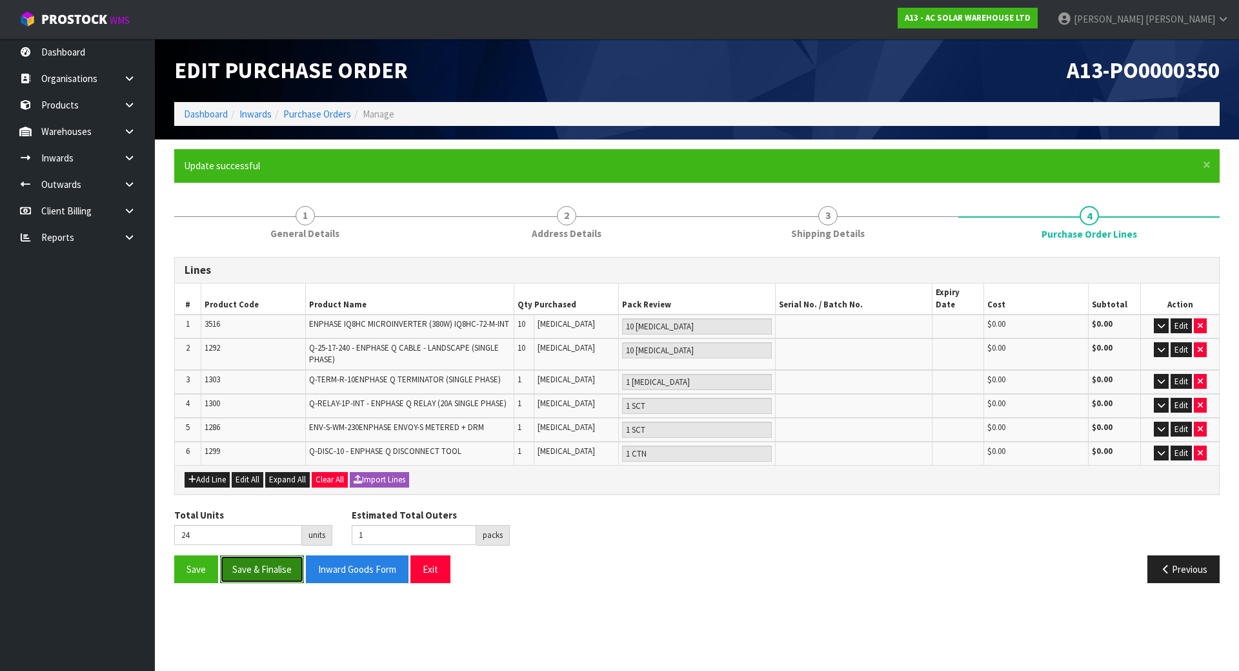
click at [274, 558] on button "Save & Finalise" at bounding box center [262, 569] width 84 height 28
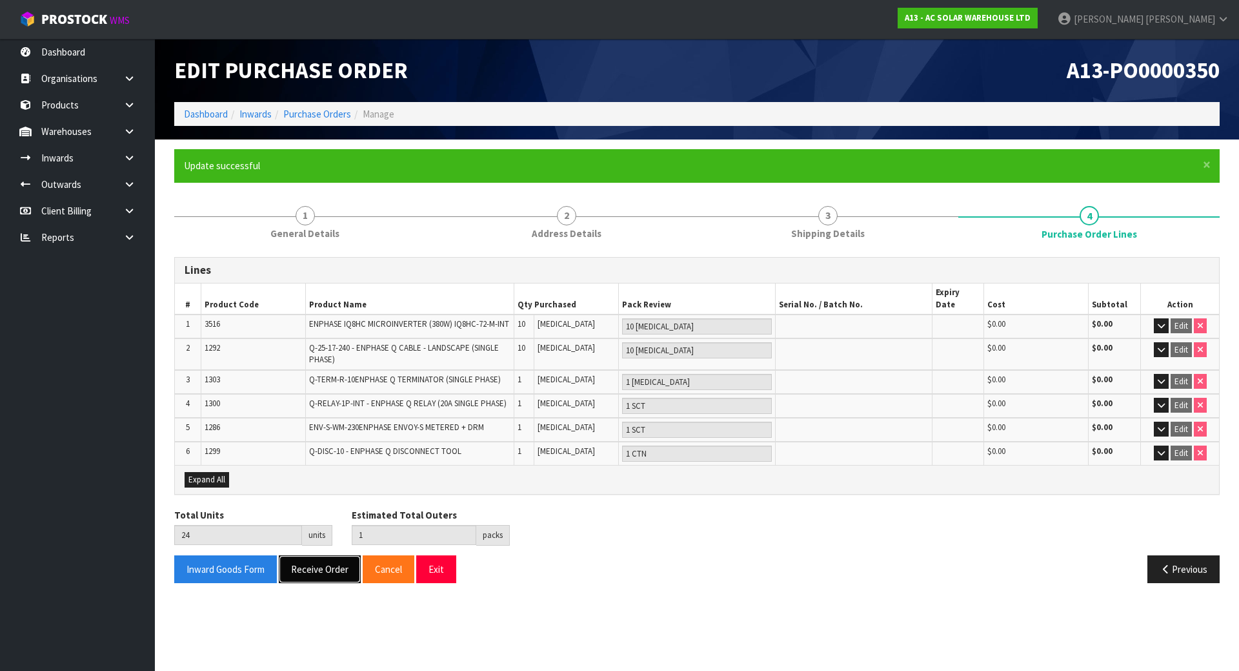
click at [329, 562] on button "Receive Order" at bounding box center [320, 569] width 82 height 28
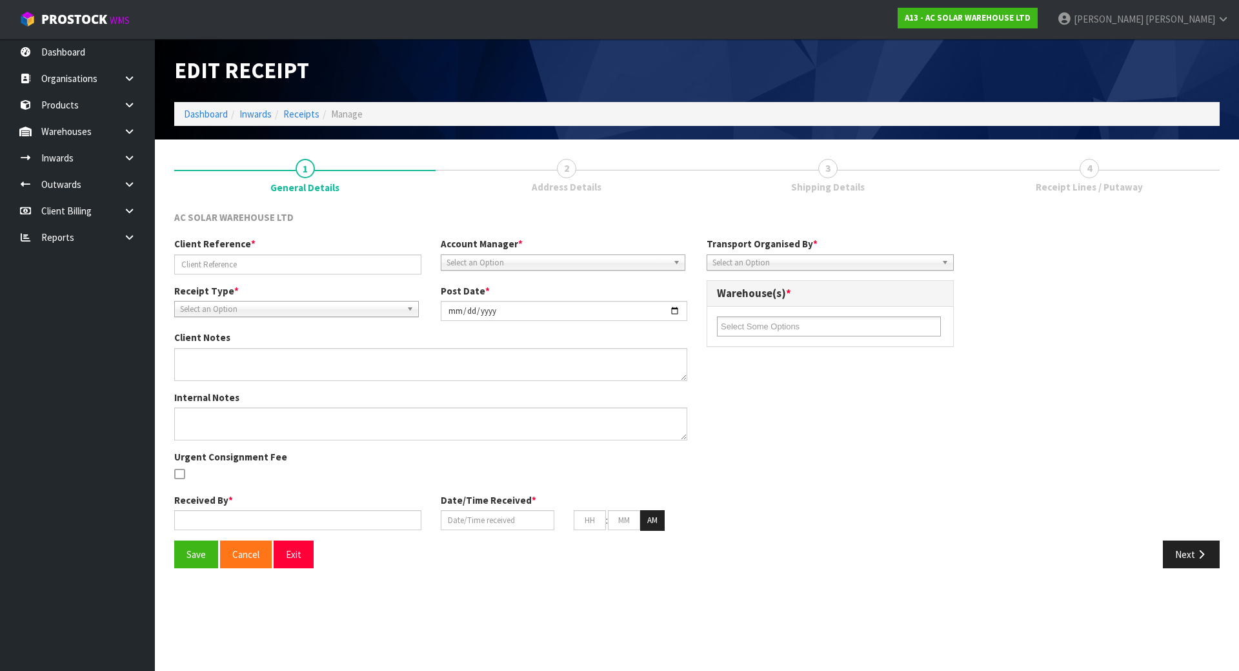
type input "AKL/IN/00273"
type input "[DATE]"
type input "[PERSON_NAME]"
type input "[DATE]"
type input "02"
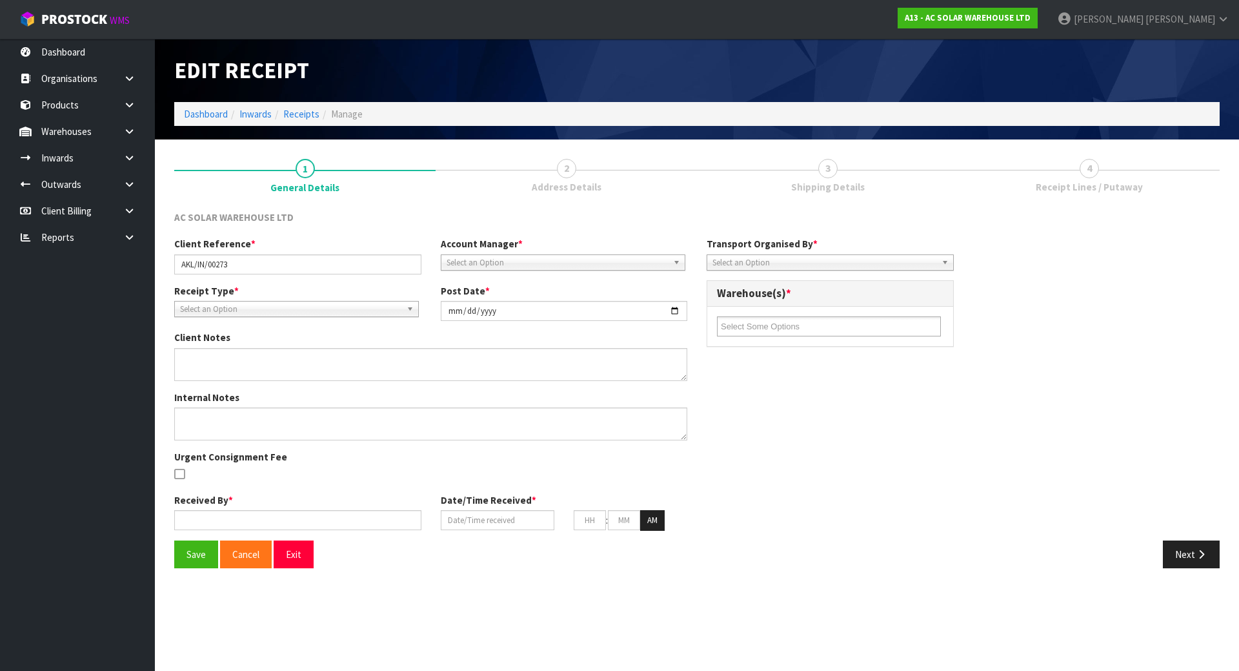
type input "29"
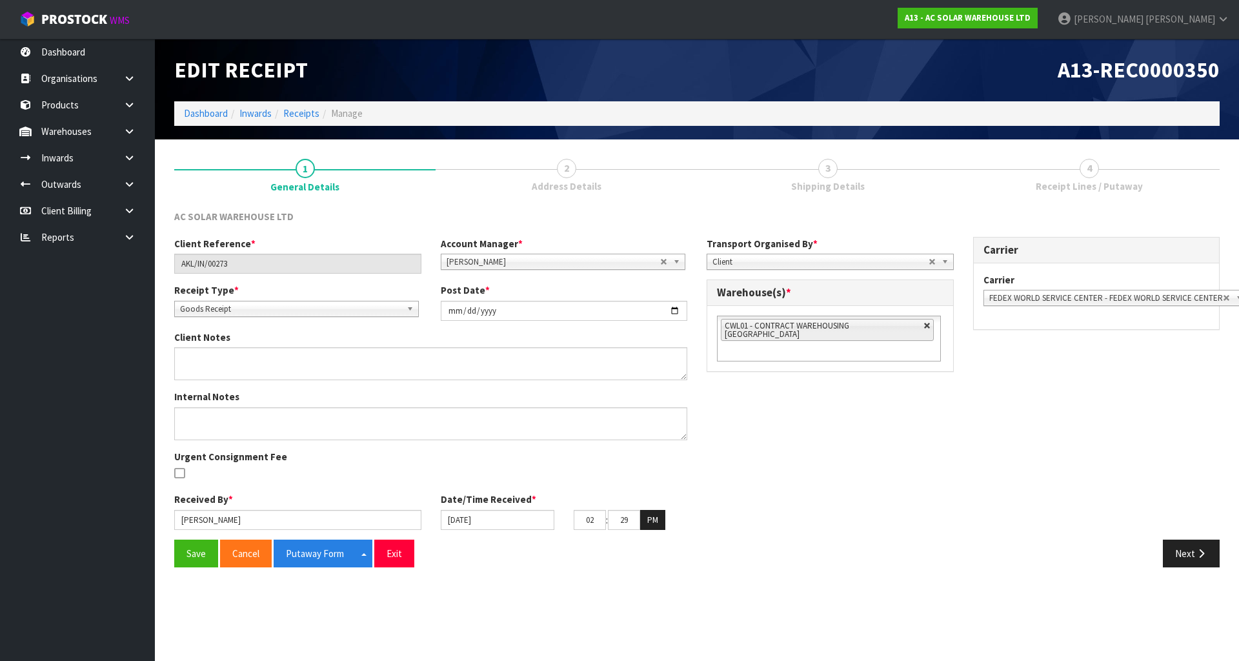
click at [924, 329] on link at bounding box center [928, 326] width 8 height 8
type input "Select Some Options"
click at [904, 329] on ul at bounding box center [829, 326] width 224 height 20
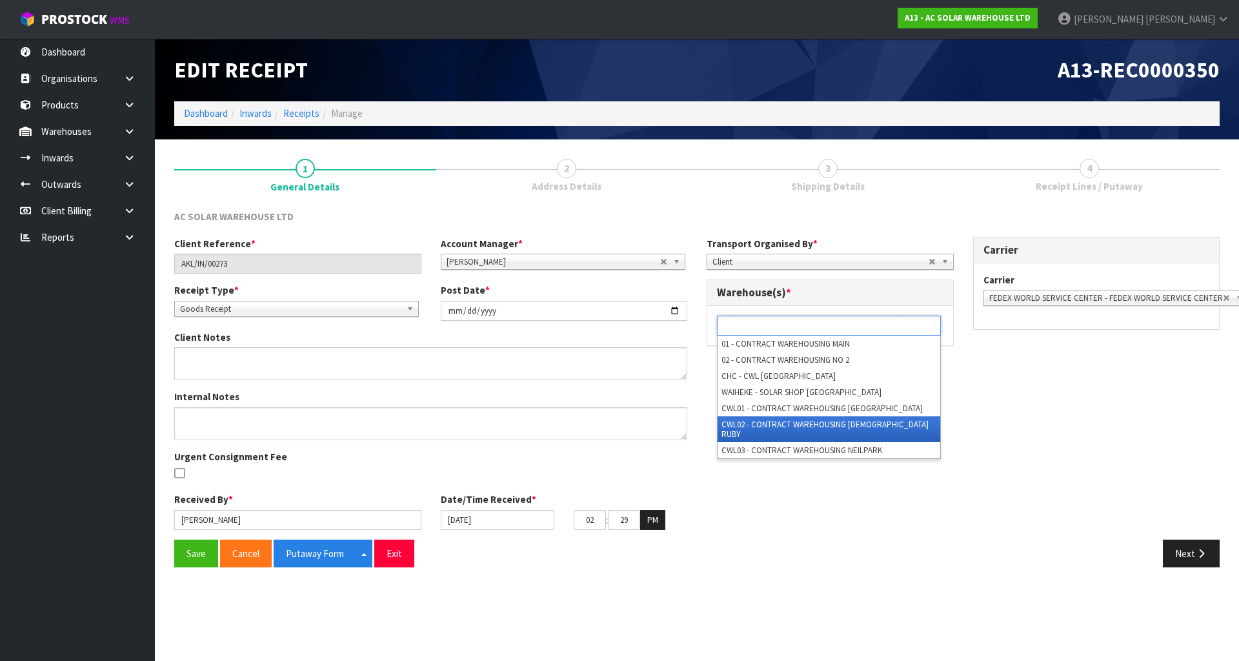
click at [832, 421] on li "CWL02 - CONTRACT WAREHOUSING [DEMOGRAPHIC_DATA] RUBY" at bounding box center [829, 429] width 223 height 26
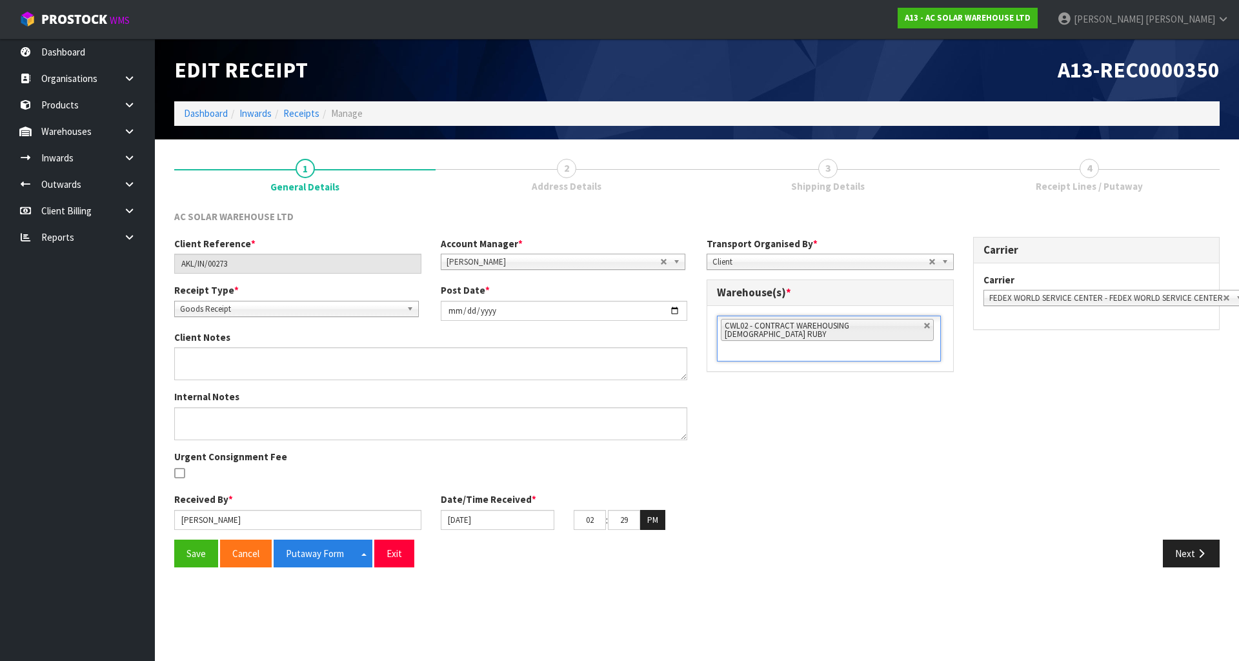
click at [798, 445] on div "Client Reference * AKL/IN/00273 Account Manager * Zubair Moolla Rod Giles Kirst…" at bounding box center [697, 388] width 1065 height 303
click at [188, 558] on button "Save" at bounding box center [196, 554] width 44 height 28
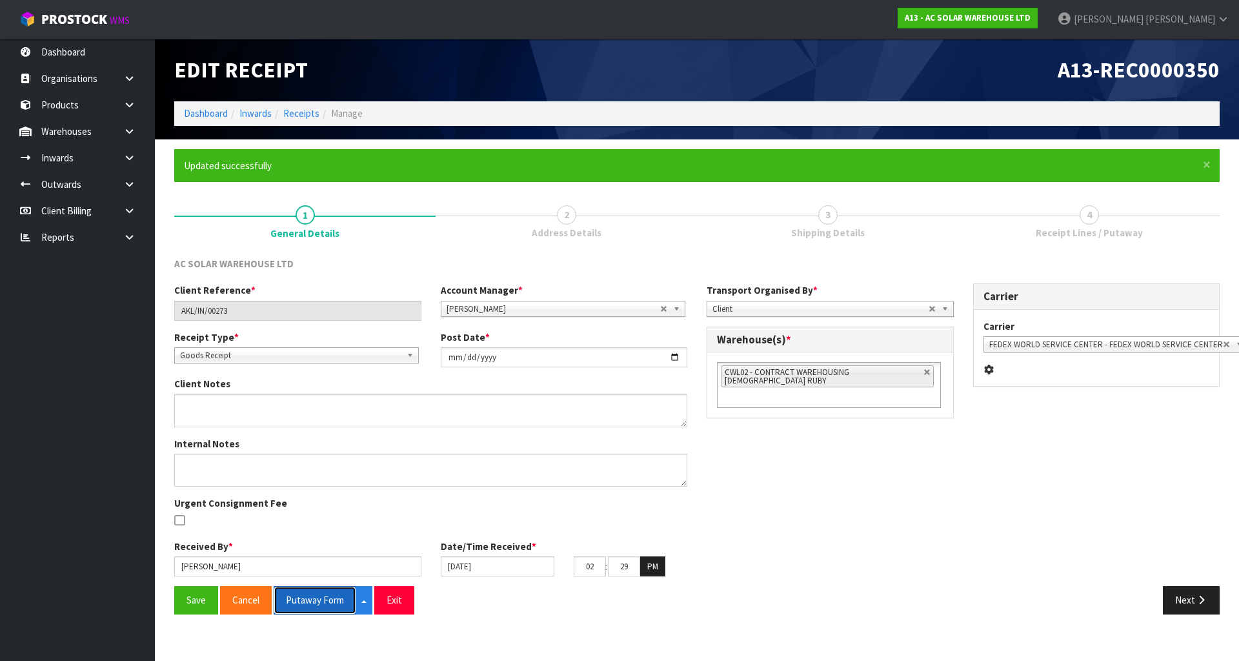
click at [292, 613] on button "Putaway Form" at bounding box center [315, 600] width 83 height 28
click at [1181, 607] on button "Next" at bounding box center [1191, 600] width 57 height 28
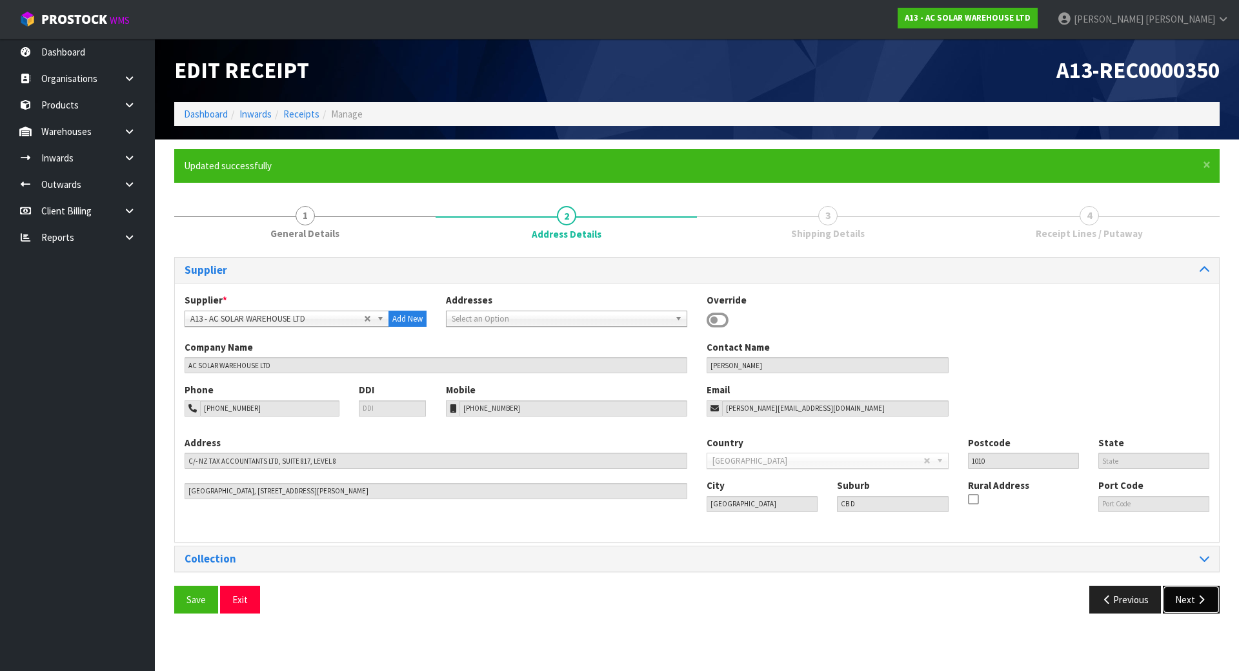
click at [1175, 606] on button "Next" at bounding box center [1191, 599] width 57 height 28
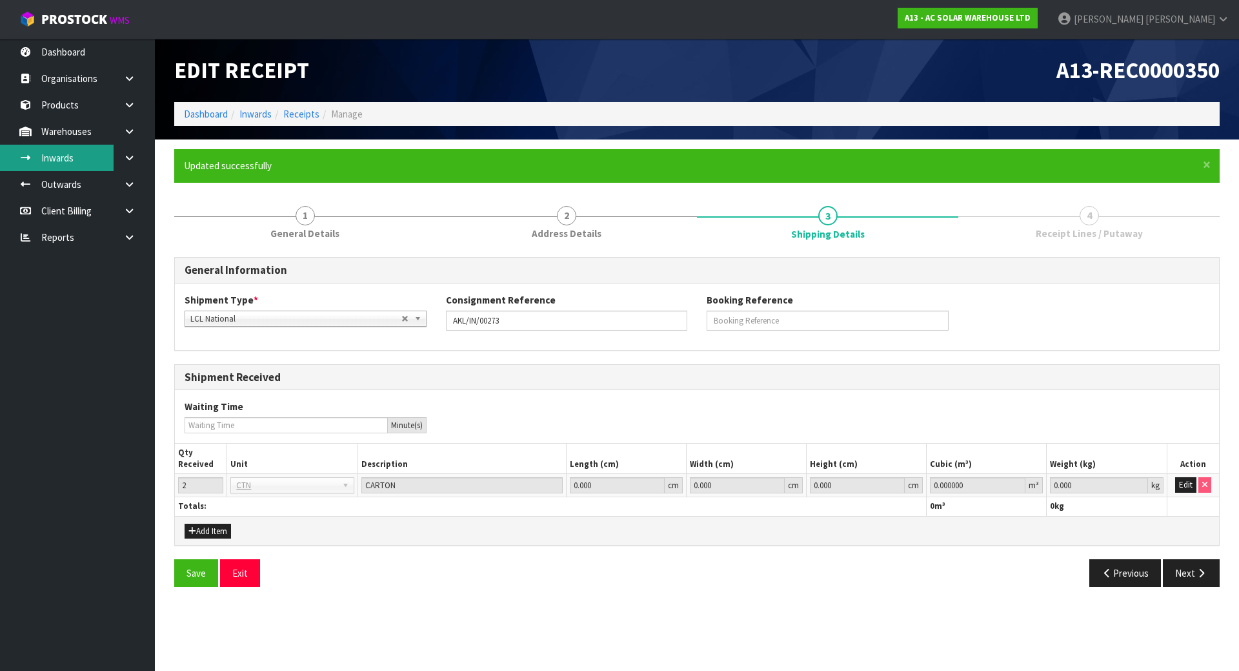
click at [97, 151] on link "Inwards" at bounding box center [77, 158] width 155 height 26
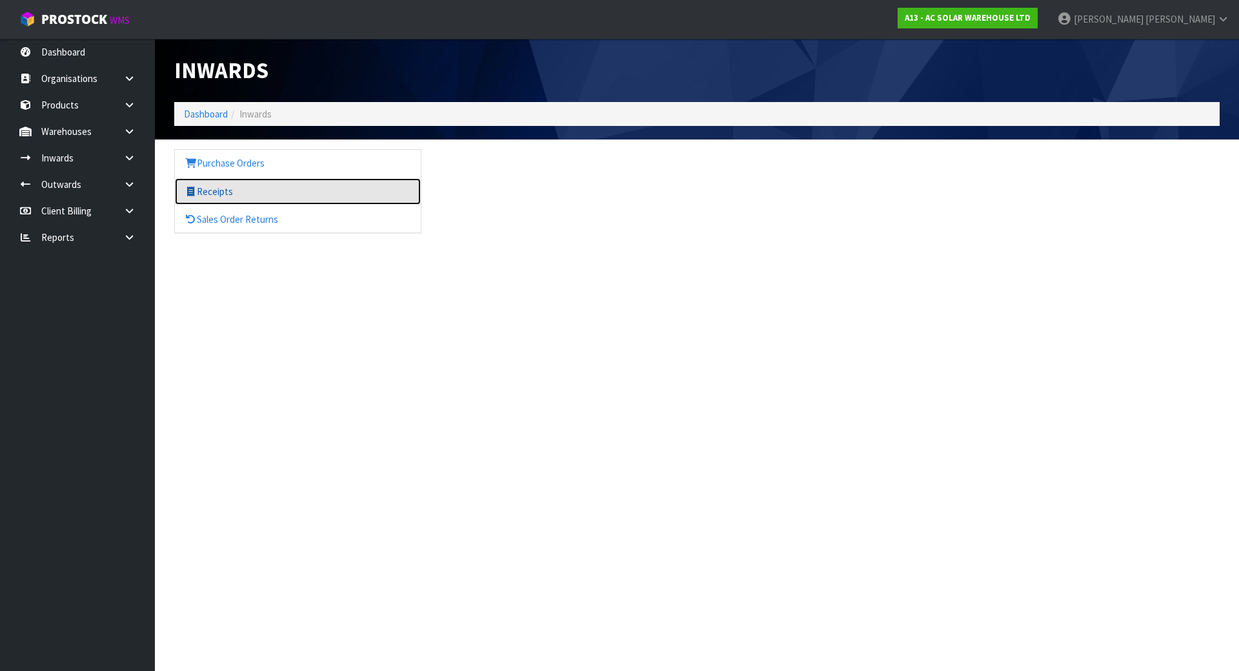
click at [251, 192] on link "Receipts" at bounding box center [298, 191] width 246 height 26
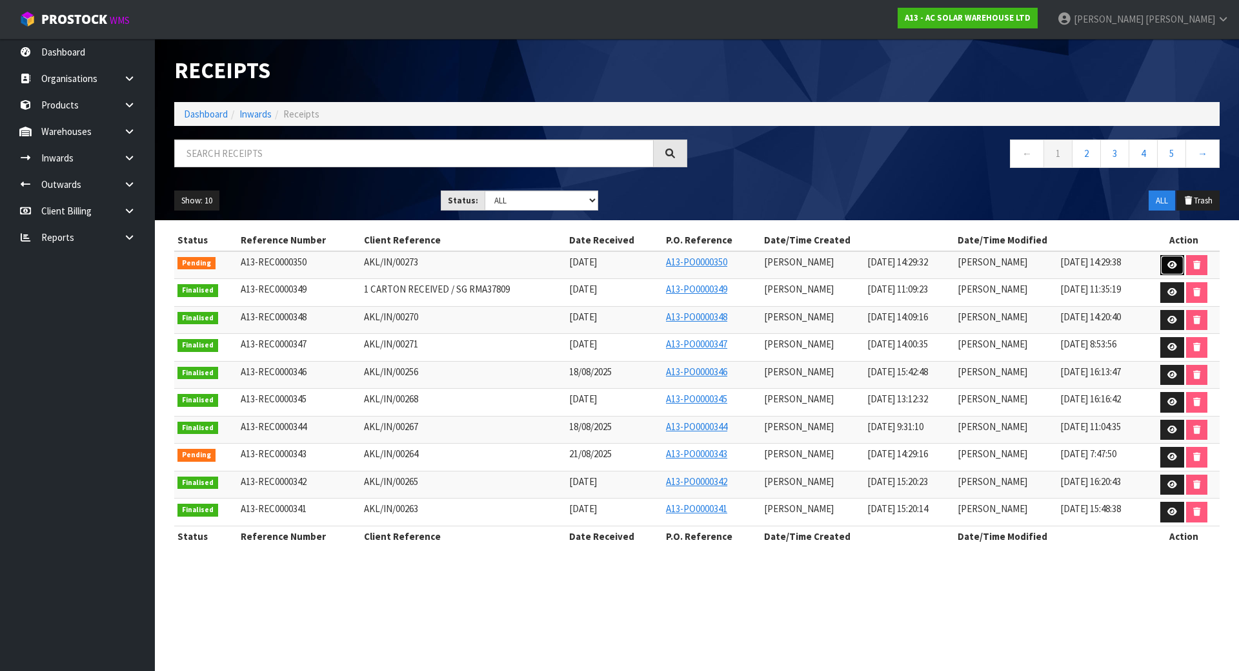
click at [1168, 263] on icon at bounding box center [1173, 265] width 10 height 8
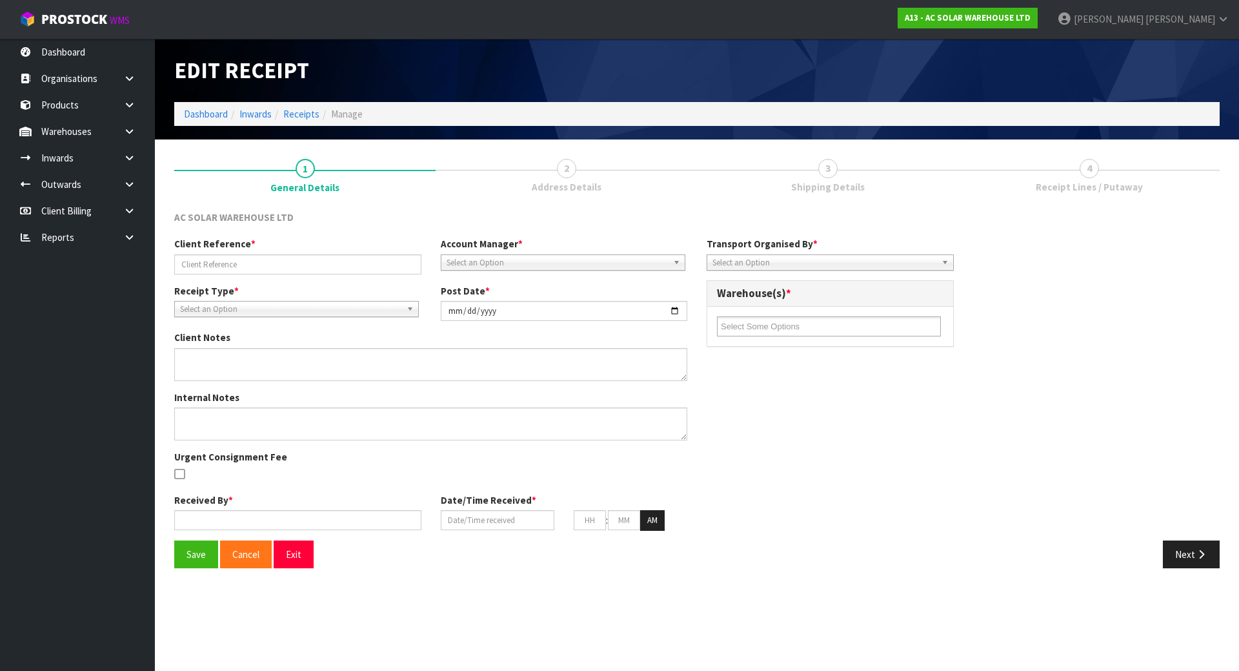
type input "AKL/IN/00273"
type input "[DATE]"
type input "[PERSON_NAME]"
type input "[DATE]"
type input "02"
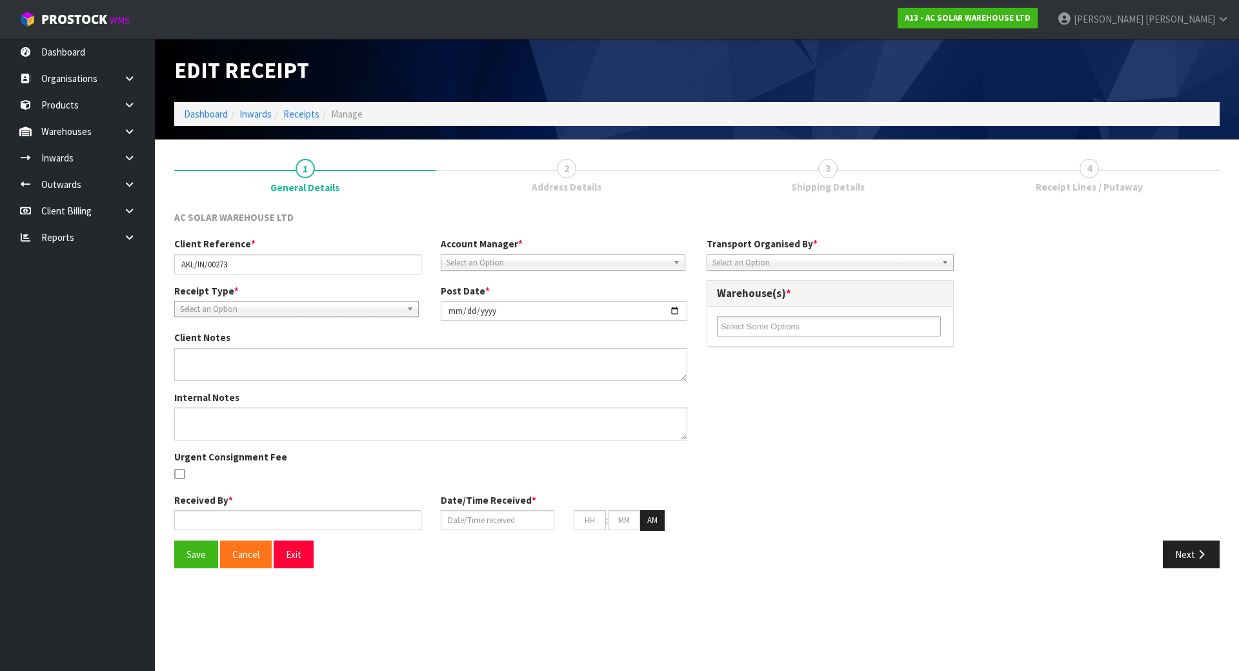
type input "29"
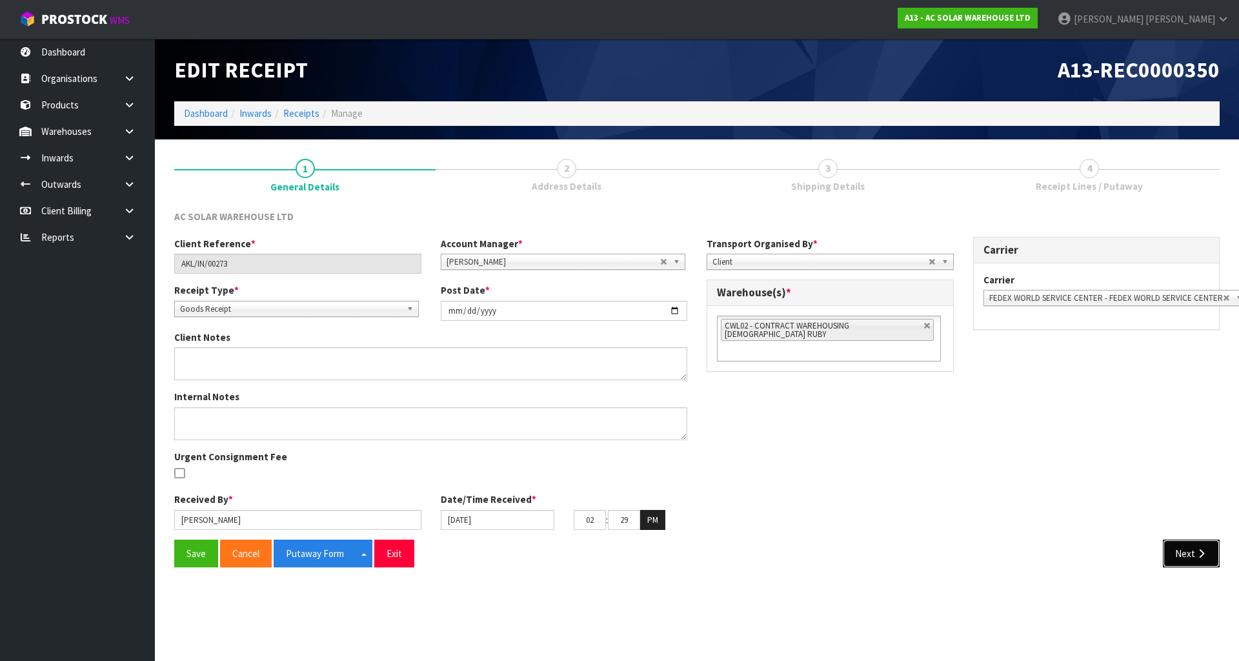
click at [1188, 558] on button "Next" at bounding box center [1191, 554] width 57 height 28
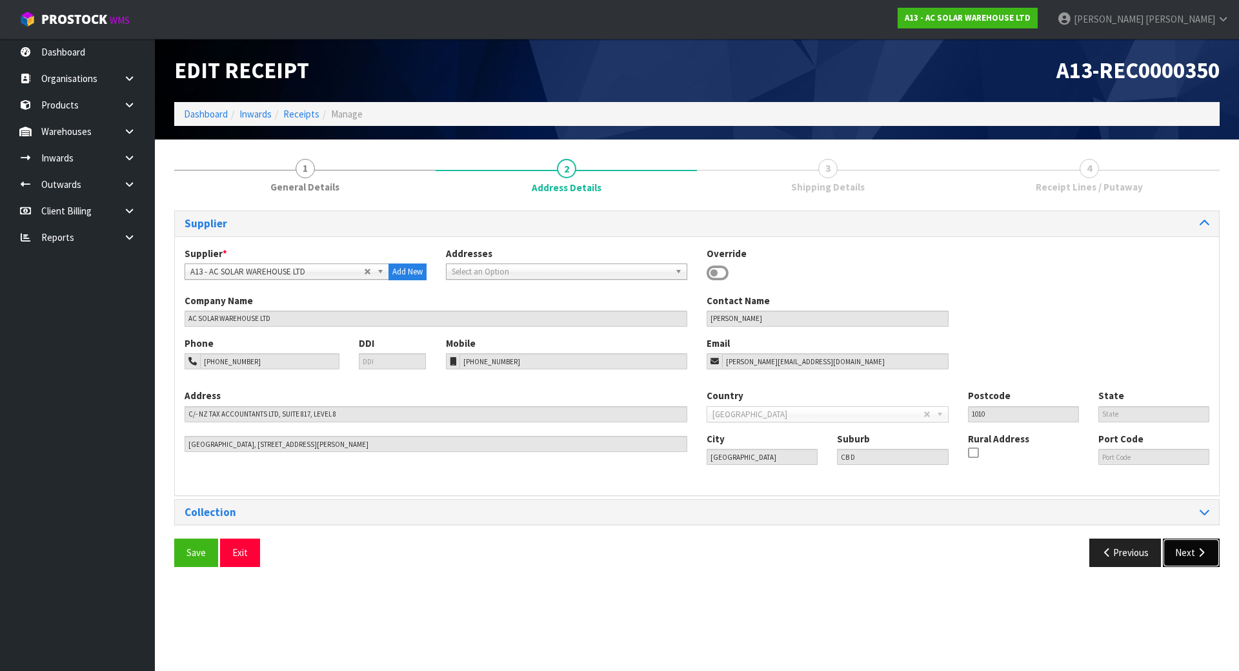
click at [1186, 564] on button "Next" at bounding box center [1191, 552] width 57 height 28
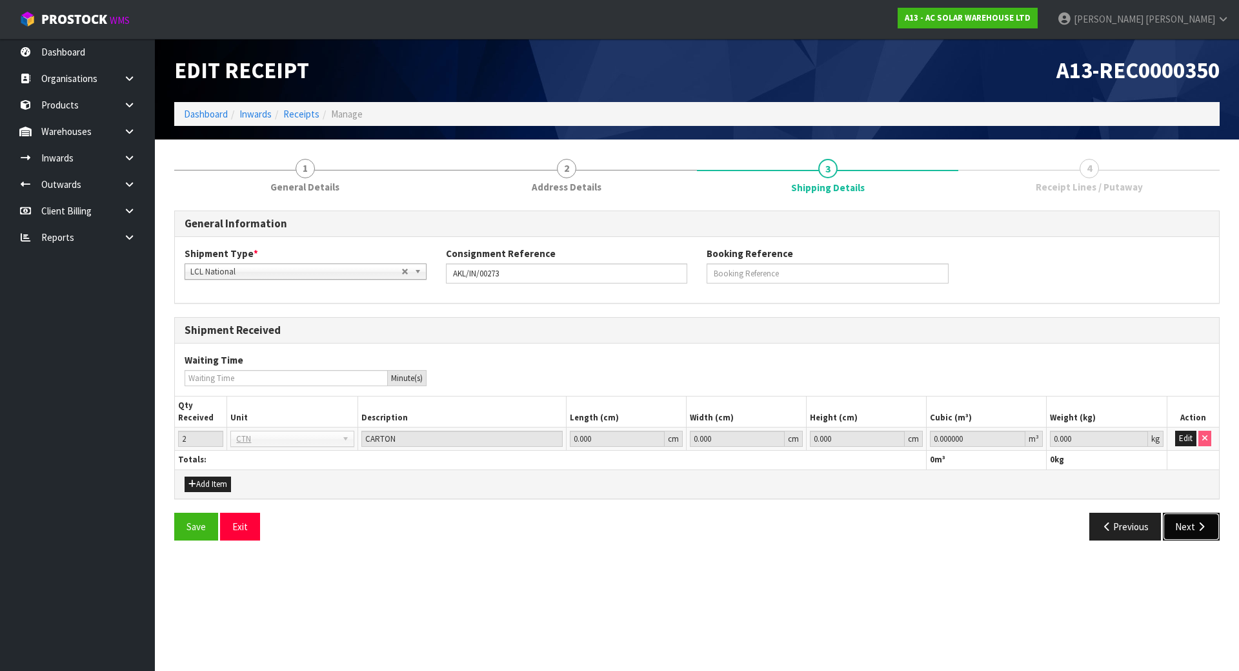
click at [1186, 535] on button "Next" at bounding box center [1191, 526] width 57 height 28
click at [1178, 445] on button "Edit" at bounding box center [1185, 437] width 21 height 15
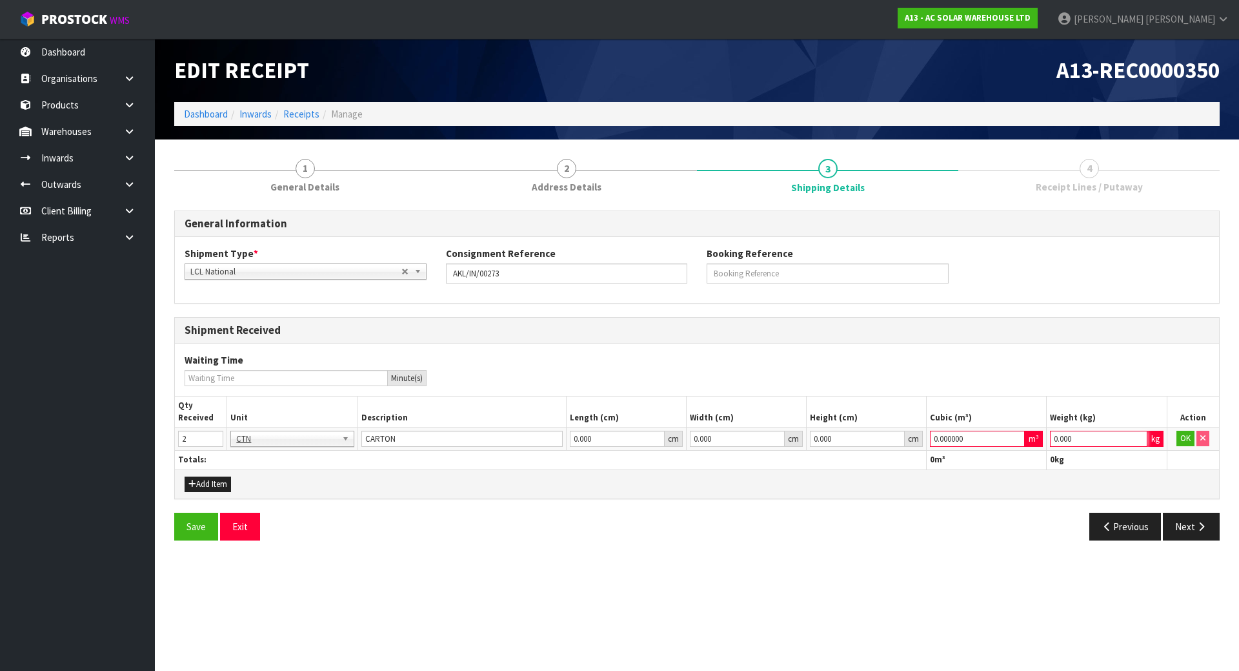
drag, startPoint x: 1106, startPoint y: 440, endPoint x: 842, endPoint y: 441, distance: 264.6
click at [842, 441] on tr "2 BAG BAR BSK BIN BTL BOX BDL CAB CGE CTN CSE COI CRA CRT CBE CYL DRM JAR MTR P…" at bounding box center [697, 438] width 1044 height 23
drag, startPoint x: 1077, startPoint y: 437, endPoint x: 764, endPoint y: 442, distance: 312.4
click at [764, 442] on tr "2 BAG BAR BSK BIN BTL BOX BDL CAB CGE CTN CSE COI CRA CRT CBE CYL DRM JAR MTR P…" at bounding box center [697, 438] width 1044 height 23
type input "1"
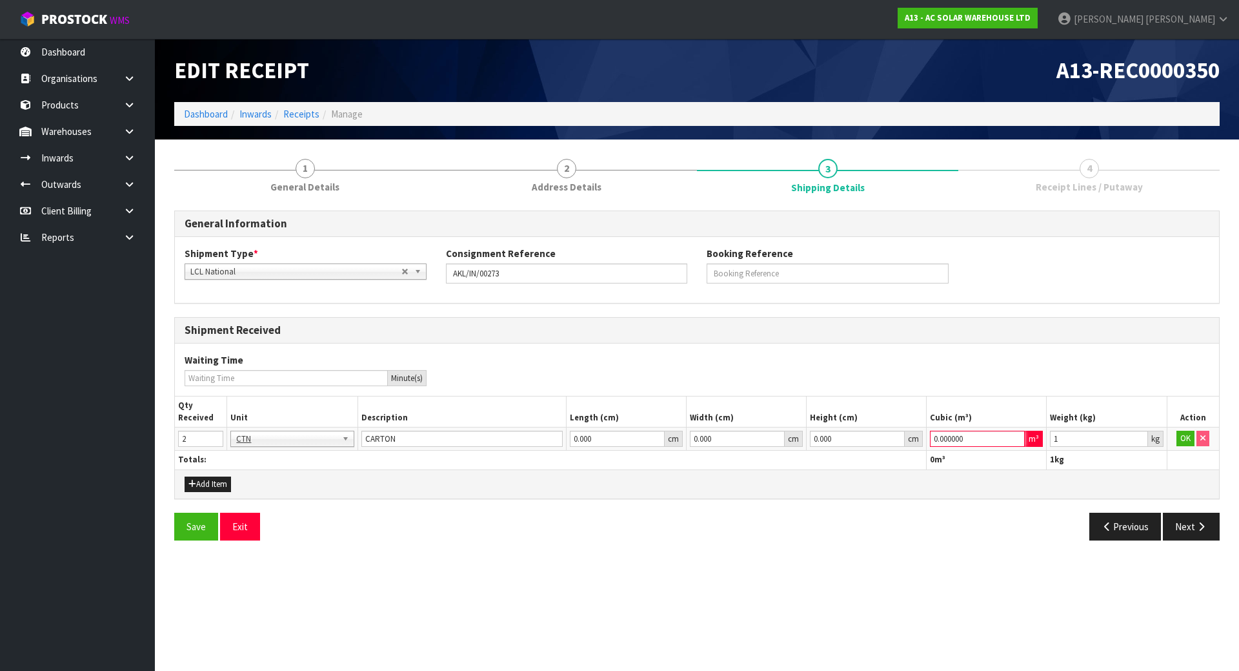
click at [636, 434] on tr "2 BAG BAR BSK BIN BTL BOX BDL CAB CGE CTN CSE COI CRA CRT CBE CYL DRM JAR MTR P…" at bounding box center [697, 438] width 1044 height 23
type input "1"
click at [1177, 442] on td "OK" at bounding box center [1193, 438] width 52 height 23
click at [1177, 442] on button "OK" at bounding box center [1186, 437] width 18 height 15
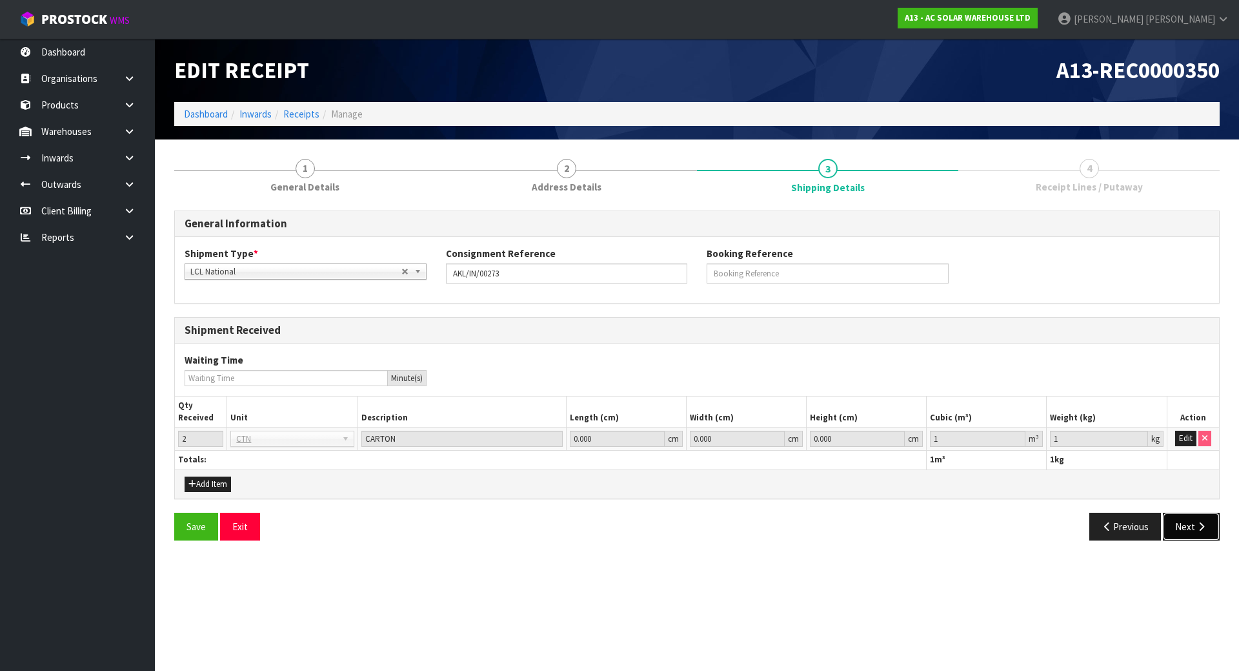
click at [1191, 529] on button "Next" at bounding box center [1191, 526] width 57 height 28
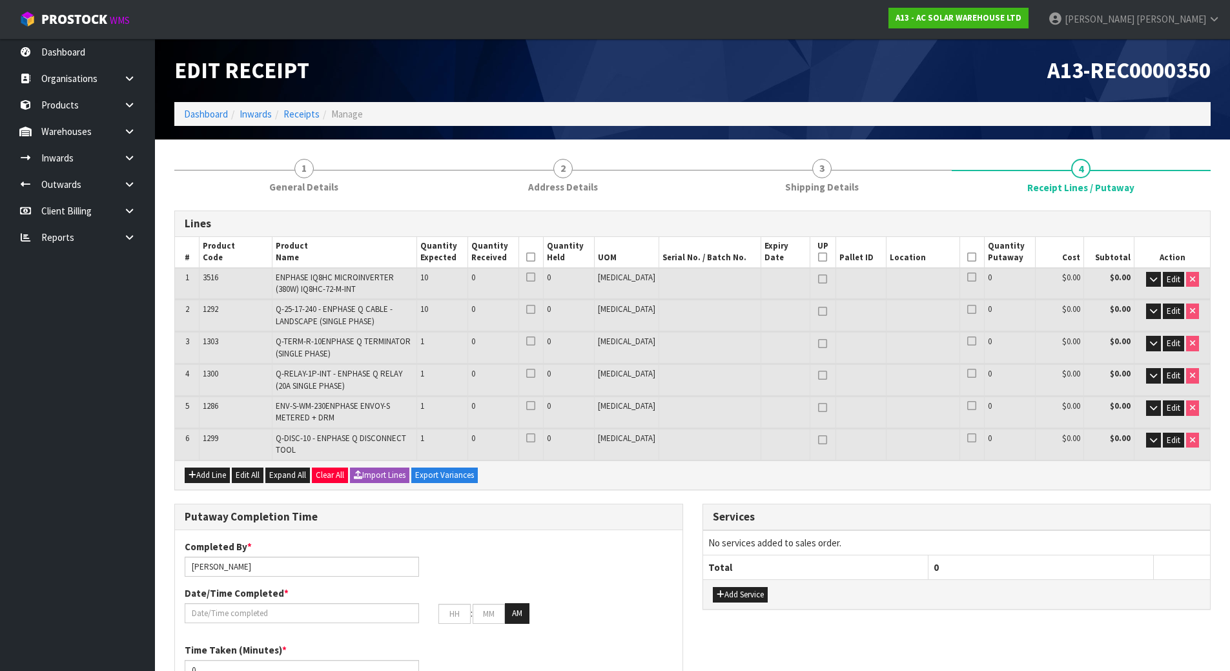
click at [690, 500] on div "Lines # Product Code Product Name Quantity Expected Quantity Received Quantity …" at bounding box center [692, 643] width 1036 height 866
click at [1149, 283] on icon "button" at bounding box center [1152, 279] width 7 height 8
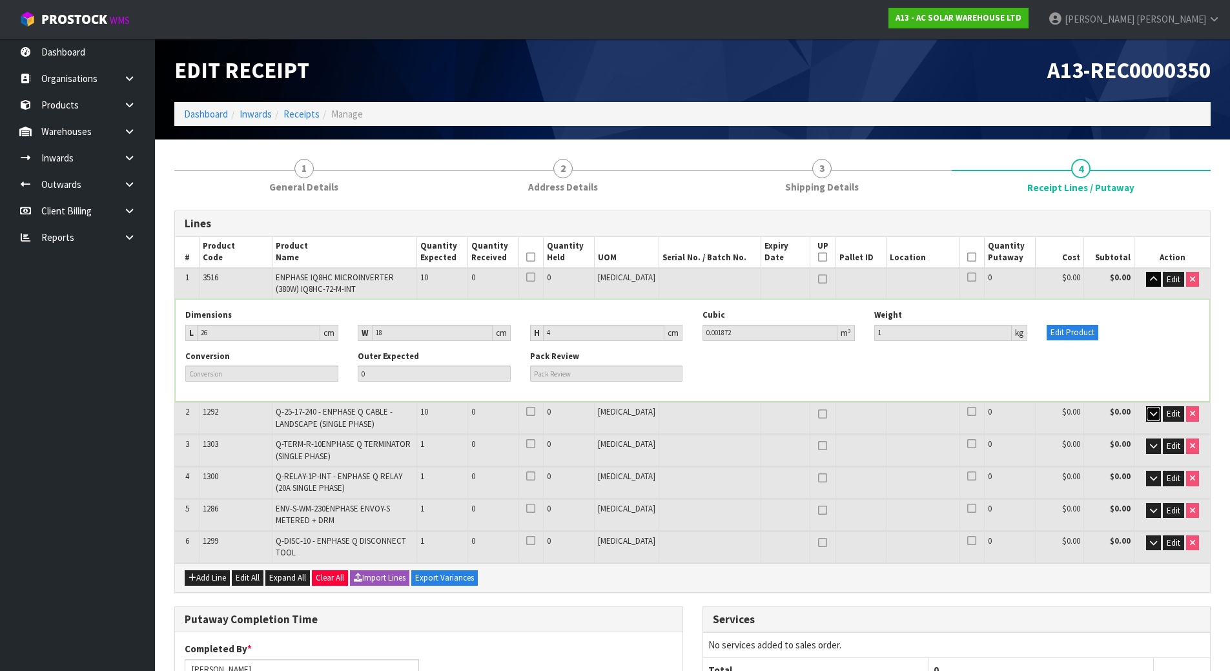
click at [1149, 413] on icon "button" at bounding box center [1152, 413] width 7 height 8
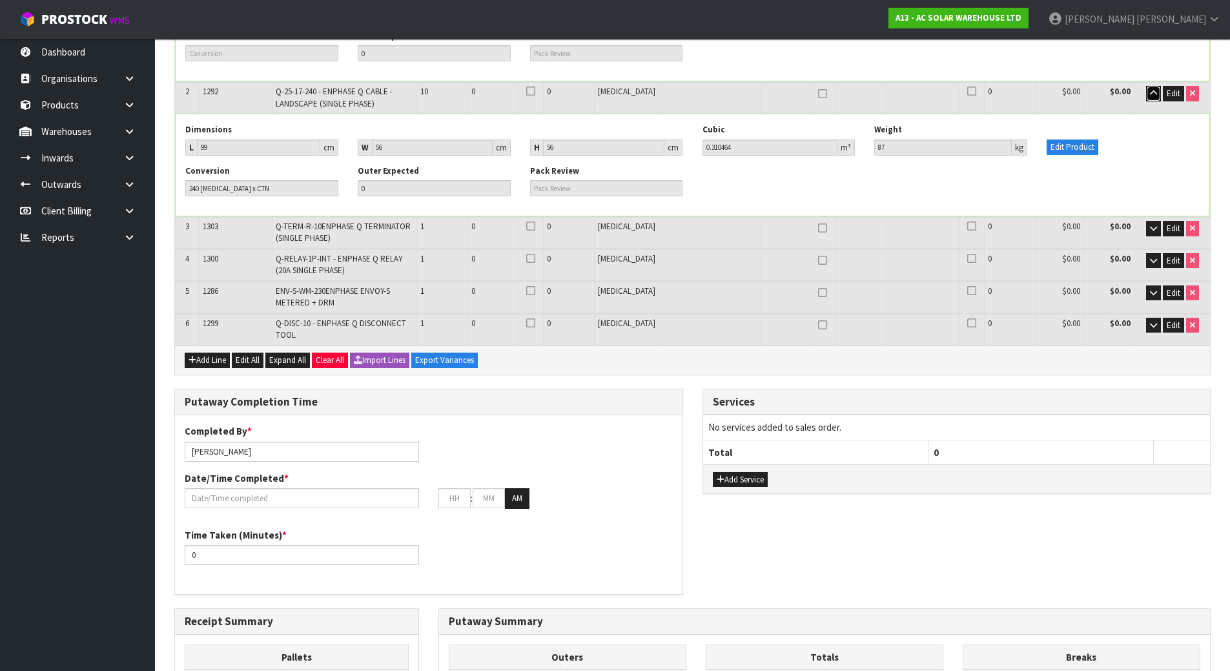
scroll to position [323, 0]
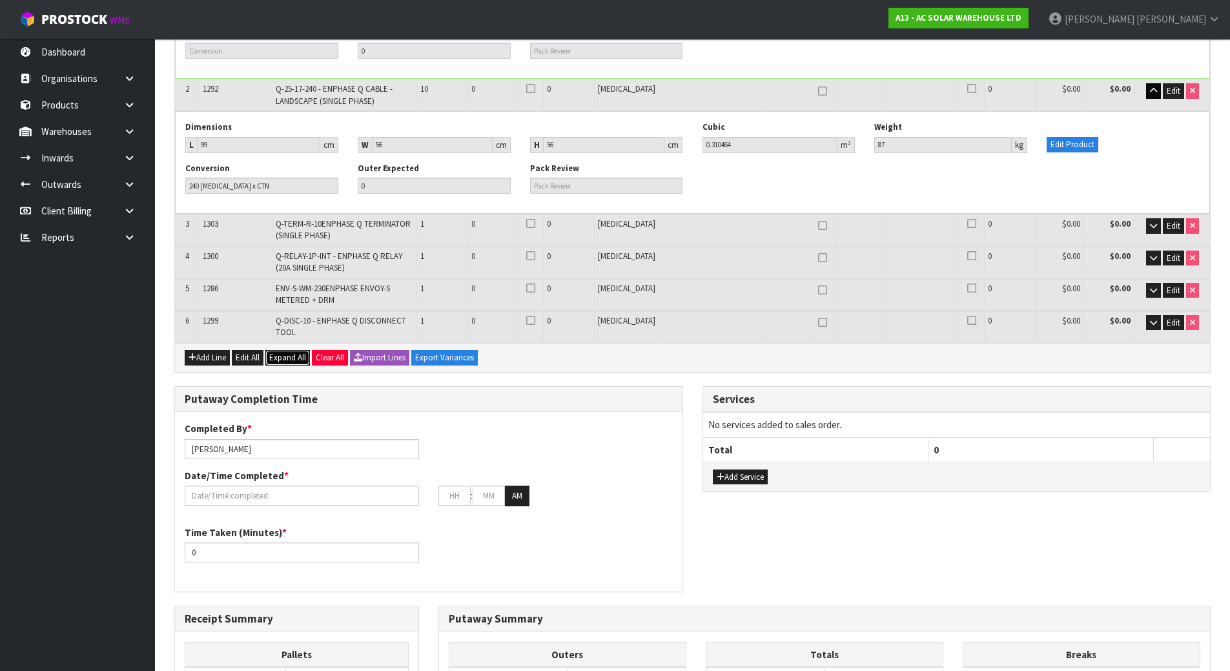
click at [279, 359] on span "Expand All" at bounding box center [287, 357] width 37 height 11
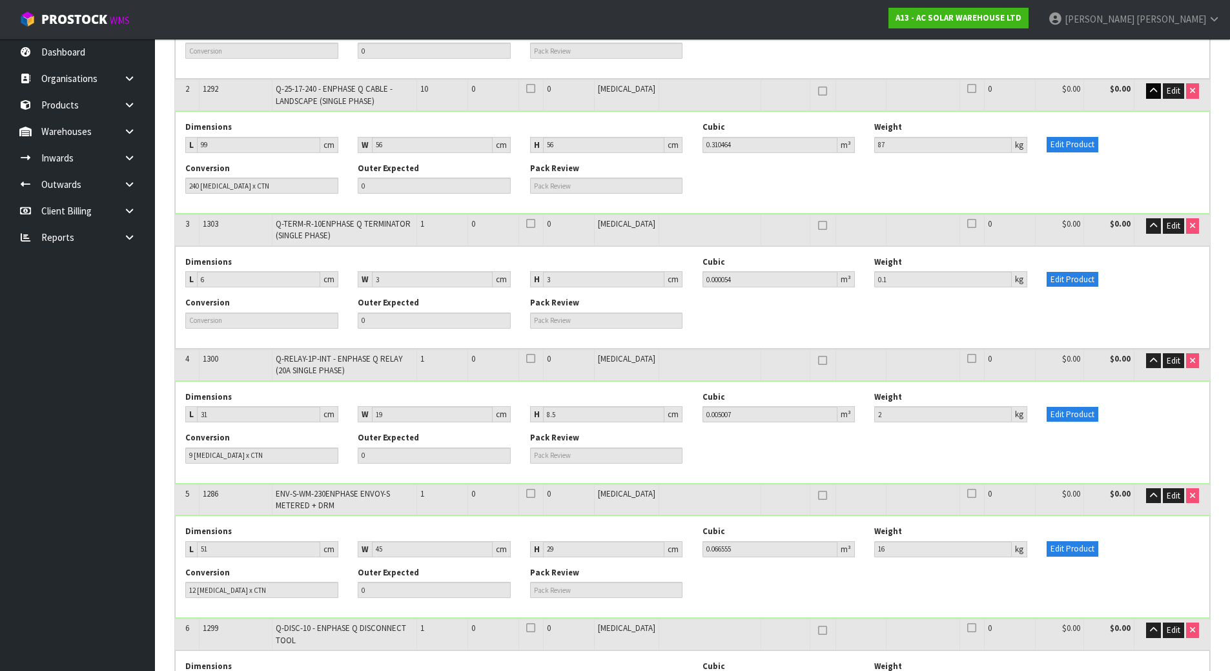
drag, startPoint x: 330, startPoint y: 343, endPoint x: 331, endPoint y: 350, distance: 7.2
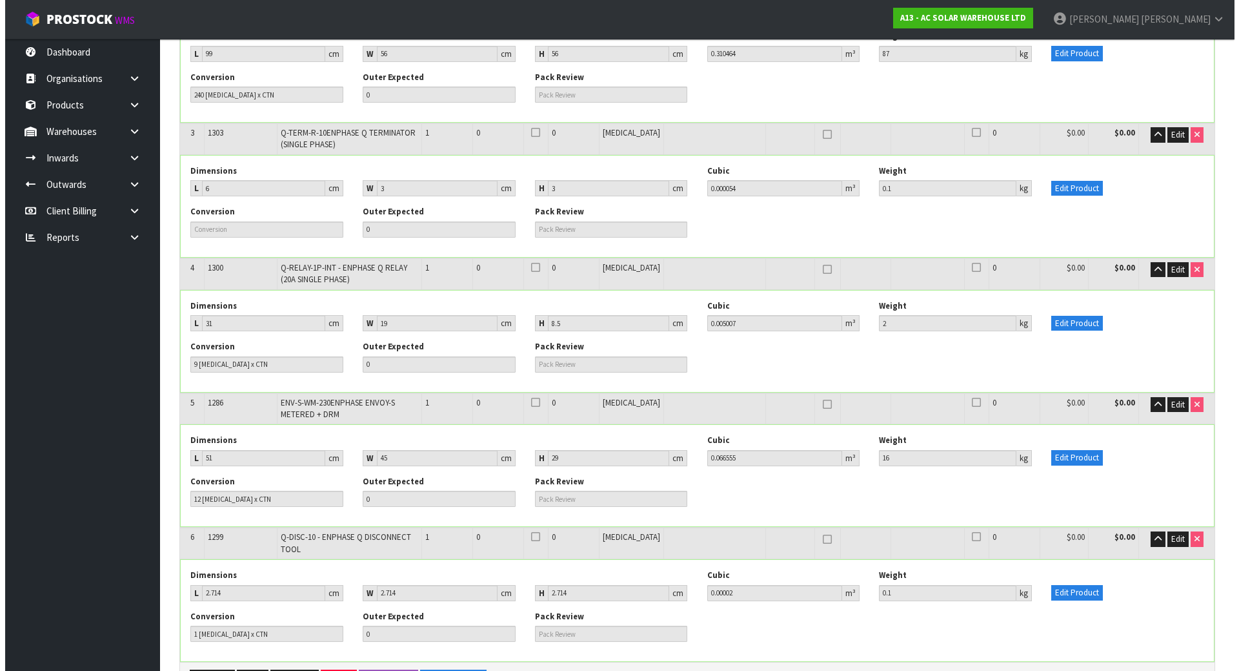
scroll to position [420, 0]
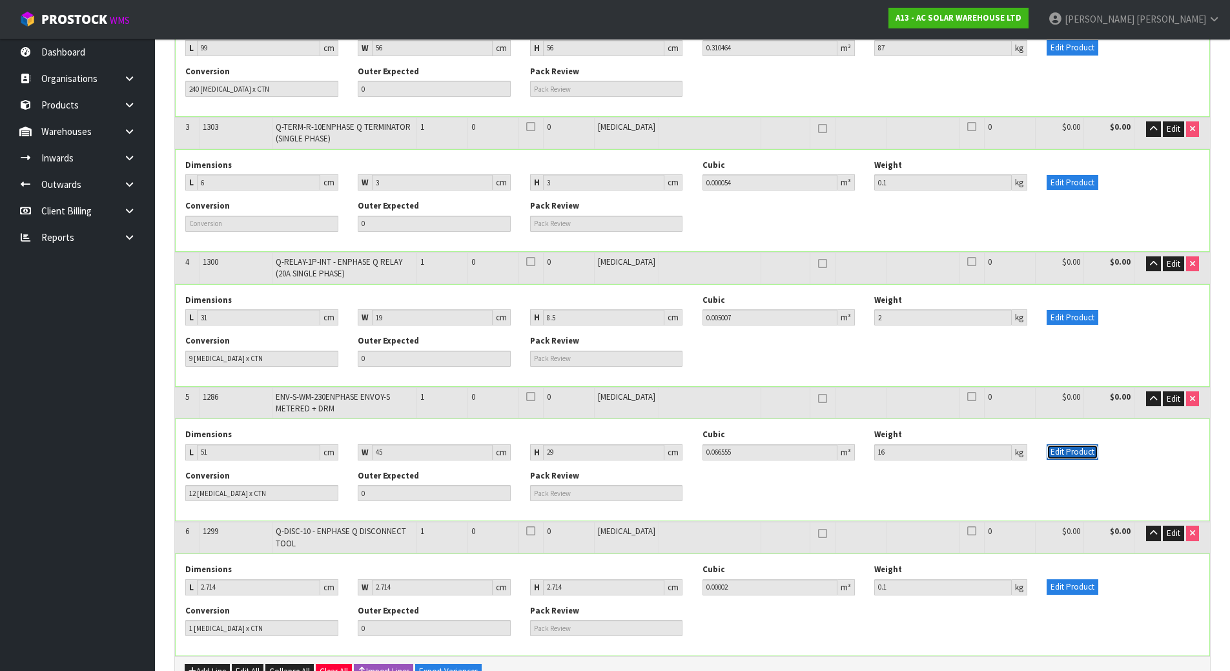
click at [1064, 456] on button "Edit Product" at bounding box center [1072, 451] width 52 height 15
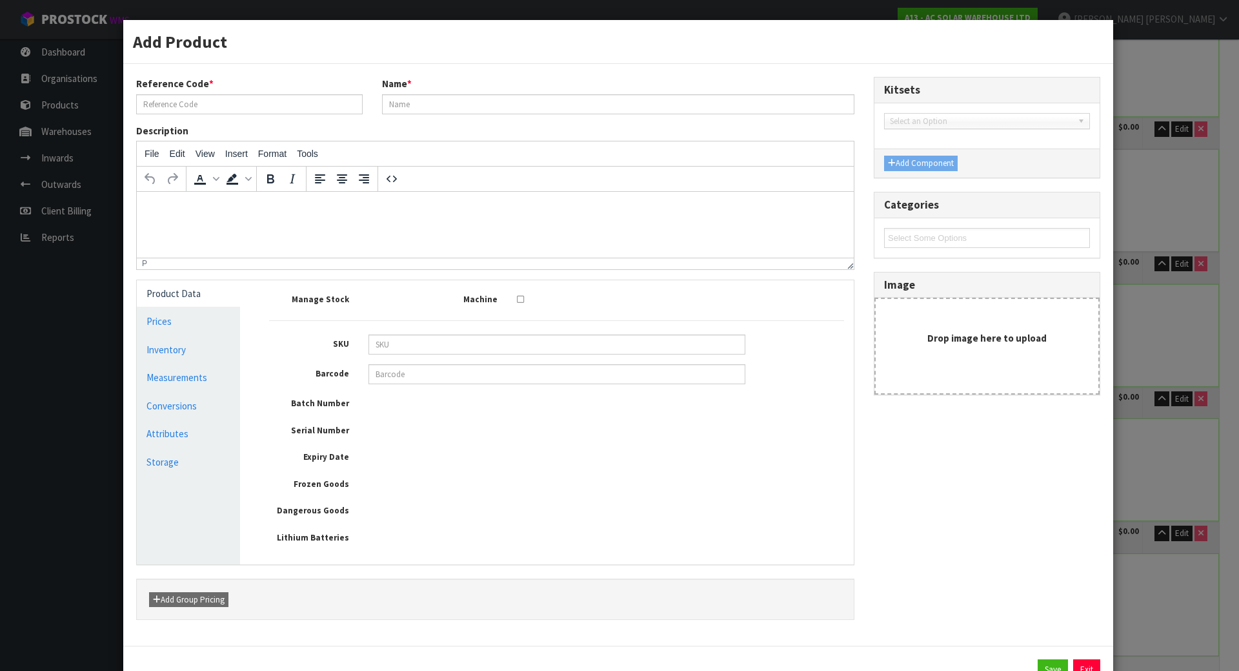
type input "1286"
type input "ENV-S-WM-230ENPHASE ENVOY-S METERED + DRM"
type input "880-00232"
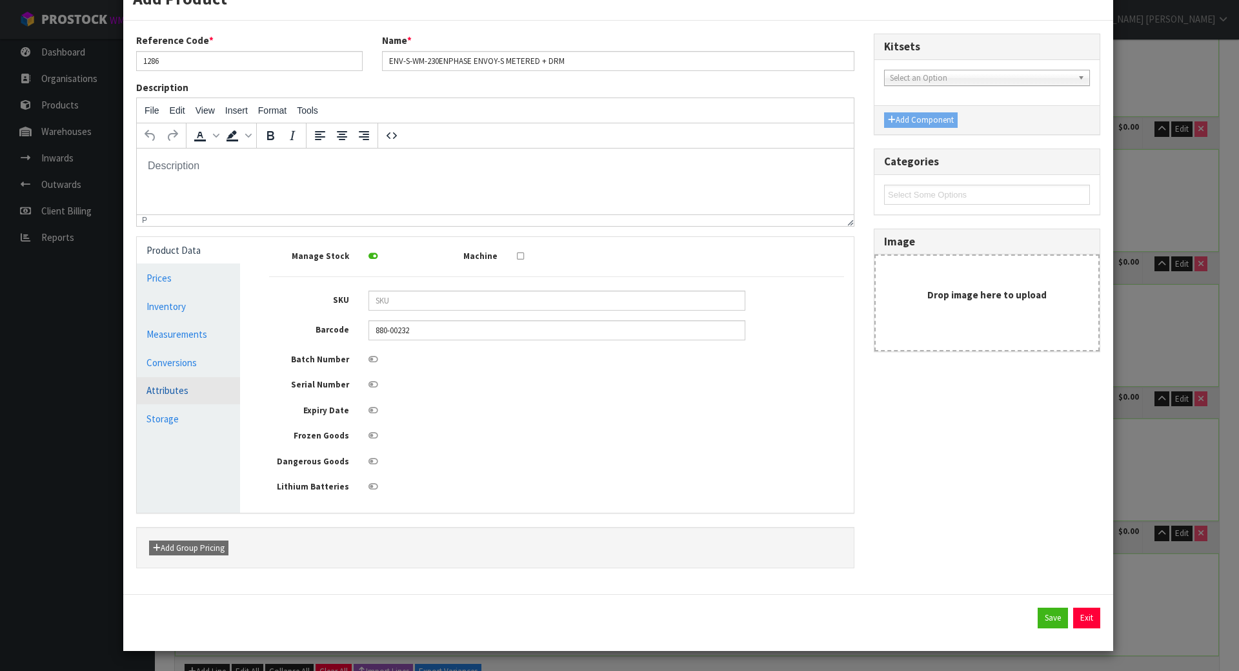
scroll to position [0, 0]
click at [200, 366] on link "Conversions" at bounding box center [188, 362] width 103 height 26
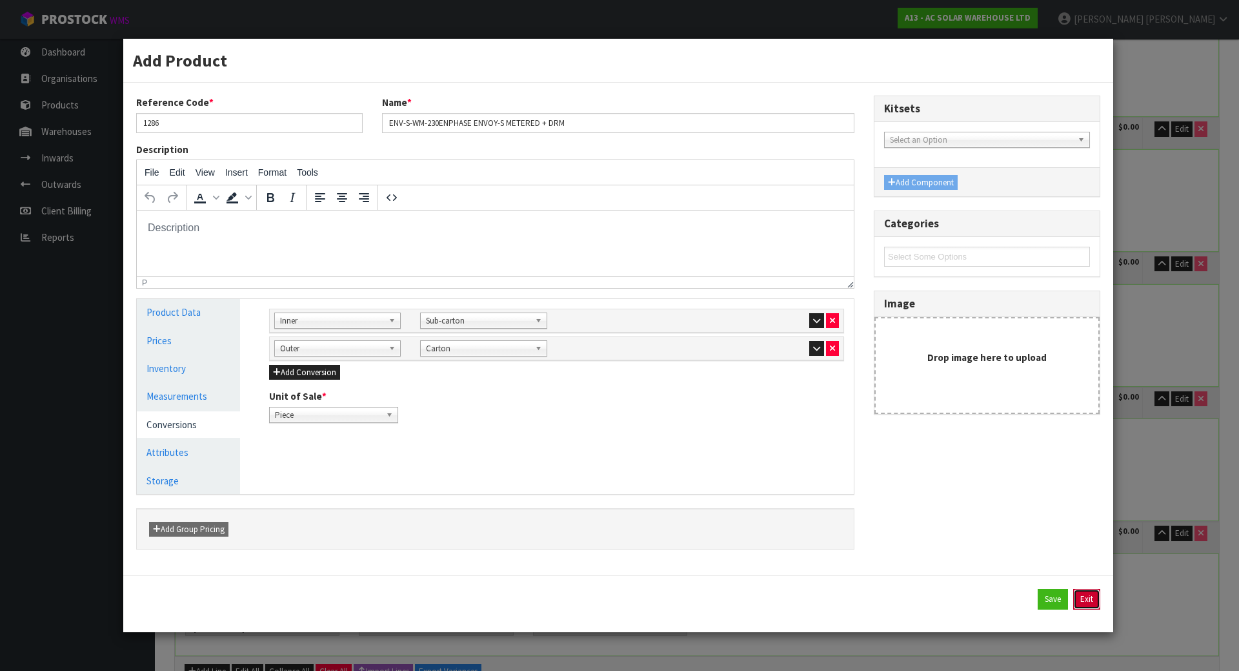
click at [1092, 601] on button "Exit" at bounding box center [1086, 599] width 27 height 21
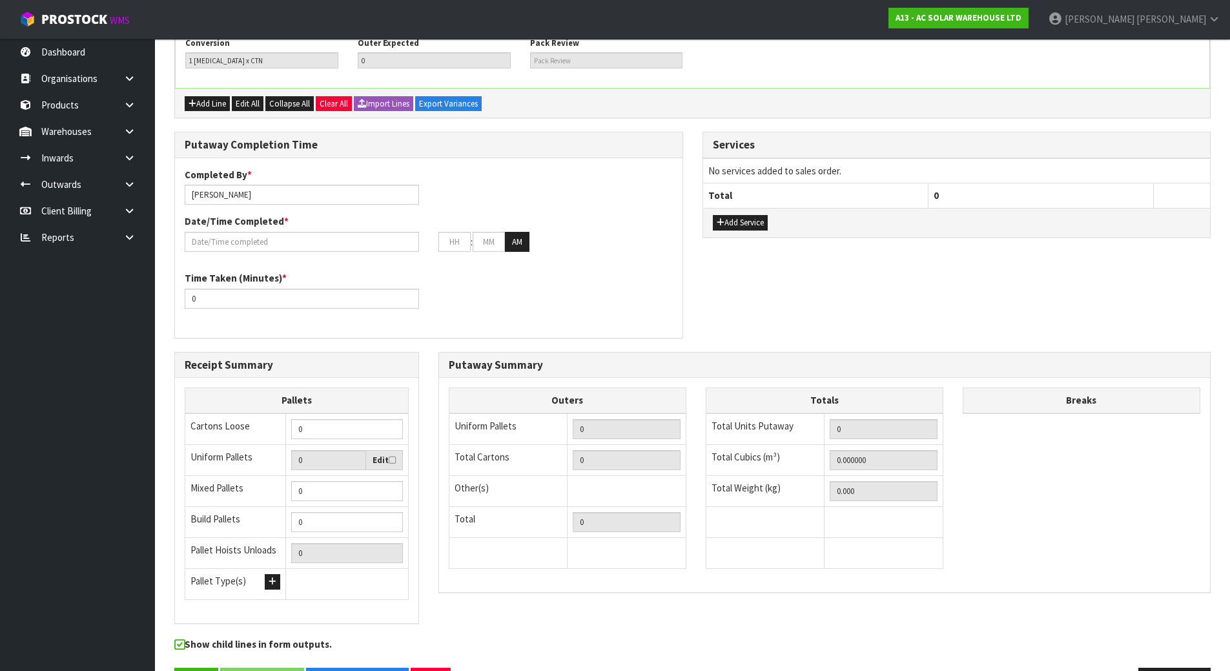
scroll to position [1031, 0]
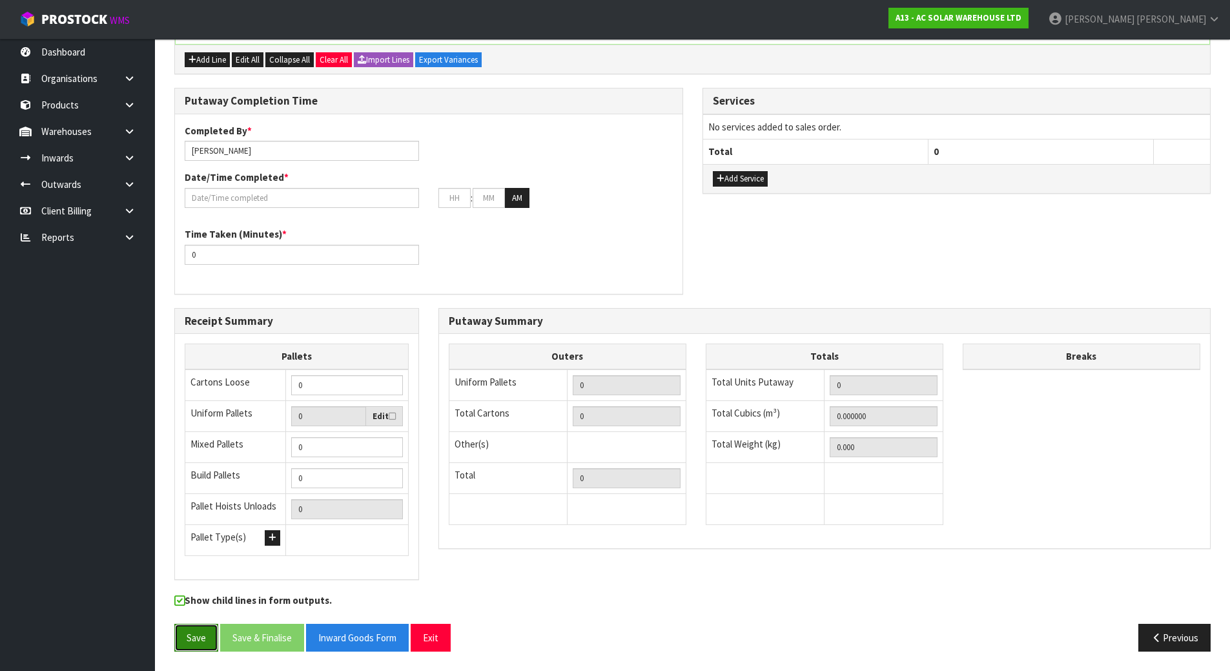
click at [189, 634] on button "Save" at bounding box center [196, 637] width 44 height 28
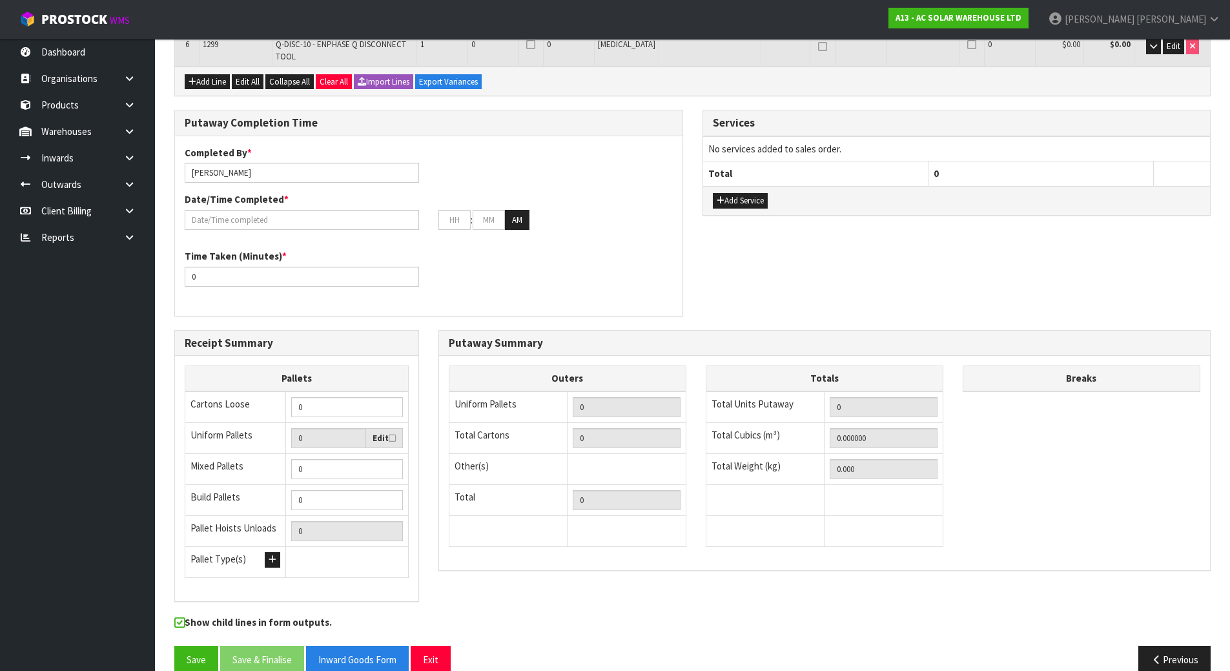
scroll to position [462, 0]
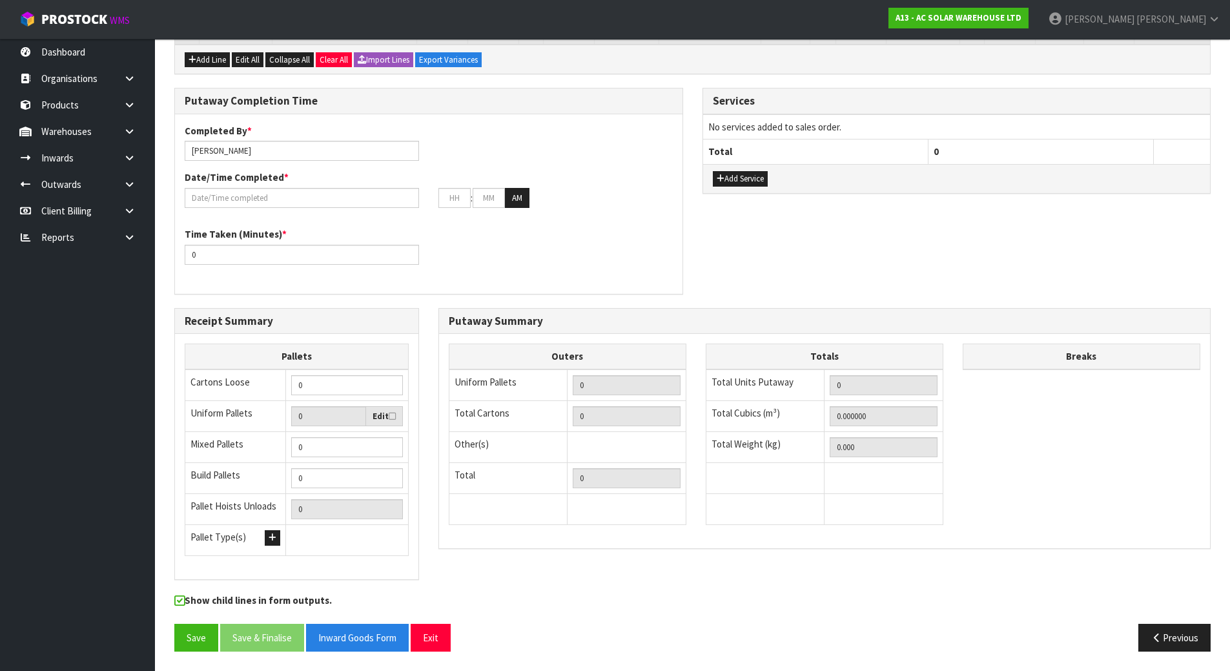
click at [774, 565] on div "Receipt Summary Pallets Cartons Loose 0 Uniform Pallets 0 Edit Mixed Pallets 0 …" at bounding box center [692, 451] width 1055 height 286
click at [713, 170] on div "Add Service" at bounding box center [956, 178] width 507 height 29
click at [718, 179] on icon "button" at bounding box center [720, 178] width 8 height 8
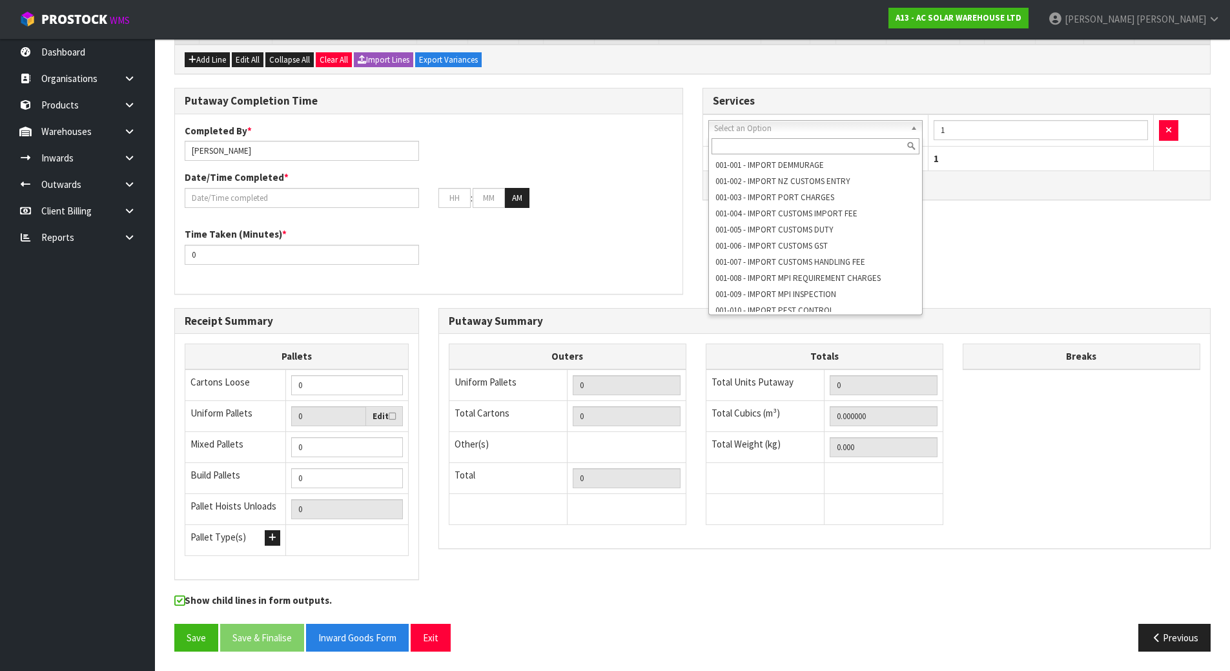
click at [776, 145] on input "text" at bounding box center [815, 146] width 208 height 16
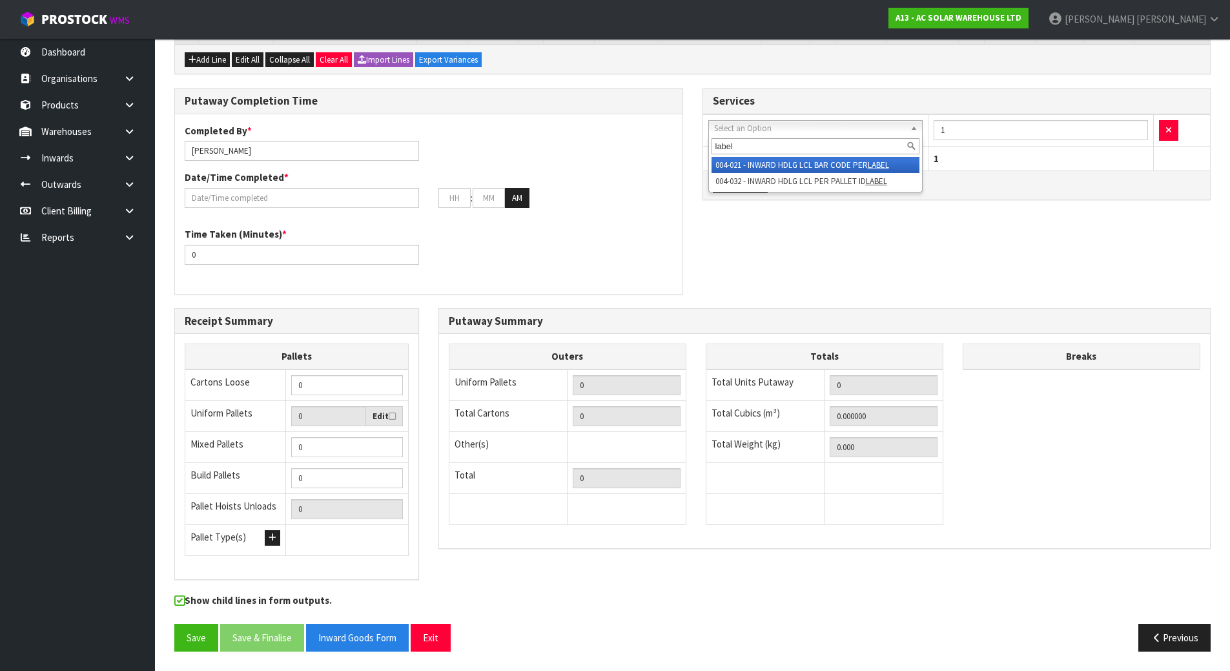
type input "label"
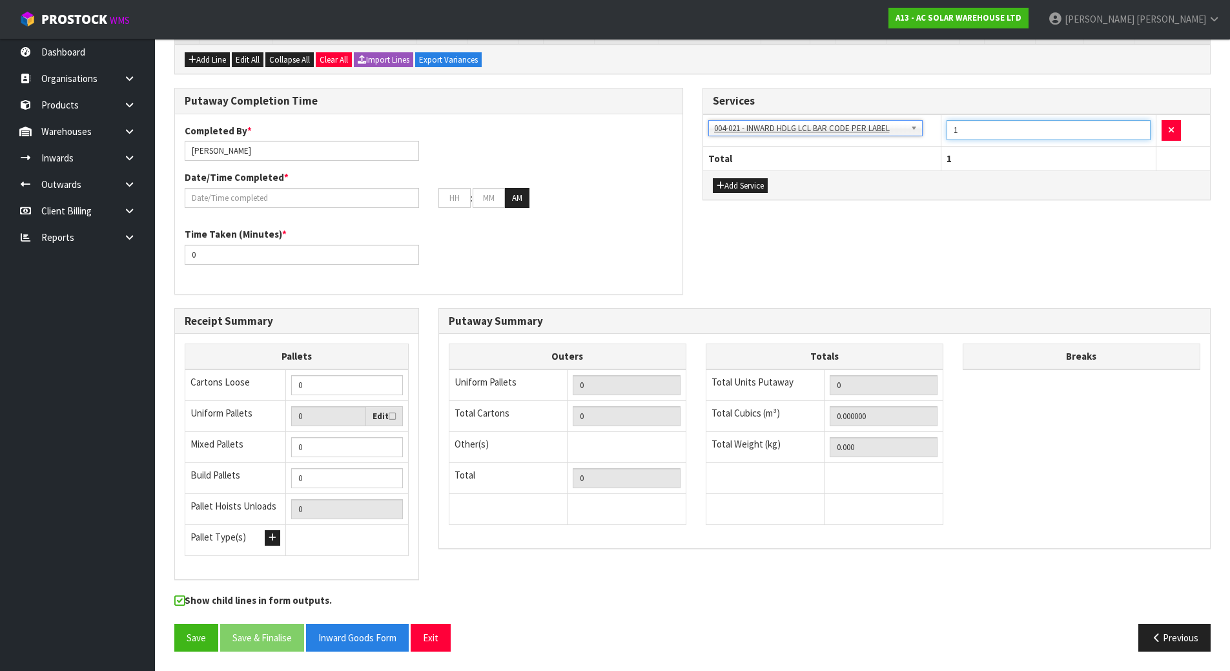
drag, startPoint x: 958, startPoint y: 130, endPoint x: 891, endPoint y: 129, distance: 67.1
click at [891, 129] on tr "001-001 - IMPORT DEMMURAGE 001-002 - IMPORT NZ CUSTOMS ENTRY 001-003 - IMPORT P…" at bounding box center [956, 131] width 507 height 32
type input "23"
click at [915, 240] on div "Putaway Completion Time Completed By * Michael Drugan Date/Time Completed * : :…" at bounding box center [692, 197] width 1055 height 219
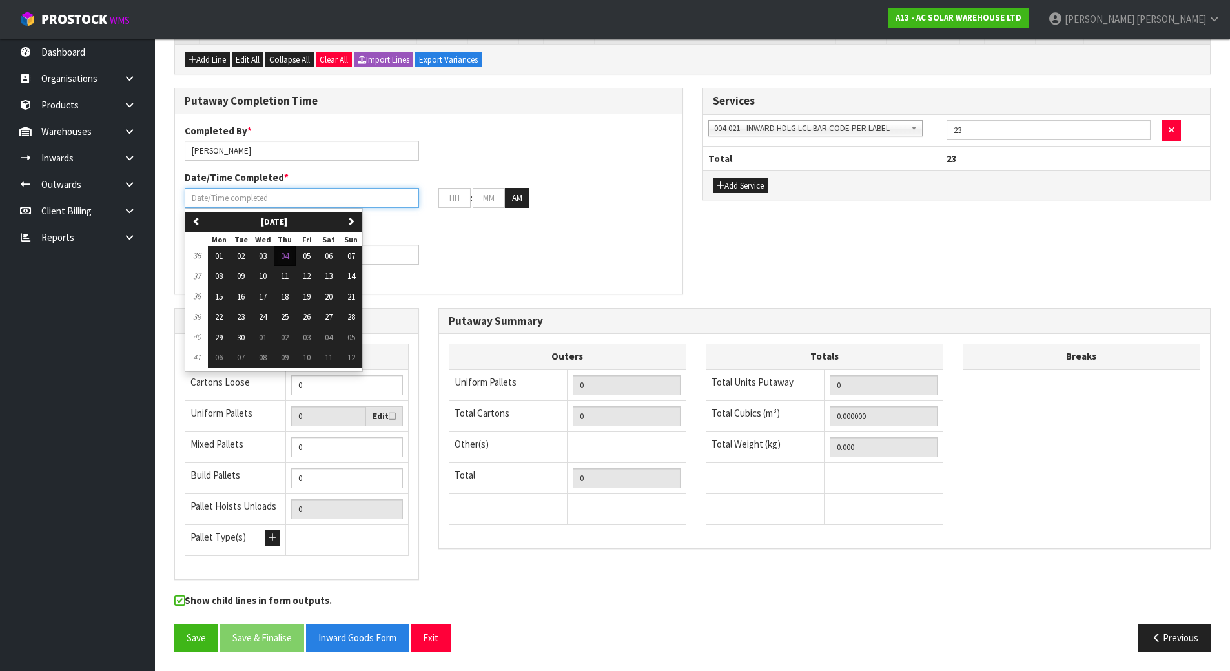
click at [337, 203] on input "text" at bounding box center [302, 198] width 234 height 20
click at [292, 252] on button "04" at bounding box center [285, 256] width 22 height 21
type input "[DATE]"
type input "12"
type input "00"
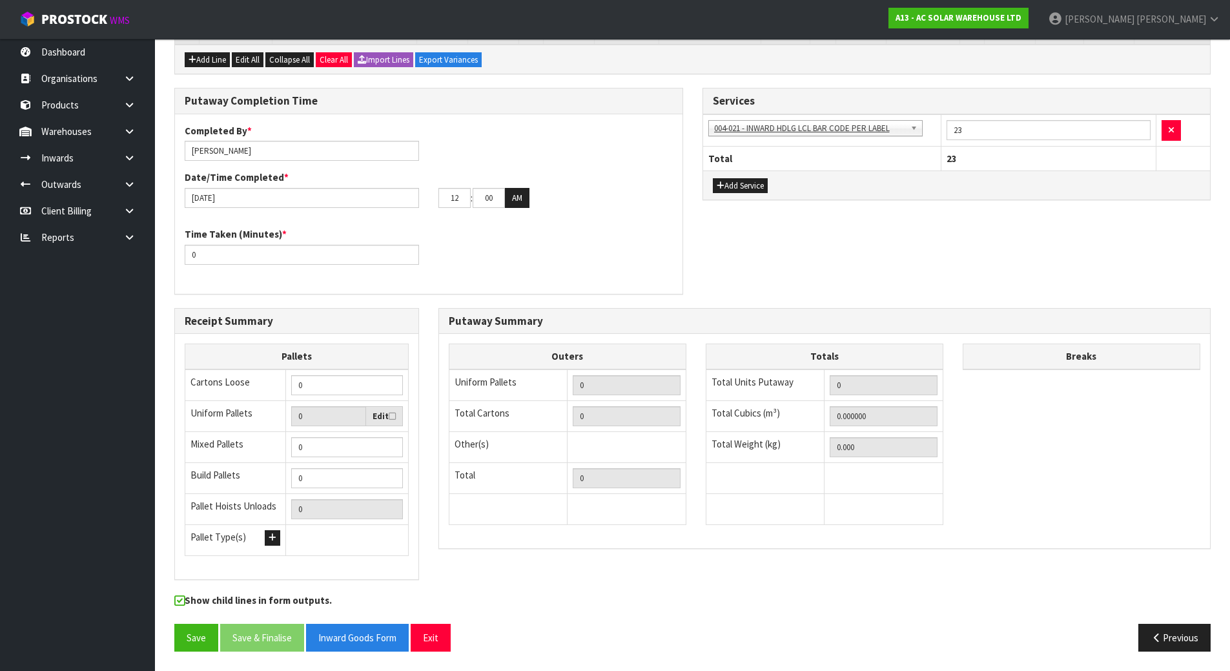
click at [488, 238] on div "Time Taken (Minutes) * 0" at bounding box center [428, 250] width 507 height 46
drag, startPoint x: 459, startPoint y: 199, endPoint x: 343, endPoint y: 197, distance: 116.2
click at [343, 197] on div "04/09/2025 12 : 00 : 00 AM" at bounding box center [428, 198] width 507 height 21
type input "03"
drag, startPoint x: 497, startPoint y: 197, endPoint x: 473, endPoint y: 197, distance: 23.9
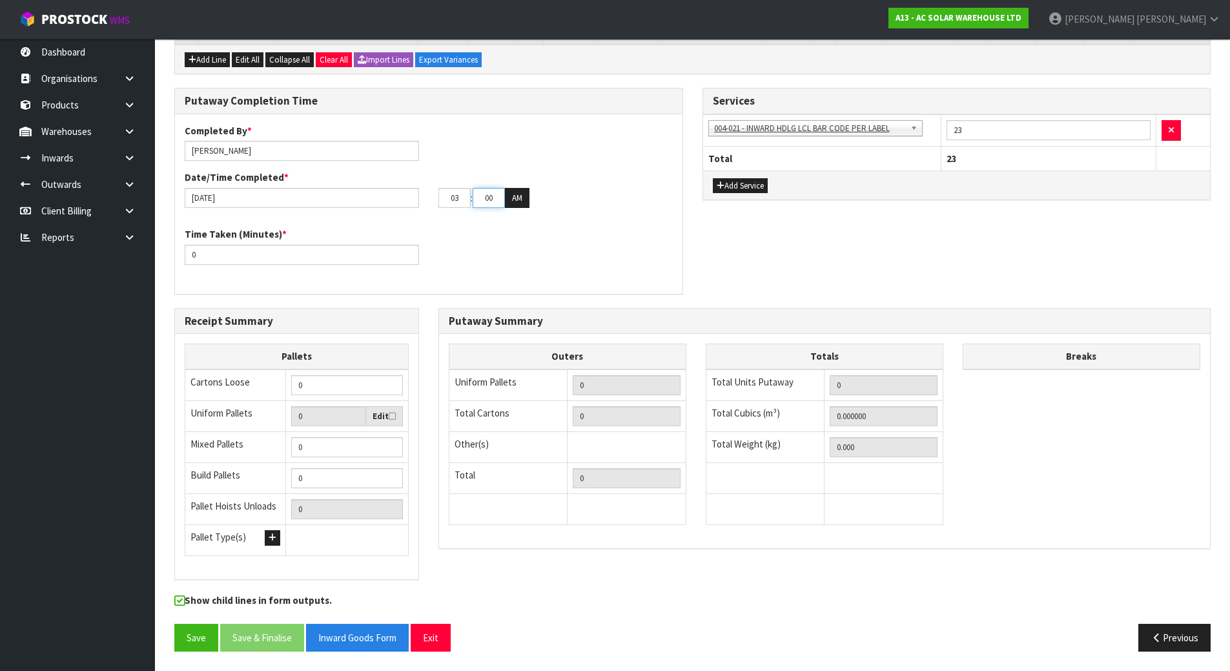
click at [473, 197] on input "00" at bounding box center [488, 198] width 32 height 20
type input "01"
click at [538, 190] on div "03 : 01 : 00 AM" at bounding box center [555, 198] width 234 height 21
click at [522, 195] on button "AM" at bounding box center [517, 198] width 25 height 21
click at [587, 234] on div "Time Taken (Minutes) * 0" at bounding box center [428, 250] width 507 height 46
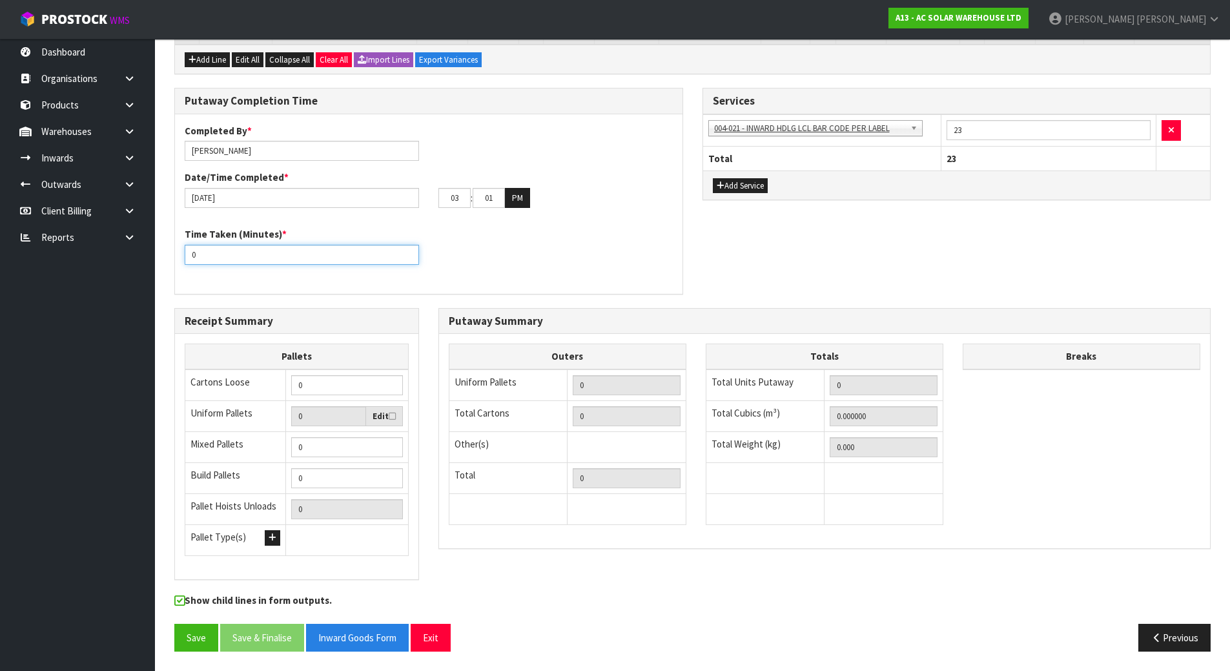
click at [293, 261] on input "0" at bounding box center [302, 255] width 234 height 20
drag, startPoint x: 284, startPoint y: 254, endPoint x: 140, endPoint y: 238, distance: 144.8
click at [197, 633] on button "Save" at bounding box center [196, 637] width 44 height 28
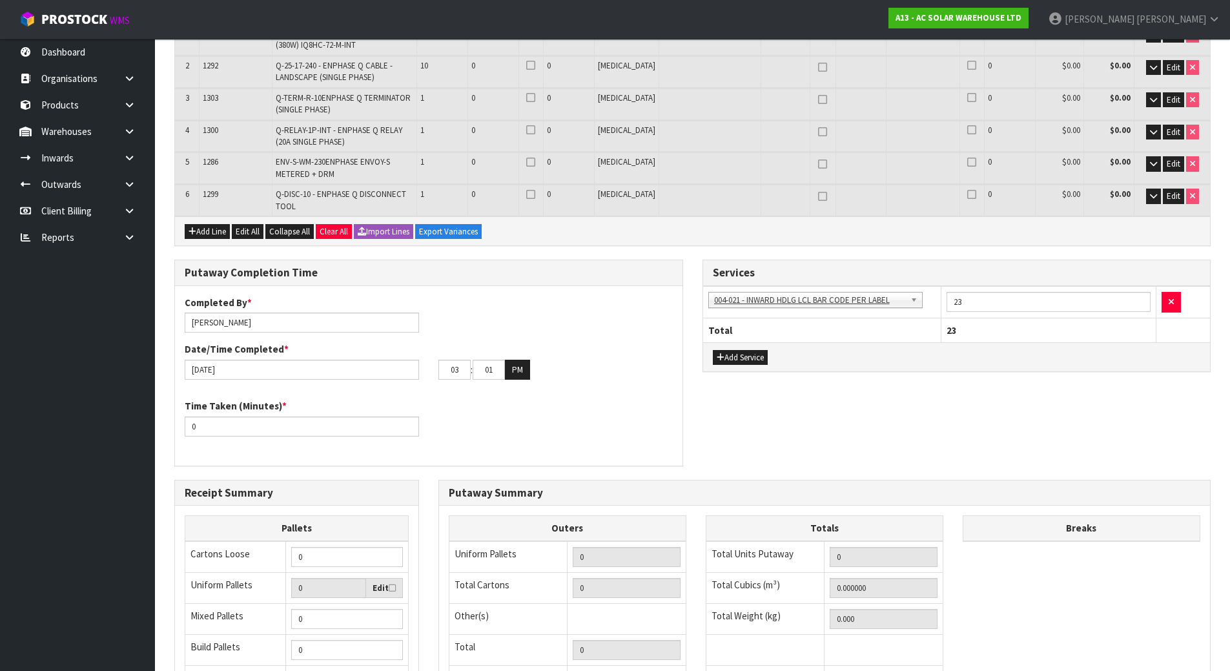
scroll to position [0, 0]
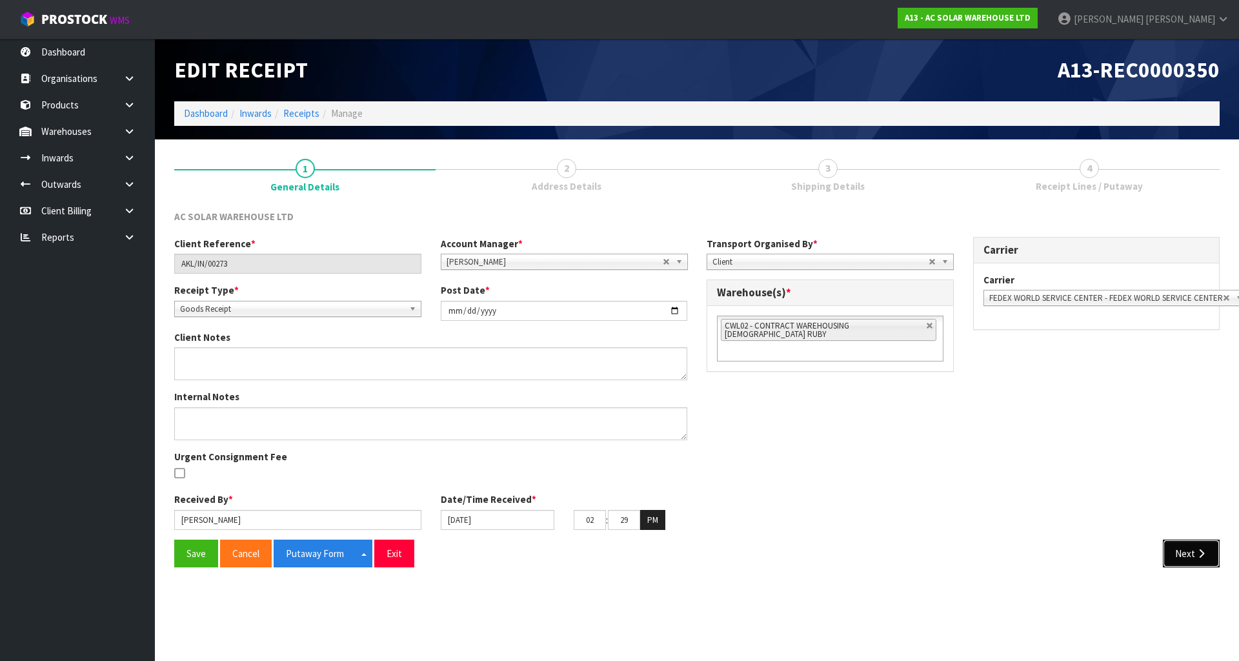
click at [1204, 547] on button "Next" at bounding box center [1191, 554] width 57 height 28
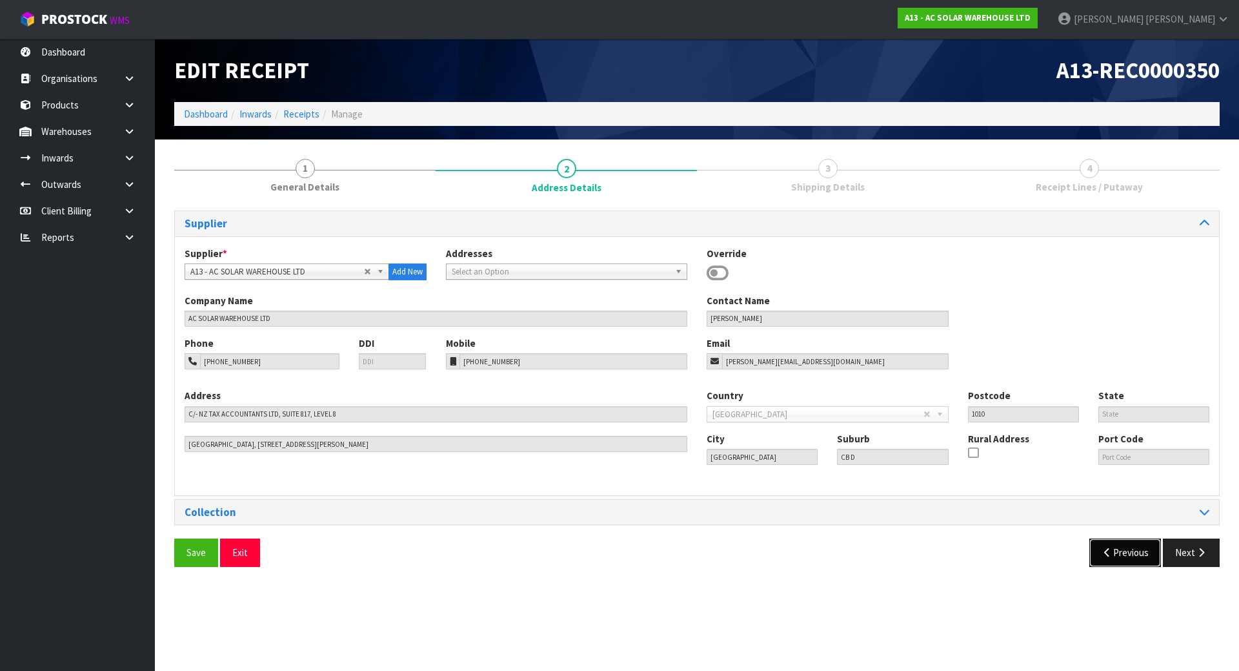
click at [1151, 549] on button "Previous" at bounding box center [1125, 552] width 72 height 28
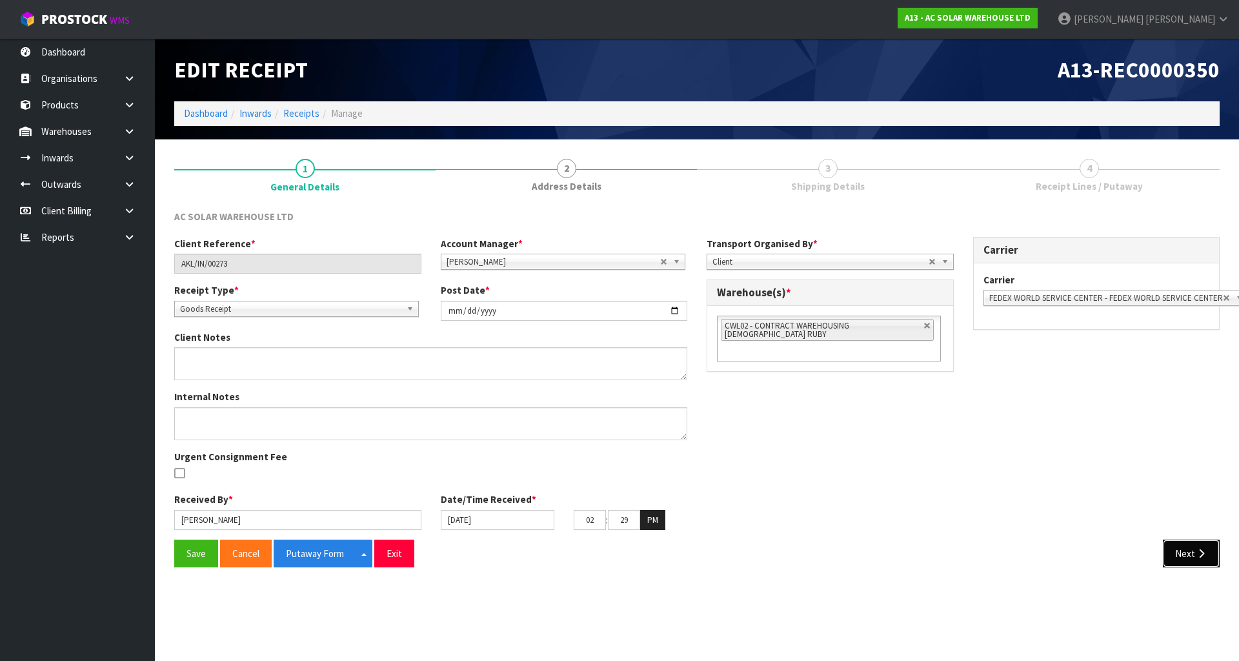
click at [1184, 543] on button "Next" at bounding box center [1191, 554] width 57 height 28
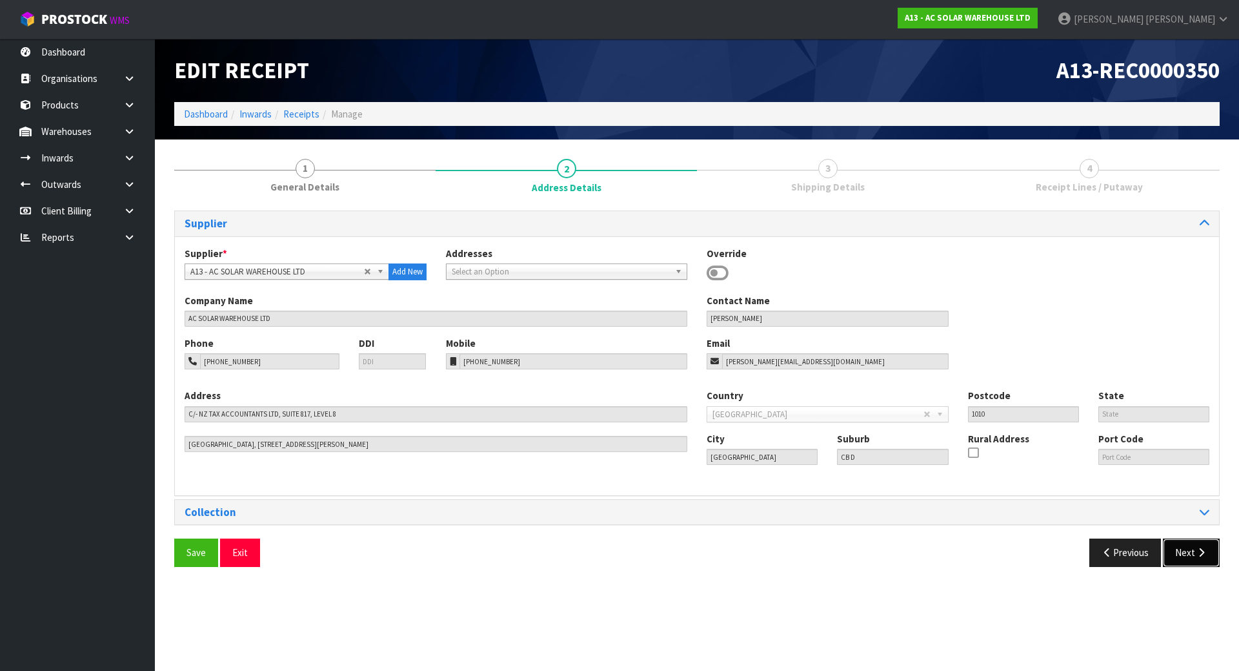
click at [1184, 555] on button "Next" at bounding box center [1191, 552] width 57 height 28
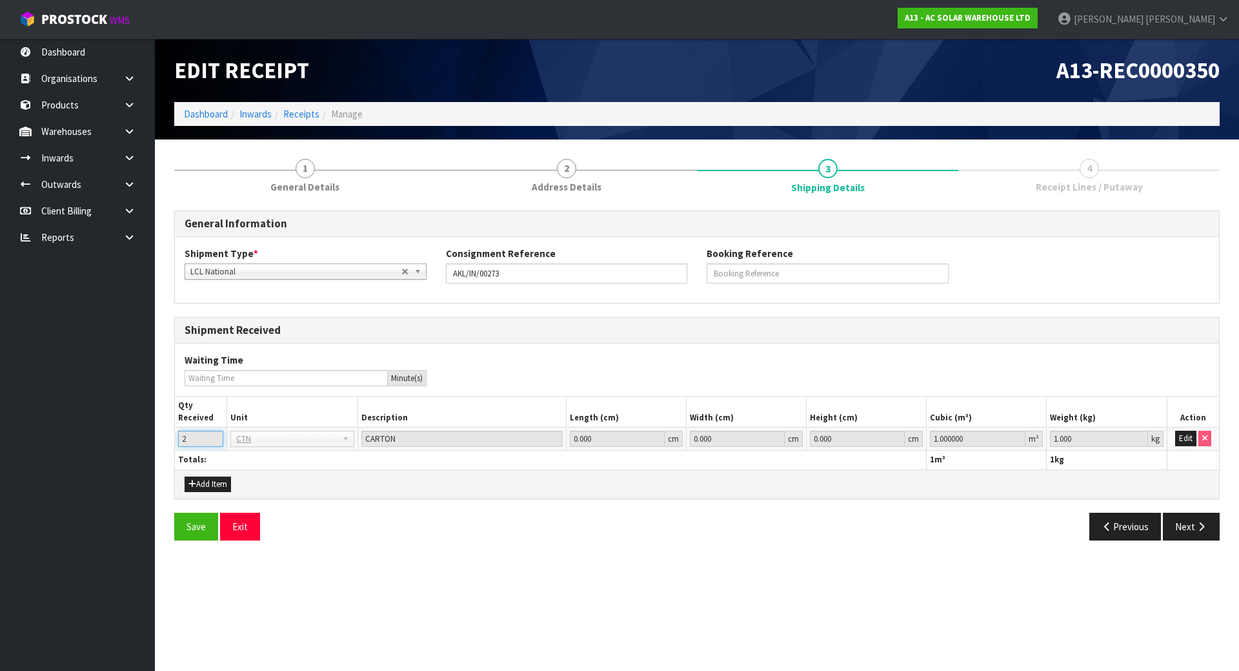
drag, startPoint x: 204, startPoint y: 434, endPoint x: 177, endPoint y: 434, distance: 26.5
click at [203, 434] on input "2" at bounding box center [200, 438] width 45 height 16
click at [1180, 435] on button "Edit" at bounding box center [1185, 437] width 21 height 15
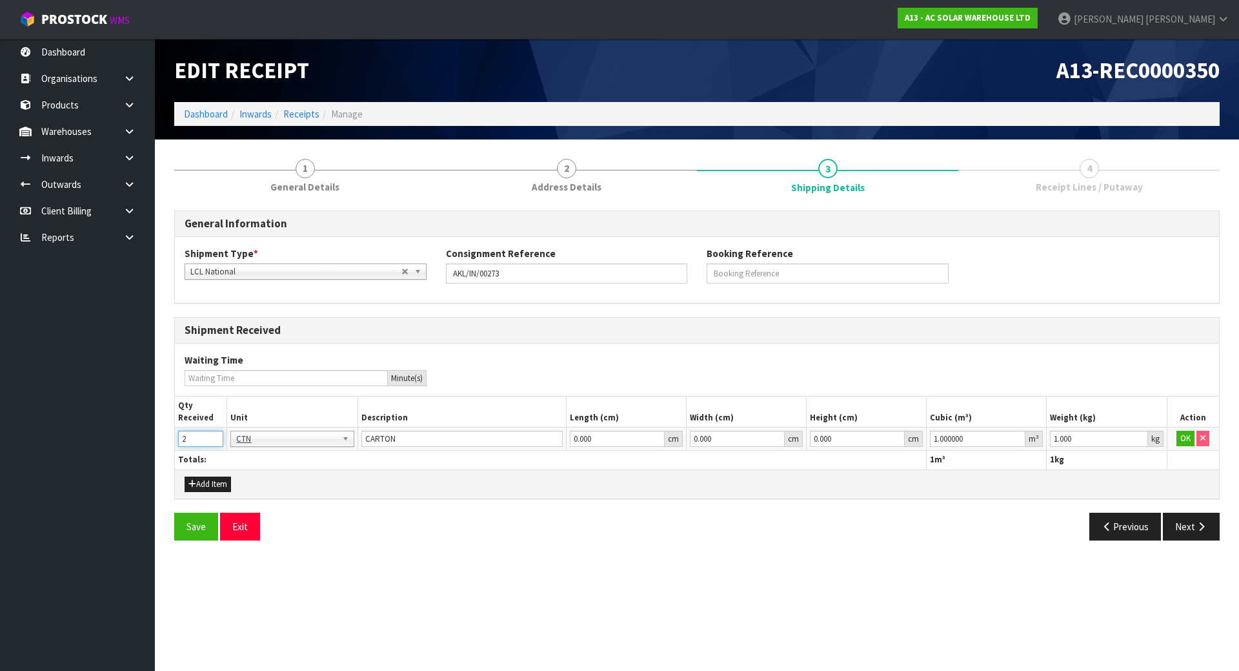
drag, startPoint x: 208, startPoint y: 436, endPoint x: 137, endPoint y: 436, distance: 71.6
click at [137, 436] on body "Toggle navigation ProStock WMS A13 - AC SOLAR WAREHOUSE LTD Michael Drugan Logo…" at bounding box center [619, 335] width 1239 height 671
type input "1"
click at [264, 481] on div "Add Item" at bounding box center [305, 483] width 261 height 15
click at [1180, 436] on button "OK" at bounding box center [1186, 437] width 18 height 15
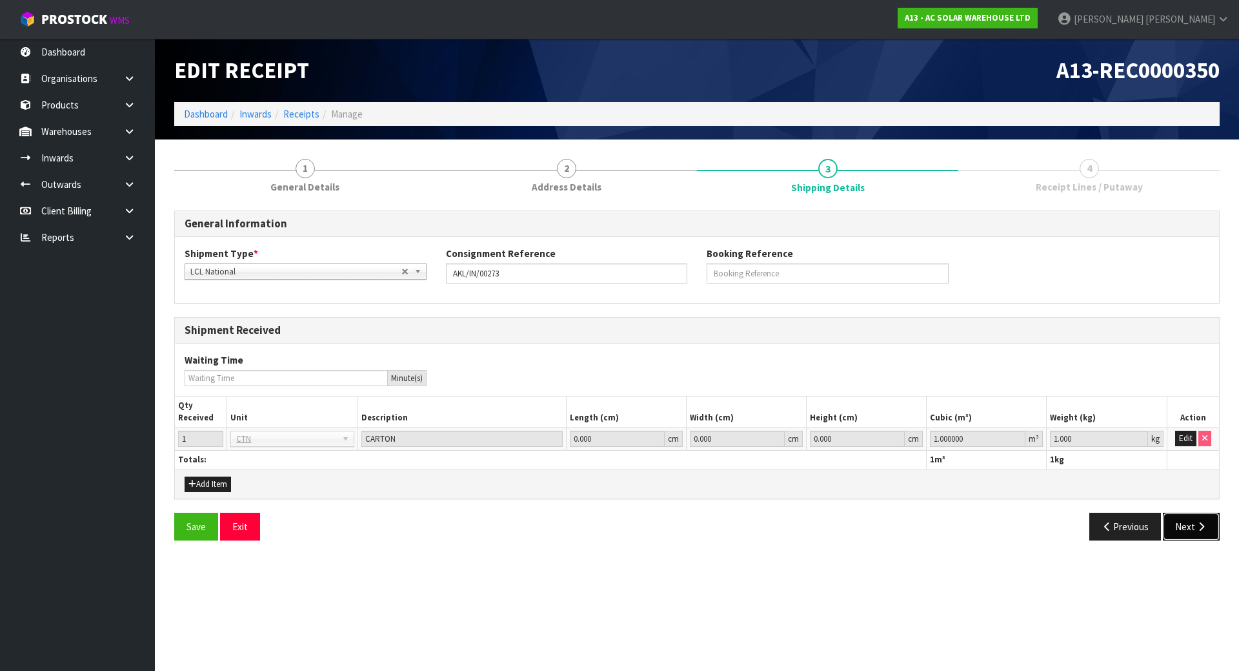
click at [1177, 514] on button "Next" at bounding box center [1191, 526] width 57 height 28
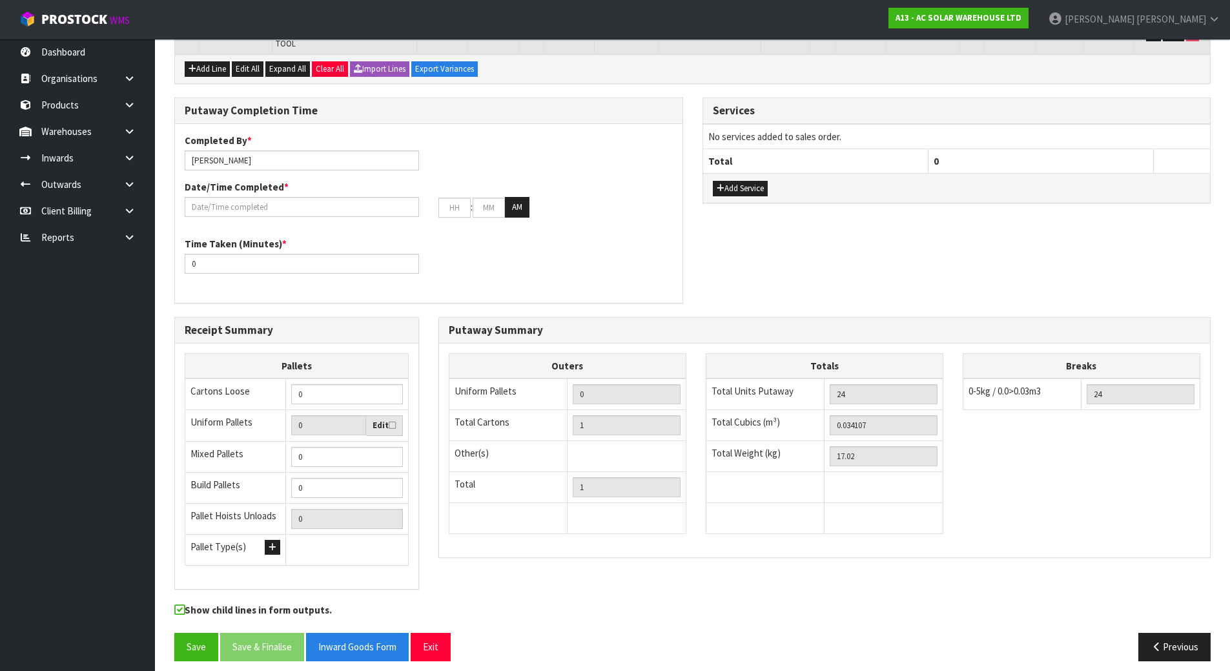
scroll to position [416, 0]
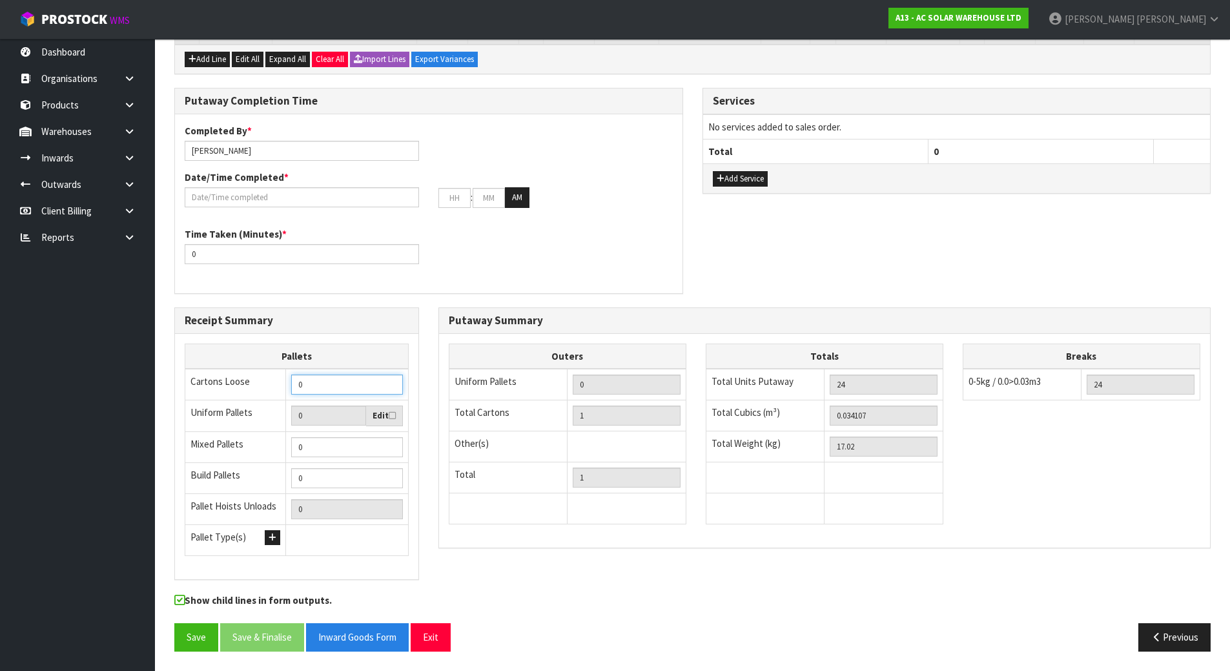
drag, startPoint x: 345, startPoint y: 388, endPoint x: 164, endPoint y: 387, distance: 180.7
click at [165, 388] on div "Receipt Summary Pallets Cartons Loose 0 Uniform Pallets 0 Edit Mixed Pallets 0 …" at bounding box center [297, 450] width 264 height 286
type input "1"
click at [430, 299] on div "Putaway Completion Time Completed By * [PERSON_NAME] Date/Time Completed * : : …" at bounding box center [429, 197] width 528 height 219
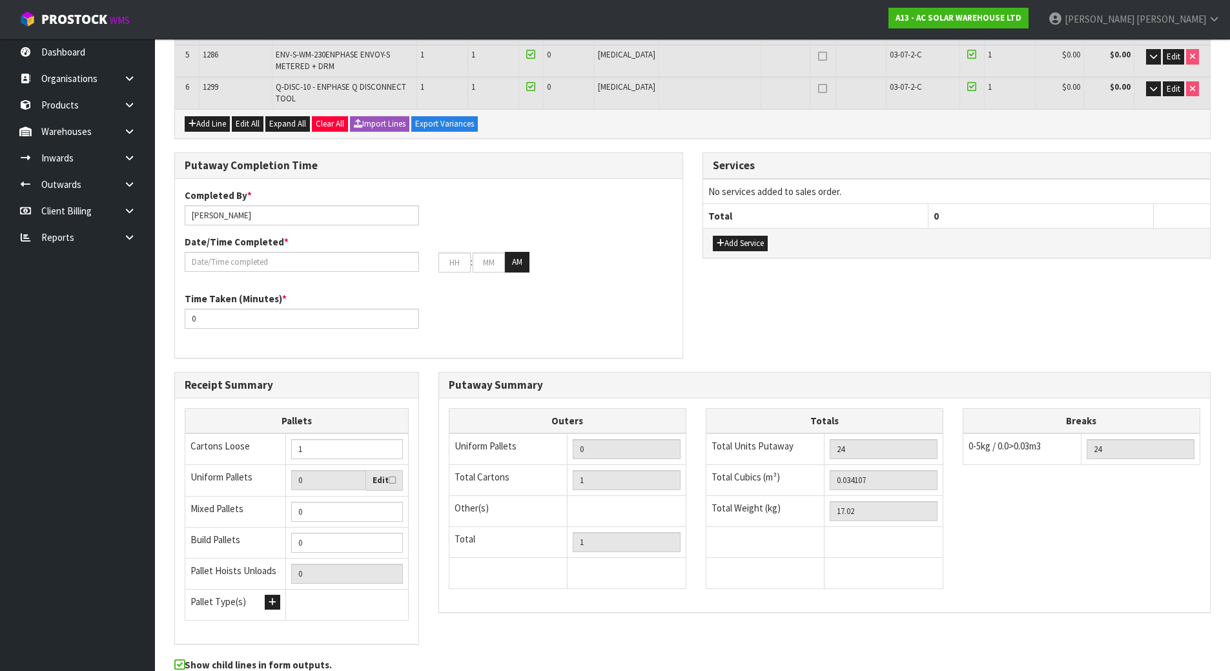
click at [582, 293] on div "Time Taken (Minutes) * 0" at bounding box center [428, 315] width 507 height 46
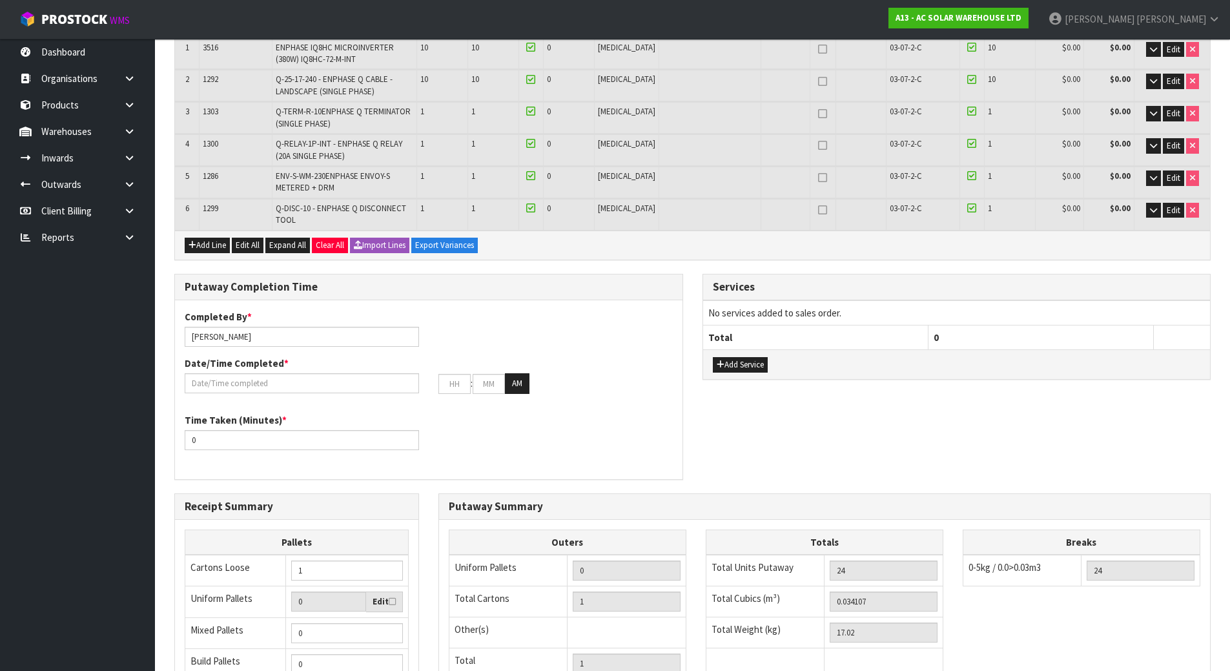
scroll to position [222, 0]
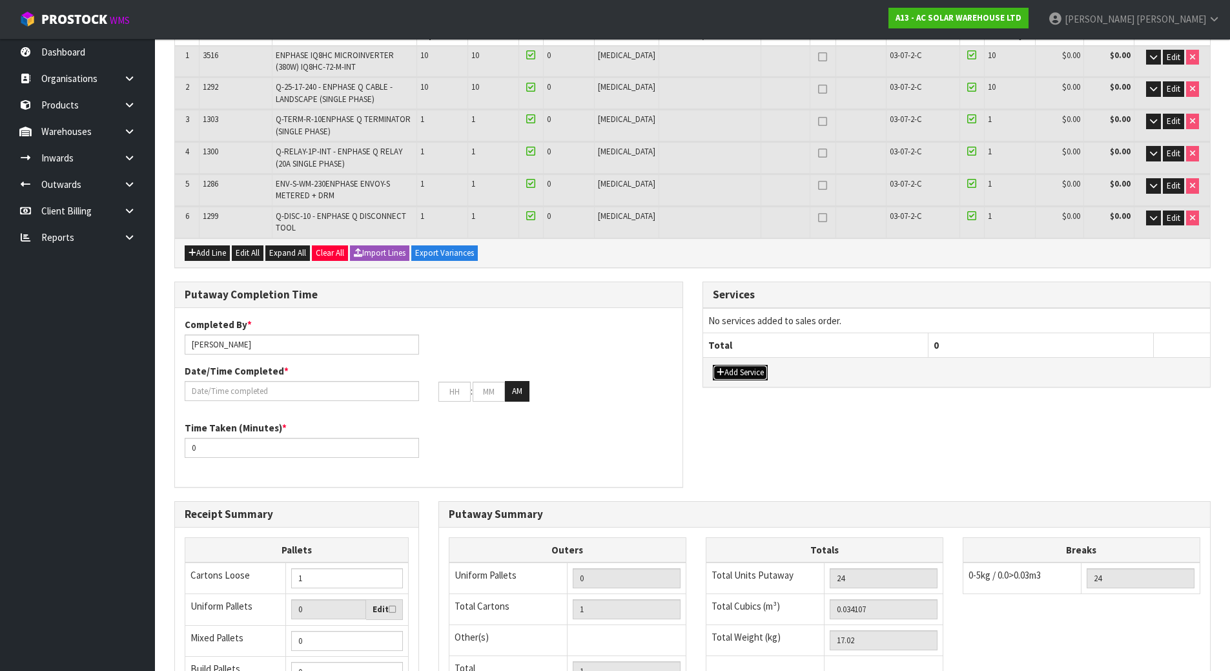
click at [730, 370] on button "Add Service" at bounding box center [740, 372] width 55 height 15
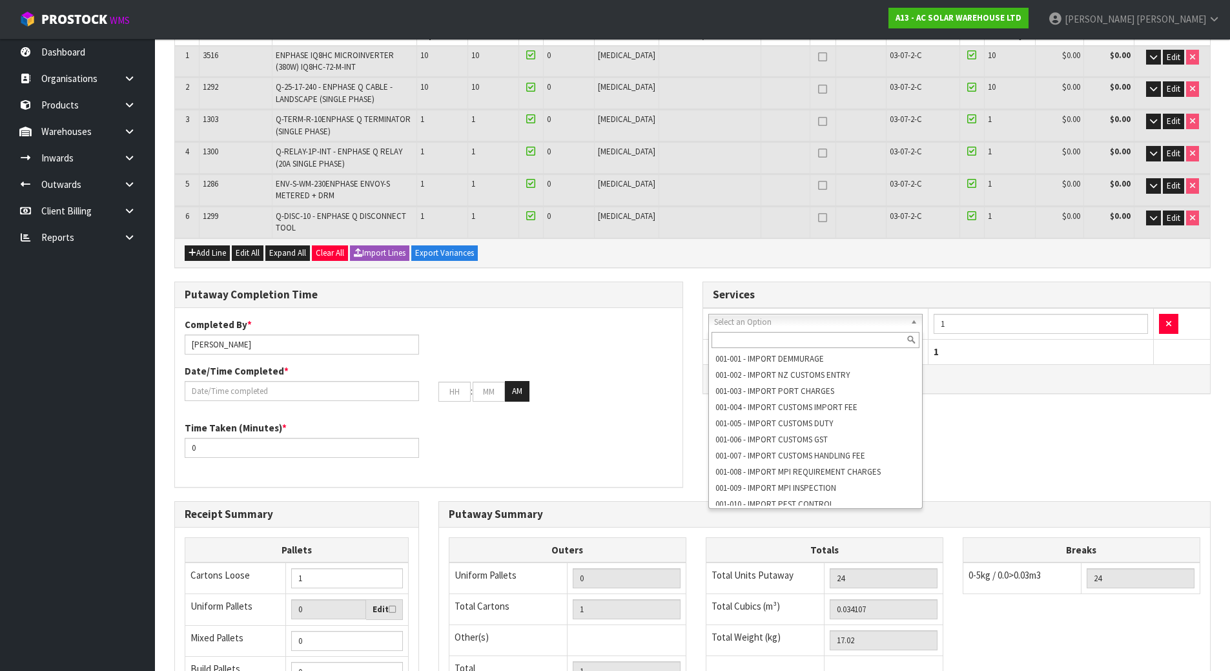
click at [794, 341] on input "text" at bounding box center [815, 340] width 208 height 16
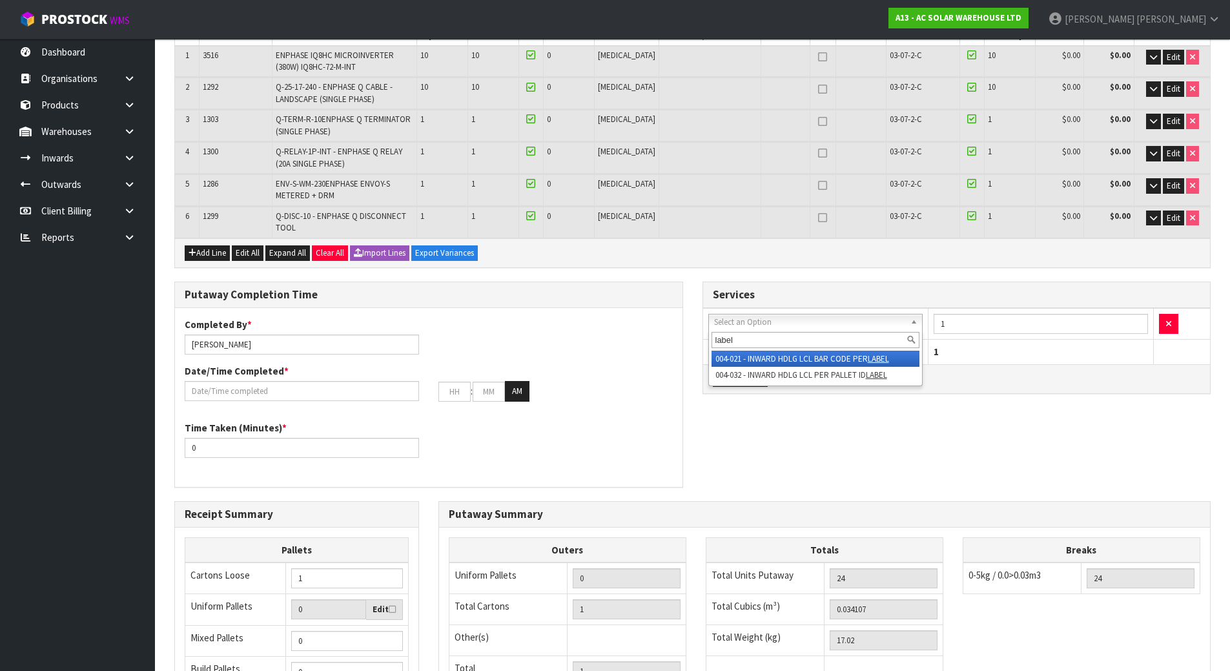
type input "label"
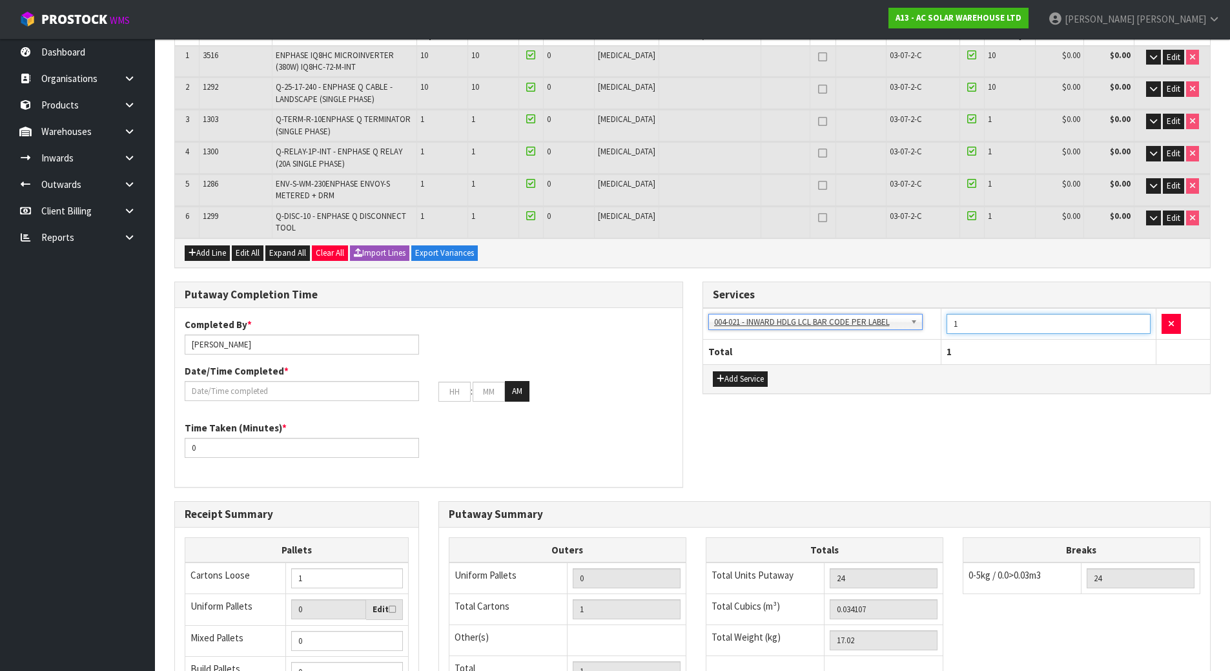
drag, startPoint x: 995, startPoint y: 325, endPoint x: 807, endPoint y: 330, distance: 187.9
click at [807, 330] on tr "001-001 - IMPORT DEMMURAGE 001-002 - IMPORT NZ CUSTOMS ENTRY 001-003 - IMPORT P…" at bounding box center [956, 324] width 507 height 32
type input "23"
click at [904, 408] on div "Putaway Completion Time Completed By * Michael Drugan Date/Time Completed * : :…" at bounding box center [692, 390] width 1055 height 219
click at [695, 351] on div "Services 001-001 - IMPORT DEMMURAGE 001-002 - IMPORT NZ CUSTOMS ENTRY 001-003 -…" at bounding box center [957, 344] width 528 height 126
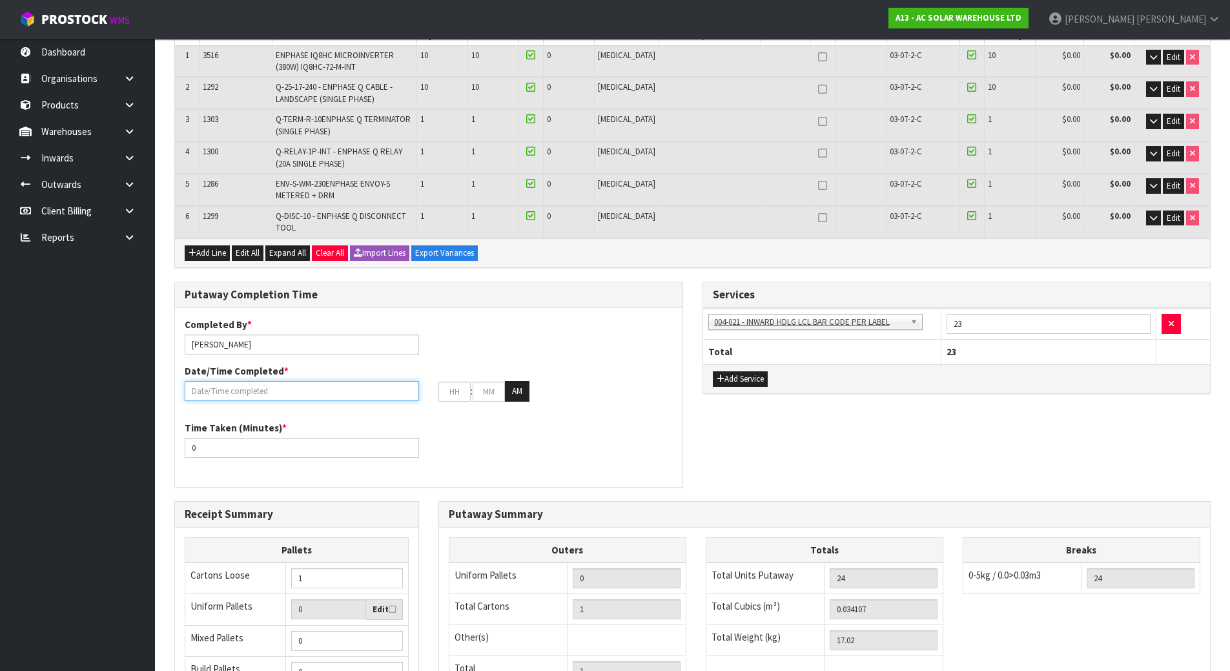
click at [315, 391] on input "text" at bounding box center [302, 391] width 234 height 20
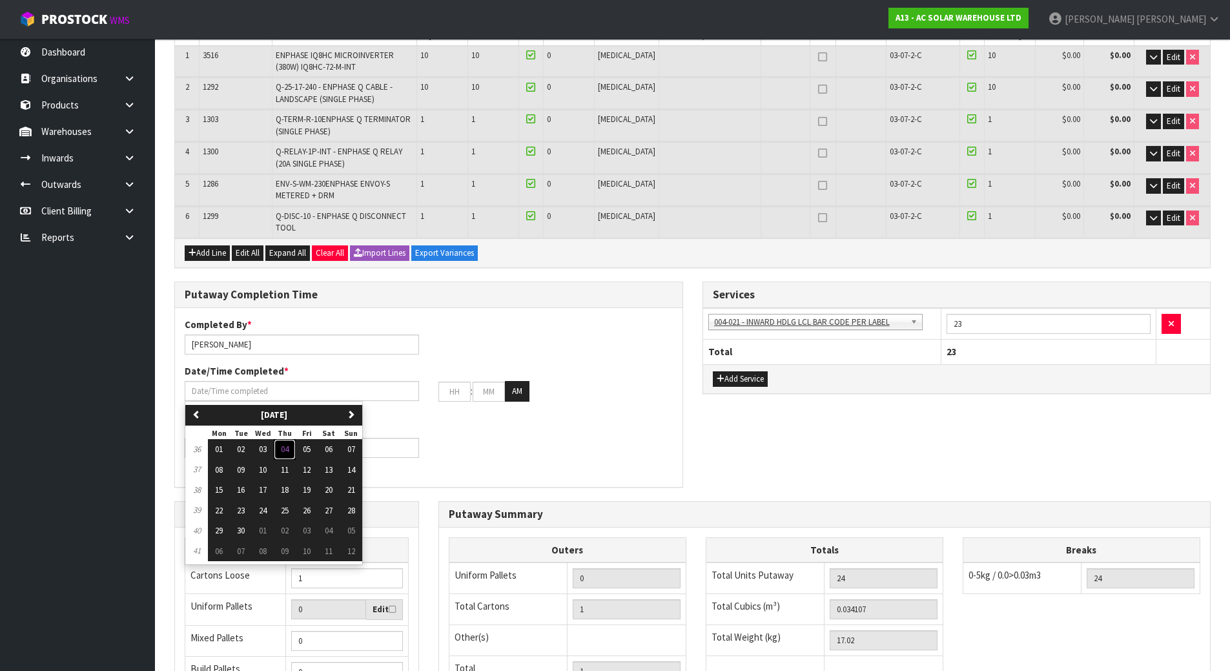
click at [288, 449] on span "04" at bounding box center [285, 448] width 8 height 11
type input "[DATE]"
type input "12"
type input "00"
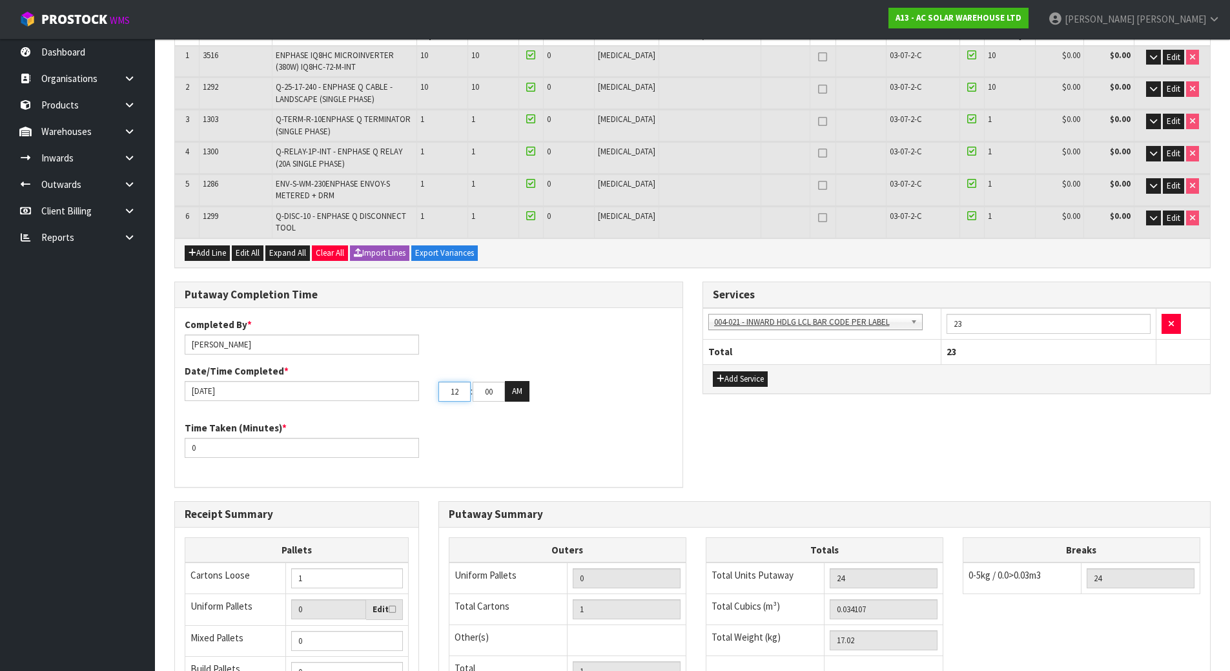
drag, startPoint x: 460, startPoint y: 387, endPoint x: 429, endPoint y: 385, distance: 31.7
click at [429, 385] on div "12 : 00 : 00 AM" at bounding box center [556, 391] width 254 height 21
type input "03"
click at [516, 391] on button "AM" at bounding box center [517, 391] width 25 height 21
drag, startPoint x: 494, startPoint y: 394, endPoint x: 451, endPoint y: 392, distance: 42.7
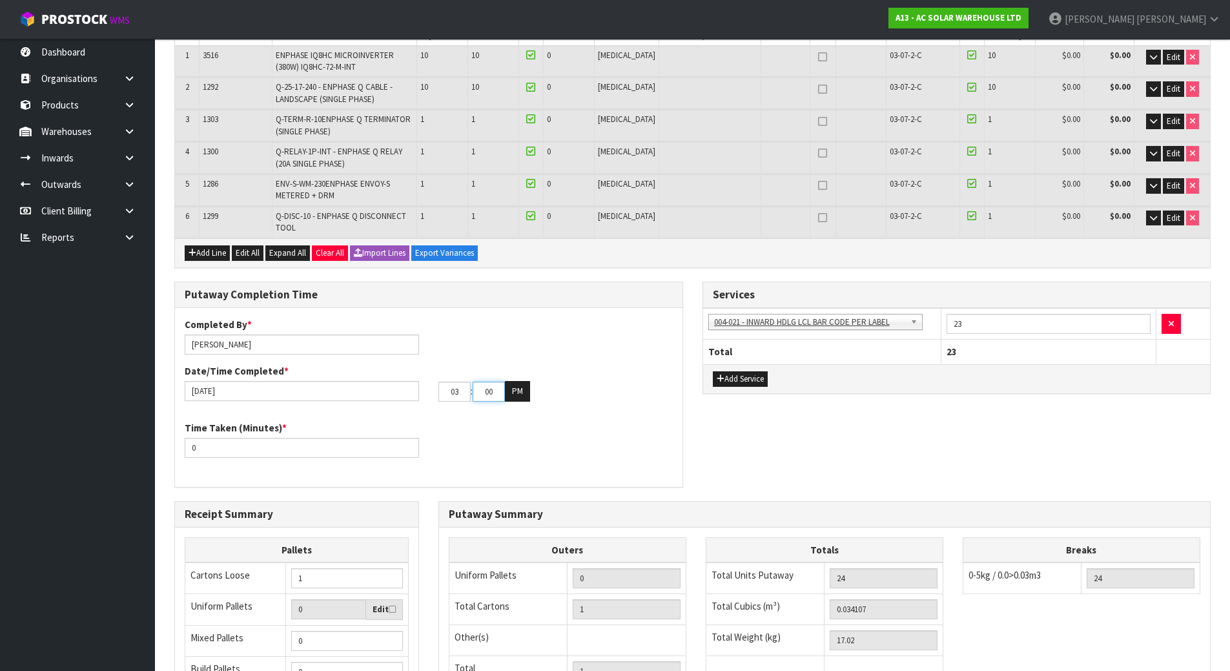
click at [451, 392] on tr "03 : 00 : 00 PM" at bounding box center [484, 391] width 92 height 21
type input "01"
click at [503, 367] on div "Date/Time Completed * 04/09/2025 03 : 01 : 00 PM" at bounding box center [428, 382] width 507 height 37
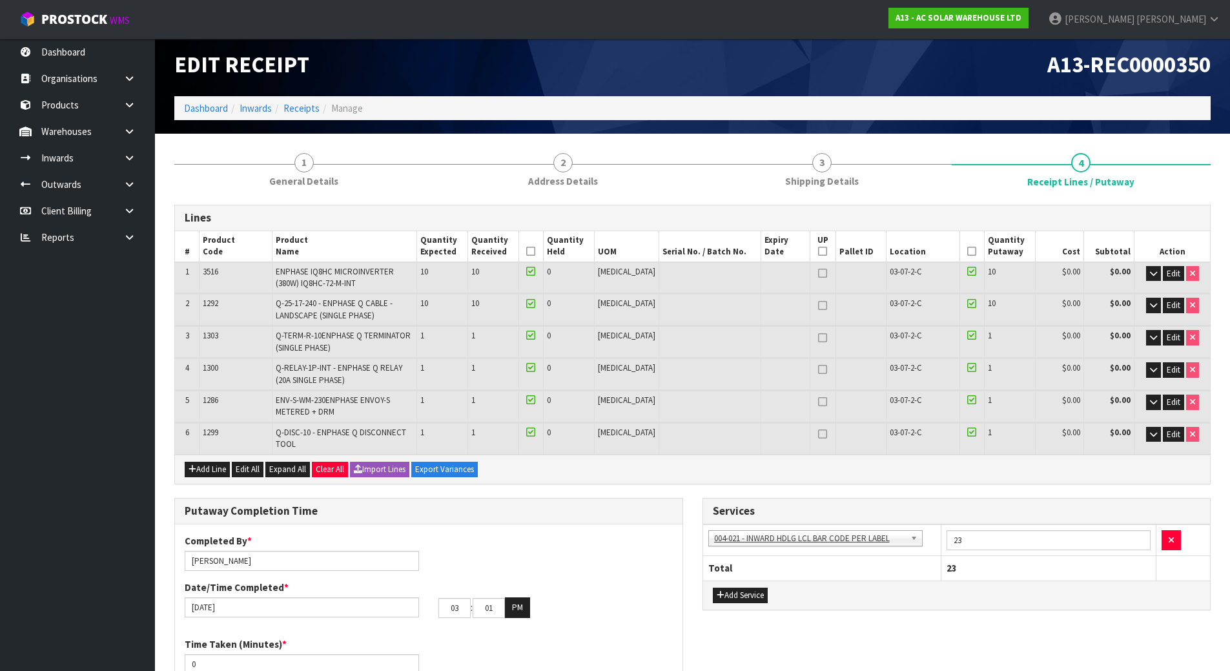
scroll to position [0, 0]
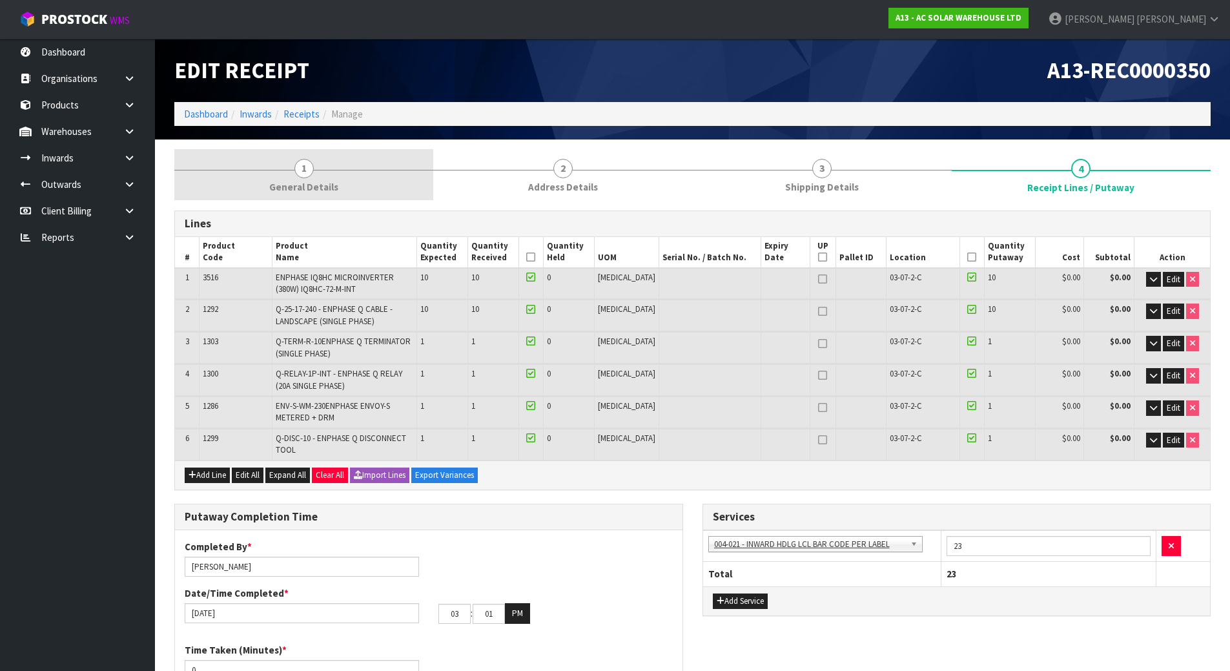
click at [298, 178] on link "1 General Details" at bounding box center [303, 174] width 259 height 51
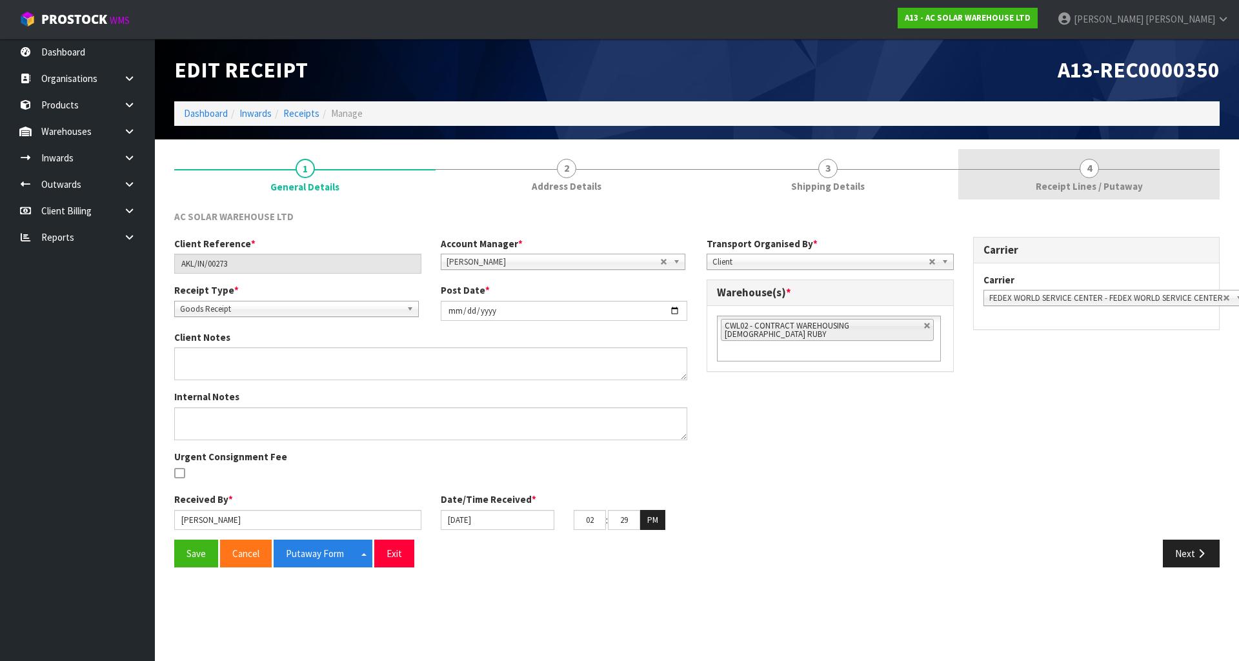
click at [1020, 191] on link "4 Receipt Lines / Putaway" at bounding box center [1088, 174] width 261 height 51
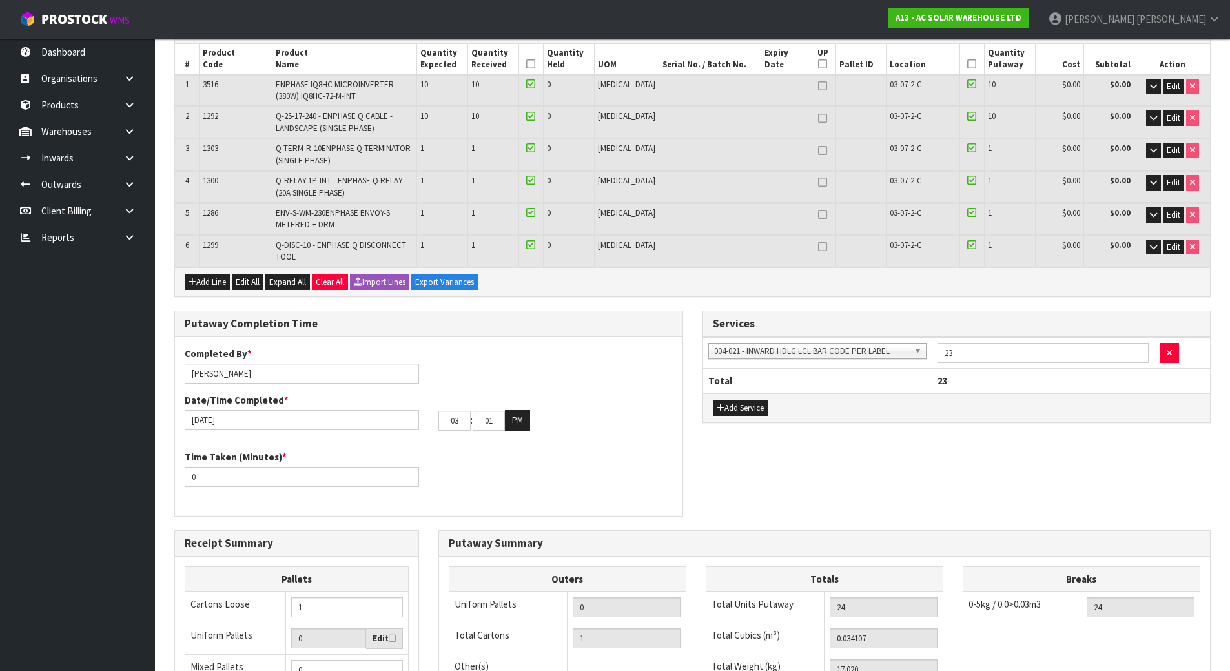
scroll to position [194, 0]
drag, startPoint x: 183, startPoint y: 472, endPoint x: 110, endPoint y: 467, distance: 73.1
click at [112, 467] on body "Toggle navigation ProStock WMS A13 - AC SOLAR WAREHOUSE LTD Michael Drugan Logo…" at bounding box center [615, 141] width 1230 height 671
drag, startPoint x: 311, startPoint y: 476, endPoint x: 36, endPoint y: 474, distance: 275.0
click at [36, 474] on body "Toggle navigation ProStock WMS A13 - AC SOLAR WAREHOUSE LTD Michael Drugan Logo…" at bounding box center [615, 141] width 1230 height 671
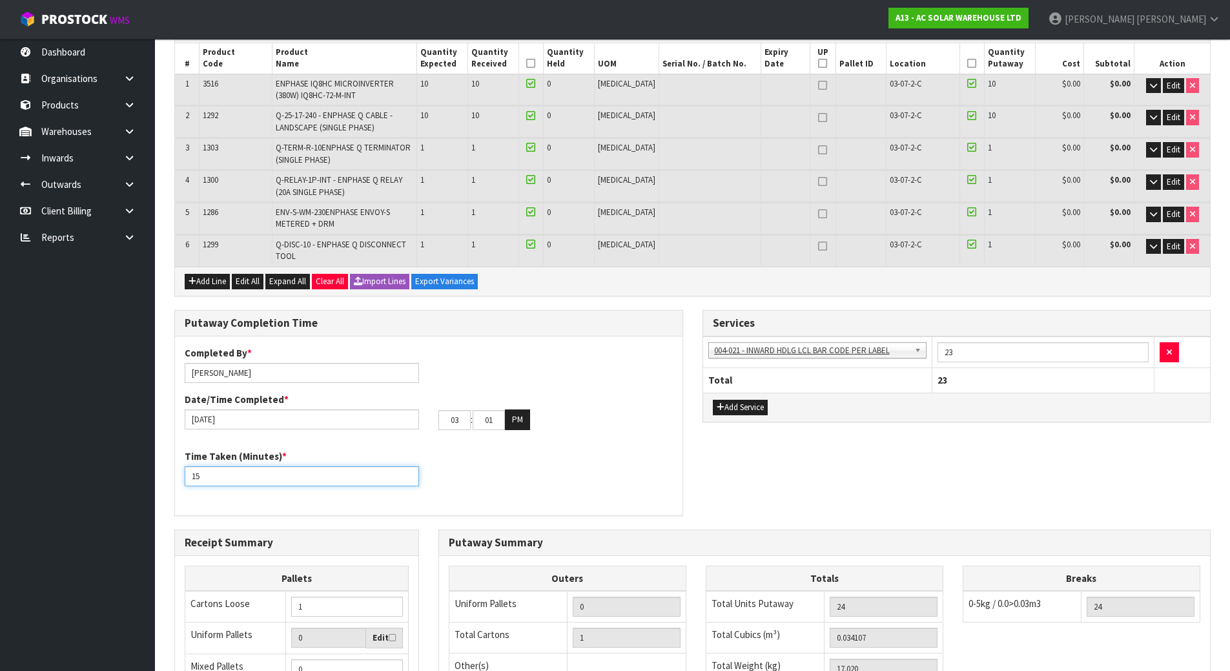
type input "15"
click at [431, 458] on div "Time Taken (Minutes) * 15" at bounding box center [428, 472] width 507 height 46
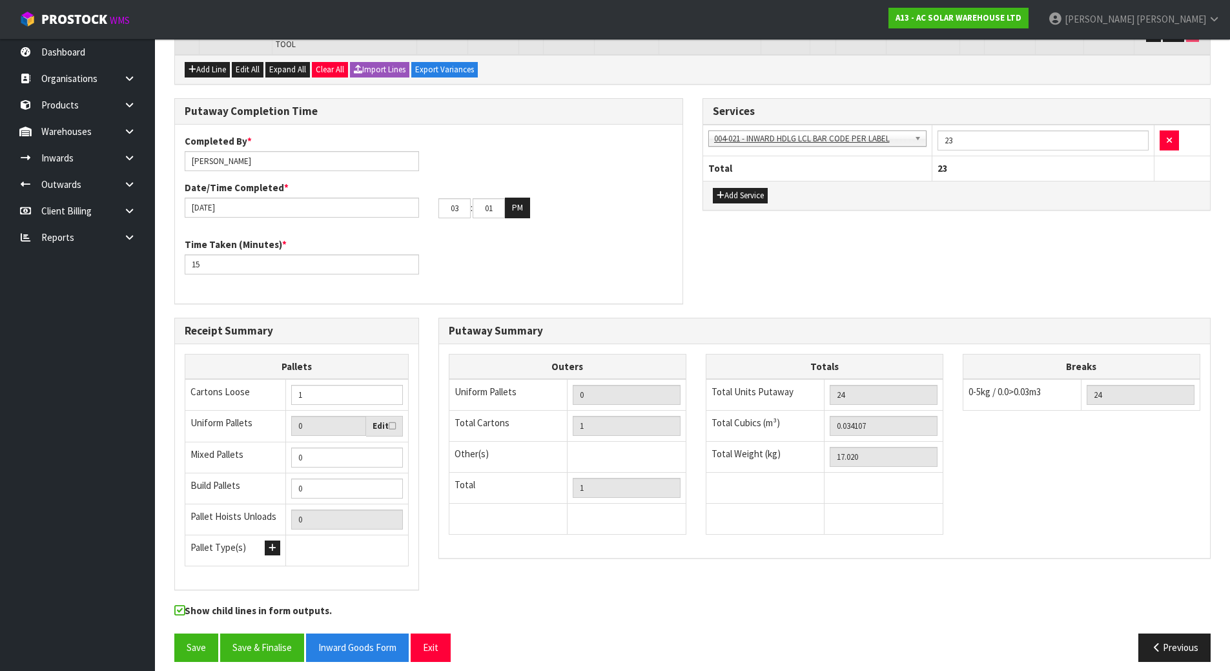
scroll to position [416, 0]
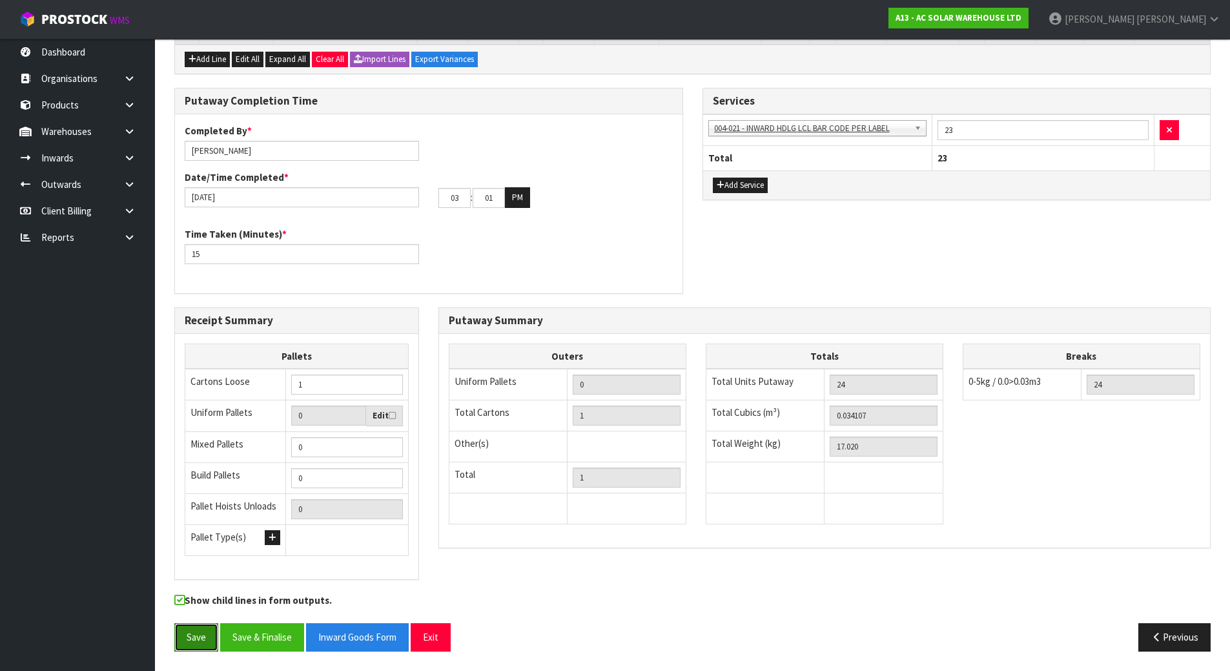
click at [186, 640] on button "Save" at bounding box center [196, 637] width 44 height 28
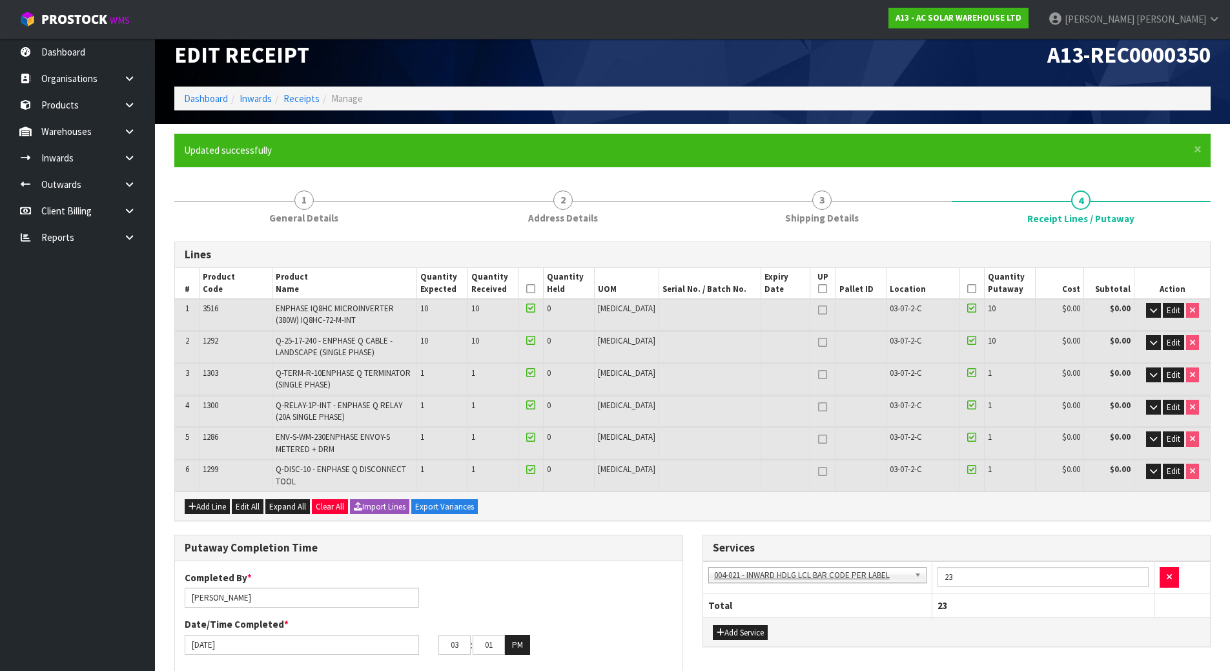
scroll to position [0, 0]
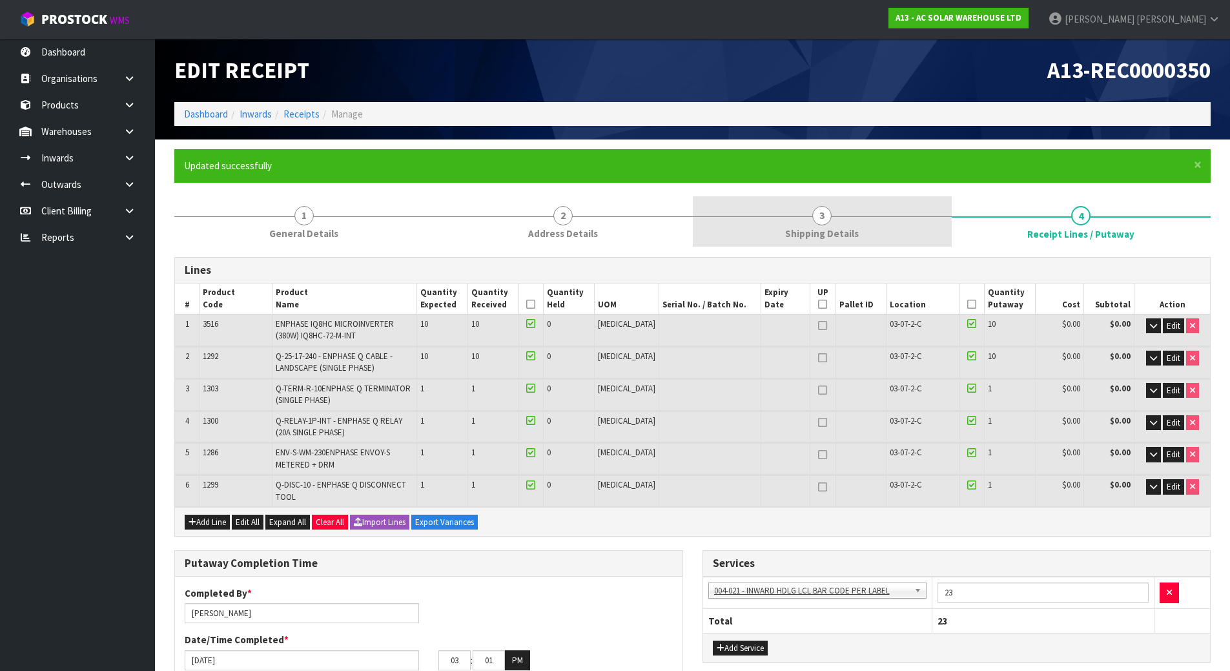
click at [822, 230] on span "Shipping Details" at bounding box center [822, 234] width 74 height 14
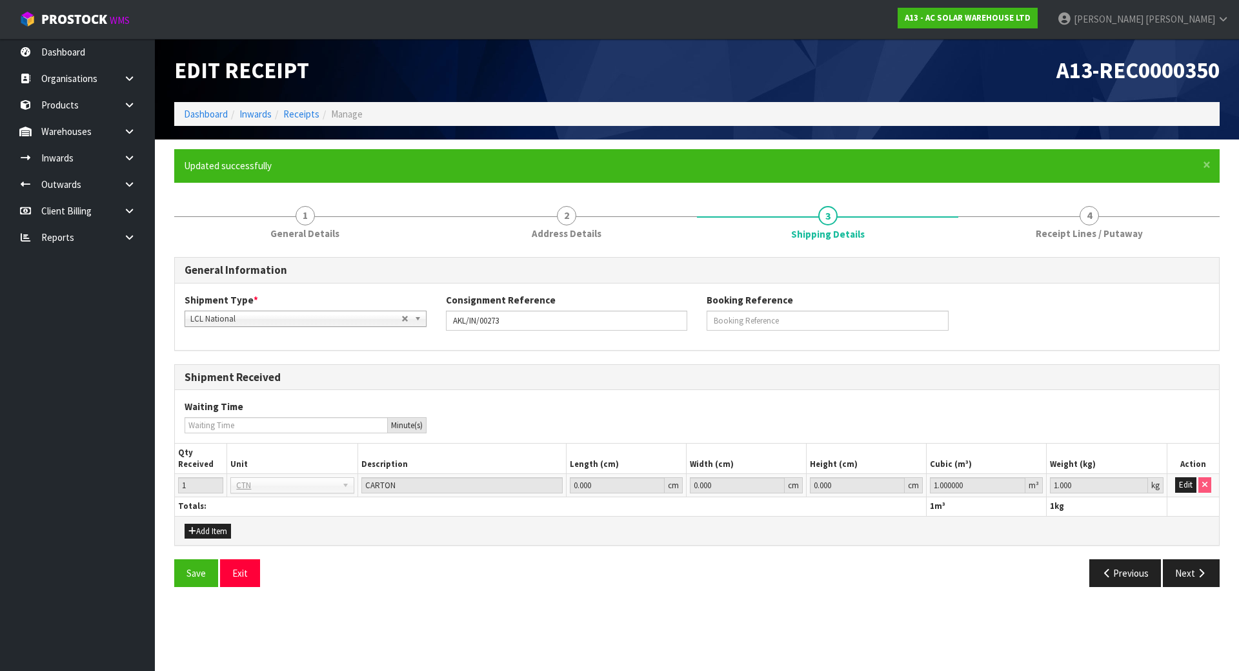
click at [1042, 234] on span "Receipt Lines / Putaway" at bounding box center [1089, 234] width 107 height 14
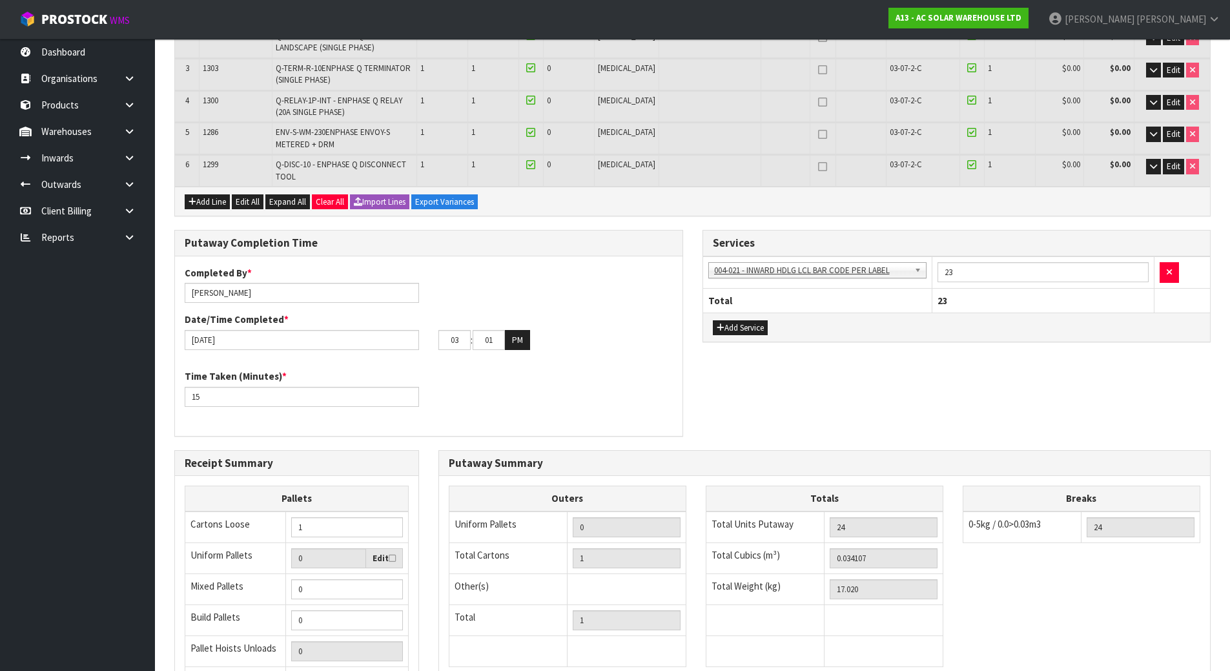
scroll to position [323, 0]
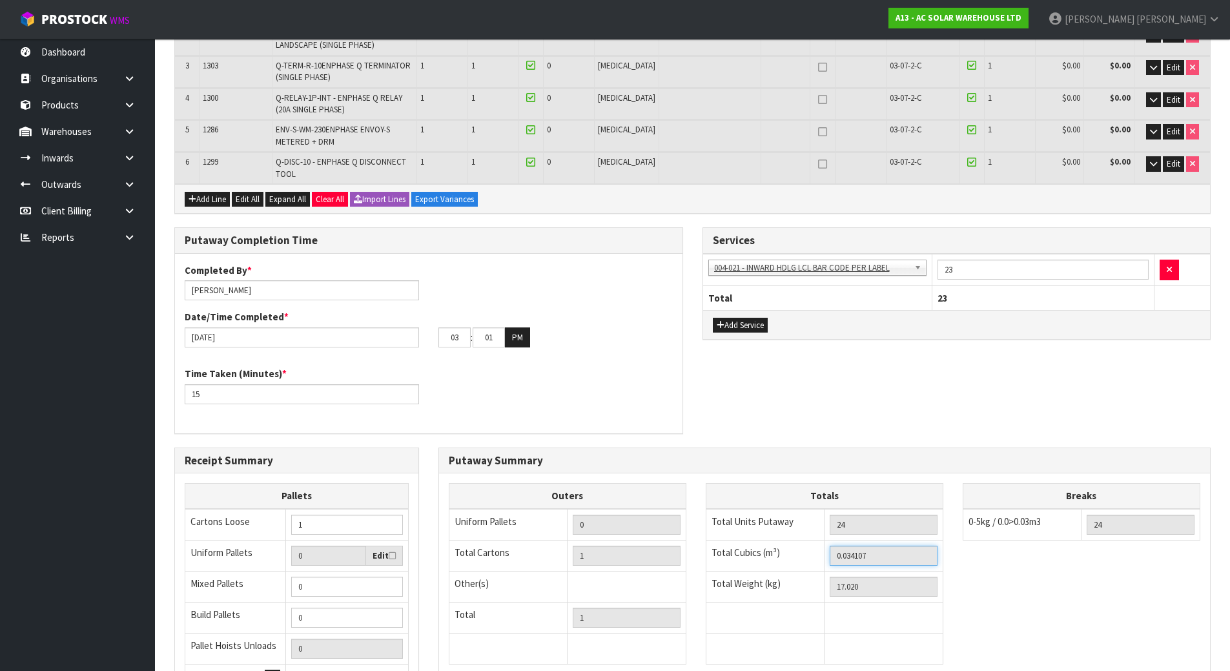
drag, startPoint x: 882, startPoint y: 556, endPoint x: 636, endPoint y: 509, distance: 250.4
click at [636, 509] on div "Outers Uniform Pallets 0 Total Cartons 1 Other(s) Bag x 0 Bar x 0 Basket x 0 Bi…" at bounding box center [824, 580] width 771 height 194
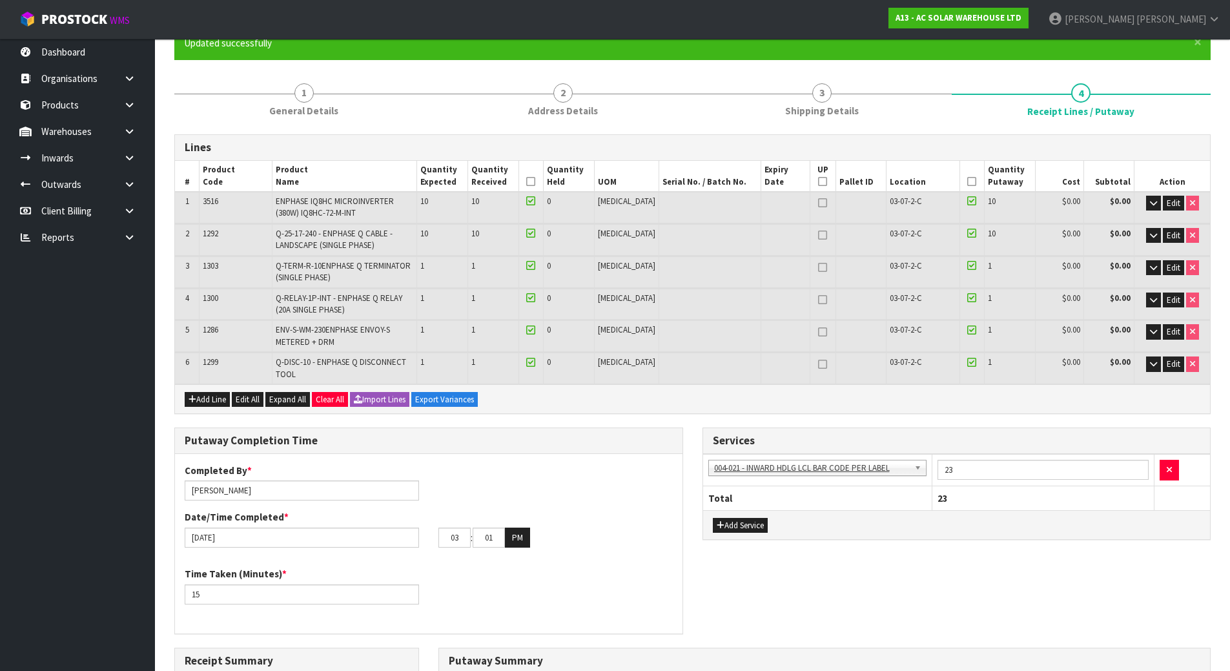
scroll to position [0, 0]
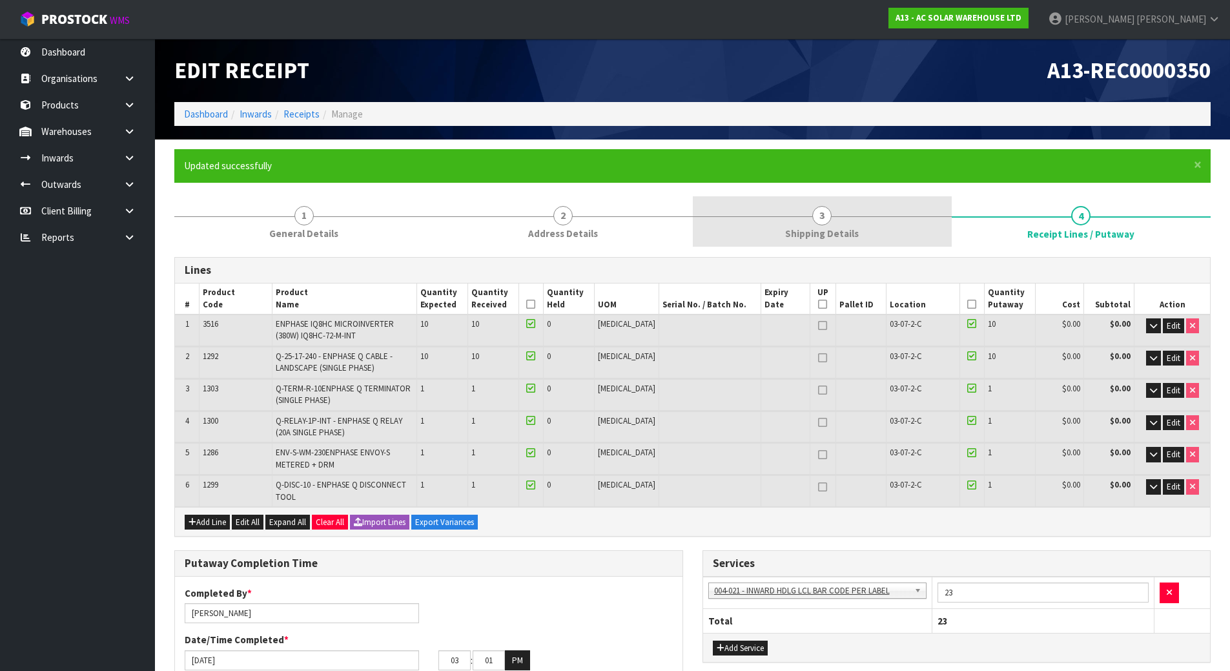
click at [822, 239] on span "Shipping Details" at bounding box center [822, 234] width 74 height 14
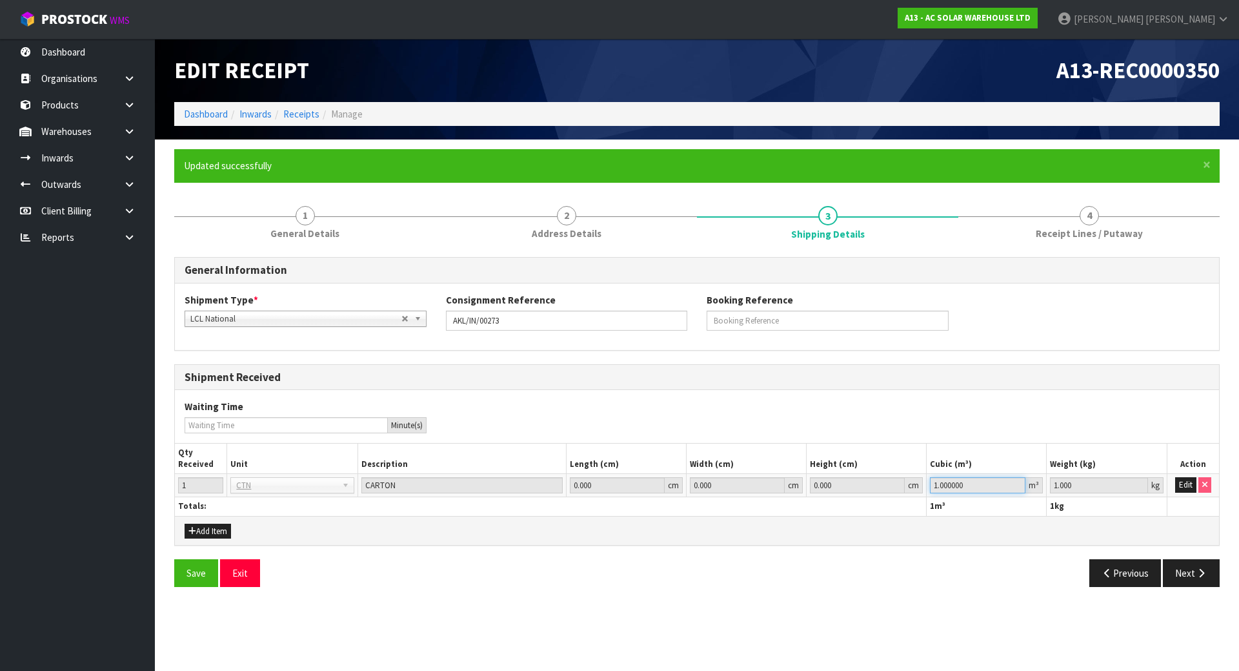
click at [1004, 480] on input "1.000000" at bounding box center [978, 485] width 96 height 16
click at [1191, 488] on button "Edit" at bounding box center [1185, 484] width 21 height 15
drag, startPoint x: 1012, startPoint y: 485, endPoint x: 779, endPoint y: 465, distance: 233.9
click at [930, 477] on input "1.000003" at bounding box center [978, 485] width 96 height 16
drag, startPoint x: 991, startPoint y: 486, endPoint x: 753, endPoint y: 466, distance: 238.4
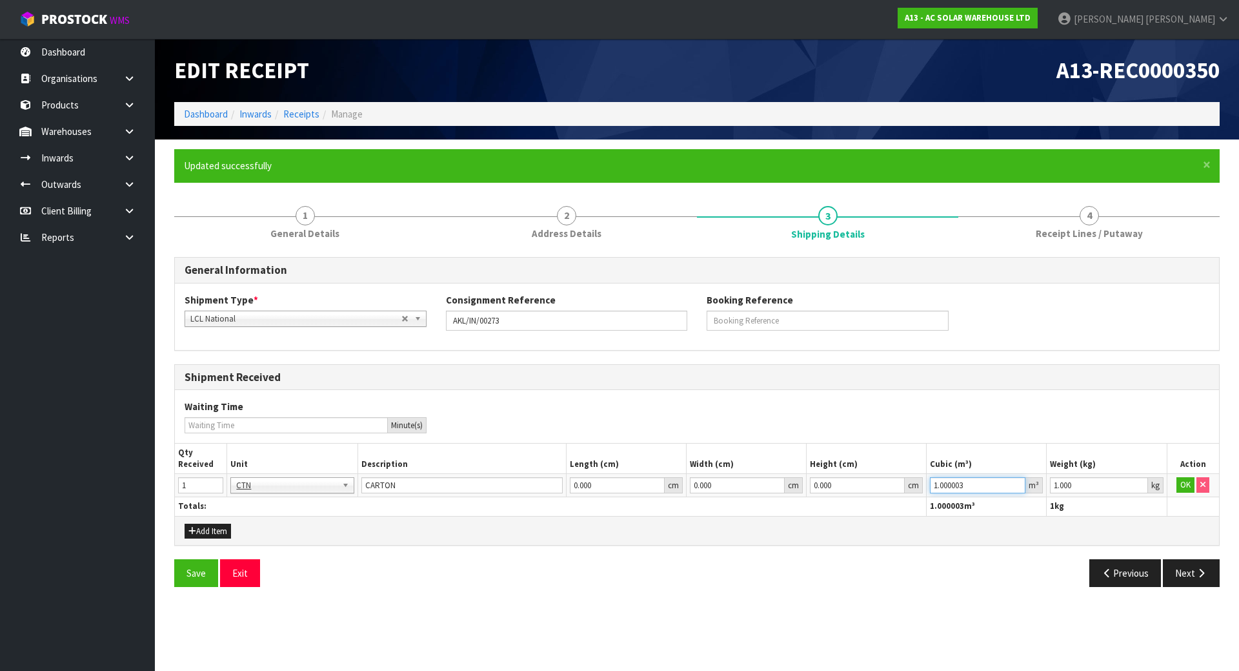
click at [754, 467] on table "Qty Received Unit Description Length (cm) Width (cm) Height (cm) Cubic (m³) Wei…" at bounding box center [697, 479] width 1044 height 72
paste input "0.034107"
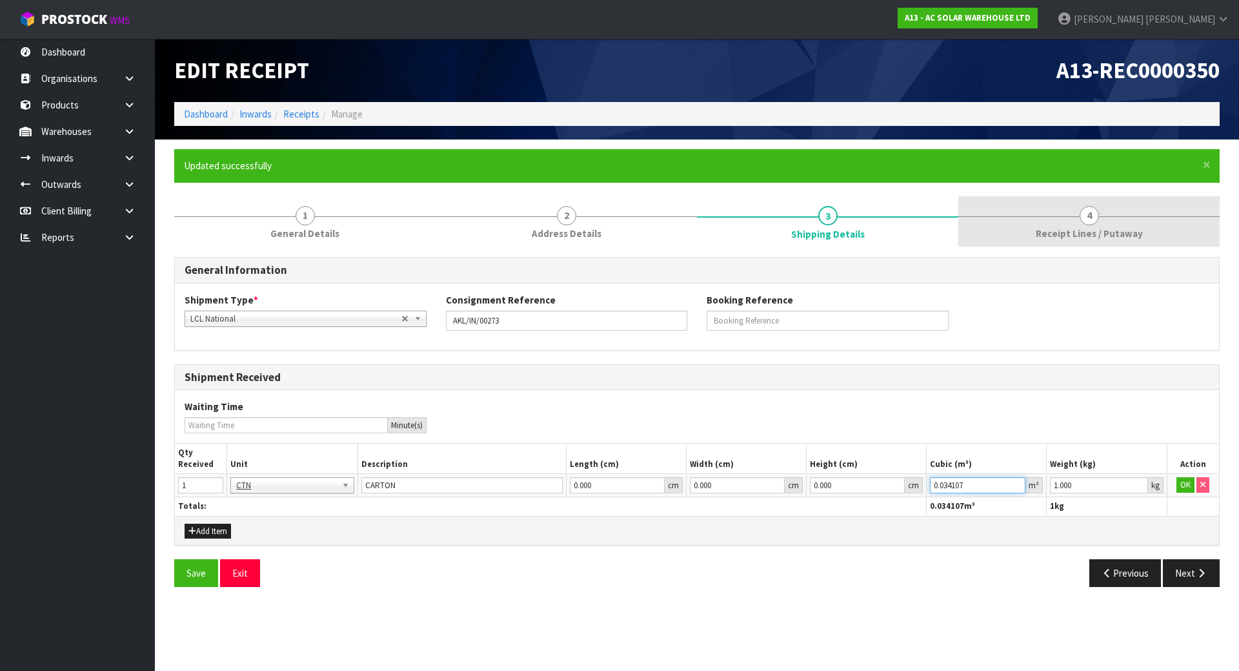
type input "0.034107"
click at [1020, 234] on link "4 Receipt Lines / Putaway" at bounding box center [1088, 221] width 261 height 51
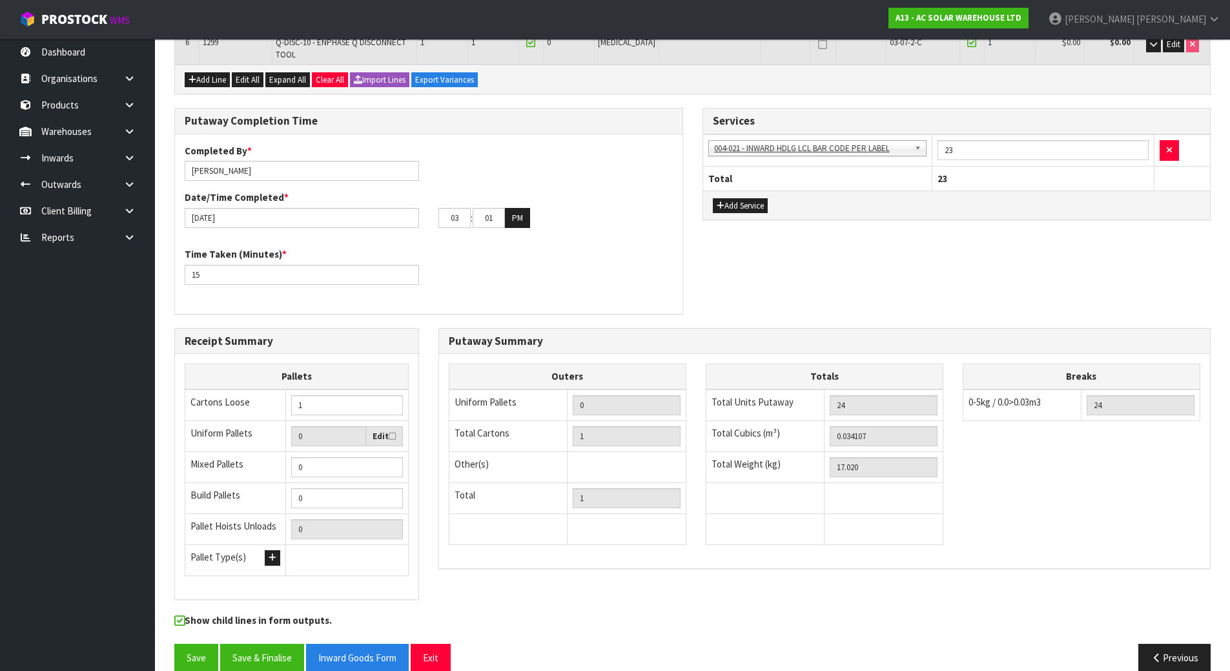
scroll to position [452, 0]
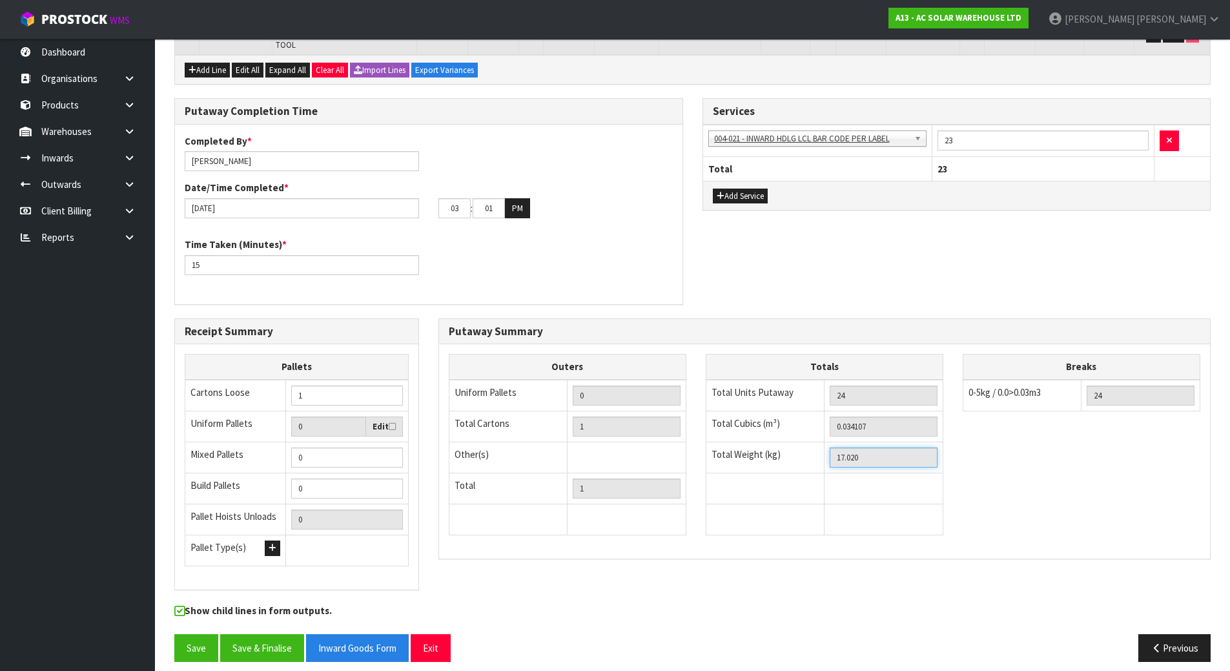
drag, startPoint x: 867, startPoint y: 456, endPoint x: 530, endPoint y: 418, distance: 339.8
click at [530, 418] on div "Outers Uniform Pallets 0 Total Cartons 1 Other(s) Bag x 0 Bar x 0 Basket x 0 Bi…" at bounding box center [824, 451] width 771 height 194
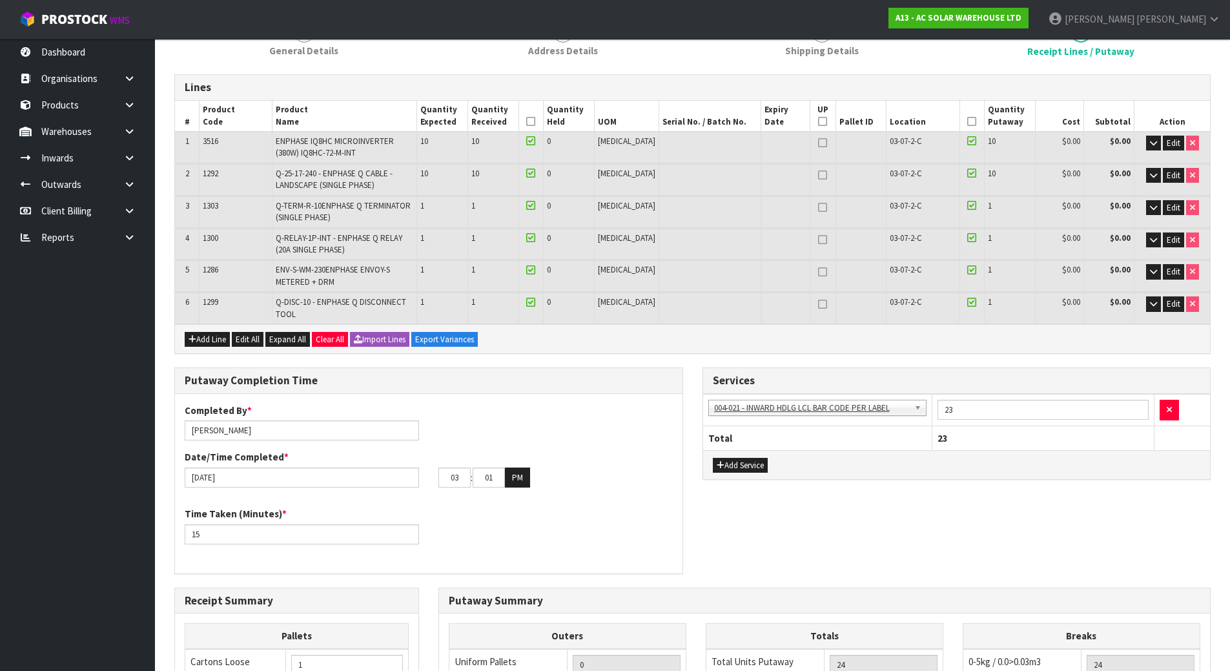
scroll to position [129, 0]
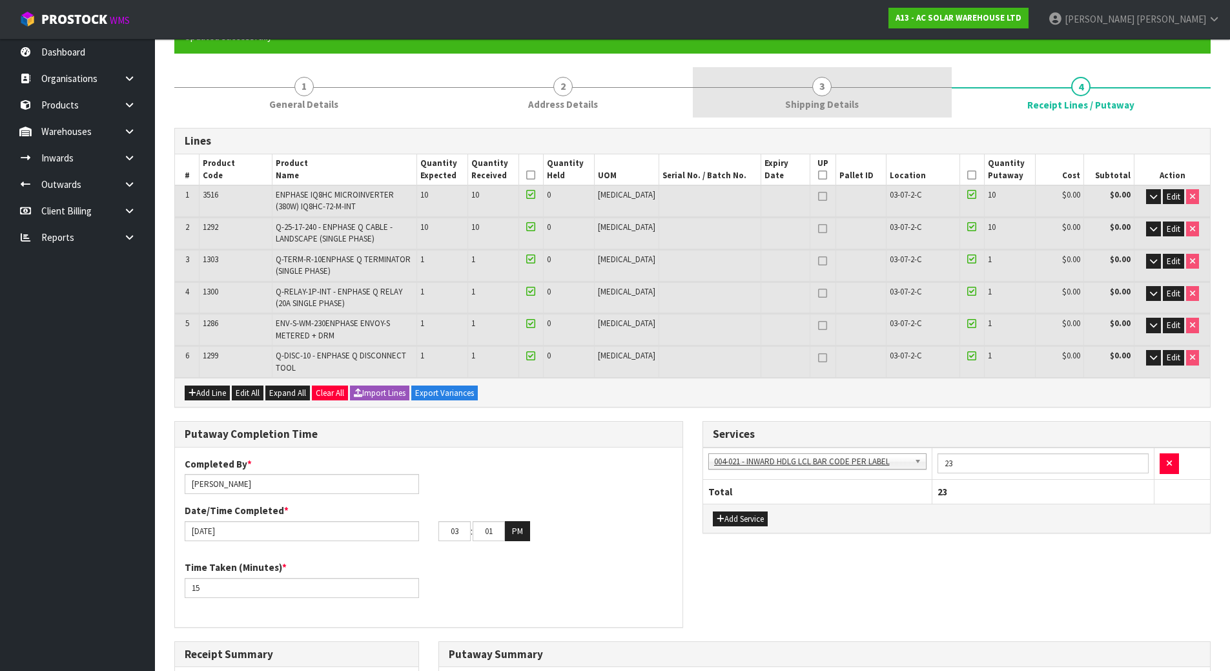
click at [825, 88] on span "3" at bounding box center [821, 86] width 19 height 19
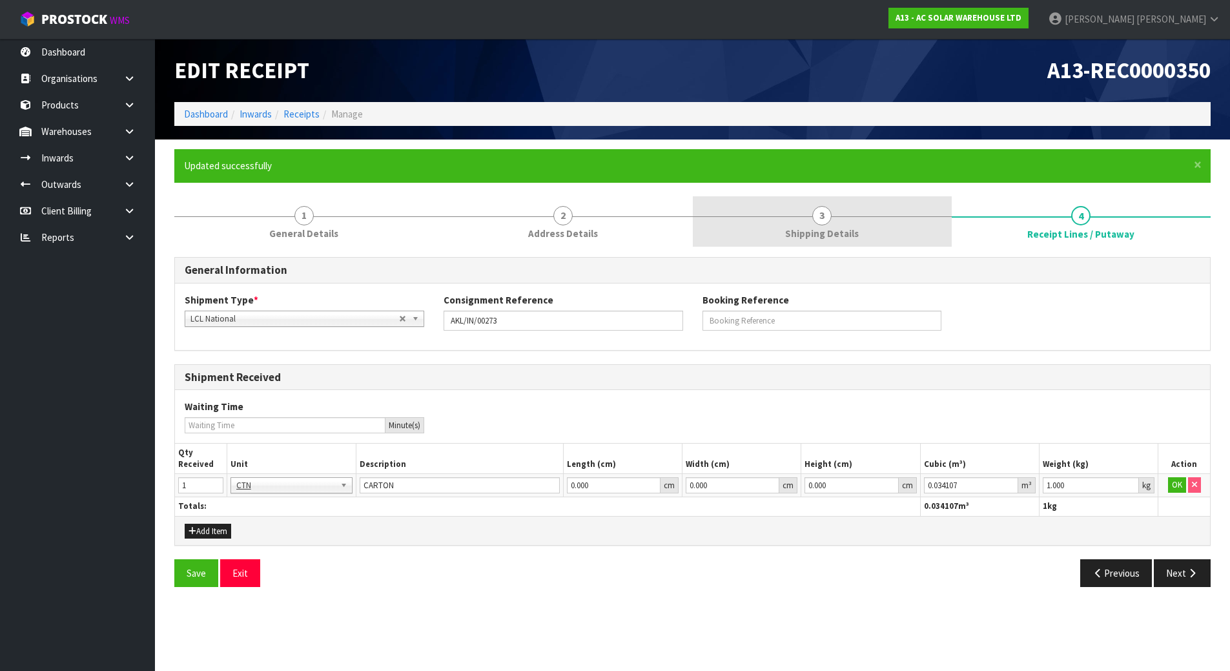
scroll to position [0, 0]
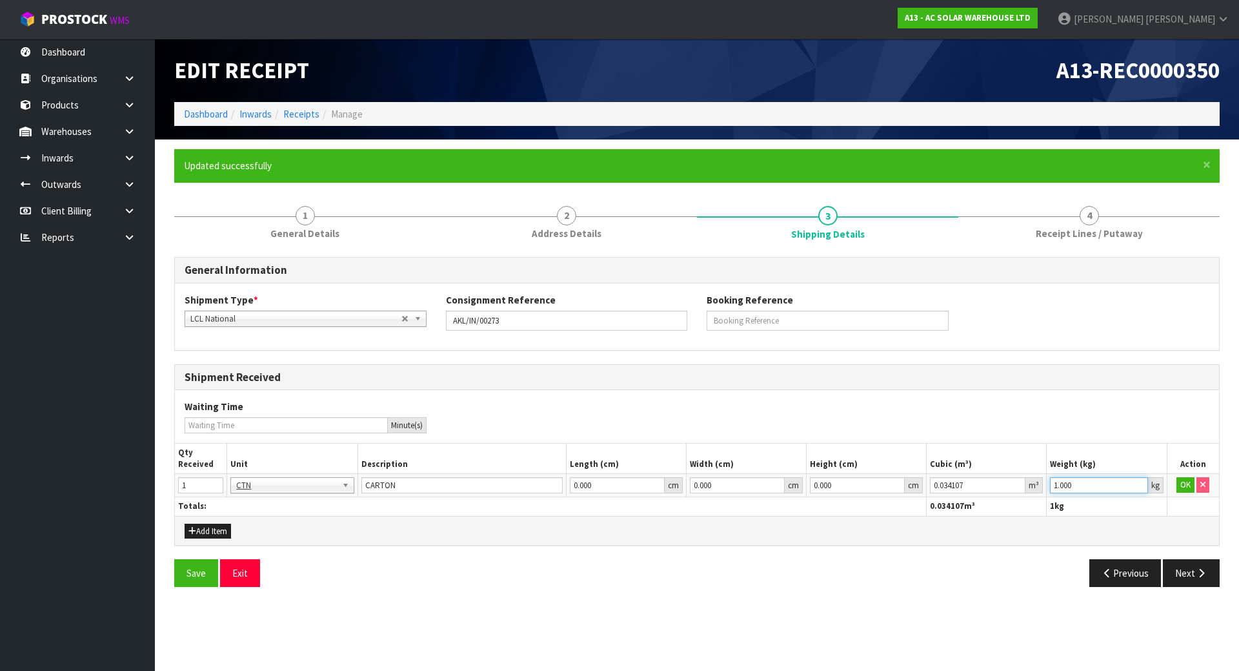
drag, startPoint x: 1096, startPoint y: 489, endPoint x: 861, endPoint y: 465, distance: 236.2
click at [861, 465] on table "Qty Received Unit Description Length (cm) Width (cm) Height (cm) Cubic (m³) Wei…" at bounding box center [697, 479] width 1044 height 72
paste input "7.02"
type input "17.02"
click at [1184, 484] on button "OK" at bounding box center [1186, 484] width 18 height 15
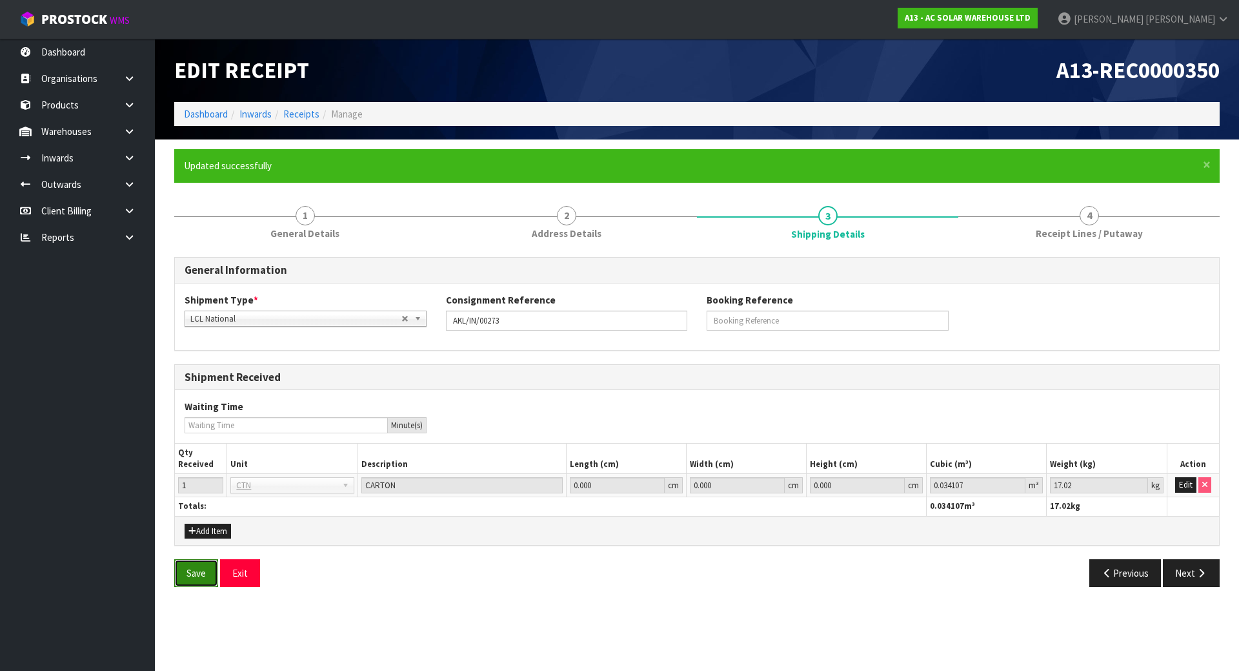
click at [204, 571] on button "Save" at bounding box center [196, 573] width 44 height 28
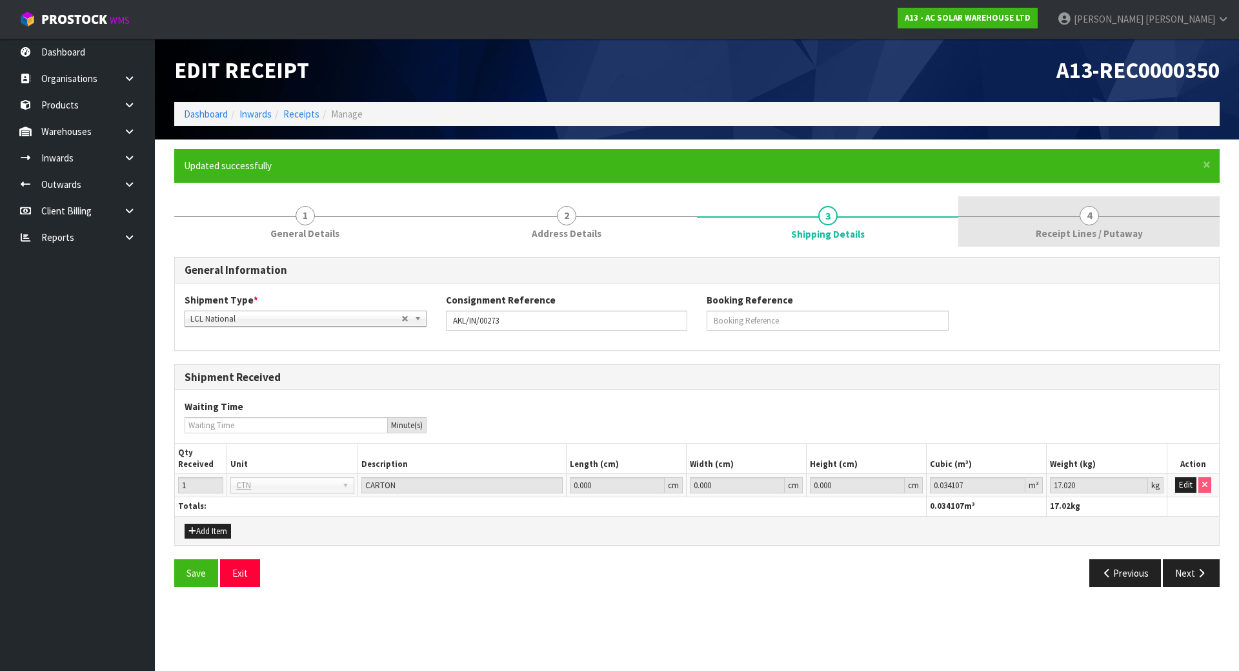
click at [1063, 221] on link "4 Receipt Lines / Putaway" at bounding box center [1088, 221] width 261 height 51
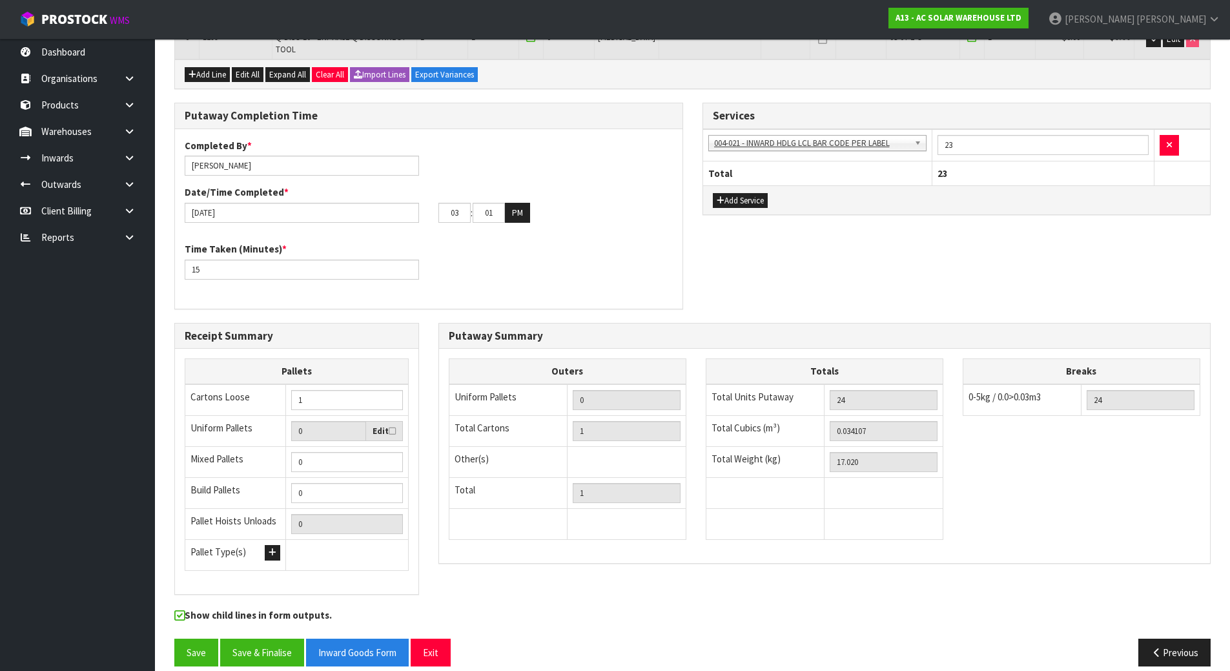
scroll to position [452, 0]
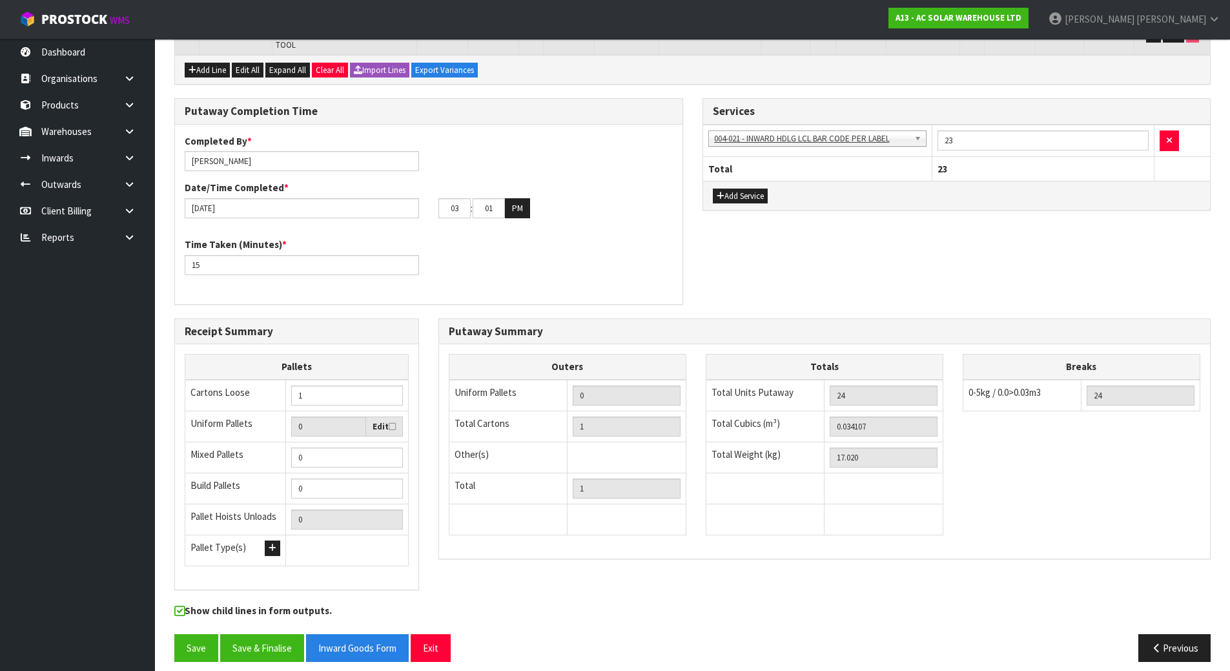
click at [613, 282] on div "Time Taken (Minutes) * 15" at bounding box center [428, 261] width 507 height 46
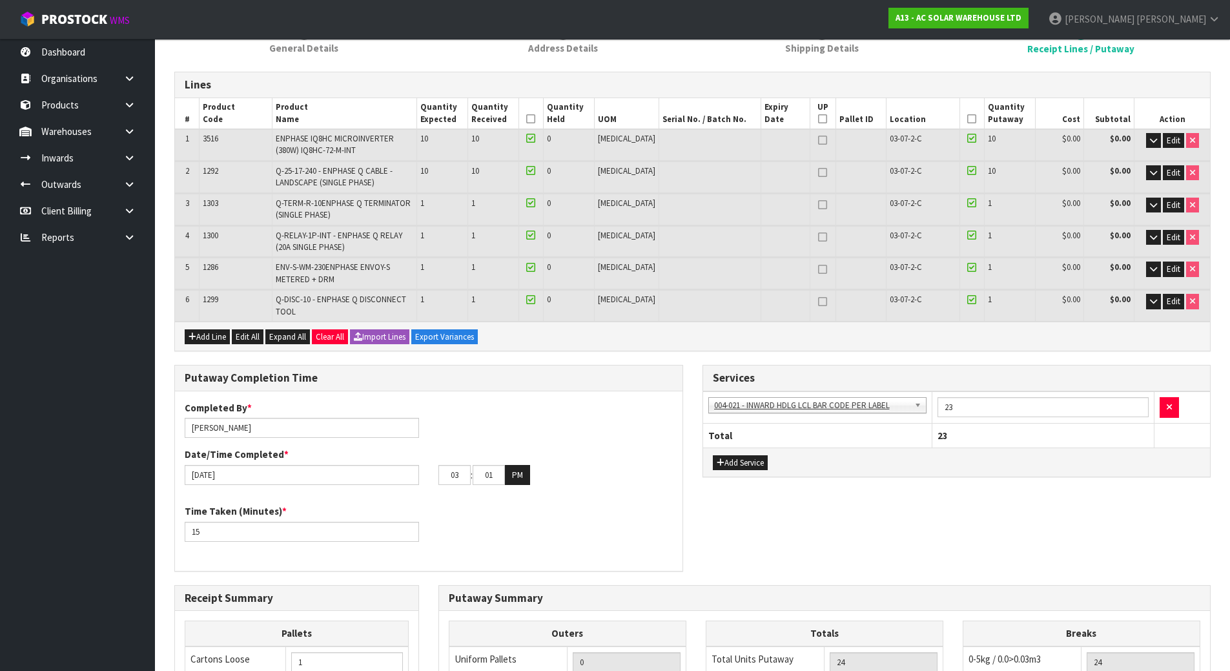
scroll to position [129, 0]
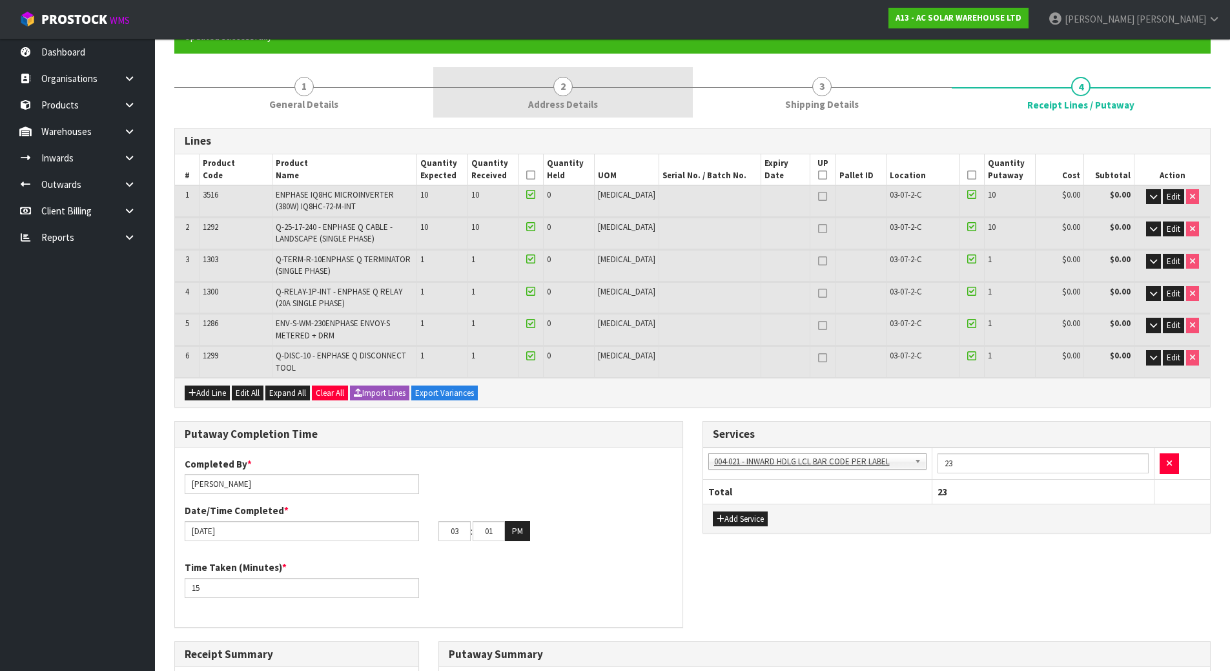
click at [521, 101] on link "2 Address Details" at bounding box center [562, 92] width 259 height 51
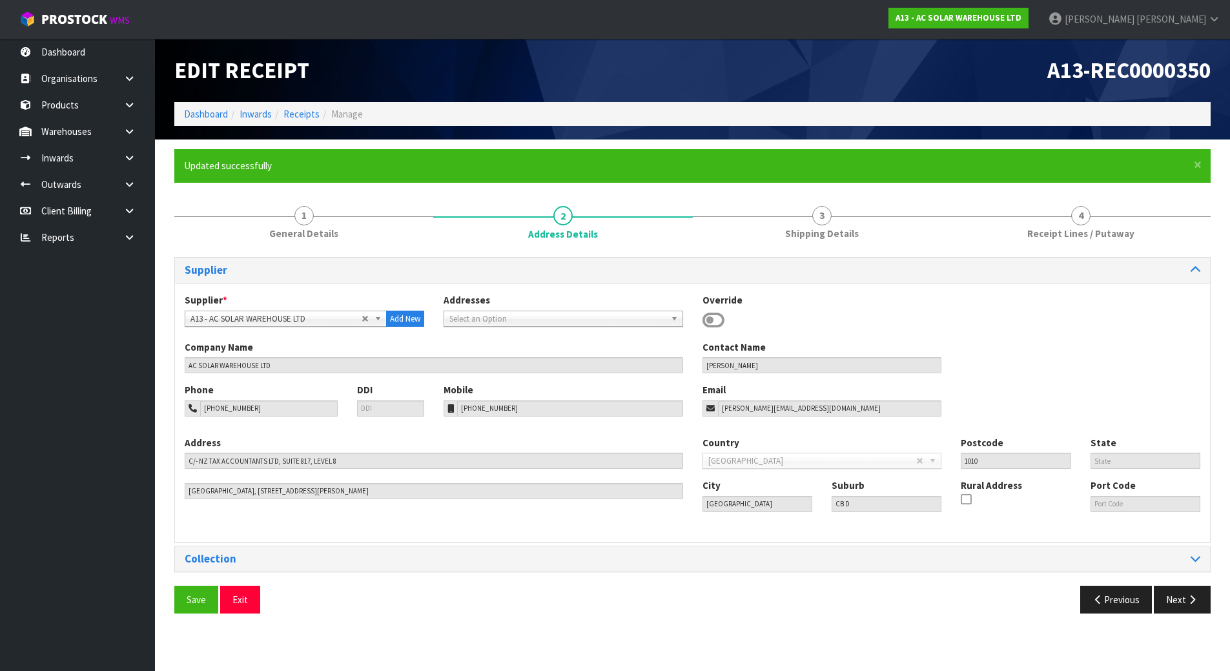
scroll to position [0, 0]
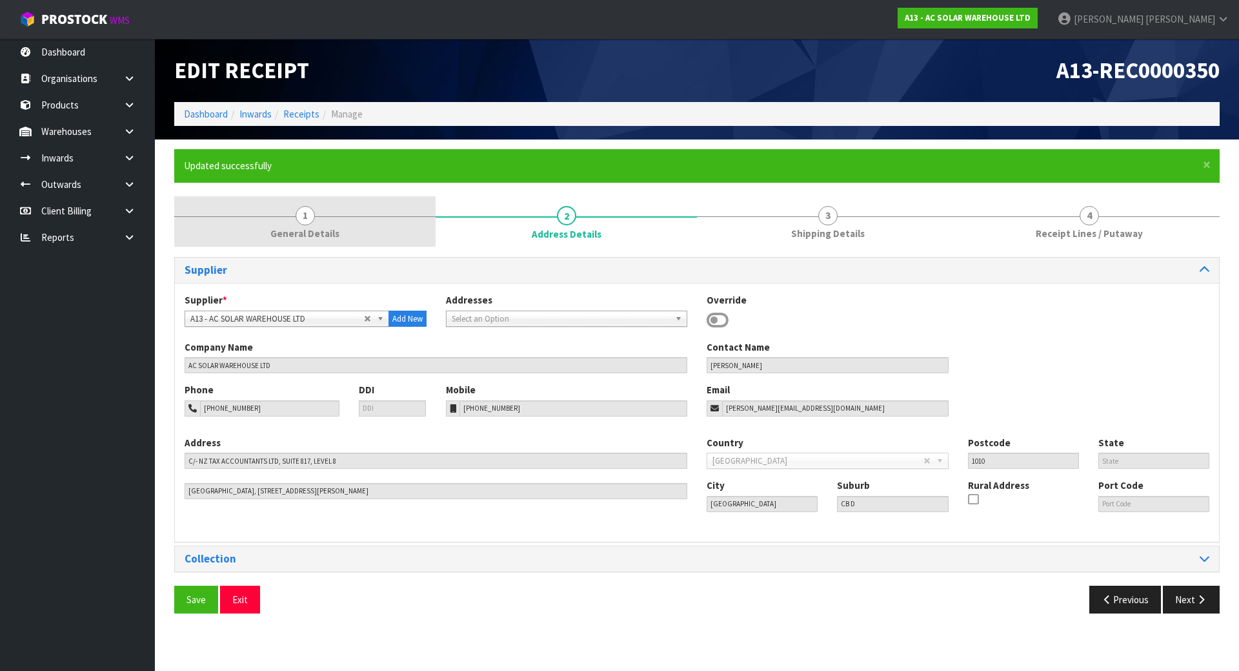
click at [311, 228] on span "General Details" at bounding box center [304, 234] width 69 height 14
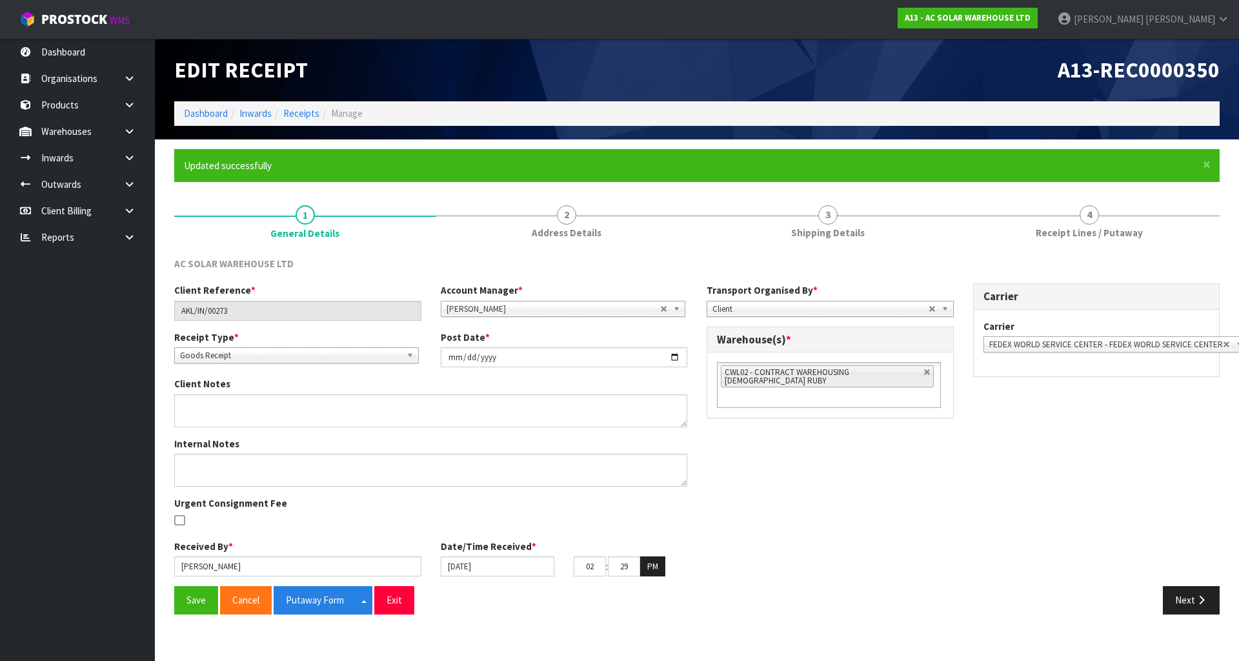
click at [700, 491] on div "Client Reference * AKL/IN/00273 Account Manager * Zubair Moolla Rod Giles Kirst…" at bounding box center [697, 434] width 1065 height 303
click at [590, 466] on textarea at bounding box center [430, 470] width 513 height 33
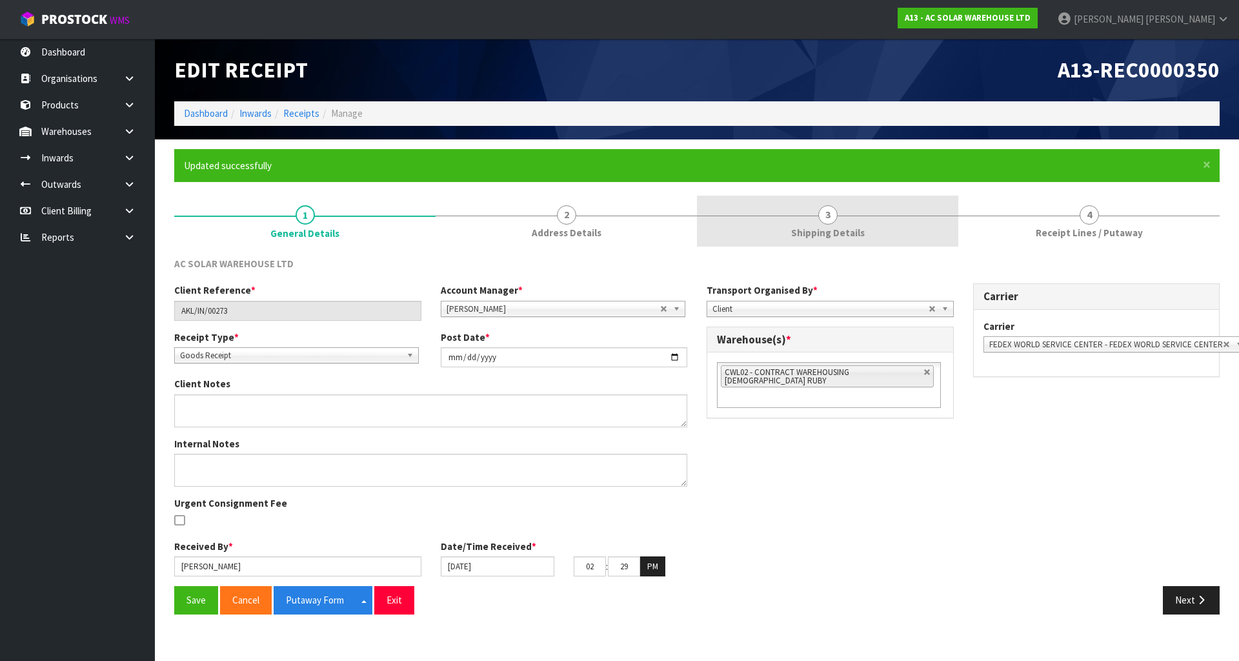
click at [844, 225] on link "3 Shipping Details" at bounding box center [827, 221] width 261 height 51
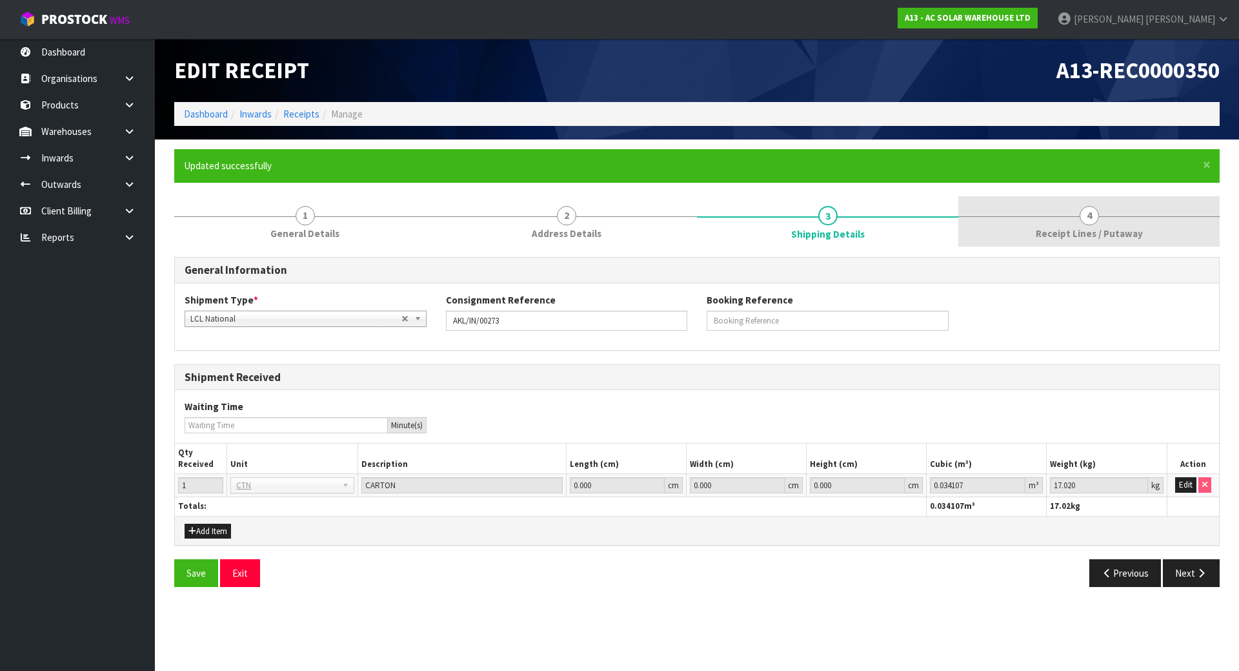
click at [1077, 219] on link "4 Receipt Lines / Putaway" at bounding box center [1088, 221] width 261 height 51
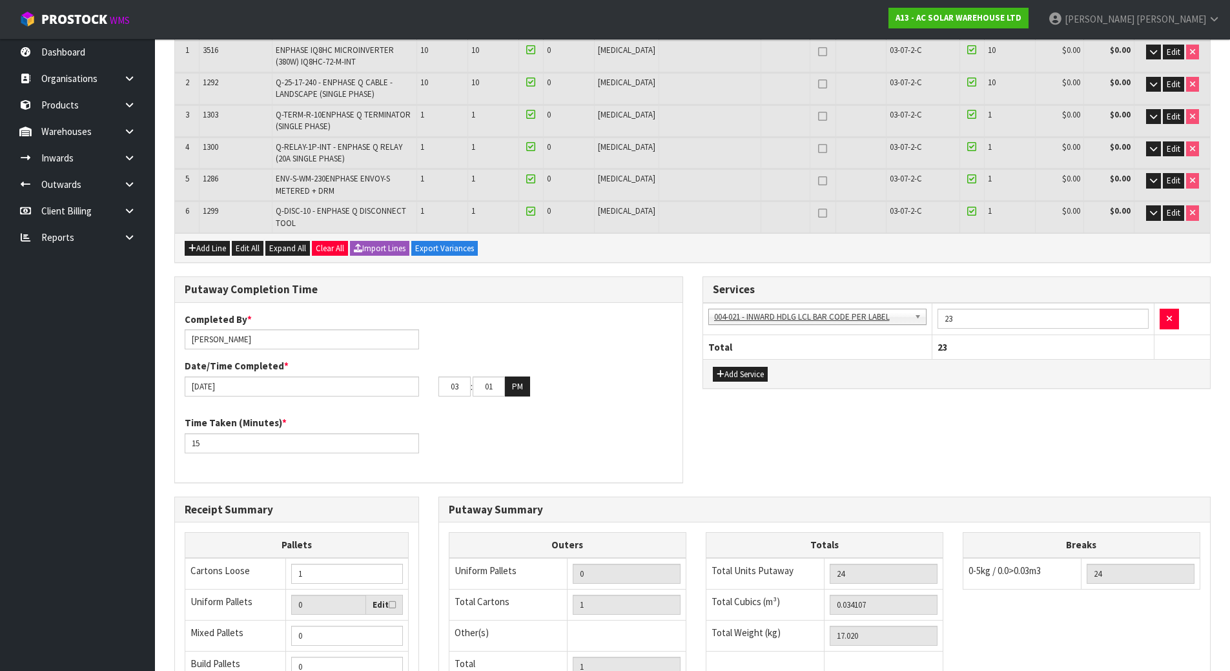
scroll to position [462, 0]
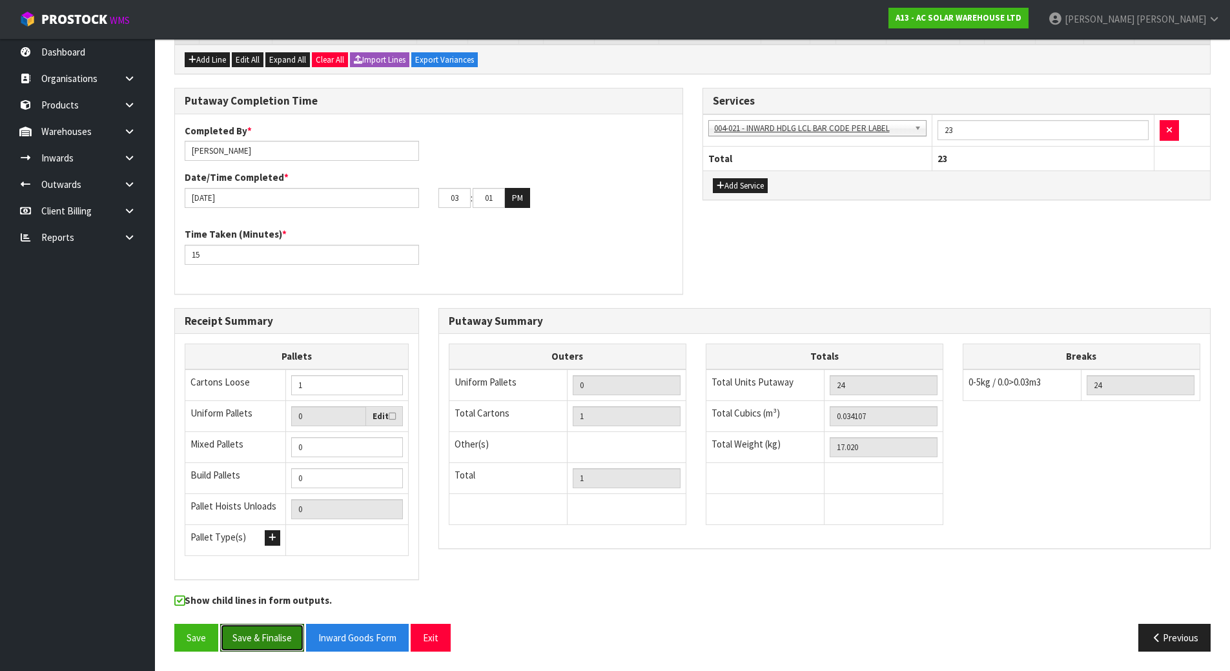
drag, startPoint x: 232, startPoint y: 632, endPoint x: 447, endPoint y: 501, distance: 251.4
click at [447, 501] on div "Lines # Product Code Product Name Quantity Expected Quantity Received Quantity …" at bounding box center [692, 228] width 1036 height 866
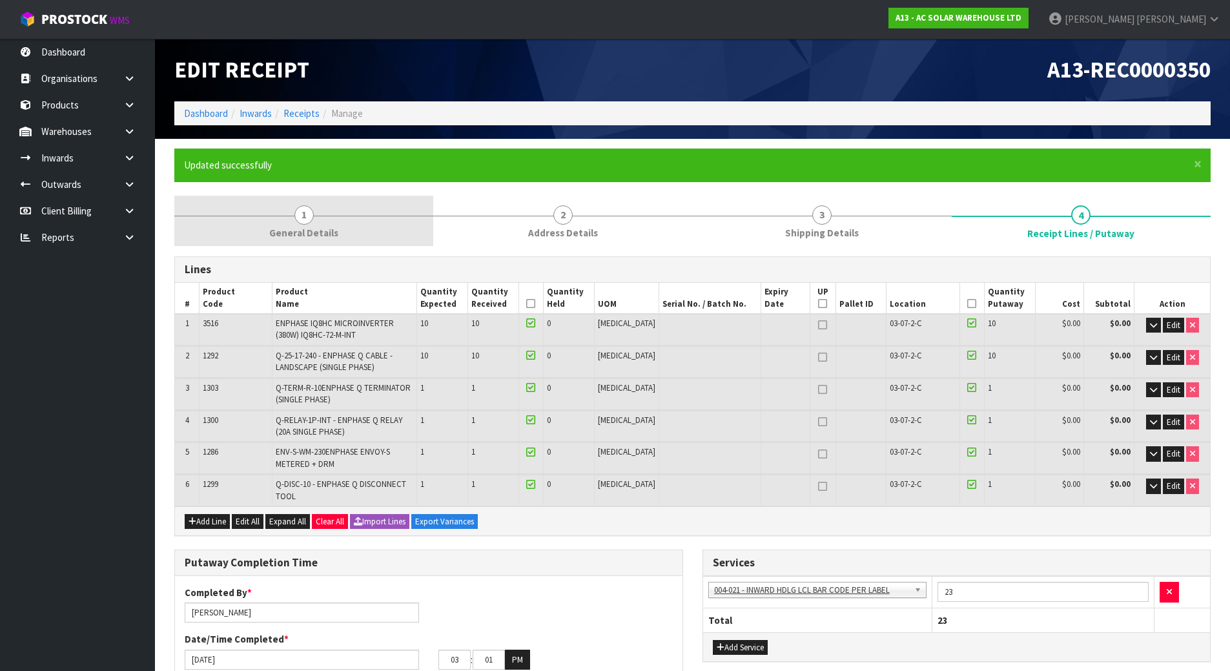
scroll to position [0, 0]
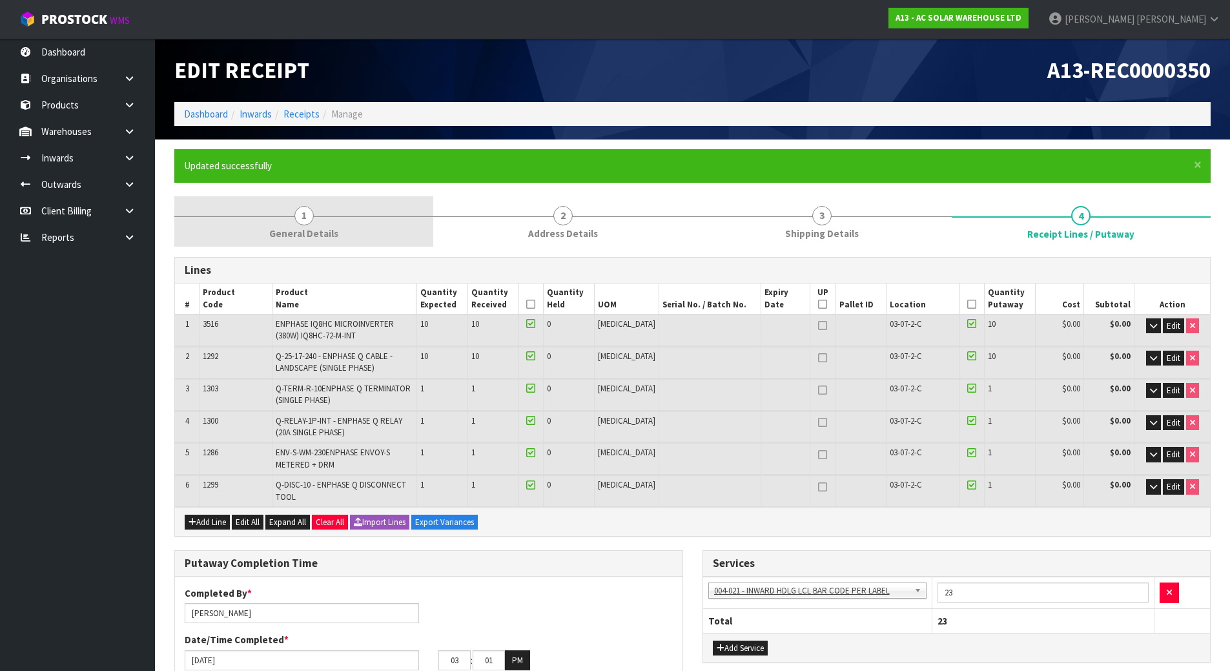
click at [369, 237] on link "1 General Details" at bounding box center [303, 221] width 259 height 51
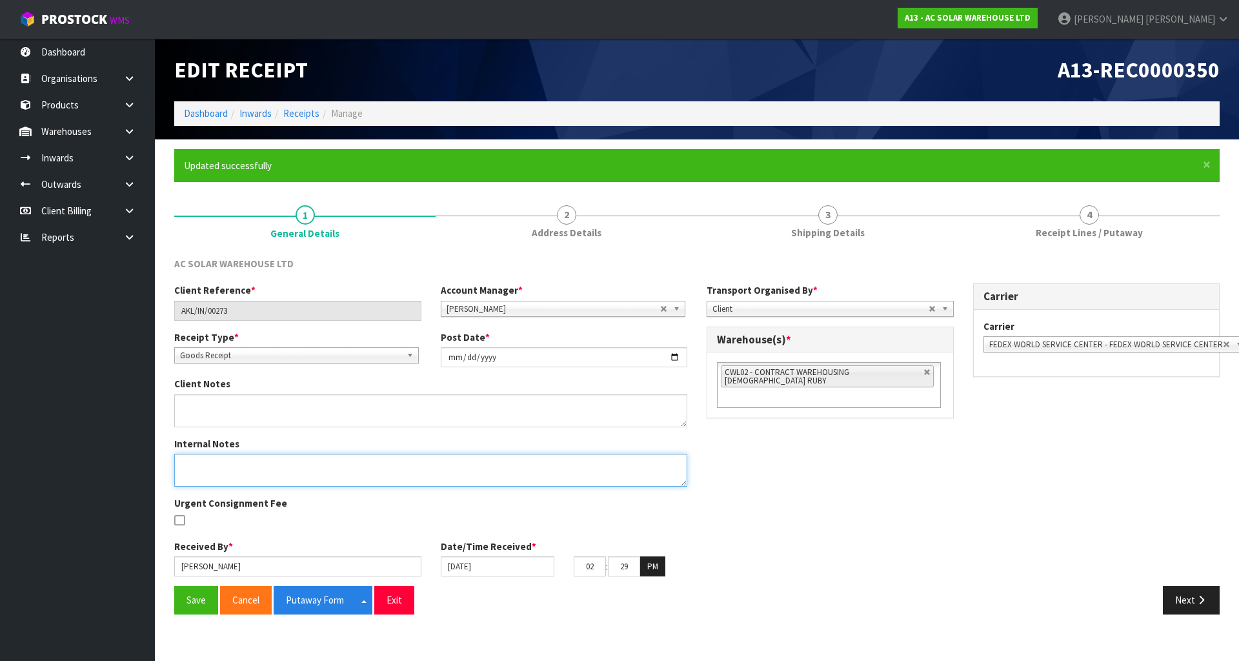
click at [298, 473] on textarea at bounding box center [430, 470] width 513 height 33
click at [818, 471] on div "Client Reference * AKL/IN/00273 Account Manager * Zubair Moolla Rod Giles Kirst…" at bounding box center [697, 434] width 1065 height 303
click at [310, 478] on textarea at bounding box center [430, 470] width 513 height 33
click at [504, 471] on textarea at bounding box center [430, 470] width 513 height 33
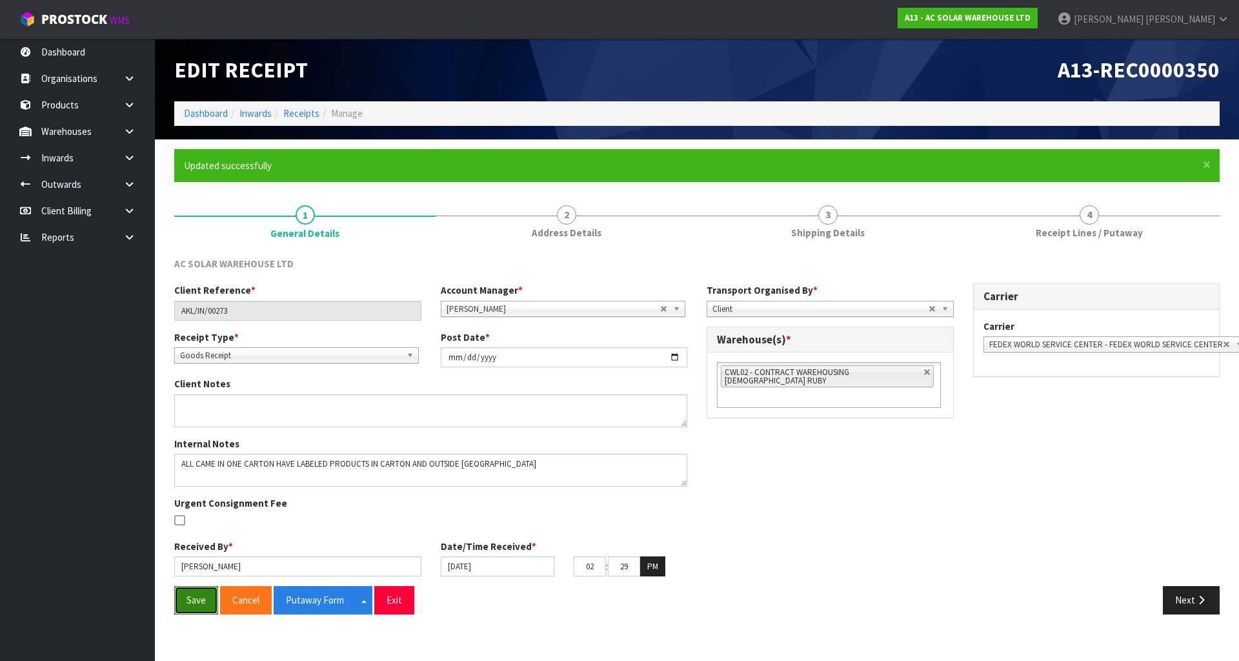
click at [191, 598] on button "Save" at bounding box center [196, 600] width 44 height 28
click at [511, 469] on textarea at bounding box center [430, 470] width 513 height 33
click at [853, 463] on div "Client Reference * AKL/IN/00273 Account Manager * Zubair Moolla Rod Giles Kirst…" at bounding box center [697, 434] width 1065 height 303
drag, startPoint x: 498, startPoint y: 463, endPoint x: 366, endPoint y: 463, distance: 131.7
click at [366, 463] on textarea at bounding box center [430, 470] width 513 height 33
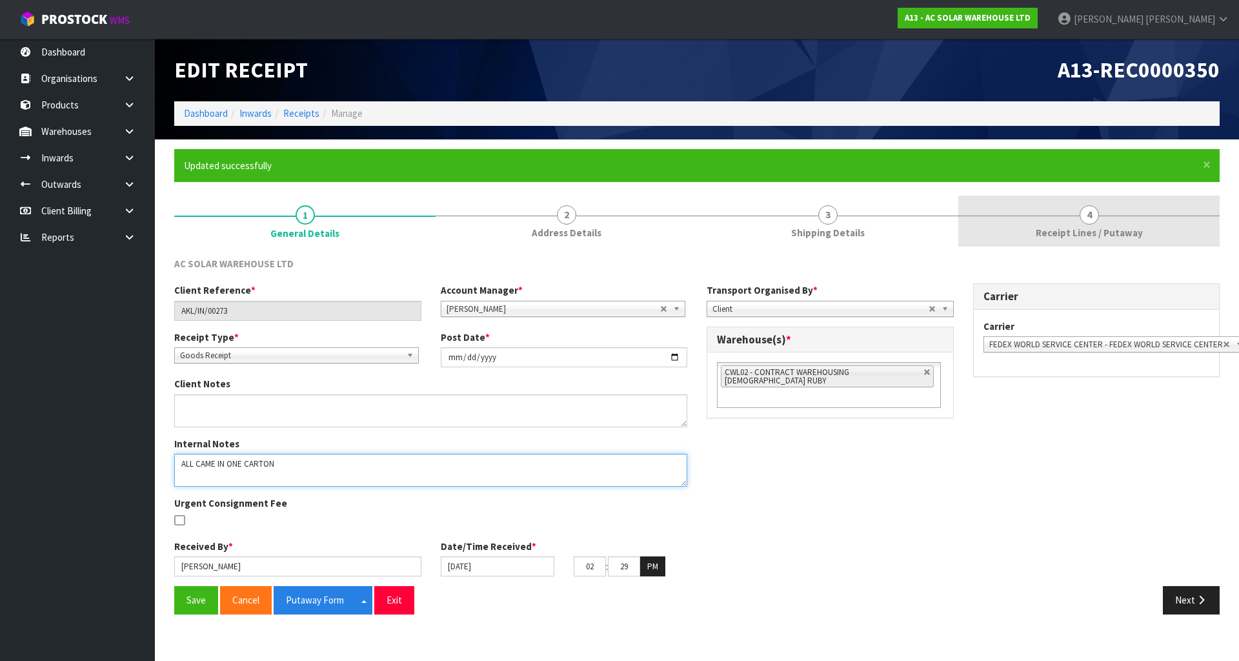
type textarea "ALL CAME IN ONE CARTON"
click at [1129, 244] on link "4 Receipt Lines / Putaway" at bounding box center [1088, 221] width 261 height 51
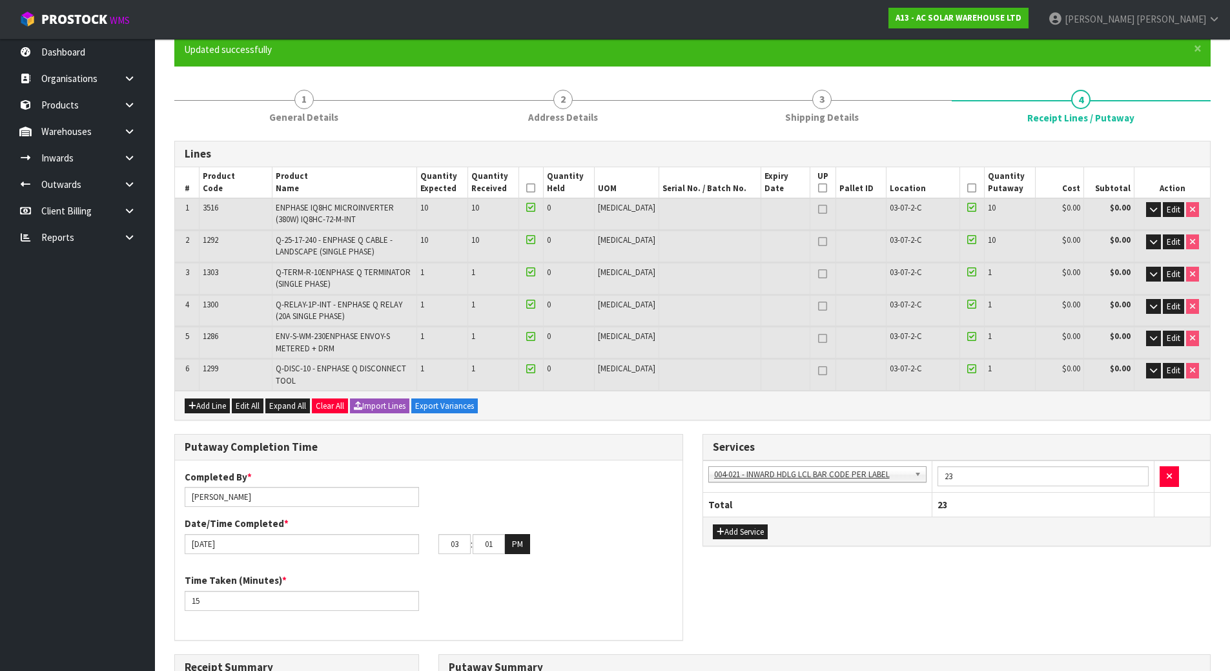
scroll to position [75, 0]
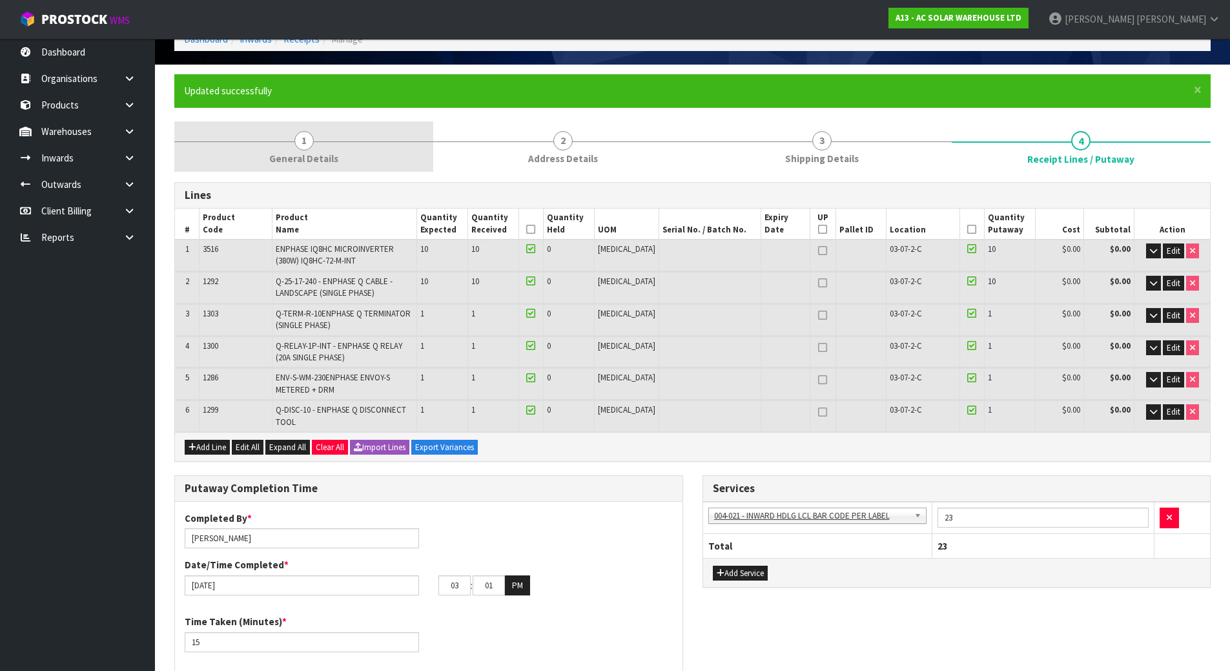
click at [301, 161] on span "General Details" at bounding box center [303, 159] width 69 height 14
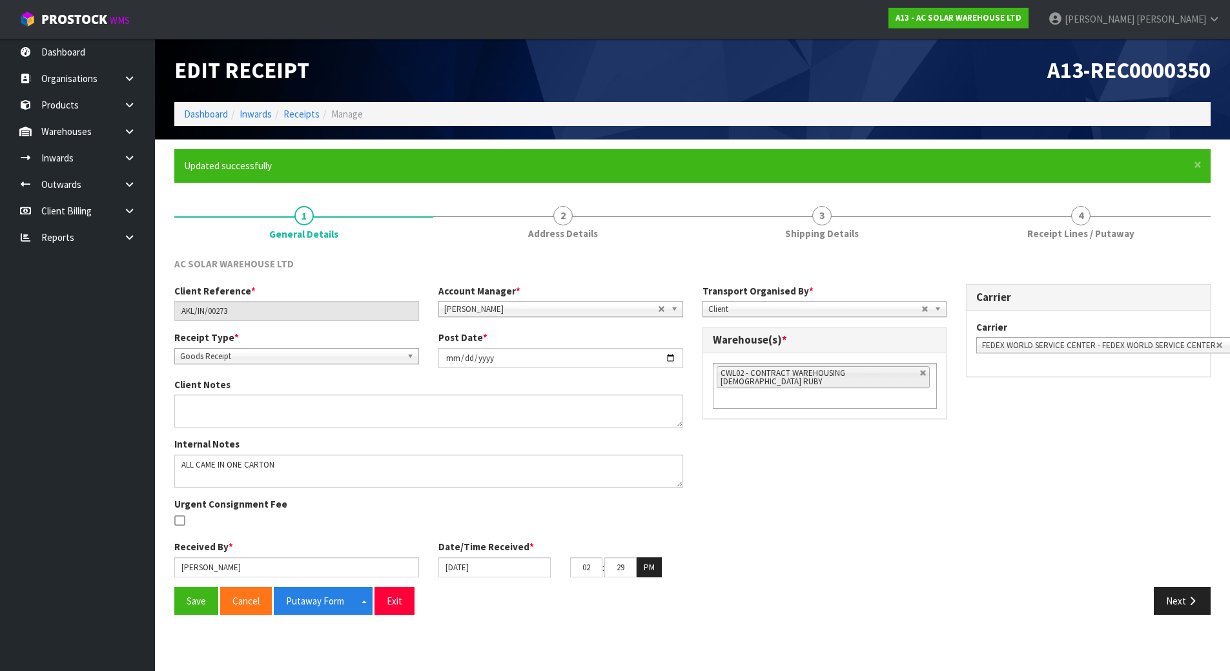
scroll to position [0, 0]
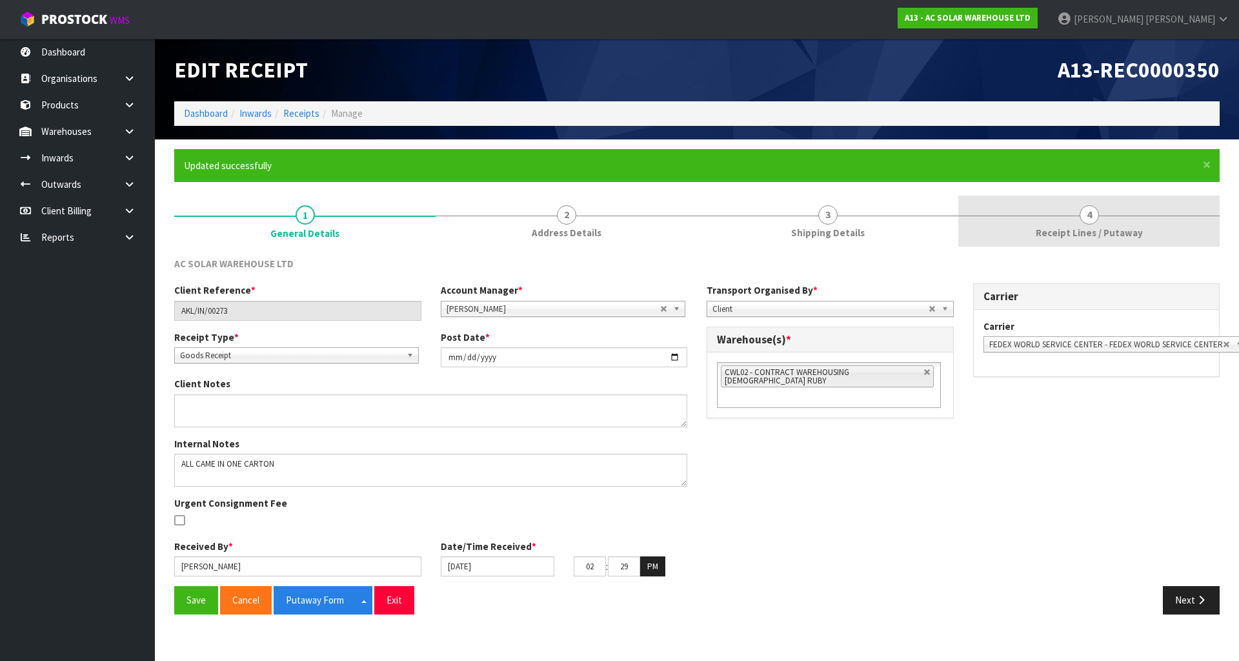
click at [1050, 226] on span "Receipt Lines / Putaway" at bounding box center [1089, 233] width 107 height 14
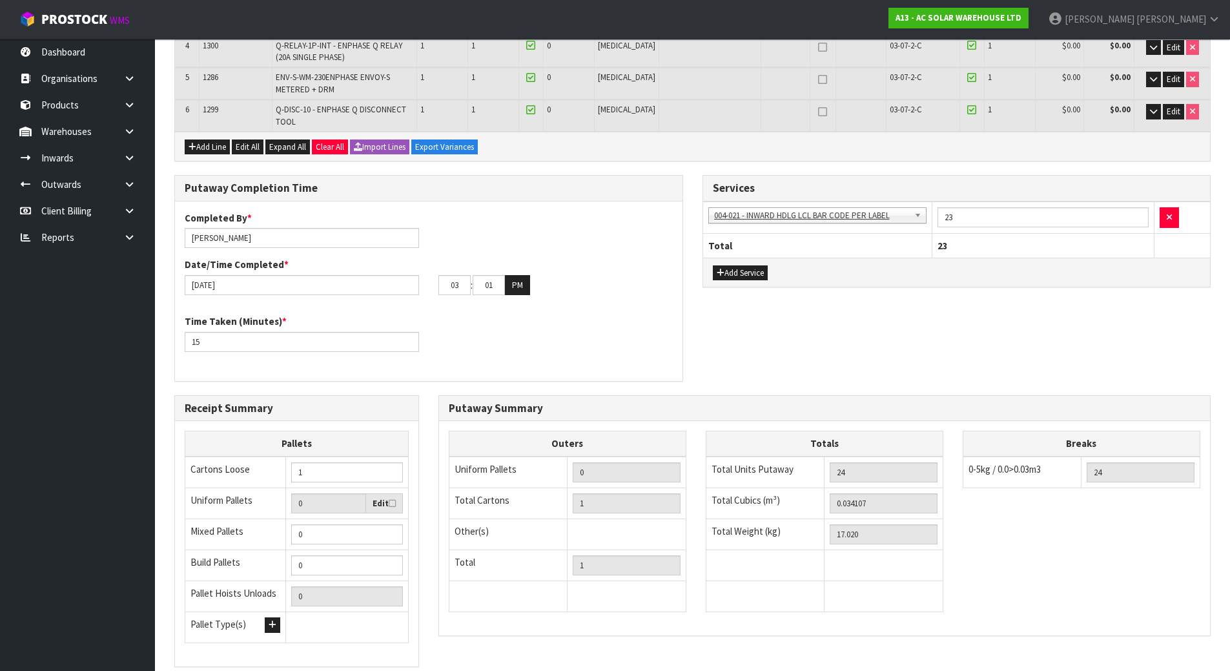
scroll to position [462, 0]
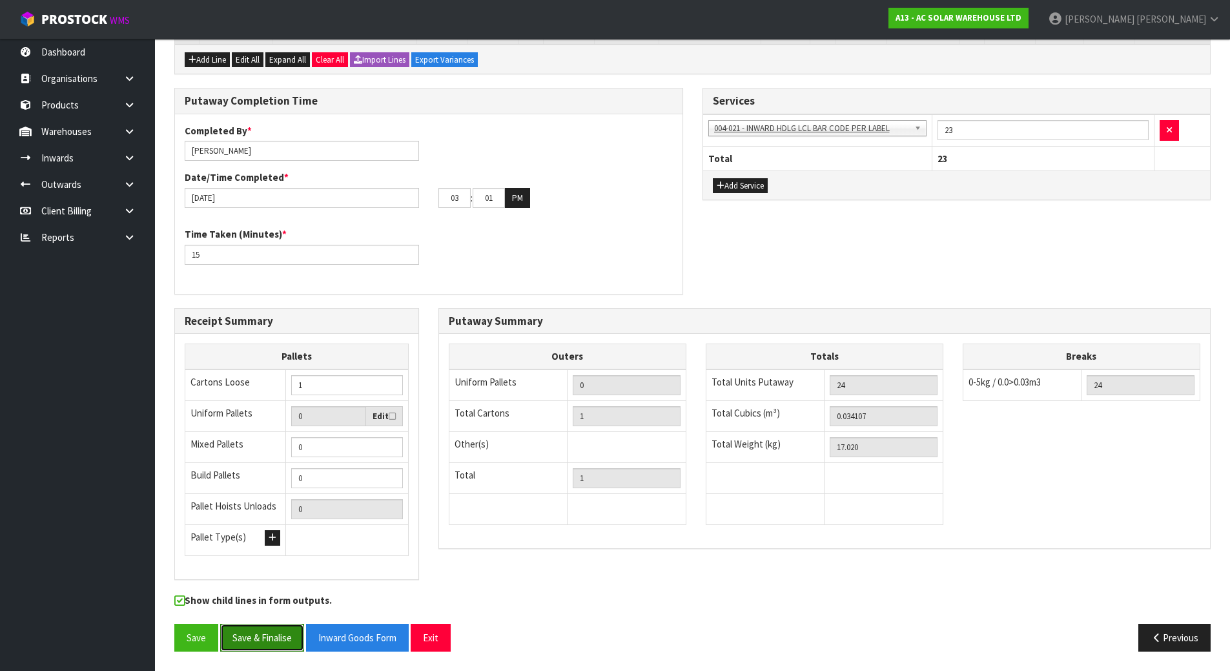
click at [255, 632] on button "Save & Finalise" at bounding box center [262, 637] width 84 height 28
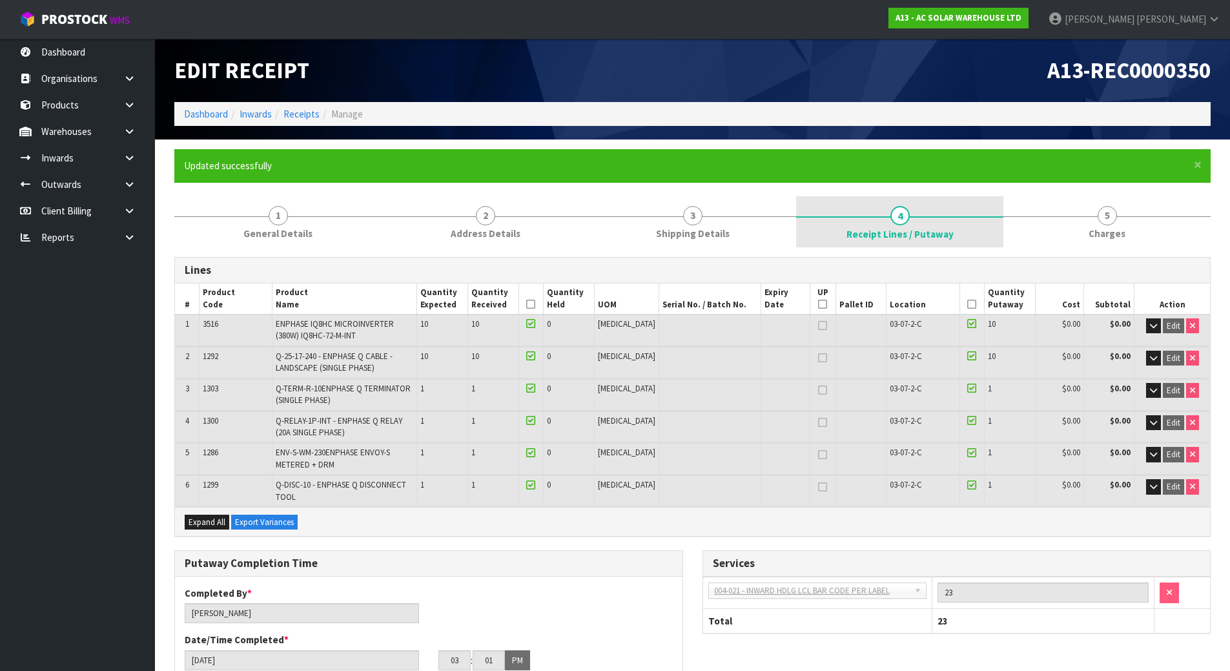
click at [889, 236] on span "Receipt Lines / Putaway" at bounding box center [899, 234] width 107 height 14
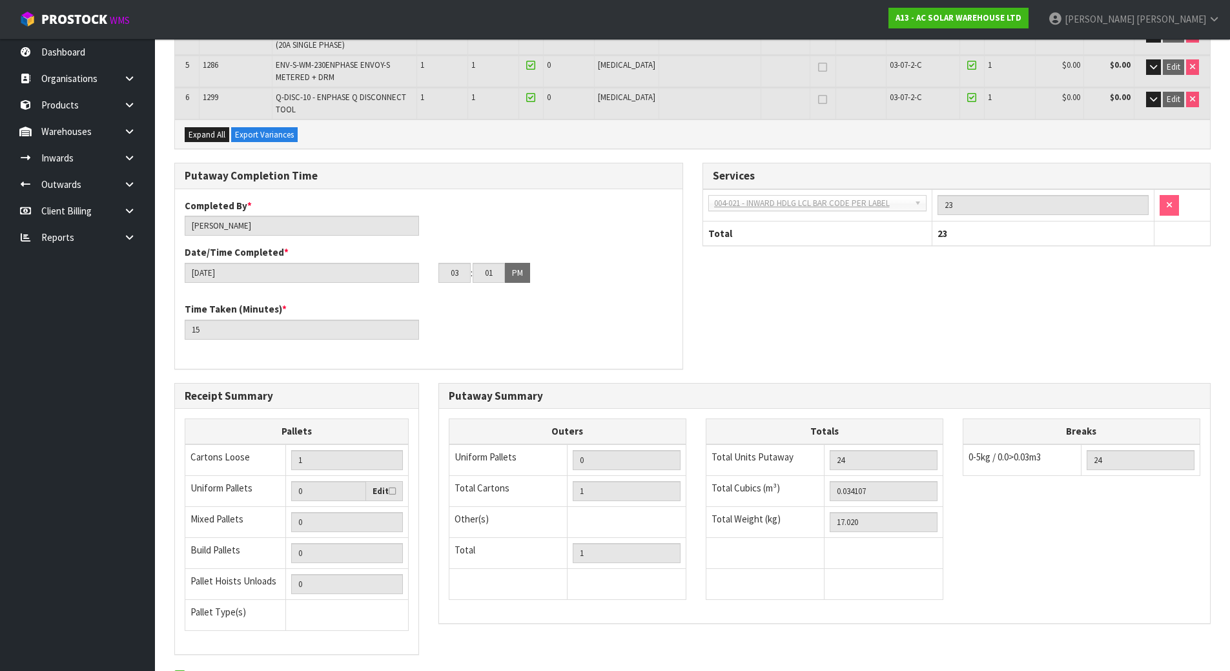
scroll to position [462, 0]
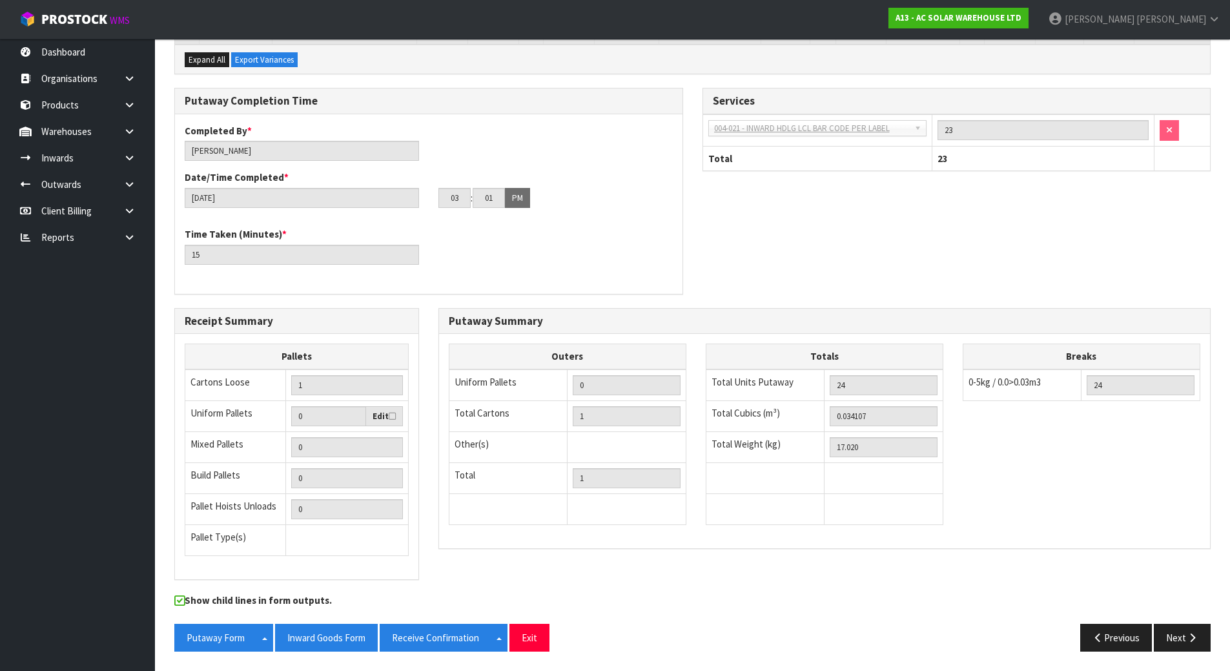
drag, startPoint x: 737, startPoint y: 561, endPoint x: 596, endPoint y: 559, distance: 141.4
click at [737, 562] on div "Putaway Summary Outers Uniform Pallets 0 Total Cartons 1 Other(s) Bag x 0 Bar x…" at bounding box center [824, 435] width 791 height 254
click at [317, 632] on button "Inward Goods Form" at bounding box center [326, 637] width 103 height 28
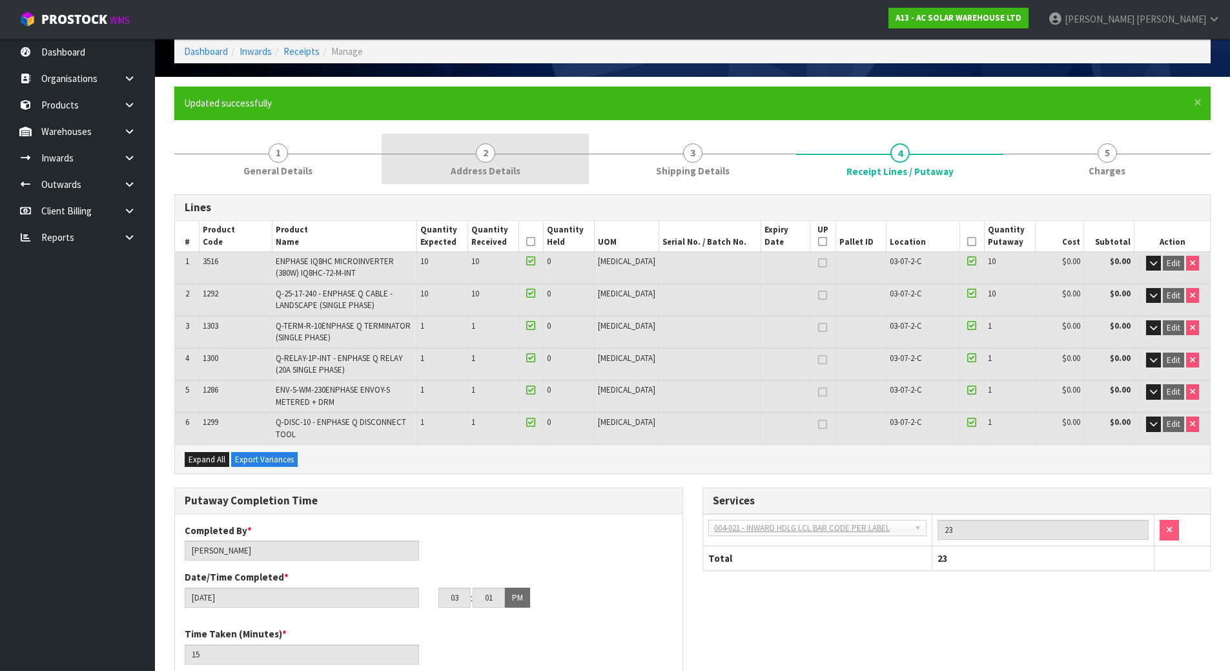
scroll to position [0, 0]
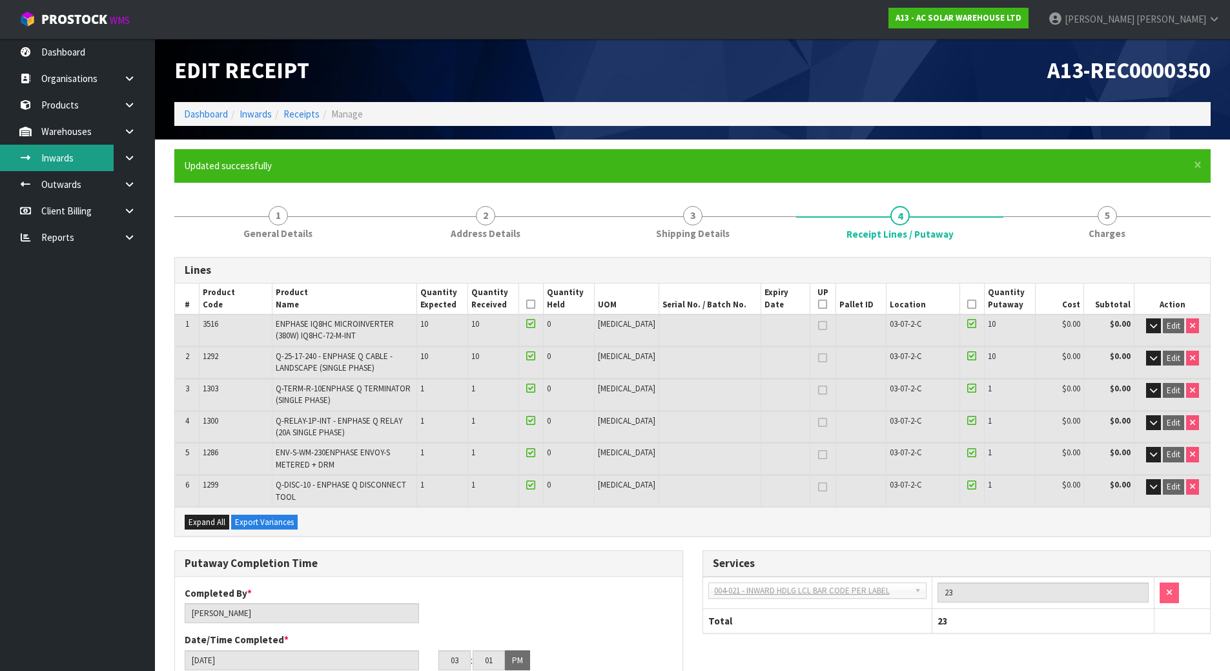
click at [69, 165] on link "Inwards" at bounding box center [77, 158] width 155 height 26
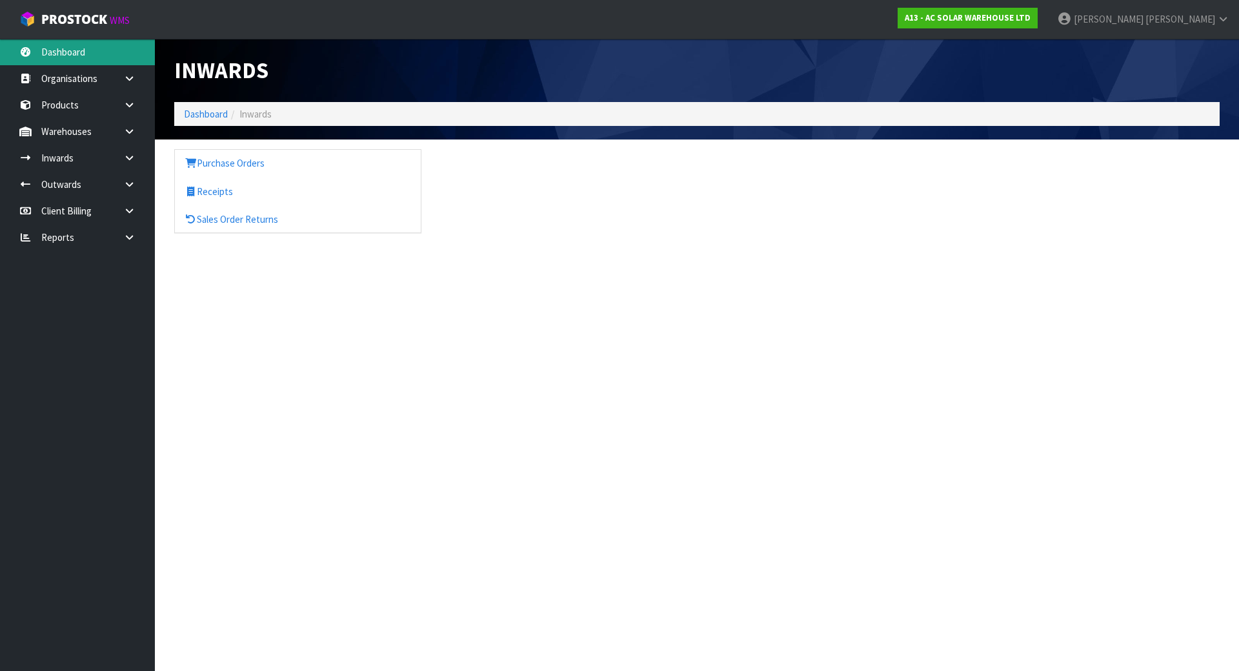
click at [85, 55] on link "Dashboard" at bounding box center [77, 52] width 155 height 26
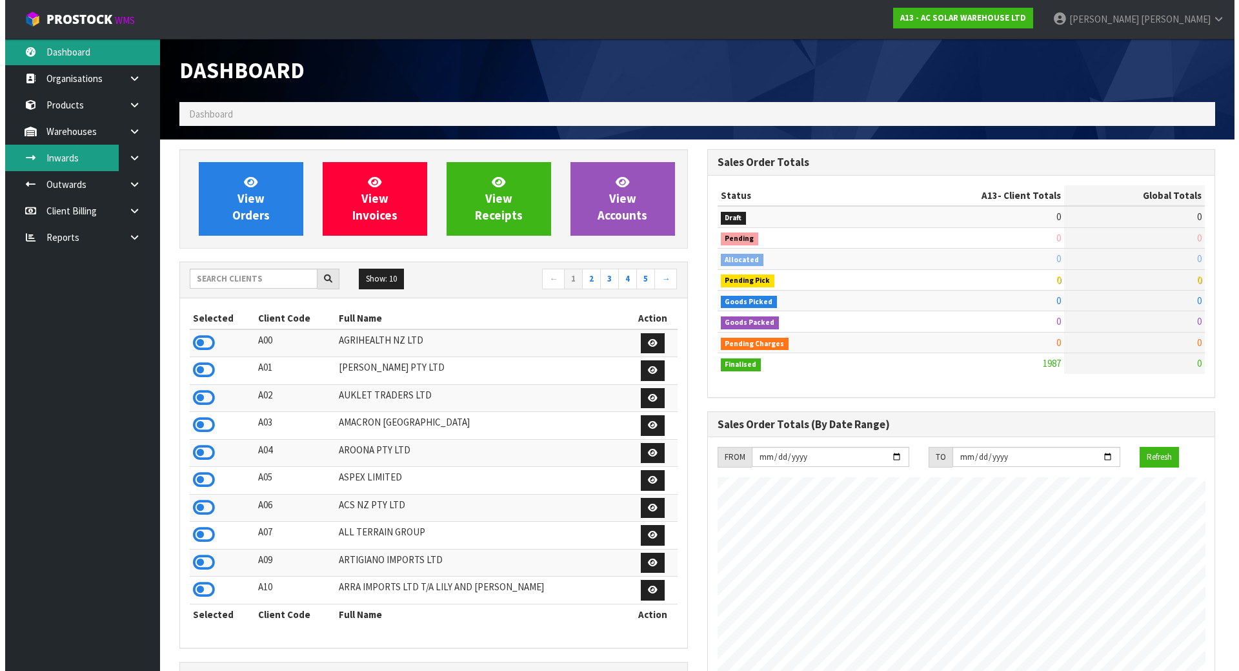
scroll to position [1033, 527]
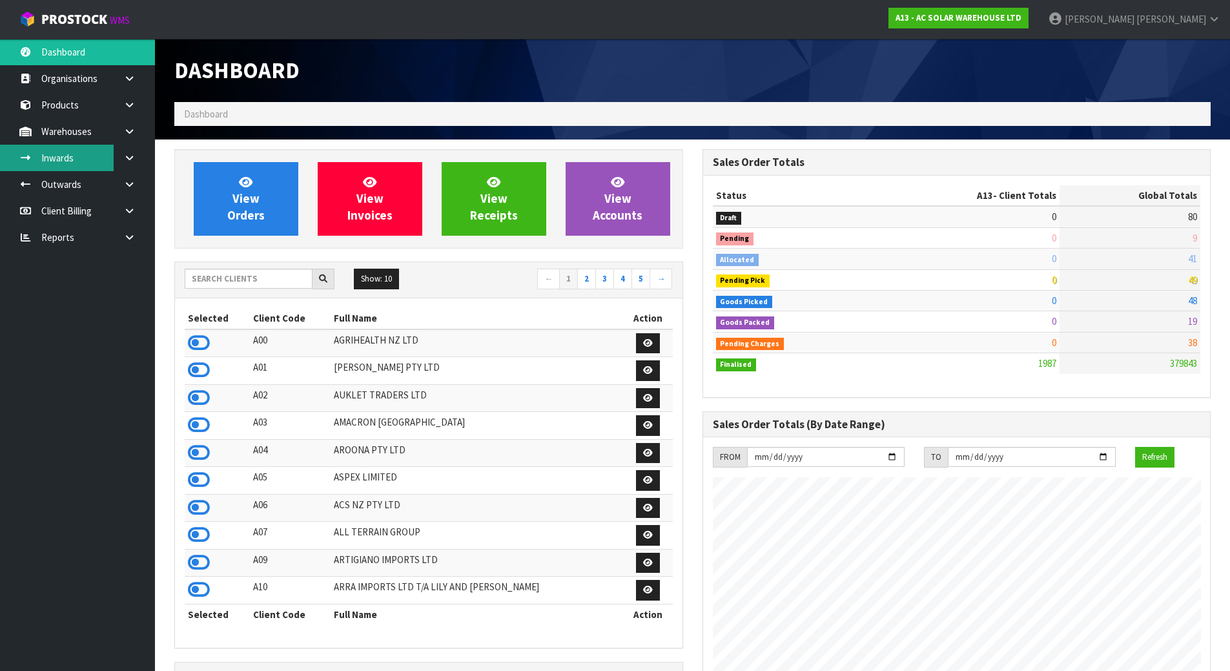
click at [64, 150] on link "Inwards" at bounding box center [77, 158] width 155 height 26
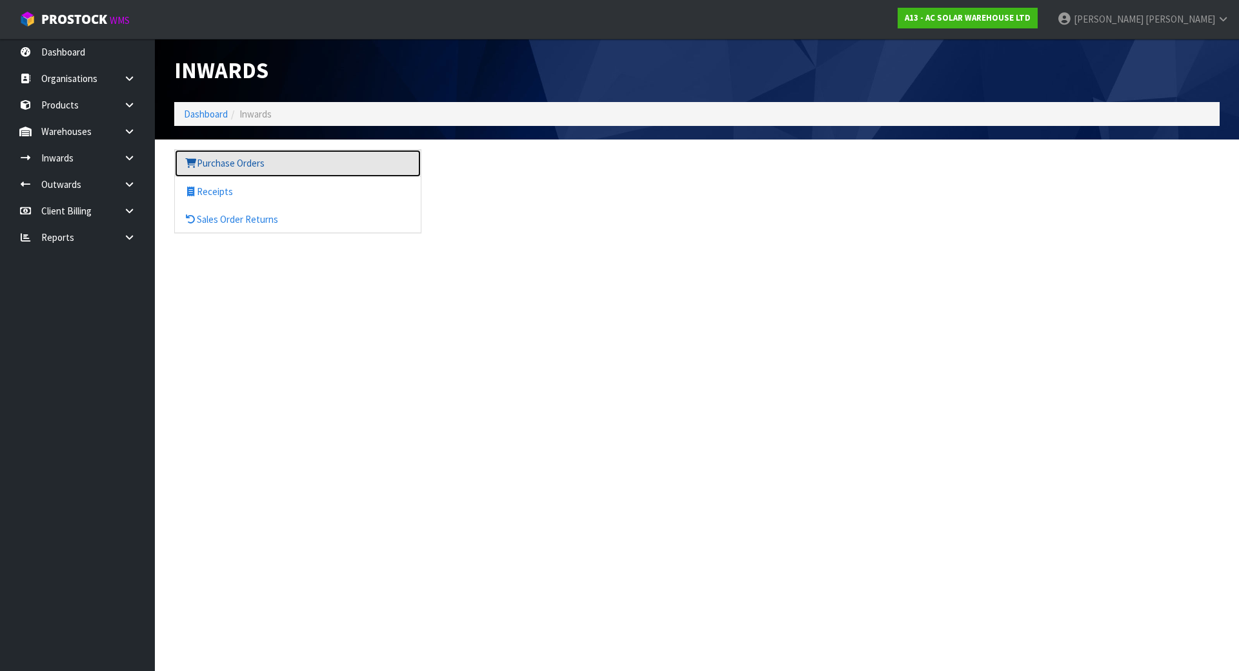
click at [240, 172] on link "Purchase Orders" at bounding box center [298, 163] width 246 height 26
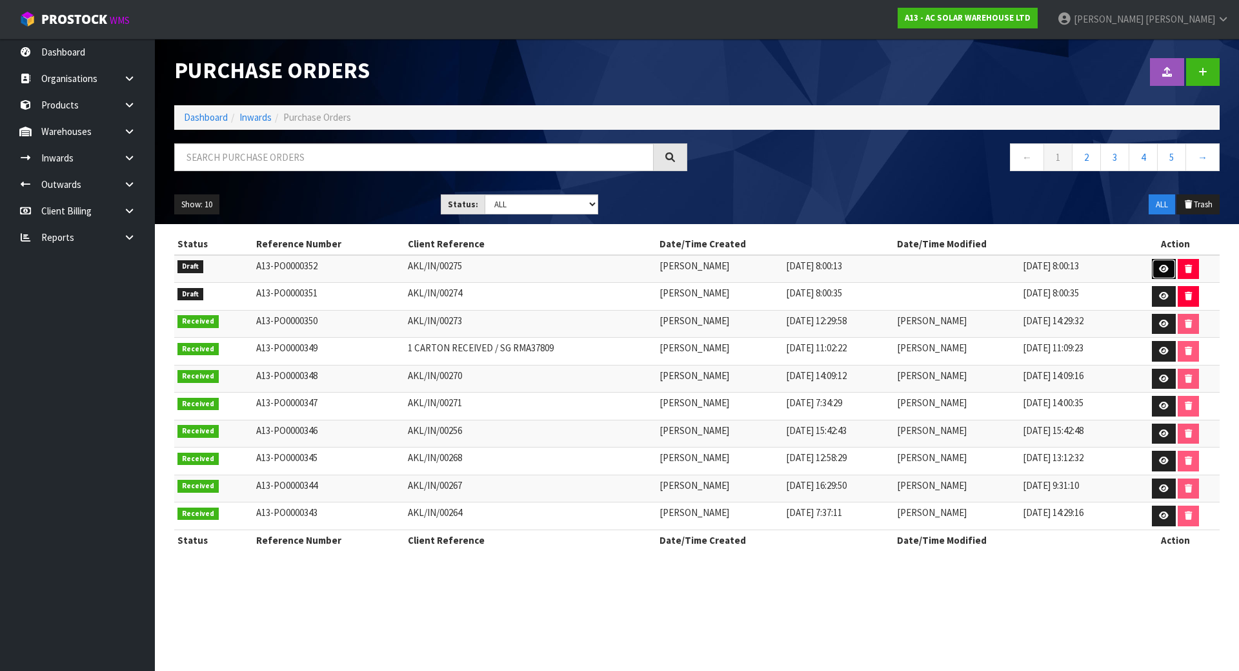
click at [1159, 270] on link at bounding box center [1164, 269] width 24 height 21
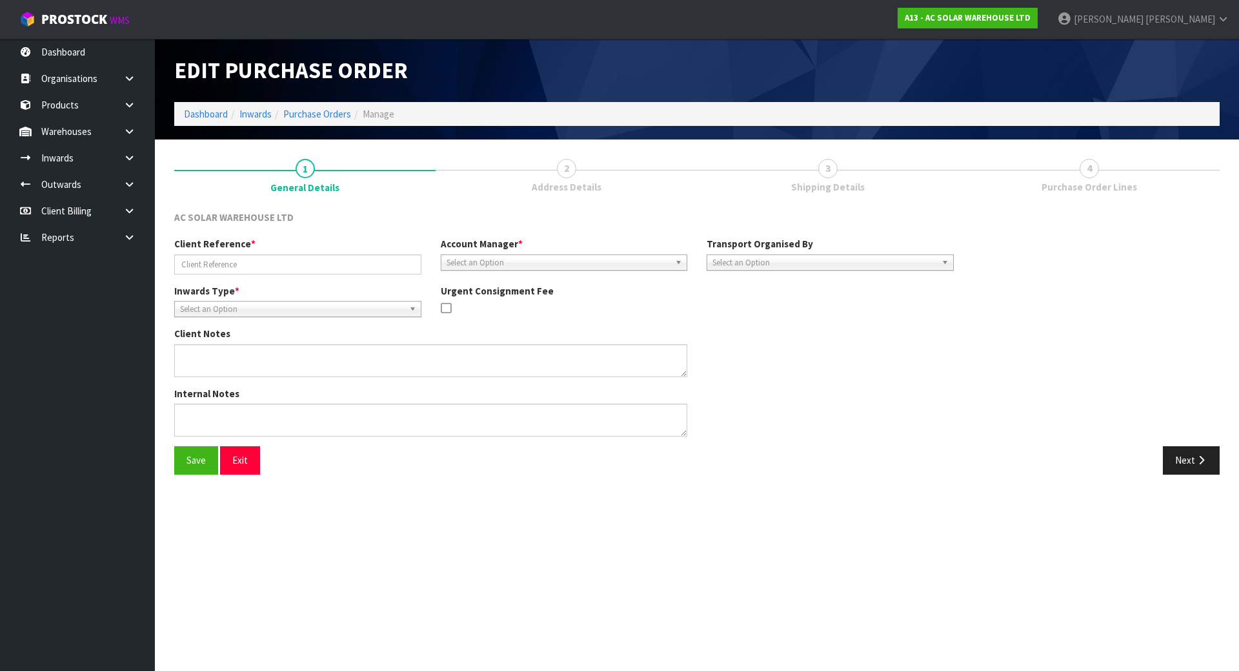
type input "AKL/IN/00275"
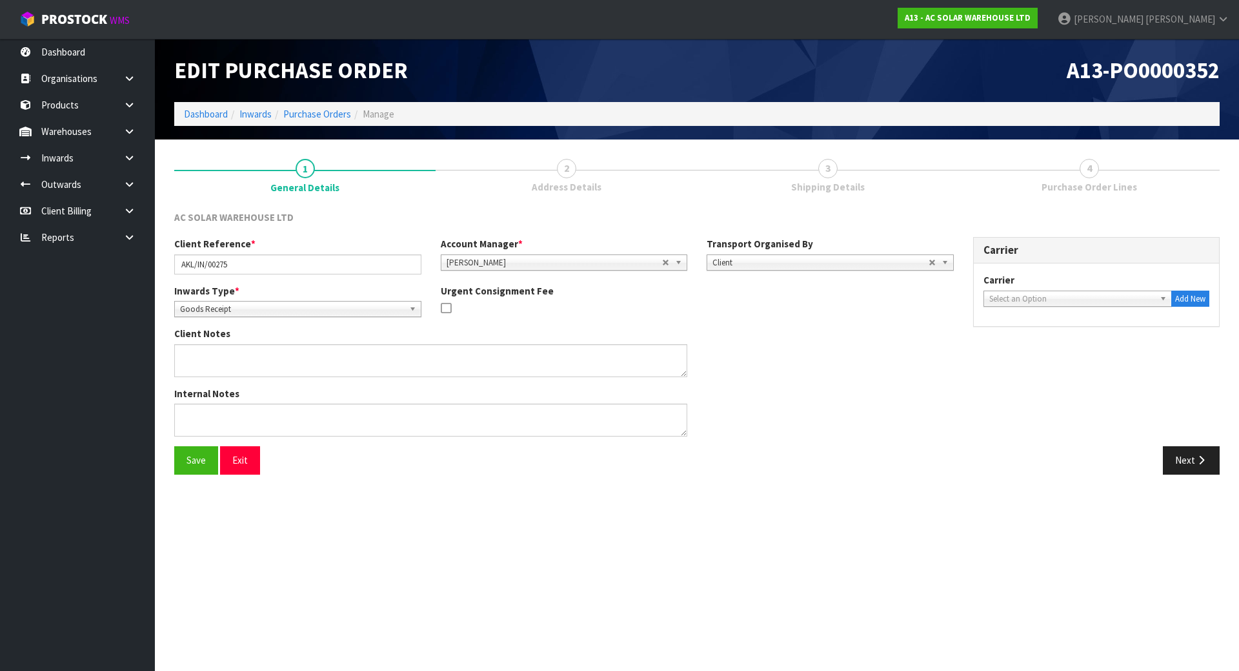
click at [1048, 181] on span "Purchase Order Lines" at bounding box center [1090, 187] width 96 height 14
click at [1204, 461] on icon "button" at bounding box center [1201, 460] width 12 height 10
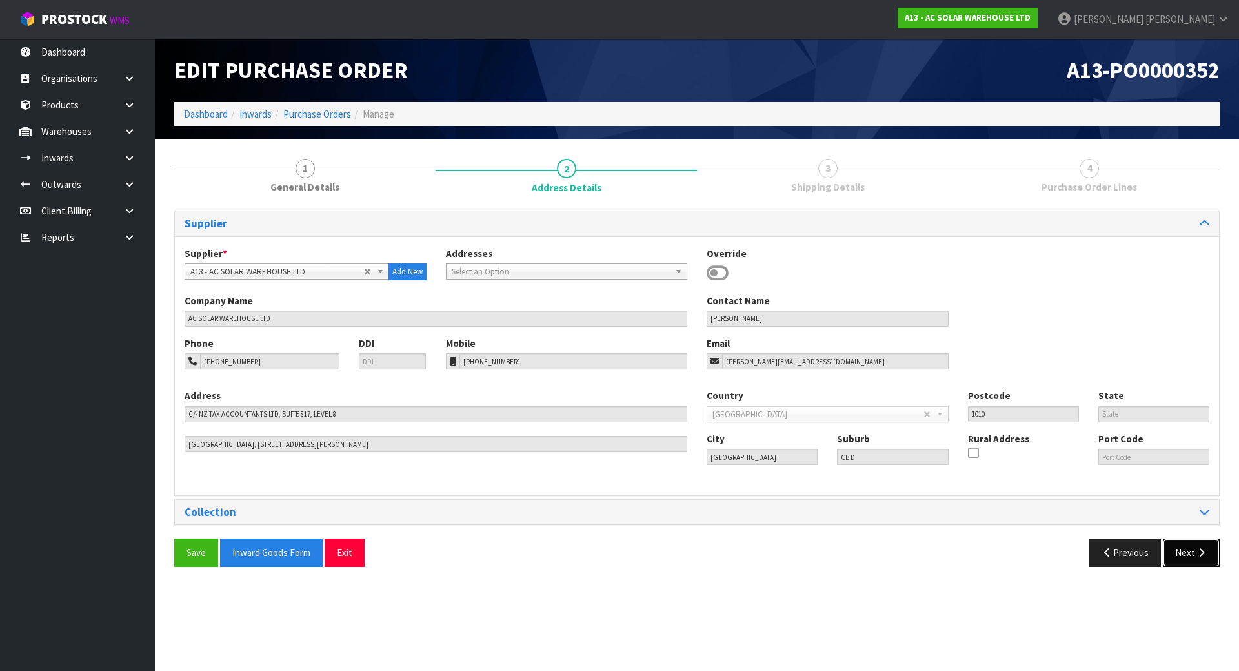
click at [1182, 555] on button "Next" at bounding box center [1191, 552] width 57 height 28
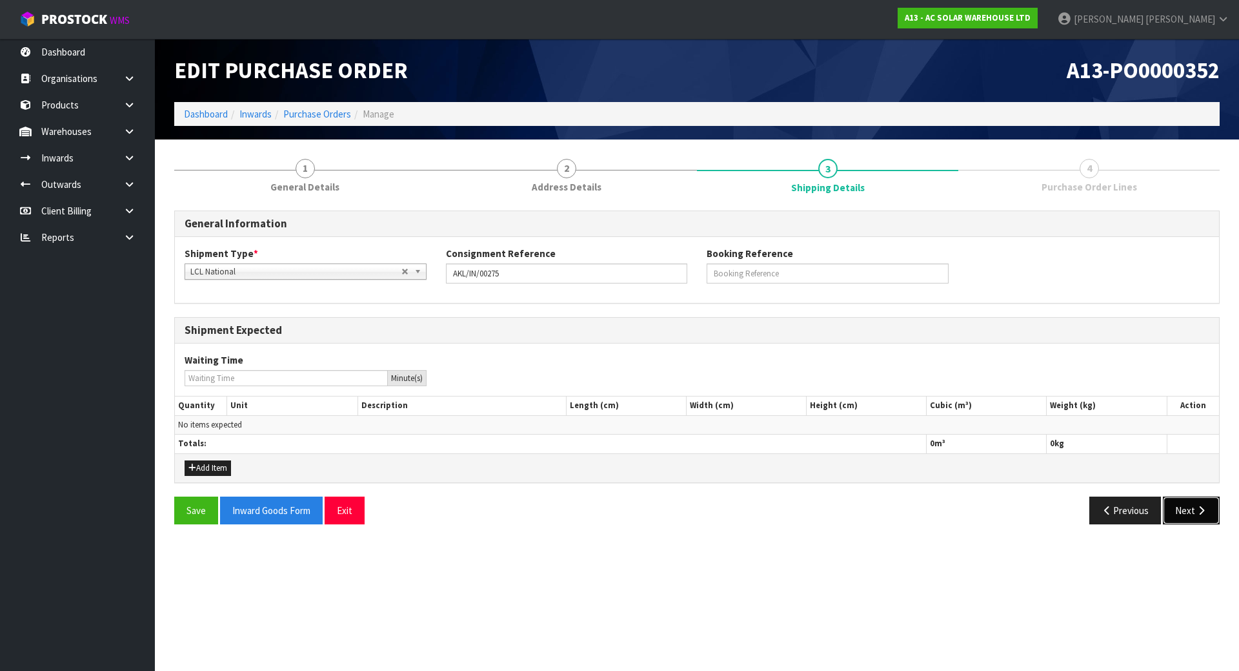
click at [1195, 505] on button "Next" at bounding box center [1191, 510] width 57 height 28
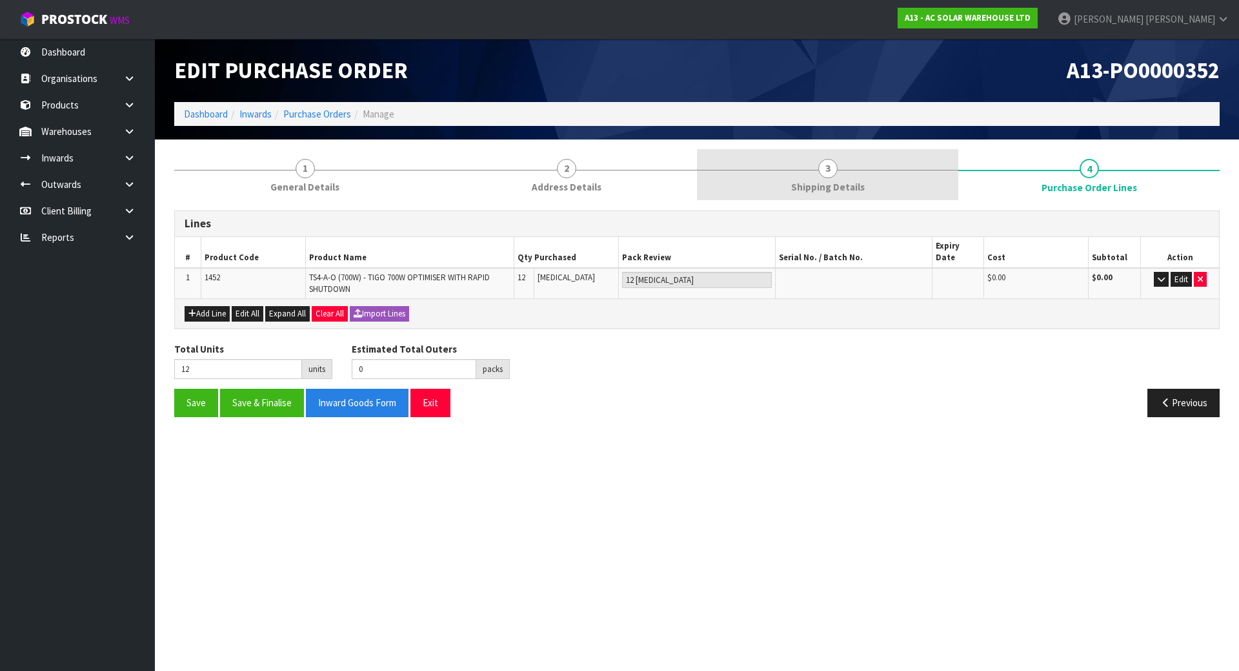
click at [849, 187] on span "Shipping Details" at bounding box center [828, 187] width 74 height 14
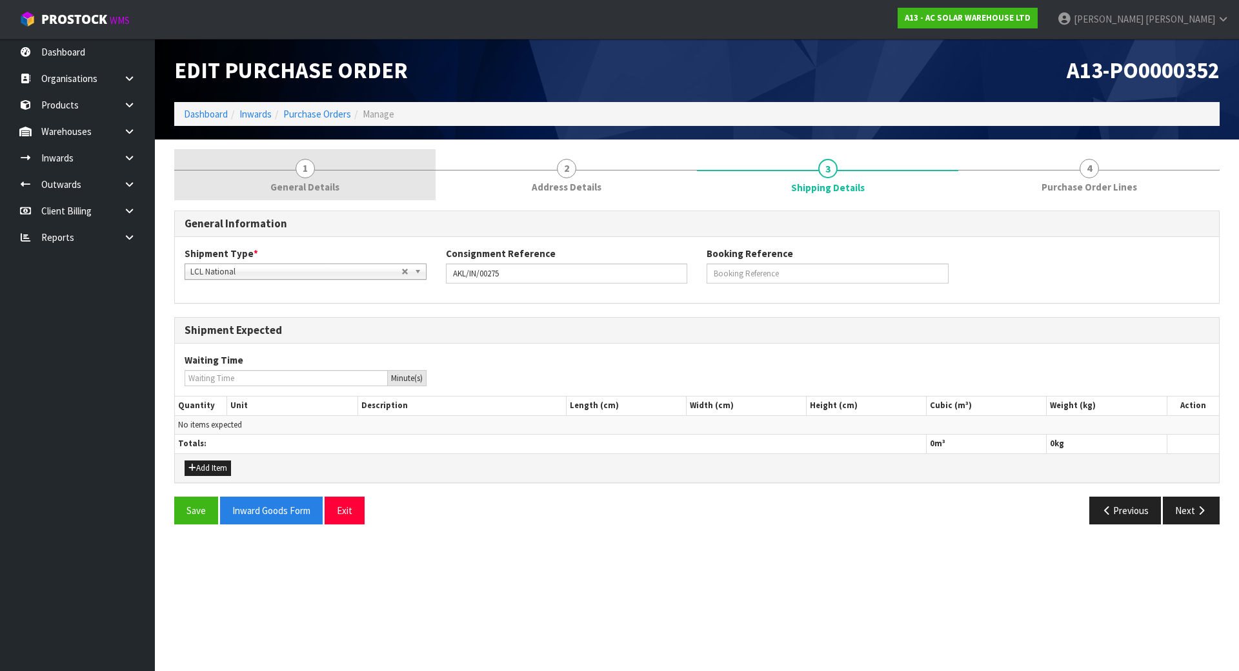
click at [292, 190] on span "General Details" at bounding box center [304, 187] width 69 height 14
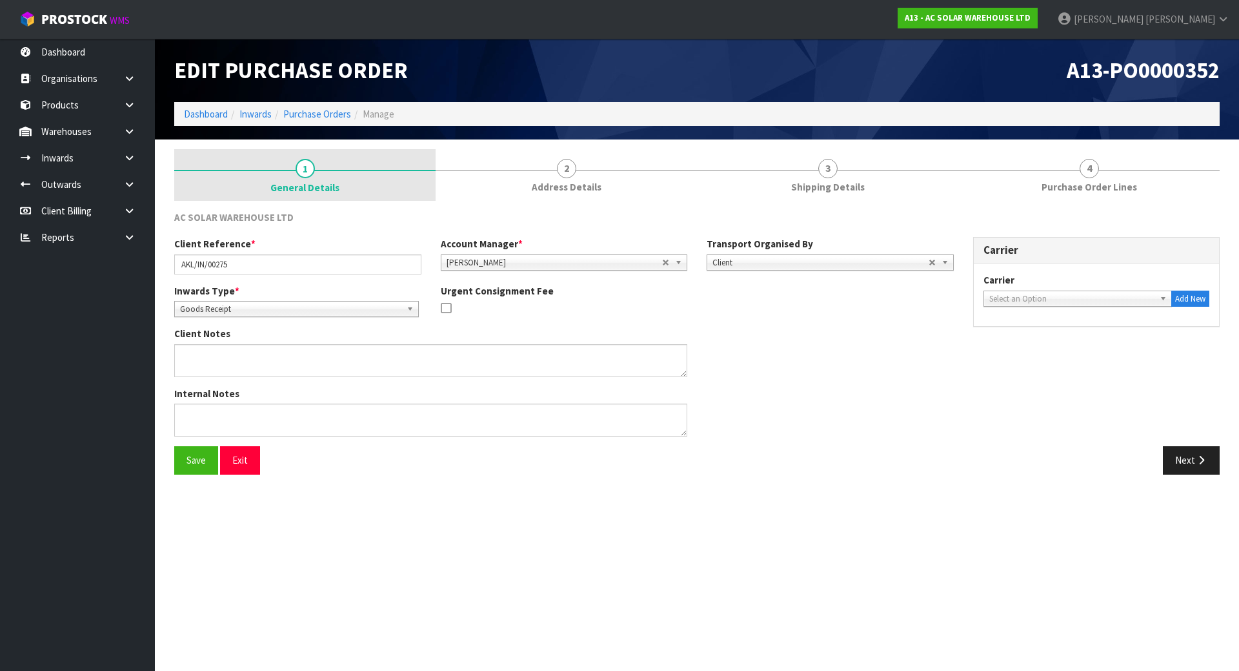
click at [318, 174] on link "1 General Details" at bounding box center [304, 175] width 261 height 52
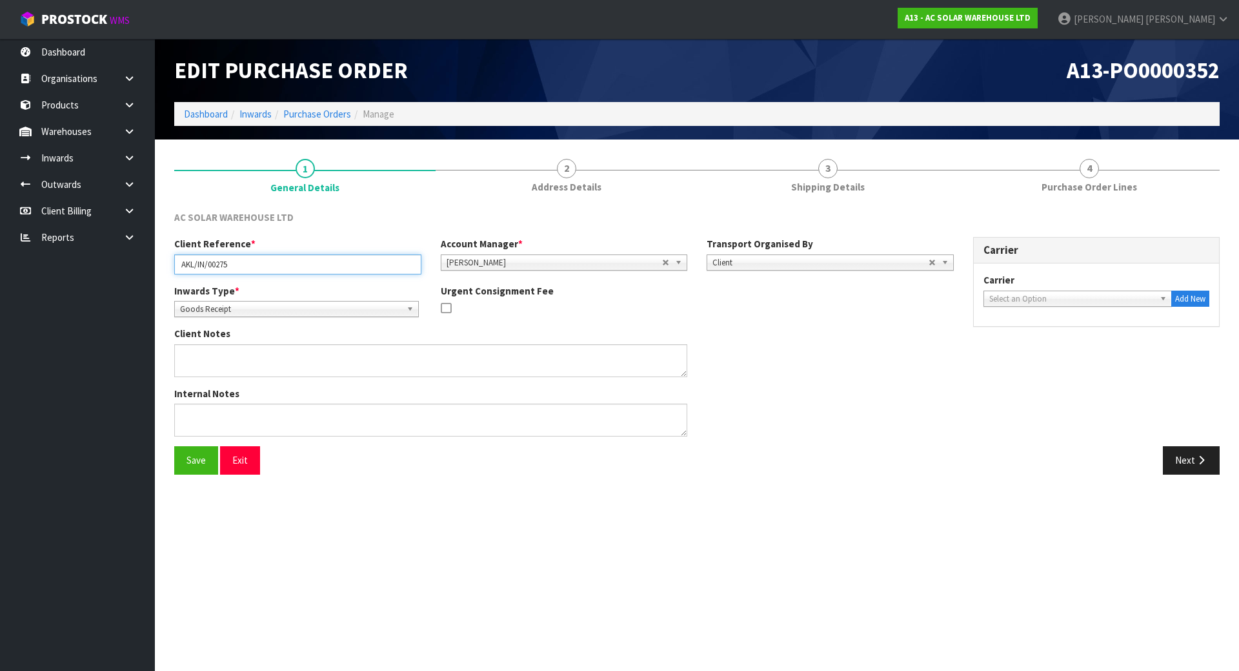
drag, startPoint x: 268, startPoint y: 268, endPoint x: -59, endPoint y: 219, distance: 331.5
click at [0, 219] on html "Toggle navigation ProStock WMS A13 - AC SOLAR WAREHOUSE LTD Michael Drugan Logo…" at bounding box center [619, 335] width 1239 height 671
click at [258, 258] on input "AKL/IN/00275" at bounding box center [297, 264] width 247 height 20
drag, startPoint x: 256, startPoint y: 261, endPoint x: -22, endPoint y: 260, distance: 278.2
click at [0, 260] on html "Toggle navigation ProStock WMS A13 - AC SOLAR WAREHOUSE LTD Michael Drugan Logo…" at bounding box center [619, 335] width 1239 height 671
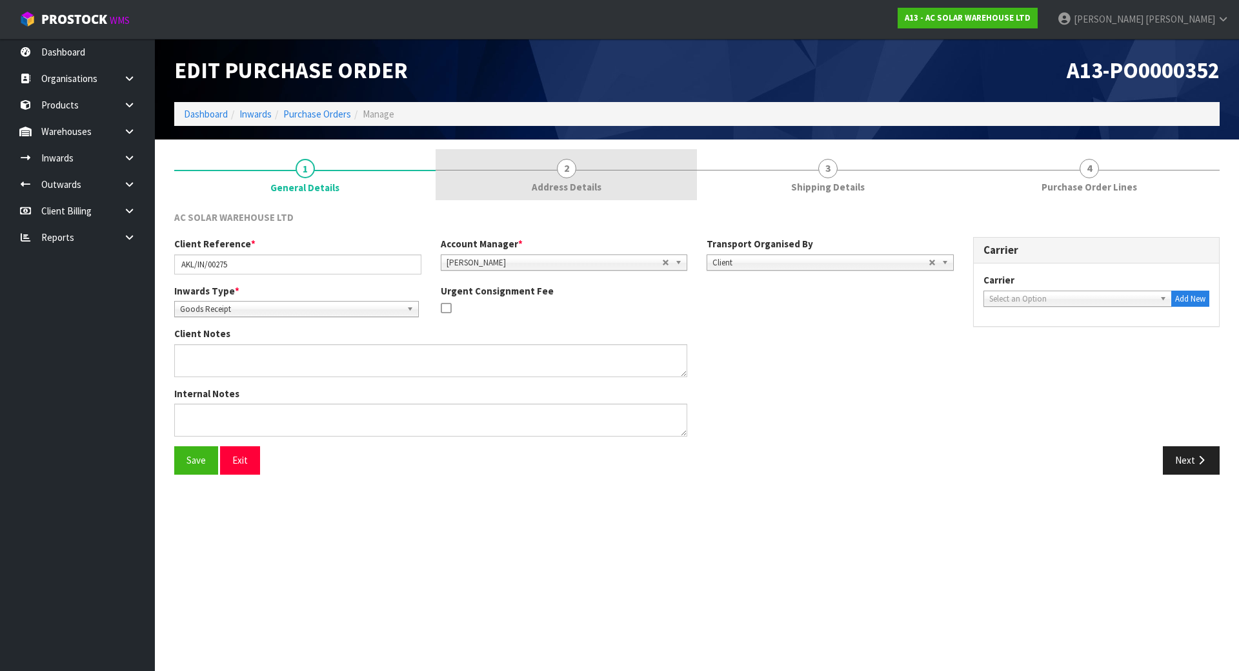
click at [567, 195] on link "2 Address Details" at bounding box center [566, 174] width 261 height 51
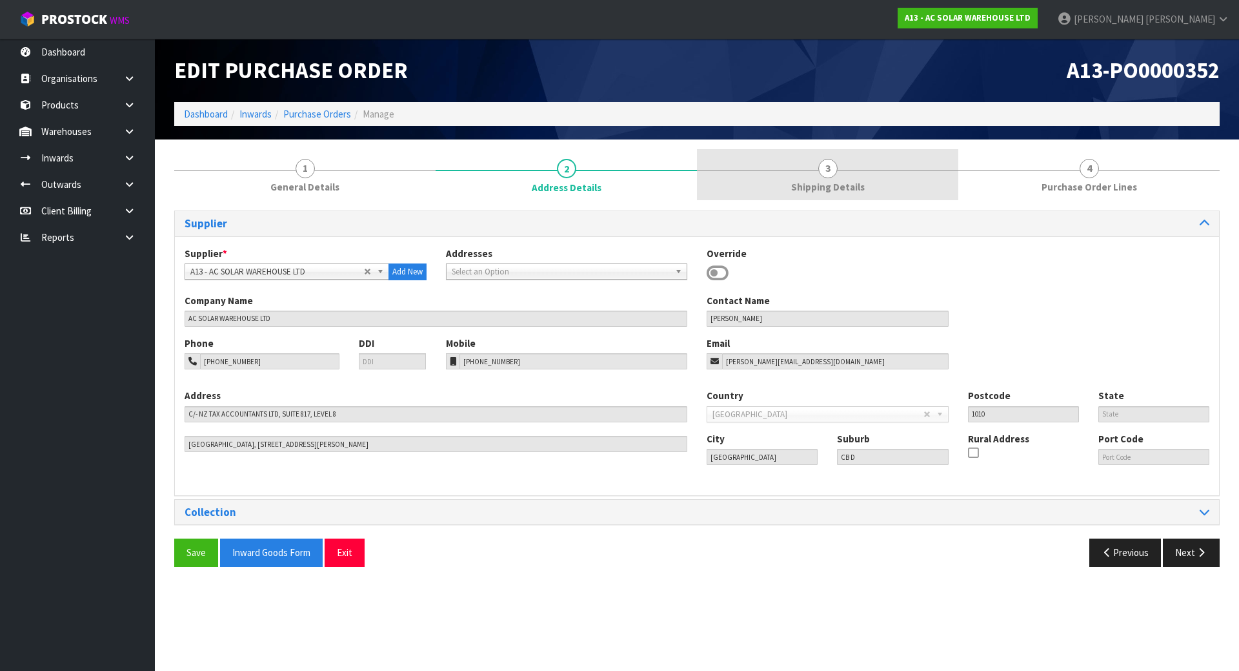
click at [795, 186] on span "Shipping Details" at bounding box center [828, 187] width 74 height 14
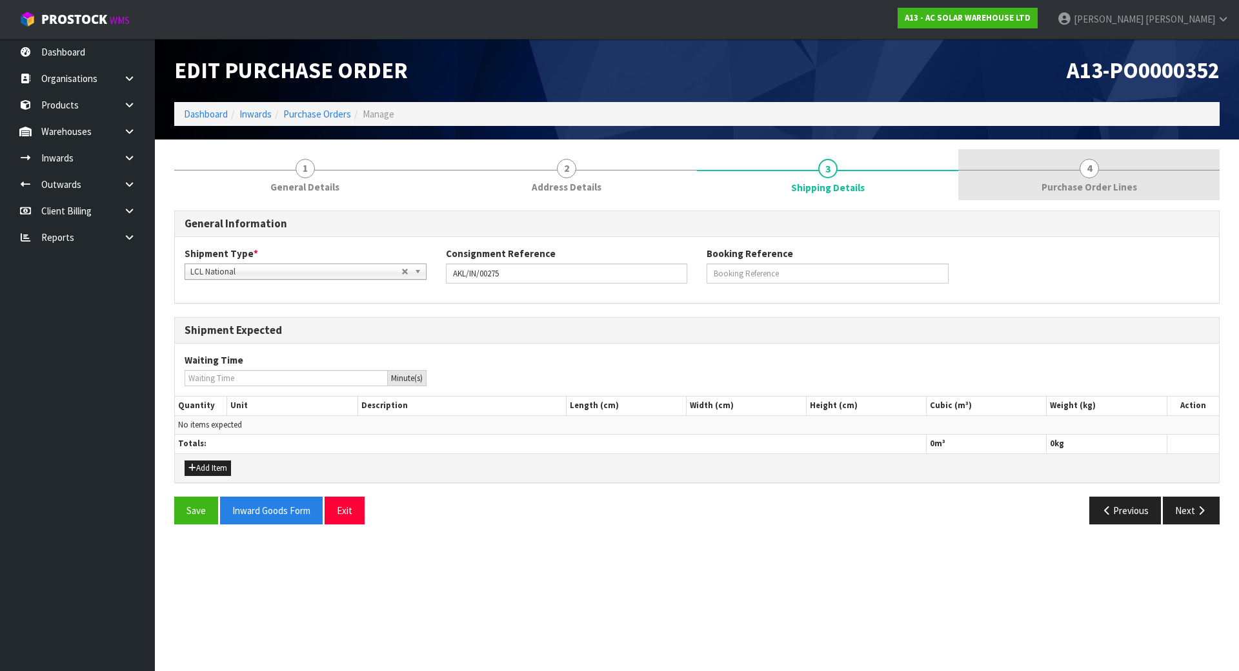
click at [1018, 193] on link "4 Purchase Order Lines" at bounding box center [1088, 174] width 261 height 51
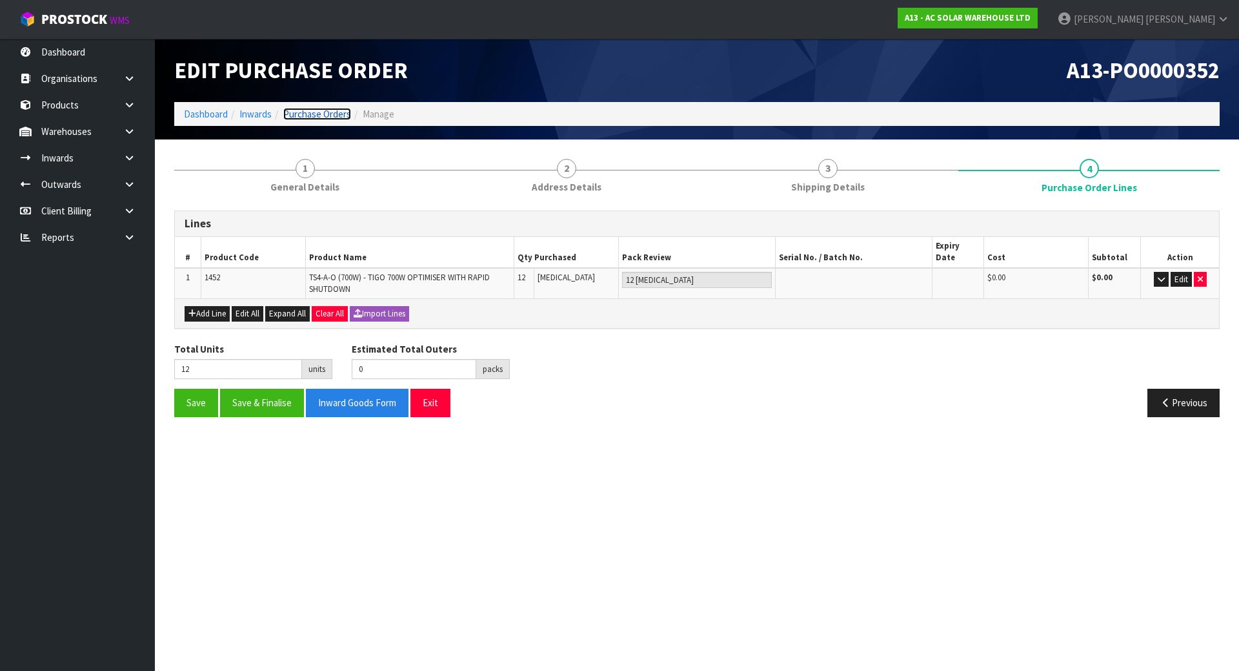
click at [299, 110] on link "Purchase Orders" at bounding box center [317, 114] width 68 height 12
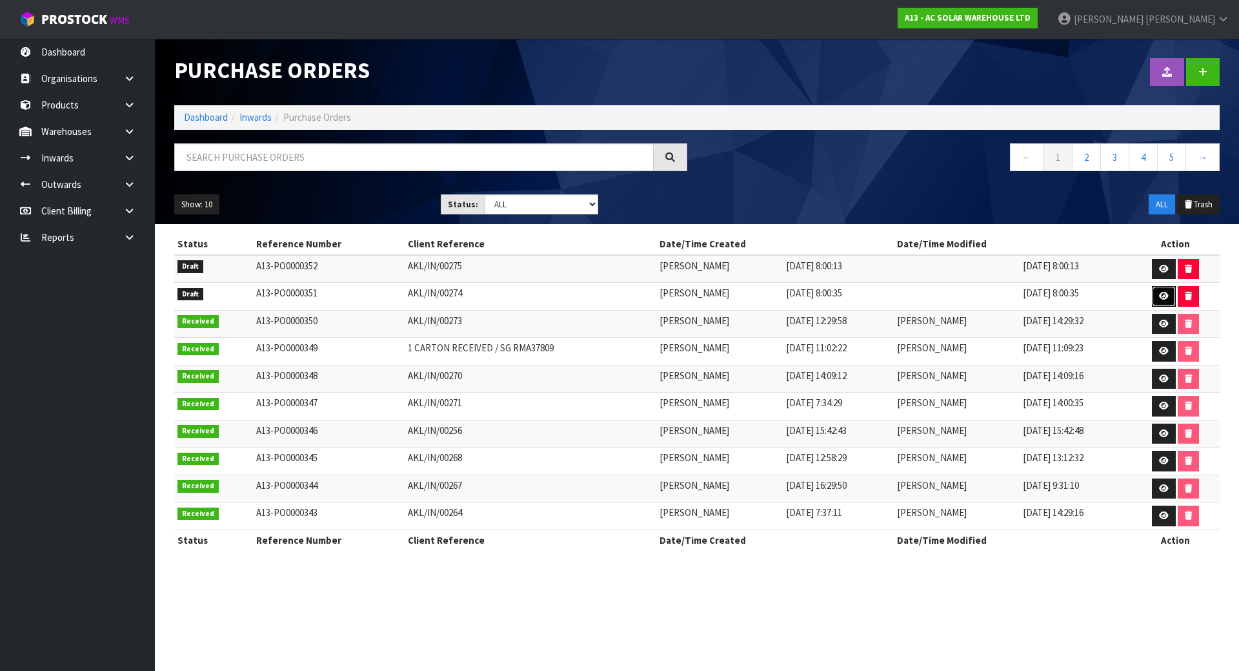
click at [1166, 293] on icon at bounding box center [1164, 296] width 10 height 8
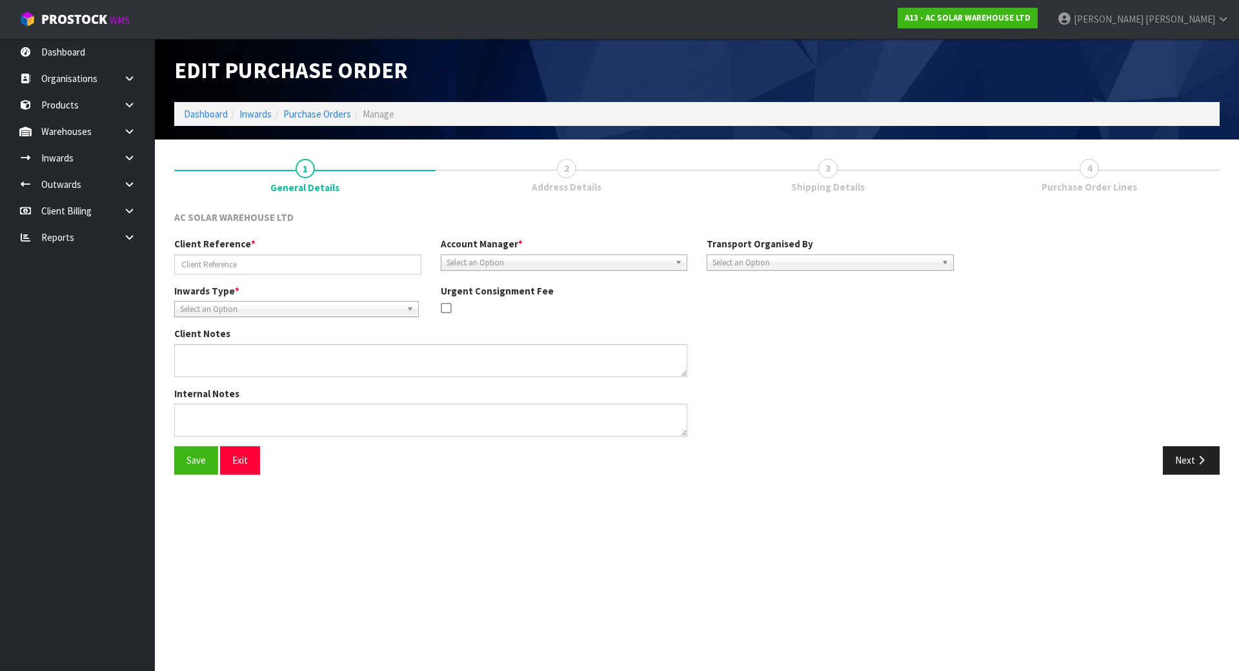
type input "AKL/IN/00274"
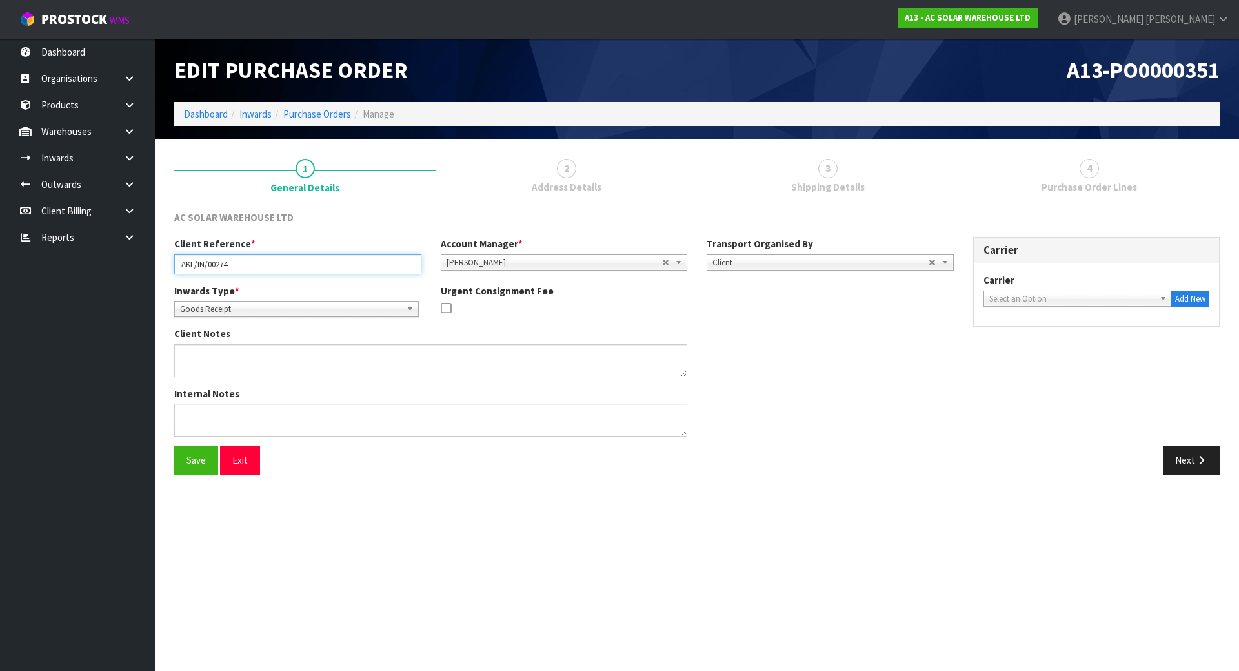
drag, startPoint x: 276, startPoint y: 262, endPoint x: -100, endPoint y: 236, distance: 376.5
click at [0, 236] on html "Toggle navigation ProStock WMS A13 - AC SOLAR WAREHOUSE LTD Michael Drugan Logo…" at bounding box center [619, 335] width 1239 height 671
click at [580, 180] on span "Address Details" at bounding box center [567, 187] width 70 height 14
click at [1184, 461] on button "Next" at bounding box center [1191, 460] width 57 height 28
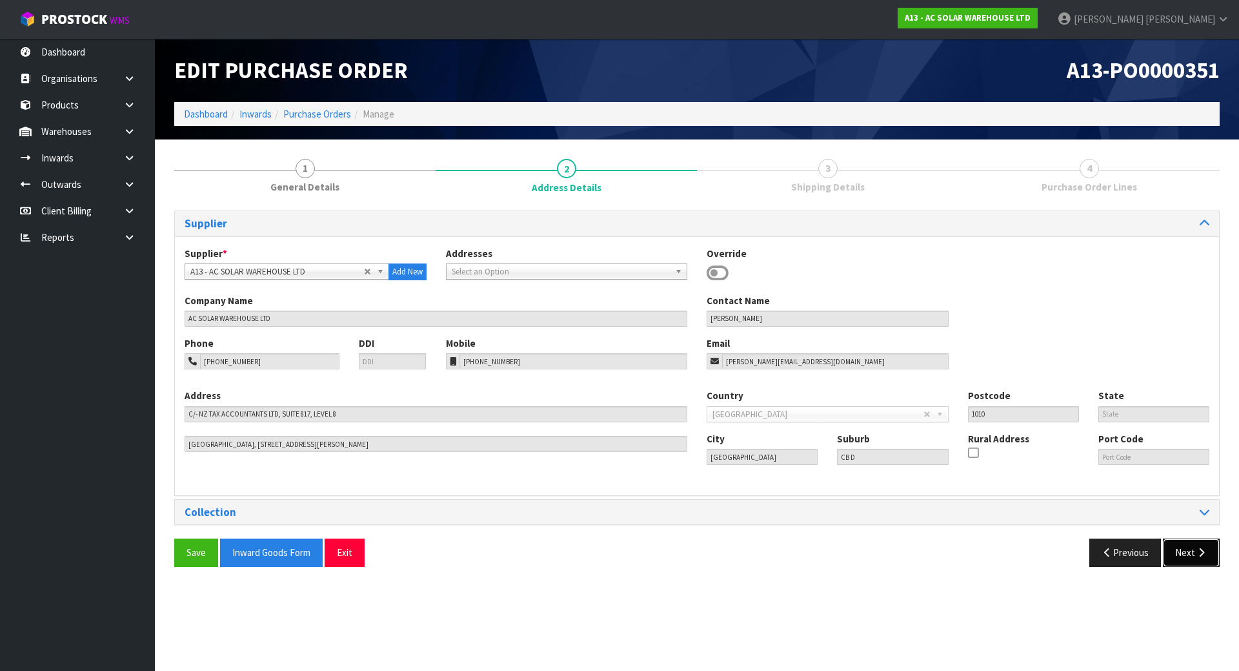
click at [1190, 549] on button "Next" at bounding box center [1191, 552] width 57 height 28
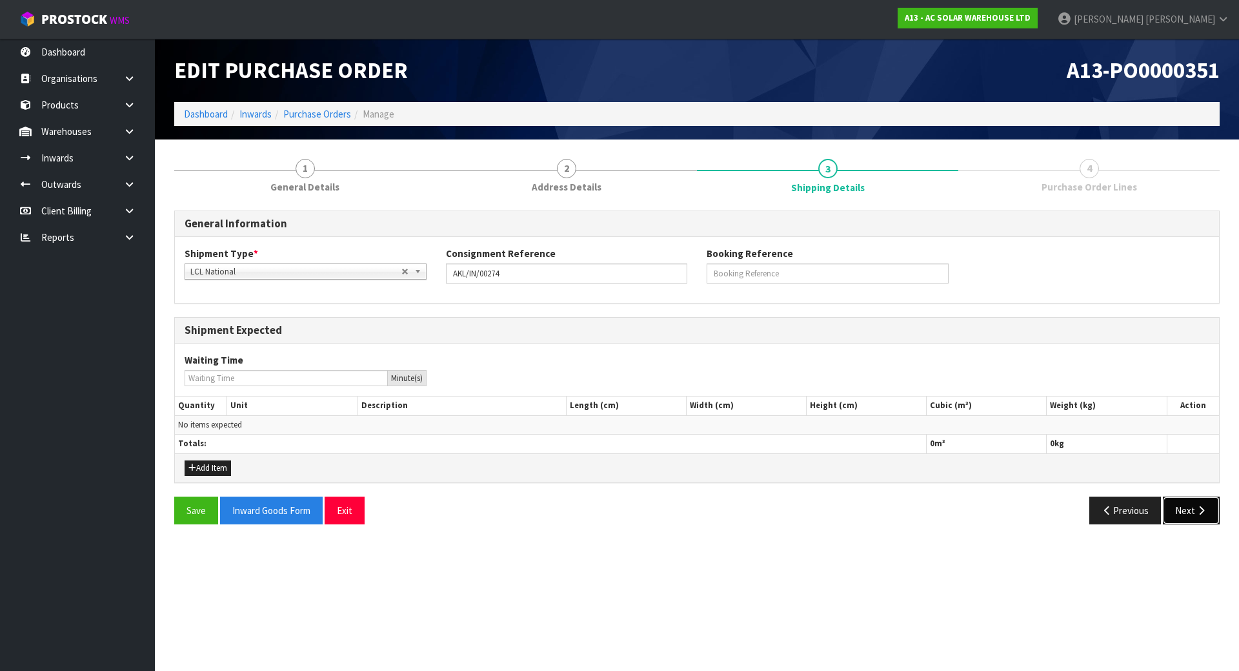
click at [1191, 518] on button "Next" at bounding box center [1191, 510] width 57 height 28
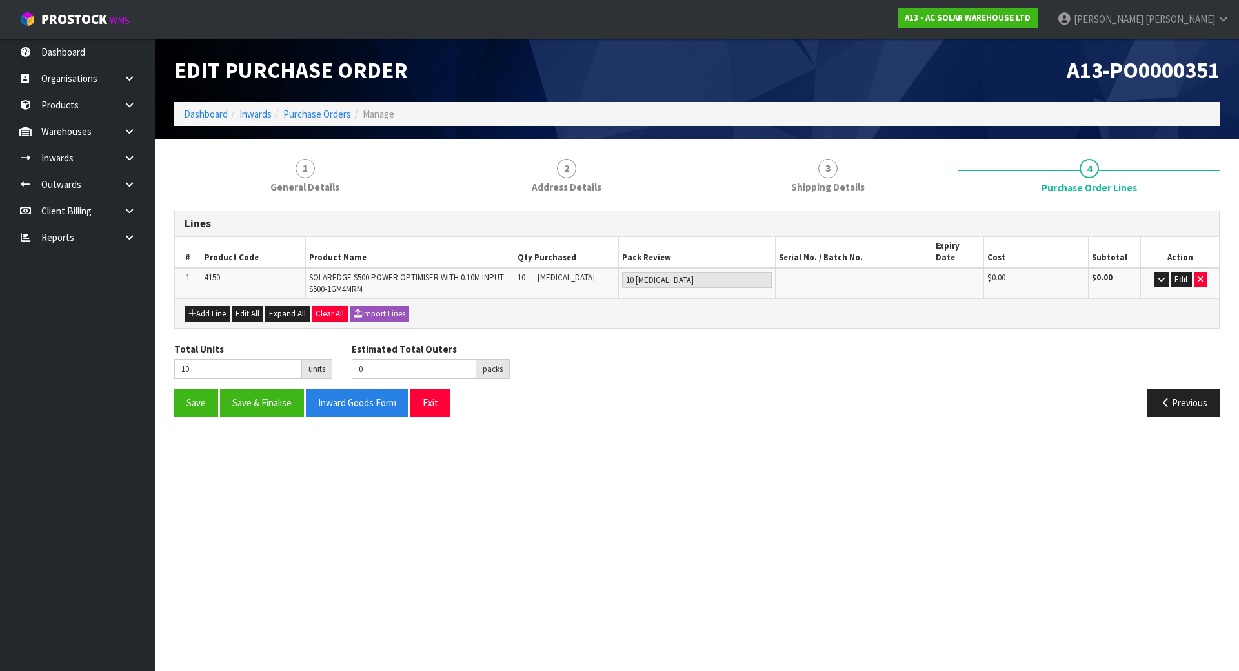
click at [928, 438] on section "Edit Purchase Order A13-PO0000351 Dashboard Inwards Purchase Orders Manage 1 Ge…" at bounding box center [619, 335] width 1239 height 671
click at [416, 272] on span "SOLAREDGE S500 POWER OPTIMISER WITH 0.10M INPUT S500-1GM4MRM" at bounding box center [406, 283] width 195 height 23
drag, startPoint x: 330, startPoint y: 265, endPoint x: 372, endPoint y: 267, distance: 42.0
click at [372, 272] on span "SOLAREDGE S500 POWER OPTIMISER WITH 0.10M INPUT S500-1GM4MRM" at bounding box center [406, 283] width 195 height 23
click at [376, 272] on span "SOLAREDGE S500 POWER OPTIMISER WITH 0.10M INPUT S500-1GM4MRM" at bounding box center [406, 283] width 195 height 23
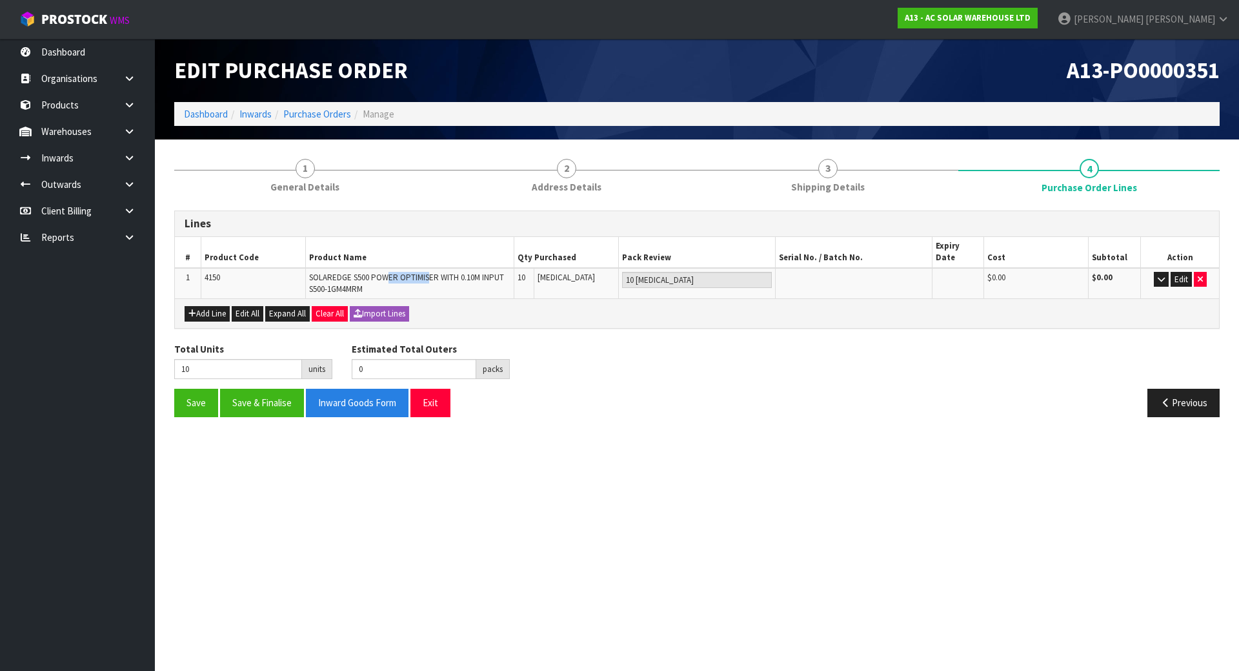
drag, startPoint x: 389, startPoint y: 265, endPoint x: 429, endPoint y: 265, distance: 40.0
click at [429, 272] on span "SOLAREDGE S500 POWER OPTIMISER WITH 0.10M INPUT S500-1GM4MRM" at bounding box center [406, 283] width 195 height 23
click at [1165, 272] on button "button" at bounding box center [1161, 279] width 15 height 15
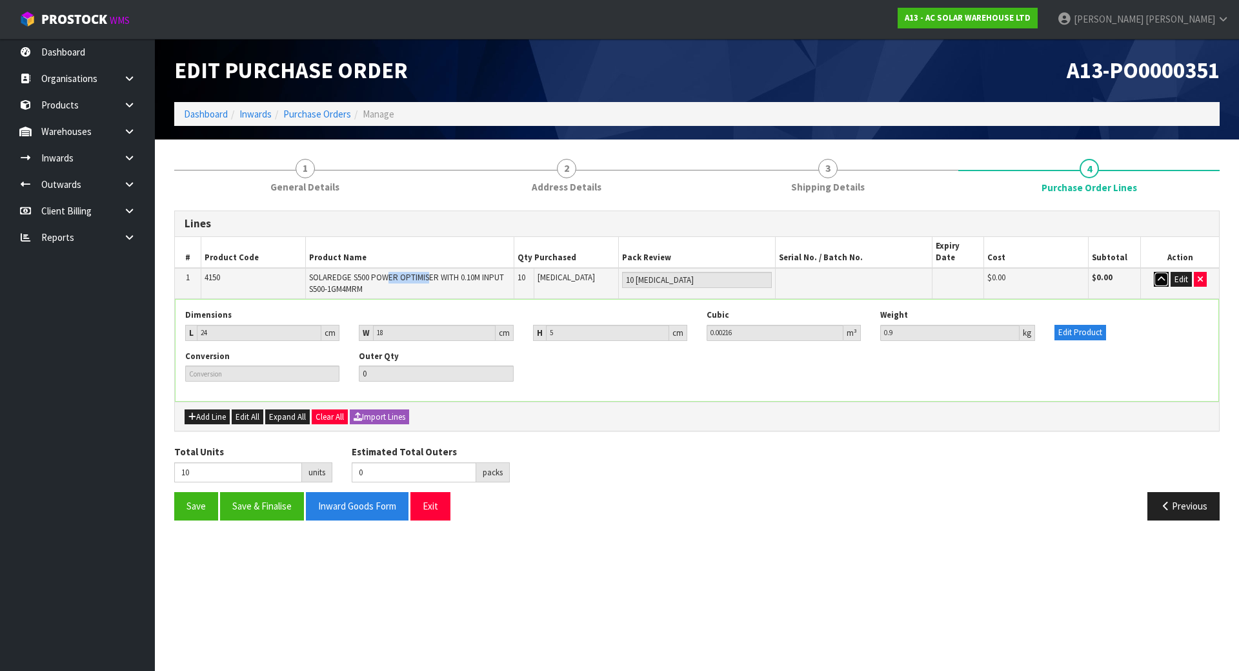
click at [1165, 272] on button "button" at bounding box center [1161, 279] width 15 height 15
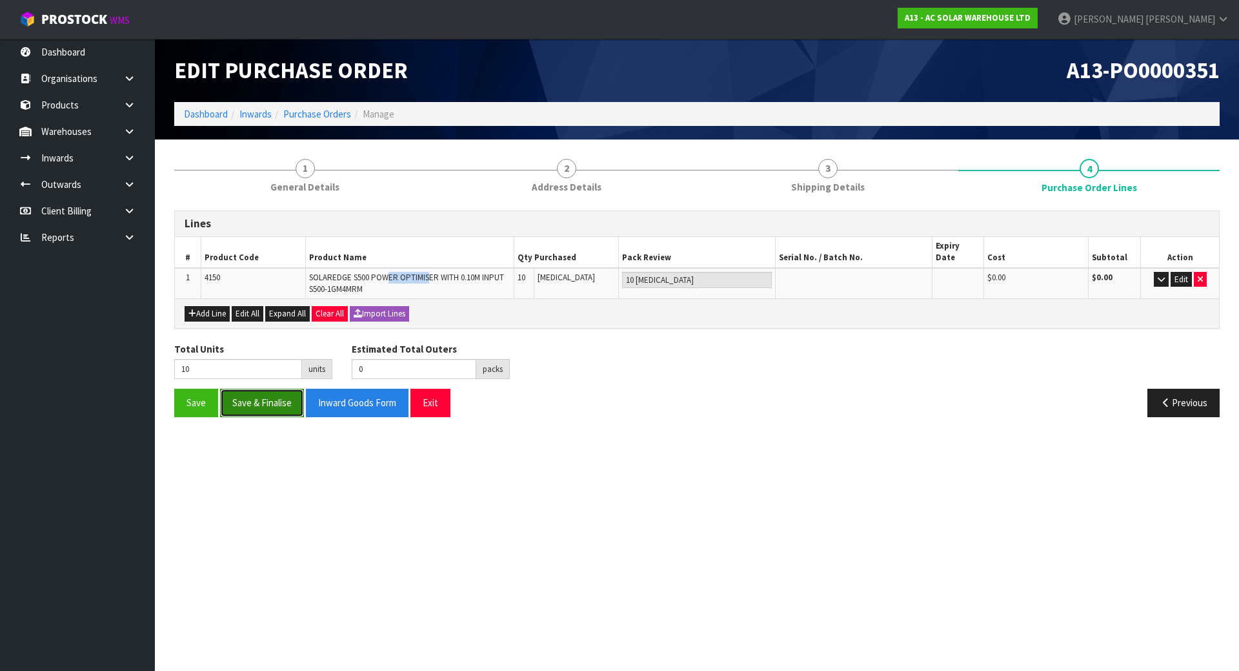
click at [258, 390] on button "Save & Finalise" at bounding box center [262, 403] width 84 height 28
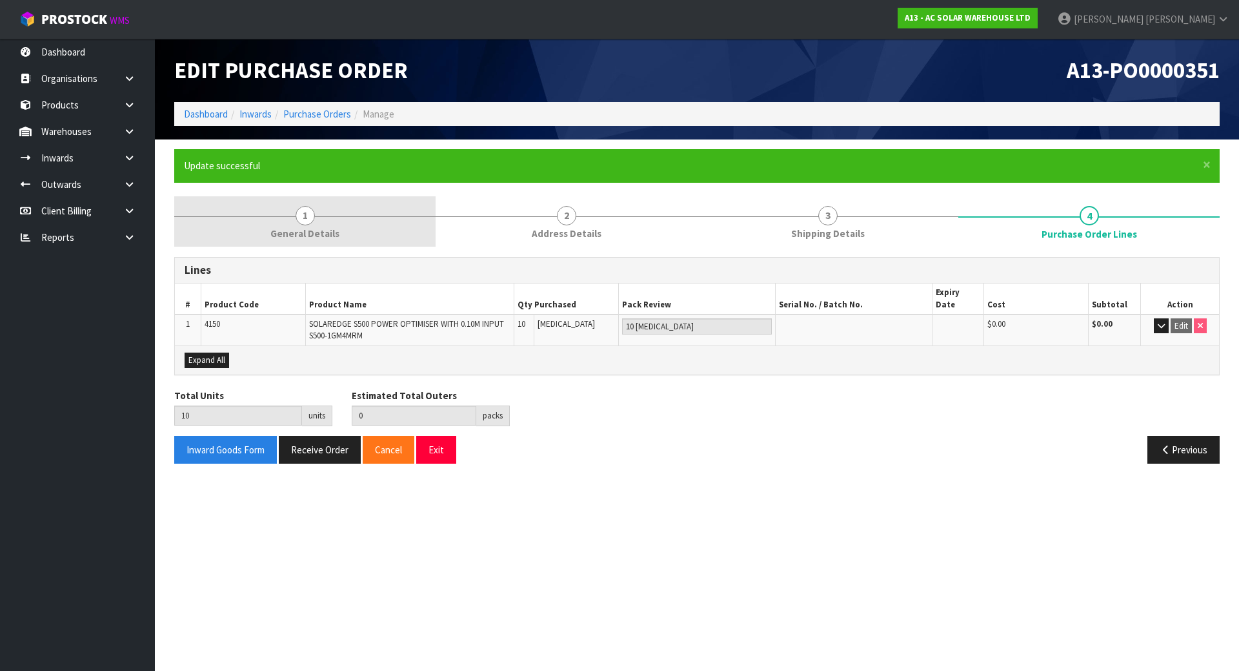
click at [324, 207] on link "1 General Details" at bounding box center [304, 221] width 261 height 51
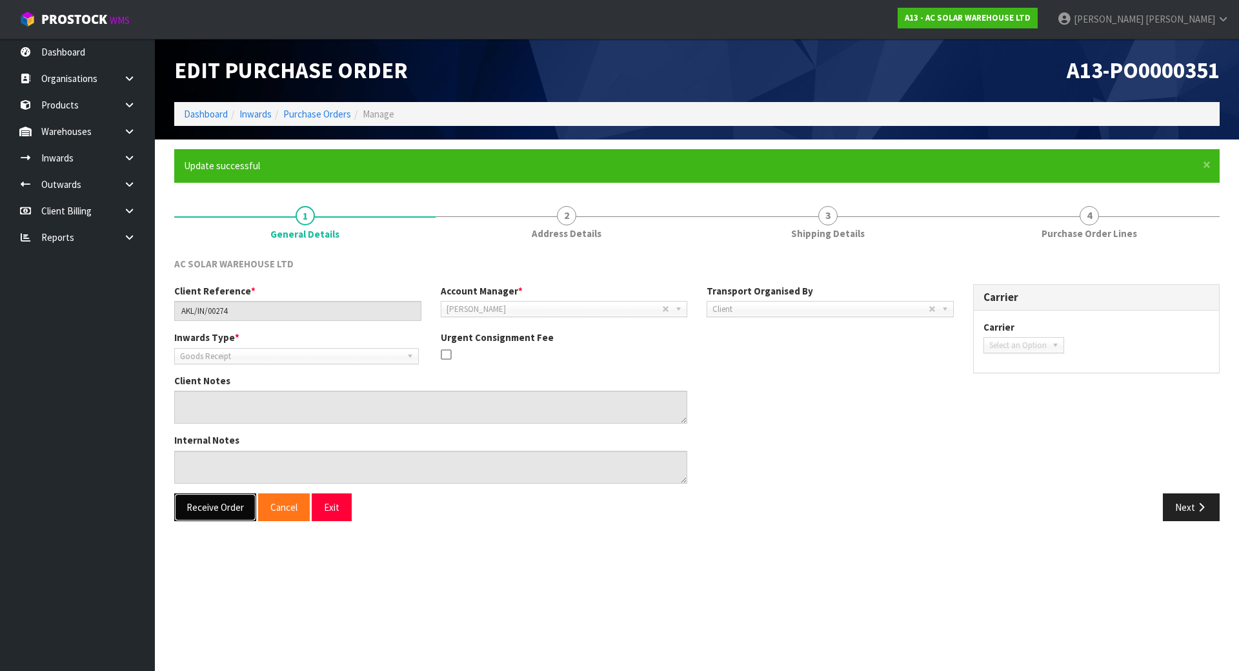
click at [203, 515] on button "Receive Order" at bounding box center [215, 507] width 82 height 28
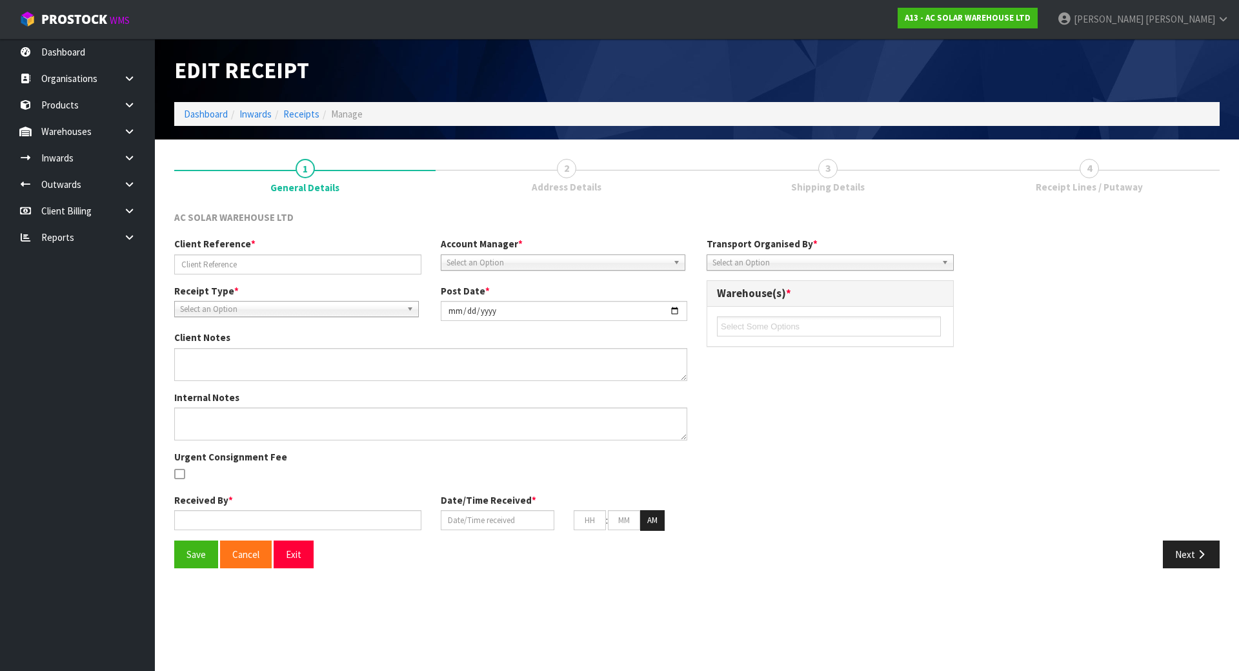
type input "AKL/IN/00274"
type input "[DATE]"
type input "[PERSON_NAME]"
type input "[DATE]"
type input "03"
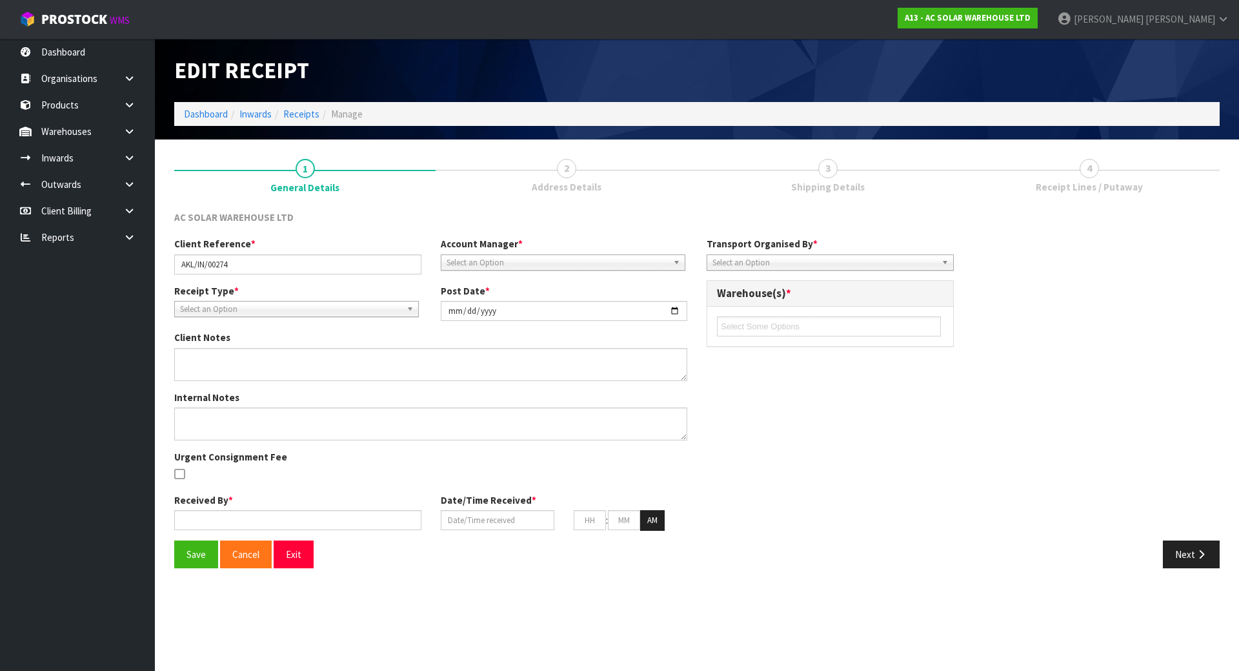
type input "14"
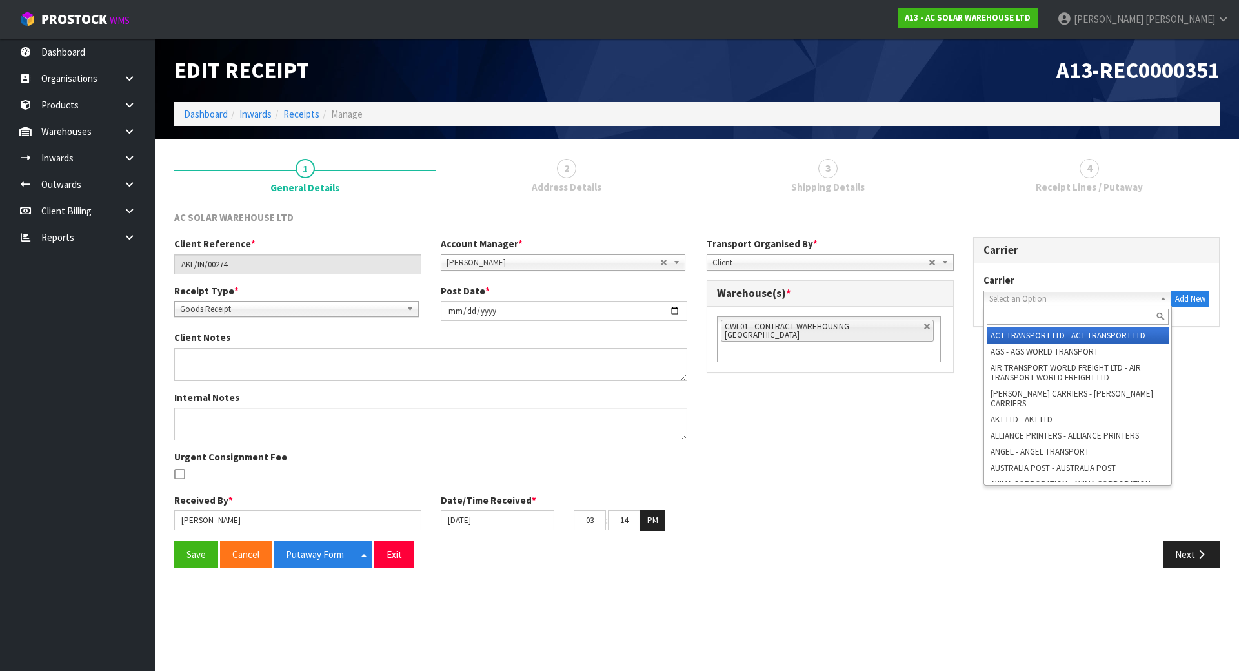
click at [1010, 301] on span "Select an Option" at bounding box center [1072, 298] width 166 height 15
click at [1004, 318] on input "text" at bounding box center [1078, 317] width 183 height 16
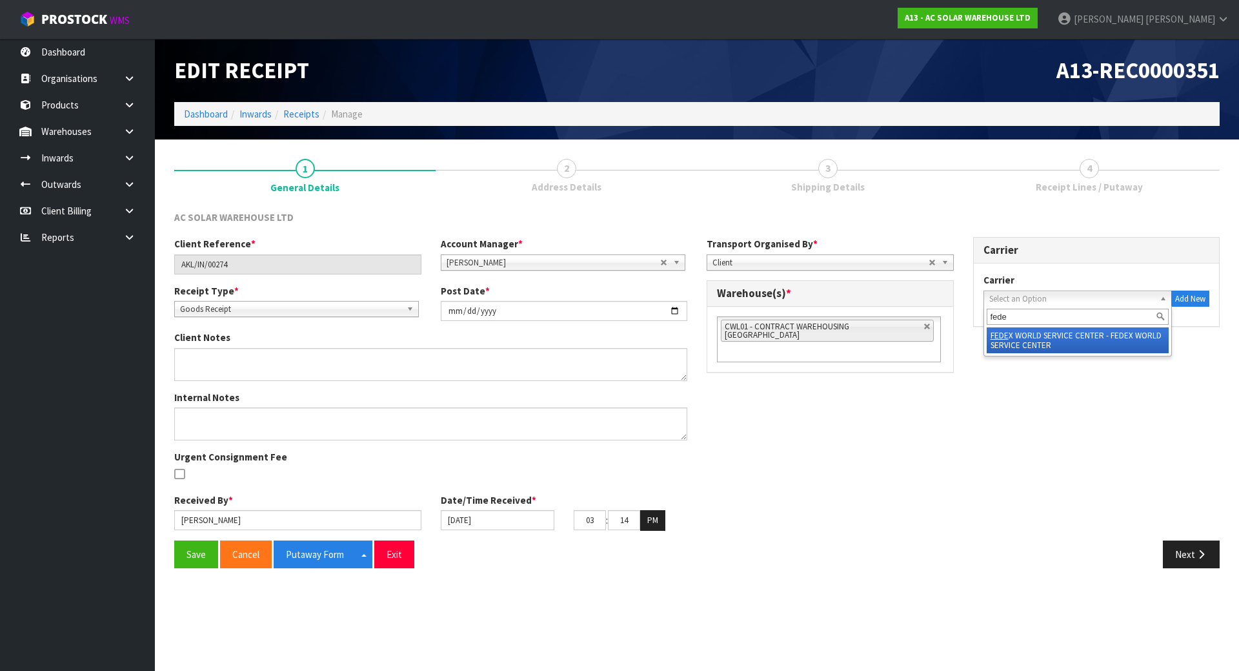
type input "fede"
click at [1015, 334] on li "FEDE X WORLD SERVICE CENTER - FEDEX WORLD SERVICE CENTER" at bounding box center [1078, 340] width 183 height 26
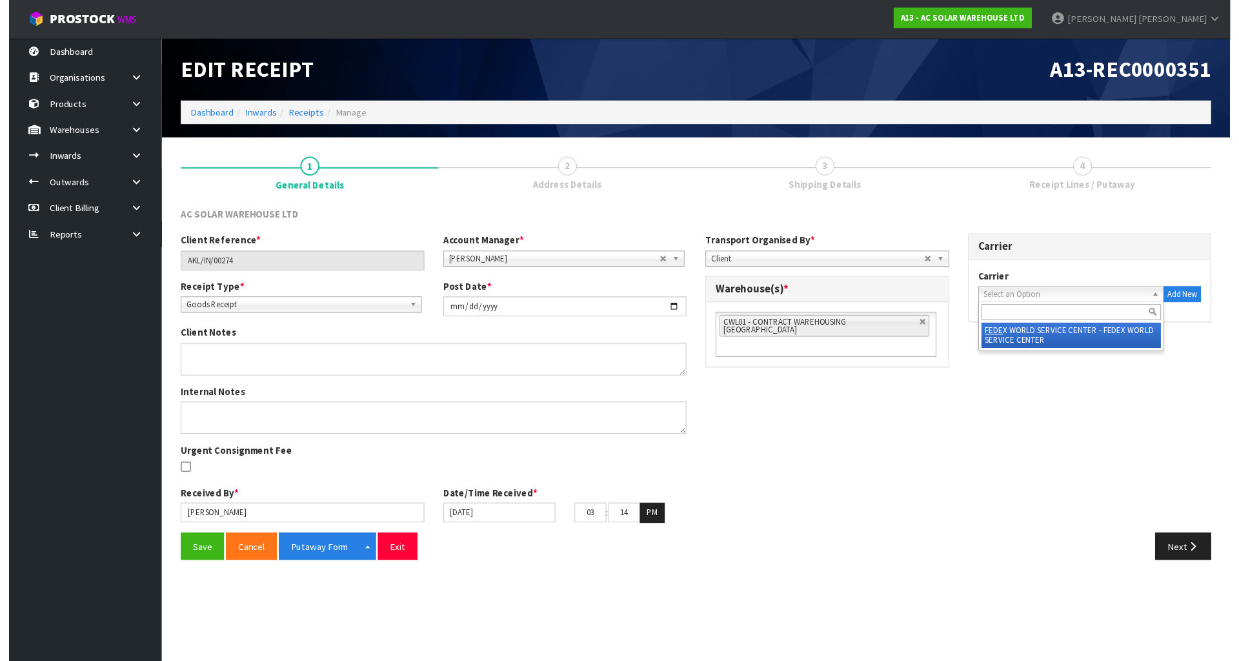
scroll to position [0, 1]
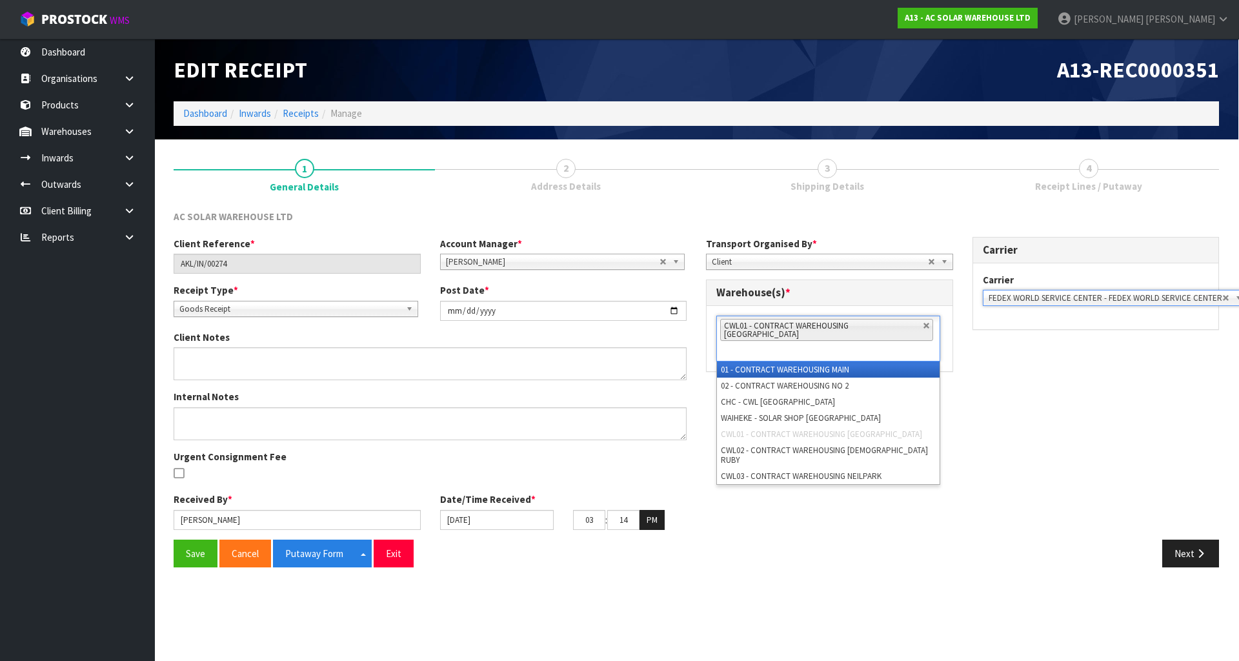
click at [888, 336] on div "CWL01 - CONTRACT WAREHOUSING ALLENS ROAD 01 - CONTRACT WAREHOUSING MAIN 02 - CO…" at bounding box center [828, 339] width 224 height 46
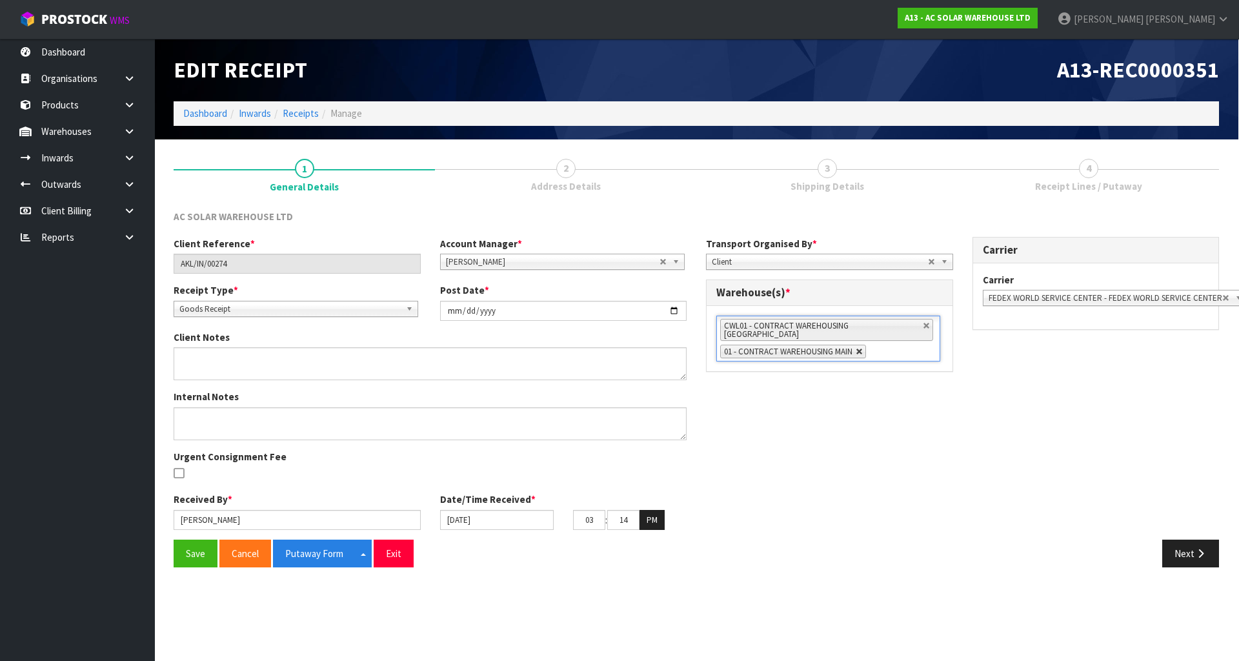
click at [857, 348] on link at bounding box center [860, 352] width 8 height 8
click at [923, 325] on link at bounding box center [927, 326] width 8 height 8
type input "la"
click at [898, 345] on li "CWL02 - CONTRACT WAREHOUSING LA DY RUBY" at bounding box center [828, 344] width 223 height 16
click at [1173, 562] on button "Next" at bounding box center [1190, 554] width 57 height 28
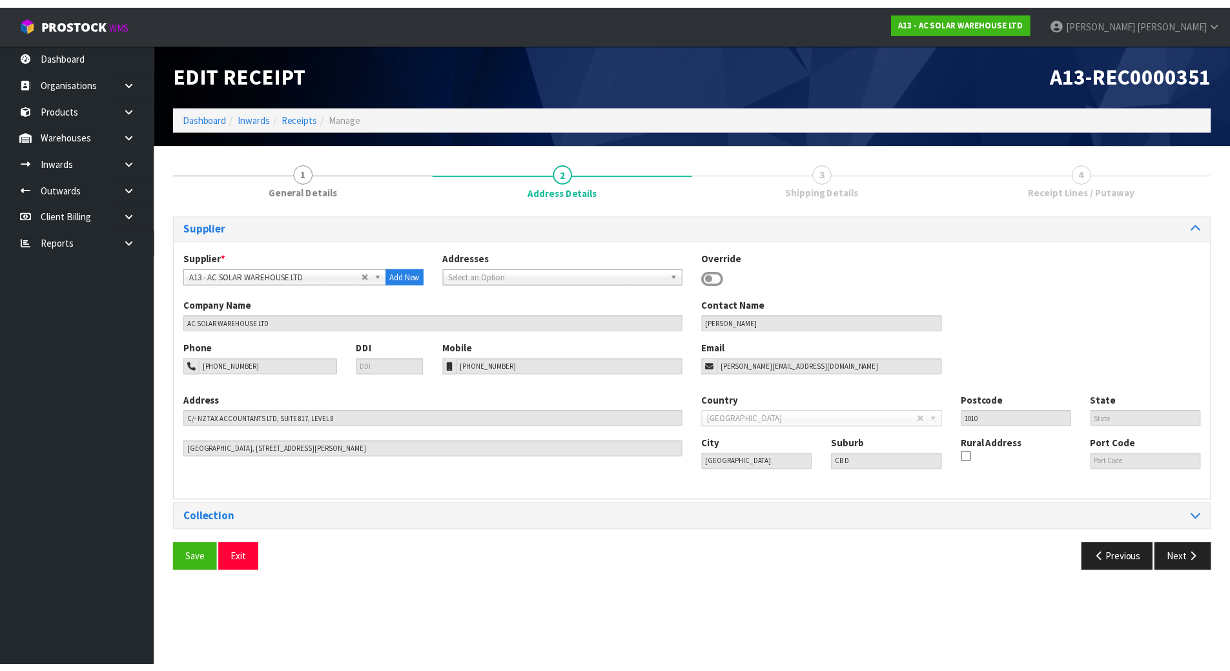
scroll to position [0, 0]
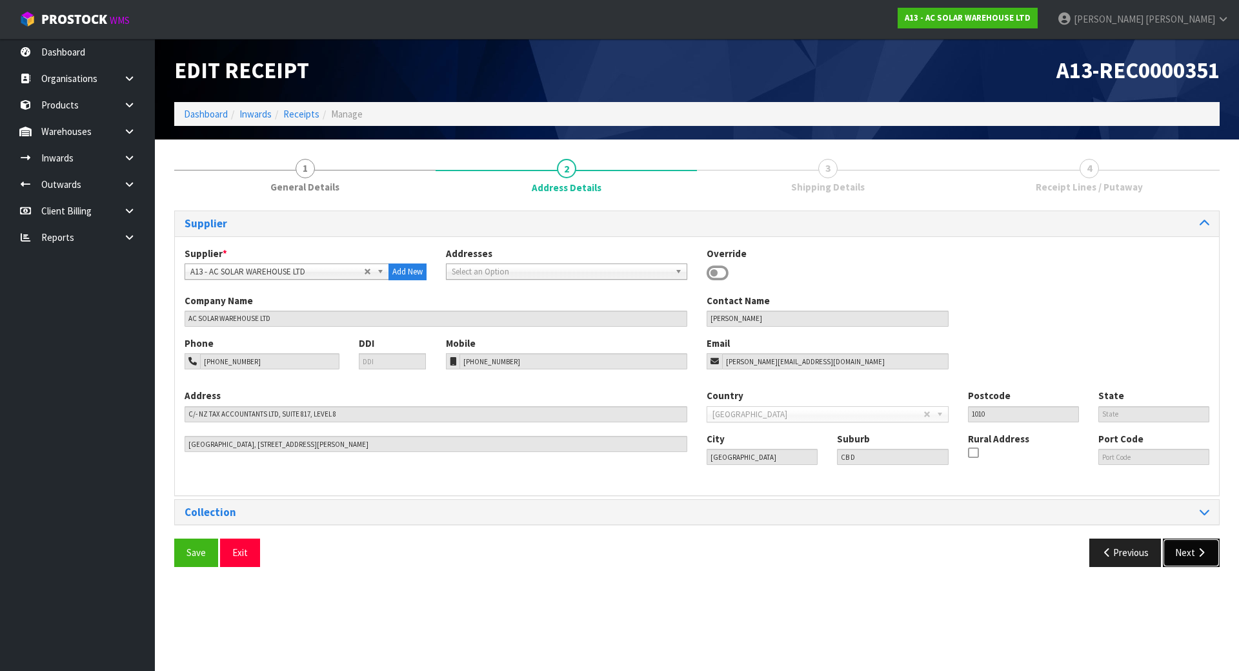
click at [1179, 557] on button "Next" at bounding box center [1191, 552] width 57 height 28
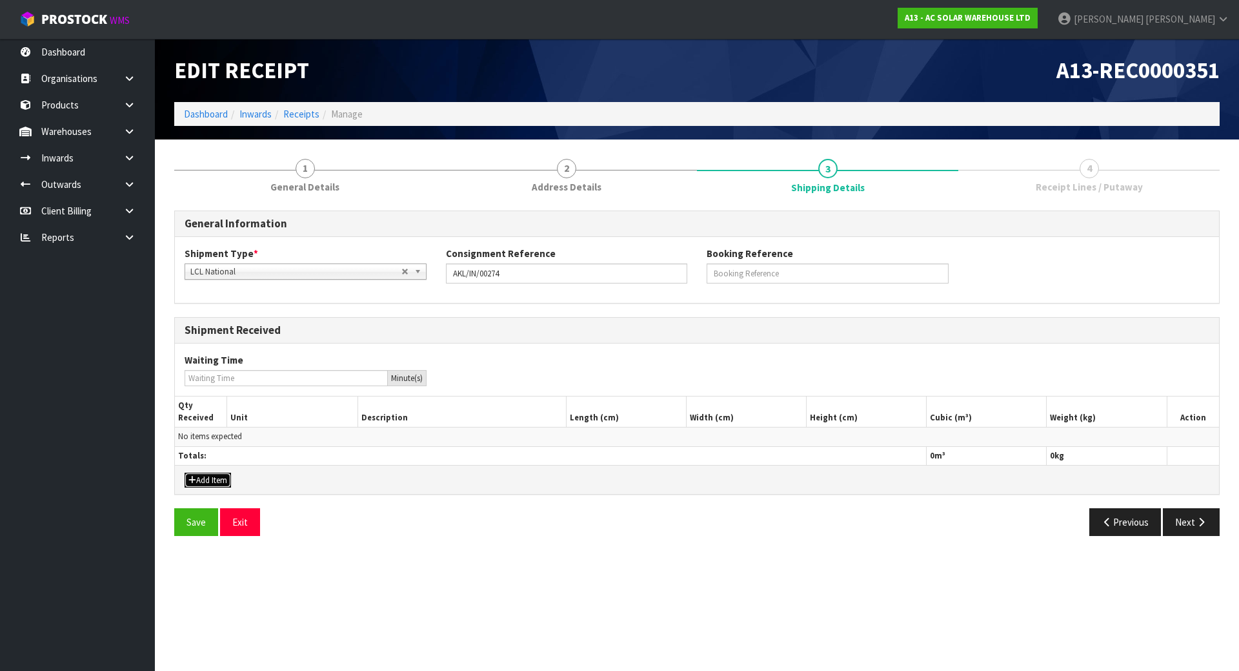
click at [209, 478] on button "Add Item" at bounding box center [208, 479] width 46 height 15
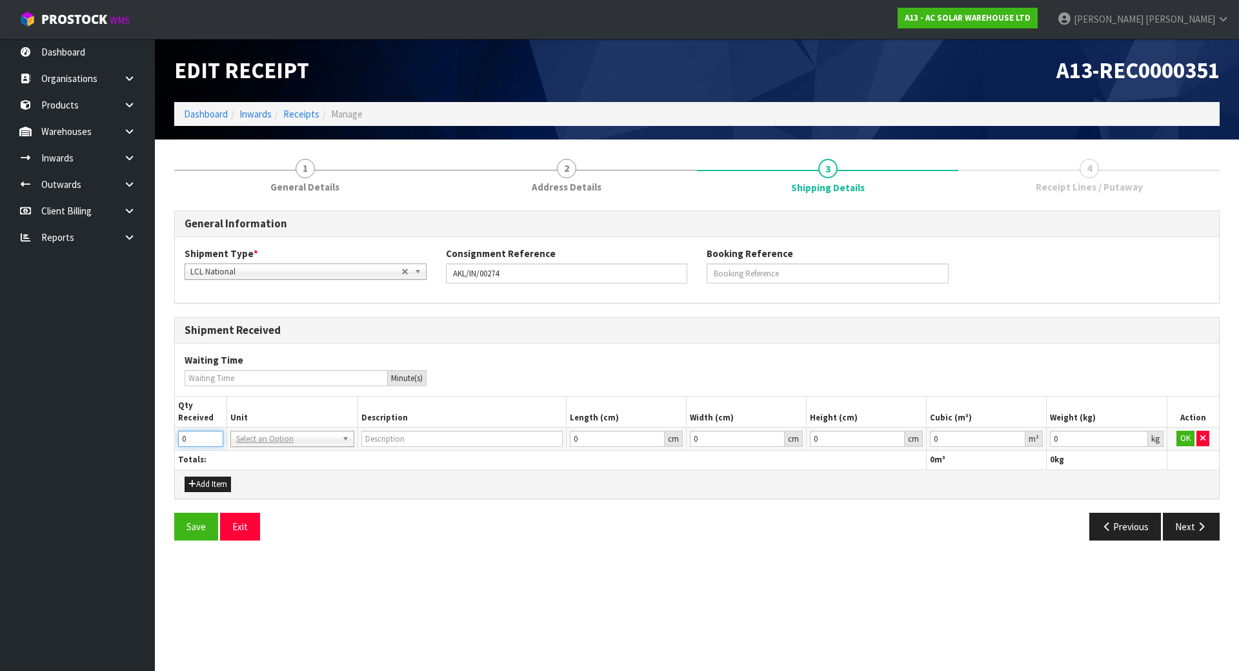
drag, startPoint x: 199, startPoint y: 436, endPoint x: 160, endPoint y: 436, distance: 39.4
click at [162, 436] on section "1 General Details 2 Address Details 3 Shipping Details 4 Receipt Lines / Putawa…" at bounding box center [697, 349] width 1084 height 420
type input "1"
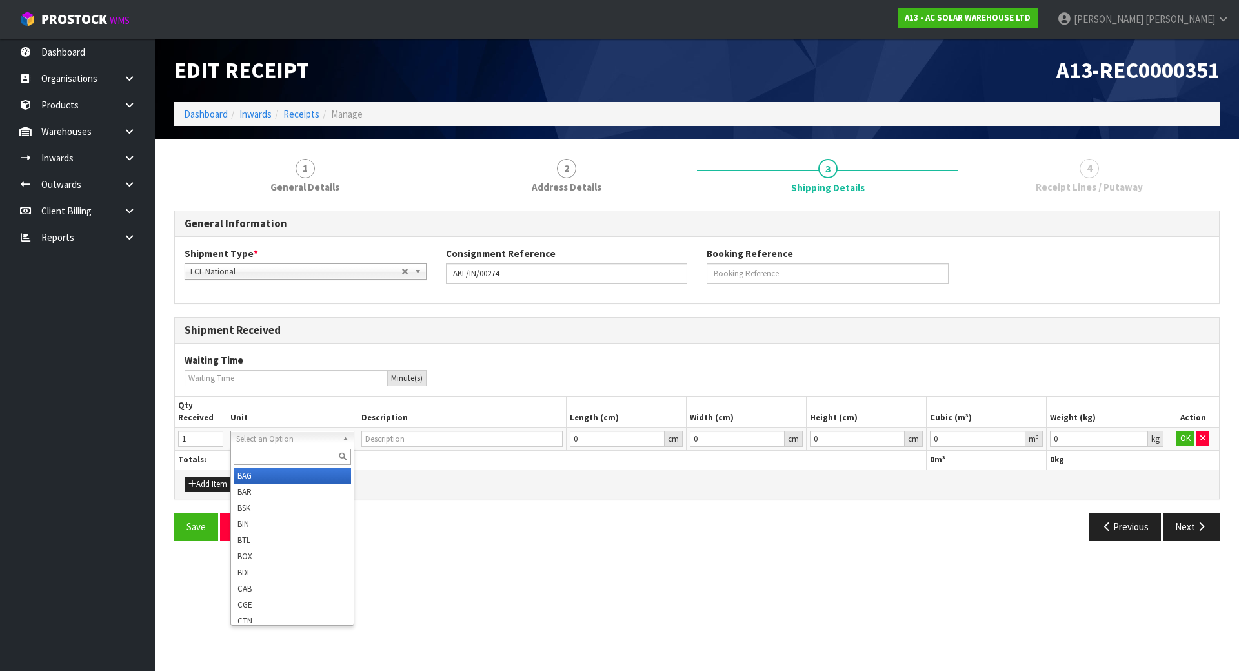
click at [252, 460] on input "text" at bounding box center [292, 457] width 117 height 16
type input "ctn"
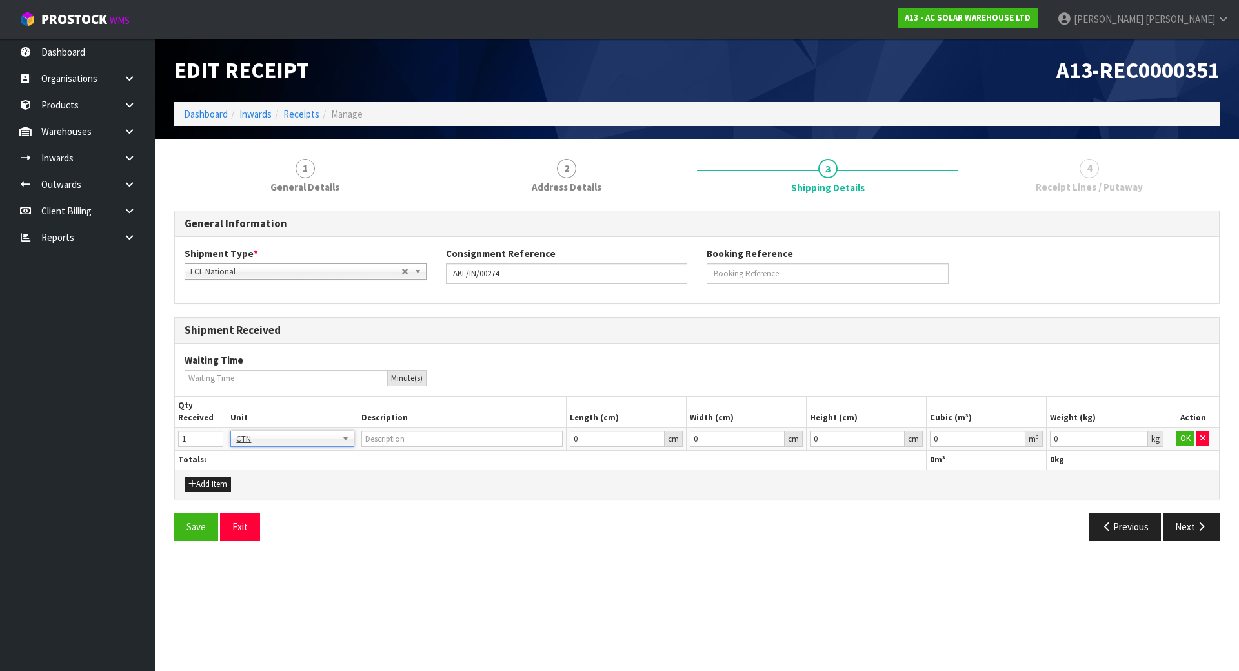
type input "CARTON"
type input "0.000001"
click at [1015, 433] on input "0.000001" at bounding box center [978, 438] width 96 height 16
type input "0.001"
click at [1135, 436] on input "0.001" at bounding box center [1098, 438] width 97 height 16
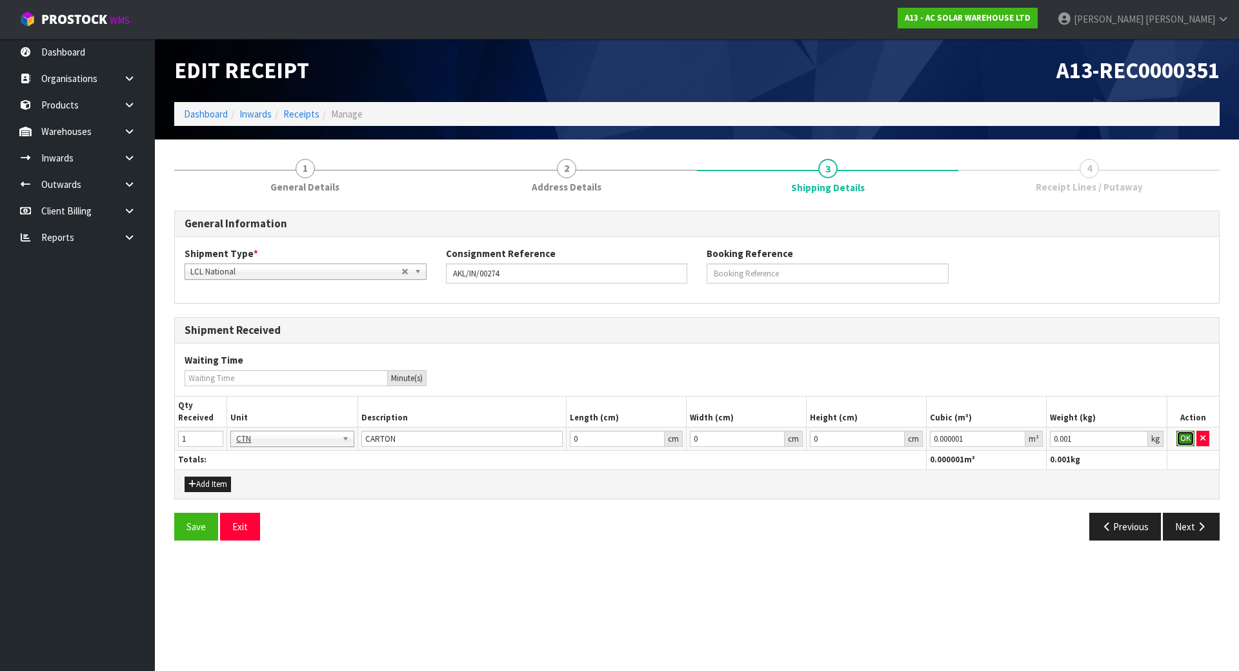
click at [1186, 435] on button "OK" at bounding box center [1186, 437] width 18 height 15
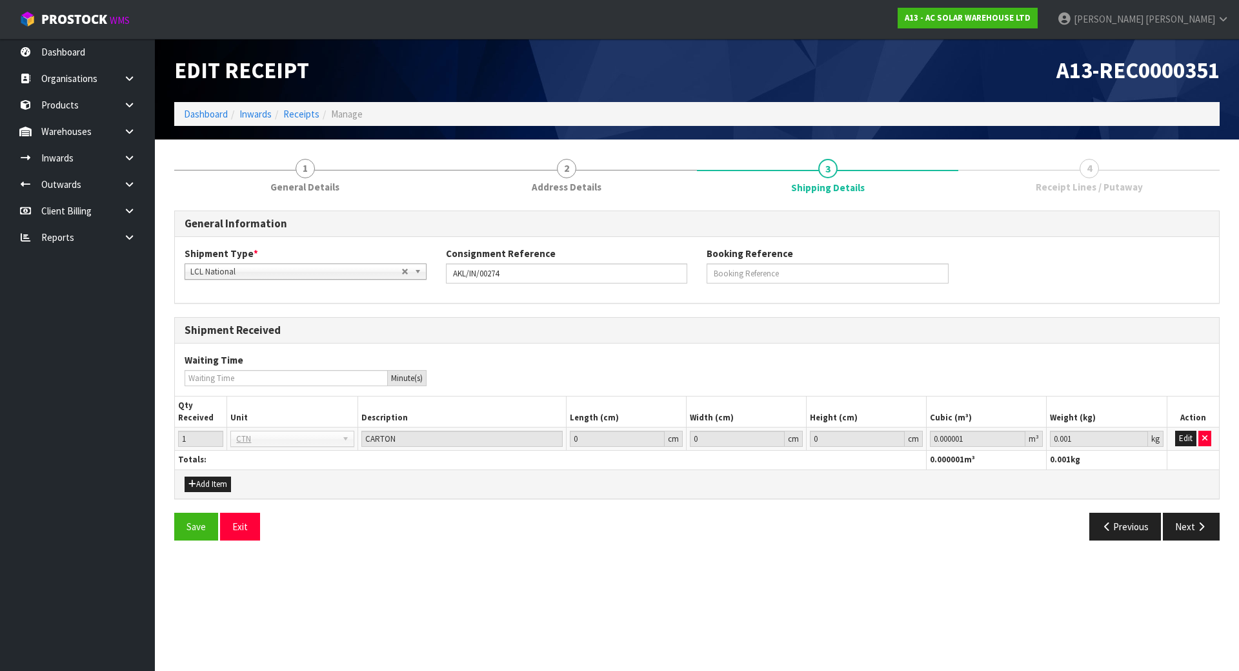
click at [1186, 503] on div "General Information Shipment Type * LCL National LCL International FCL-20ft FCL…" at bounding box center [697, 379] width 1046 height 339
click at [1181, 527] on button "Next" at bounding box center [1191, 526] width 57 height 28
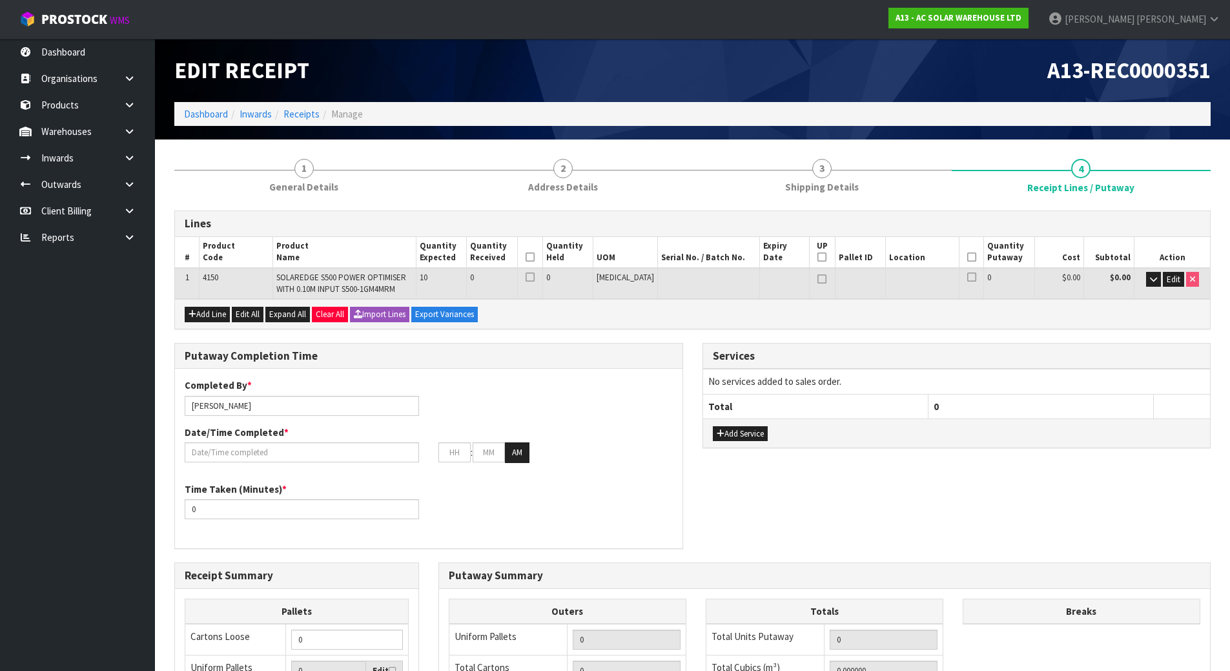
click at [534, 257] on icon at bounding box center [529, 257] width 9 height 1
click at [1177, 278] on span "Edit" at bounding box center [1173, 279] width 14 height 11
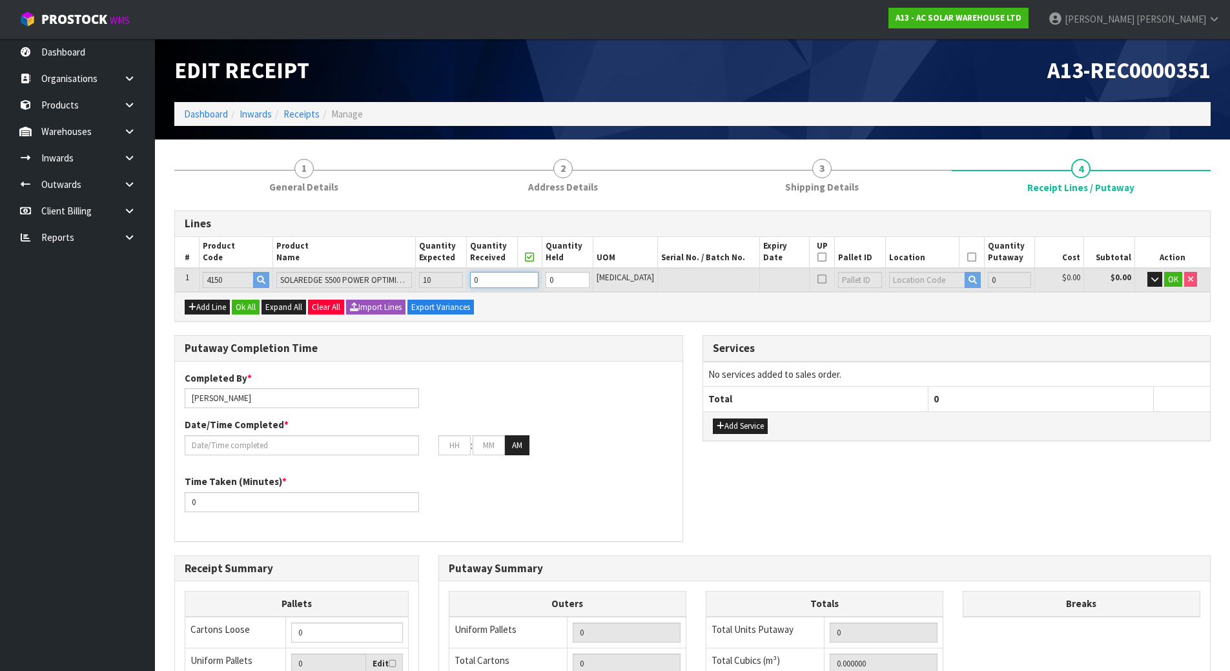
click at [256, 280] on tr "1 4150 SOLAREDGE S500 POWER OPTIMISER WITH 0.10M INPUT S500-1GM4MRM 10 0 0 PCE …" at bounding box center [692, 280] width 1035 height 24
type input "0.00216"
type input "0.9"
type input "1"
type input "0.0216"
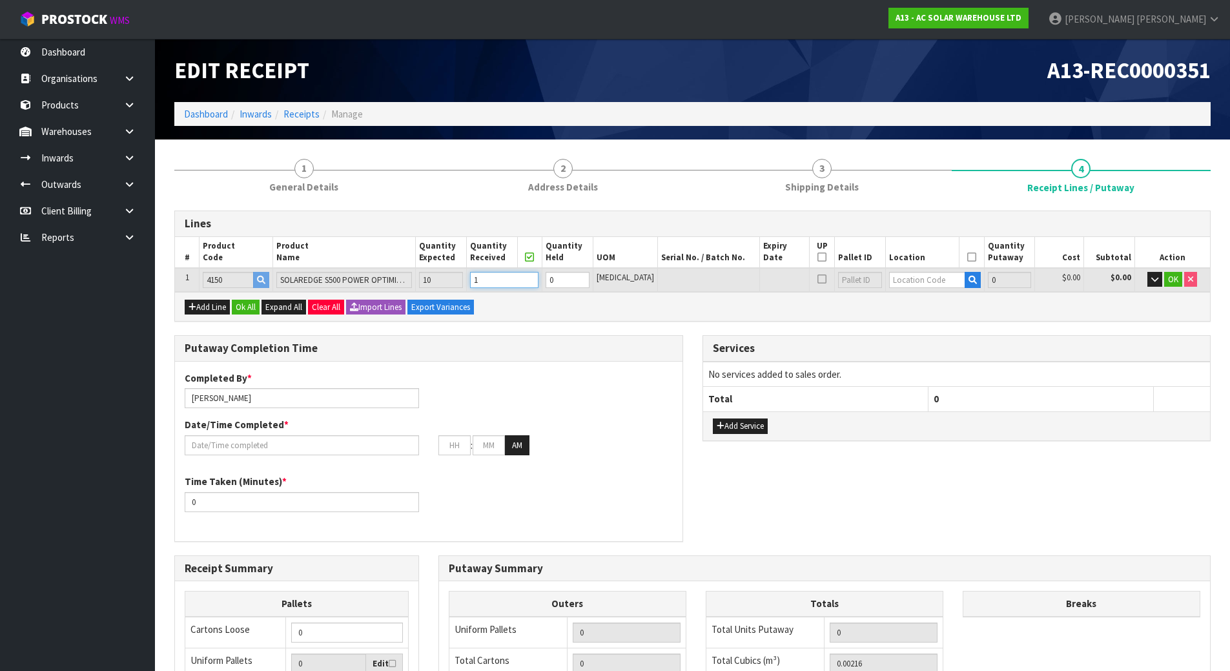
type input "9"
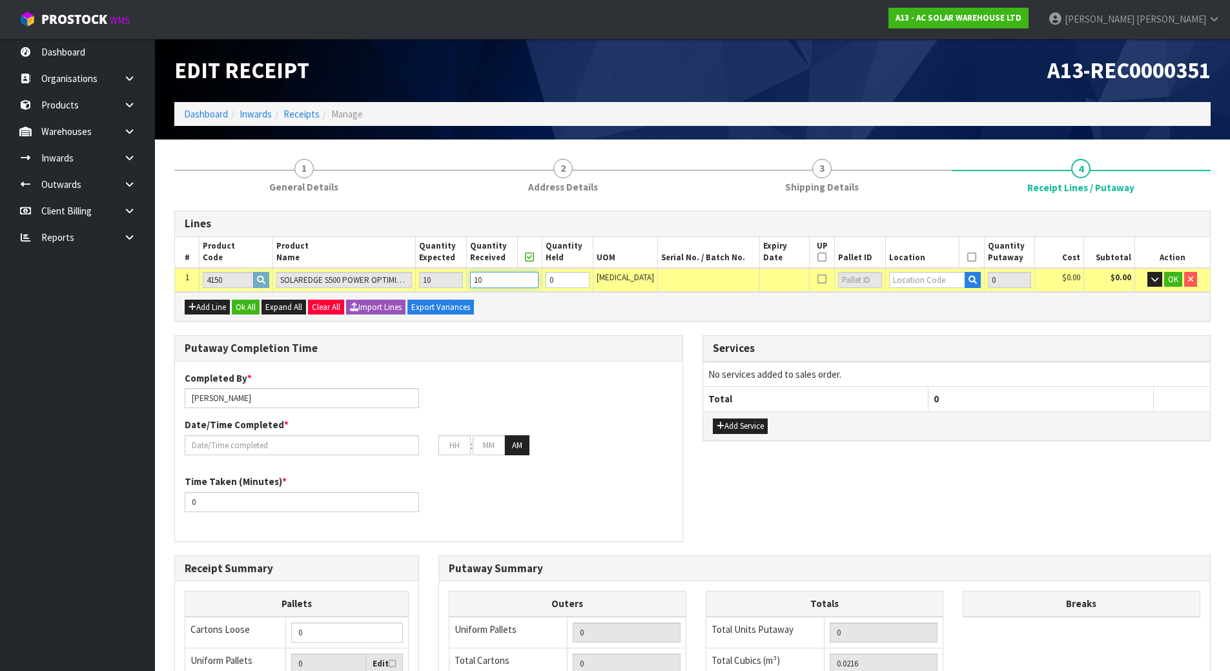
type input "10"
click at [940, 282] on input "text" at bounding box center [927, 280] width 76 height 16
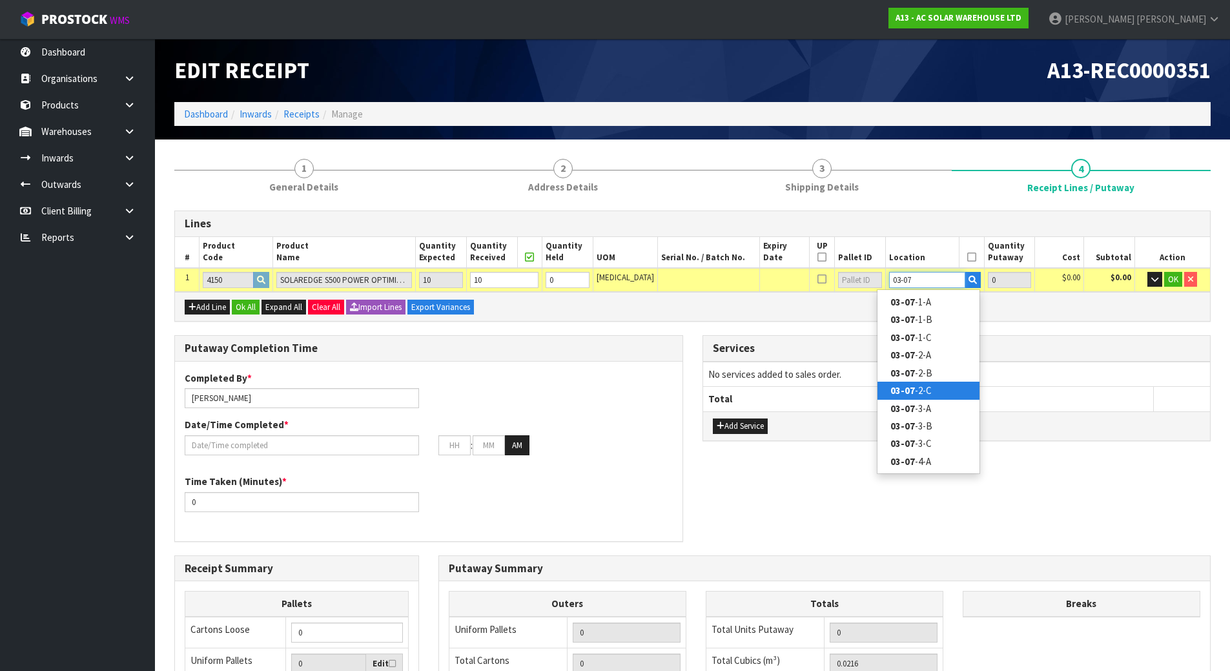
type input "03-07"
click at [915, 384] on link "03-07 -2-C" at bounding box center [928, 389] width 102 height 17
type input "10"
type input "03-07-2-C"
type input "10"
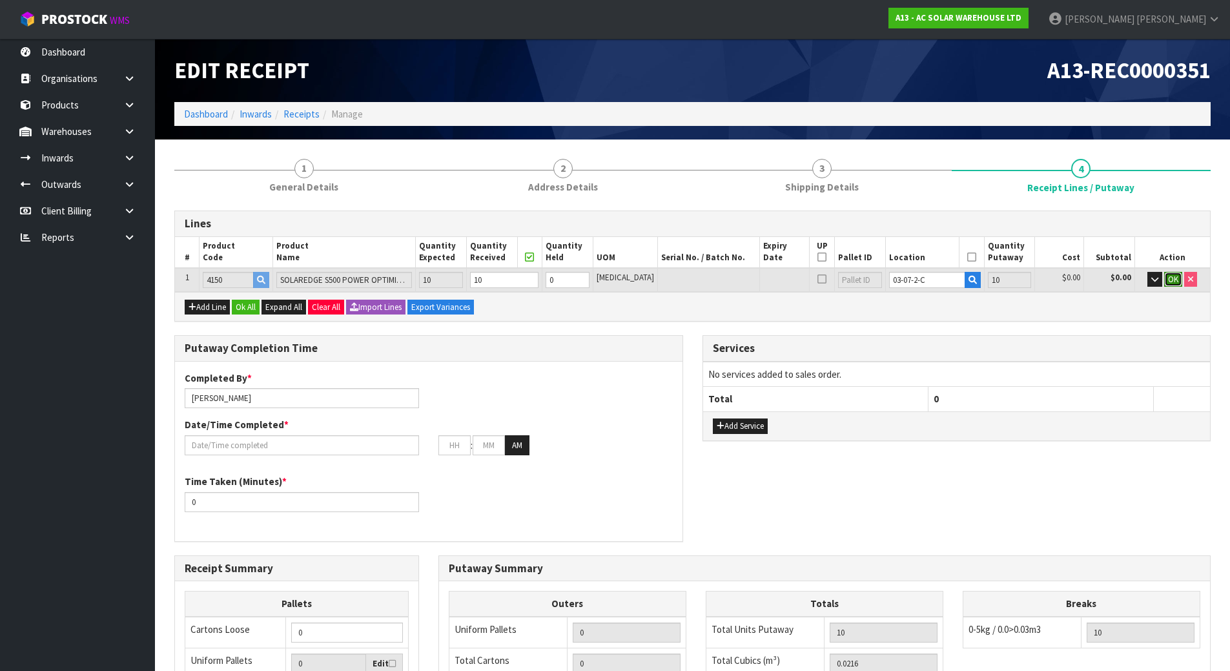
click at [1179, 281] on button "OK" at bounding box center [1173, 279] width 18 height 15
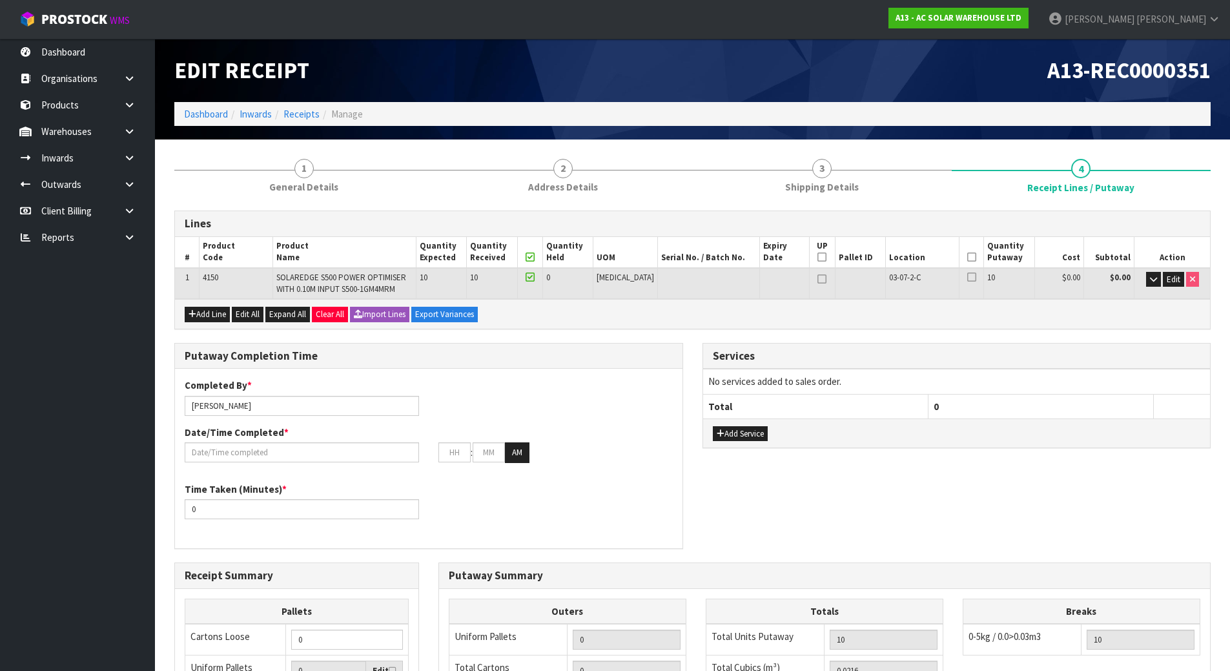
click at [967, 257] on icon at bounding box center [971, 257] width 9 height 1
click at [758, 431] on button "Add Service" at bounding box center [740, 433] width 55 height 15
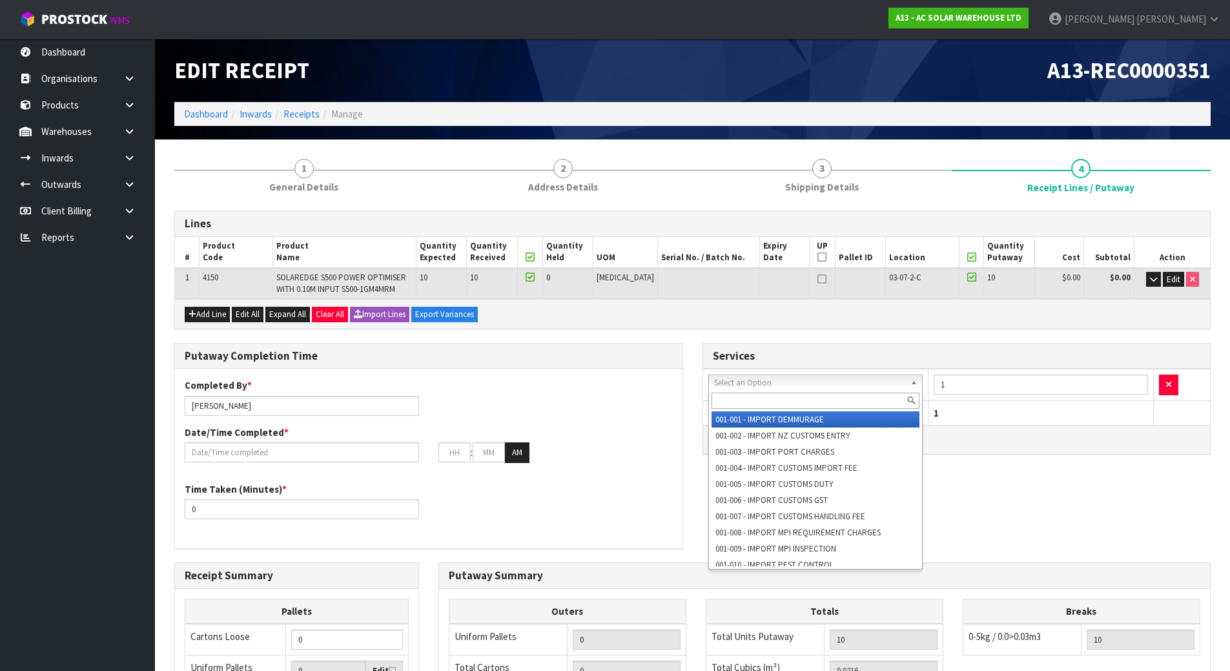
click at [764, 394] on input "text" at bounding box center [815, 400] width 208 height 16
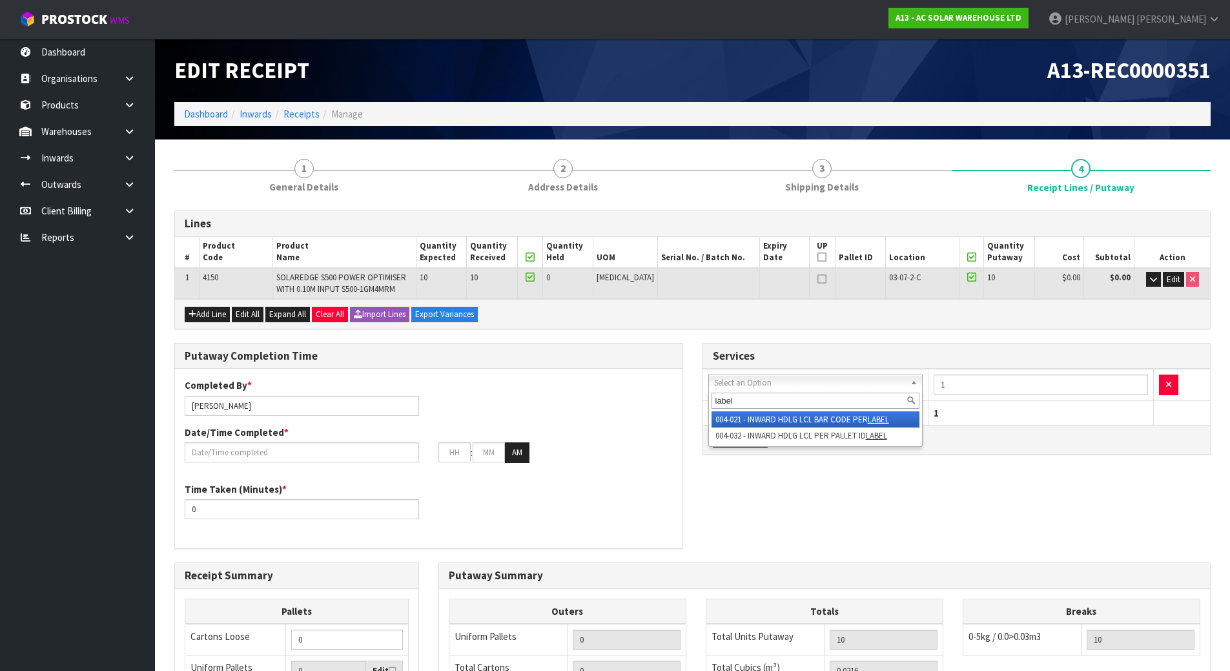
type input "label"
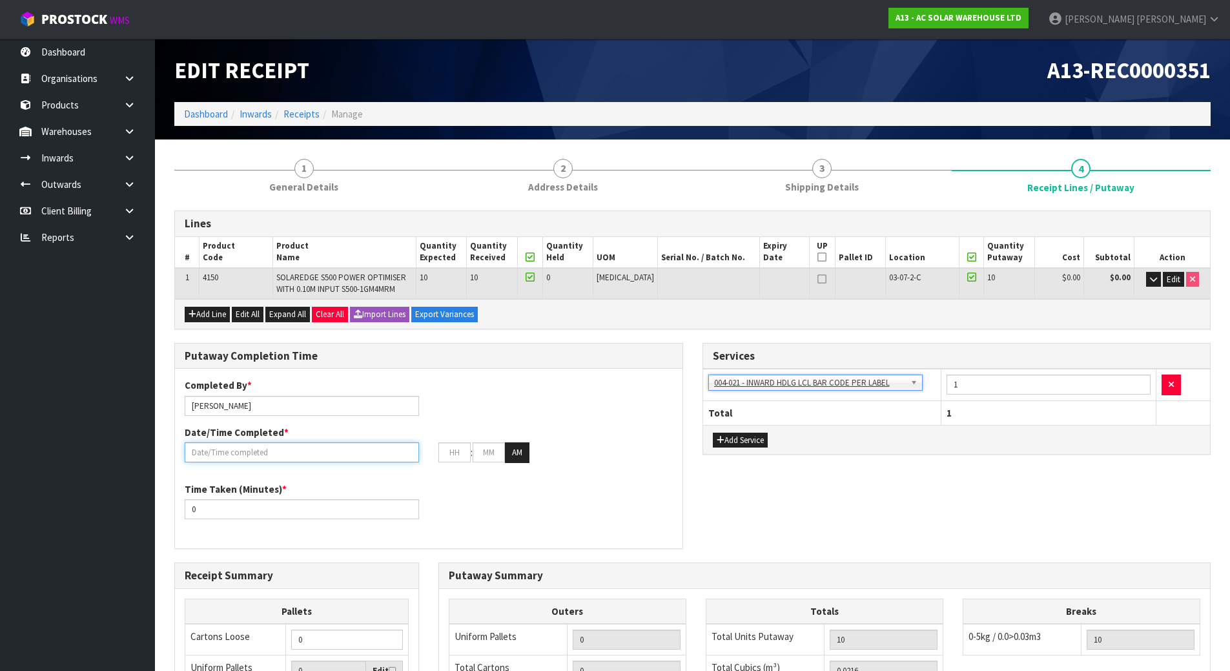
click at [333, 454] on input "text" at bounding box center [302, 452] width 234 height 20
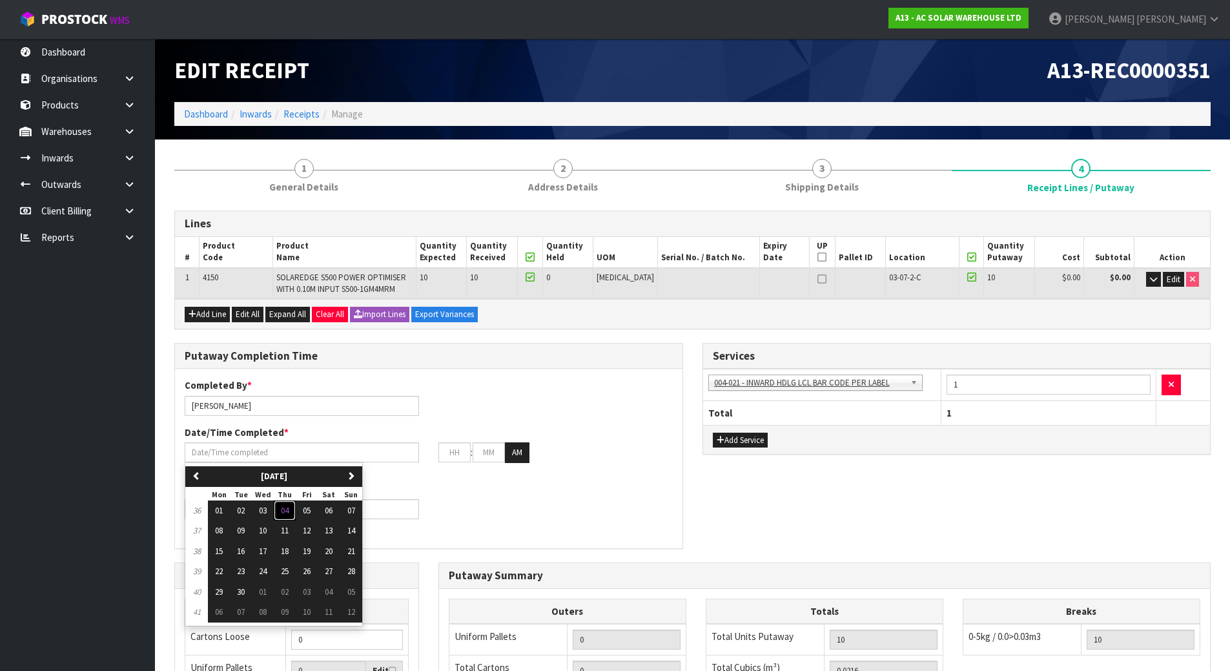
click at [288, 514] on span "04" at bounding box center [285, 510] width 8 height 11
type input "[DATE]"
type input "12"
type input "00"
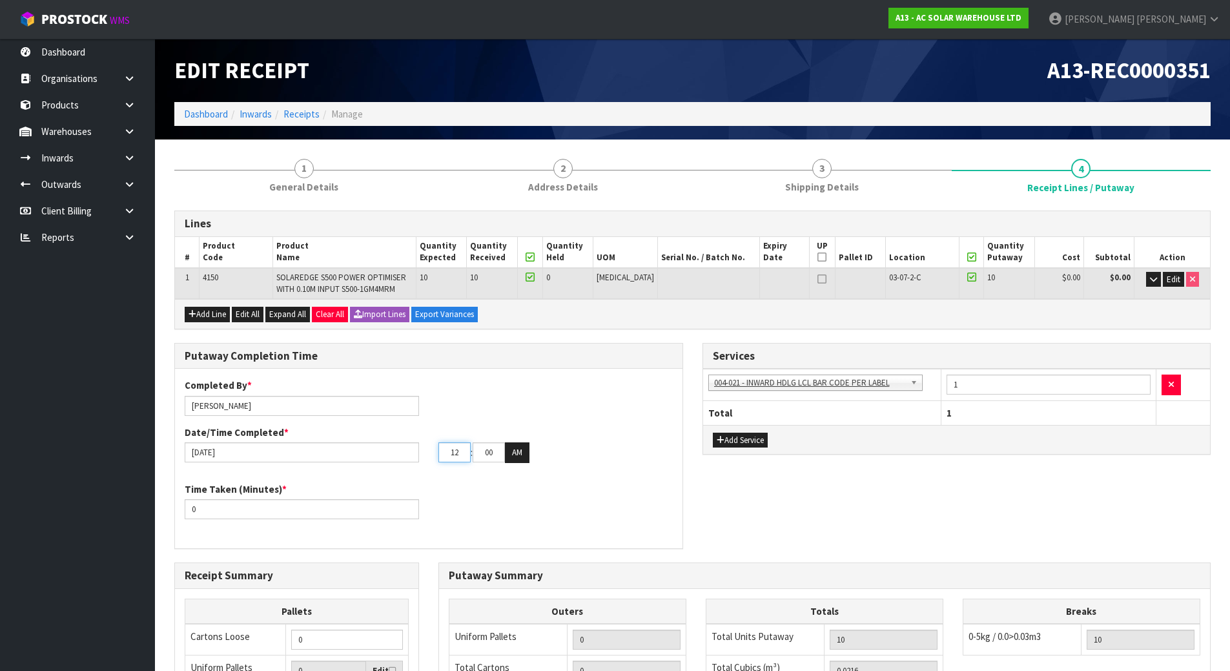
click at [454, 451] on input "12" at bounding box center [454, 452] width 32 height 20
type input "03"
type input "15"
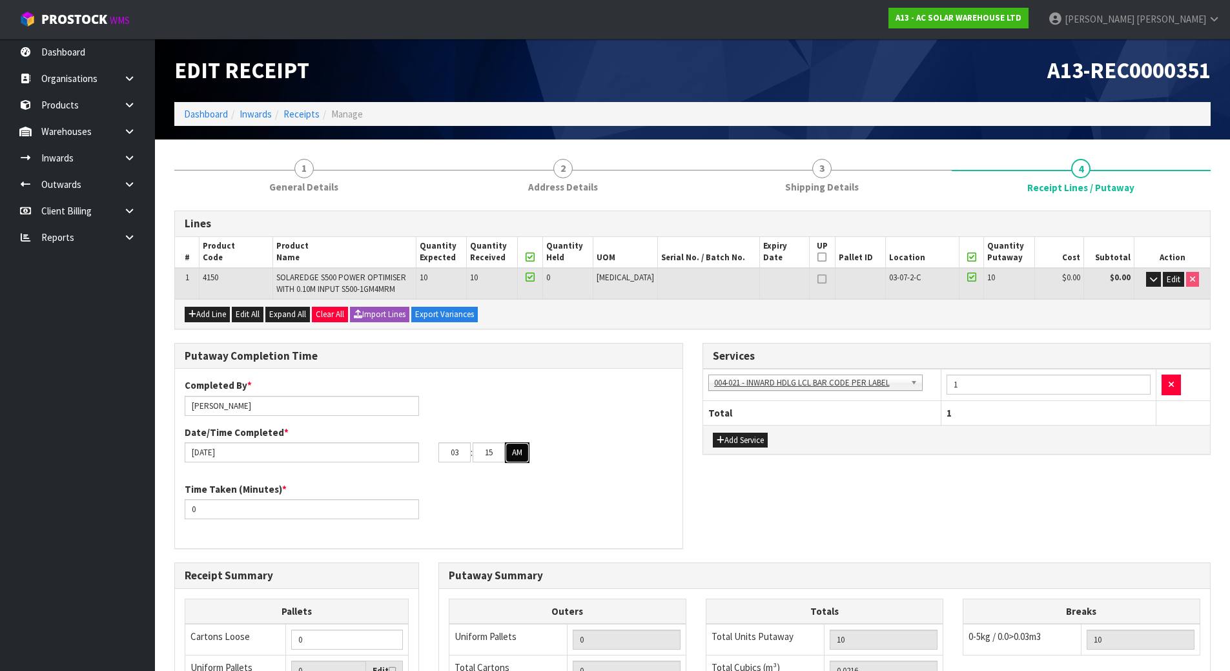
click at [514, 458] on button "AM" at bounding box center [517, 452] width 25 height 21
drag, startPoint x: 231, startPoint y: 507, endPoint x: 68, endPoint y: 527, distance: 164.6
click at [68, 527] on body "Toggle navigation ProStock WMS A13 - AC SOLAR WAREHOUSE LTD Michael Drugan Logo…" at bounding box center [615, 335] width 1230 height 671
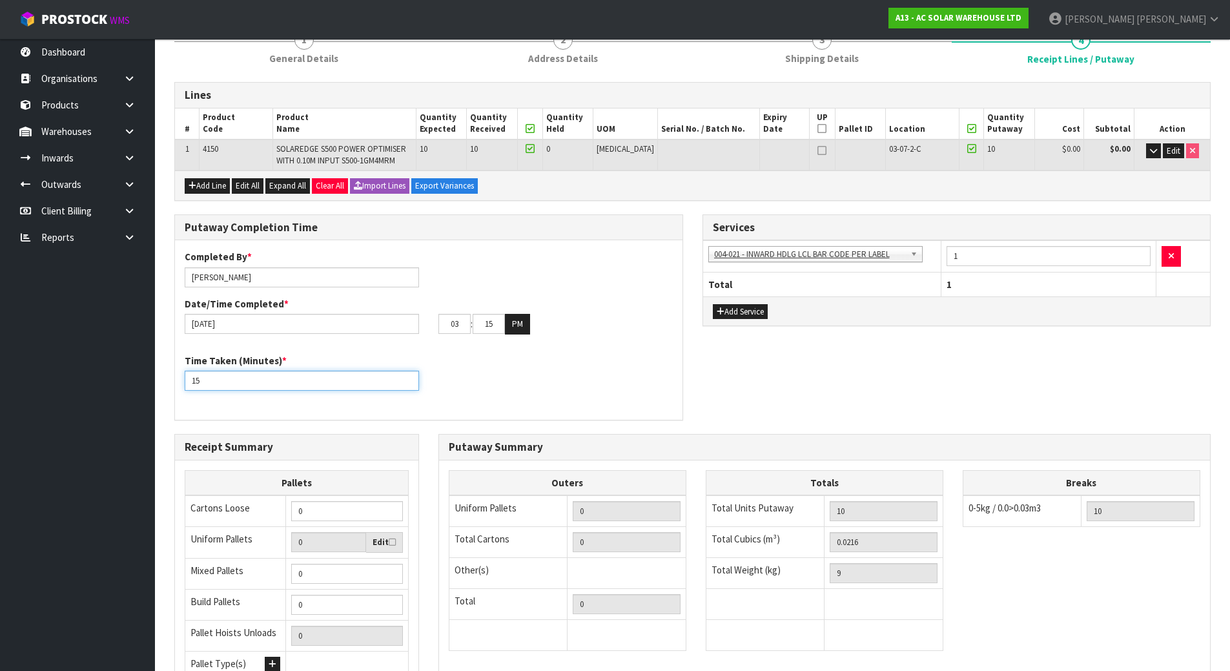
scroll to position [129, 0]
type input "15"
drag, startPoint x: 307, startPoint y: 509, endPoint x: 276, endPoint y: 507, distance: 31.7
click at [274, 512] on tr "Cartons Loose 0" at bounding box center [296, 510] width 223 height 32
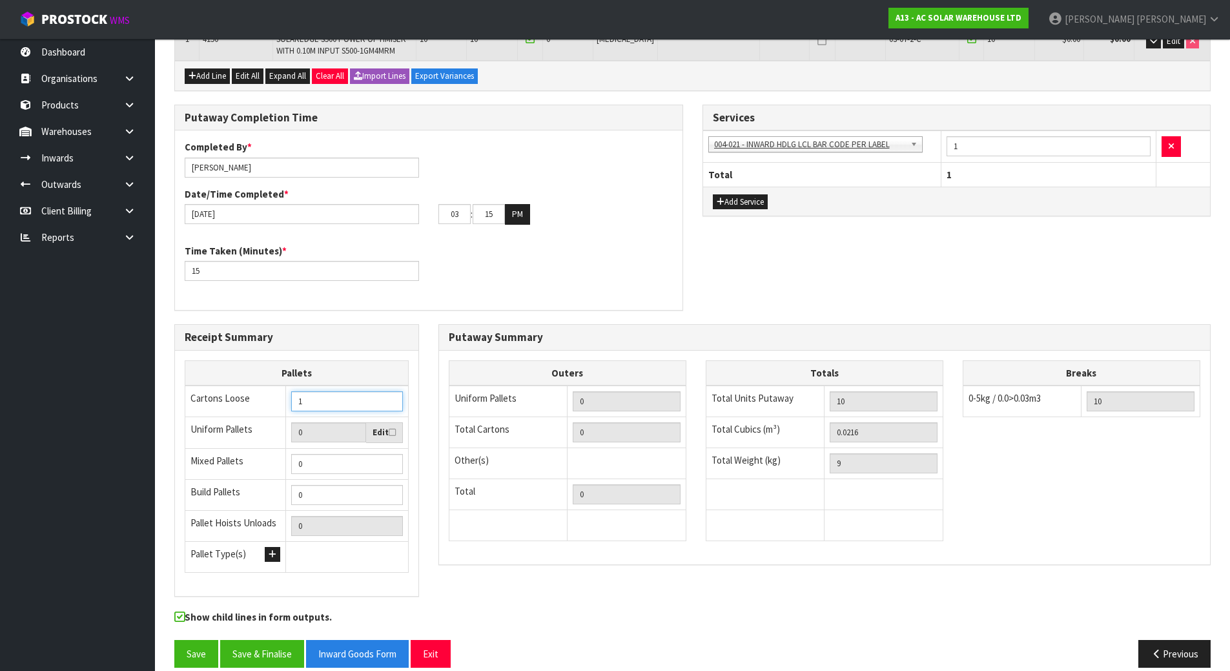
scroll to position [254, 0]
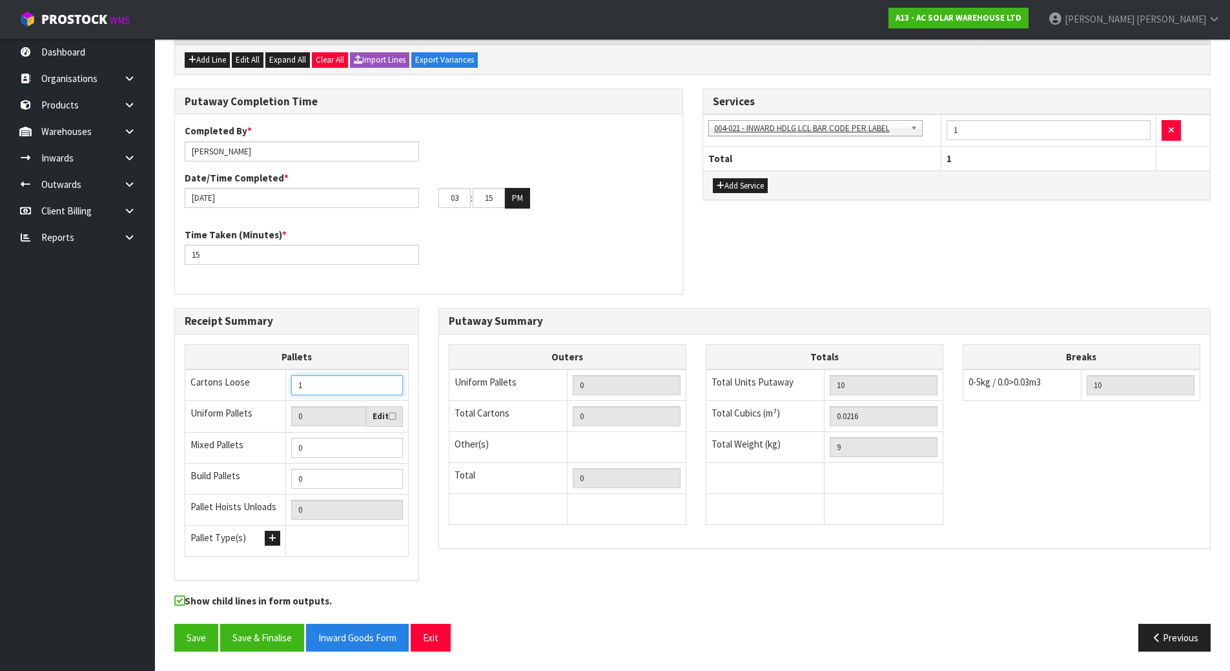
type input "1"
drag, startPoint x: 904, startPoint y: 418, endPoint x: 813, endPoint y: 409, distance: 91.5
click at [813, 409] on tr "Total Cubics (m³) 0.0216" at bounding box center [823, 416] width 237 height 31
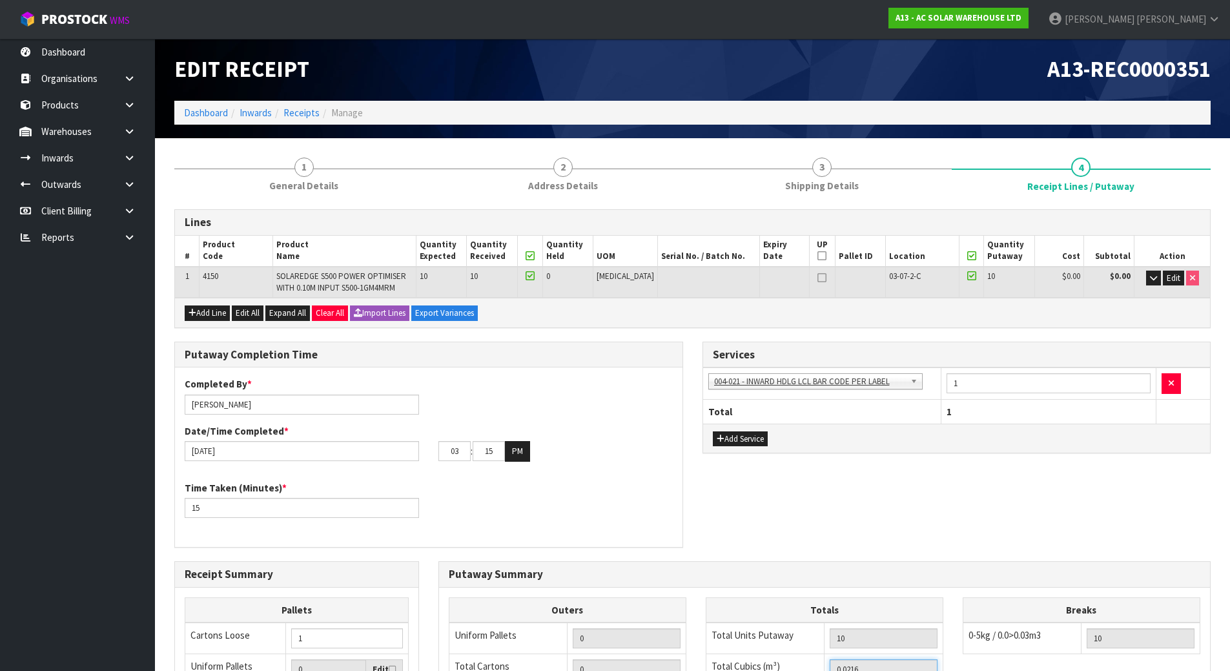
scroll to position [0, 0]
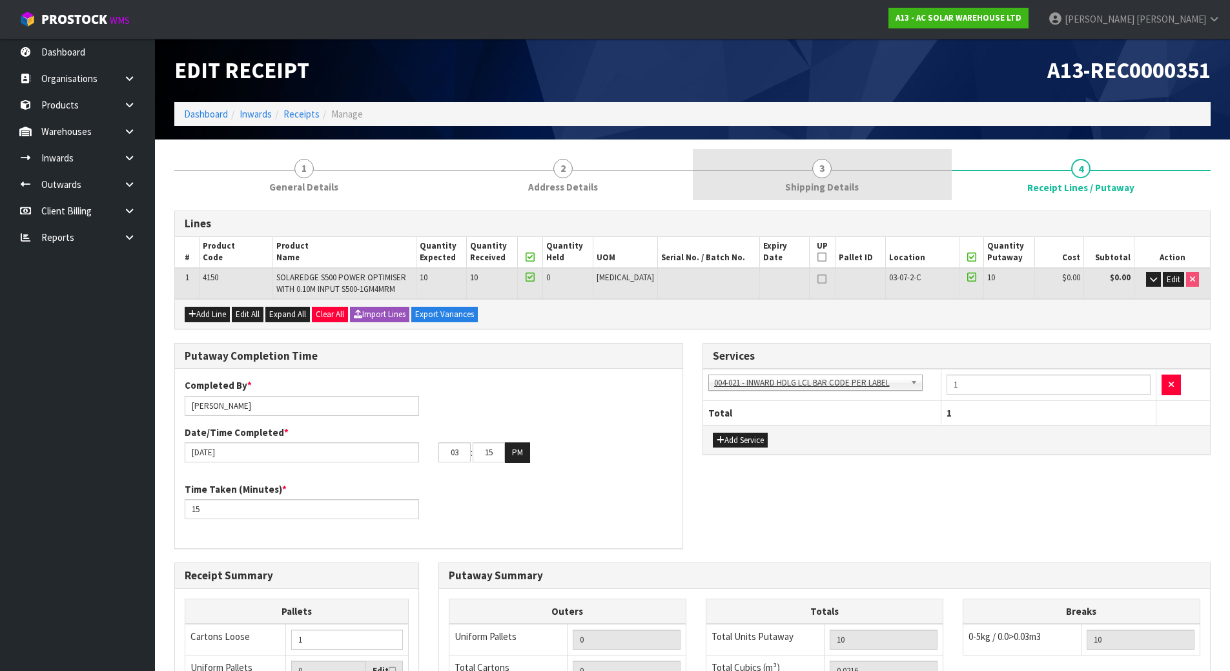
click at [838, 184] on span "Shipping Details" at bounding box center [822, 187] width 74 height 14
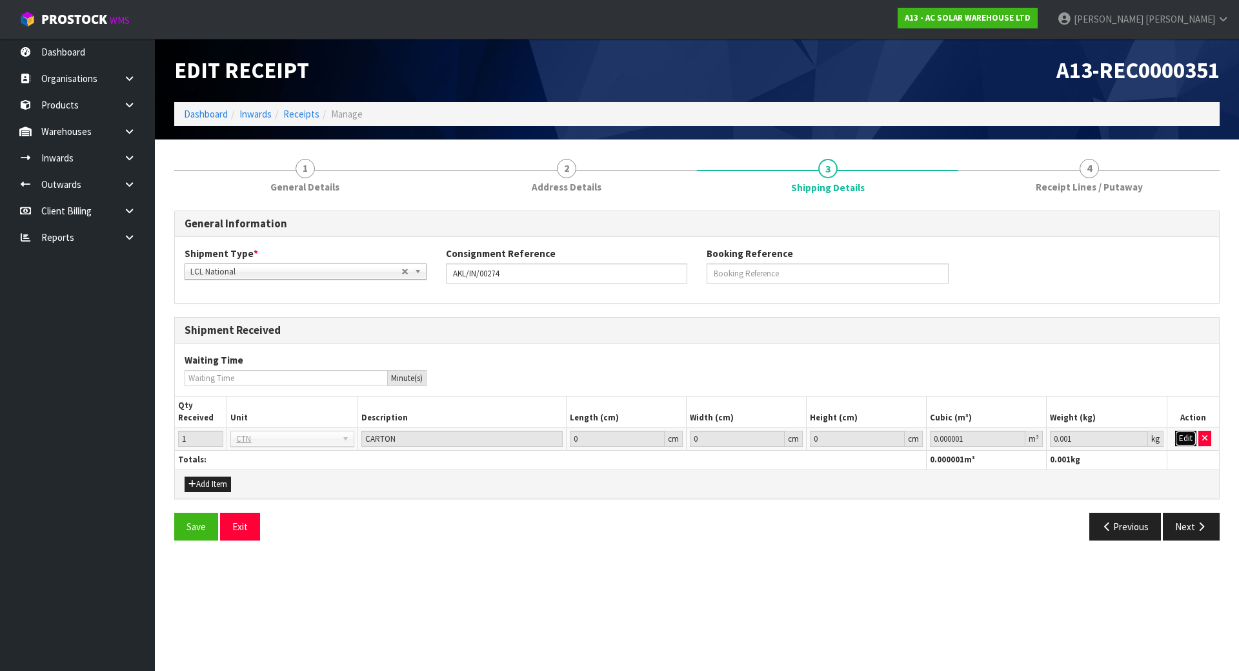
click at [1180, 434] on button "Edit" at bounding box center [1185, 437] width 21 height 15
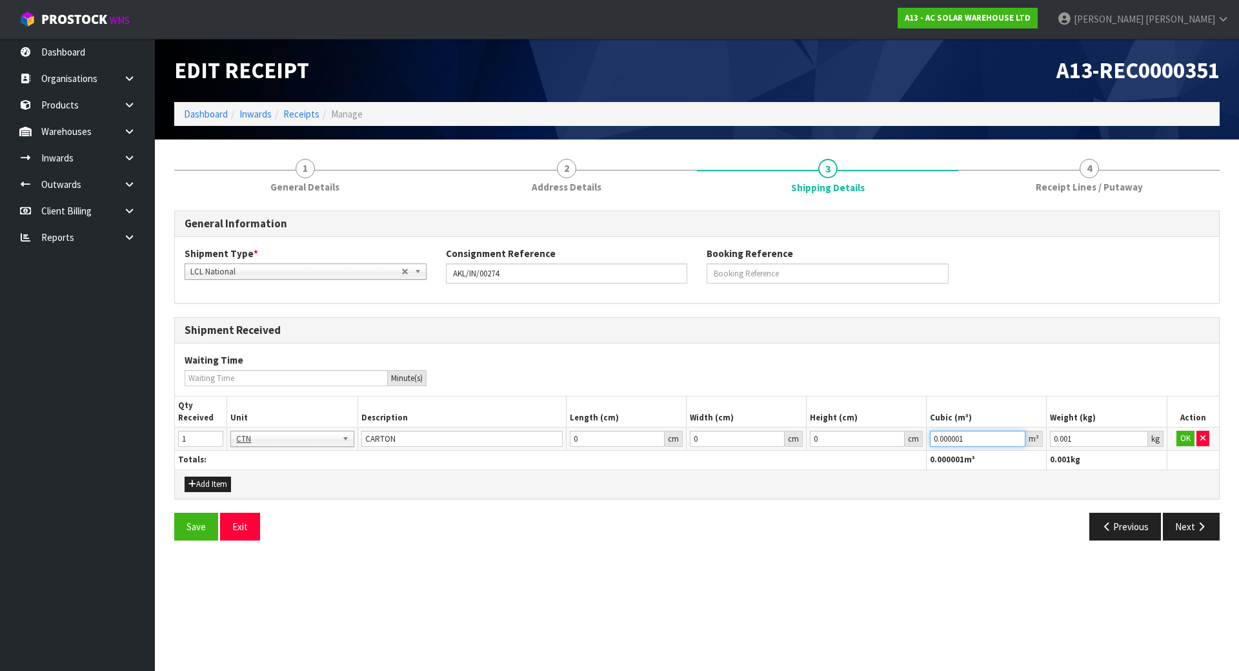
drag, startPoint x: 986, startPoint y: 438, endPoint x: 810, endPoint y: 438, distance: 175.6
click at [810, 438] on tr "1 BAG BAR BSK BIN BTL BOX BDL CAB CGE CTN CSE COI CRA CRT CBE CYL DRM JAR MTR P…" at bounding box center [697, 438] width 1044 height 23
paste input "216"
type input "0.0216"
drag, startPoint x: 1075, startPoint y: 435, endPoint x: 994, endPoint y: 434, distance: 81.3
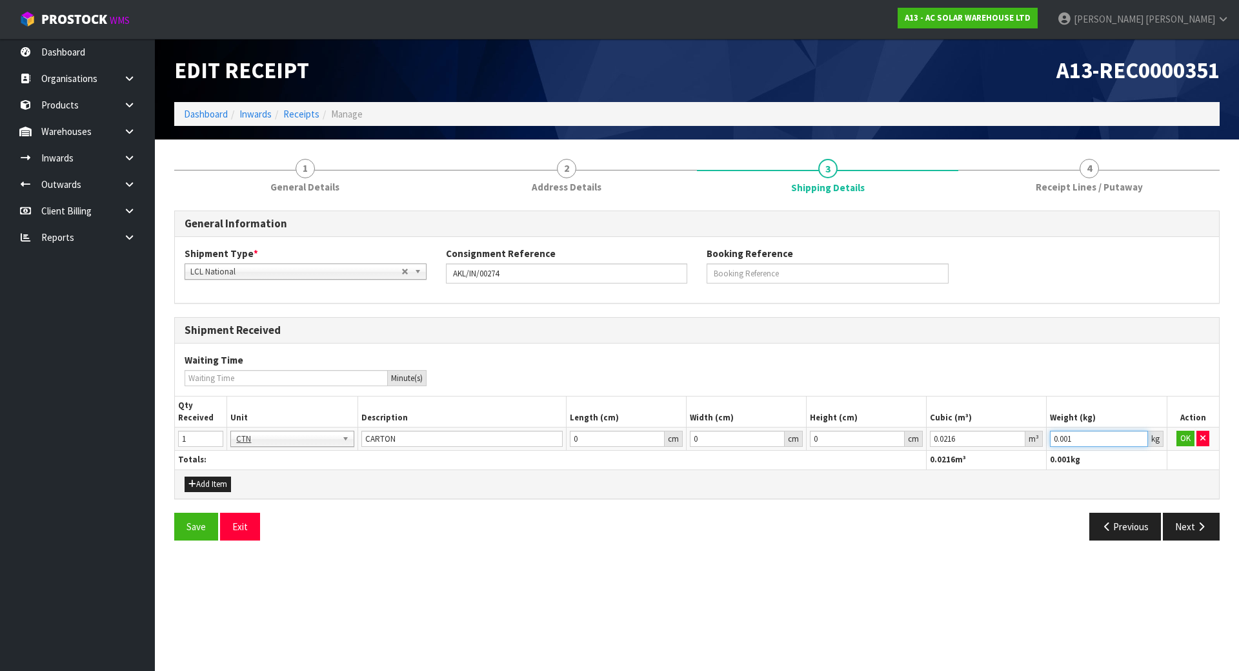
click at [994, 434] on tr "1 BAG BAR BSK BIN BTL BOX BDL CAB CGE CTN CSE COI CRA CRT CBE CYL DRM JAR MTR P…" at bounding box center [697, 438] width 1044 height 23
type input "9"
click at [199, 534] on button "Save" at bounding box center [196, 526] width 44 height 28
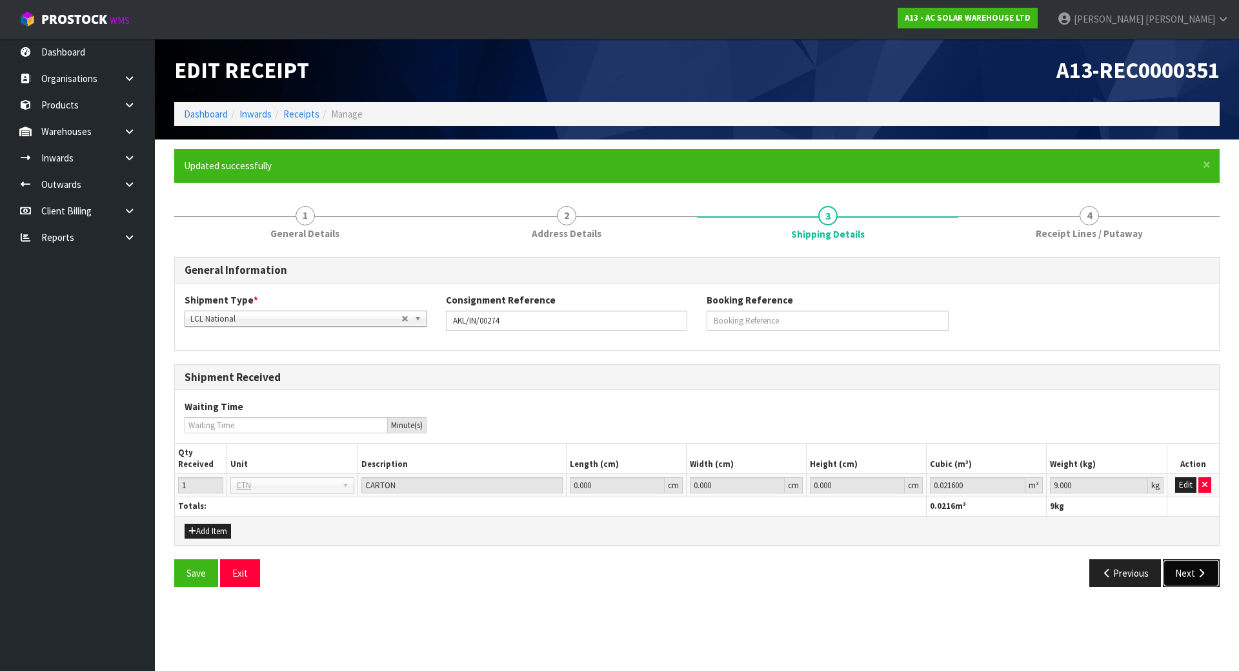
click at [1182, 572] on button "Next" at bounding box center [1191, 573] width 57 height 28
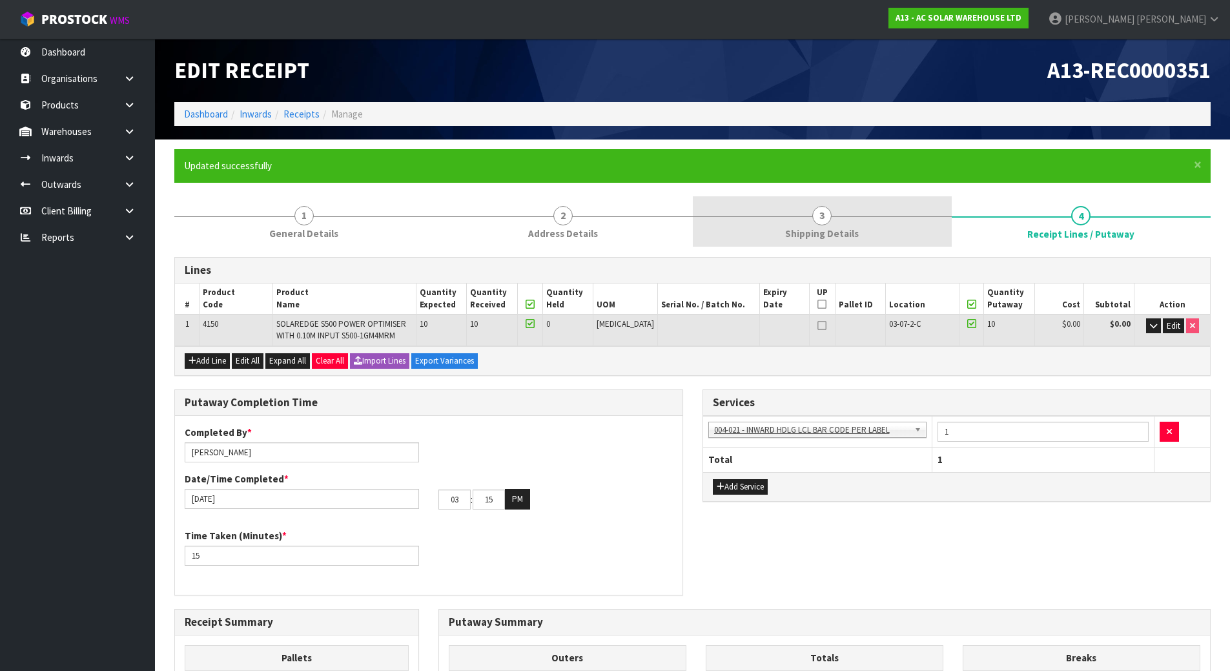
click at [836, 225] on link "3 Shipping Details" at bounding box center [822, 221] width 259 height 51
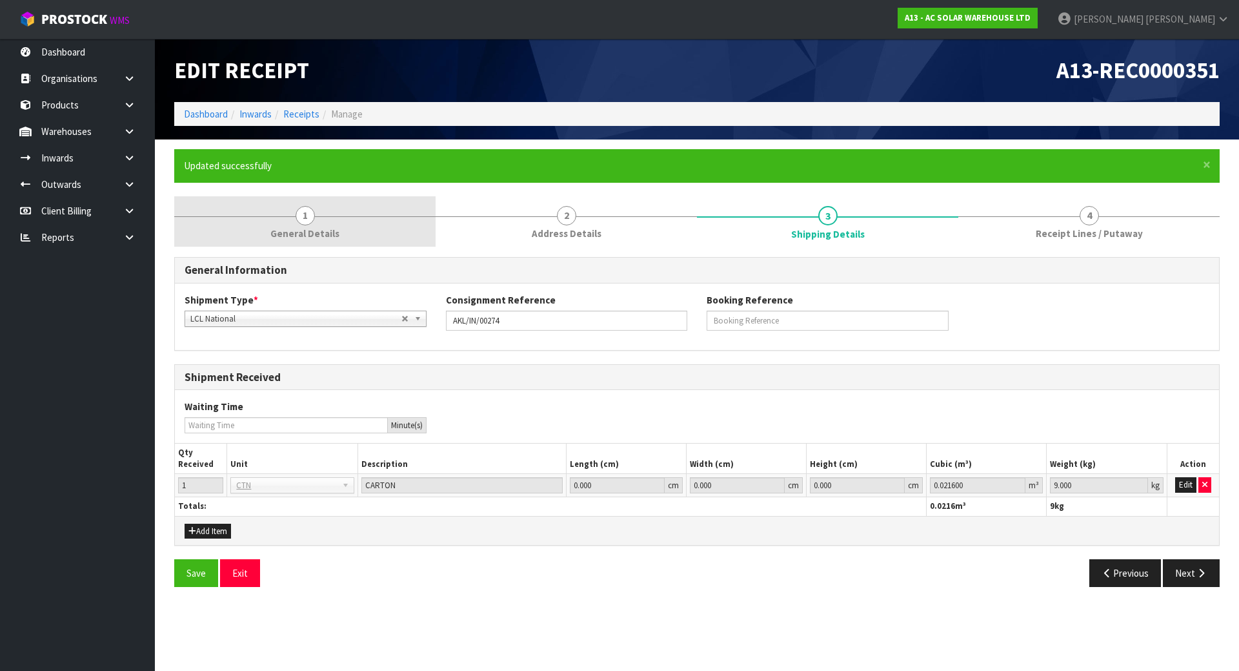
click at [353, 236] on link "1 General Details" at bounding box center [304, 221] width 261 height 51
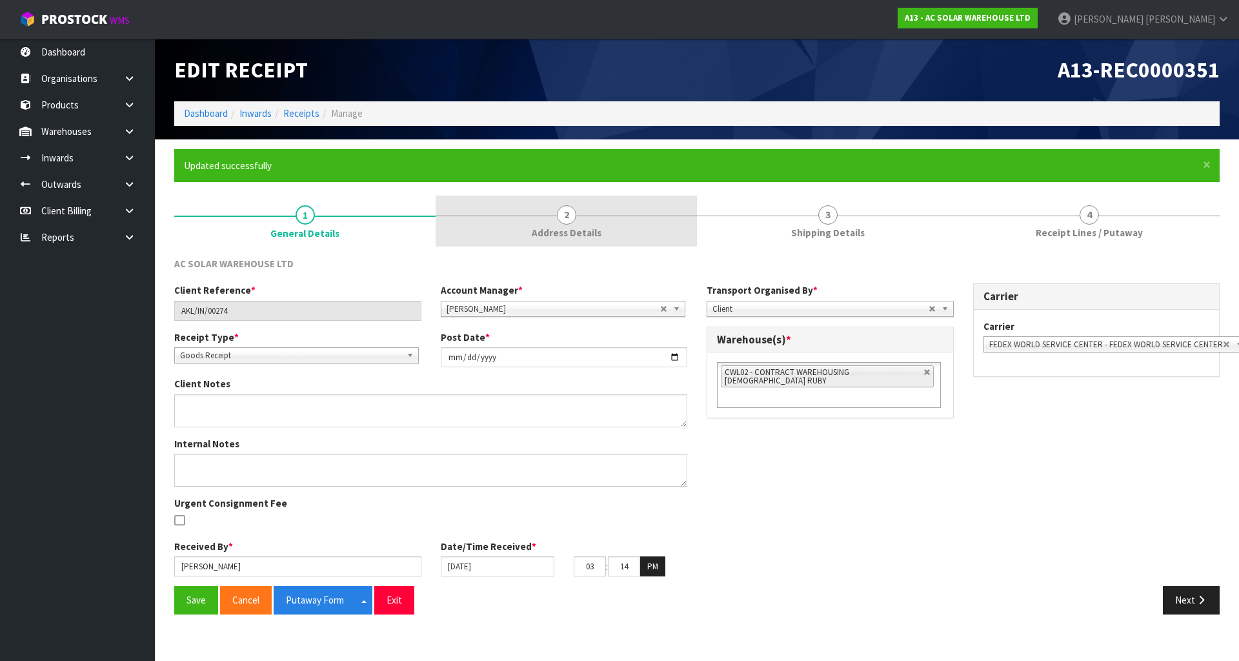
click at [532, 234] on link "2 Address Details" at bounding box center [566, 221] width 261 height 51
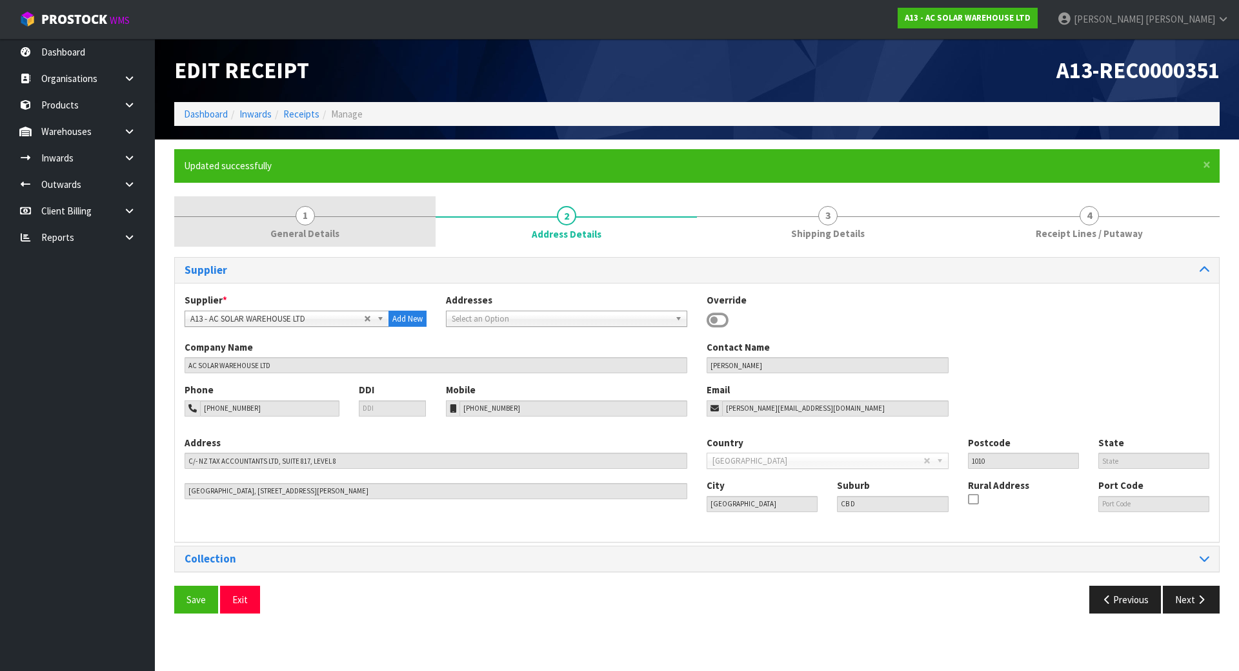
click at [276, 240] on span "General Details" at bounding box center [304, 234] width 69 height 14
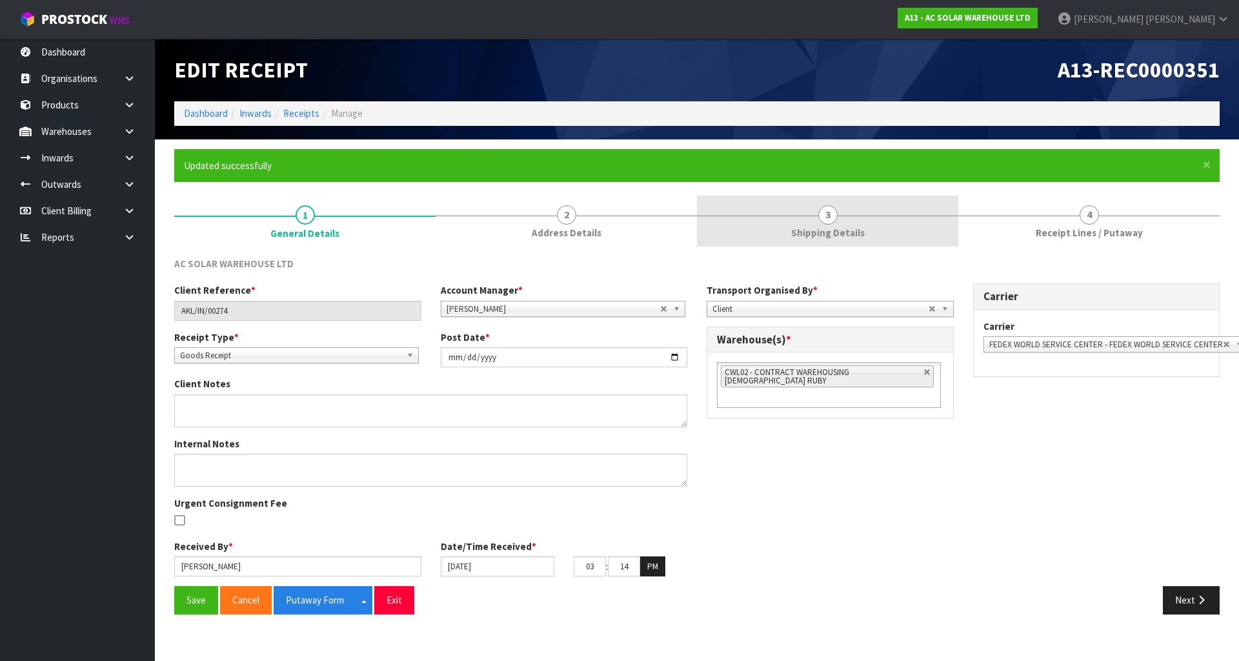
click at [824, 221] on span "3" at bounding box center [827, 214] width 19 height 19
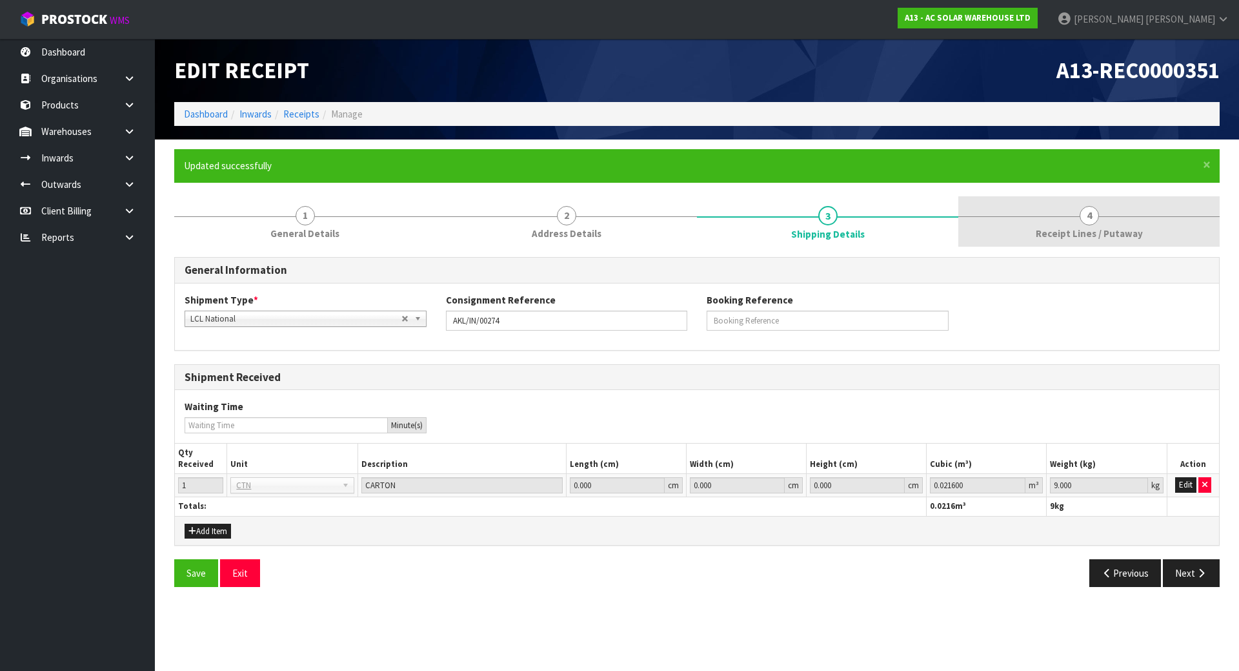
click at [1072, 221] on link "4 Receipt Lines / Putaway" at bounding box center [1088, 221] width 261 height 51
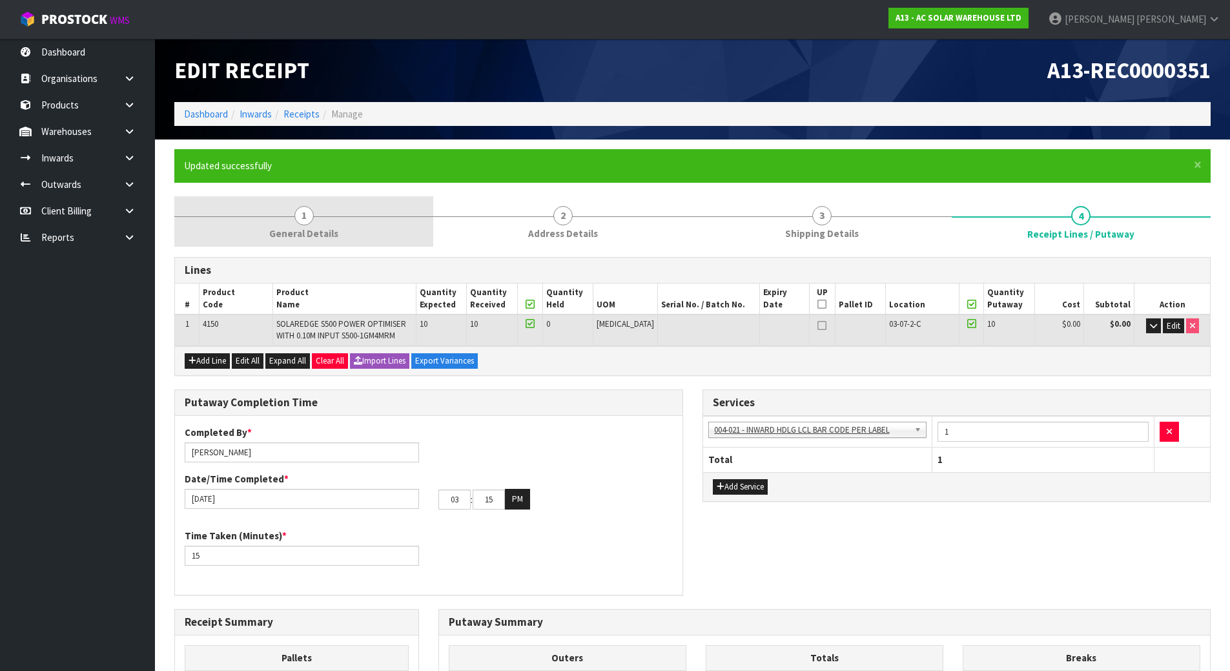
click at [277, 236] on span "General Details" at bounding box center [303, 234] width 69 height 14
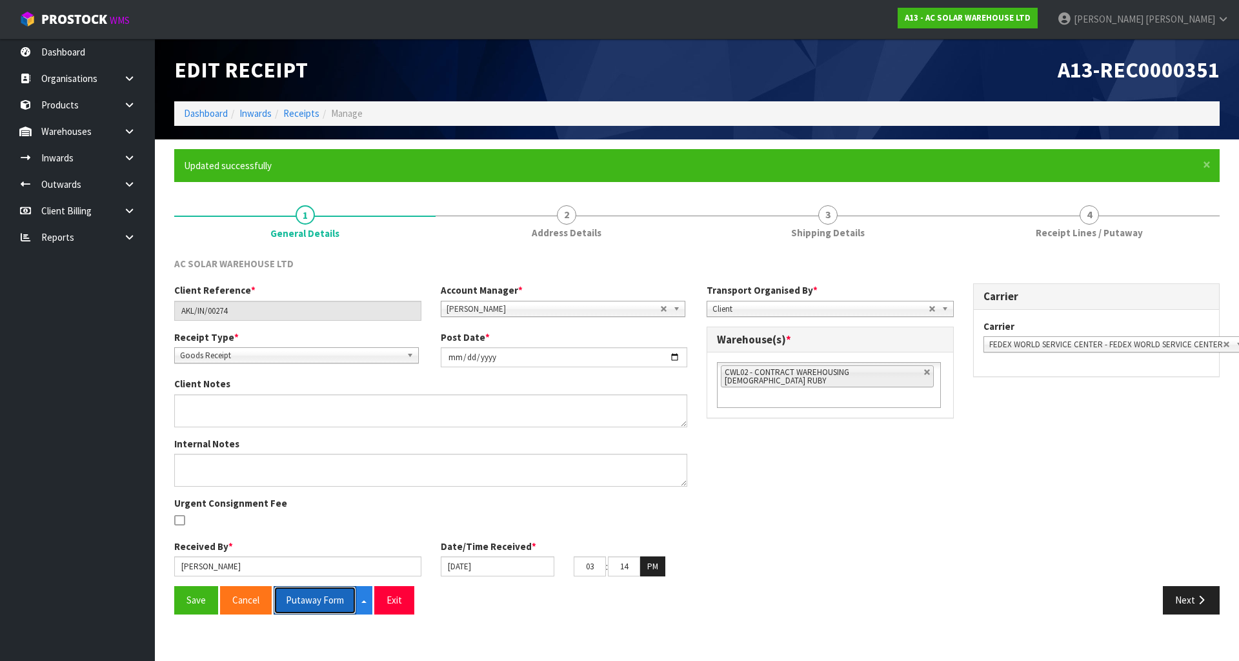
drag, startPoint x: 302, startPoint y: 597, endPoint x: 816, endPoint y: 543, distance: 516.6
click at [303, 597] on button "Putaway Form" at bounding box center [315, 600] width 83 height 28
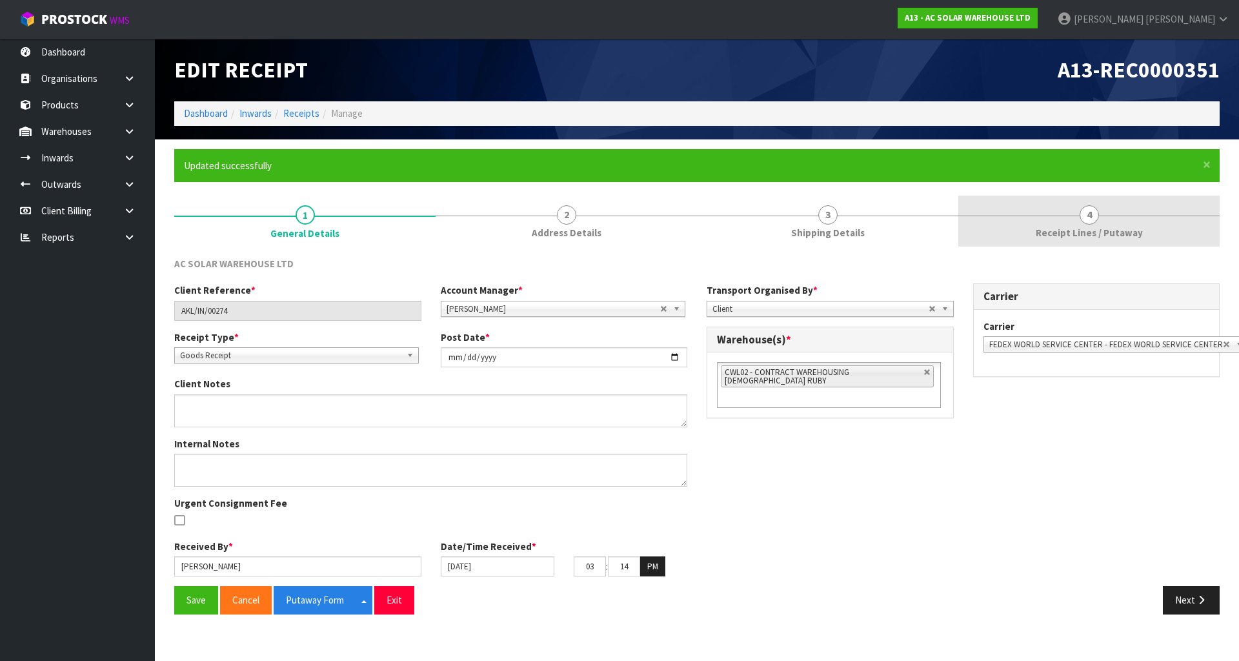
click at [1120, 243] on link "4 Receipt Lines / Putaway" at bounding box center [1088, 221] width 261 height 51
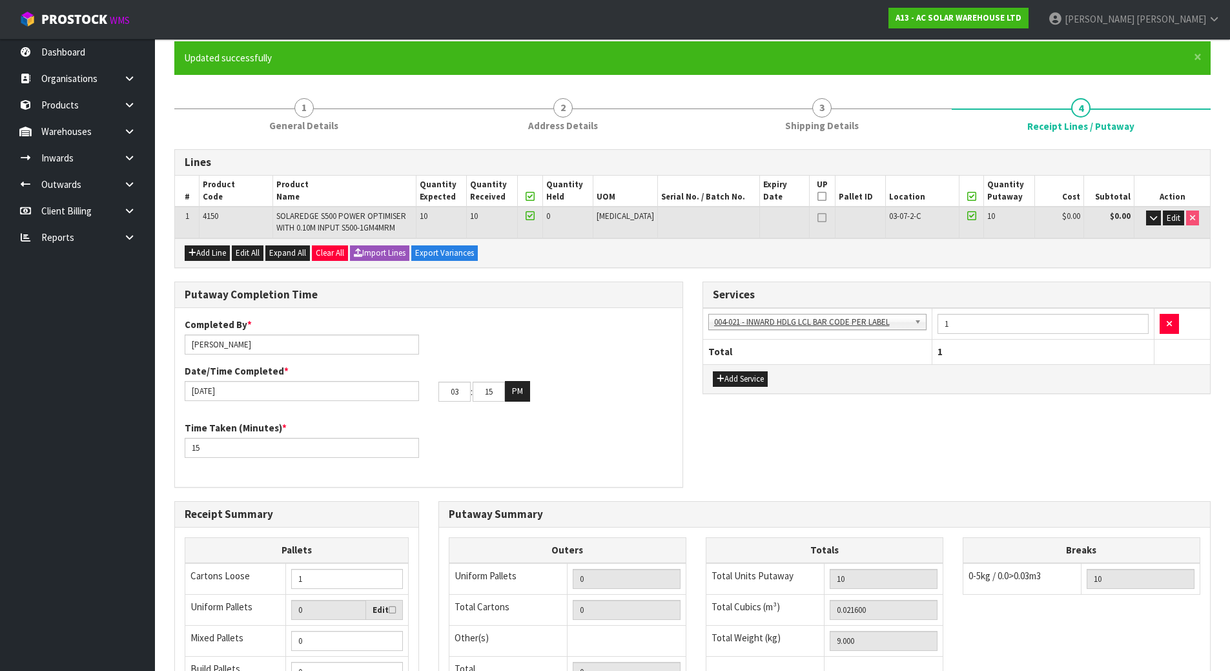
scroll to position [301, 0]
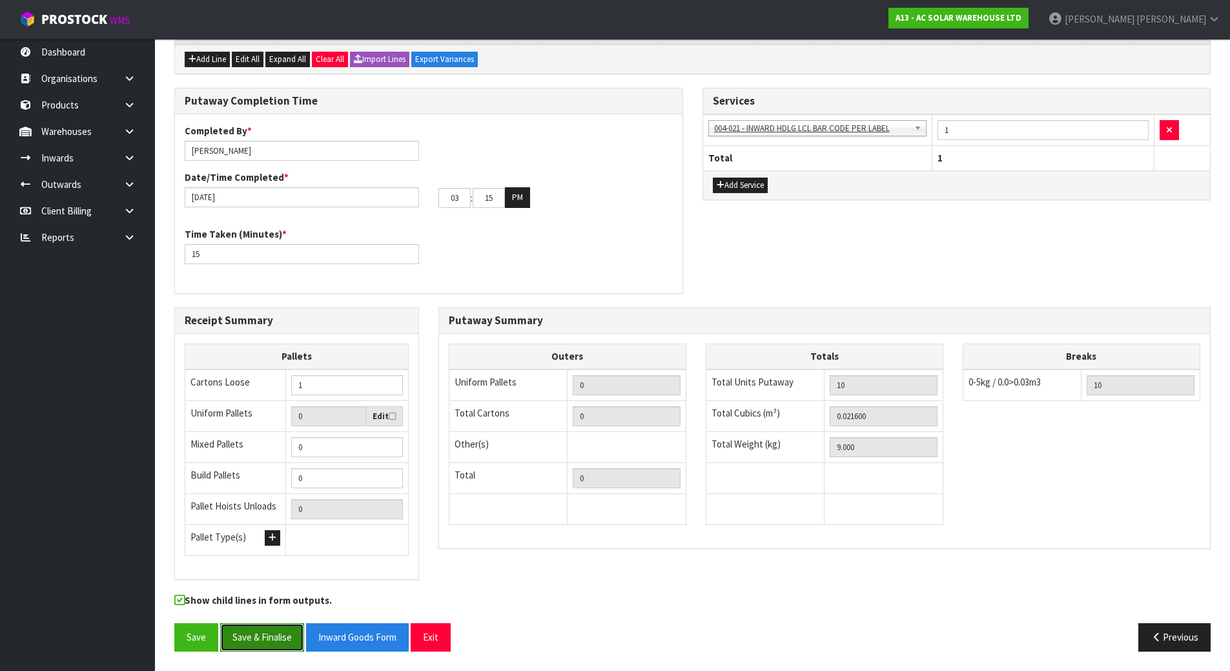
click at [261, 637] on button "Save & Finalise" at bounding box center [262, 637] width 84 height 28
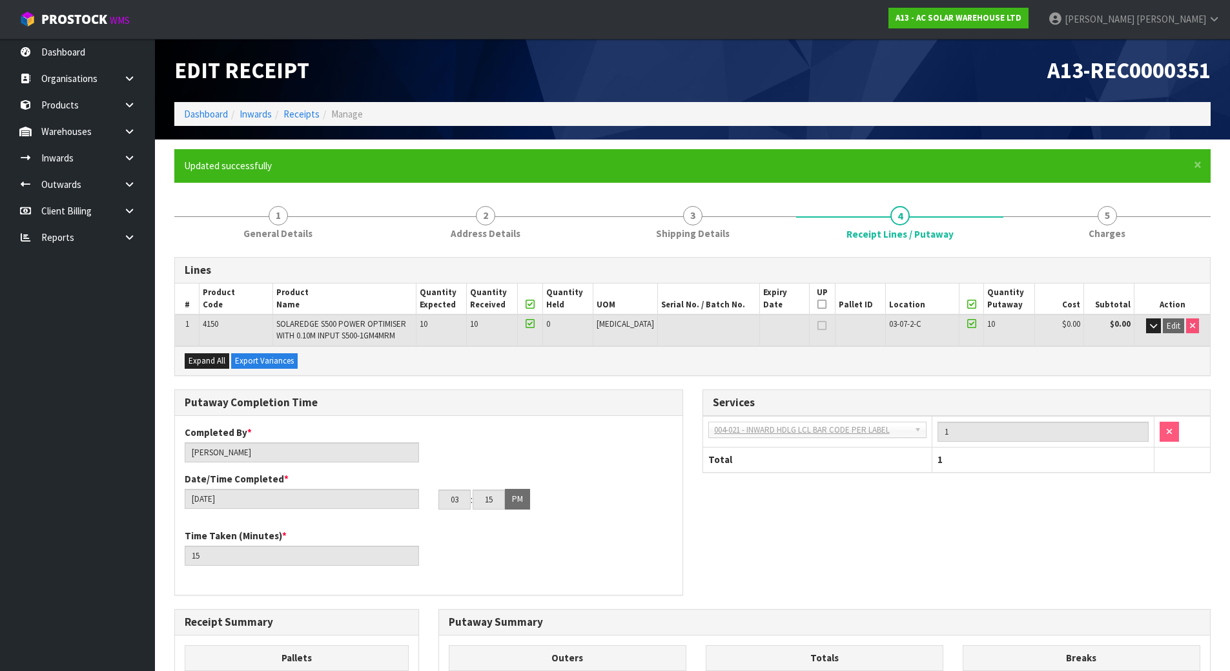
click at [894, 539] on div "Putaway Completion Time Completed By * Michael Drugan Date/Time Completed * 04/…" at bounding box center [692, 498] width 1055 height 219
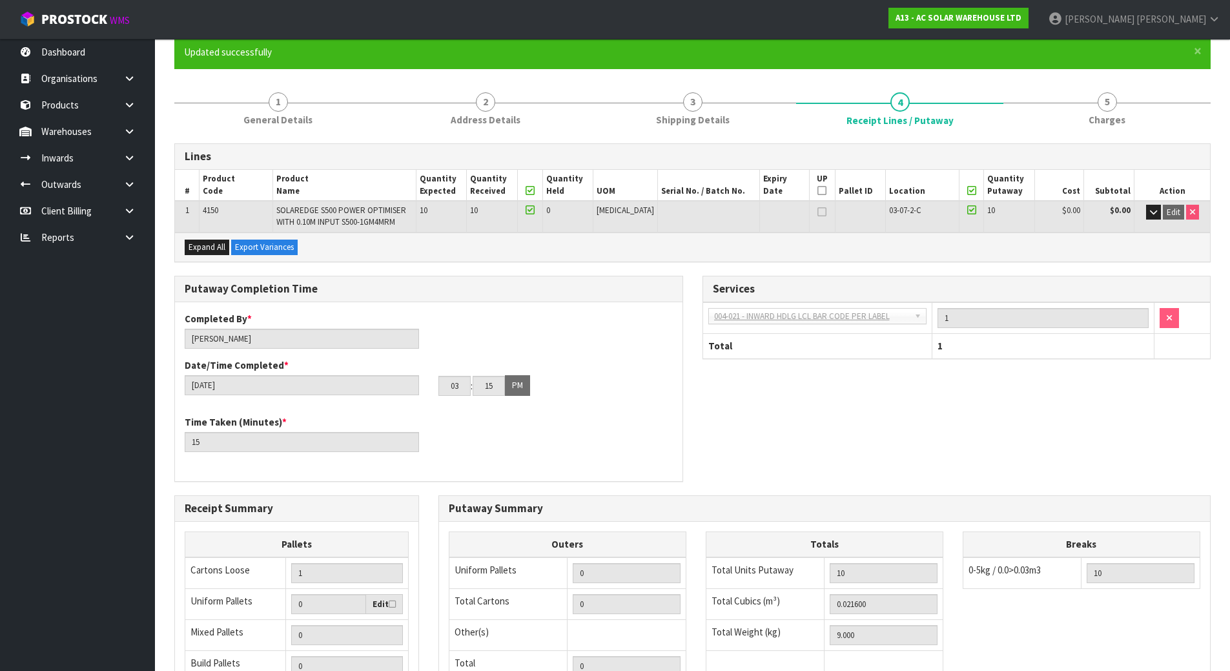
scroll to position [301, 0]
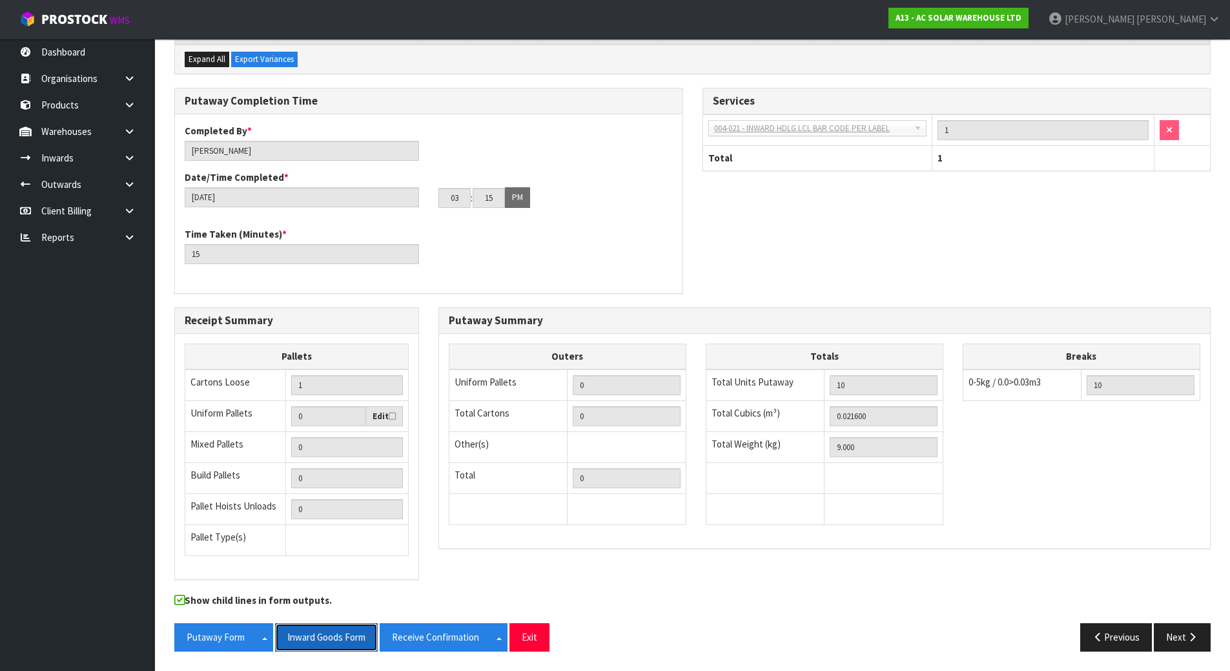
click at [325, 625] on button "Inward Goods Form" at bounding box center [326, 637] width 103 height 28
